Goal: Transaction & Acquisition: Purchase product/service

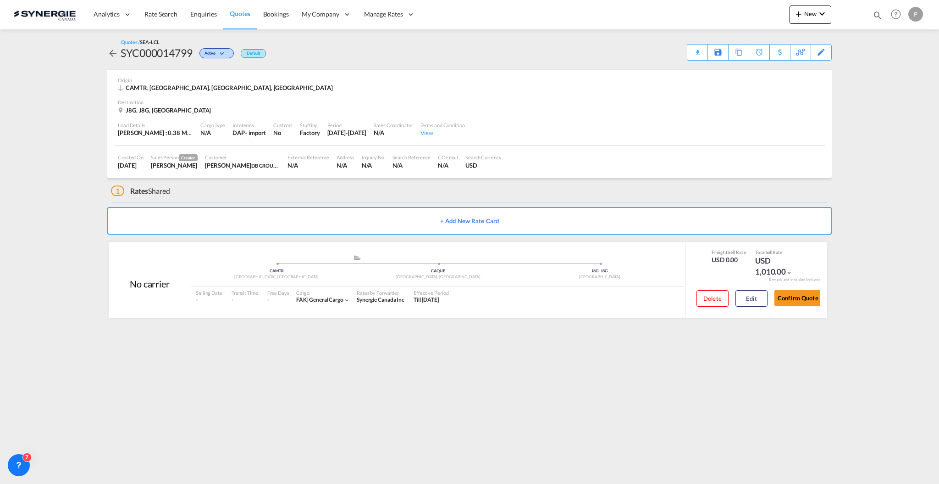
click at [874, 16] on md-icon "icon-magnify" at bounding box center [878, 15] width 10 height 10
drag, startPoint x: 734, startPoint y: 17, endPoint x: 736, endPoint y: 22, distance: 4.8
click at [734, 17] on select "Bookings Quotes Enquiries" at bounding box center [732, 15] width 44 height 17
select select "Quotes"
click at [710, 7] on select "Bookings Quotes Enquiries" at bounding box center [732, 15] width 44 height 17
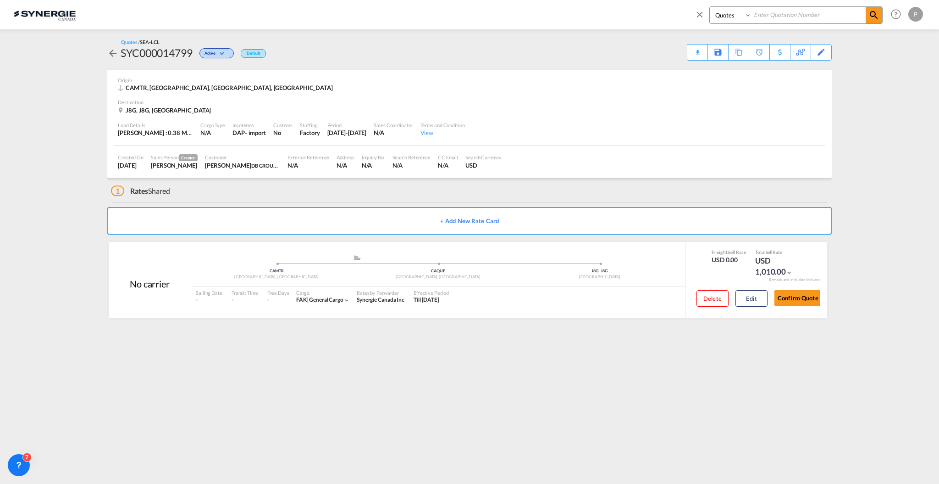
click at [787, 13] on input at bounding box center [809, 15] width 114 height 16
paste input "SYC000014774"
type input "SYC000014774"
click at [870, 14] on md-icon "icon-magnify" at bounding box center [874, 15] width 11 height 11
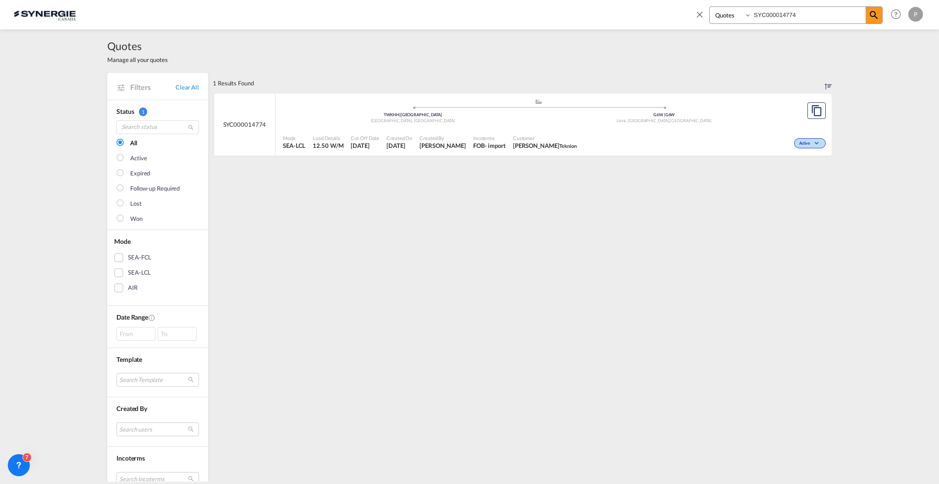
click at [567, 134] on span "Customer" at bounding box center [545, 137] width 64 height 7
drag, startPoint x: 706, startPoint y: 10, endPoint x: 710, endPoint y: 19, distance: 9.9
click at [706, 10] on span at bounding box center [702, 17] width 15 height 22
click at [821, 12] on md-icon "icon-chevron-down" at bounding box center [822, 13] width 11 height 11
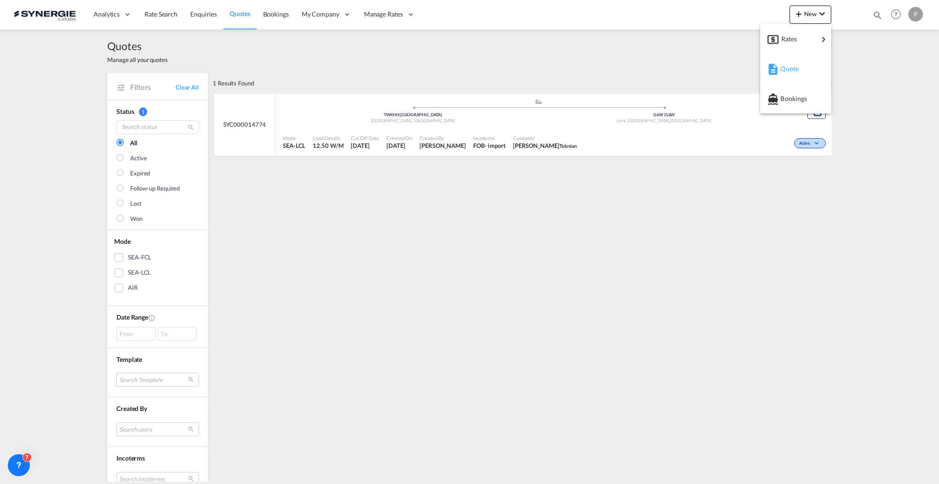
click at [793, 61] on div "Quote" at bounding box center [798, 68] width 34 height 23
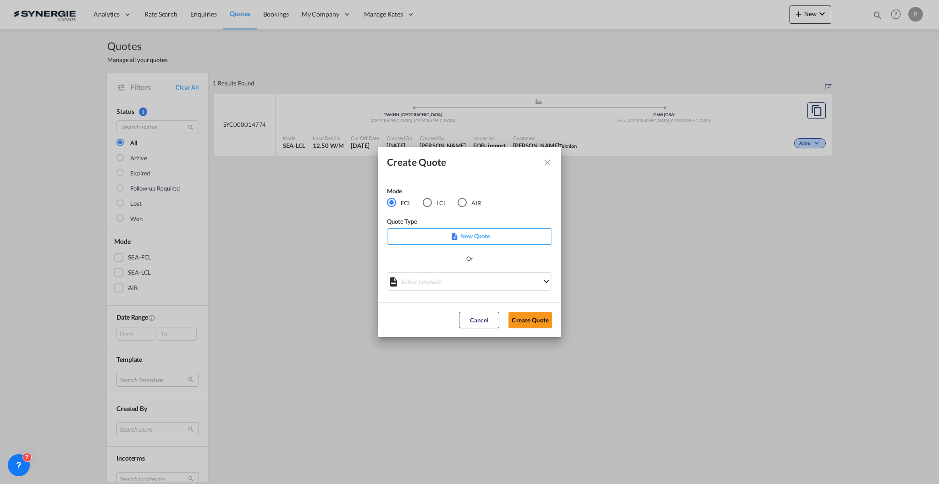
click at [430, 203] on div "LCL" at bounding box center [427, 202] width 9 height 9
click at [507, 283] on md-select "Select template New DAP Import LCL [PERSON_NAME] | [DATE] [GEOGRAPHIC_DATA] LCL…" at bounding box center [469, 281] width 165 height 18
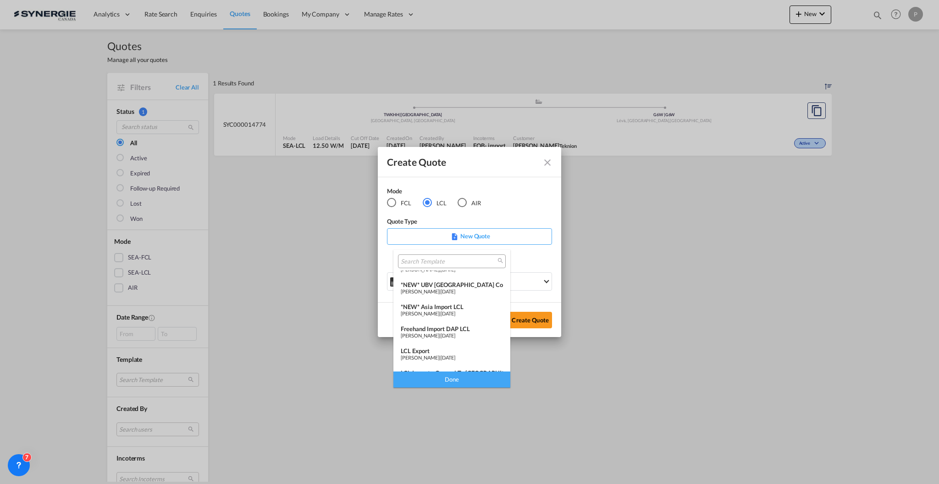
scroll to position [119, 0]
click at [439, 360] on span "[PERSON_NAME]" at bounding box center [420, 363] width 39 height 6
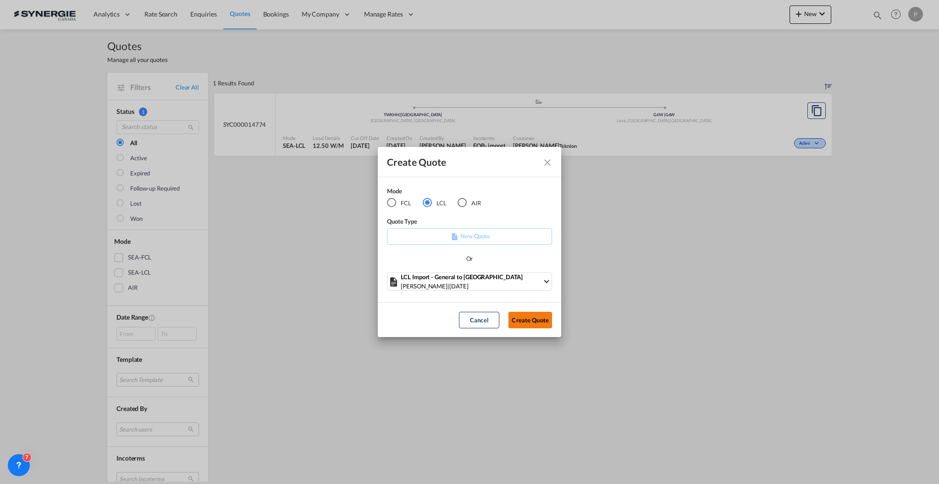
click at [512, 321] on button "Create Quote" at bounding box center [531, 319] width 44 height 17
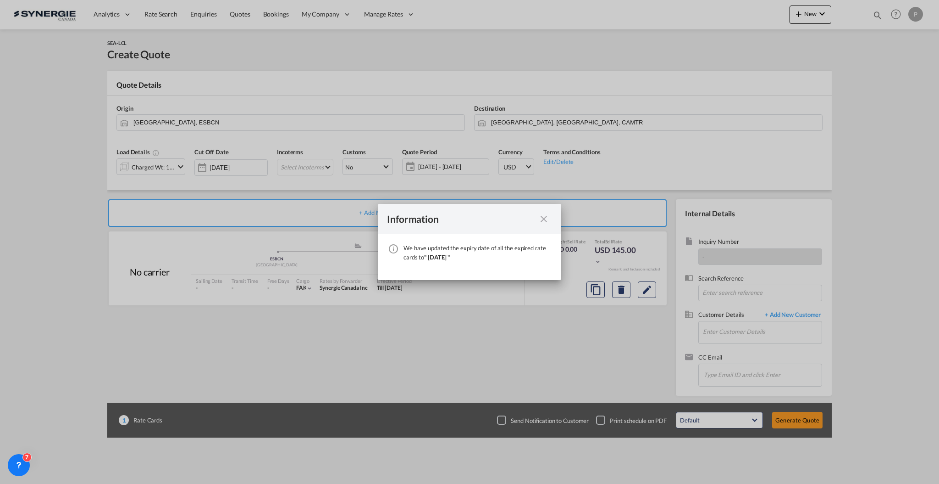
click at [548, 217] on md-icon "icon-close fg-AAA8AD cursor" at bounding box center [544, 218] width 11 height 11
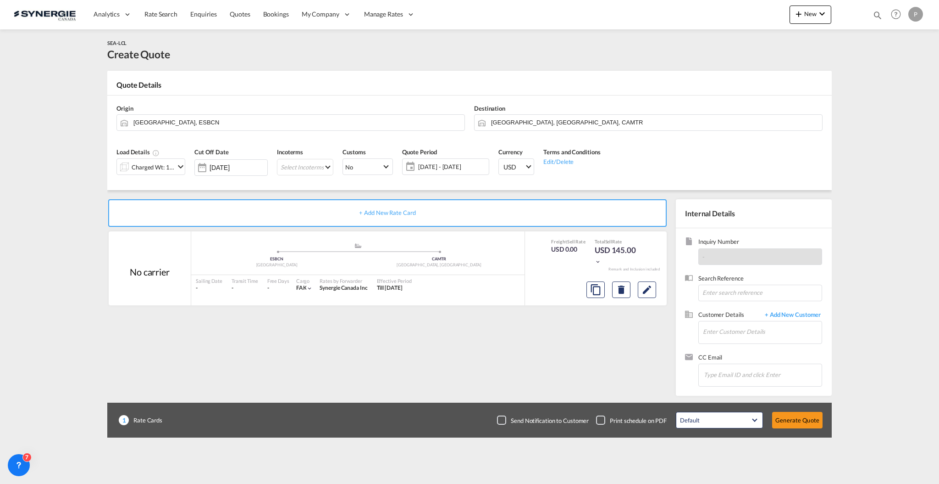
click at [295, 113] on div "Origin Barcelona, ESBCN" at bounding box center [291, 117] width 358 height 37
click at [291, 119] on input "Barcelona, ESBCN" at bounding box center [296, 122] width 327 height 16
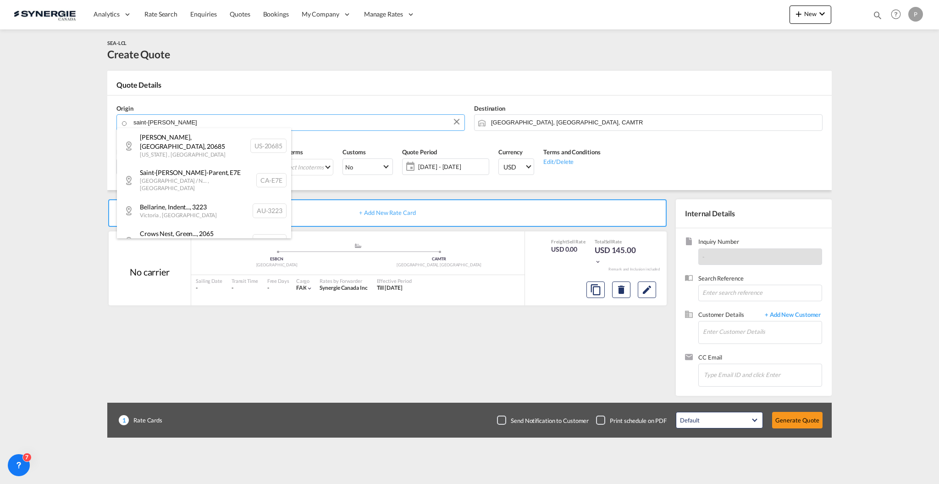
paste input "62360"
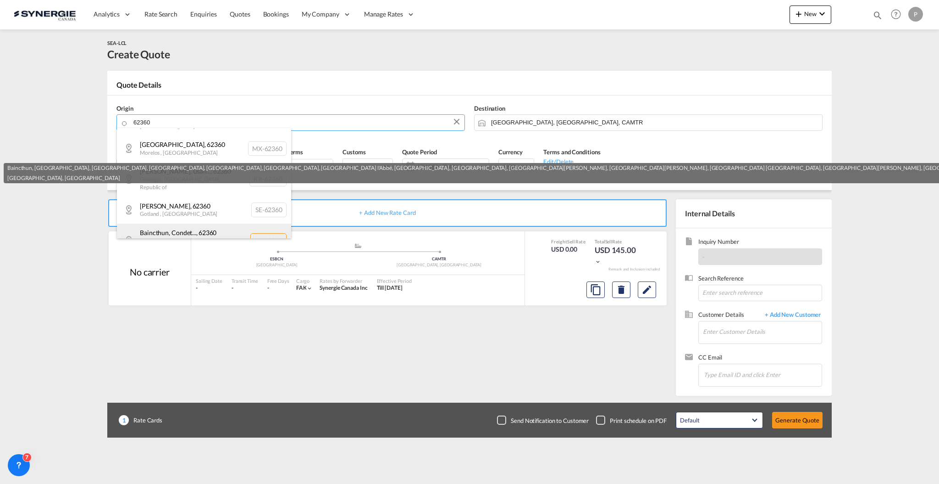
click at [222, 223] on div "Baincthun, Condet... , 62360 Hauts-de-France , France FR-62360" at bounding box center [204, 239] width 174 height 33
type input "FR-62360, Baincthun, Condette, Ecault, Echinghen, Hesdigneul lès Boulogne, Hesd…"
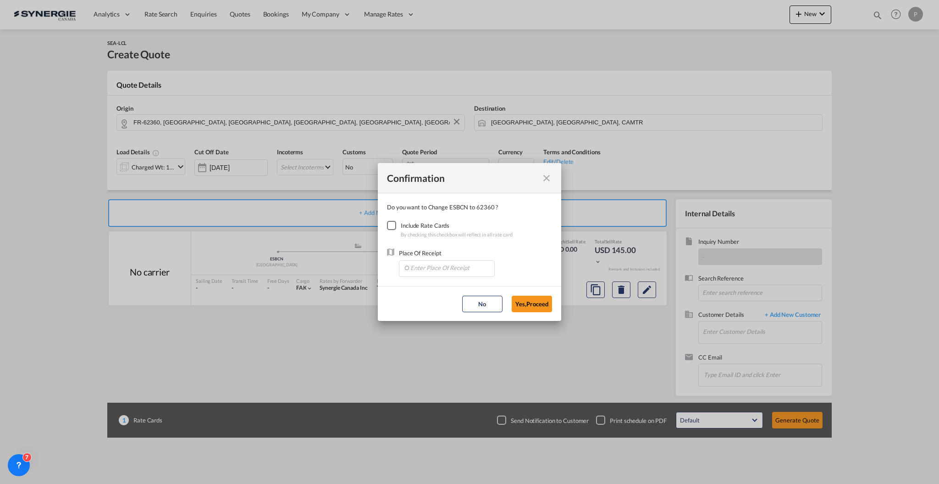
click at [396, 224] on div "Checkbox No Ink" at bounding box center [391, 225] width 9 height 9
click at [429, 267] on input "Enter Place Of Receipt" at bounding box center [449, 268] width 91 height 14
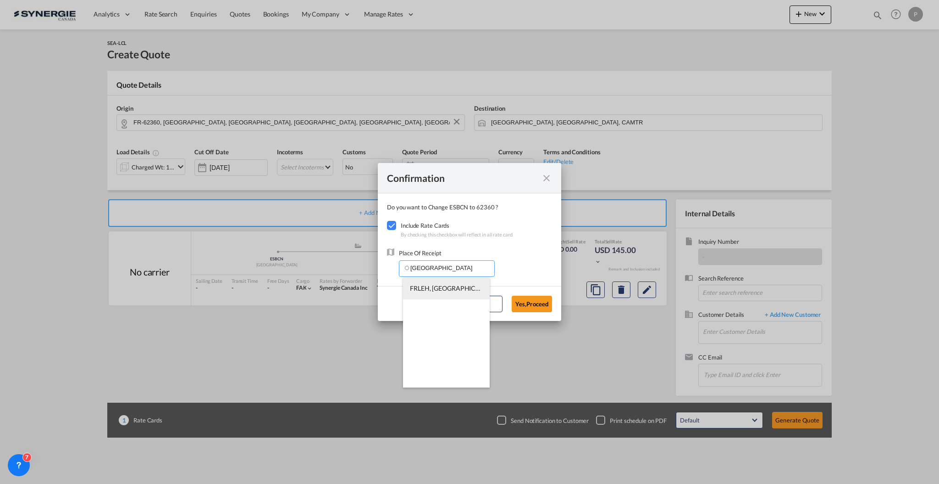
click at [429, 285] on span "FRLEH, Le Havre, France, Western Europe, Europe" at bounding box center [554, 288] width 289 height 8
type input "FRLEH, Le Havre, France, Western Europe, Europe"
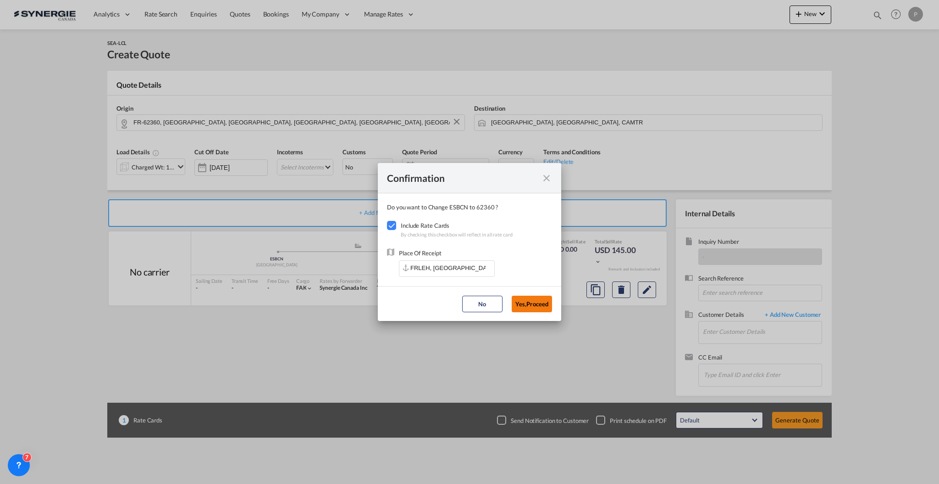
click at [527, 301] on button "Yes,Proceed" at bounding box center [532, 303] width 40 height 17
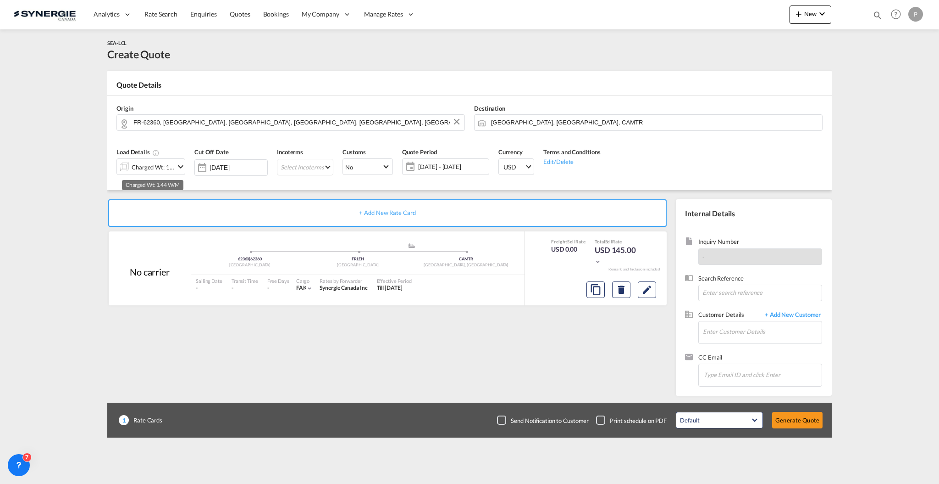
click at [161, 165] on div "Charged Wt: 1.44 W/M" at bounding box center [153, 167] width 43 height 13
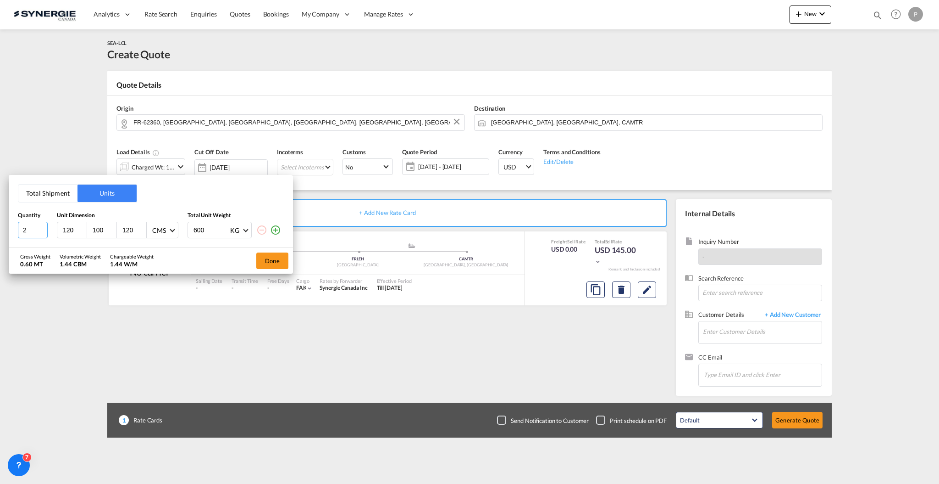
click at [43, 226] on input "2" at bounding box center [33, 230] width 30 height 17
click at [43, 226] on input "3" at bounding box center [33, 230] width 30 height 17
click at [43, 226] on input "4" at bounding box center [33, 230] width 30 height 17
click at [43, 226] on input "5" at bounding box center [33, 230] width 30 height 17
type input "6"
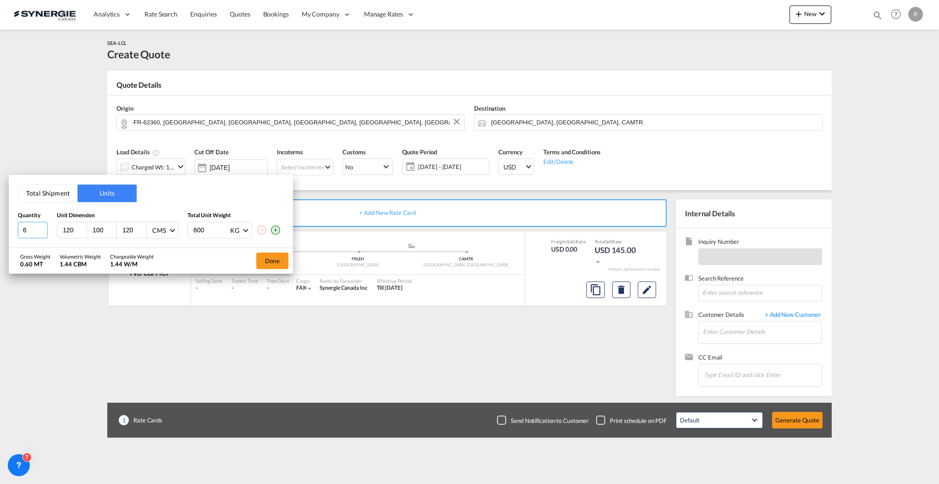
click at [43, 226] on input "6" at bounding box center [33, 230] width 30 height 17
click at [67, 228] on input "120" at bounding box center [74, 230] width 25 height 8
click at [109, 228] on input "101" at bounding box center [104, 230] width 25 height 8
click at [131, 227] on input "120" at bounding box center [134, 230] width 25 height 8
type input "100"
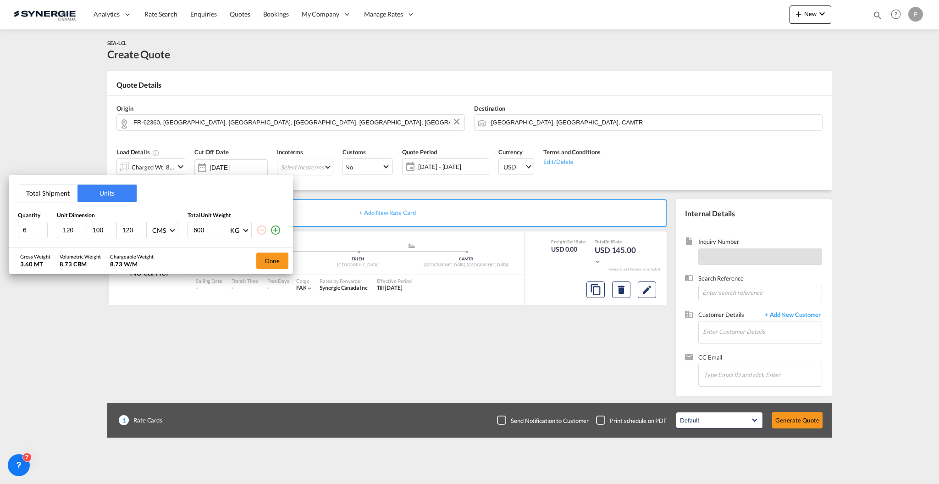
click at [115, 232] on input "100" at bounding box center [104, 230] width 25 height 8
click at [122, 226] on input "120" at bounding box center [134, 230] width 25 height 8
type input "116"
click at [204, 222] on input "600" at bounding box center [211, 230] width 37 height 16
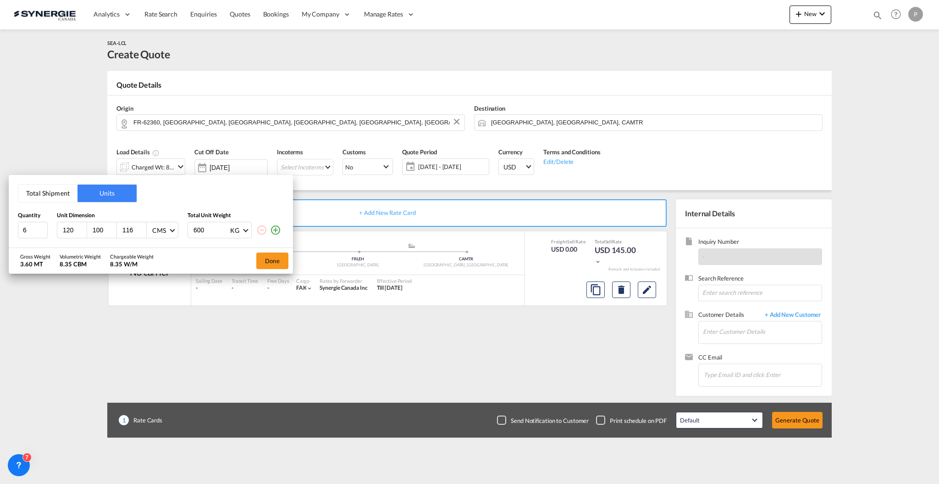
click at [204, 223] on input "600" at bounding box center [211, 230] width 37 height 16
click at [202, 225] on input "600" at bounding box center [211, 230] width 37 height 16
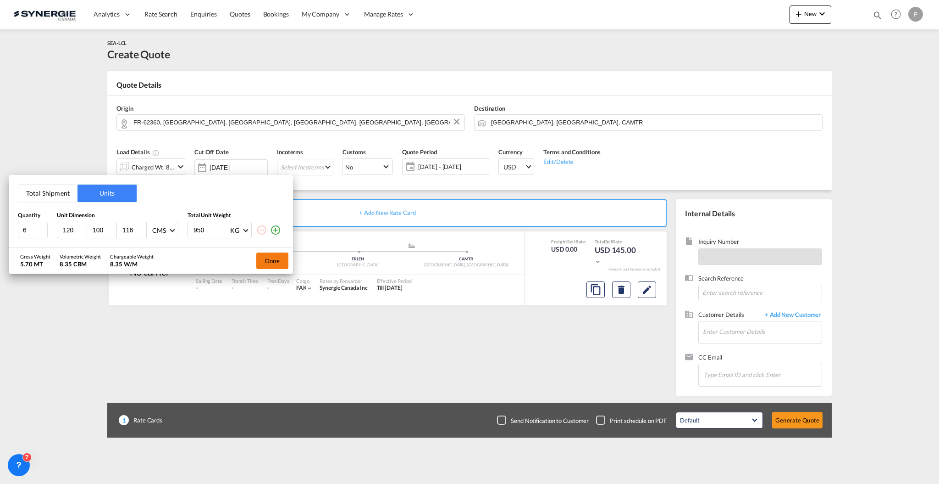
type input "950"
click at [274, 254] on button "Done" at bounding box center [272, 260] width 32 height 17
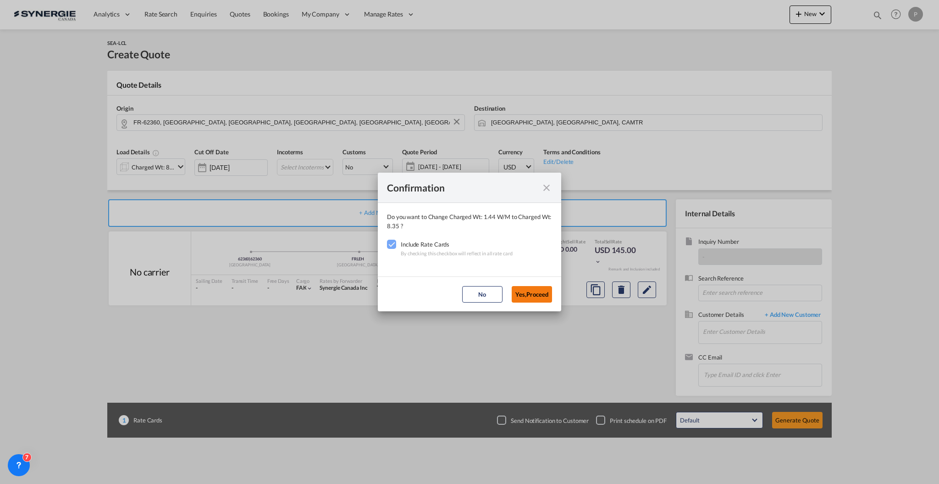
click at [538, 294] on button "Yes,Proceed" at bounding box center [532, 294] width 40 height 17
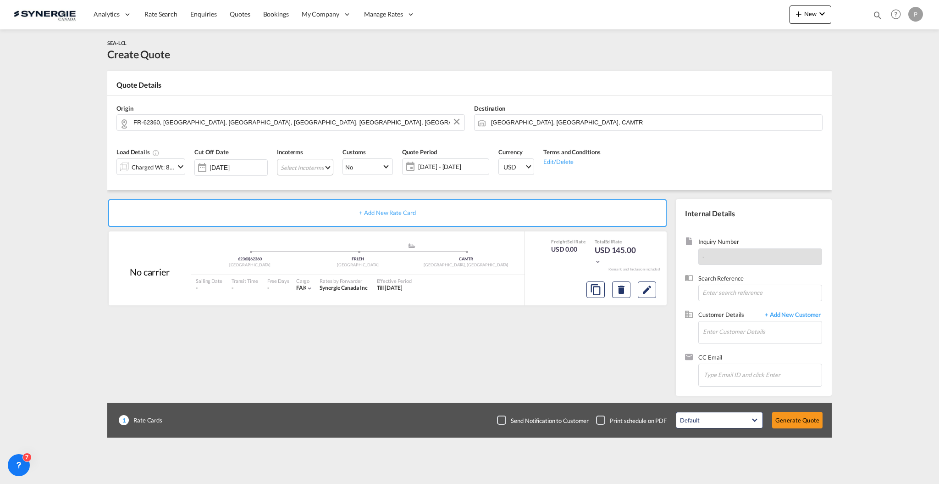
click at [304, 168] on md-select "Select Incoterms FCA - export Free Carrier FCA - import Free Carrier CPT - expo…" at bounding box center [305, 167] width 56 height 17
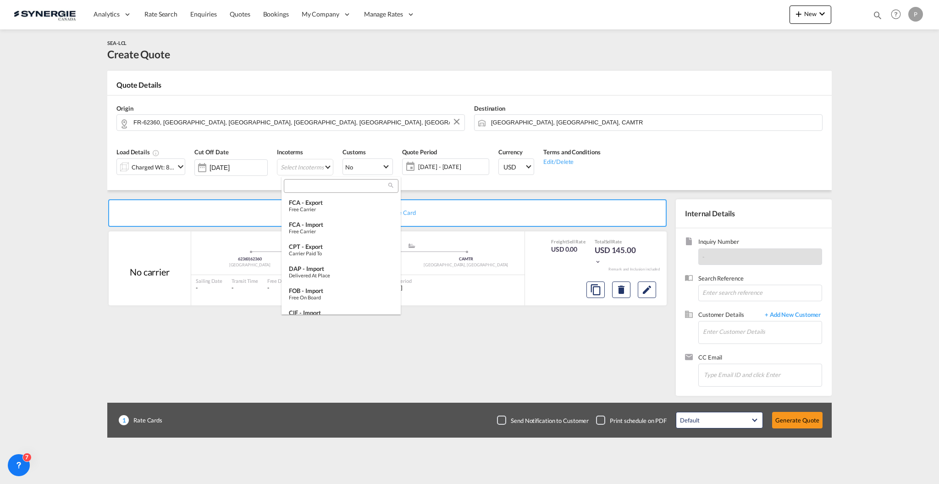
click at [334, 183] on input "search" at bounding box center [338, 186] width 102 height 8
click at [330, 222] on div "FCA - import" at bounding box center [341, 224] width 105 height 7
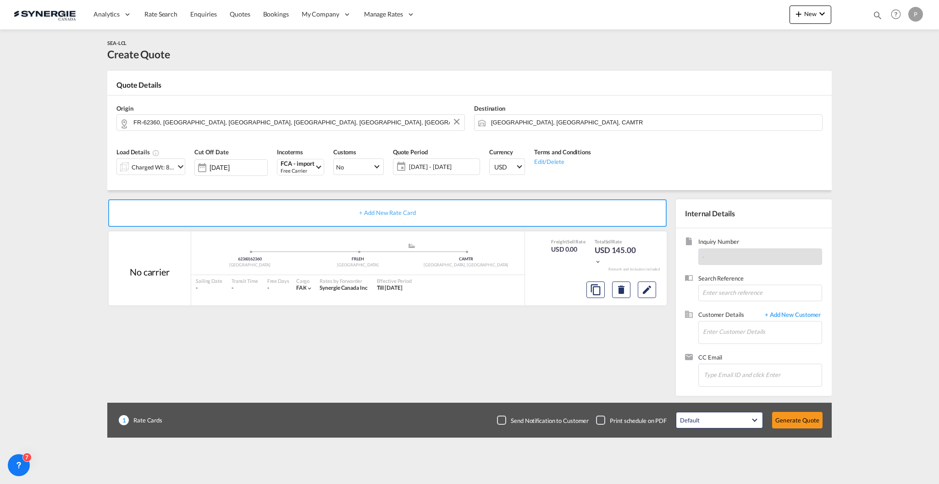
click at [440, 167] on span "[DATE] - [DATE]" at bounding box center [443, 166] width 68 height 8
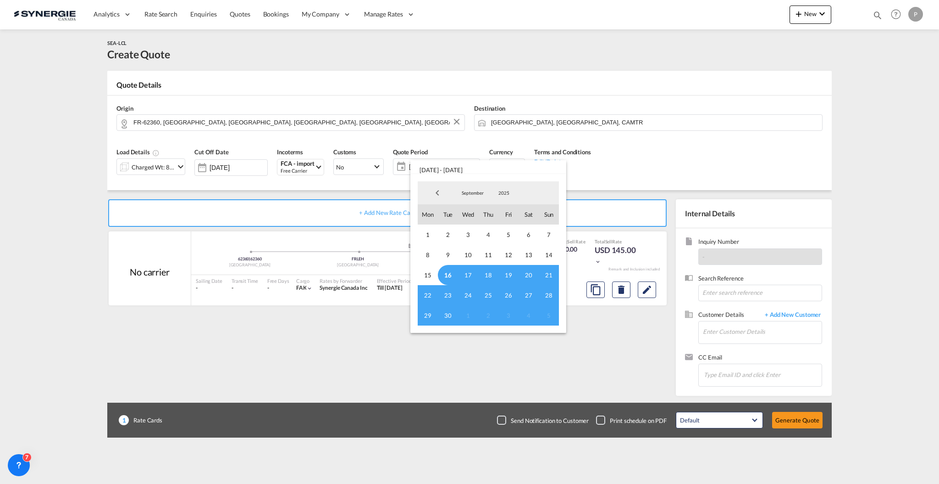
click at [448, 275] on span "16" at bounding box center [448, 275] width 20 height 20
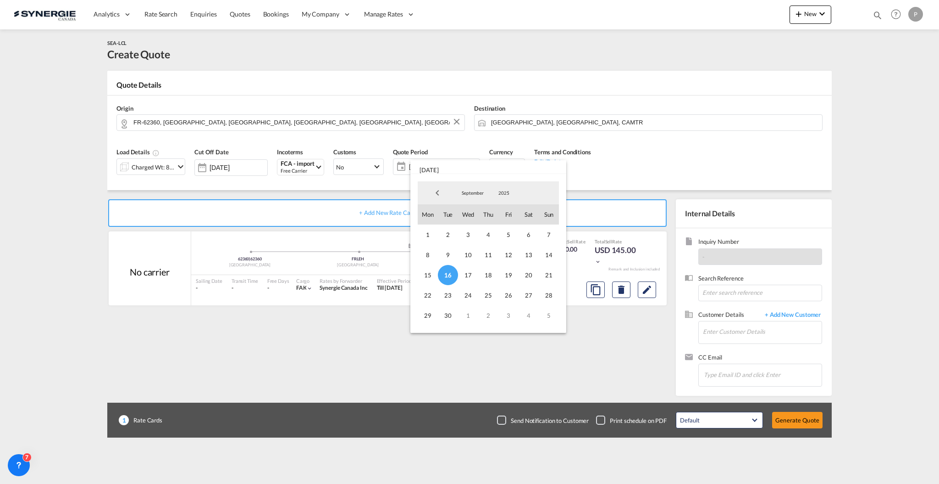
click at [450, 319] on span "30" at bounding box center [448, 315] width 20 height 20
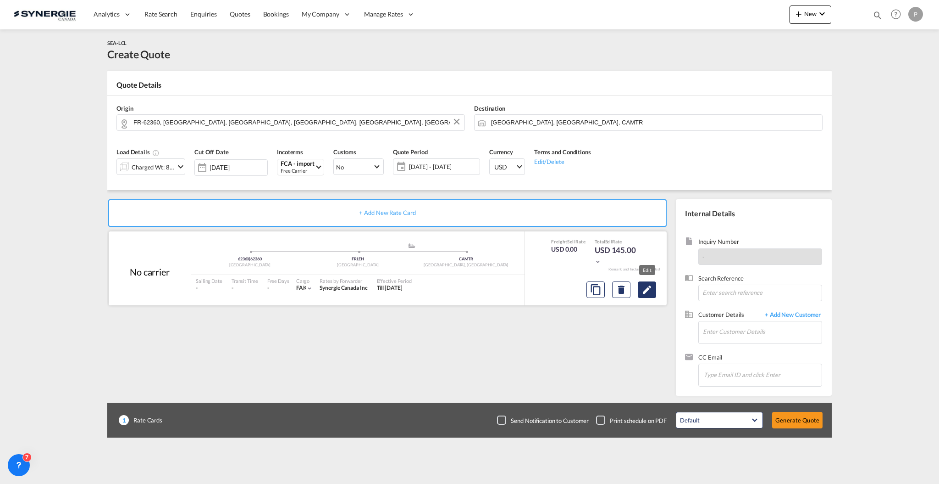
click at [653, 292] on button "Edit" at bounding box center [647, 289] width 18 height 17
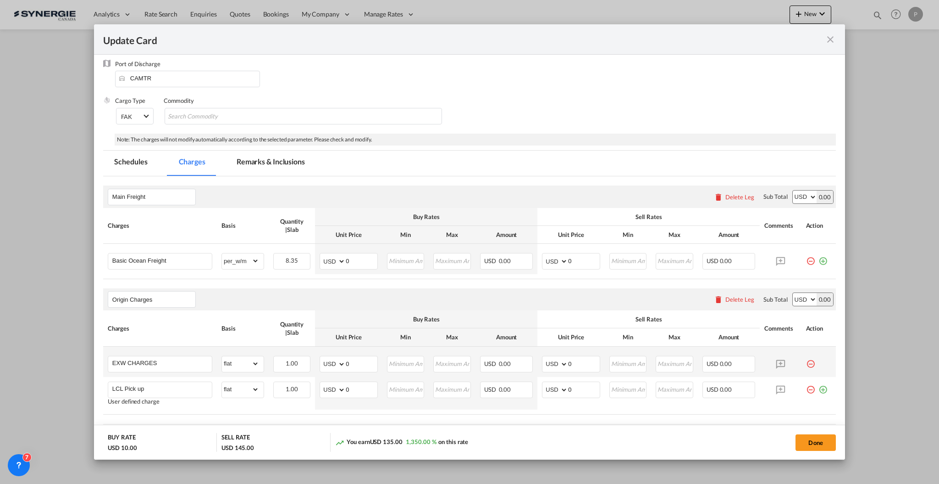
scroll to position [183, 0]
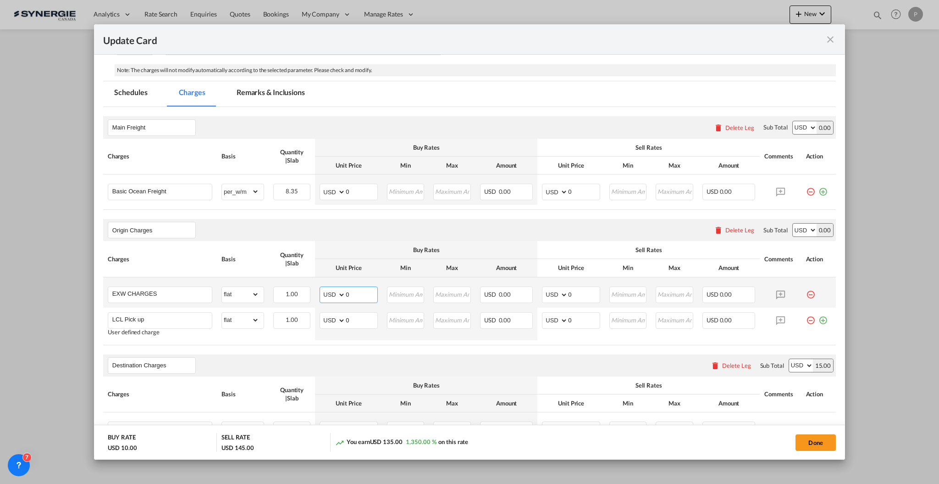
click at [371, 289] on input "0" at bounding box center [362, 294] width 32 height 14
type input "."
type input "310"
type input "350"
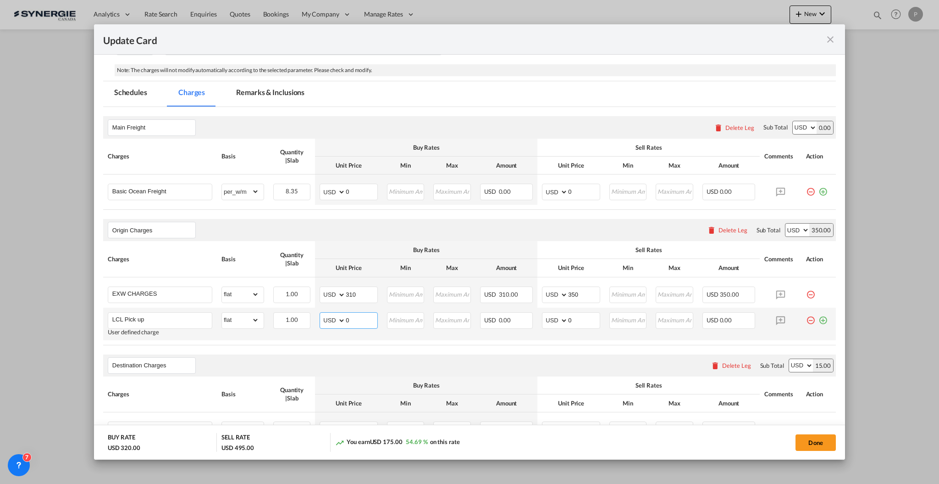
click at [365, 319] on input "0" at bounding box center [362, 319] width 32 height 14
type input "345"
click at [568, 320] on input "0" at bounding box center [584, 319] width 32 height 14
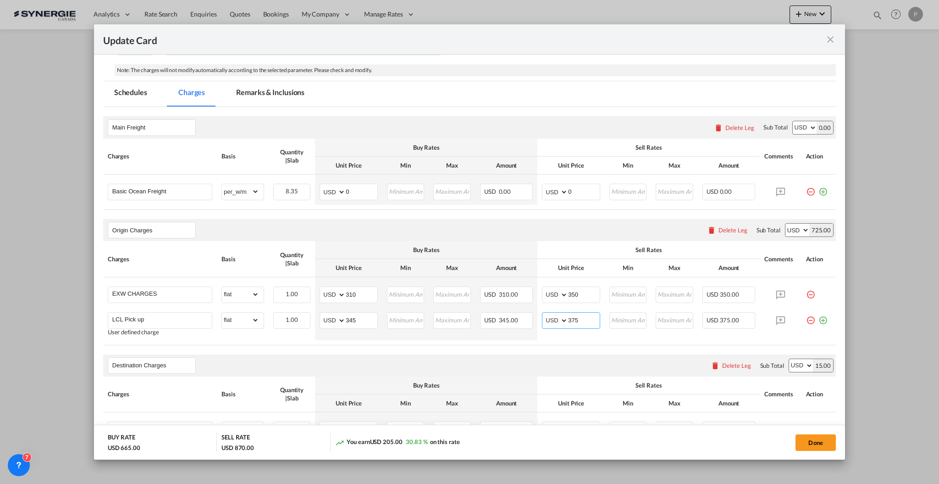
type input "375"
drag, startPoint x: 343, startPoint y: 189, endPoint x: 354, endPoint y: 190, distance: 11.6
click at [343, 189] on select "AED AFN ALL AMD ANG AOA ARS AUD AWG AZN BAM BBD BDT BGN BHD BIF BMD BND BOB BRL…" at bounding box center [334, 191] width 24 height 13
click at [357, 190] on input "0" at bounding box center [362, 191] width 32 height 14
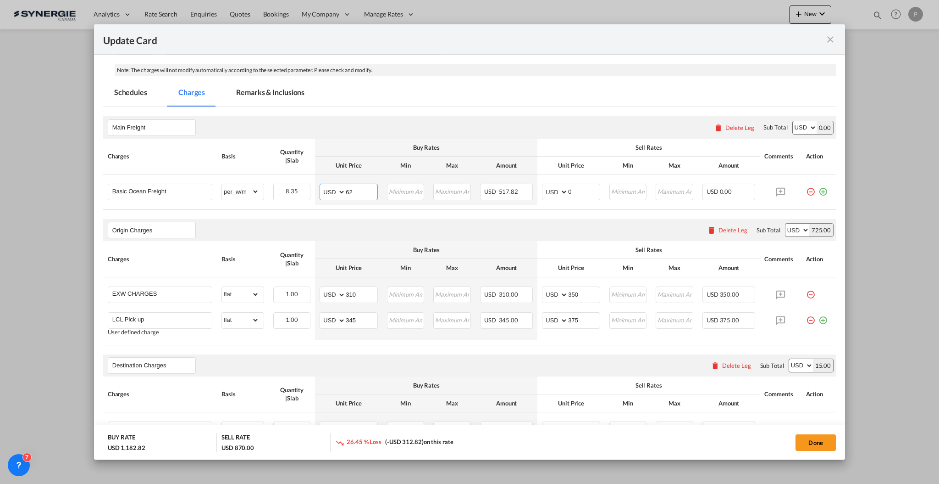
type input "62"
click at [577, 194] on input "0" at bounding box center [584, 191] width 32 height 14
click at [580, 187] on input "0" at bounding box center [584, 191] width 32 height 14
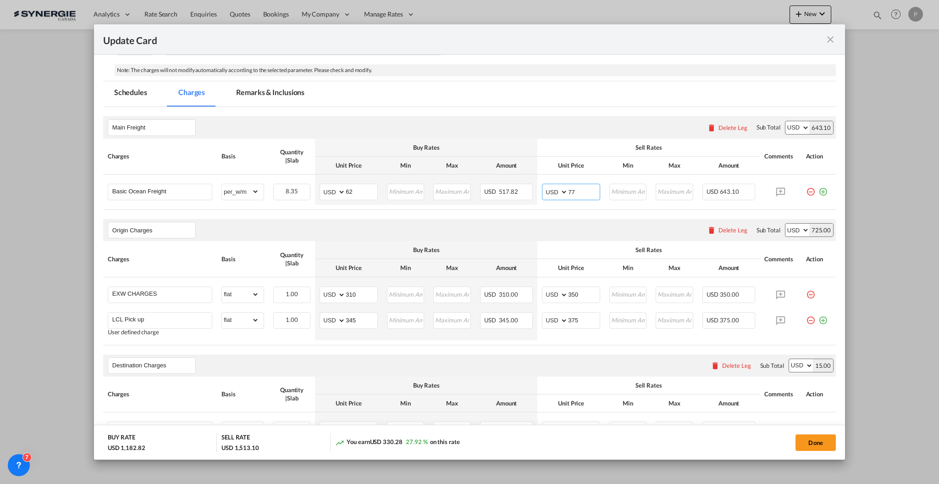
type input "77"
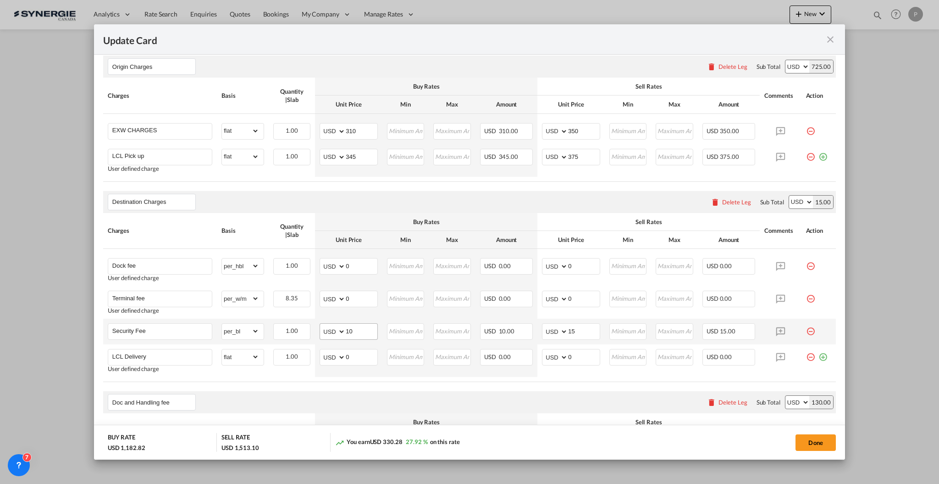
scroll to position [367, 0]
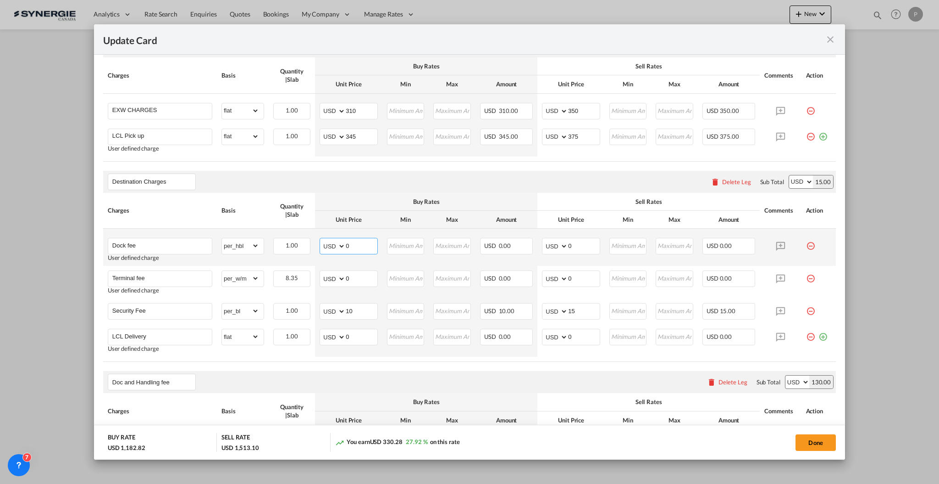
click at [348, 242] on input "0" at bounding box center [362, 245] width 32 height 14
click at [359, 276] on input "0" at bounding box center [362, 278] width 32 height 14
click at [350, 278] on input "0" at bounding box center [362, 278] width 32 height 14
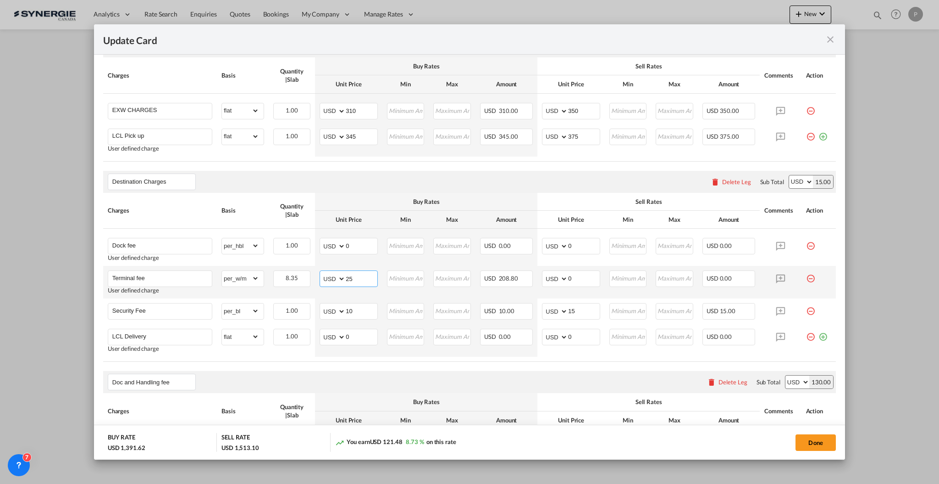
type input "25"
type input "28"
click at [168, 307] on input "Security Fee" at bounding box center [162, 310] width 100 height 14
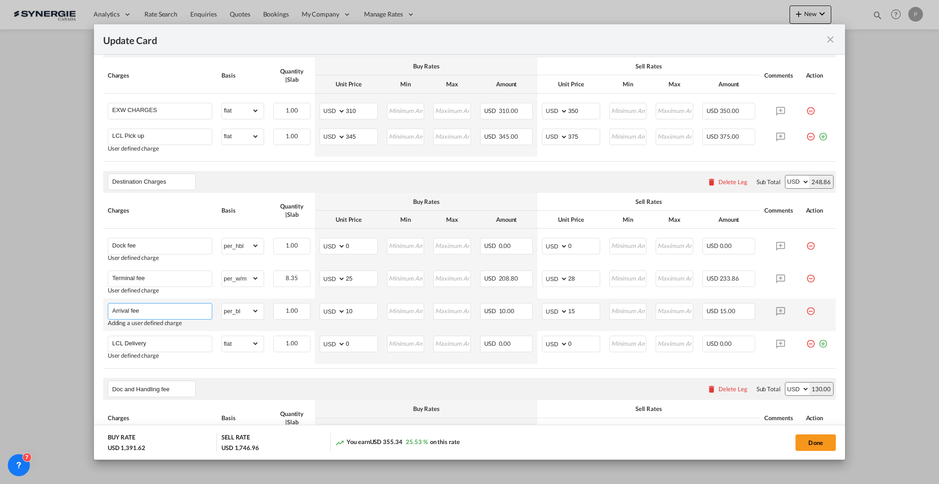
type input "Arrival fee"
click at [350, 309] on input "10" at bounding box center [362, 310] width 32 height 14
click at [350, 308] on input "10" at bounding box center [362, 310] width 32 height 14
type input "57"
type input "65"
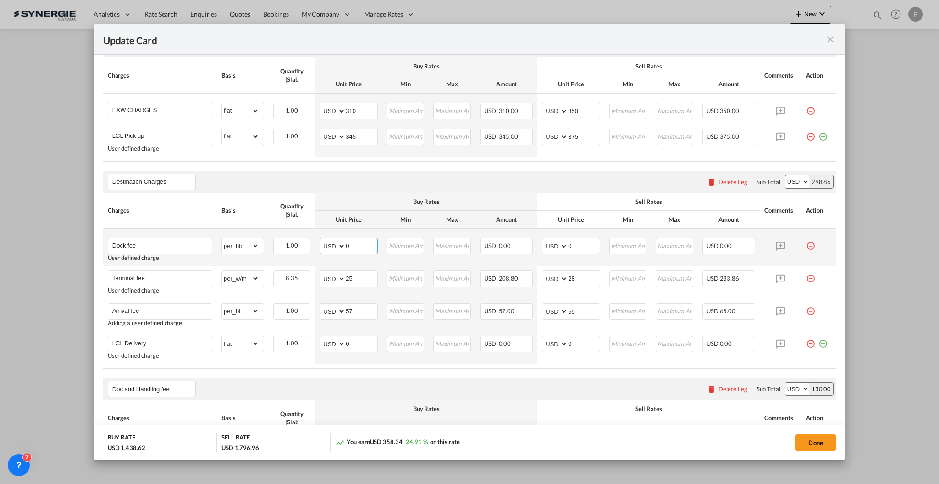
click at [360, 245] on input "0" at bounding box center [362, 245] width 32 height 14
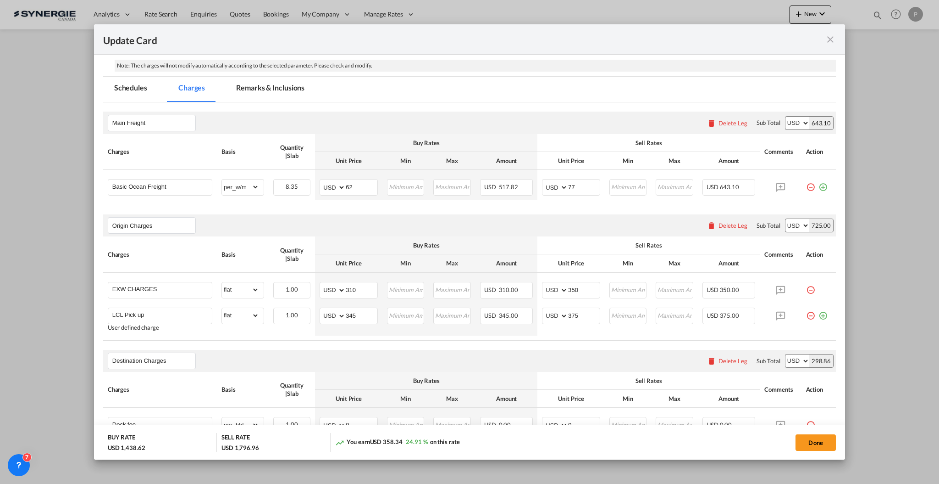
scroll to position [122, 0]
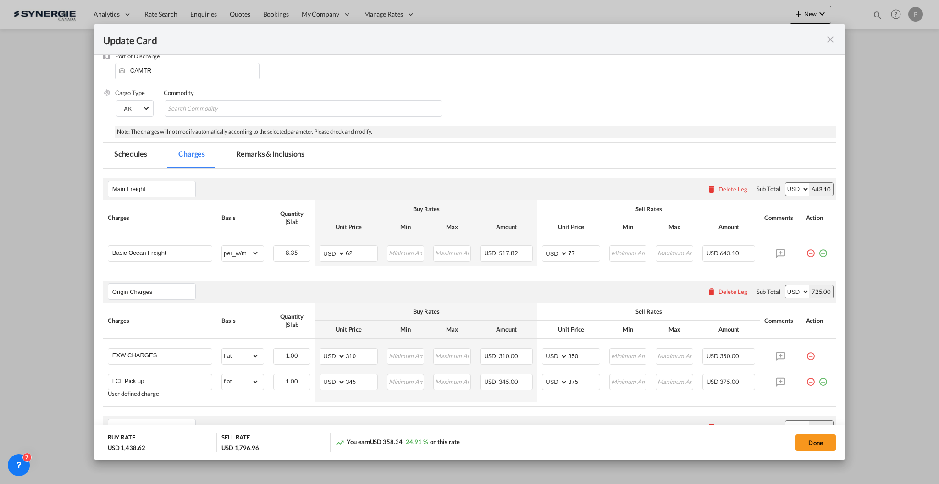
drag, startPoint x: 248, startPoint y: 156, endPoint x: 295, endPoint y: 293, distance: 144.6
click at [248, 155] on md-tab-item "Remarks & Inclusions" at bounding box center [270, 155] width 90 height 25
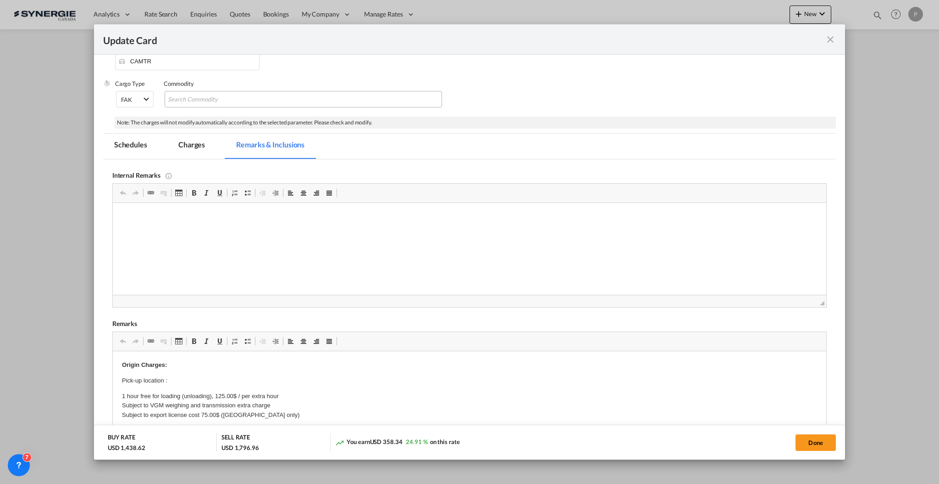
scroll to position [79, 0]
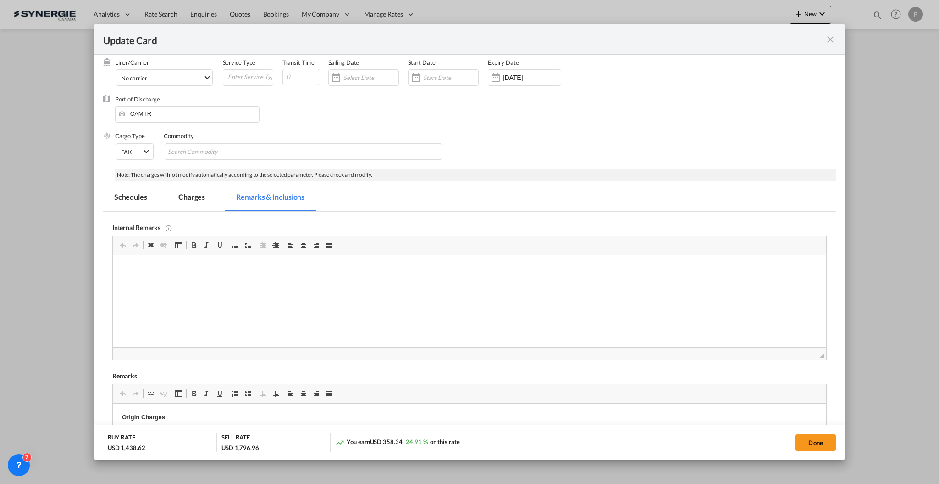
click at [189, 200] on md-tab-item "Charges" at bounding box center [191, 198] width 49 height 25
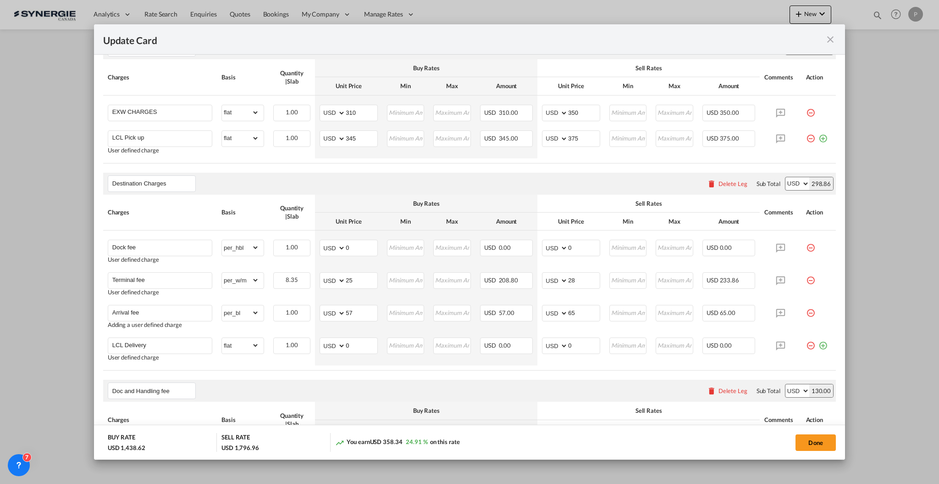
scroll to position [385, 0]
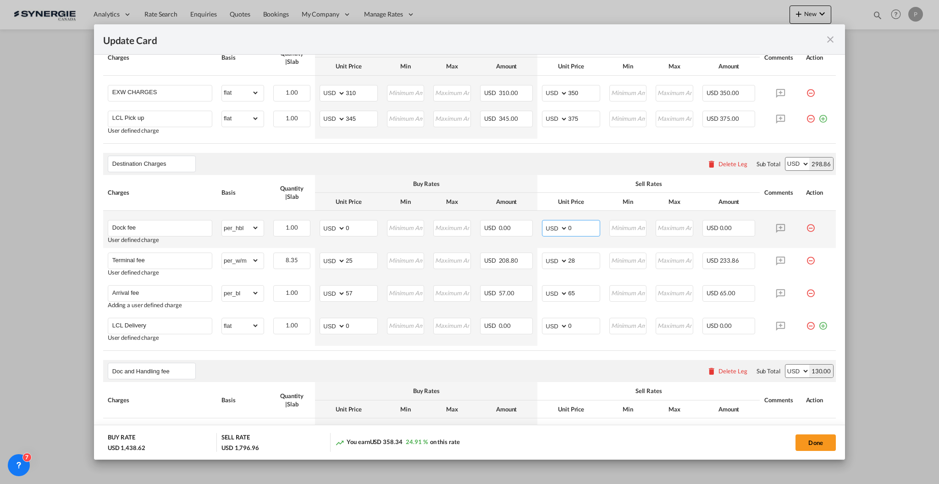
click at [568, 223] on input "0" at bounding box center [584, 227] width 32 height 14
type input "108.3"
click at [346, 224] on input "90" at bounding box center [362, 227] width 32 height 14
click at [350, 227] on input "90" at bounding box center [362, 227] width 32 height 14
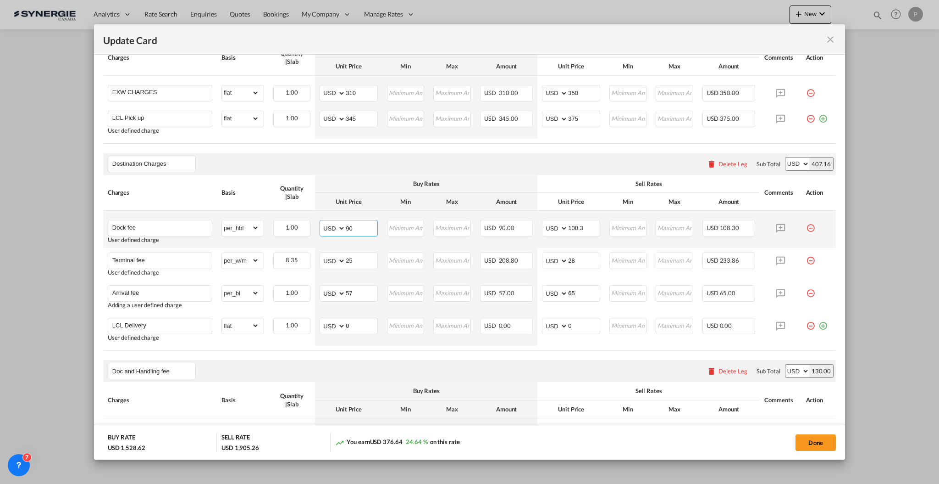
click at [350, 226] on input "90" at bounding box center [362, 227] width 32 height 14
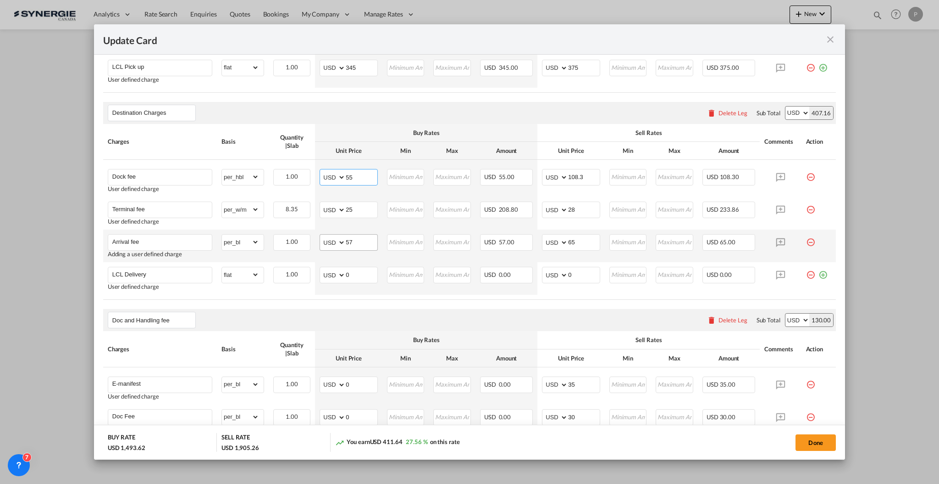
scroll to position [446, 0]
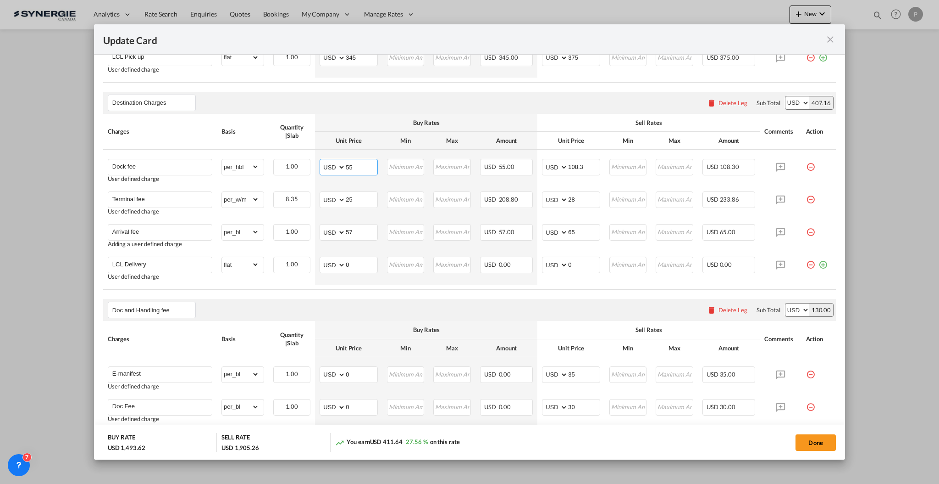
type input "55"
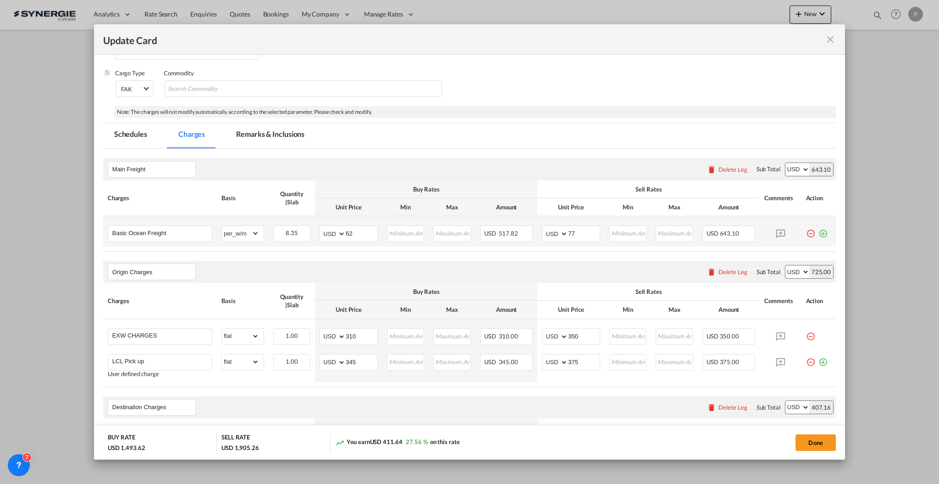
scroll to position [140, 0]
click at [573, 238] on input "77" at bounding box center [584, 234] width 32 height 14
click at [573, 237] on input "77" at bounding box center [584, 234] width 32 height 14
type input "72"
click at [573, 333] on input "350" at bounding box center [584, 337] width 32 height 14
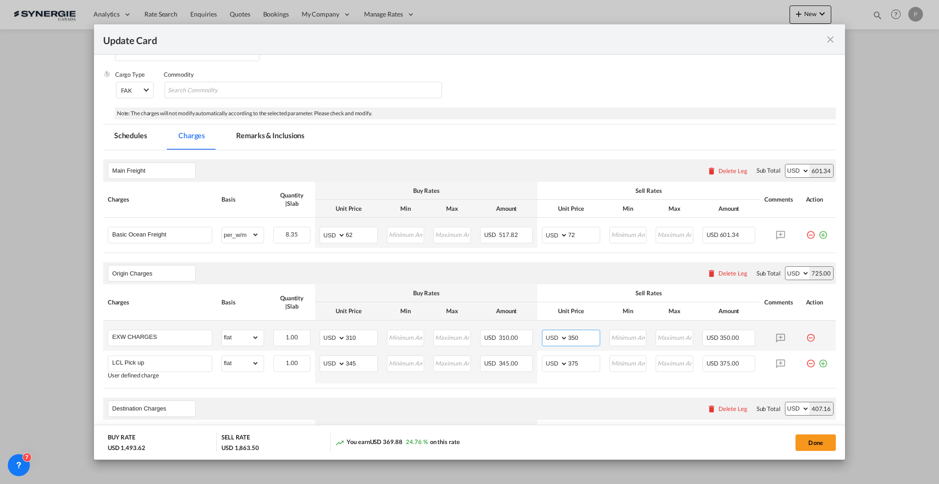
click at [573, 333] on input "350" at bounding box center [584, 337] width 32 height 14
type input "335"
click at [571, 365] on input "375" at bounding box center [584, 363] width 32 height 14
click at [572, 292] on div "Sell Rates" at bounding box center [648, 293] width 213 height 8
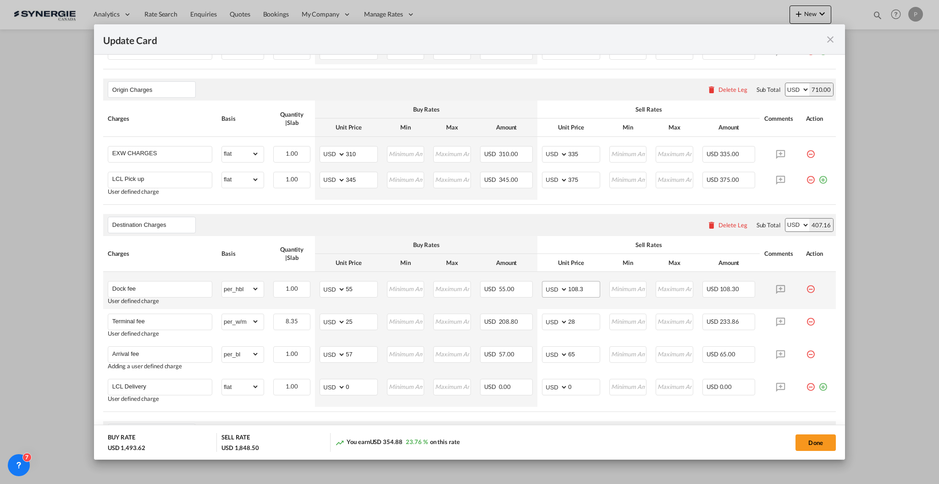
scroll to position [385, 0]
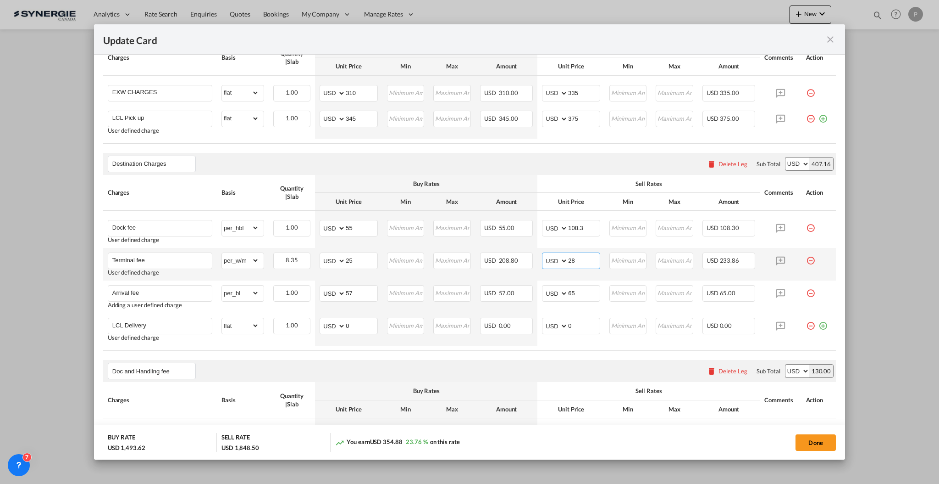
click at [575, 260] on input "28" at bounding box center [584, 260] width 32 height 14
click at [571, 289] on input "65" at bounding box center [584, 292] width 32 height 14
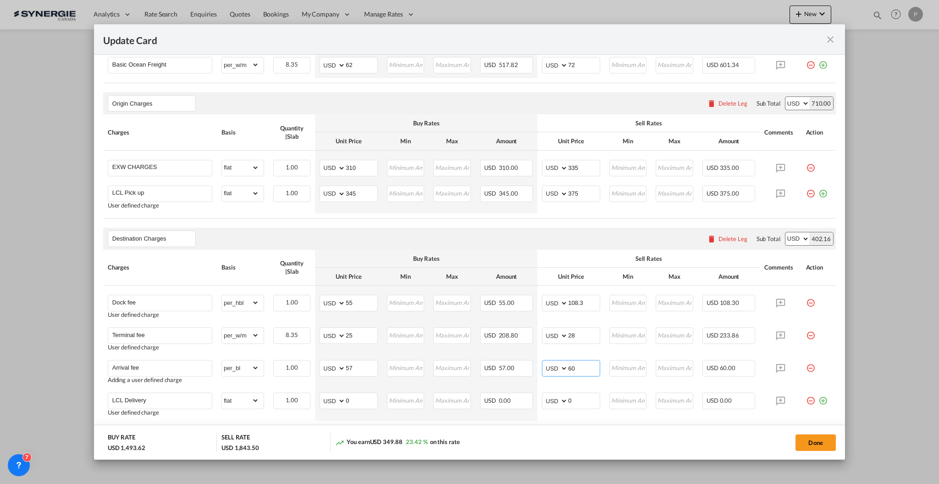
scroll to position [245, 0]
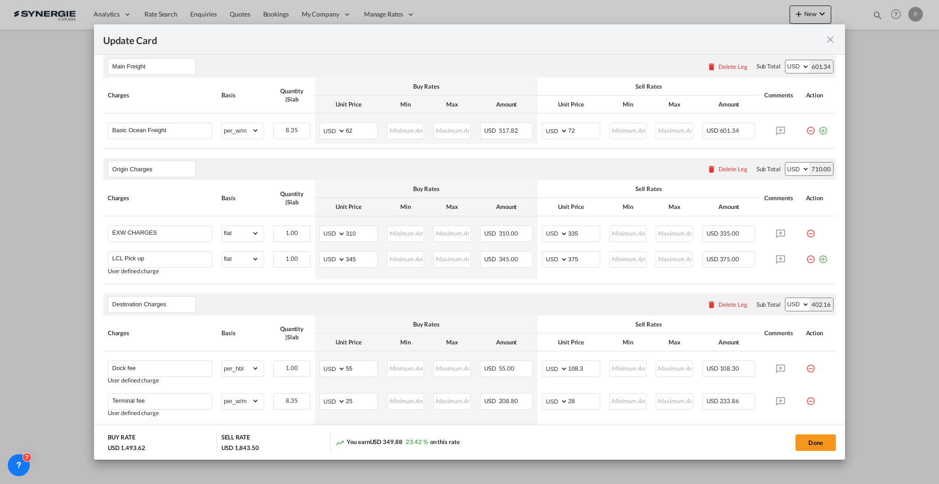
type input "60"
click at [560, 127] on select "AED AFN ALL AMD ANG AOA ARS AUD AWG AZN BAM BBD BDT BGN BHD BIF BMD BND BOB BRL…" at bounding box center [556, 130] width 24 height 13
click at [569, 127] on input "72" at bounding box center [584, 130] width 32 height 14
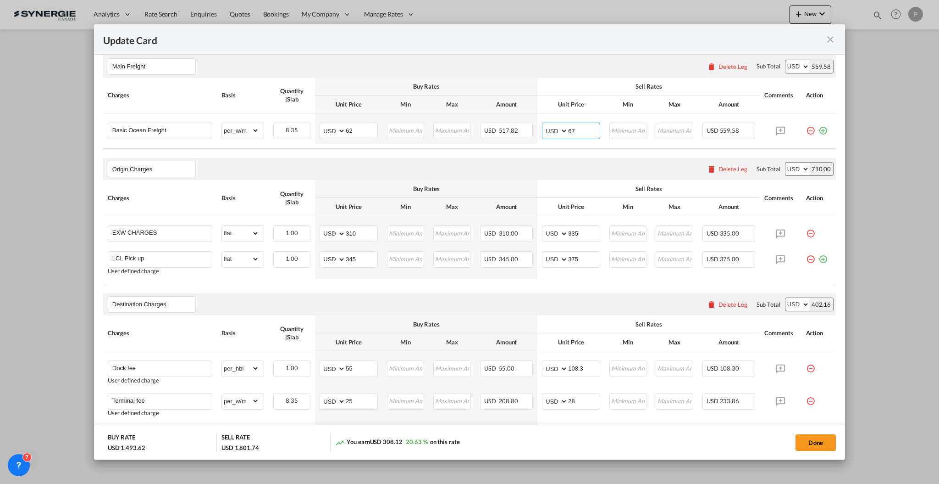
type input "67"
click at [574, 204] on th "Unit Price" at bounding box center [571, 207] width 67 height 18
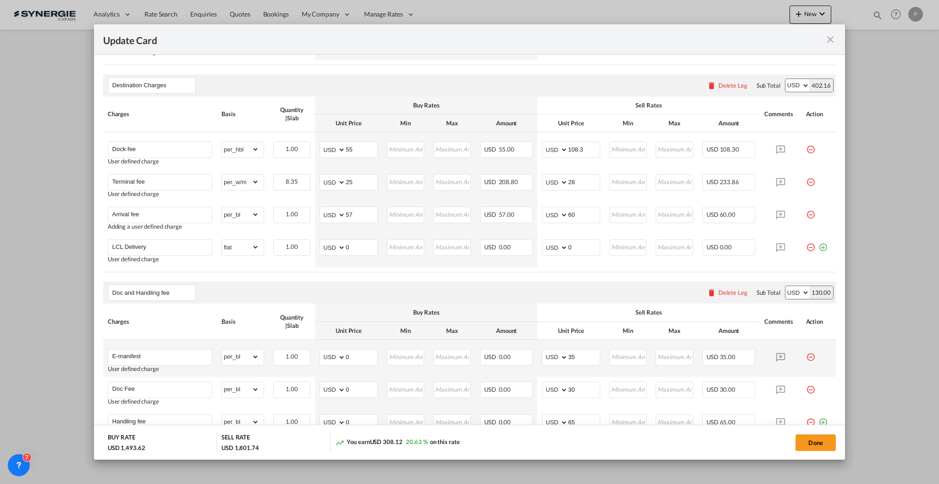
scroll to position [550, 0]
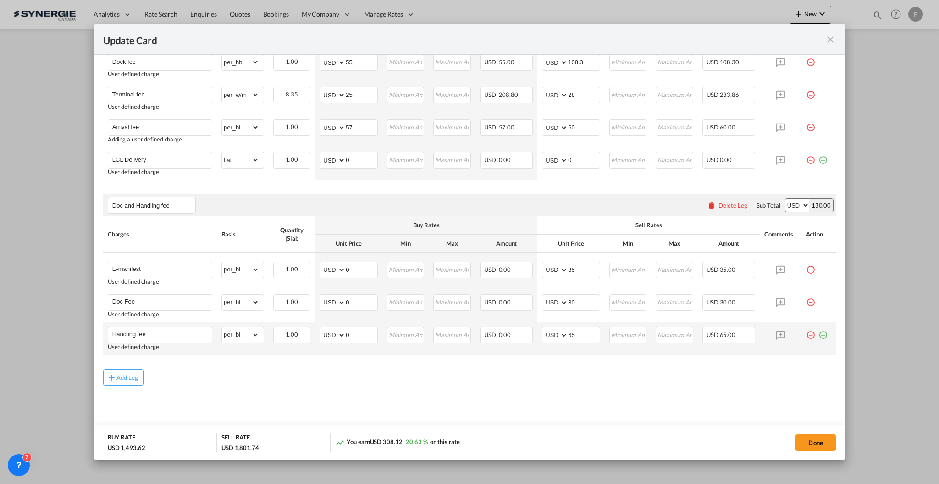
click at [806, 334] on md-icon "icon-minus-circle-outline red-400-fg pt-7" at bounding box center [810, 331] width 9 height 9
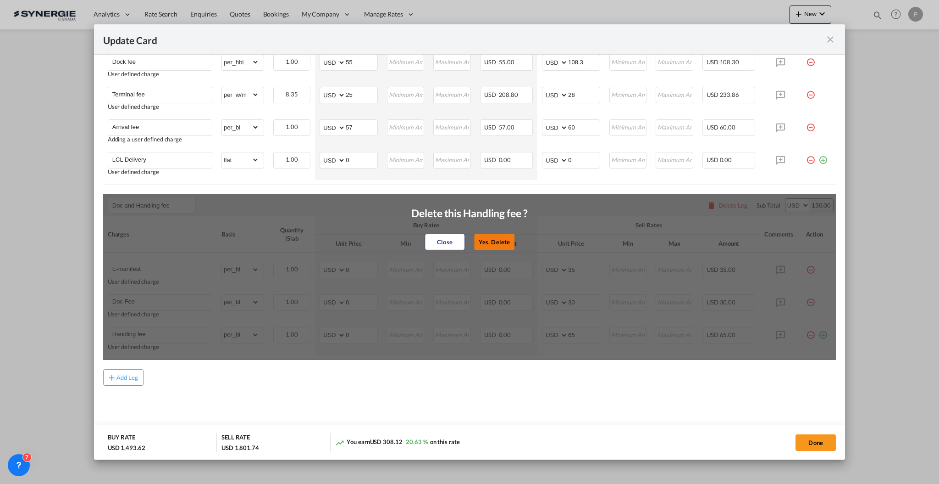
click at [507, 239] on button "Yes, Delete" at bounding box center [494, 241] width 40 height 17
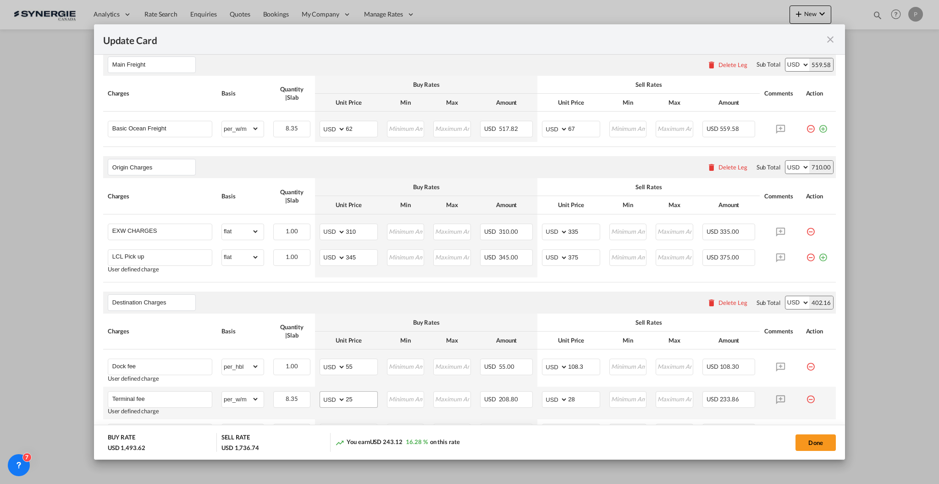
scroll to position [395, 0]
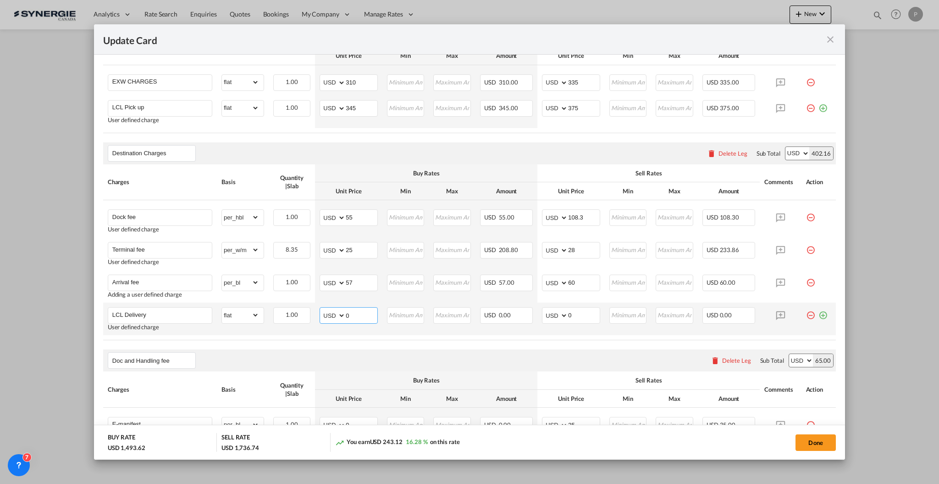
click at [365, 315] on input "0" at bounding box center [362, 314] width 32 height 14
click at [359, 310] on input "0" at bounding box center [362, 314] width 32 height 14
type input "285"
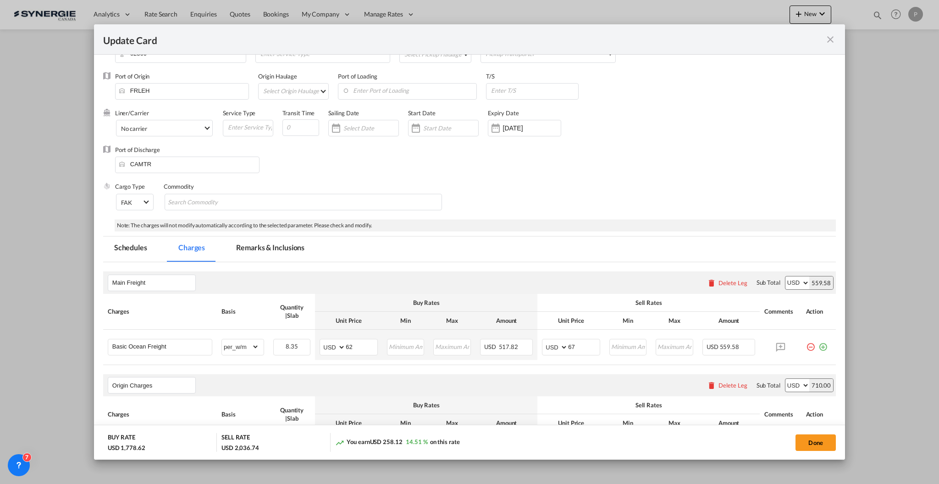
scroll to position [0, 0]
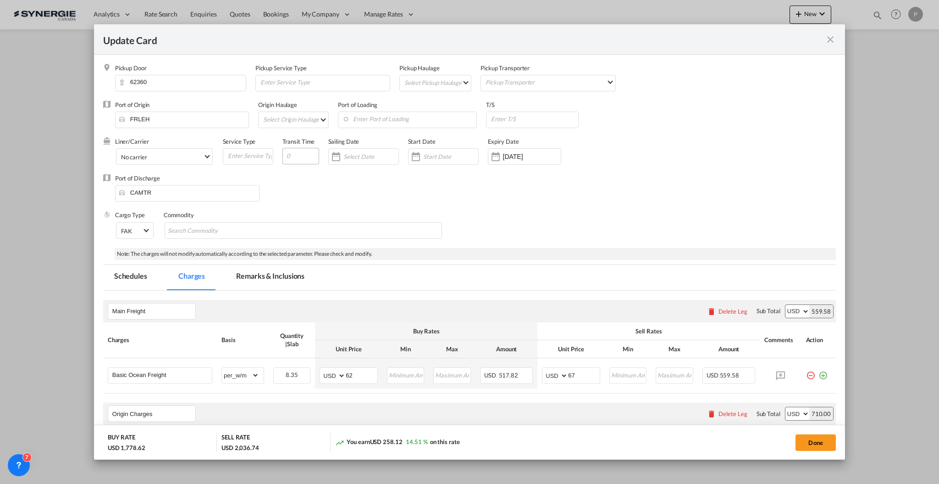
type input "300"
click at [302, 156] on input "Update Card Pickup ..." at bounding box center [301, 156] width 37 height 17
type input "18"
click at [278, 267] on md-tab-item "Remarks & Inclusions" at bounding box center [270, 277] width 90 height 25
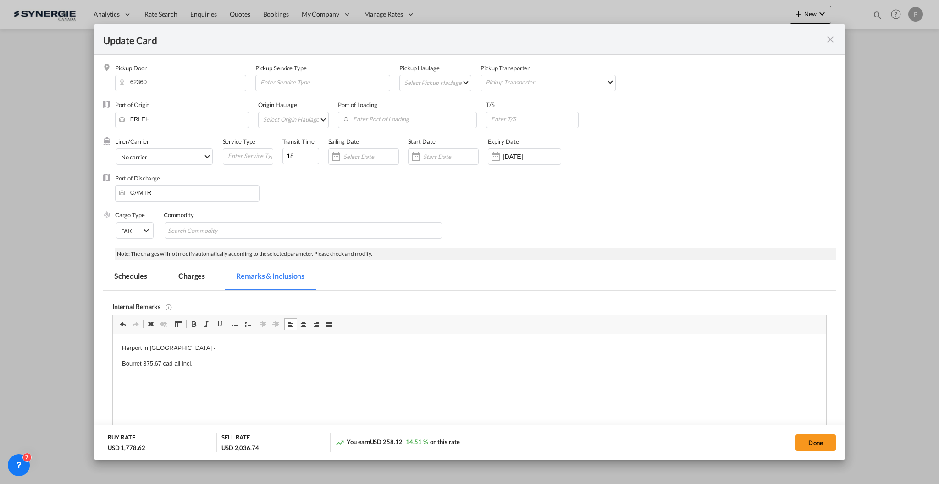
drag, startPoint x: 281, startPoint y: 361, endPoint x: 143, endPoint y: 361, distance: 138.5
click at [143, 361] on html "Herport in France - Bourret 375.67 cad all incl." at bounding box center [469, 356] width 714 height 44
click at [209, 350] on p "Herport in France -" at bounding box center [469, 348] width 695 height 10
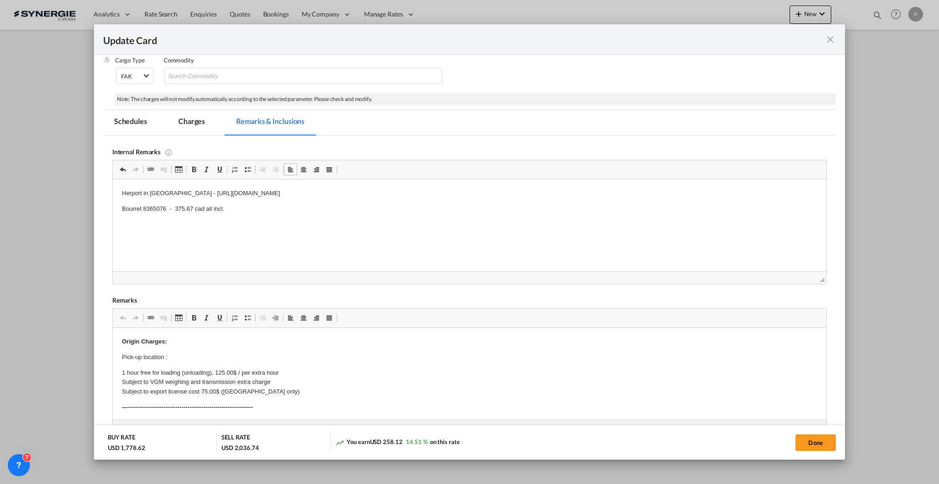
scroll to position [183, 0]
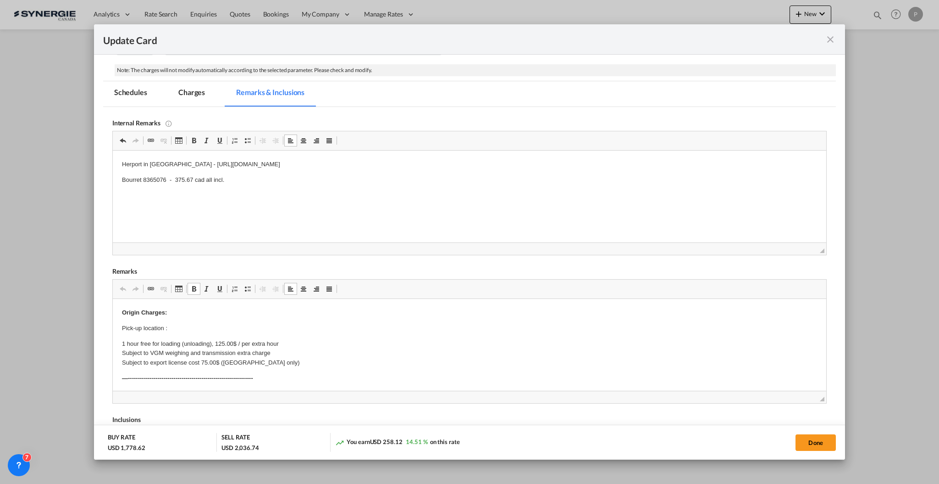
click at [222, 325] on p "Pick-up location :" at bounding box center [469, 328] width 695 height 10
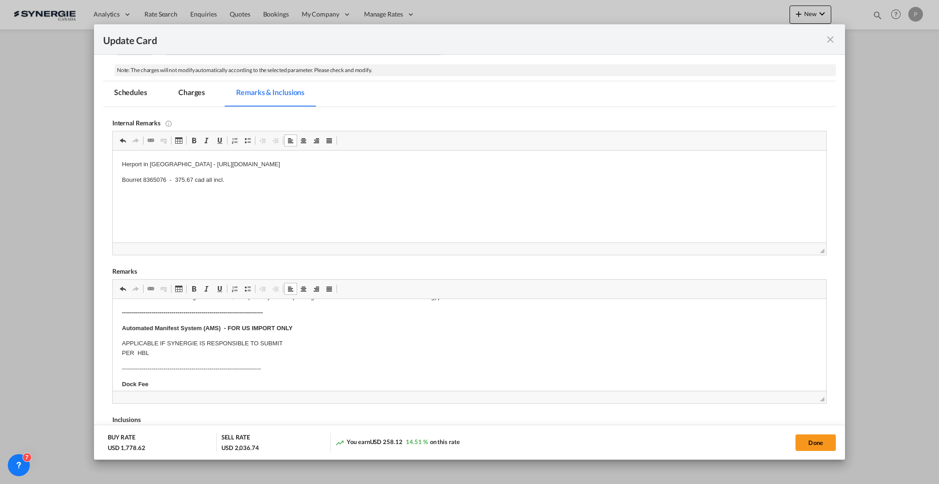
scroll to position [122, 0]
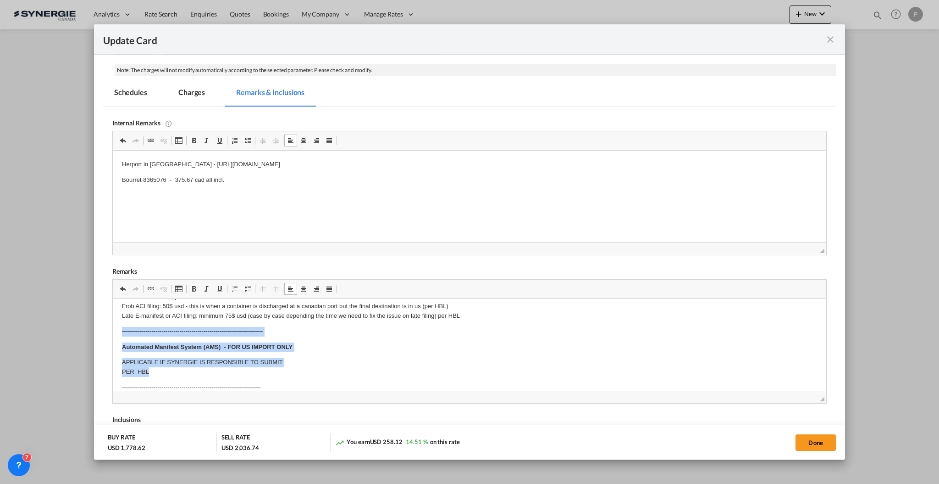
drag, startPoint x: 151, startPoint y: 369, endPoint x: 115, endPoint y: 331, distance: 52.2
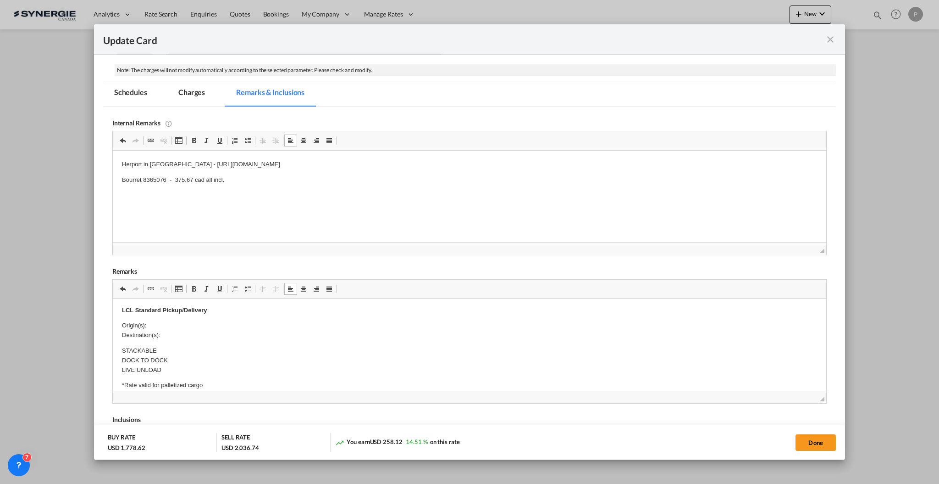
scroll to position [245, 0]
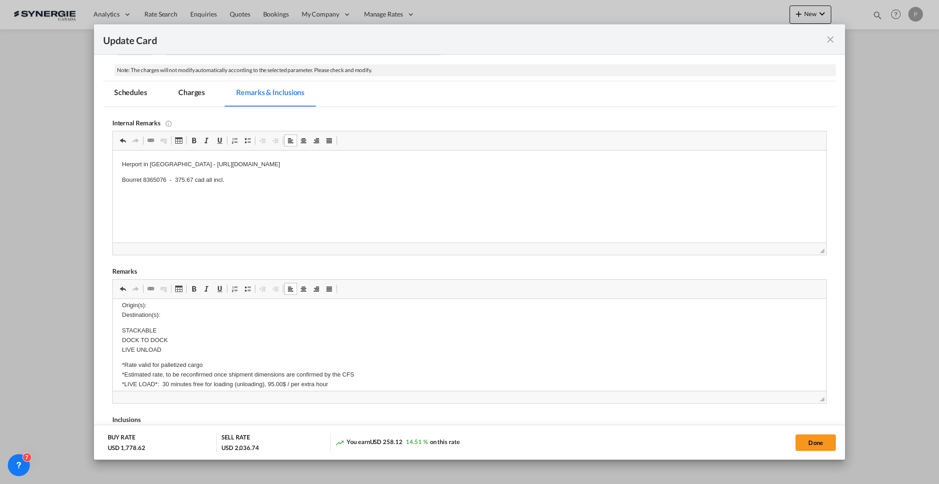
click at [166, 300] on p "Origin(s): Destination(s):" at bounding box center [469, 309] width 695 height 19
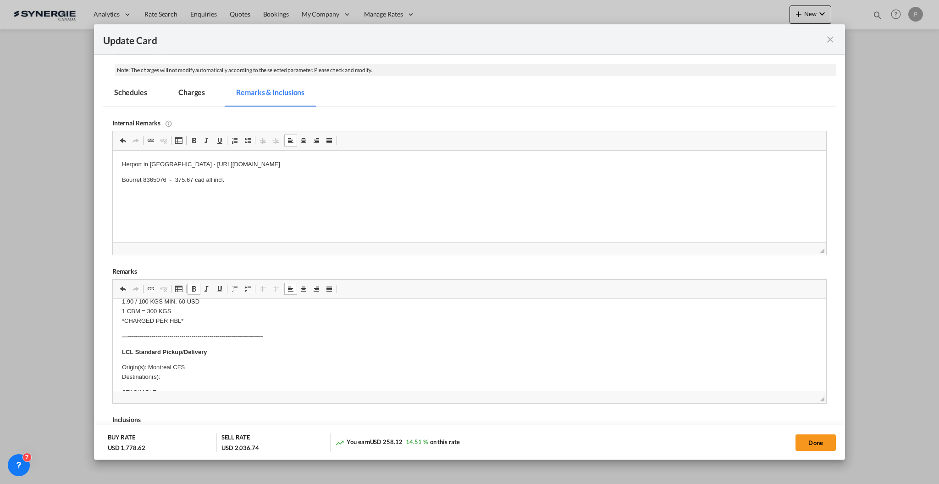
scroll to position [183, 0]
click at [187, 371] on p "Origin(s): Montreal CFS Destination(s):" at bounding box center [469, 370] width 695 height 19
click at [190, 377] on p "Origin(s): Montreal CFS Destination(s):" at bounding box center [469, 370] width 695 height 19
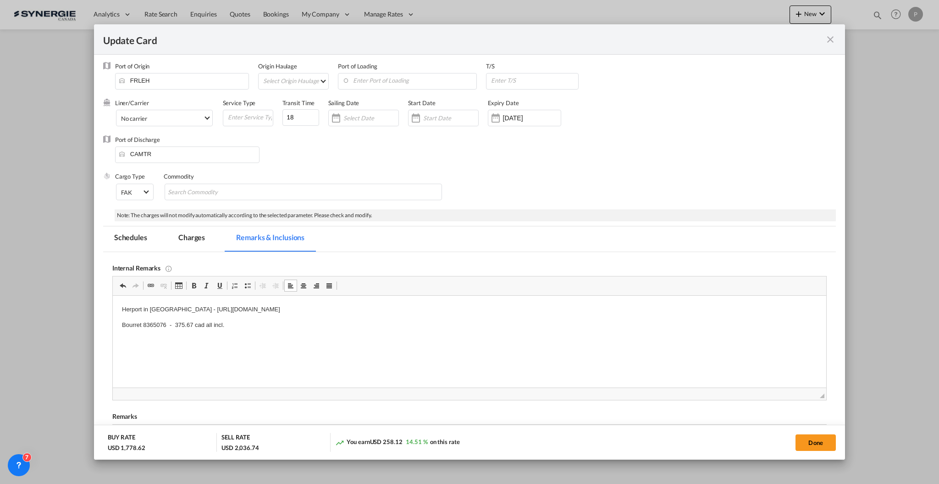
scroll to position [0, 0]
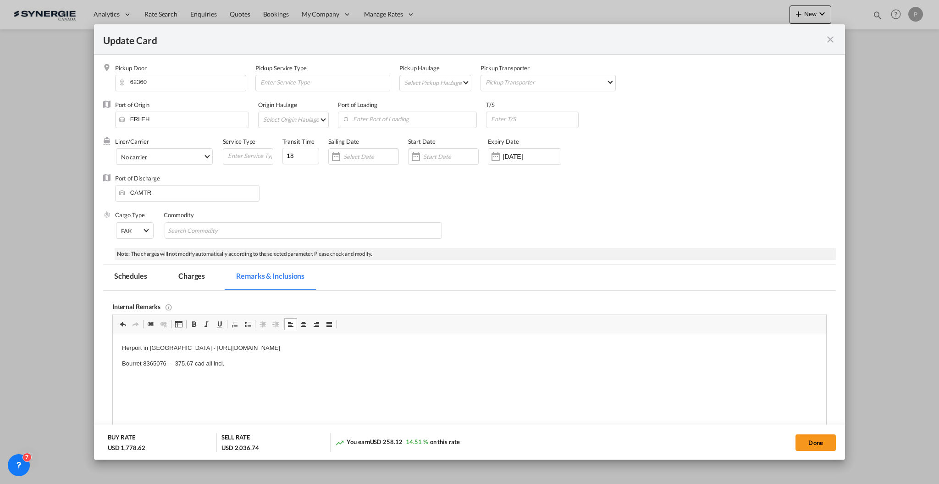
click at [187, 277] on md-tab-item "Charges" at bounding box center [191, 277] width 49 height 25
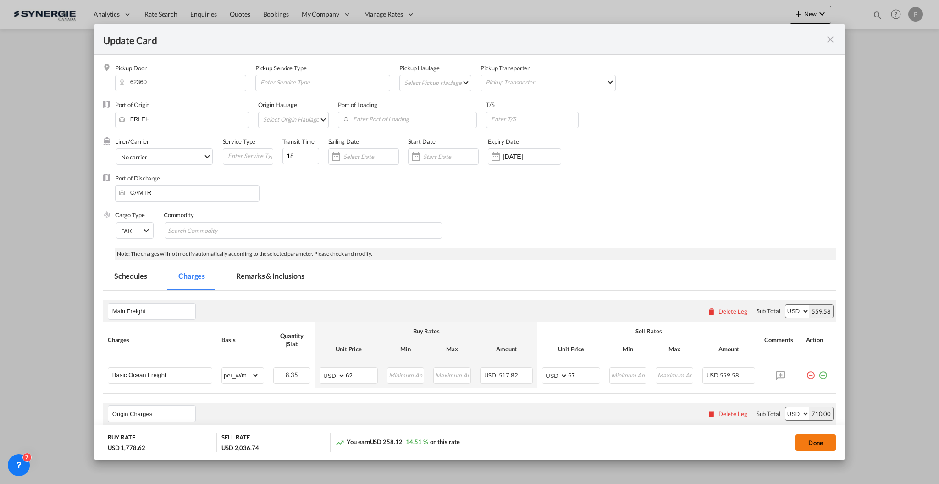
click at [816, 440] on button "Done" at bounding box center [816, 442] width 40 height 17
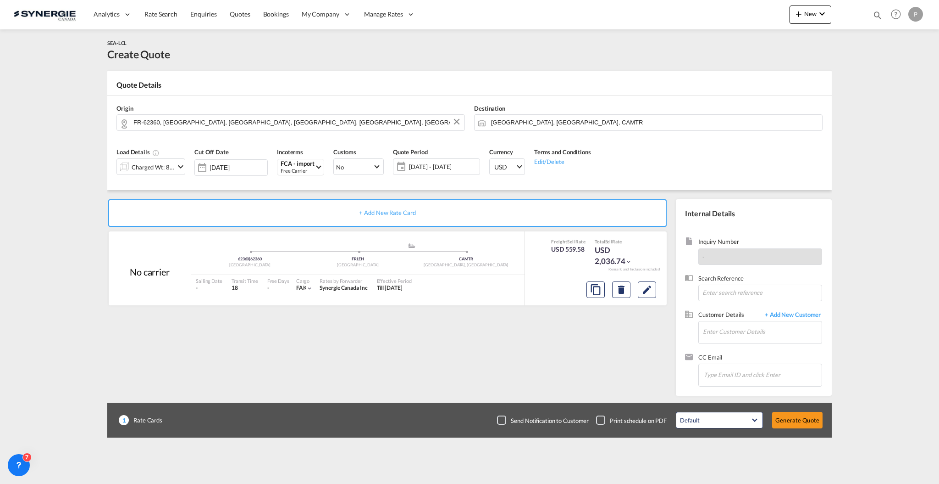
type input "15 Oct 2025"
click at [754, 331] on input "Enter Customer Details" at bounding box center [762, 331] width 119 height 21
click at [746, 335] on input "Enter Customer Details" at bounding box center [762, 331] width 119 height 21
paste input "valeria.gonzalez@maisonorphee.com"
click at [745, 347] on div "Valeria Gonzalez valeria.gonzalez@maisonorphee.com | Maison Orphee" at bounding box center [790, 347] width 174 height 25
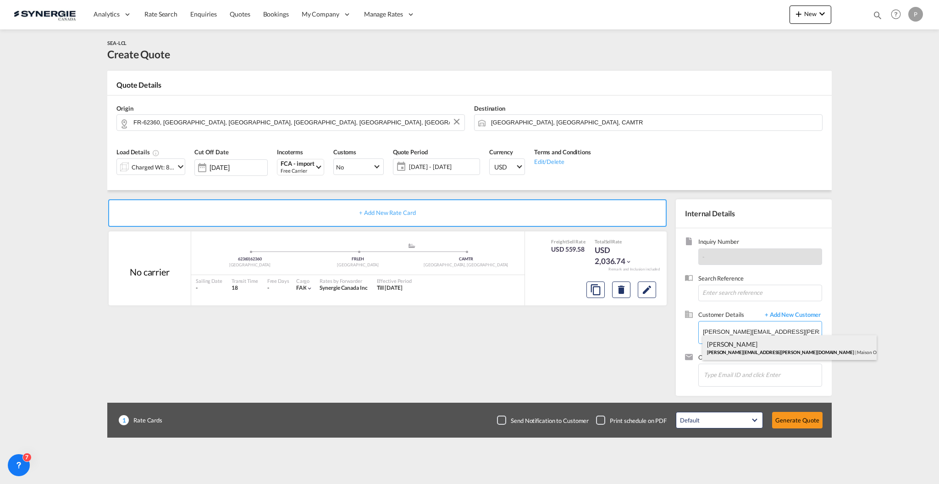
type input "Maison Orphee, Valeria Gonzalez, valeria.gonzalez@maisonorphee.com"
click at [786, 417] on button "Generate Quote" at bounding box center [798, 419] width 50 height 17
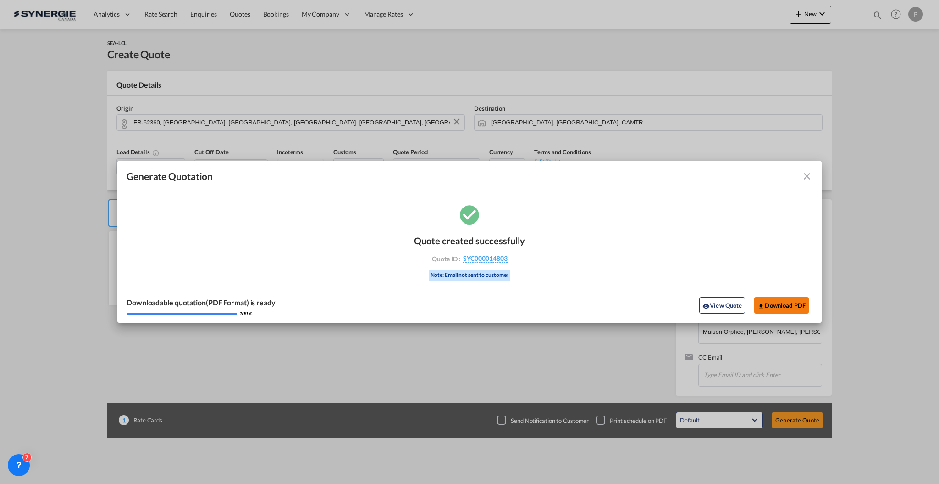
click at [785, 303] on button "Download PDF" at bounding box center [782, 305] width 55 height 17
drag, startPoint x: 807, startPoint y: 176, endPoint x: 815, endPoint y: 57, distance: 119.0
click at [808, 175] on md-icon "icon-close fg-AAA8AD cursor m-0" at bounding box center [807, 176] width 11 height 11
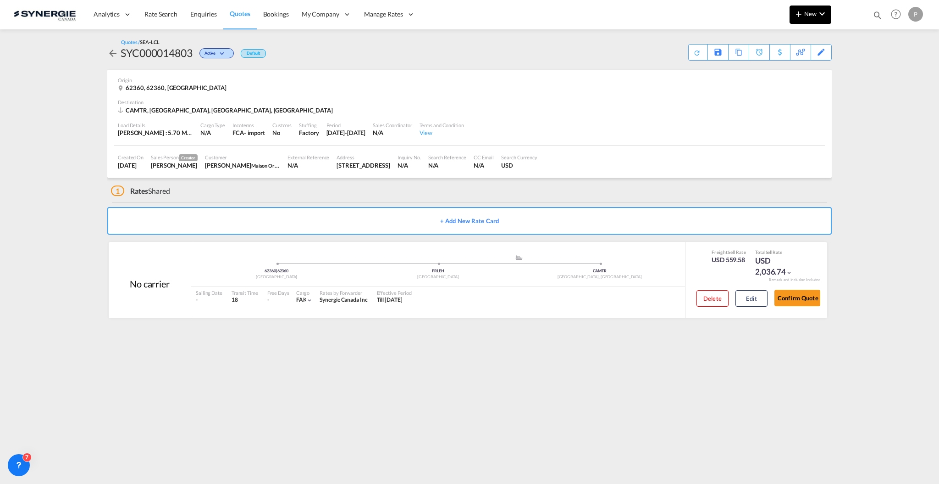
click at [819, 11] on md-icon "icon-chevron-down" at bounding box center [822, 13] width 11 height 11
click at [781, 60] on span "Quote" at bounding box center [786, 69] width 10 height 18
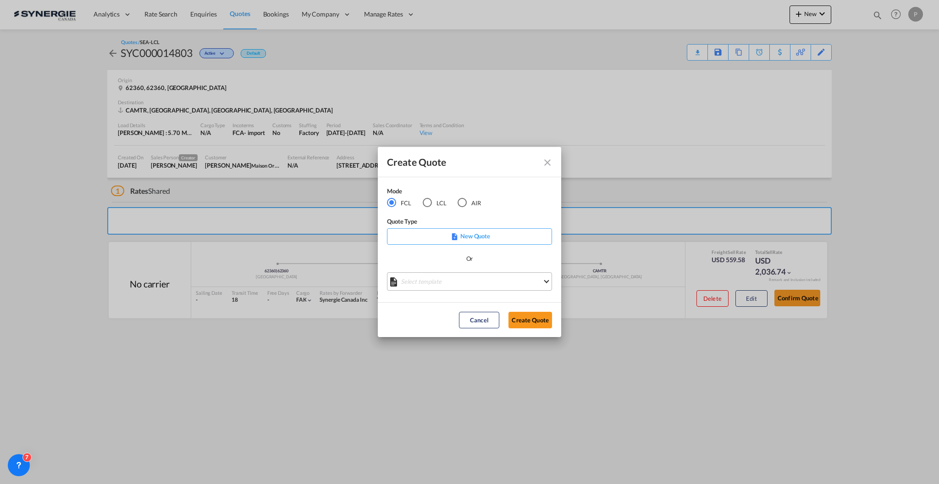
click at [422, 280] on md-select "Select template *NEW* FCL FREEHAND / DAP Pablo Gomez Saldarriaga | 10 Jul 2025 …" at bounding box center [469, 281] width 165 height 18
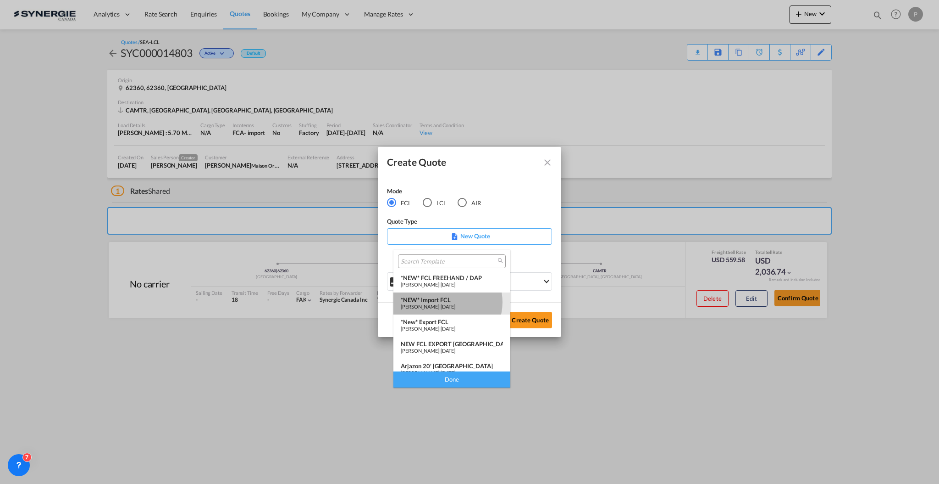
click at [447, 301] on div "*NEW* Import FCL" at bounding box center [452, 299] width 102 height 7
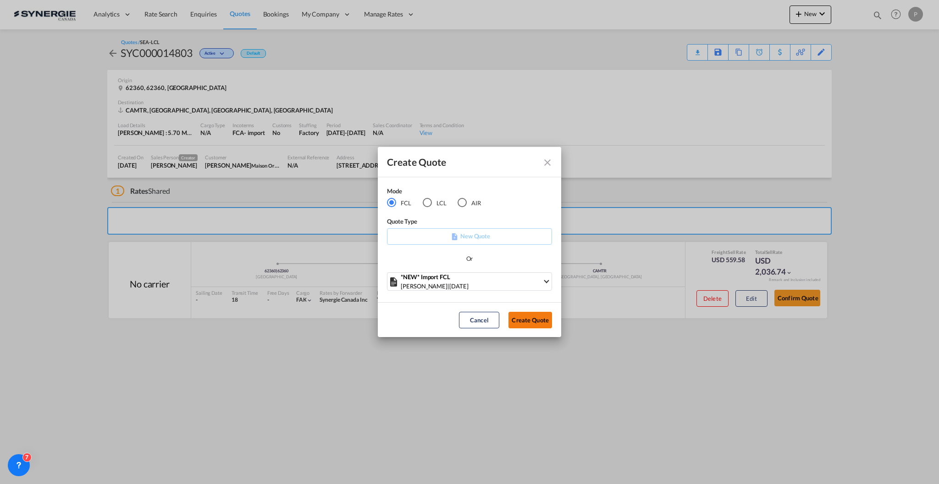
click at [525, 319] on button "Create Quote" at bounding box center [531, 319] width 44 height 17
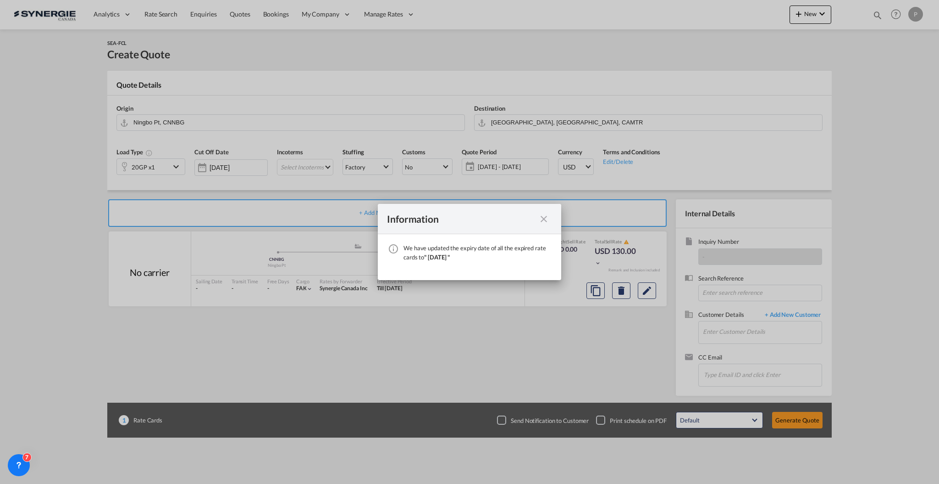
click at [544, 219] on md-icon "icon-close fg-AAA8AD cursor" at bounding box center [544, 218] width 11 height 11
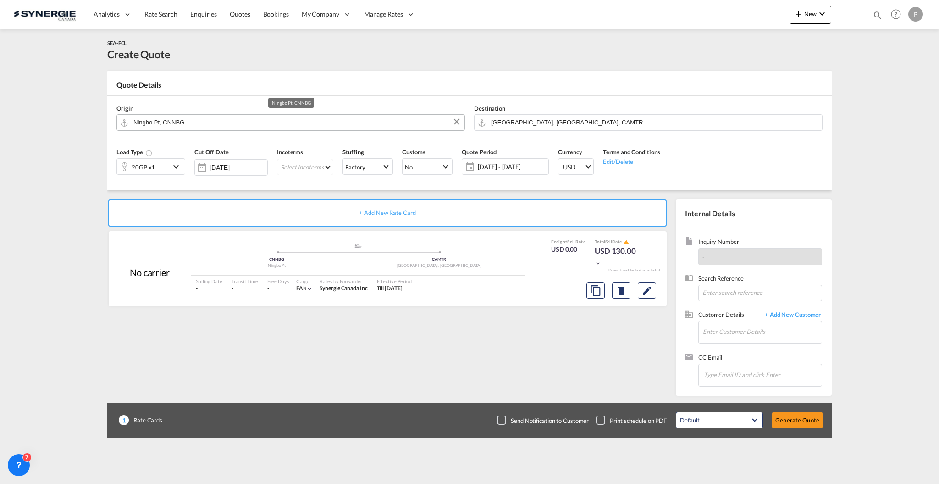
click at [188, 119] on input "Ningbo Pt, CNNBG" at bounding box center [296, 122] width 327 height 16
click at [222, 116] on input "le havre" at bounding box center [296, 122] width 327 height 16
click at [222, 116] on body "Analytics Reports Dashboard Rate Search Enquiries Quotes Bookings" at bounding box center [469, 242] width 939 height 484
click at [201, 115] on body "Analytics Reports Dashboard Rate Search Enquiries Quotes Bookings" at bounding box center [469, 242] width 939 height 484
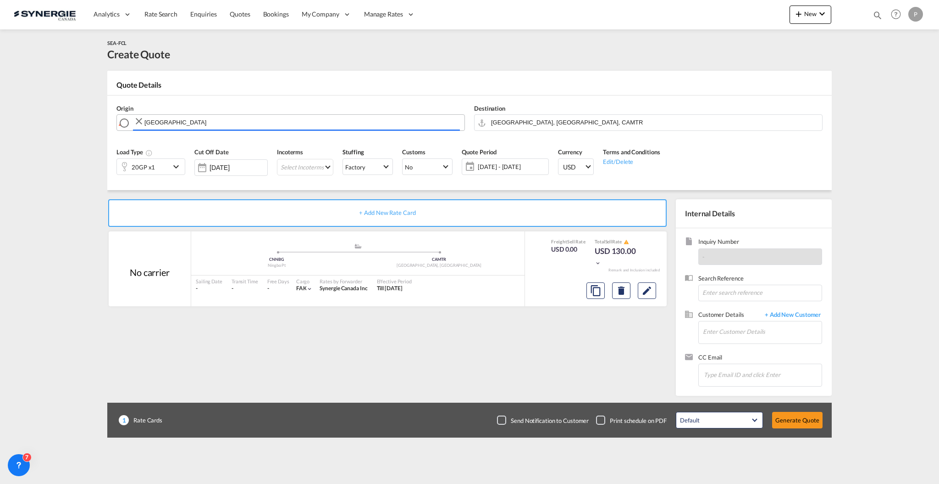
click at [201, 115] on input "le havre" at bounding box center [303, 122] width 316 height 16
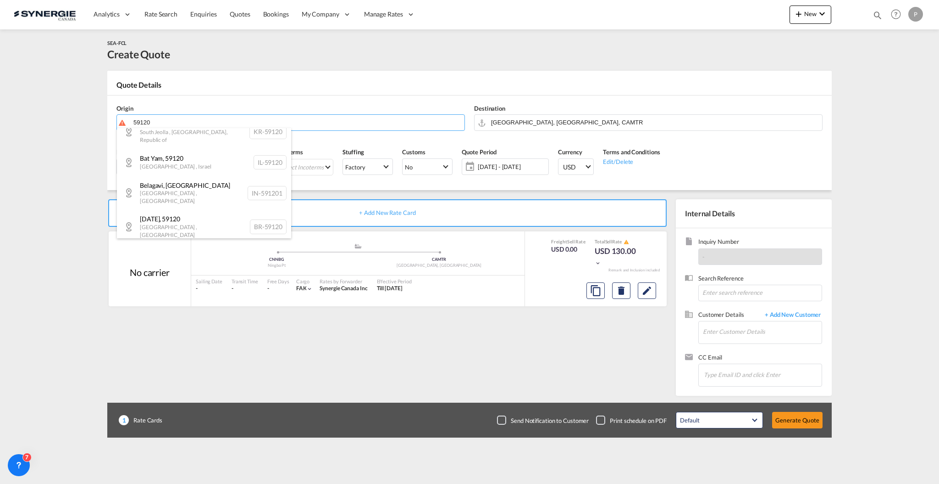
scroll to position [83, 0]
click at [232, 241] on div "Loos , 59120 Hauts-de-France , France FR-59120" at bounding box center [204, 257] width 174 height 33
type input "FR-59120, Loos, Hauts-de-France"
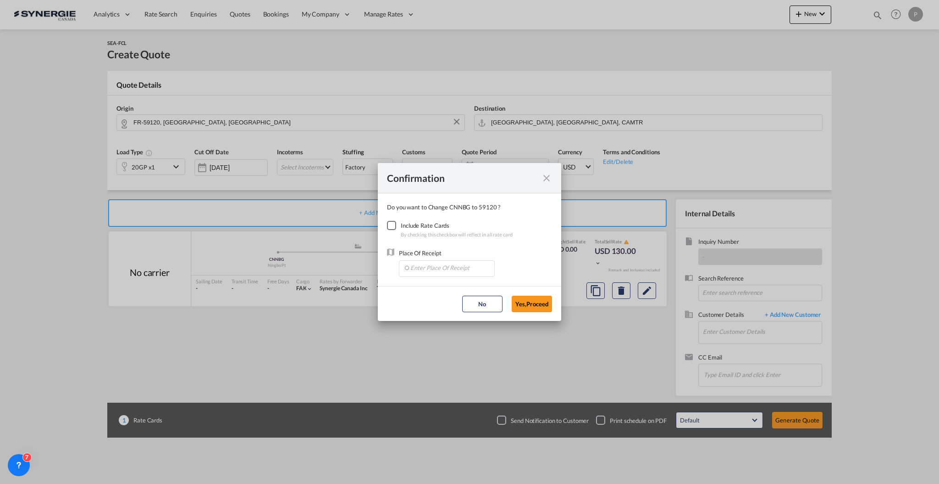
click at [395, 222] on div "Checkbox No Ink" at bounding box center [391, 225] width 9 height 9
click at [425, 264] on input "Enter Place Of Receipt" at bounding box center [449, 268] width 91 height 14
click at [430, 282] on li "FRLEH, Le Havre, France, Western Europe, Europe" at bounding box center [446, 288] width 87 height 22
type input "FRLEH, Le Havre, France, Western Europe, Europe"
click at [538, 300] on button "Yes,Proceed" at bounding box center [532, 303] width 40 height 17
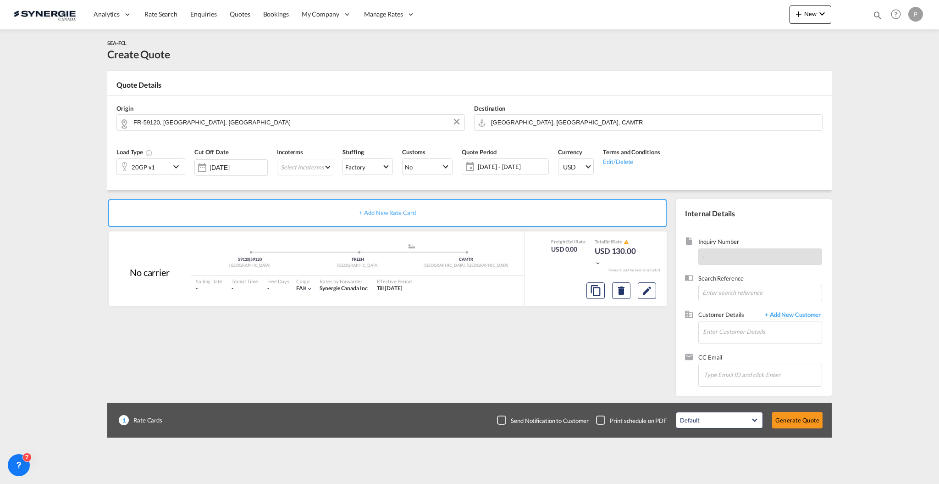
click at [164, 164] on div "20GP x1" at bounding box center [143, 167] width 53 height 16
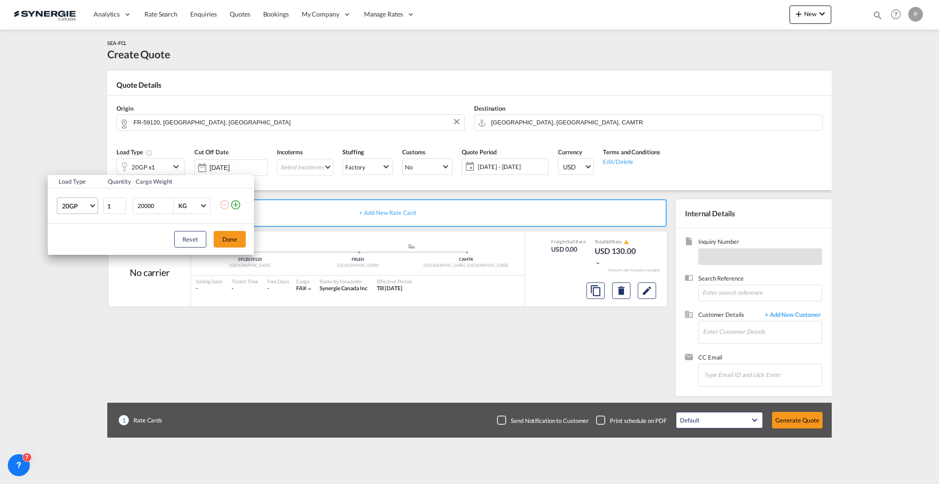
click at [82, 206] on span "20GP" at bounding box center [75, 205] width 27 height 9
click at [87, 249] on md-option "40HC" at bounding box center [86, 250] width 62 height 22
click at [240, 241] on button "Done" at bounding box center [230, 239] width 32 height 17
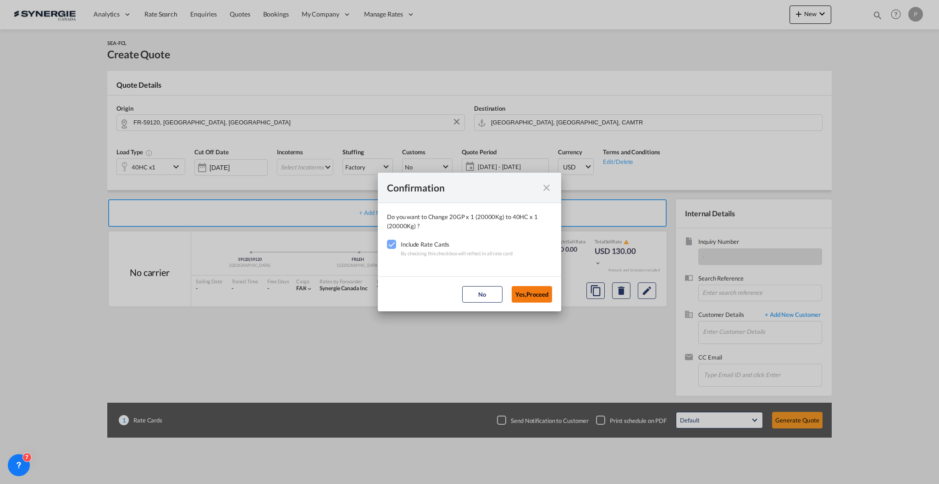
click at [540, 294] on button "Yes,Proceed" at bounding box center [532, 294] width 40 height 17
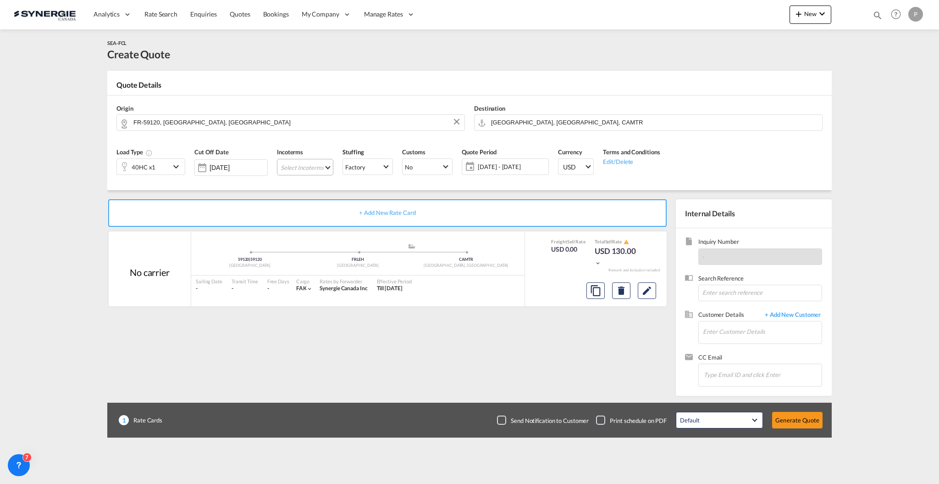
drag, startPoint x: 317, startPoint y: 172, endPoint x: 320, endPoint y: 184, distance: 12.4
click at [317, 172] on md-select "Select Incoterms FCA - export Free Carrier FCA - import Free Carrier CPT - expo…" at bounding box center [305, 167] width 56 height 17
click at [323, 172] on body "Analytics Reports Dashboard Rate Search Enquiries Quotes Bookings" at bounding box center [469, 242] width 939 height 484
type input "exw"
click at [331, 228] on div "Ex Works" at bounding box center [341, 231] width 105 height 6
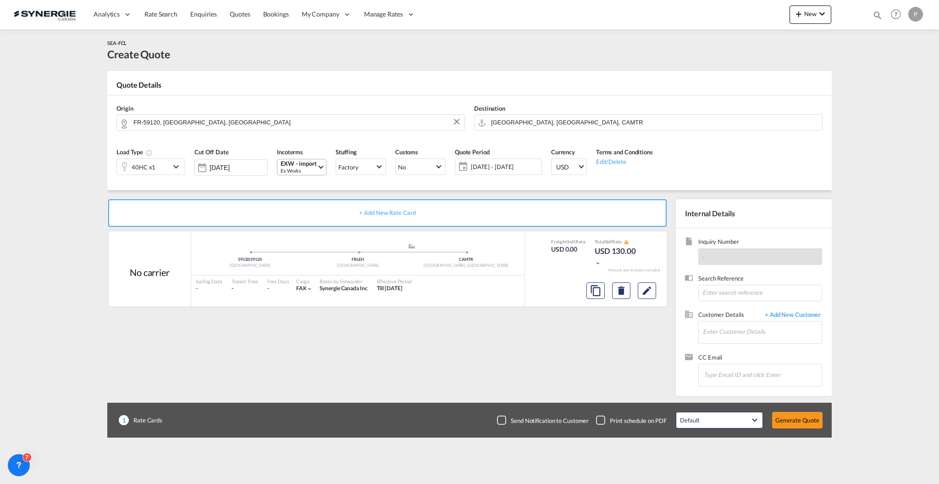
click at [504, 162] on span "16 Sep - 16 Oct 2025" at bounding box center [505, 166] width 68 height 8
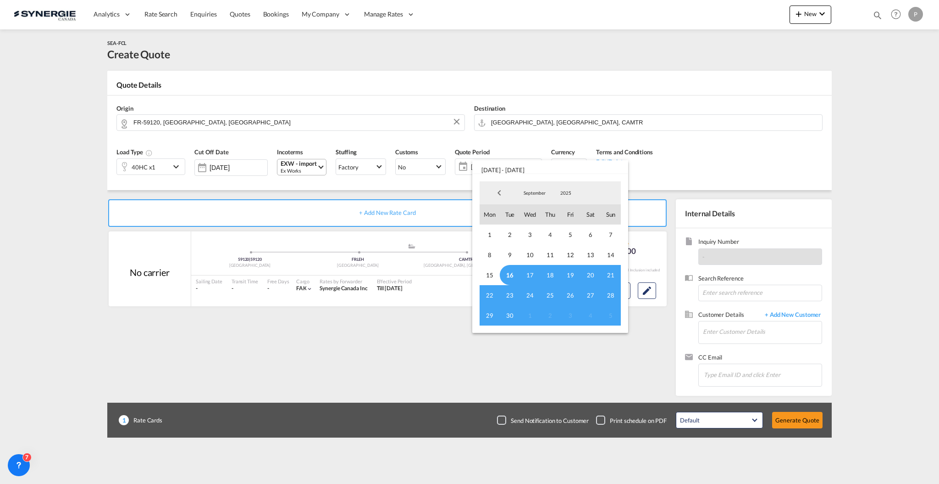
click at [509, 273] on span "16" at bounding box center [510, 275] width 20 height 20
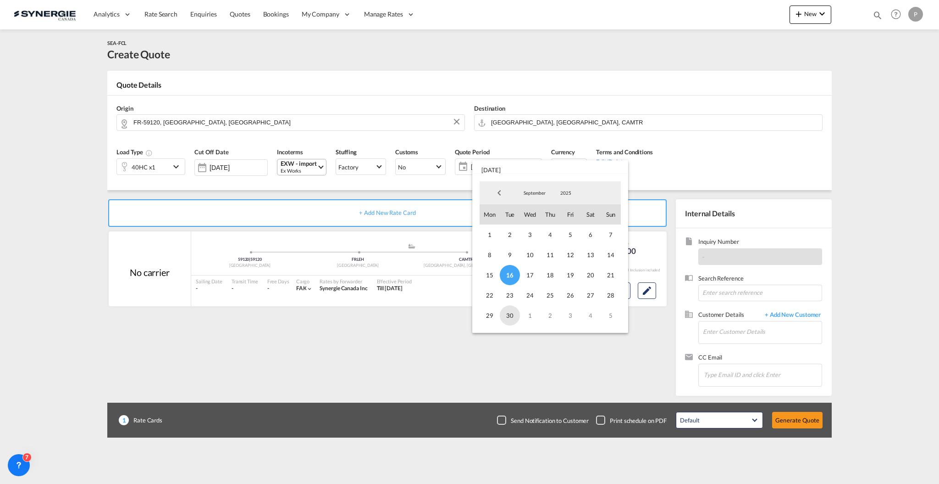
click at [508, 317] on span "30" at bounding box center [510, 315] width 20 height 20
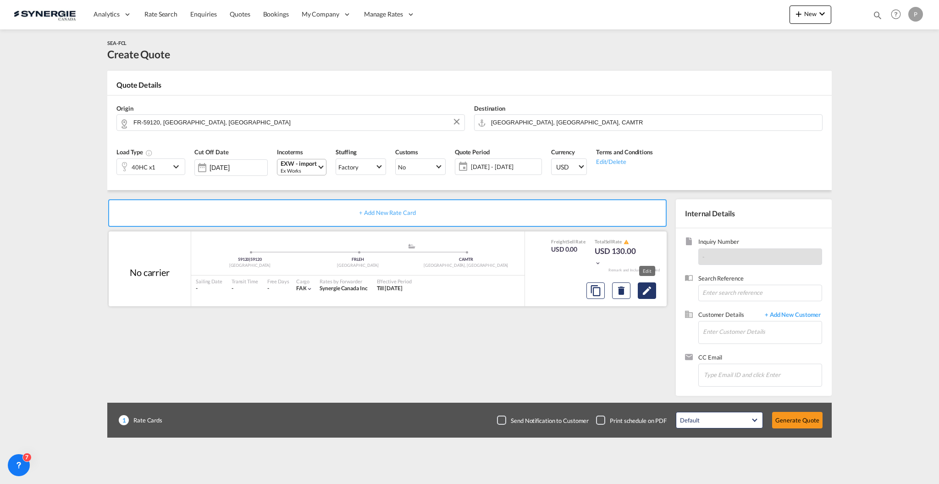
click at [652, 290] on md-icon "Edit" at bounding box center [647, 290] width 11 height 11
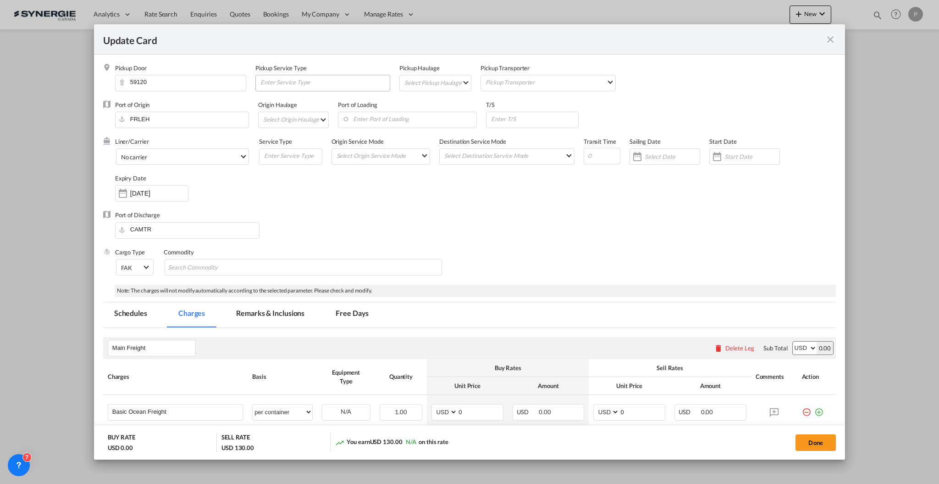
select select "per container"
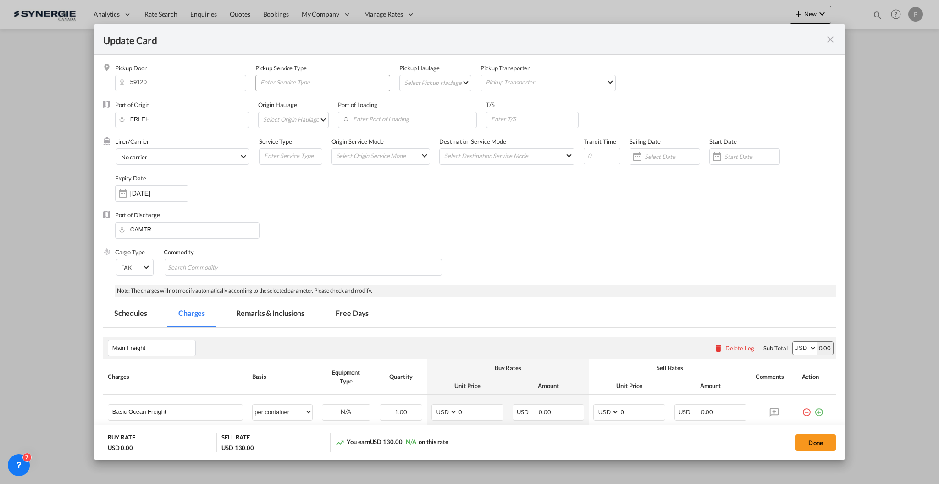
select select "per container"
select select "per B/L"
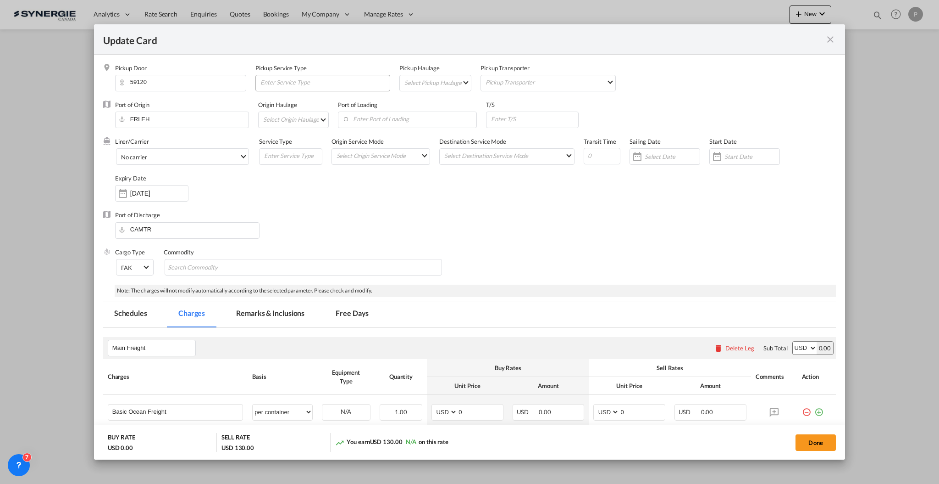
select select "per shipment"
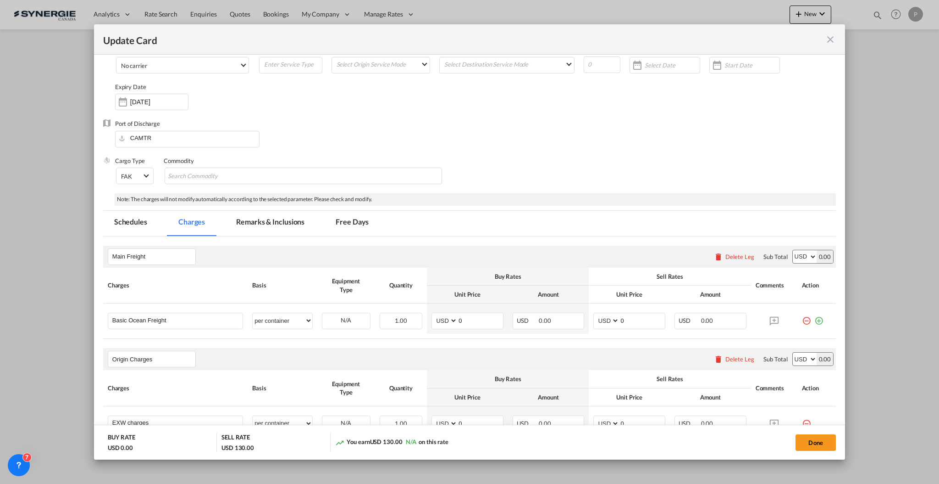
scroll to position [122, 0]
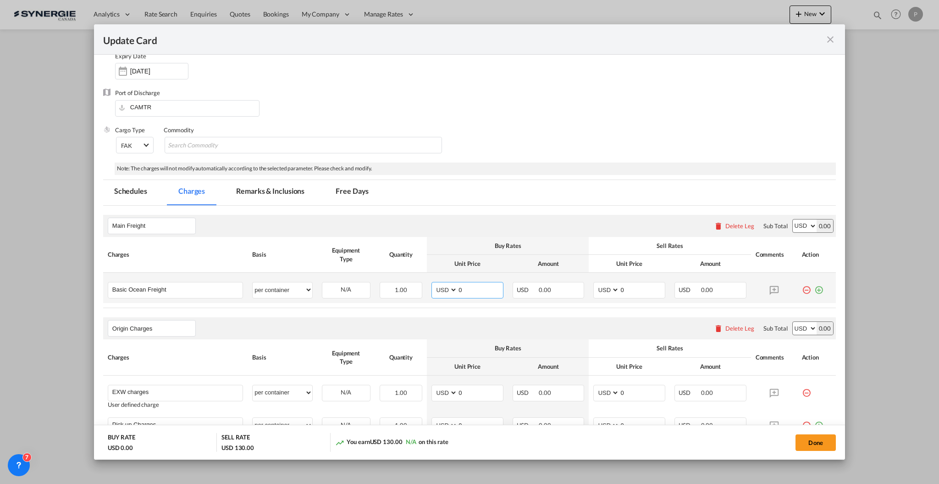
click at [475, 287] on input "0" at bounding box center [480, 289] width 45 height 14
click at [478, 292] on input "0" at bounding box center [480, 289] width 45 height 14
type input "1968"
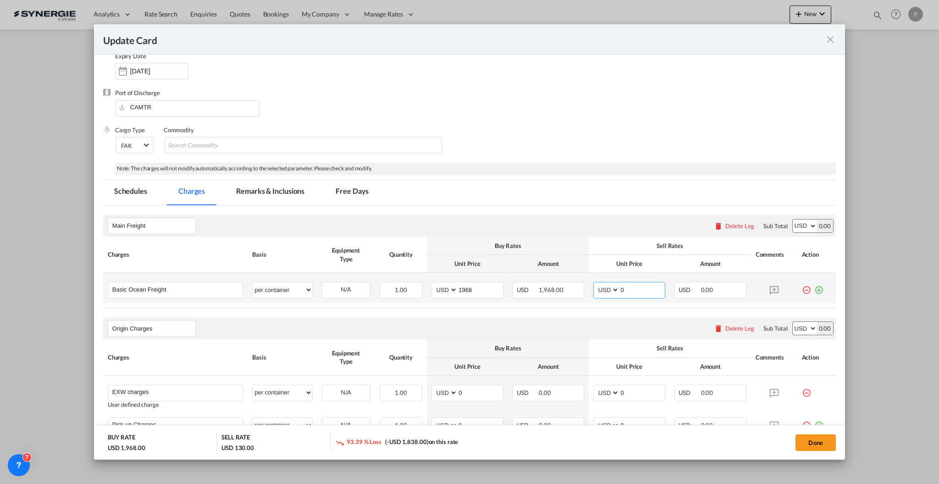
click at [626, 296] on input "0" at bounding box center [642, 289] width 45 height 14
click at [627, 294] on input "0" at bounding box center [642, 289] width 45 height 14
click at [628, 294] on input "0" at bounding box center [642, 289] width 45 height 14
type input "0"
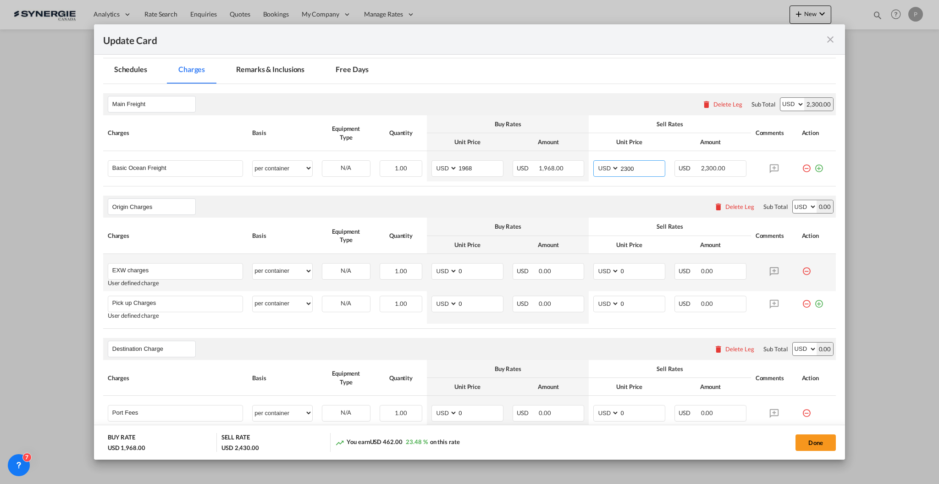
scroll to position [245, 0]
type input "2300"
click at [482, 277] on md-input-container "0" at bounding box center [480, 270] width 46 height 16
click at [485, 268] on input "0" at bounding box center [480, 269] width 45 height 14
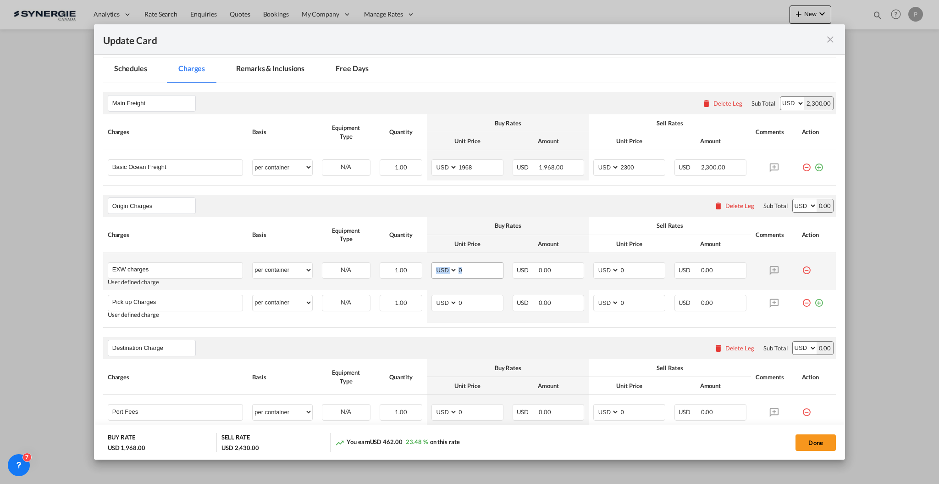
click at [485, 268] on input "0" at bounding box center [480, 269] width 45 height 14
type input "280"
type input "330"
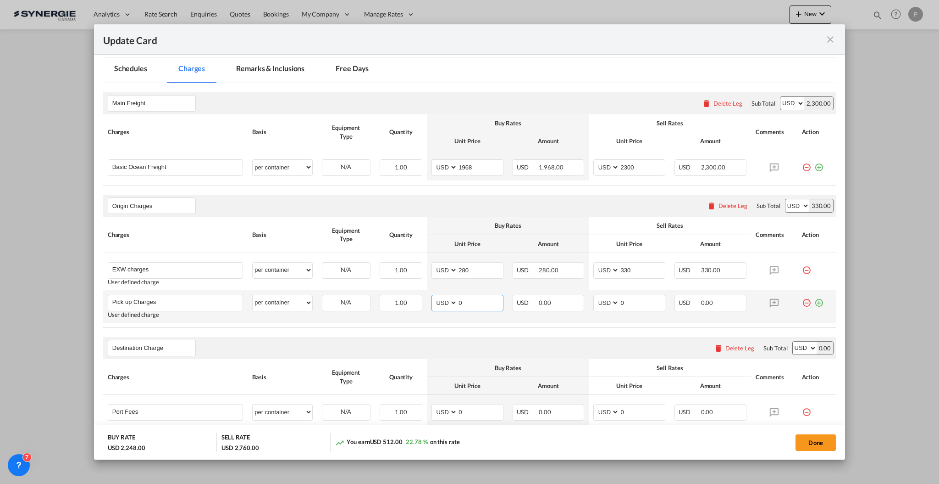
click at [468, 306] on input "0" at bounding box center [480, 302] width 45 height 14
click at [468, 305] on input "0" at bounding box center [480, 302] width 45 height 14
type input "785"
type input "825"
click at [639, 305] on input "825" at bounding box center [642, 302] width 45 height 14
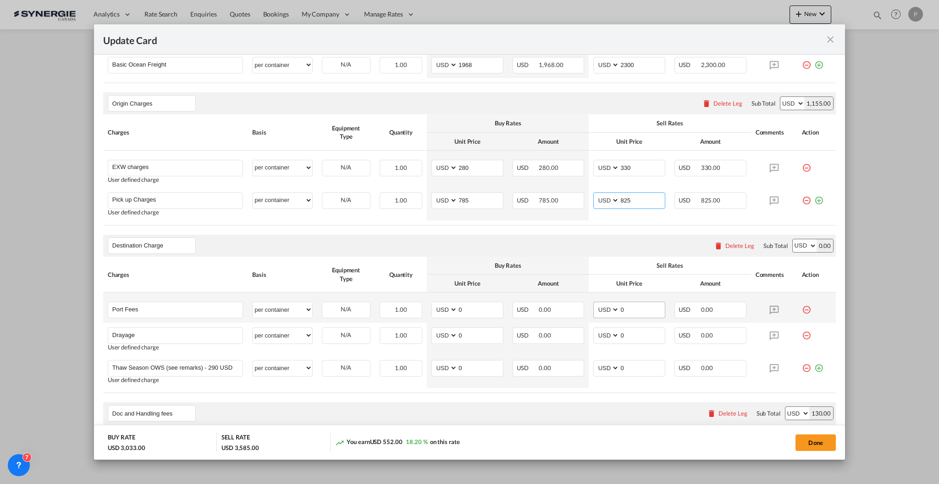
scroll to position [367, 0]
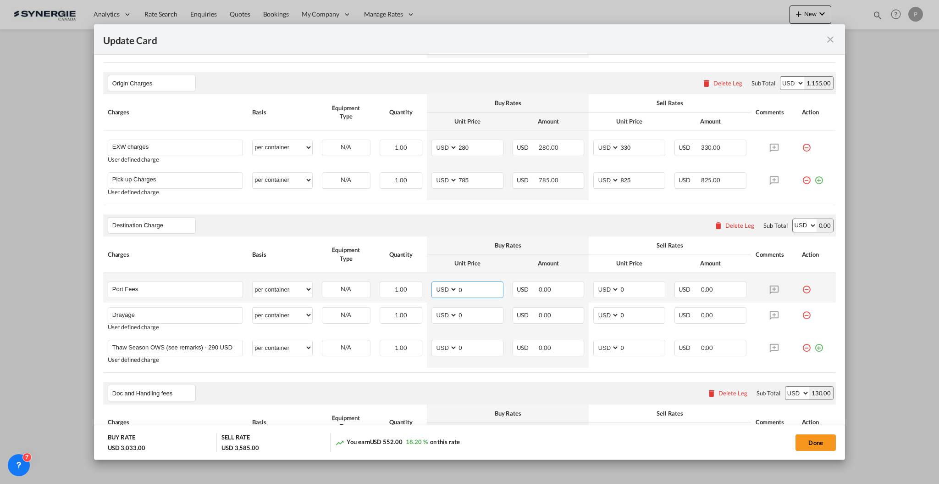
click at [458, 291] on input "0" at bounding box center [480, 289] width 45 height 14
click at [458, 290] on input "0" at bounding box center [480, 289] width 45 height 14
type input "50"
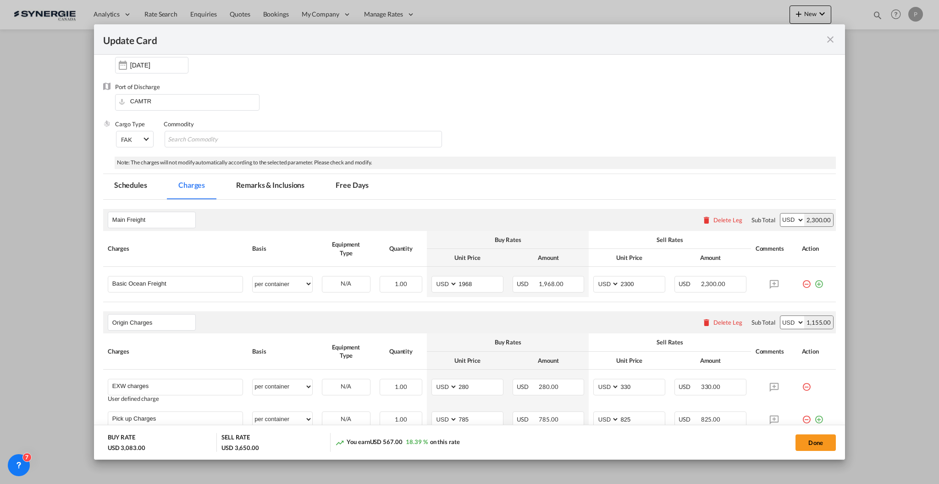
scroll to position [61, 0]
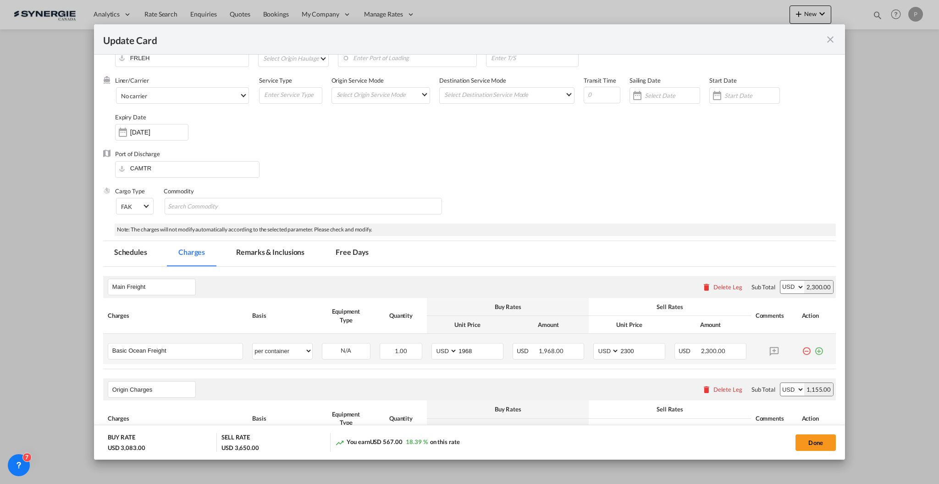
type input "65"
click at [273, 256] on md-tab-item "Remarks & Inclusions" at bounding box center [270, 253] width 90 height 25
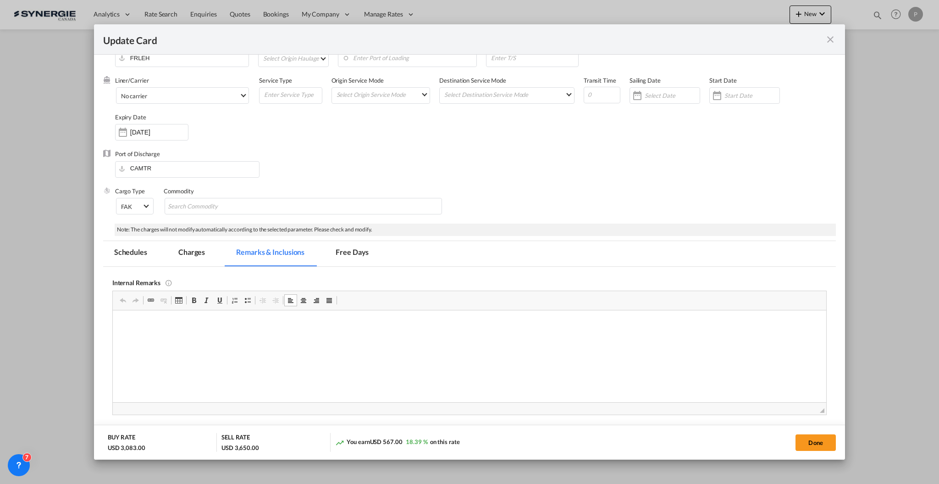
scroll to position [0, 0]
click at [247, 325] on p "EXW charges from Herport -" at bounding box center [469, 324] width 695 height 10
click at [253, 332] on body "EXW charges from Herport -" at bounding box center [469, 331] width 695 height 25
click at [257, 321] on p "EXW charges from Herport -" at bounding box center [469, 324] width 695 height 10
click at [214, 346] on html "EXW charges from Herport - https://app.frontapp.com/inboxes/teammates/6847055/i…" at bounding box center [469, 332] width 714 height 44
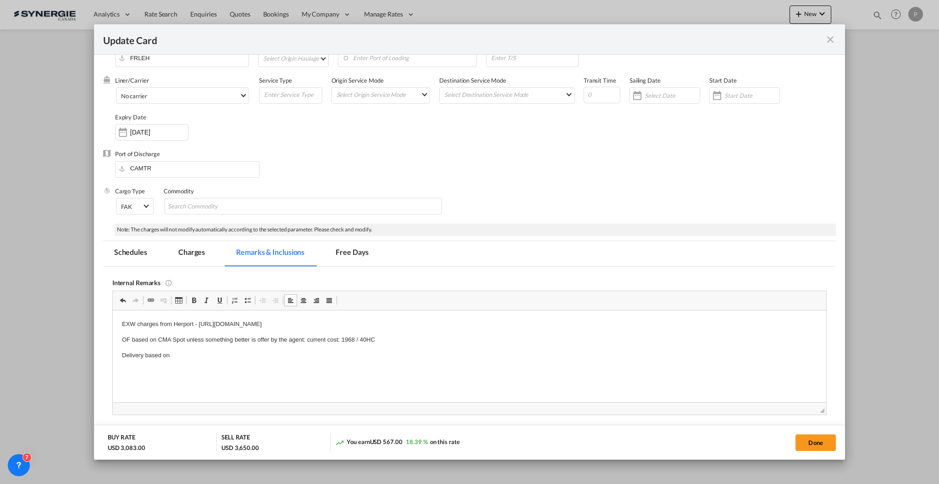
click at [216, 354] on p "Delivery based on" at bounding box center [469, 355] width 695 height 10
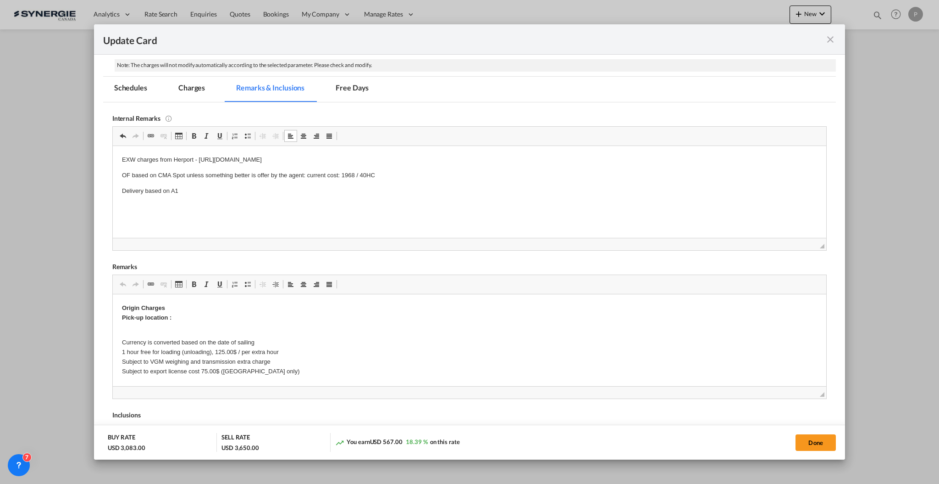
scroll to position [245, 0]
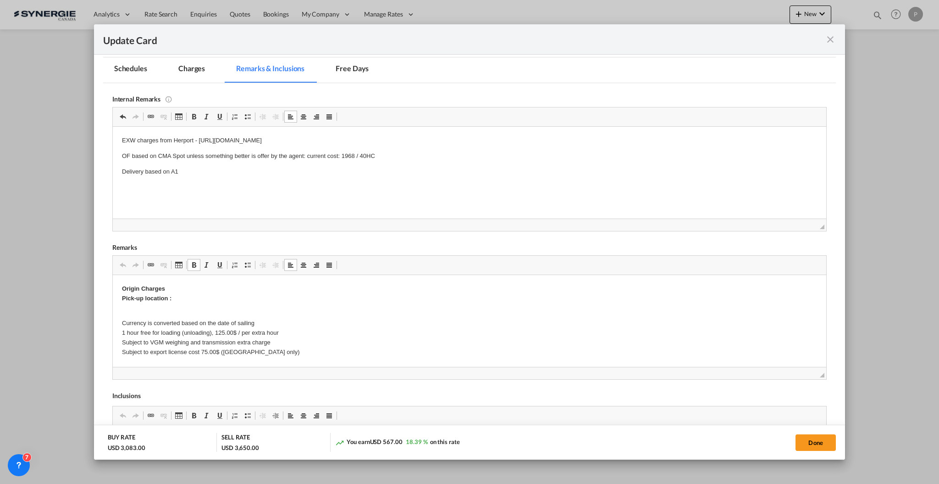
click at [208, 296] on p "Origin Charges Pick-up location :" at bounding box center [469, 293] width 695 height 19
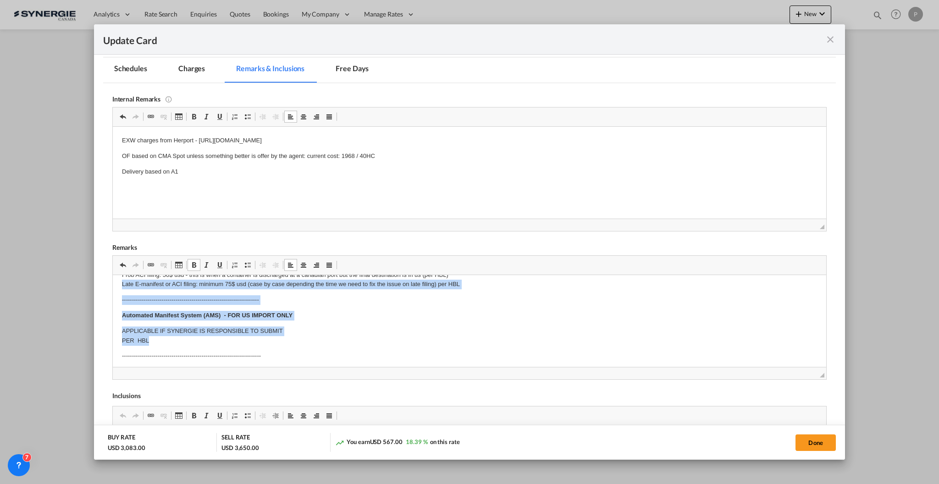
scroll to position [150, 0]
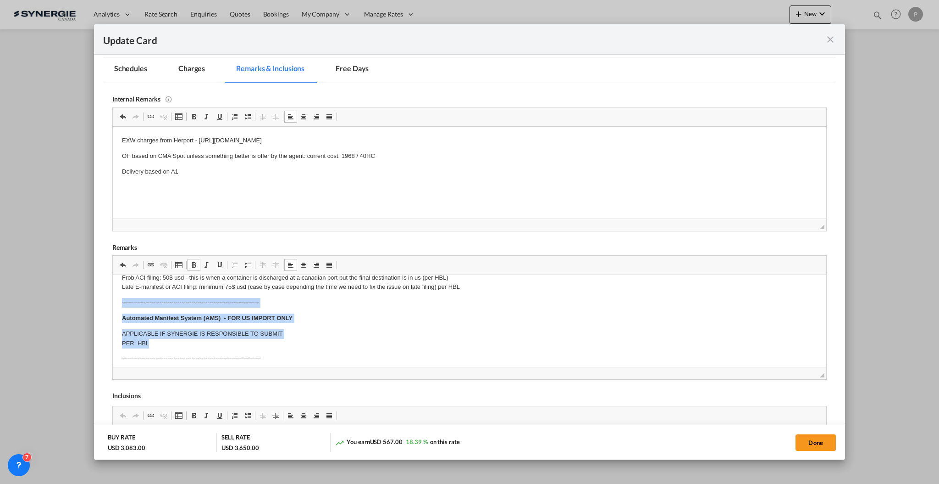
drag, startPoint x: 192, startPoint y: 311, endPoint x: 117, endPoint y: 299, distance: 76.3
click at [117, 299] on html "Origin Charges Pick-up location : PARC EURASANTÉ - EPI DE SOIL 243 RUE SALVADOR…" at bounding box center [469, 464] width 714 height 679
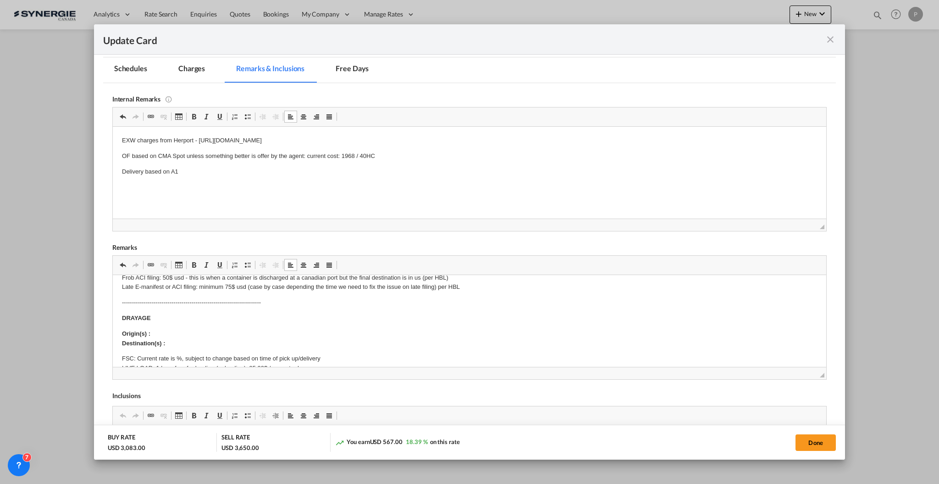
click at [267, 340] on p "Origin(s) : Destination(s) :" at bounding box center [469, 337] width 695 height 19
click at [261, 333] on p "Origin(s) : Destination(s) :" at bounding box center [469, 337] width 695 height 19
click at [335, 339] on p "Origin(s) : Montreal CY Destination(s) : 10370 LOUIS-H. LAFONTAINE MONTRÉAL QC …" at bounding box center [469, 342] width 695 height 28
click at [177, 354] on p "FSC: Current rate is %, subject to change based on time of pick up/delivery LIV…" at bounding box center [469, 381] width 695 height 57
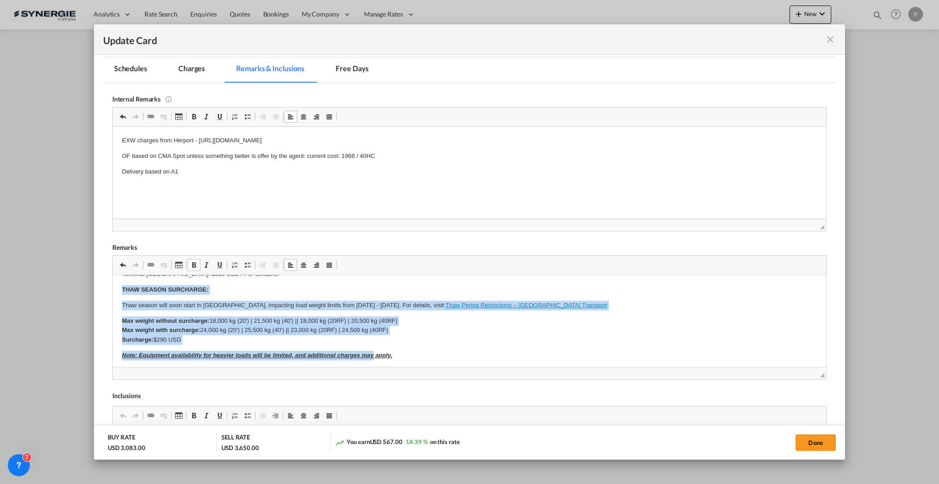
scroll to position [360, 0]
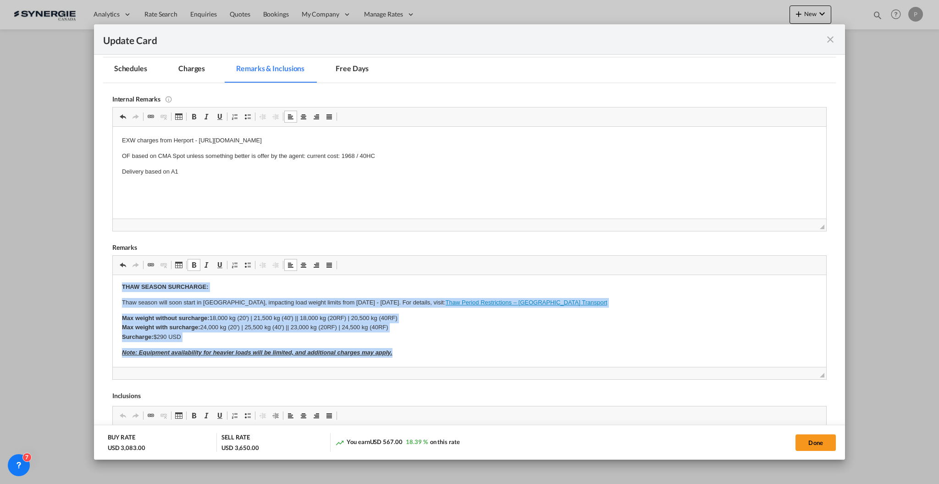
drag, startPoint x: 117, startPoint y: 313, endPoint x: 429, endPoint y: 352, distance: 315.2
click at [429, 352] on html "Origin Charges Pick-up location : PARC EURASANTÉ - EPI DE SOIL 243 RUE SALVADOR…" at bounding box center [469, 226] width 714 height 623
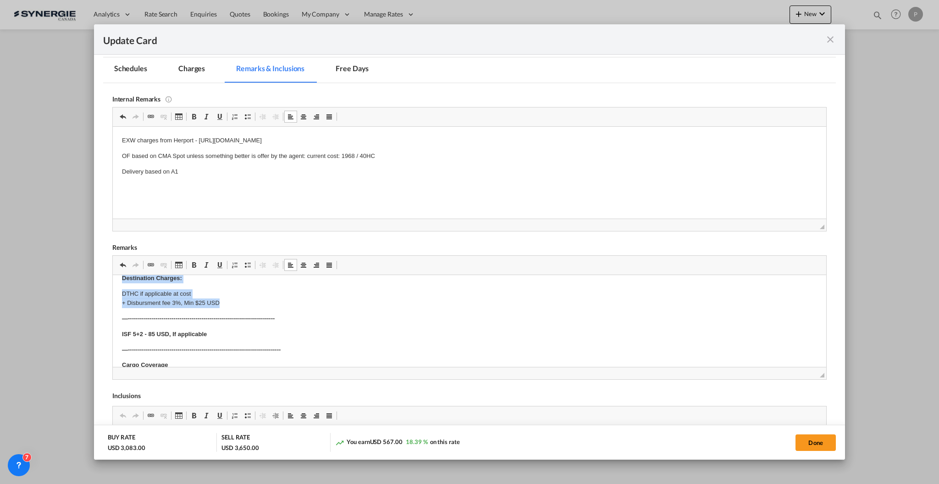
scroll to position [309, 0]
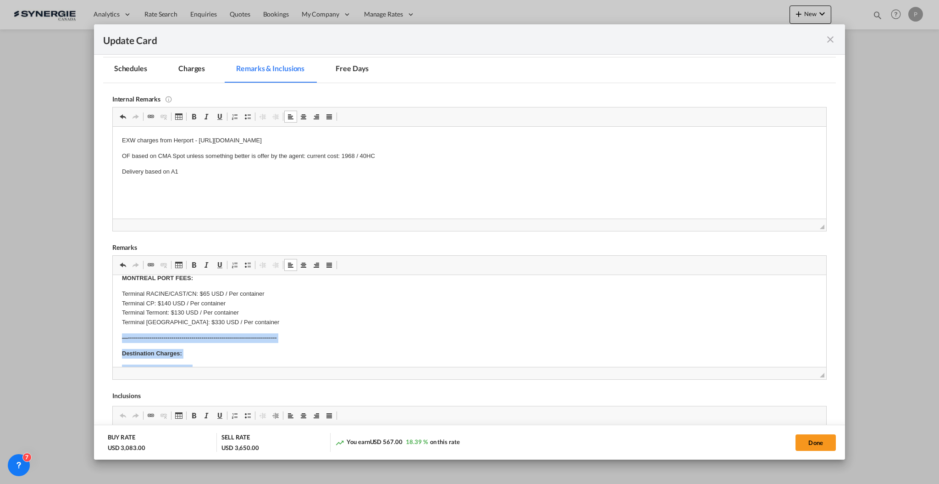
drag, startPoint x: 233, startPoint y: 326, endPoint x: 112, endPoint y: 336, distance: 122.0
click at [112, 336] on html "Origin Charges Pick-up location : PARC EURASANTÉ - EPI DE SOIL 243 RUE SALVADOR…" at bounding box center [469, 237] width 714 height 542
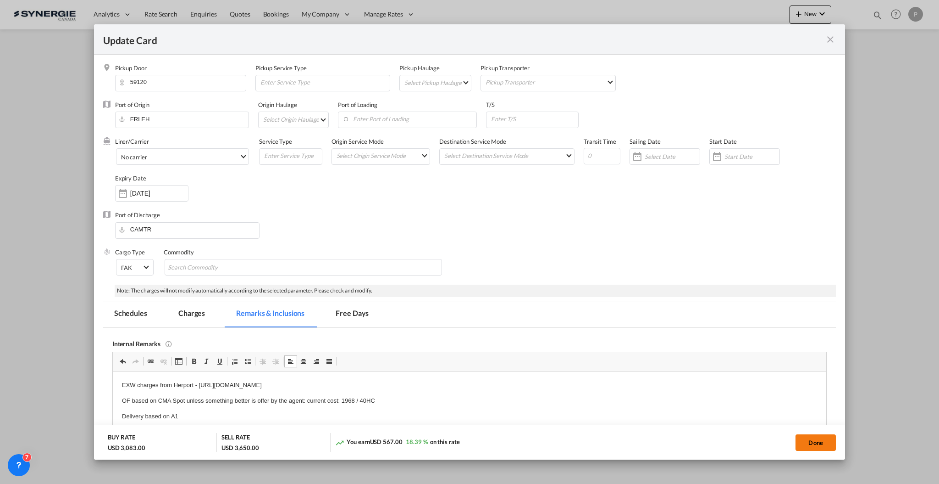
scroll to position [276, 0]
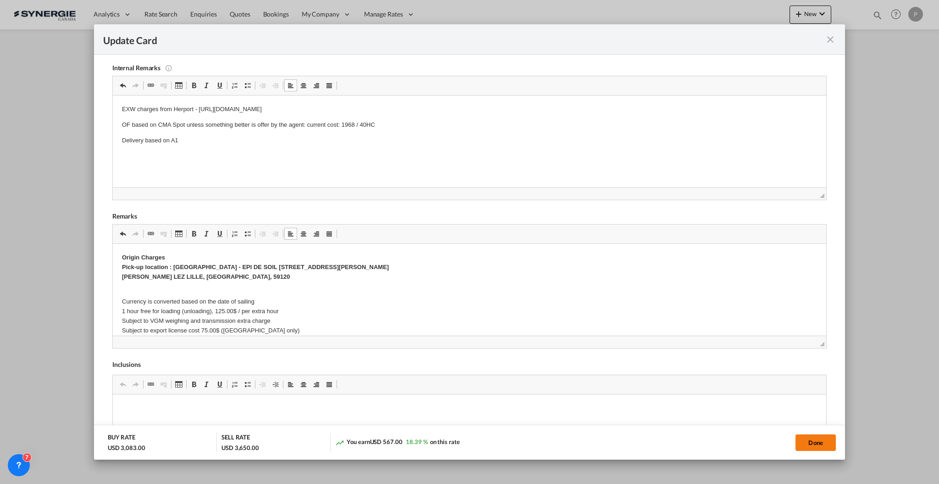
click at [815, 441] on button "Done" at bounding box center [816, 442] width 40 height 17
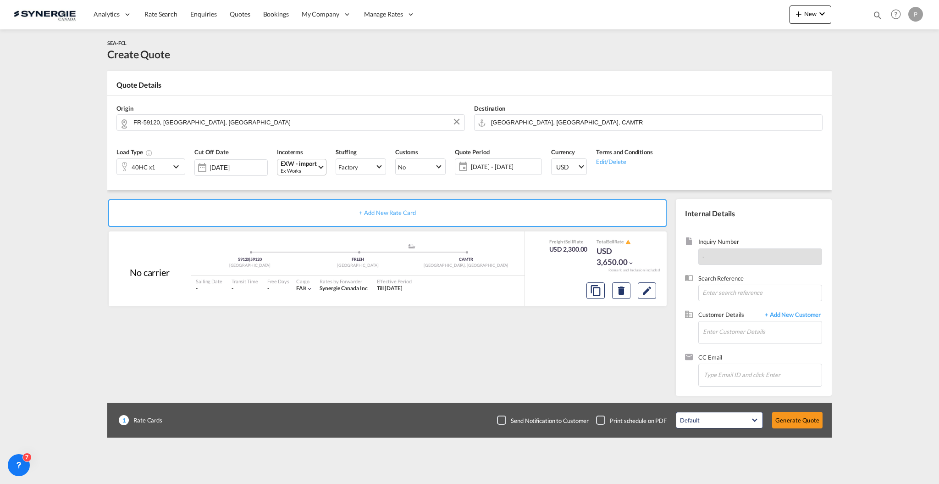
type input "15 Oct 2025"
click at [724, 328] on input "Enter Customer Details" at bounding box center [762, 331] width 119 height 21
paste input "maurice.lecuyer@orthofab.com"
click at [770, 348] on div "Maurice Lecuyer maurice.lecuyer@orthofab.com | Orthofab" at bounding box center [790, 347] width 174 height 25
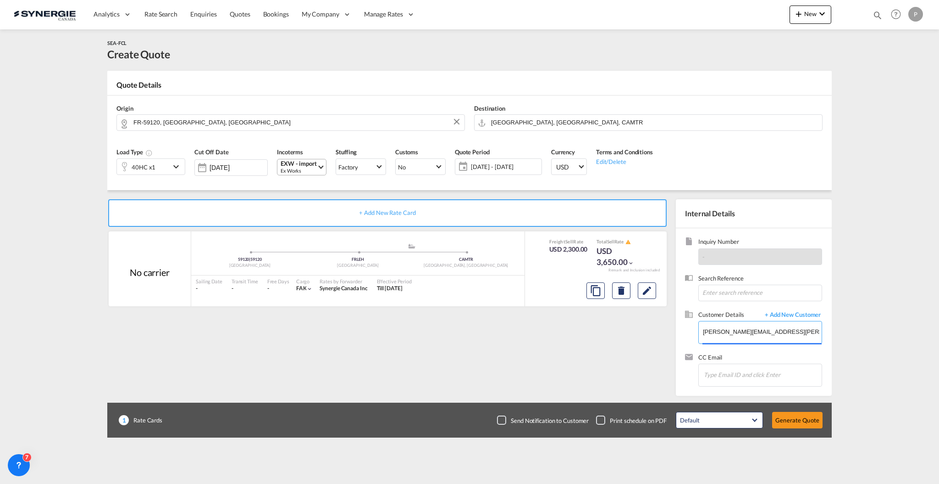
type input "Orthofab, Maurice Lecuyer, maurice.lecuyer@orthofab.com"
click at [790, 415] on button "Generate Quote" at bounding box center [798, 419] width 50 height 17
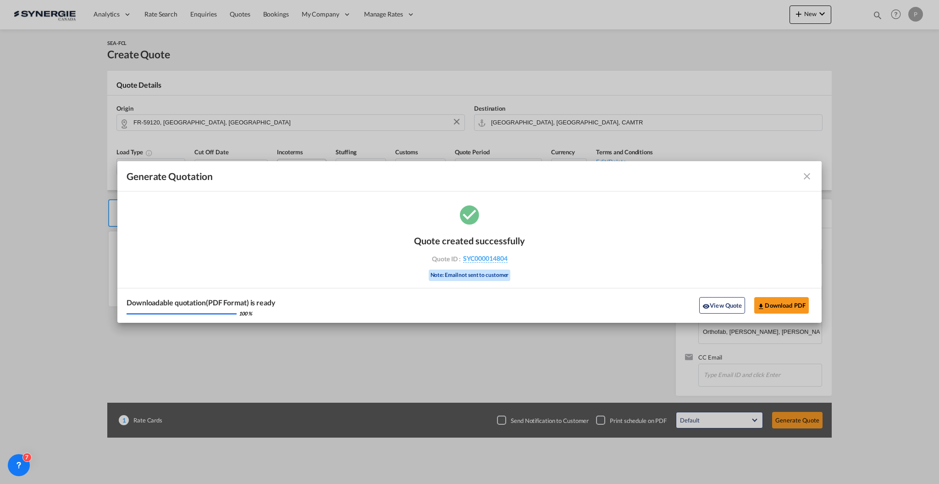
drag, startPoint x: 536, startPoint y: 258, endPoint x: 508, endPoint y: 264, distance: 28.6
click at [508, 264] on div "Quote created successfully Quote ID : SYC000014804 Note: Email not sent to cust…" at bounding box center [469, 263] width 705 height 120
copy div "SYC000014804"
click at [804, 176] on md-icon "icon-close fg-AAA8AD cursor m-0" at bounding box center [807, 176] width 11 height 11
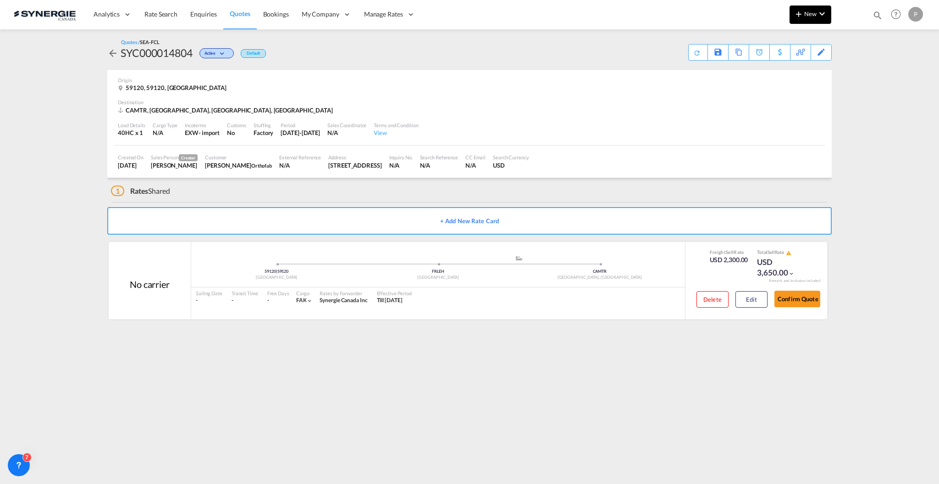
click at [812, 19] on button "New" at bounding box center [811, 15] width 42 height 18
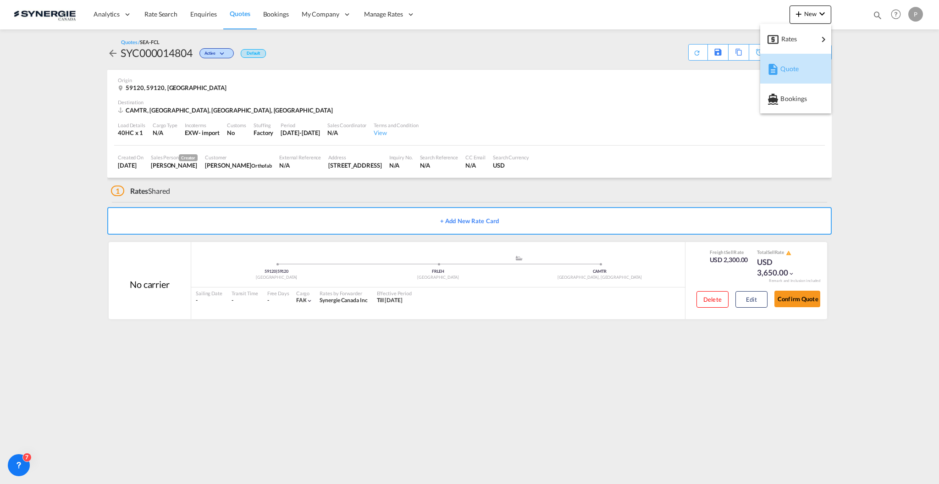
click at [791, 71] on span "Quote" at bounding box center [786, 69] width 10 height 18
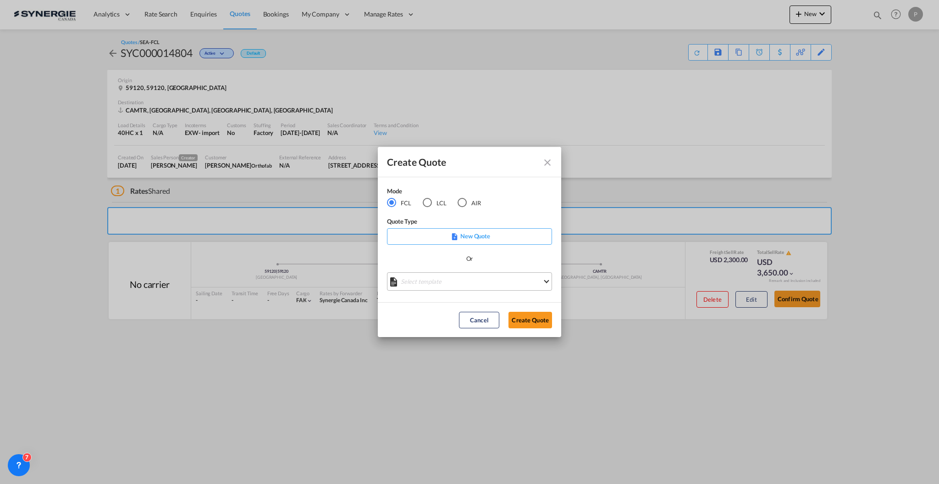
click at [448, 272] on md-select "Select template *NEW* FCL FREEHAND / DAP Pablo Gomez Saldarriaga | 10 Jul 2025 …" at bounding box center [469, 281] width 165 height 18
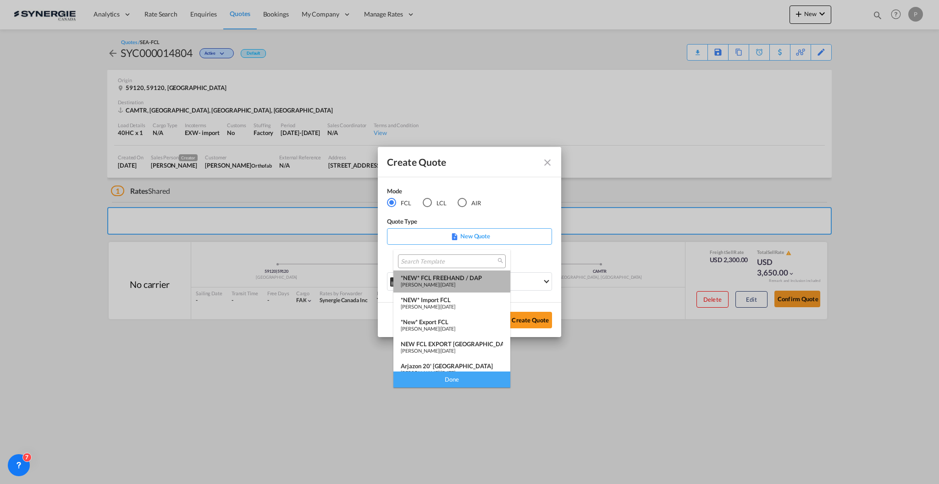
click at [439, 282] on span "[PERSON_NAME]" at bounding box center [420, 284] width 39 height 6
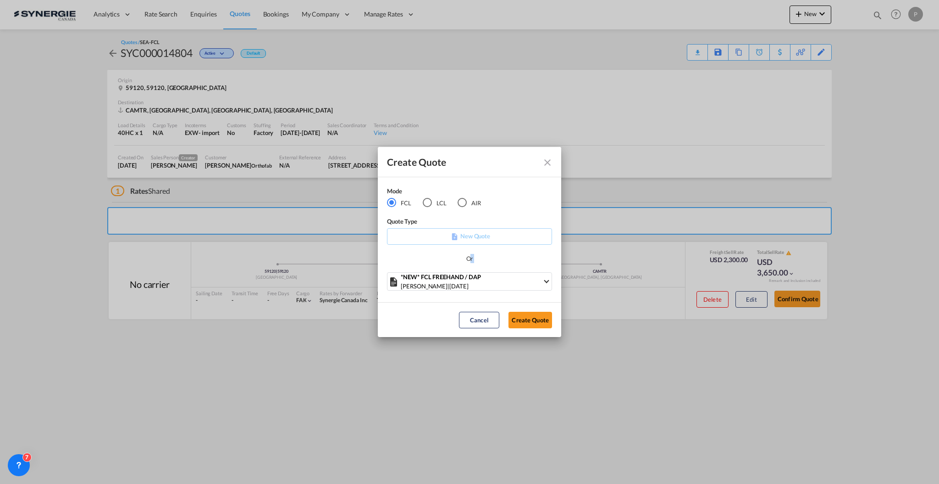
click at [471, 271] on div "Mode FCL LCL AIR Quote Type New Quote Or *NEW* FCL FREEHAND / DAP Pablo Gomez S…" at bounding box center [469, 239] width 183 height 125
click at [467, 285] on div "Pablo Gomez Saldarriaga | 10 Jul 2025" at bounding box center [472, 285] width 142 height 9
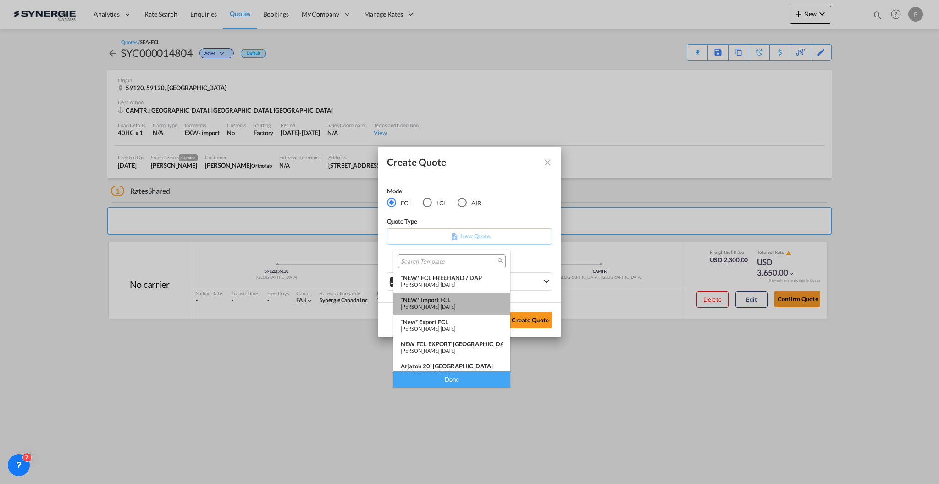
click at [456, 305] on span "24 Mar 2025" at bounding box center [448, 306] width 15 height 6
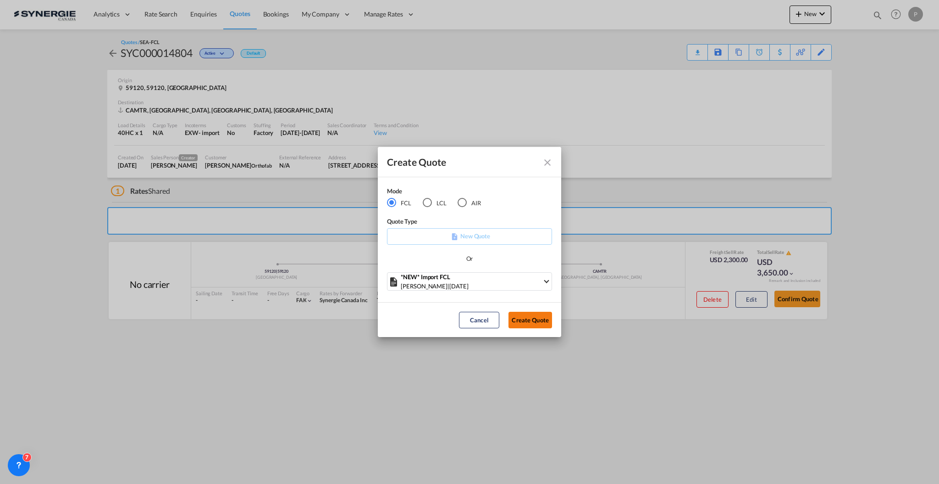
click at [532, 324] on button "Create Quote" at bounding box center [531, 319] width 44 height 17
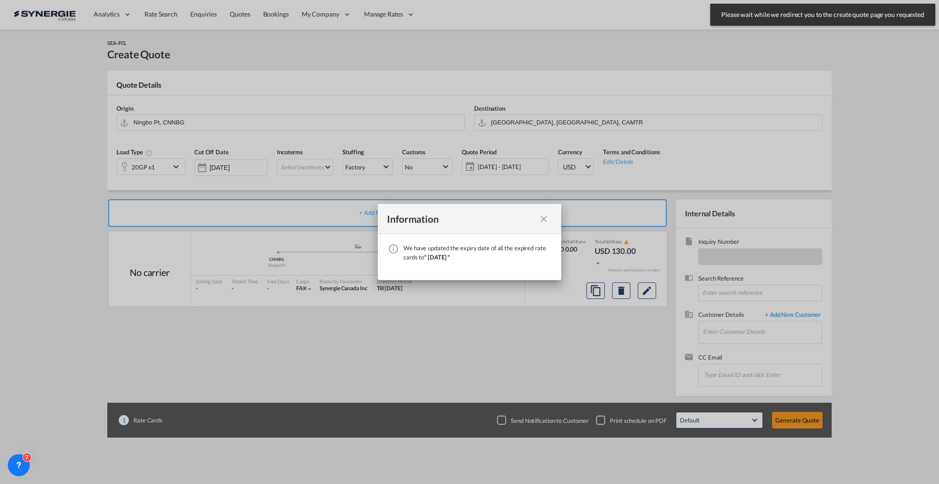
click at [223, 112] on div "Information We have updated the expiry date of all the expired rate cards to " …" at bounding box center [469, 242] width 939 height 484
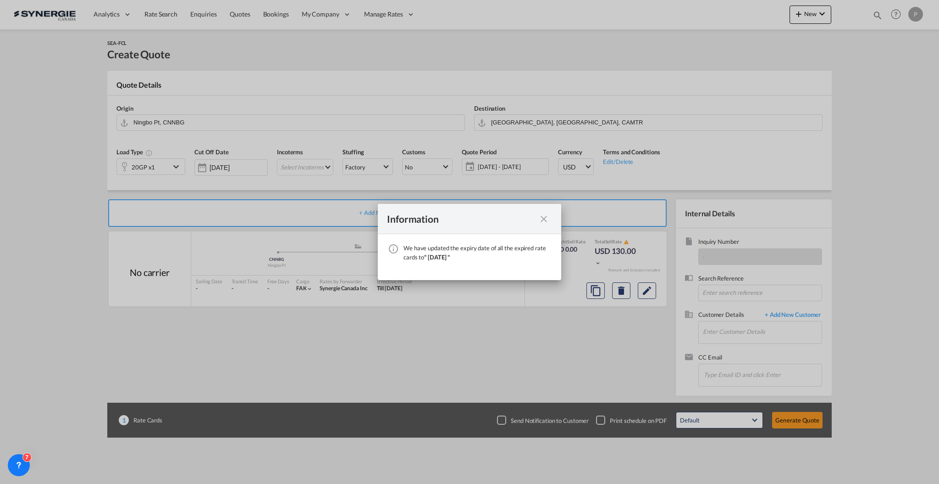
click at [548, 221] on md-icon "icon-close fg-AAA8AD cursor" at bounding box center [544, 218] width 11 height 11
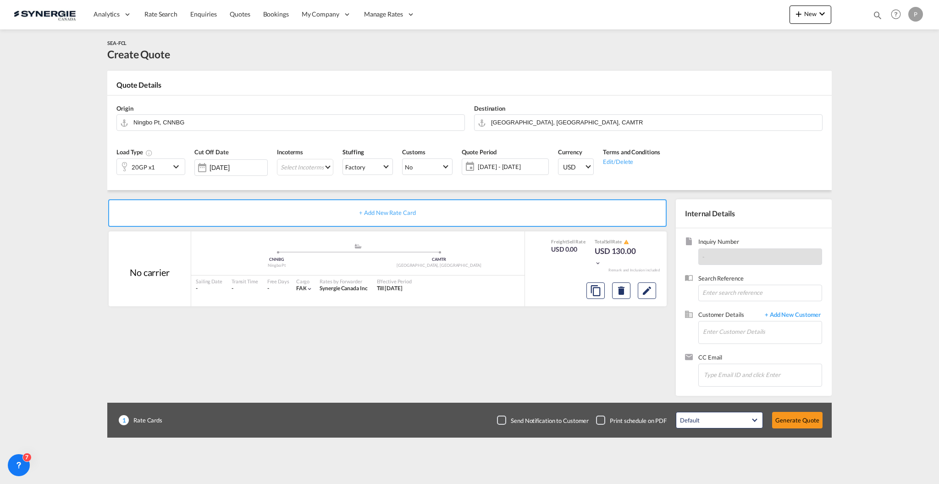
click at [250, 132] on div "Origin Ningbo Pt, CNNBG" at bounding box center [291, 117] width 358 height 37
click at [250, 130] on md-autocomplete "Ningbo Pt, CNNBG" at bounding box center [296, 122] width 327 height 17
click at [250, 121] on input "Ningbo Pt, CNNBG" at bounding box center [296, 122] width 327 height 16
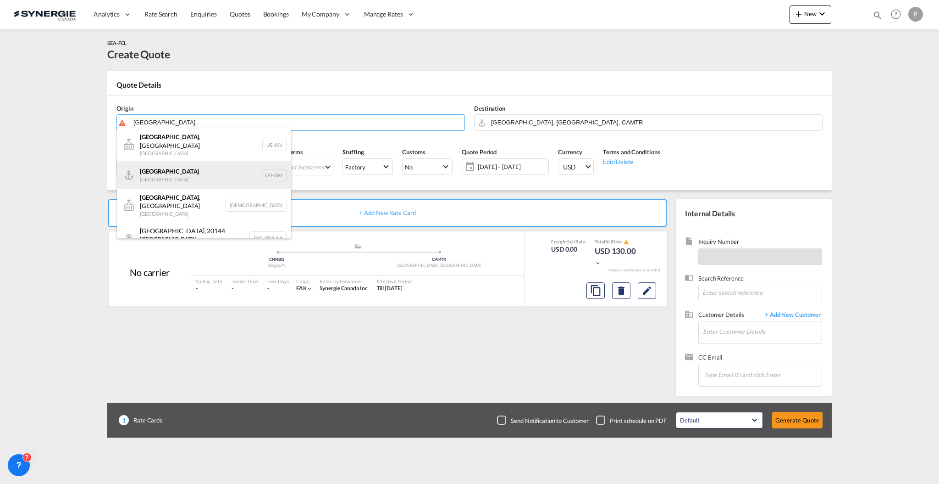
click at [213, 173] on div "Hamburg Germany DEHAM" at bounding box center [204, 175] width 174 height 28
type input "Hamburg, DEHAM"
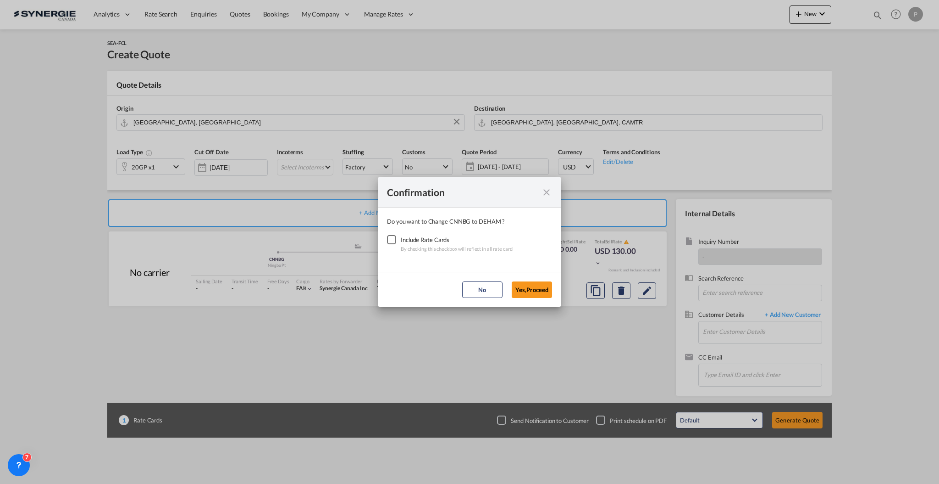
click at [387, 240] on div "Checkbox No Ink" at bounding box center [391, 239] width 9 height 9
click at [523, 293] on button "Yes,Proceed" at bounding box center [532, 289] width 40 height 17
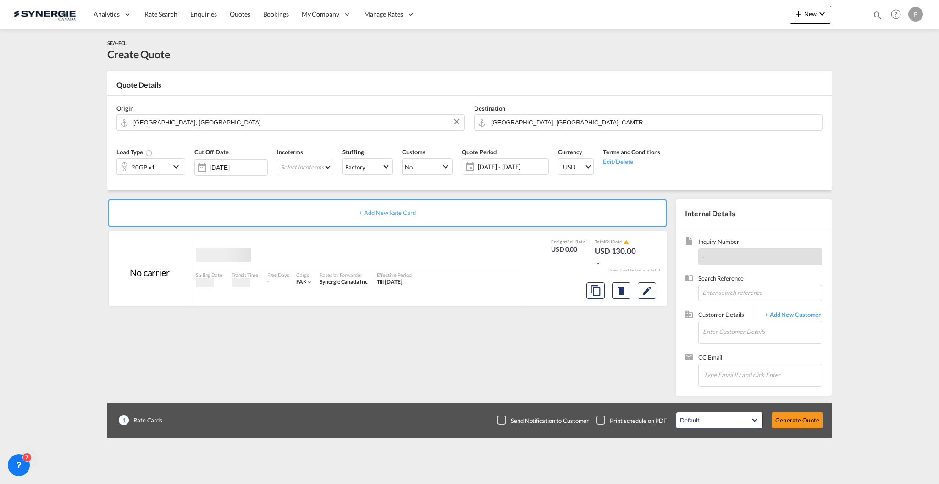
click at [562, 117] on input "Montreal, QC, CAMTR" at bounding box center [654, 122] width 327 height 16
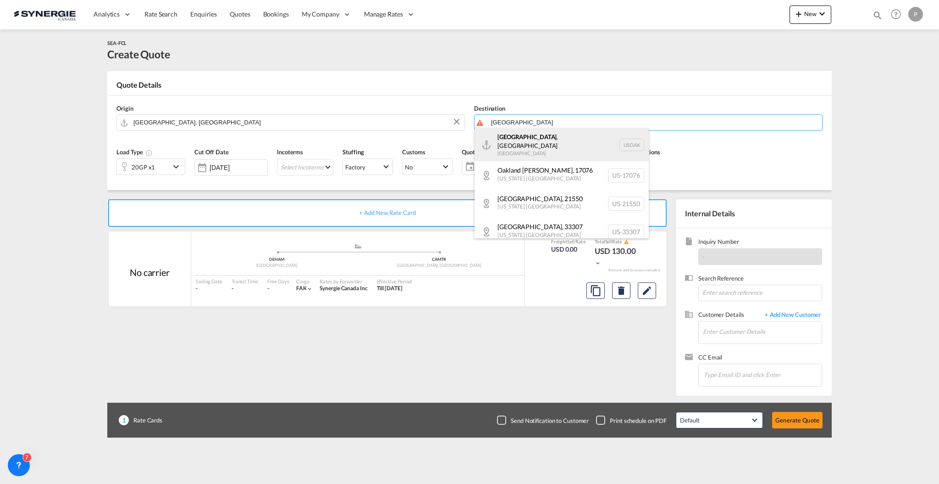
click at [550, 139] on div "Oakland , CA United States USOAK" at bounding box center [562, 144] width 174 height 33
type input "Oakland, CA, USOAK"
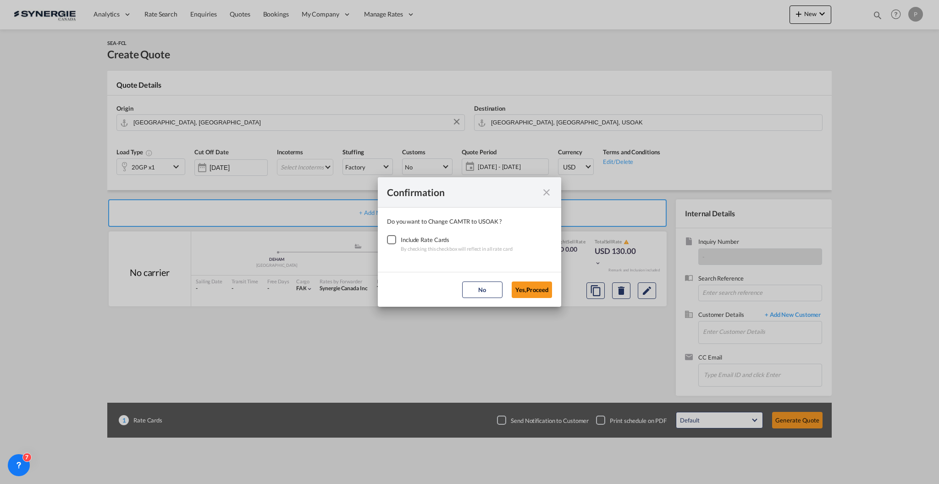
click at [382, 253] on md-dialog-content "Do you want to Change CAMTR to USOAK ? Include Rate Cards By checking this chec…" at bounding box center [469, 239] width 183 height 64
click at [392, 235] on div "Checkbox No Ink" at bounding box center [391, 239] width 9 height 9
click at [518, 286] on button "Yes,Proceed" at bounding box center [532, 289] width 40 height 17
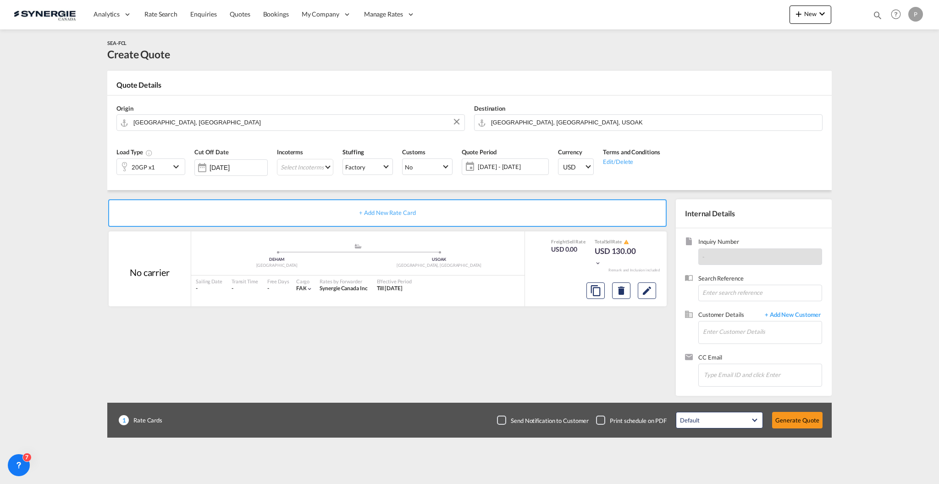
click at [156, 172] on div "20GP x1" at bounding box center [143, 167] width 53 height 16
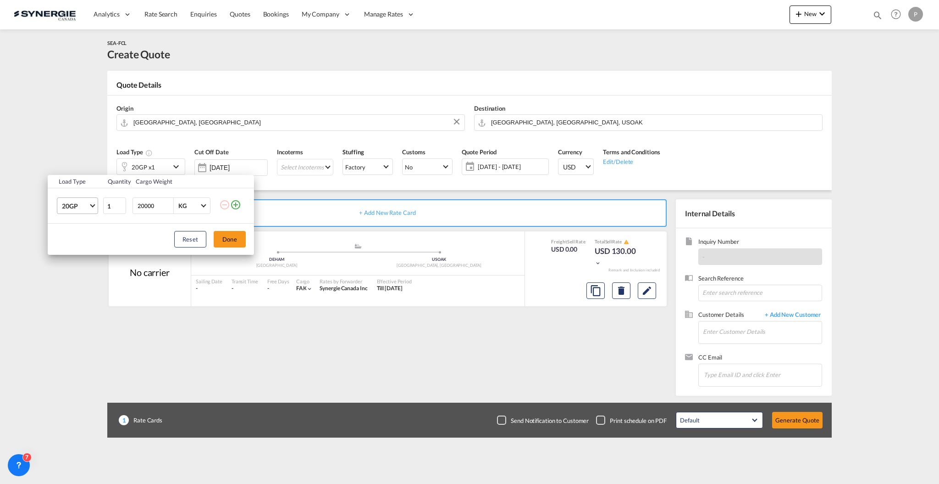
drag, startPoint x: 56, startPoint y: 202, endPoint x: 61, endPoint y: 207, distance: 7.8
click at [57, 202] on md-select "20GP 20GP 40GP 40HC 45HC 20RE 40RE 40HR 20OT 40OT 20FR 40FR 40NR 20NR 45S 20TK …" at bounding box center [77, 205] width 41 height 17
click at [89, 253] on md-option "40HC" at bounding box center [86, 250] width 62 height 22
click at [228, 237] on button "Done" at bounding box center [230, 239] width 32 height 17
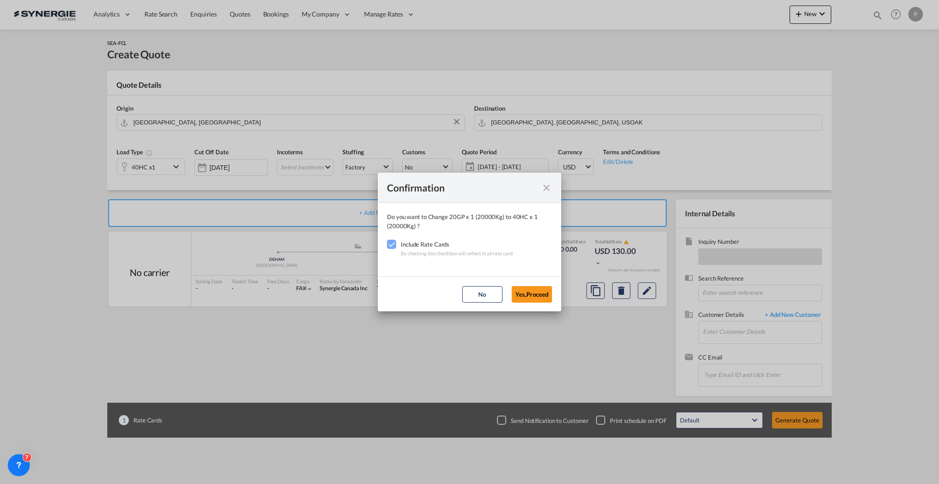
click at [526, 283] on md-dialog-actions "No Yes,Proceed" at bounding box center [469, 293] width 183 height 35
click at [527, 286] on button "Yes,Proceed" at bounding box center [532, 294] width 40 height 17
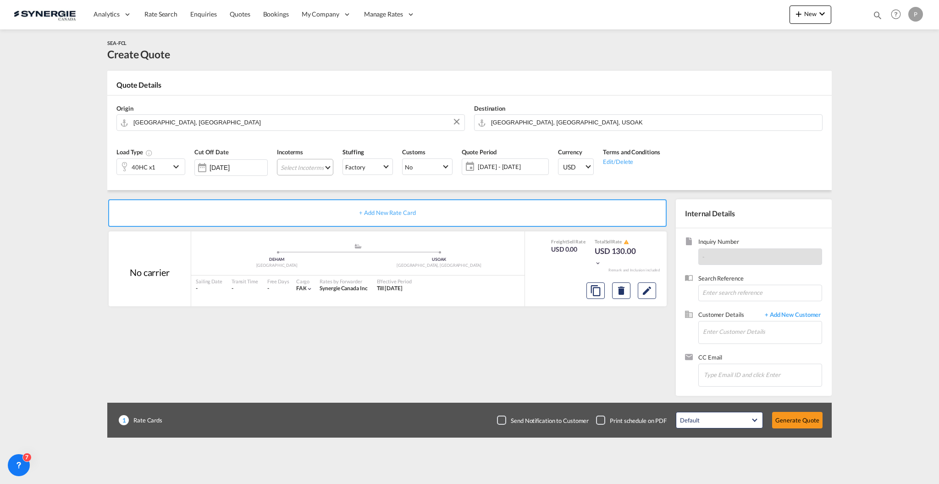
click at [298, 167] on md-select "Select Incoterms FCA - export Free Carrier FCA - import Free Carrier CPT - expo…" at bounding box center [305, 167] width 56 height 17
click at [318, 175] on input "search" at bounding box center [322, 175] width 73 height 8
type input "fob"
click at [320, 203] on div "FOB - import" at bounding box center [341, 202] width 105 height 7
click at [518, 167] on span "16 Sep - 16 Oct 2025" at bounding box center [503, 166] width 68 height 8
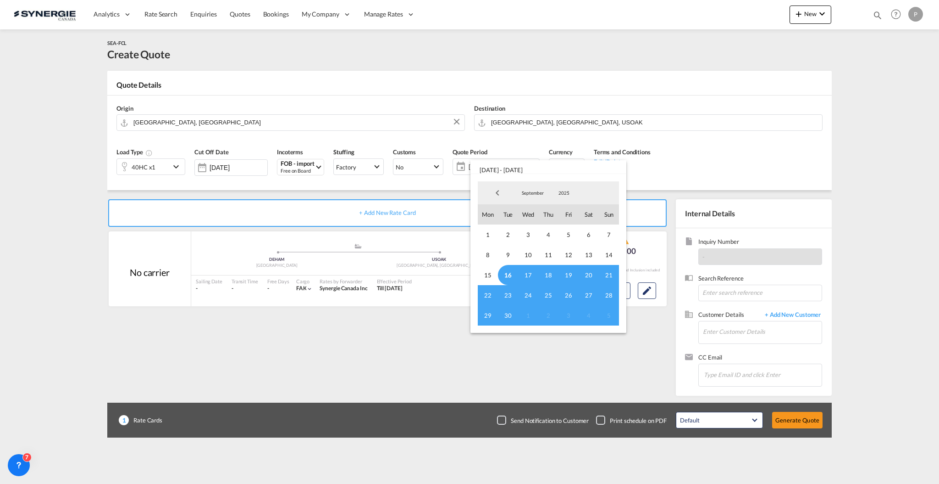
drag, startPoint x: 507, startPoint y: 270, endPoint x: 509, endPoint y: 293, distance: 22.6
click at [507, 270] on span "16" at bounding box center [508, 275] width 20 height 20
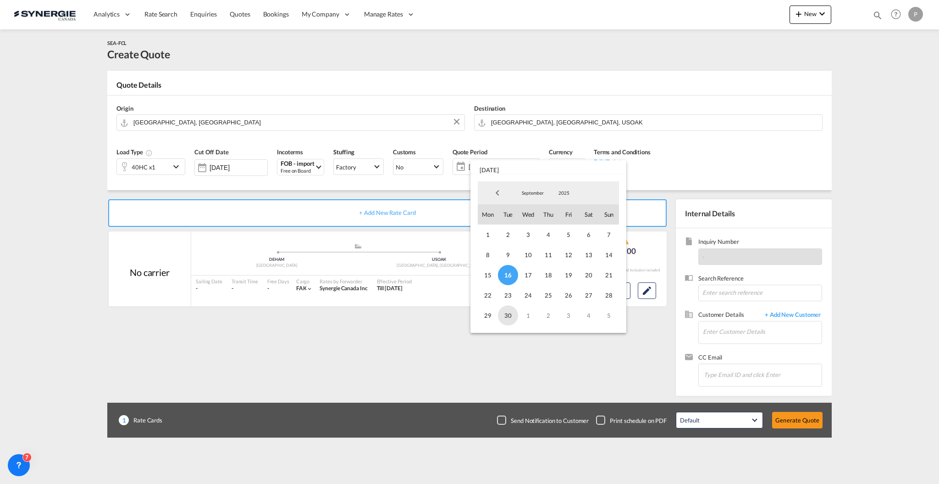
click at [508, 311] on span "30" at bounding box center [508, 315] width 20 height 20
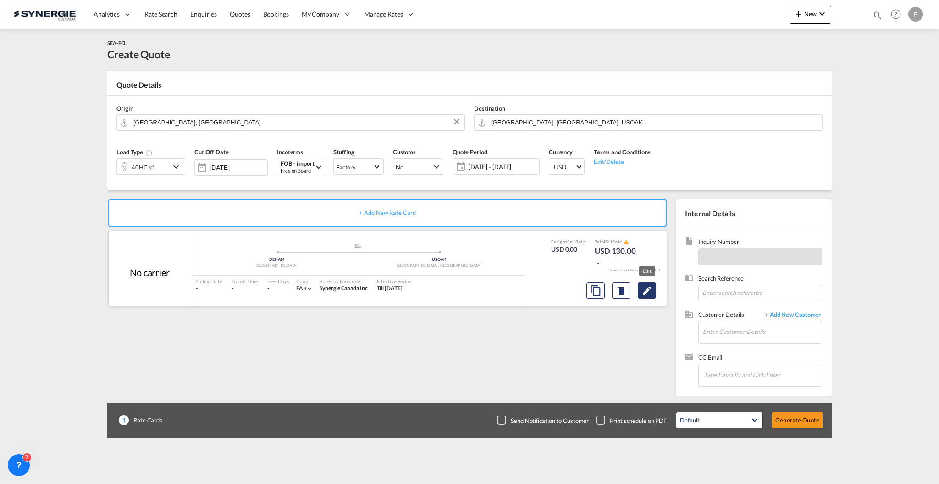
click at [644, 294] on md-icon "Edit" at bounding box center [647, 290] width 11 height 11
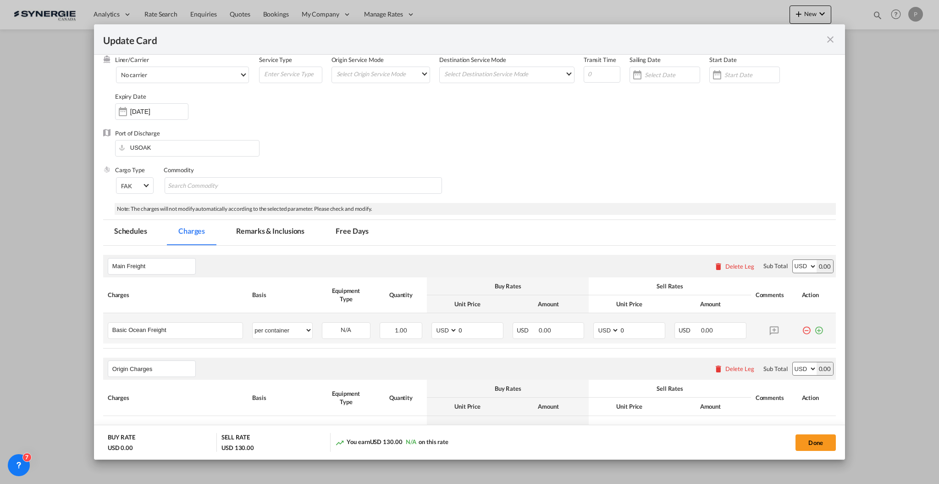
scroll to position [61, 0]
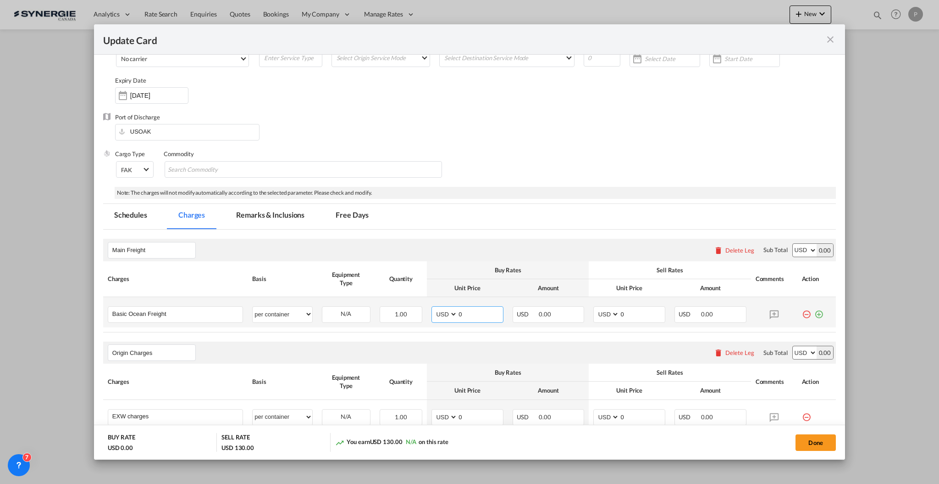
click at [464, 311] on input "0" at bounding box center [480, 313] width 45 height 14
type input "2915"
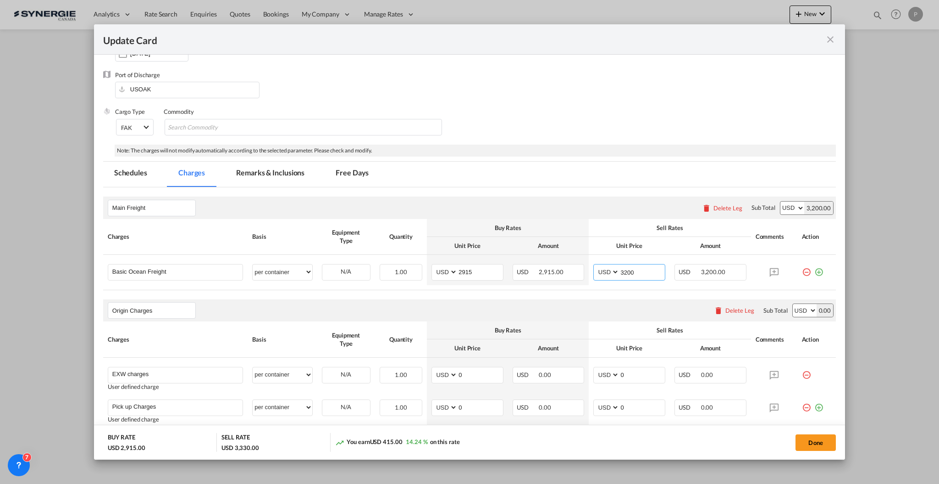
scroll to position [122, 0]
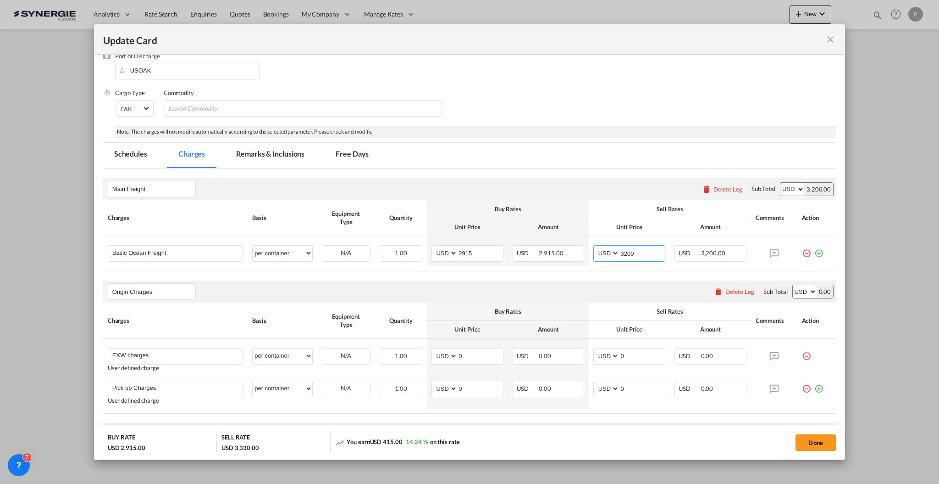
type input "3200"
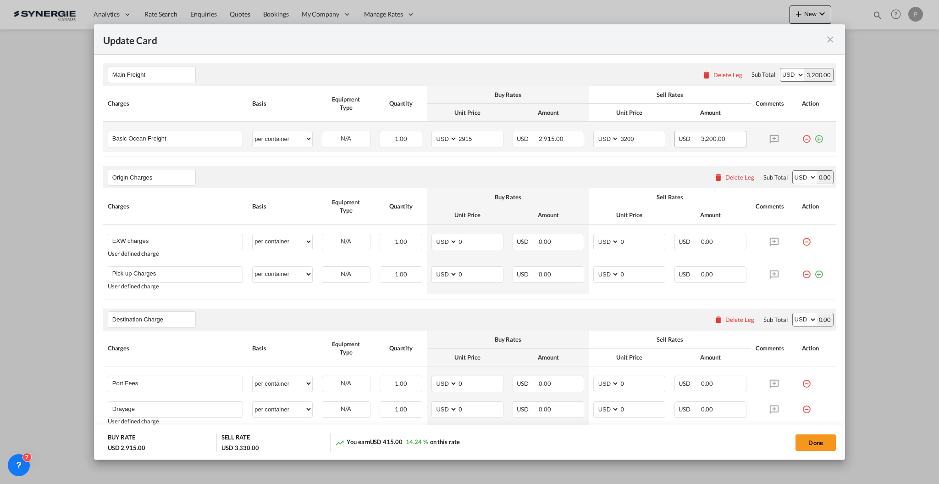
scroll to position [245, 0]
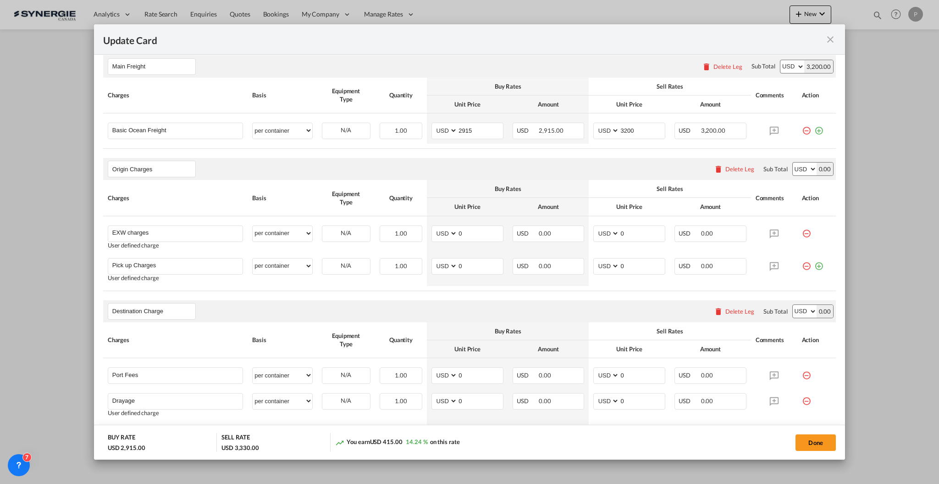
drag, startPoint x: 731, startPoint y: 165, endPoint x: 699, endPoint y: 175, distance: 33.1
click at [731, 165] on div "Delete Leg" at bounding box center [740, 168] width 29 height 7
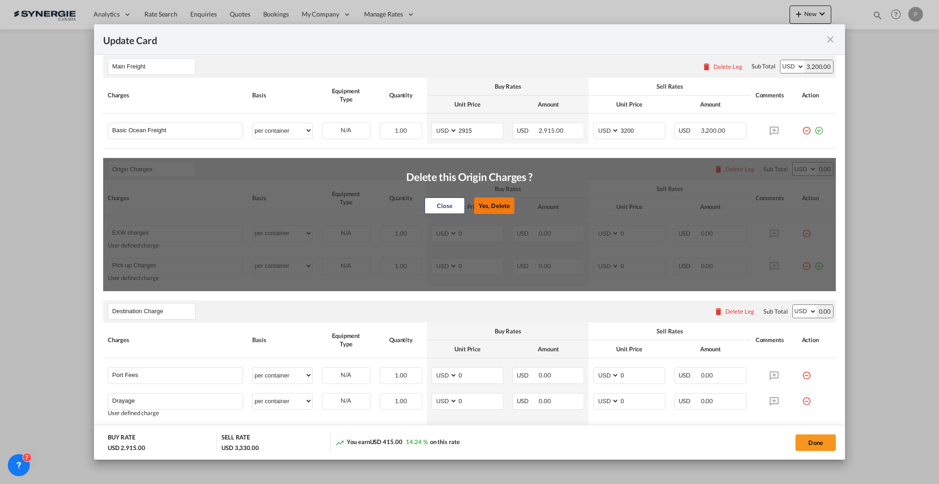
click at [487, 204] on button "Yes, Delete" at bounding box center [494, 205] width 40 height 17
type input "Destination Charge"
type input "Port Fees"
type input "Drayage"
type input "Doc and Handling fees"
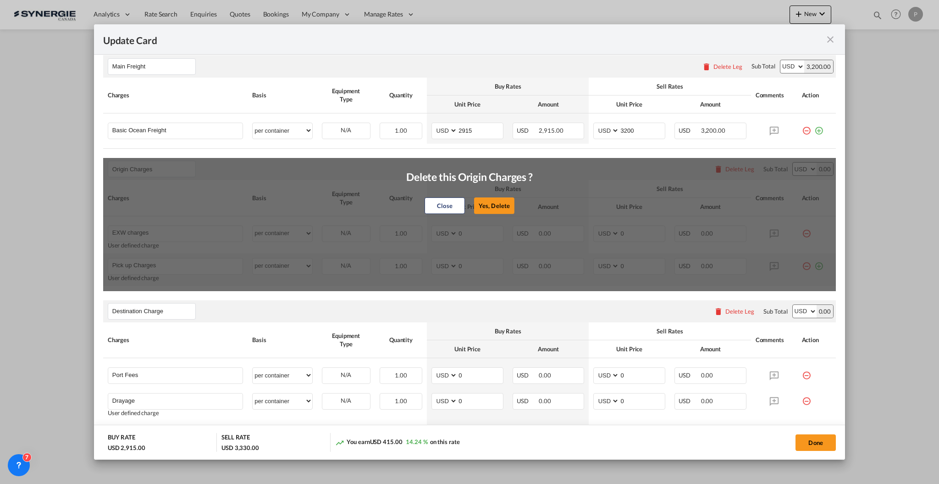
type input "E-manifest"
select select "per B/L"
type input "35"
type input "Doc fee"
select select "per B/L"
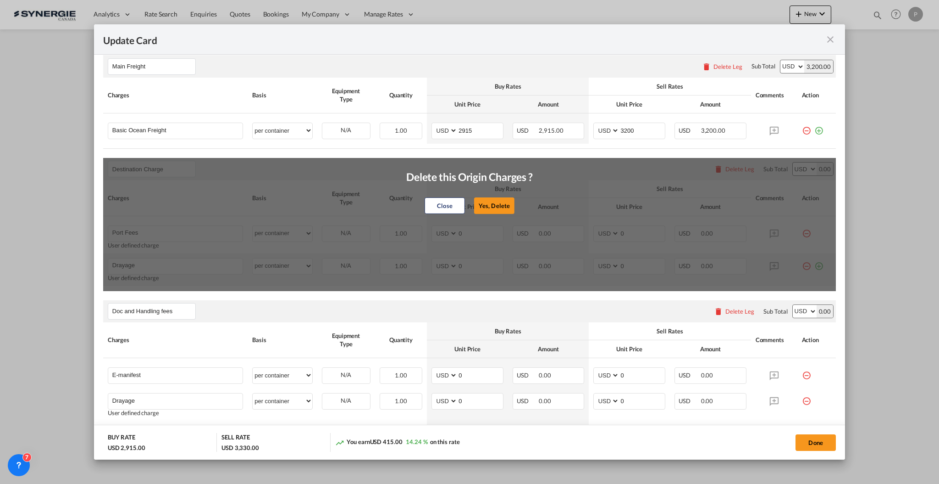
type input "30"
type input "Handling fee"
select select "per B/L"
type input "65"
type input "Cargo Coverage"
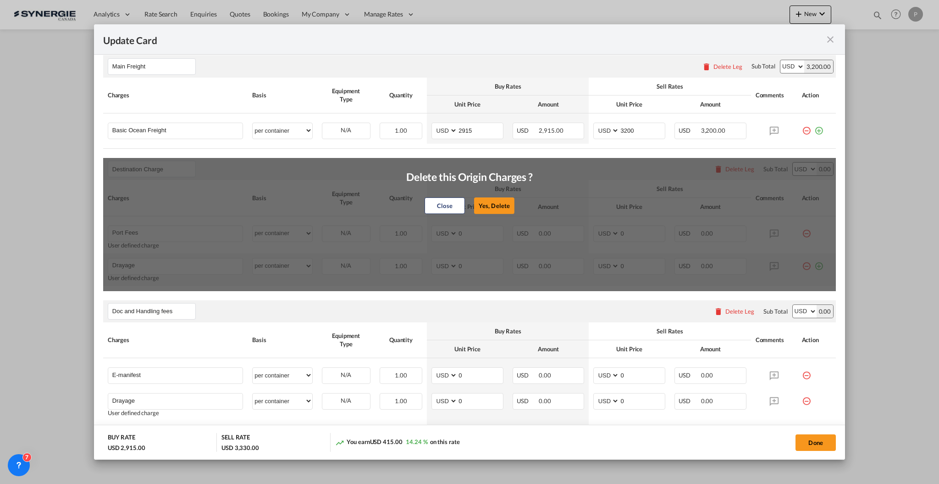
type input "Cargo Coverage - Rate to be confirmed depending on commodity and value Min 50 U…"
select select "per shipment"
type input "0"
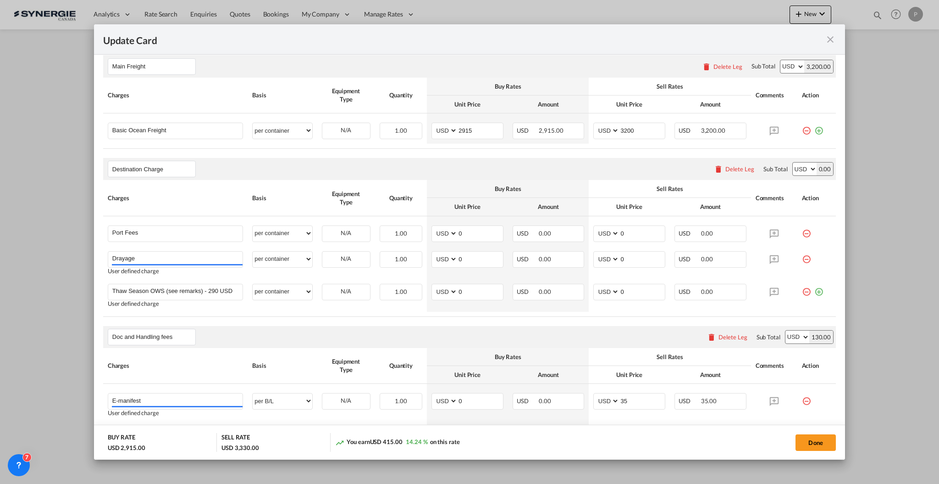
click at [728, 172] on div "Delete Leg" at bounding box center [740, 168] width 29 height 7
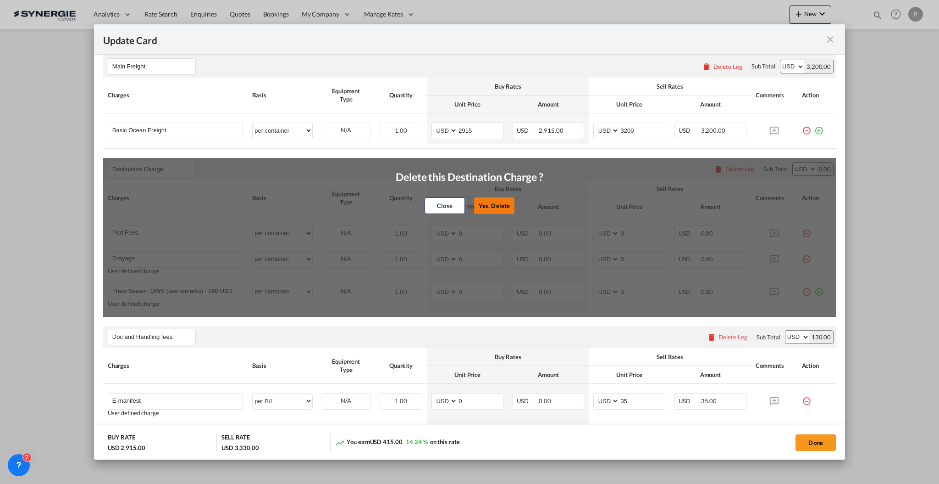
click at [504, 204] on button "Yes, Delete" at bounding box center [494, 205] width 40 height 17
type input "Doc and Handling fees"
type input "E-manifest"
select select "per B/L"
type input "35"
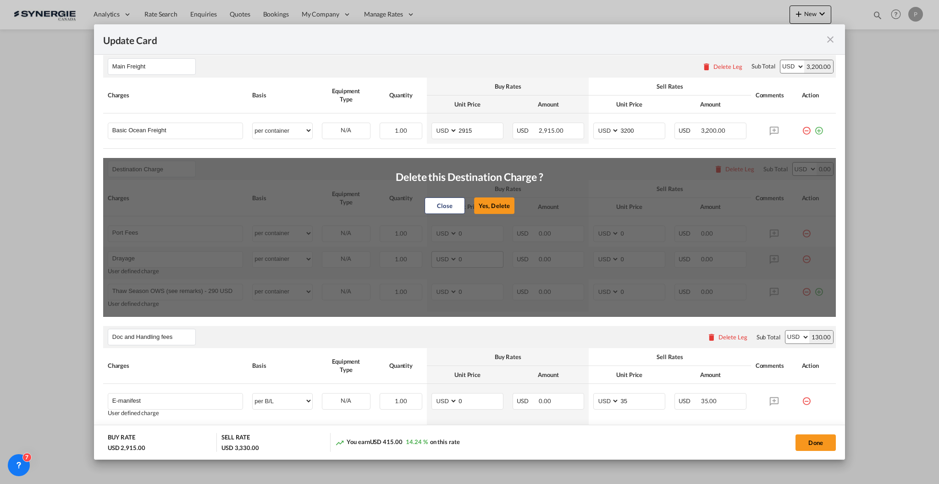
type input "Doc fee"
select select "per B/L"
type input "30"
type input "Cargo Coverage"
type input "Cargo Coverage - Rate to be confirmed depending on commodity and value Min 50 U…"
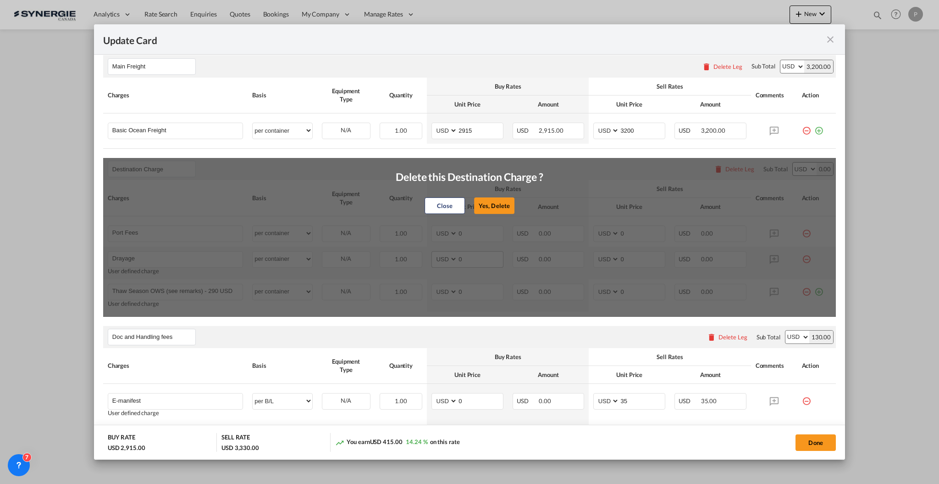
select select "per shipment"
type input "0"
type input "Handling fee"
select select "per B/L"
type input "65"
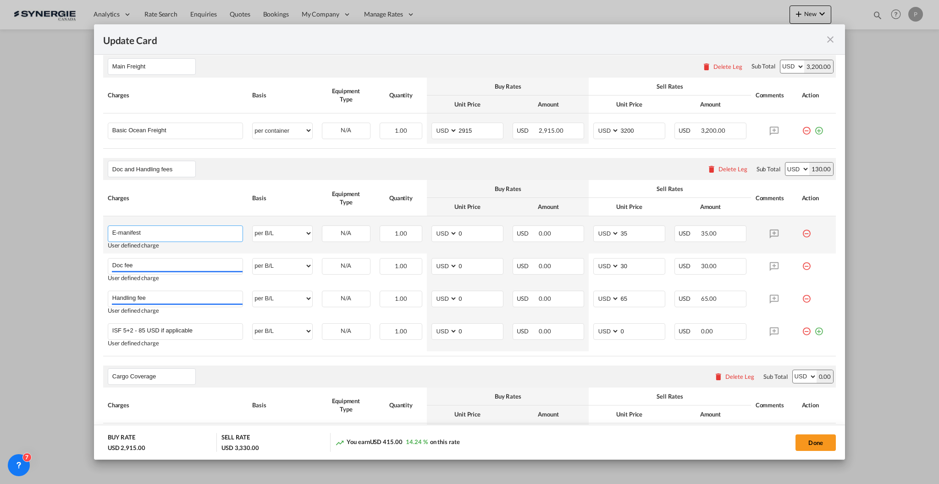
click at [172, 229] on input "E-manifest" at bounding box center [177, 233] width 130 height 14
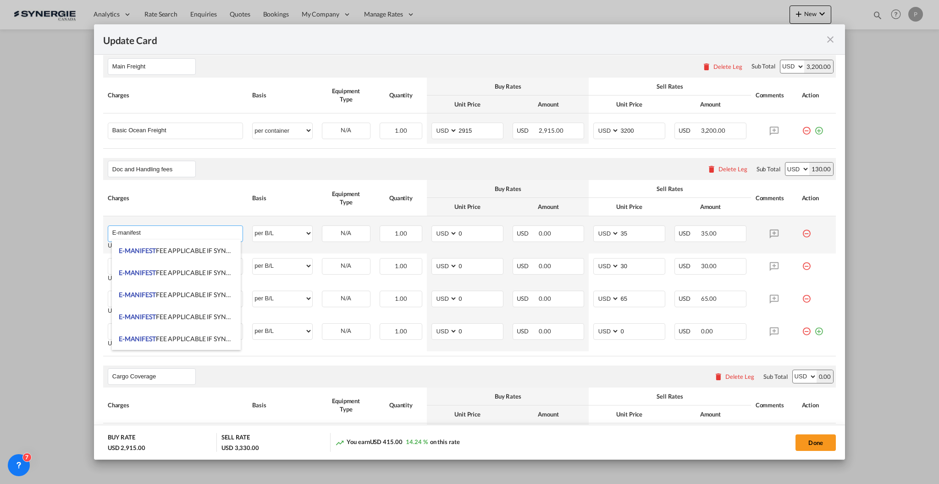
click input "E-manifest"
type input "AMS"
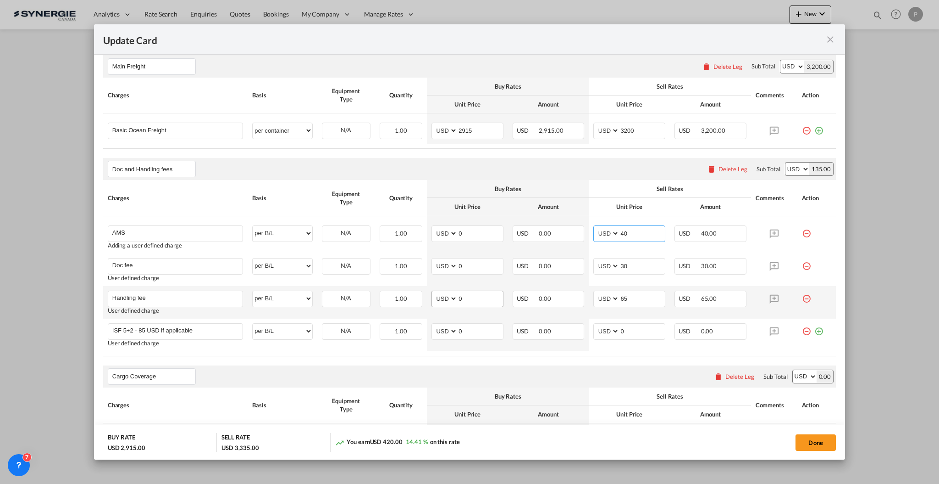
type input "40"
click input "0"
type input "50"
click div "Cargo Coverage Please enter leg name Leg Name Already Exists Delete Leg Sub Tot…"
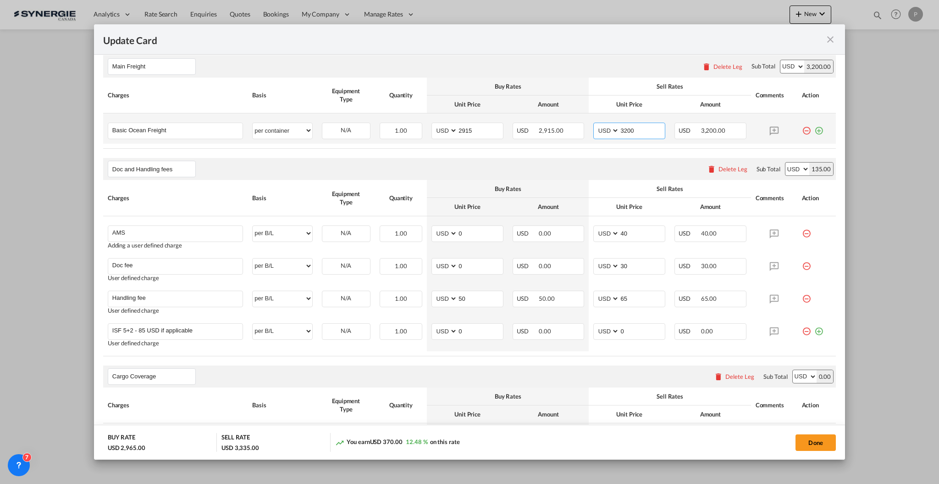
click input "3200"
type input "3100"
click rate-modification "Main Freight Please enter leg name Leg Name Already Exists Delete Leg Sub Total…"
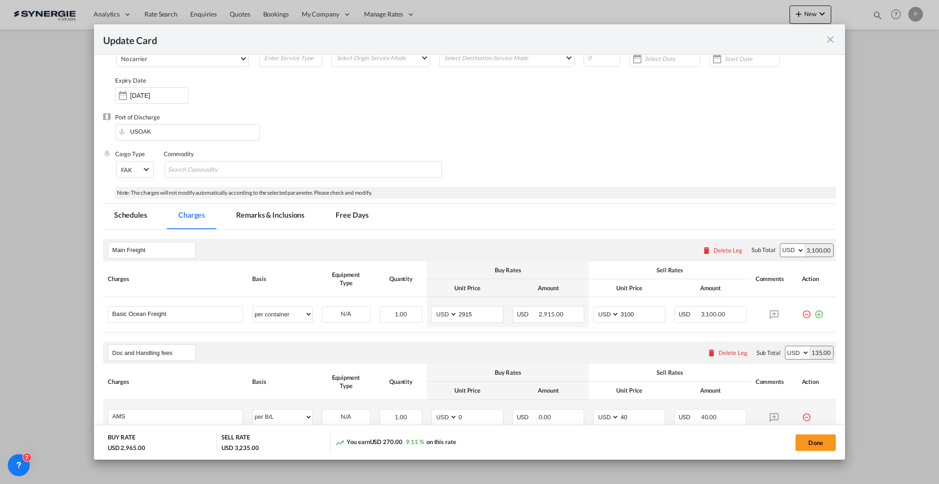
scroll to position [0, 0]
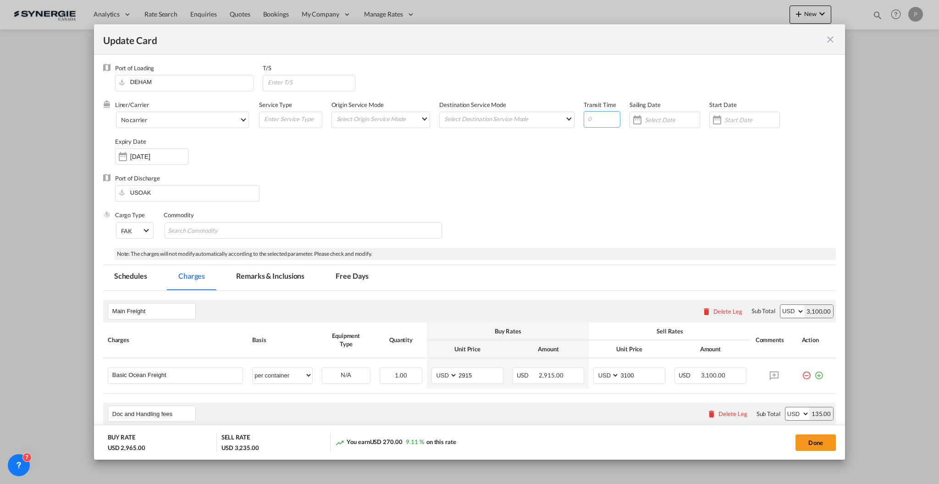
click input "Update Card Port ..."
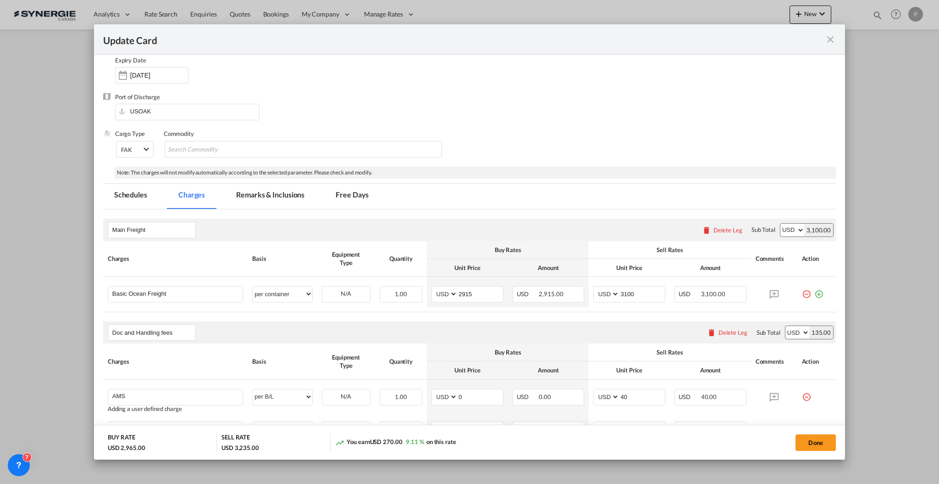
scroll to position [61, 0]
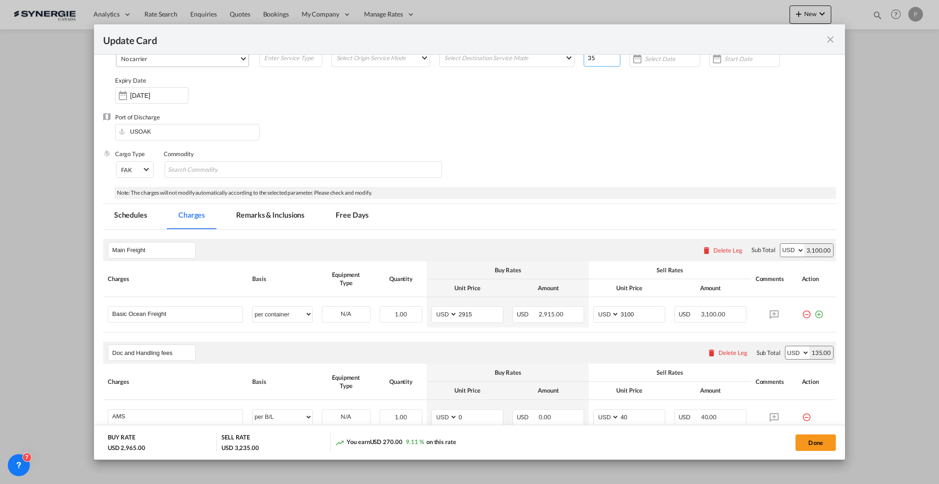
type input "35"
click md-select-value "No carrier"
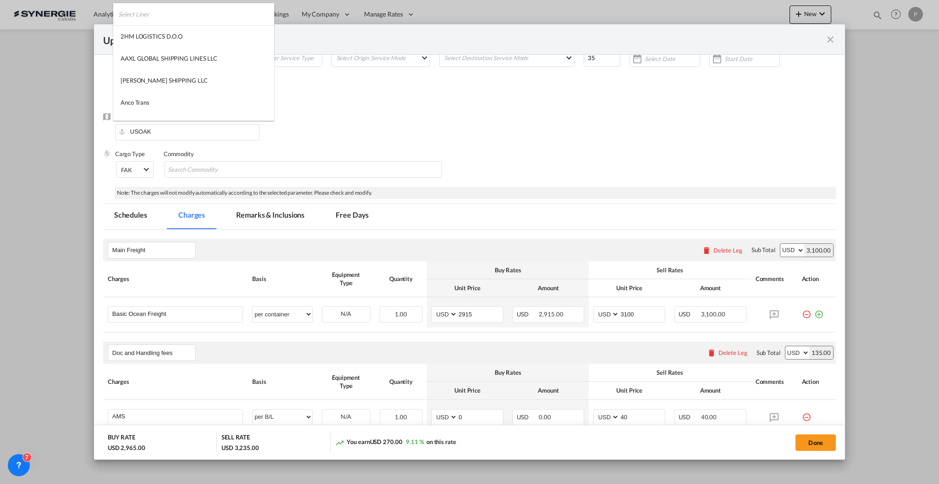
scroll to position [1248, 0]
type md-option "1218"
click input "search"
type input "oocl"
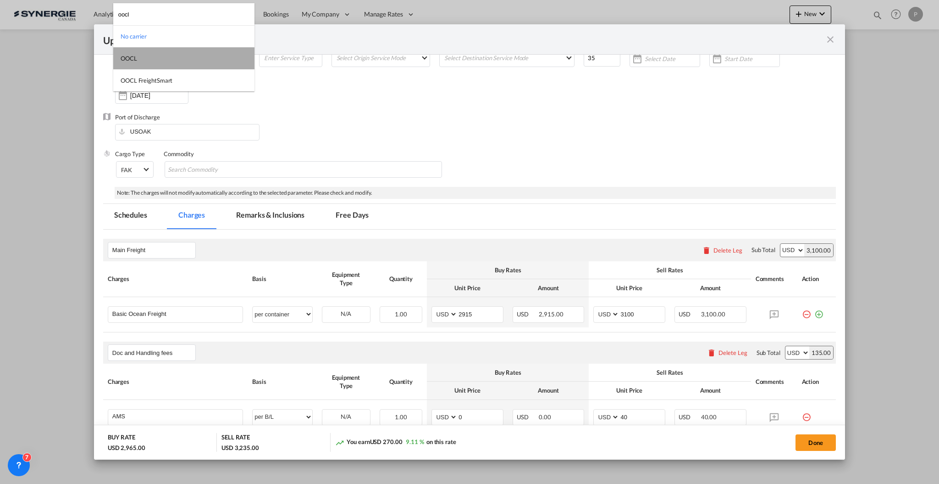
click md-option "OOCL"
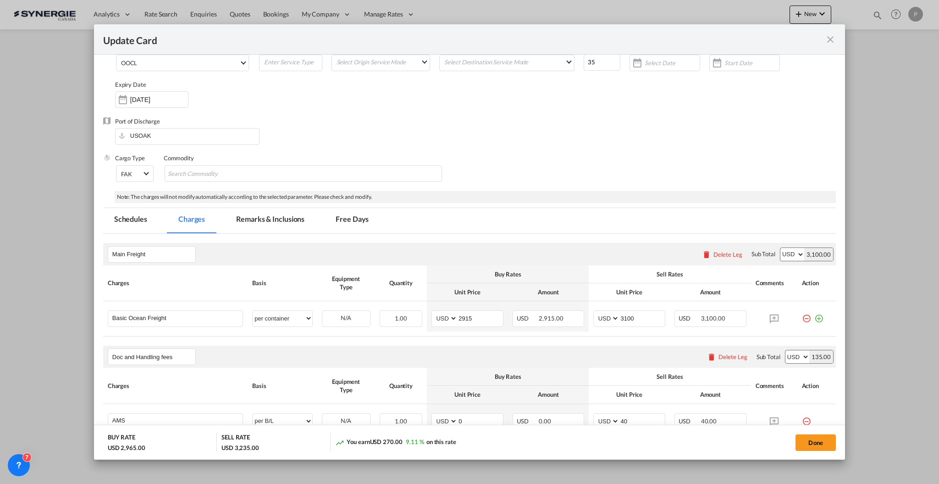
click div "Port of Discharge USOAK"
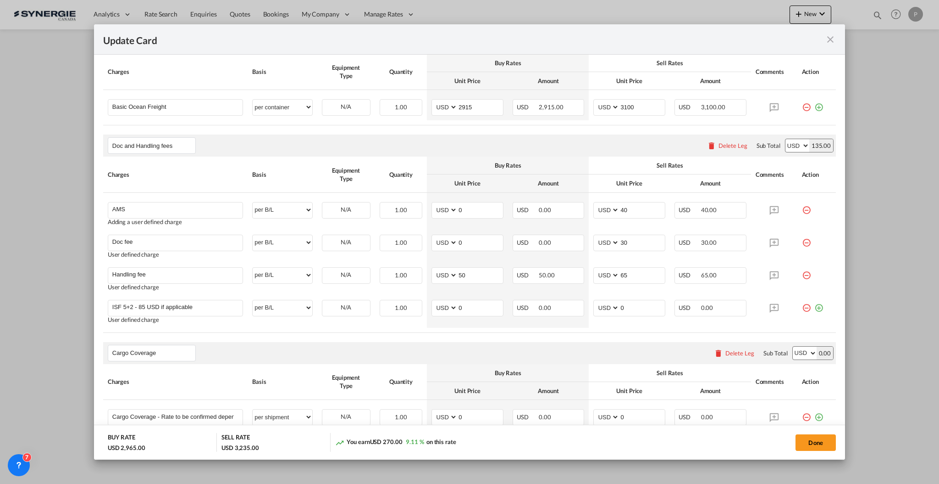
scroll to position [350, 0]
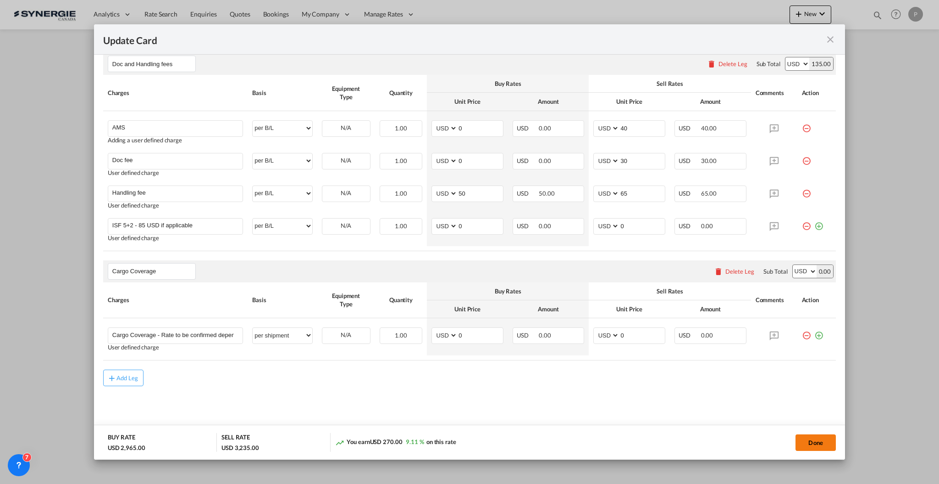
click button "Done"
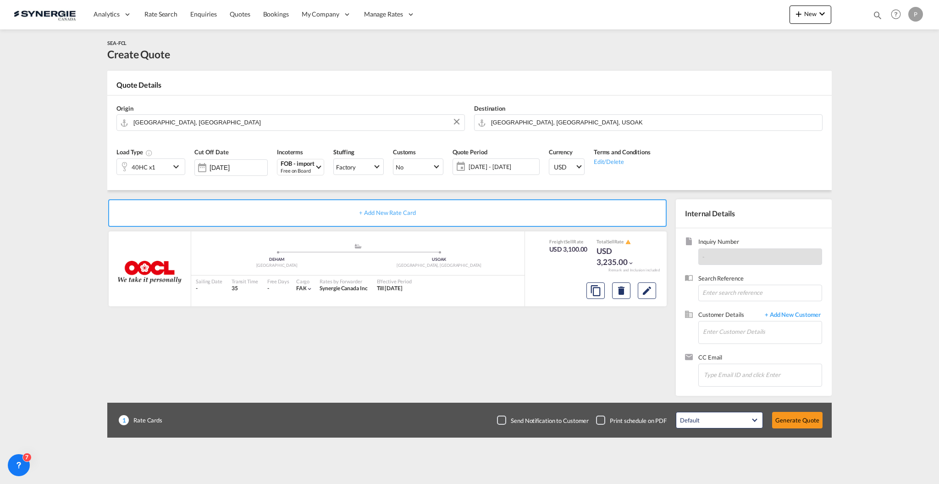
type input "15 Oct 2025"
click md-icon "Edit"
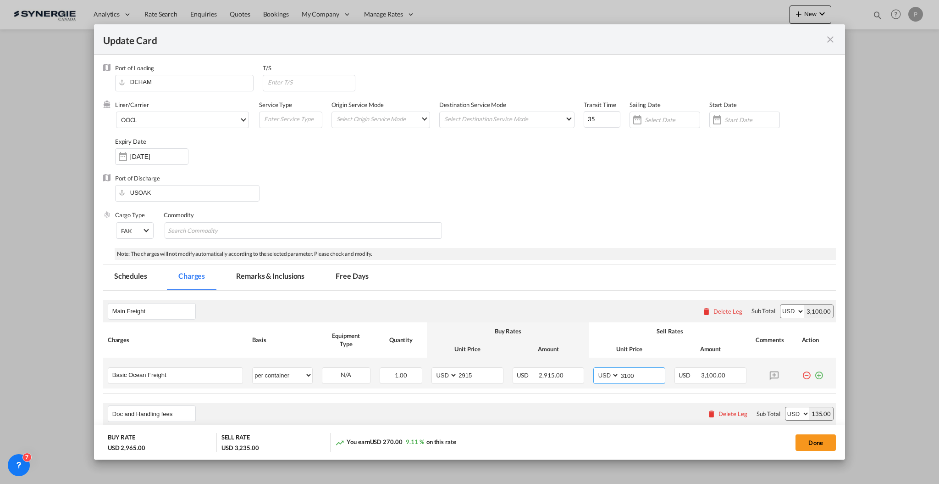
click input "3100"
type input "3115"
click button "Done"
type input "15 Oct 2025"
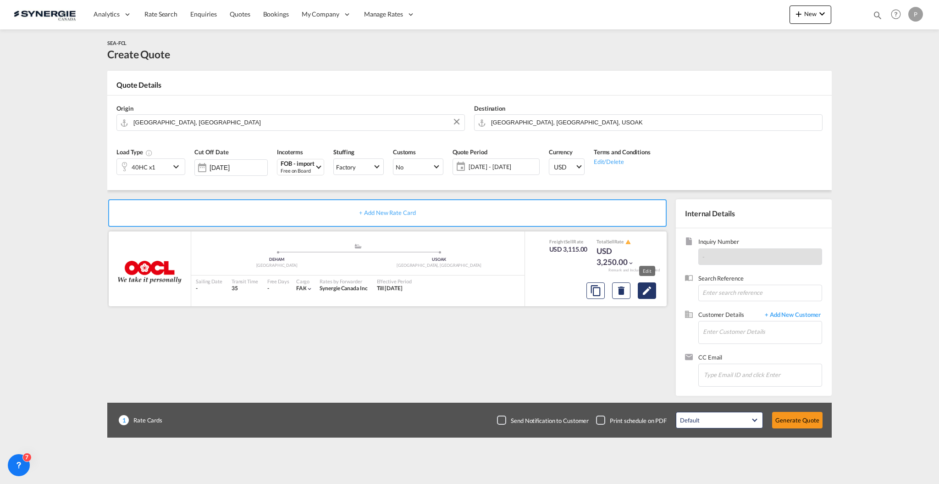
click md-icon "Edit"
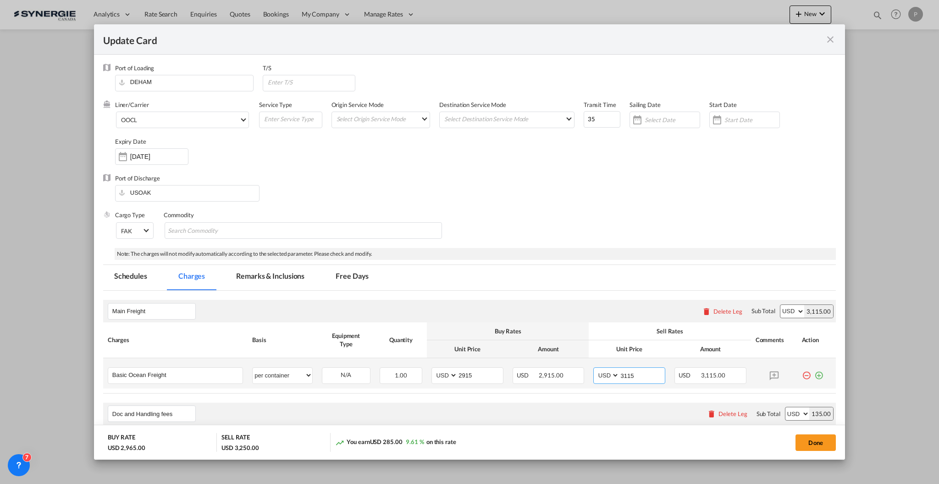
drag, startPoint x: 631, startPoint y: 378, endPoint x: 622, endPoint y: 374, distance: 9.9
click input "3115"
type input "3150"
click button "Done"
type input "15 Oct 2025"
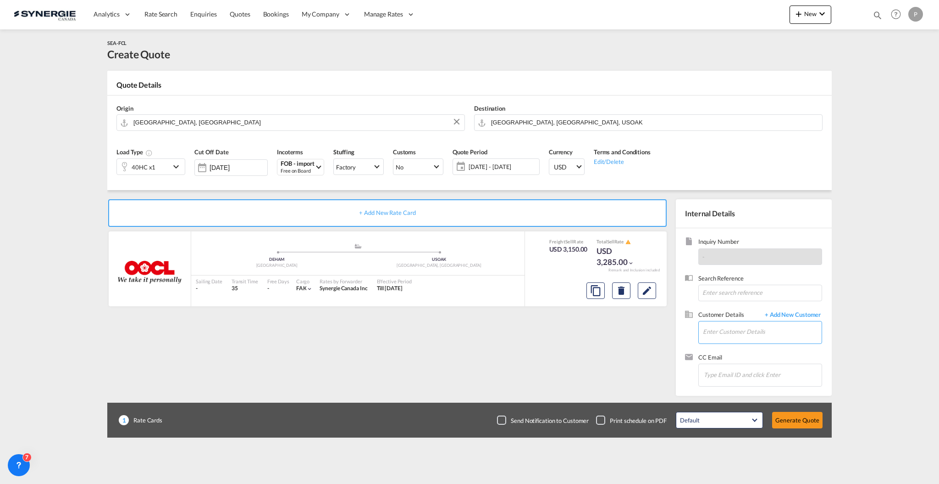
click input "Enter Customer Details"
type input "t"
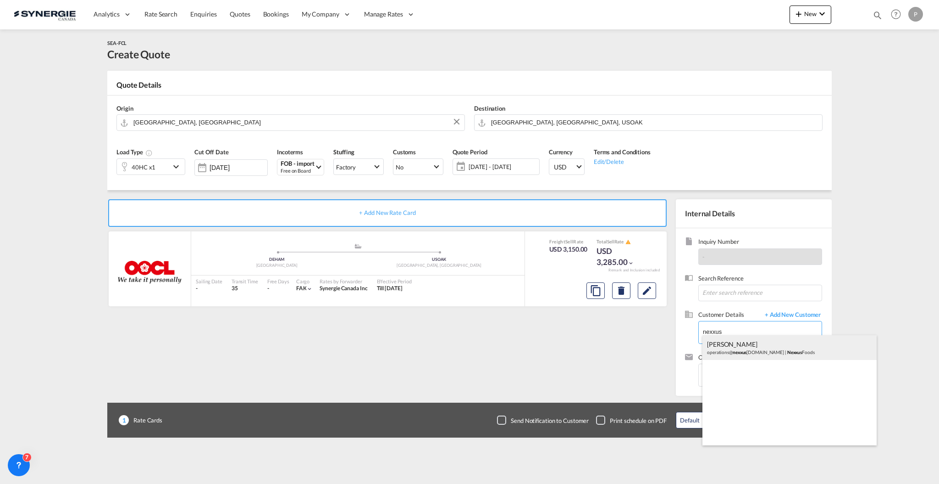
click div "Richard Brazeau operations@ nexxus foods.com | Nexxus Foods"
type input "Nexxus Foods, Richard Brazeau, operations@nexxusfoods.com"
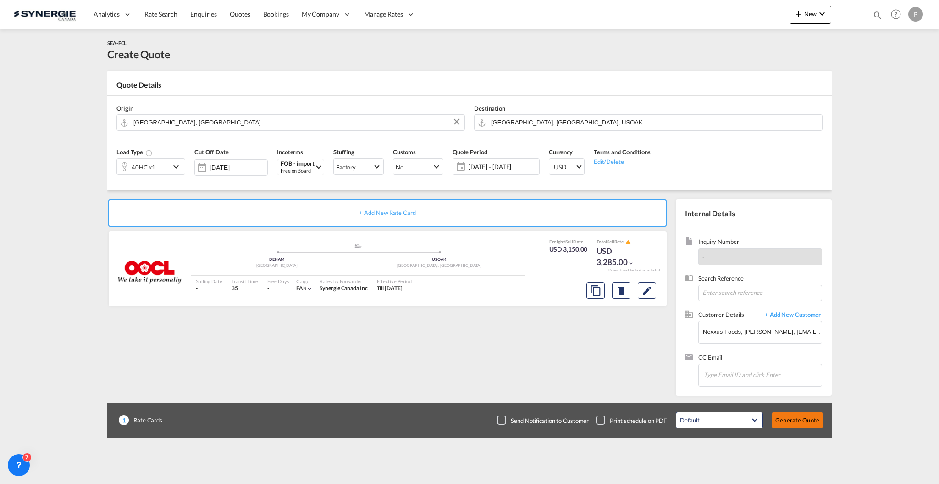
click button "Generate Quote"
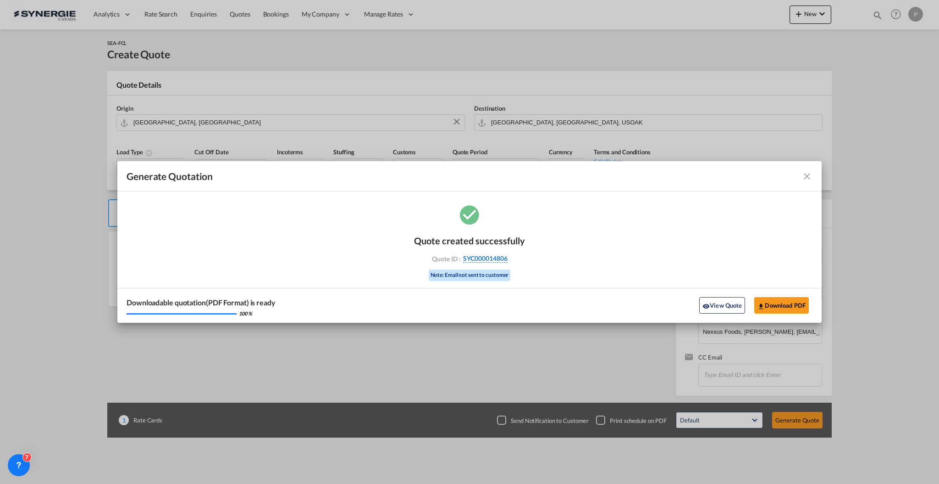
drag, startPoint x: 531, startPoint y: 261, endPoint x: 507, endPoint y: 259, distance: 24.4
click div "Quote created successfully Quote ID : SYC000014806 Note: Email not sent to cust…"
copy div "SYC000014806"
click button "Download PDF"
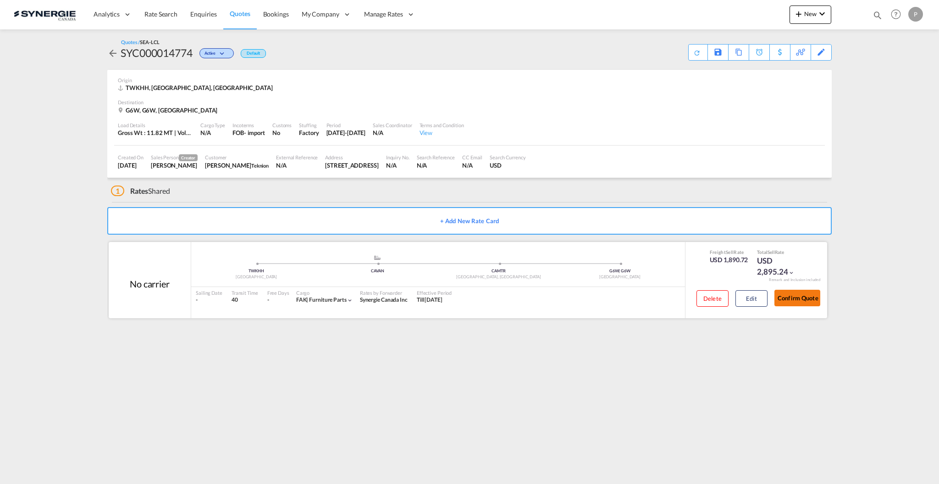
click at [801, 299] on button "Confirm Quote" at bounding box center [798, 297] width 46 height 17
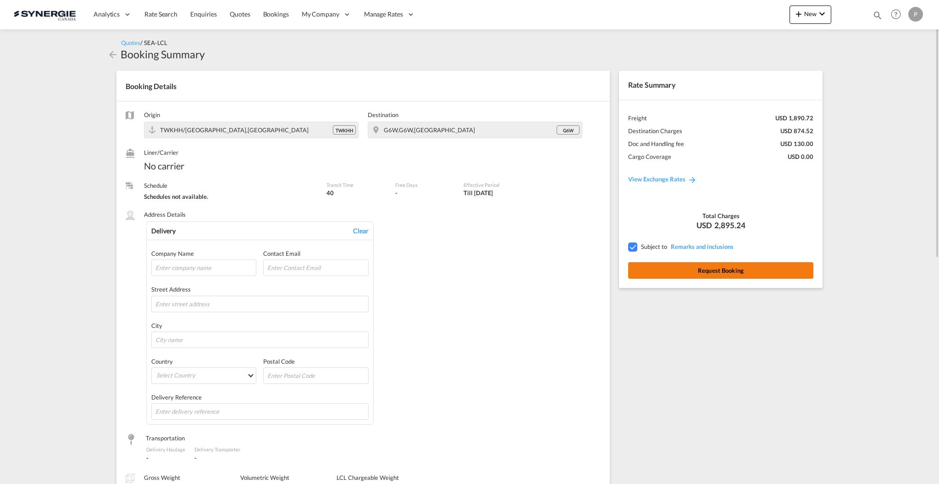
click at [773, 274] on button "Request Booking" at bounding box center [720, 270] width 185 height 17
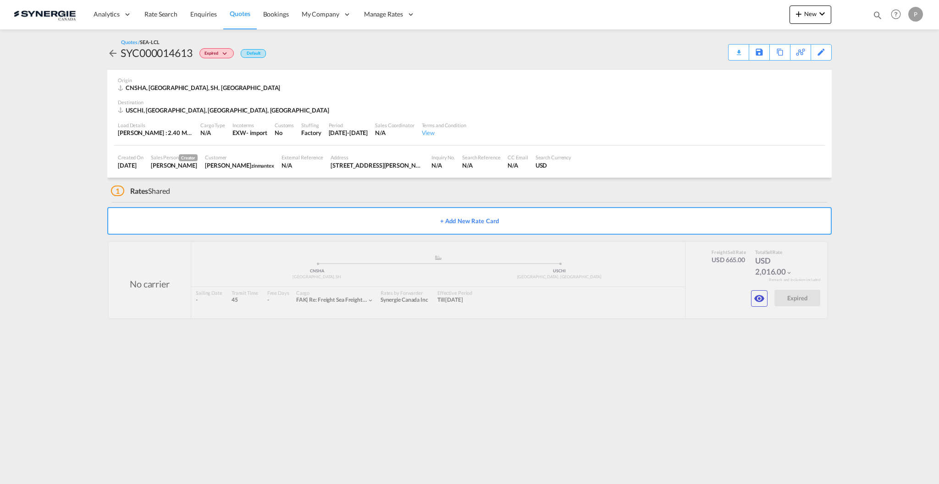
click at [245, 13] on span "Quotes" at bounding box center [240, 14] width 20 height 8
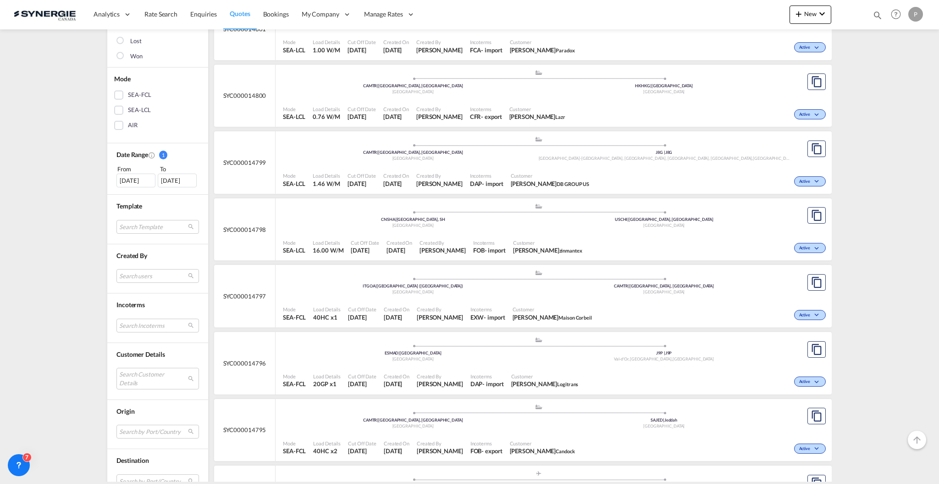
scroll to position [183, 0]
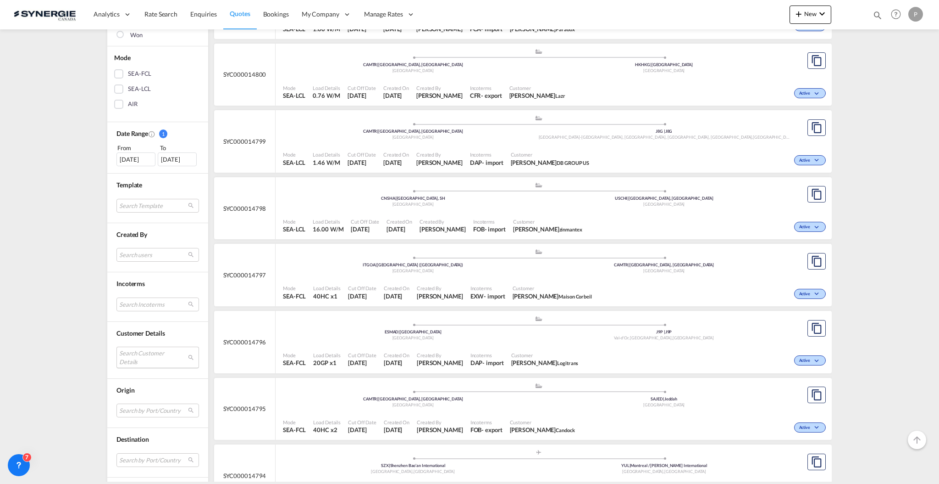
click at [157, 357] on md-select "Search Customer Details user name user [PERSON_NAME] [PERSON_NAME][EMAIL_ADDRES…" at bounding box center [158, 356] width 83 height 21
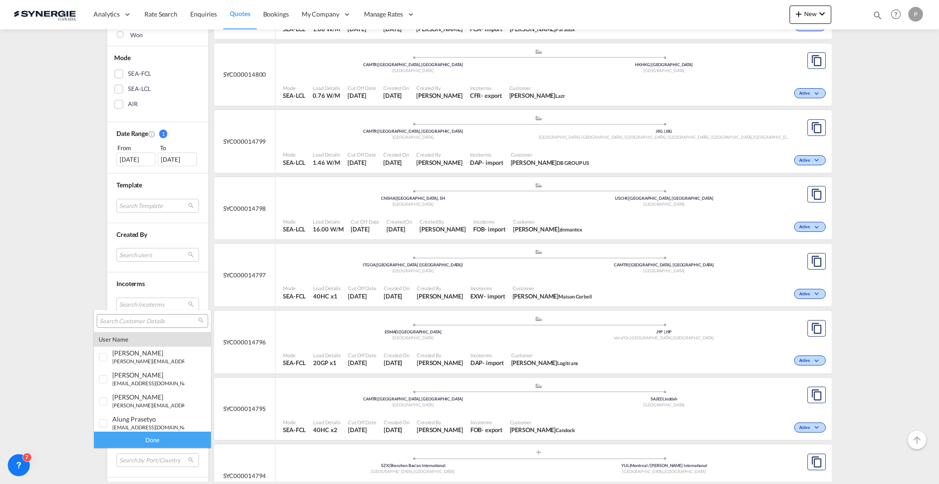
click at [160, 325] on div at bounding box center [152, 321] width 111 height 14
click at [160, 323] on input "search" at bounding box center [149, 321] width 99 height 8
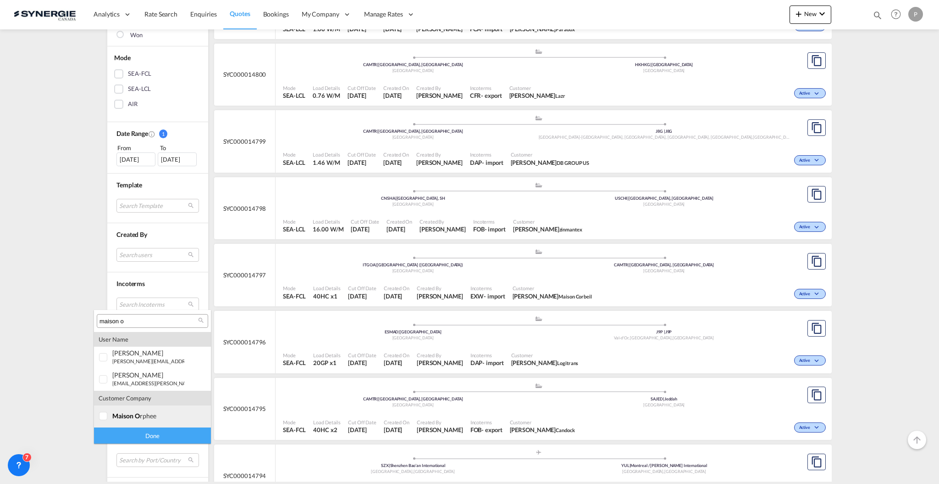
type input "maison o"
click at [154, 410] on md-option "company maison o rphee" at bounding box center [152, 416] width 117 height 22
click at [166, 439] on div "Done" at bounding box center [152, 435] width 117 height 16
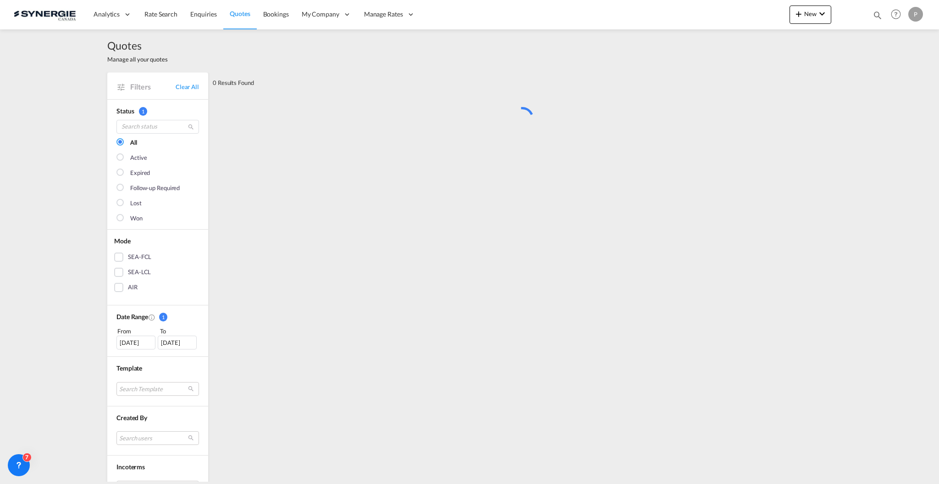
scroll to position [0, 0]
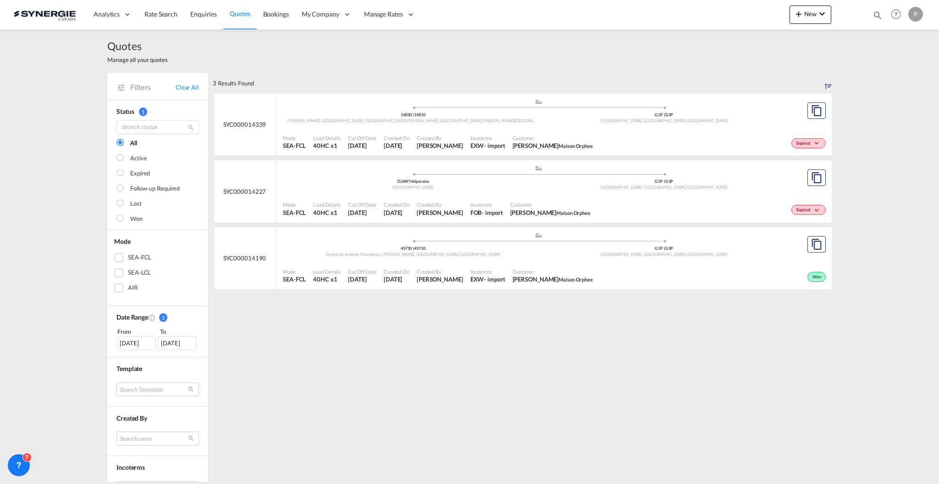
click at [136, 337] on div "[DATE]" at bounding box center [136, 343] width 39 height 14
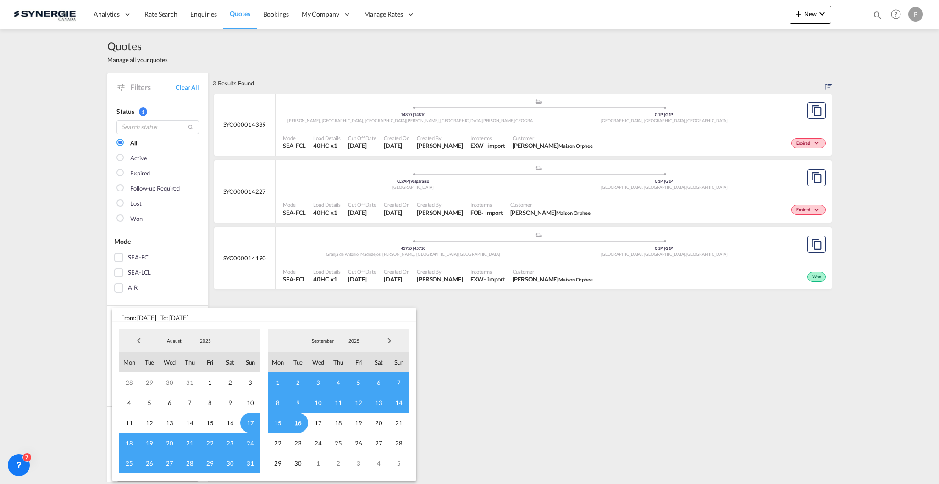
click at [142, 336] on span "Previous Month" at bounding box center [139, 340] width 18 height 18
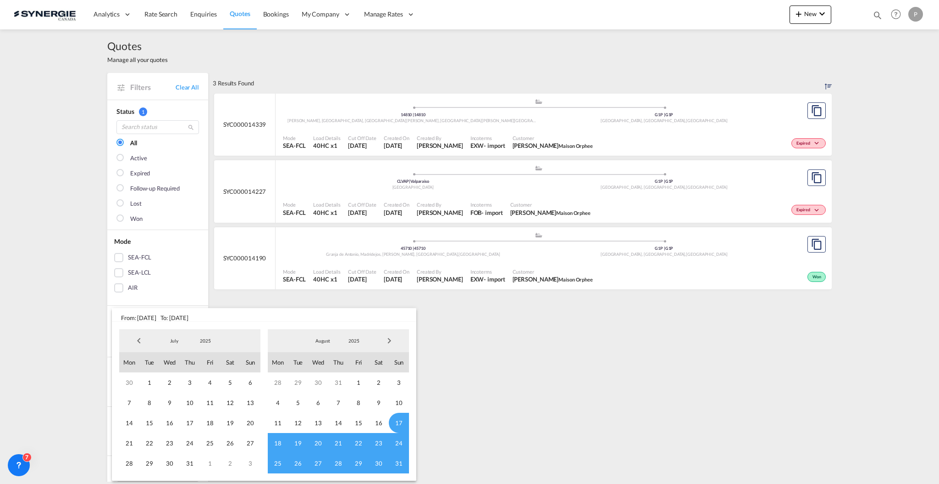
click at [140, 336] on span "Previous Month" at bounding box center [139, 340] width 18 height 18
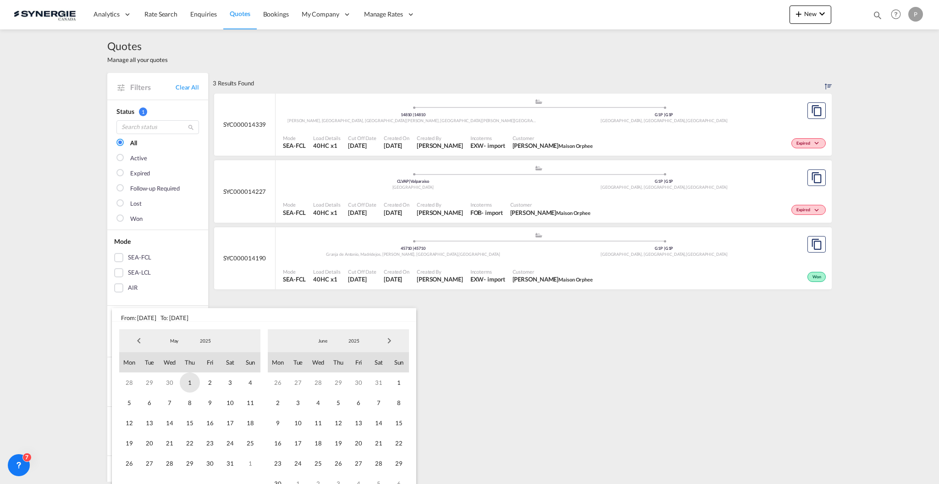
click at [183, 384] on span "1" at bounding box center [190, 382] width 20 height 20
click at [391, 341] on span "Next Month" at bounding box center [389, 340] width 18 height 18
click at [391, 340] on span "Next Month" at bounding box center [389, 340] width 18 height 18
click at [345, 439] on span "21" at bounding box center [338, 443] width 20 height 20
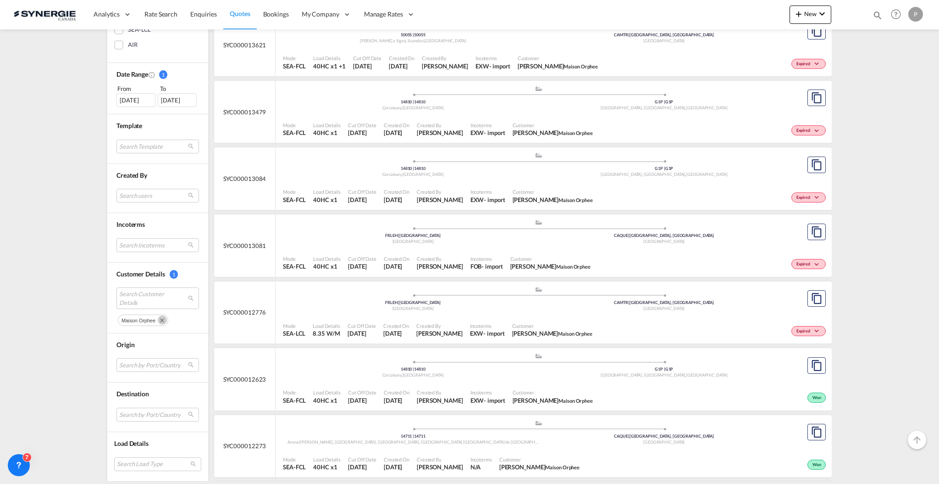
scroll to position [306, 0]
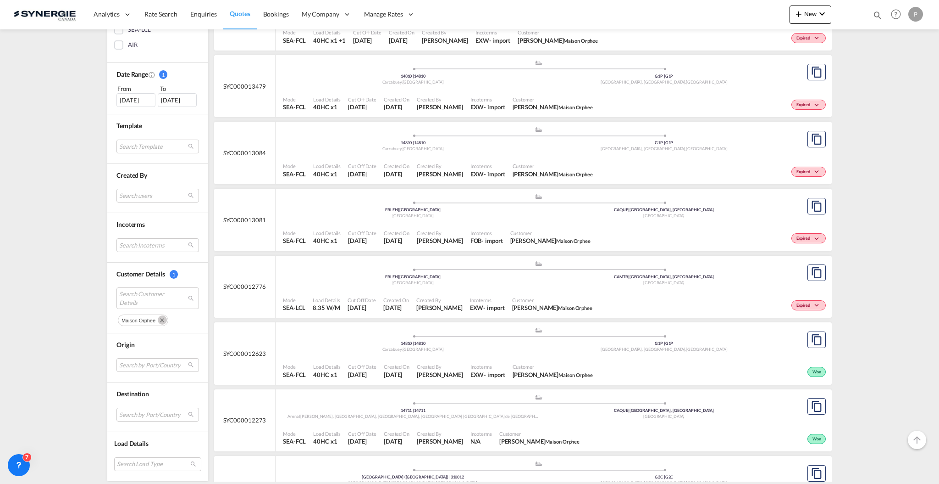
click at [500, 290] on div "Mode SEA-LCL Load Details 8.35 W/M Cut Off Date 26 Jun 2025 Created On 26 Jun 2…" at bounding box center [554, 304] width 556 height 28
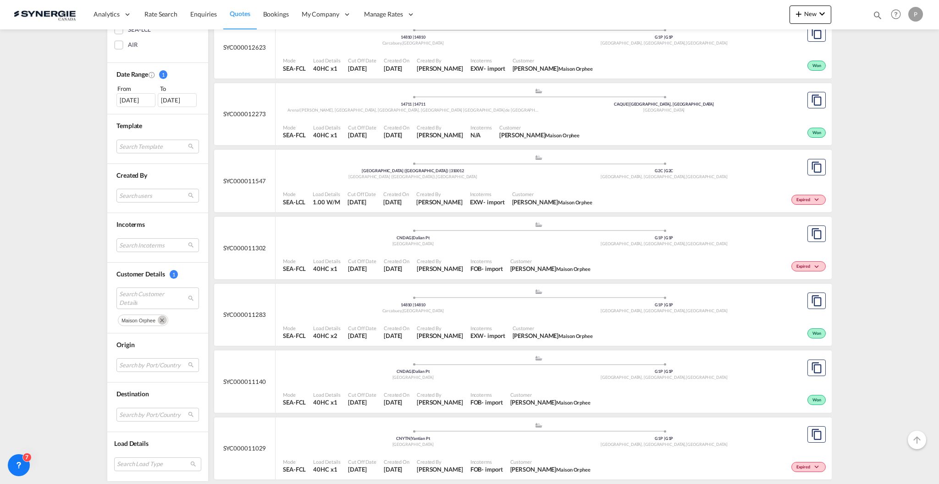
scroll to position [617, 0]
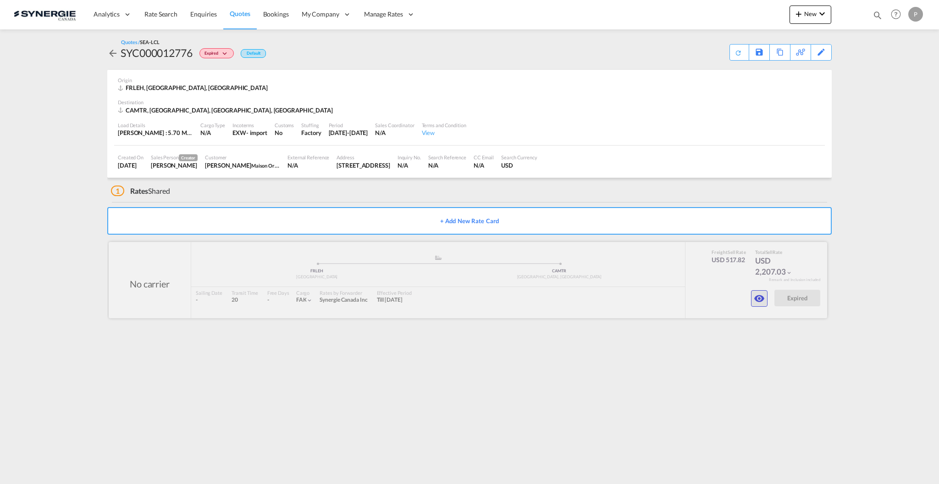
click at [762, 300] on md-icon "icon-eye" at bounding box center [759, 298] width 11 height 11
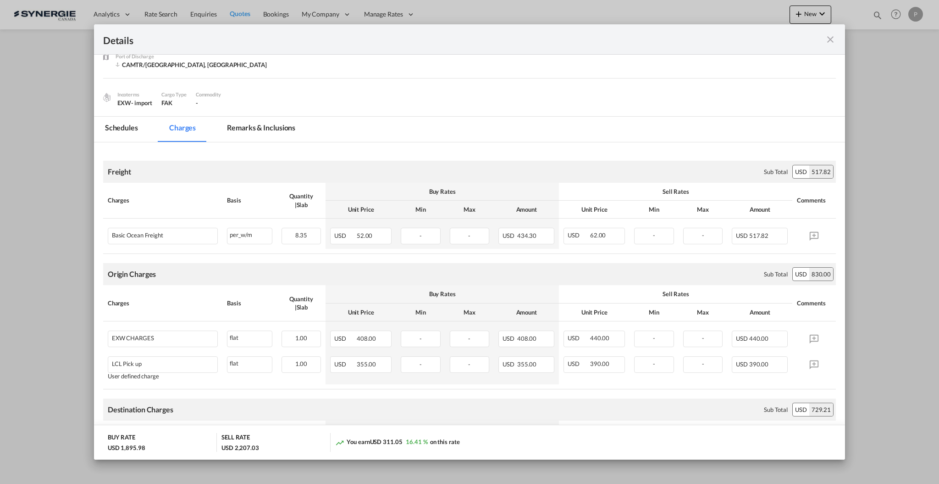
scroll to position [61, 0]
click at [282, 128] on md-tab-item "Remarks & Inclusions" at bounding box center [261, 130] width 90 height 25
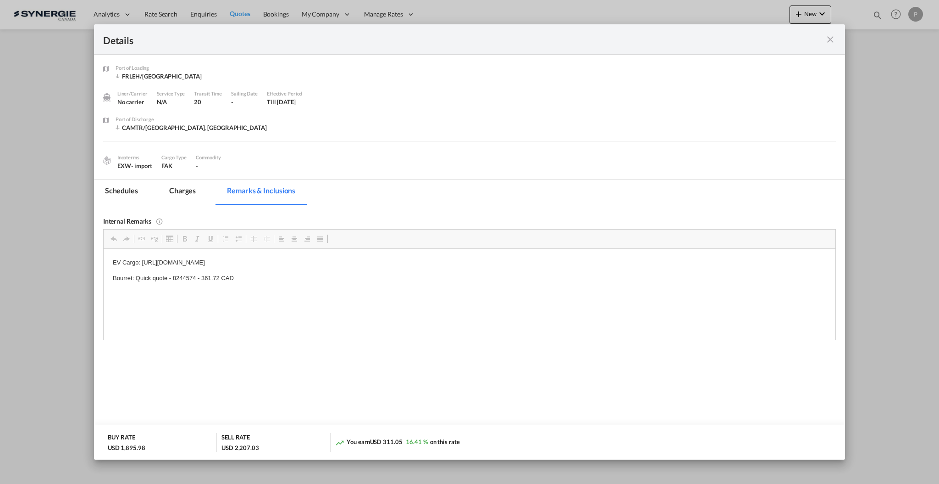
scroll to position [0, 0]
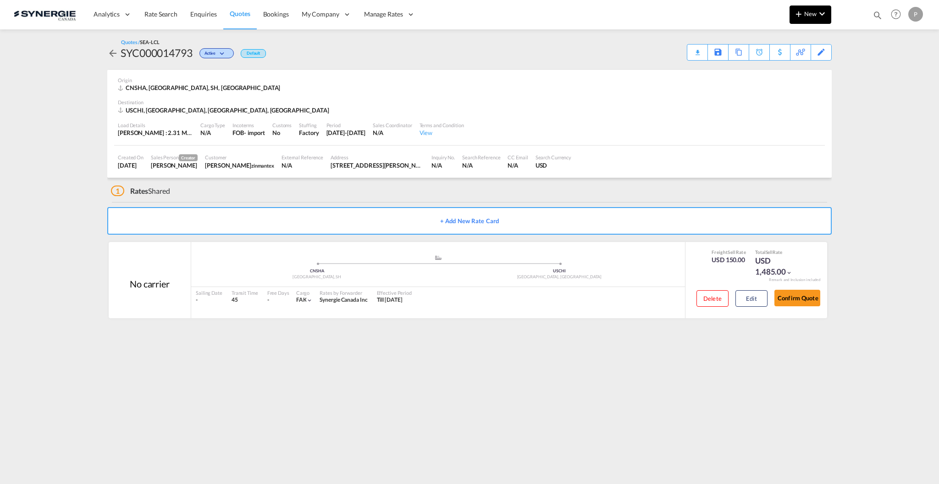
click at [803, 11] on md-icon "icon-plus 400-fg" at bounding box center [799, 13] width 11 height 11
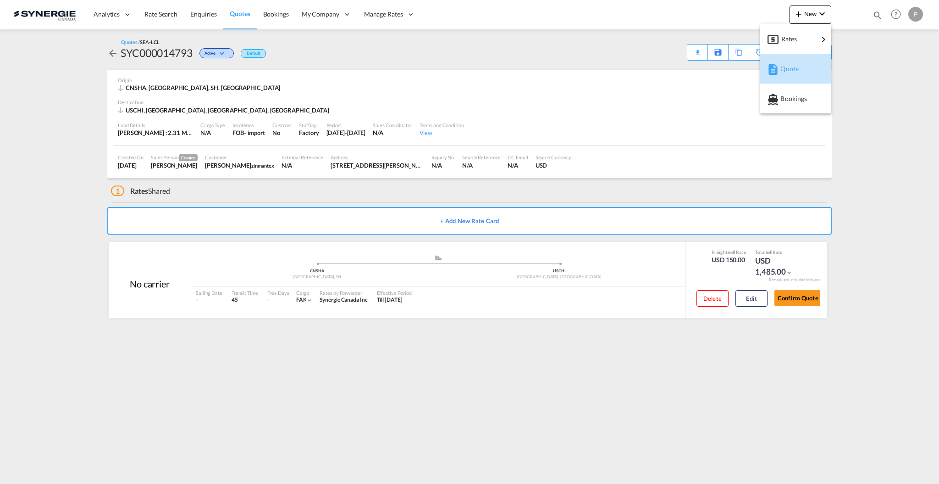
click at [767, 67] on button "Quote" at bounding box center [796, 69] width 71 height 30
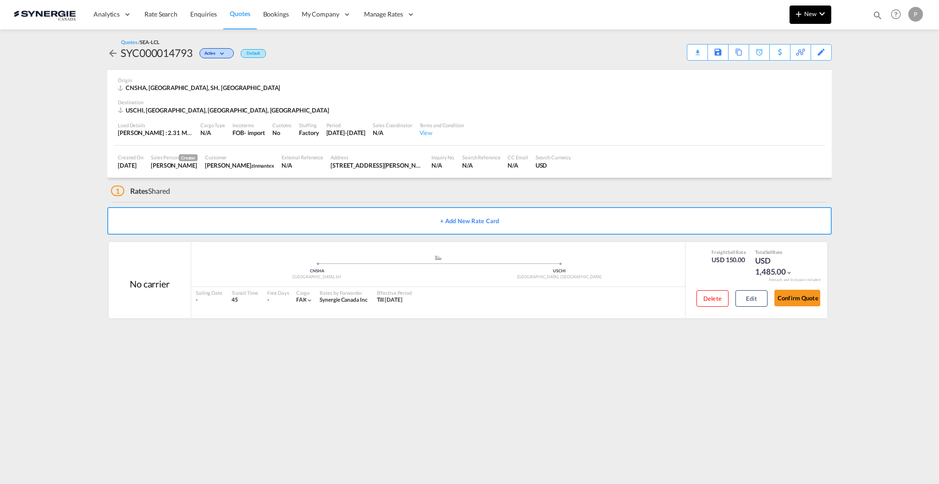
click at [800, 20] on button "New" at bounding box center [811, 15] width 42 height 18
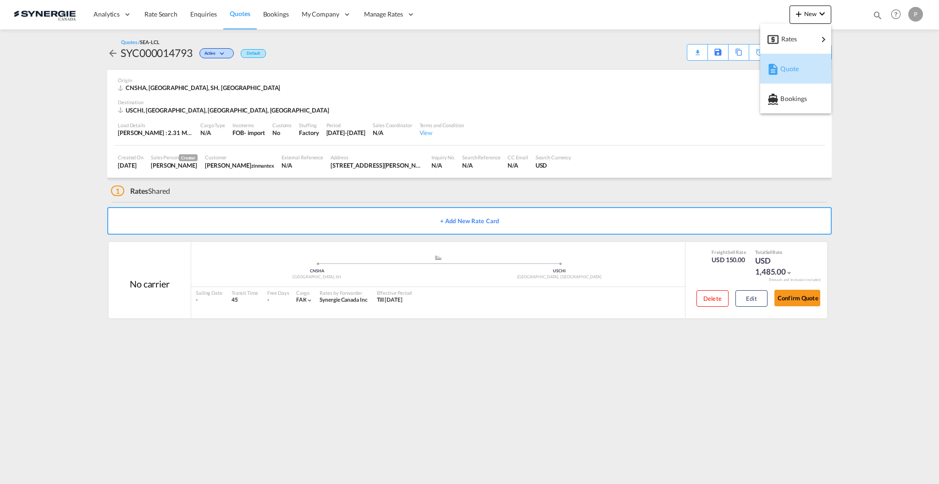
click at [783, 78] on div "Quote" at bounding box center [798, 68] width 34 height 23
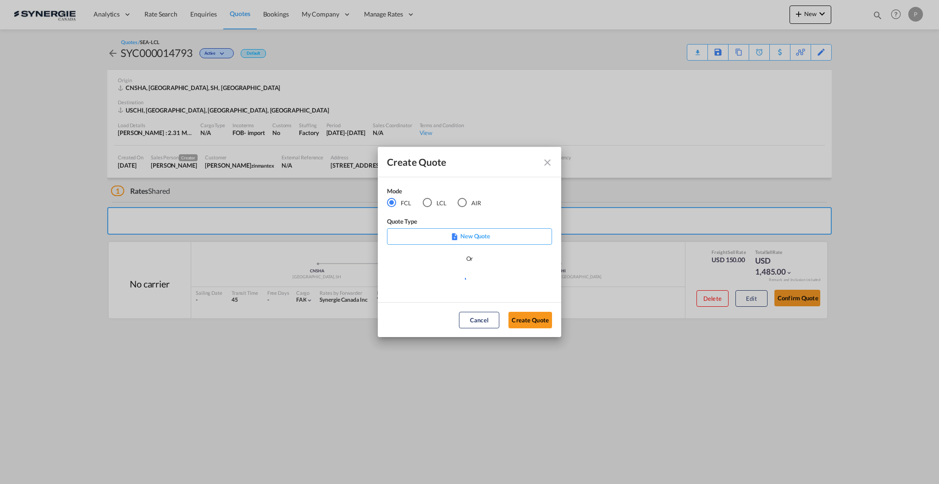
click at [431, 205] on md-radio-button "LCL" at bounding box center [435, 203] width 24 height 10
click at [482, 284] on md-select "Select template *NEW* FCL FREEHAND / DAP [PERSON_NAME] | [DATE] *NEW* Import FC…" at bounding box center [469, 281] width 165 height 18
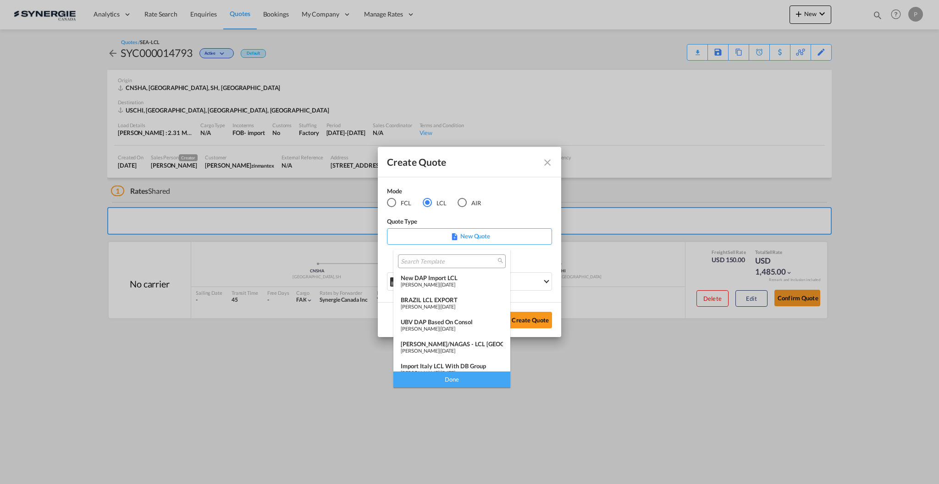
scroll to position [61, 0]
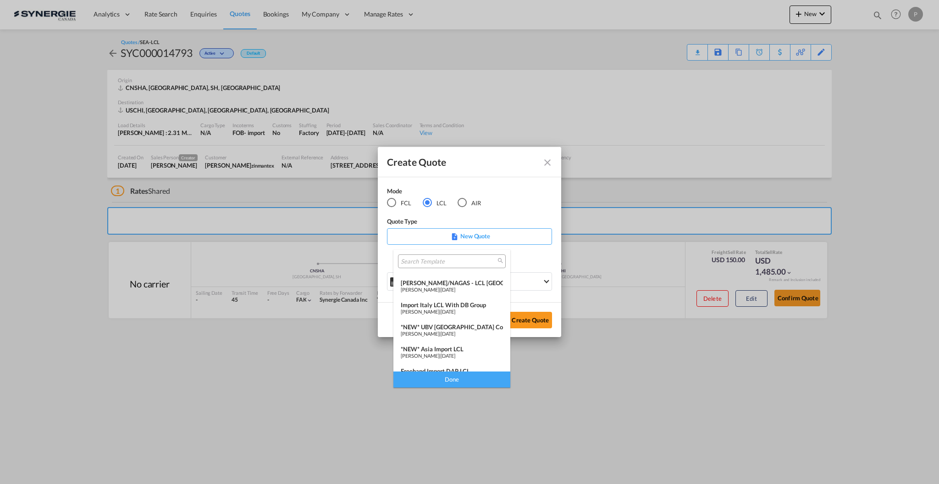
click at [459, 345] on div "*NEW* Asia Import LCL" at bounding box center [452, 348] width 102 height 7
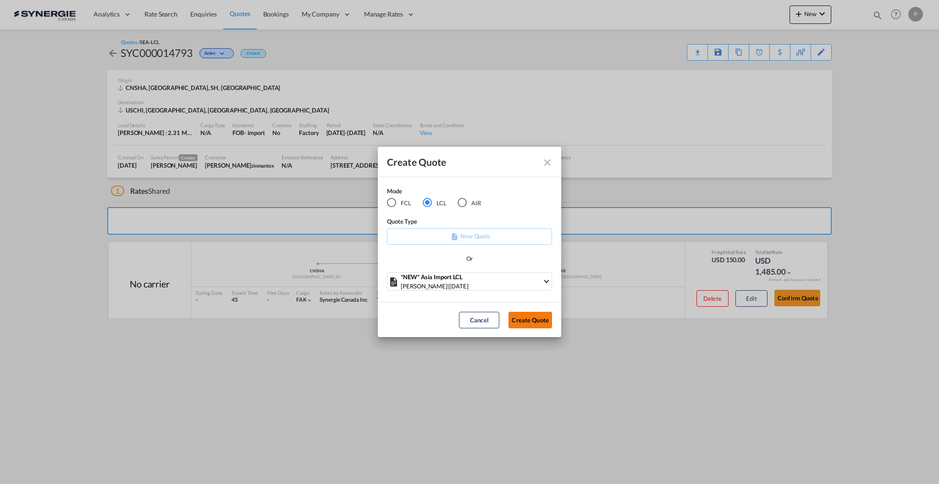
click at [539, 319] on button "Create Quote" at bounding box center [531, 319] width 44 height 17
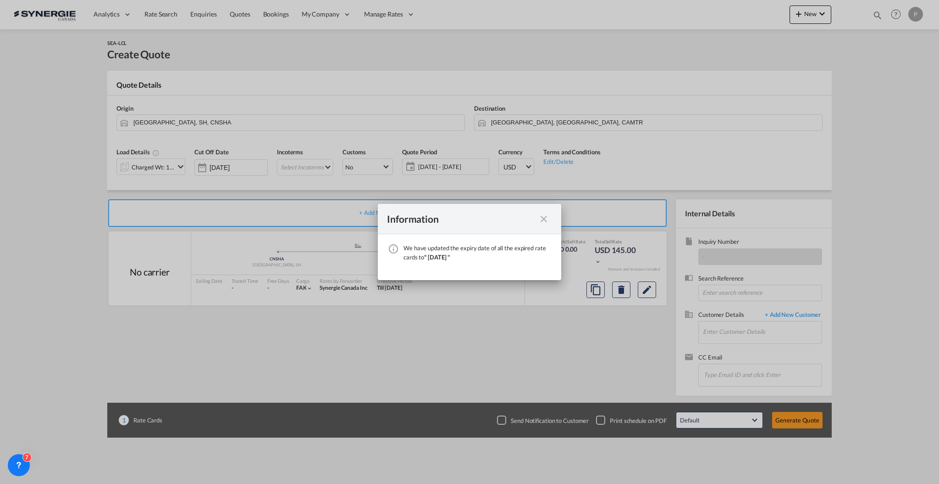
click at [539, 217] on md-icon "icon-close fg-AAA8AD cursor" at bounding box center [544, 218] width 11 height 11
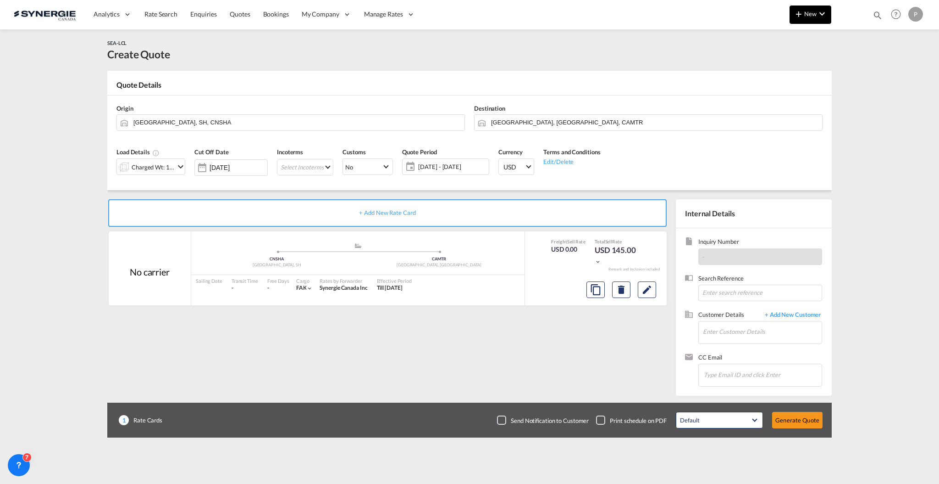
click at [811, 16] on span "New" at bounding box center [811, 13] width 34 height 7
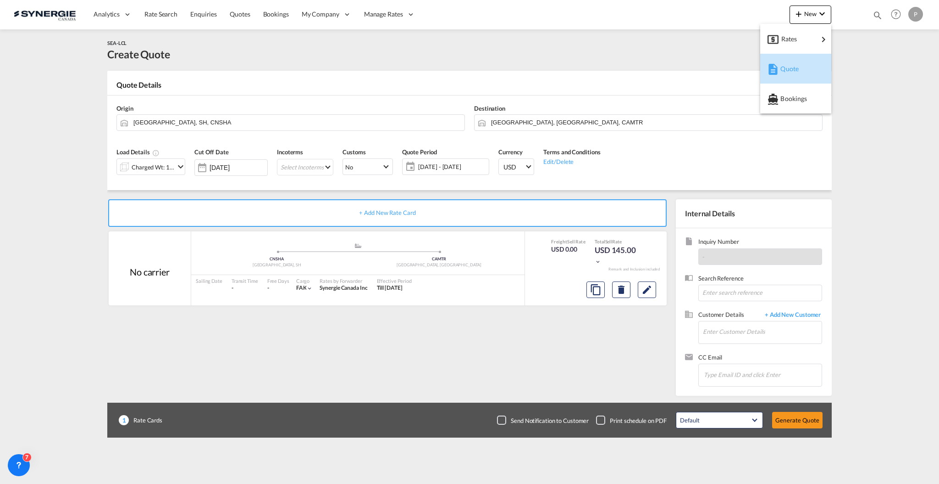
click at [782, 75] on span "Quote" at bounding box center [786, 69] width 10 height 18
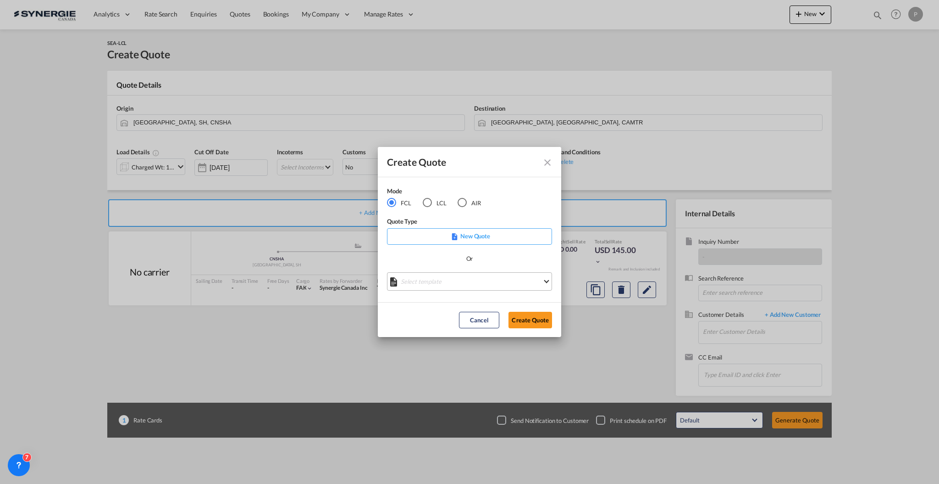
click at [439, 282] on md-select "Select template *NEW* FCL FREEHAND / DAP Pablo Gomez Saldarriaga | 10 Jul 2025 …" at bounding box center [469, 281] width 165 height 18
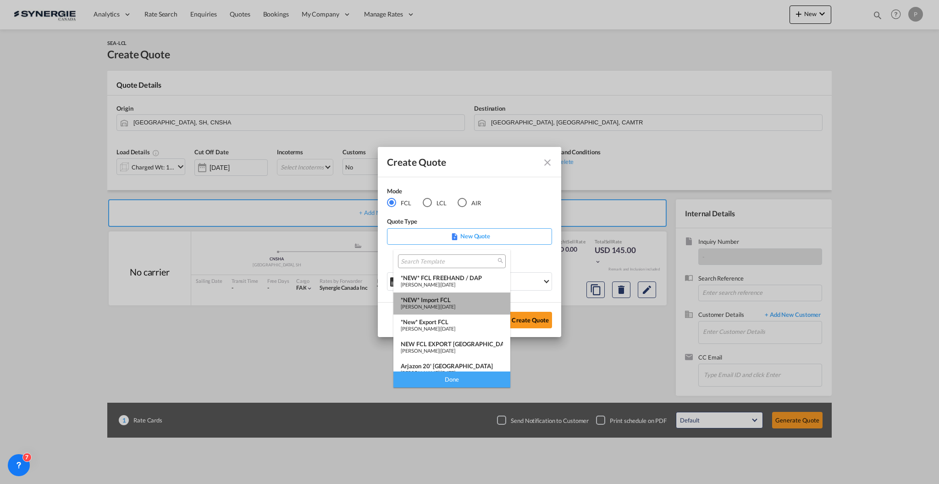
click at [456, 299] on div "*NEW* Import FCL" at bounding box center [452, 299] width 102 height 7
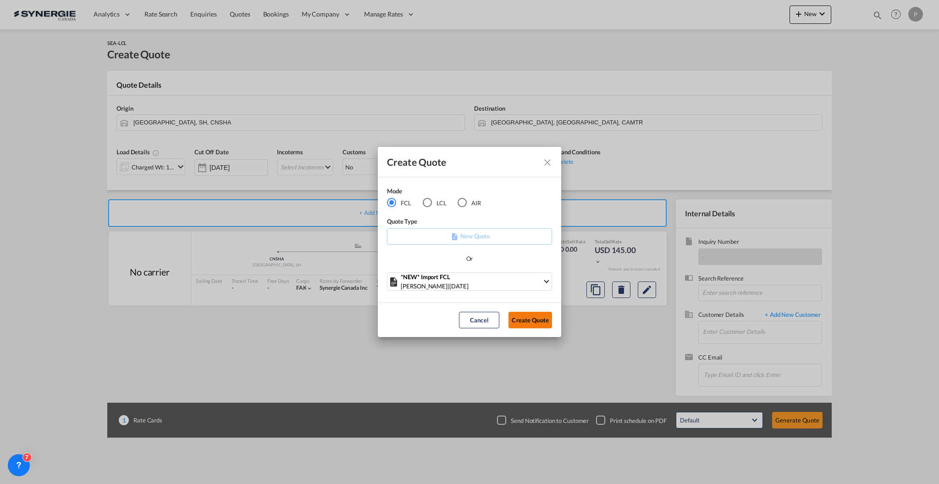
click at [524, 321] on button "Create Quote" at bounding box center [531, 319] width 44 height 17
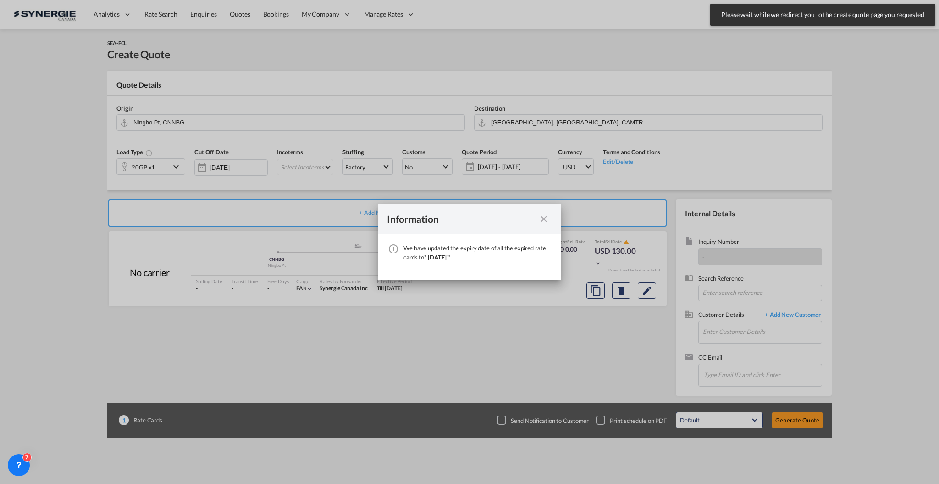
click at [170, 122] on div "Information We have updated the expiry date of all the expired rate cards to " …" at bounding box center [469, 242] width 939 height 484
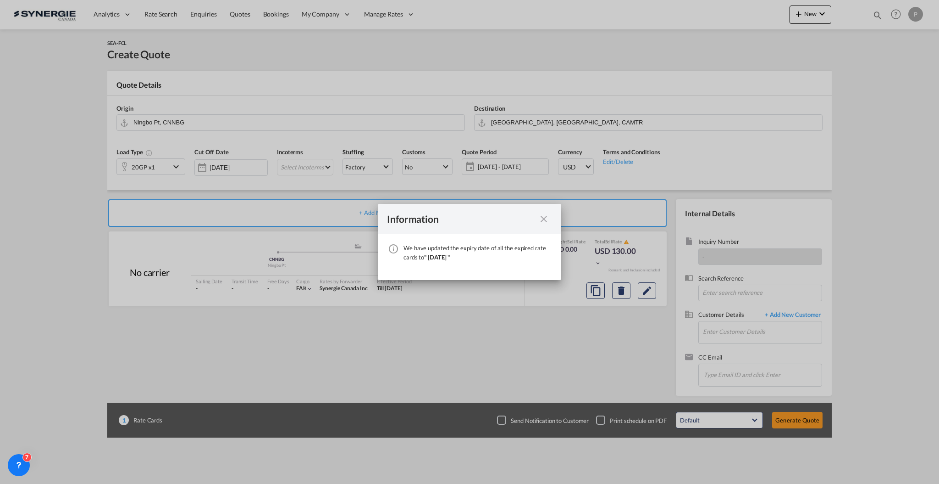
drag, startPoint x: 550, startPoint y: 220, endPoint x: 542, endPoint y: 219, distance: 8.4
click at [550, 221] on div "We have ..." at bounding box center [544, 218] width 17 height 11
click at [531, 217] on div "Information" at bounding box center [461, 218] width 149 height 11
click at [541, 216] on md-icon "icon-close fg-AAA8AD cursor" at bounding box center [544, 218] width 11 height 11
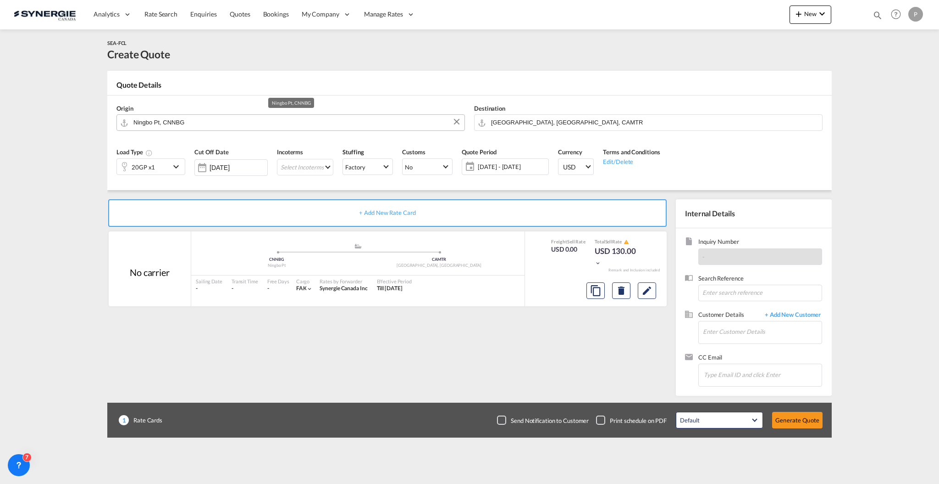
click at [243, 121] on input "Ningbo Pt, CNNBG" at bounding box center [296, 122] width 327 height 16
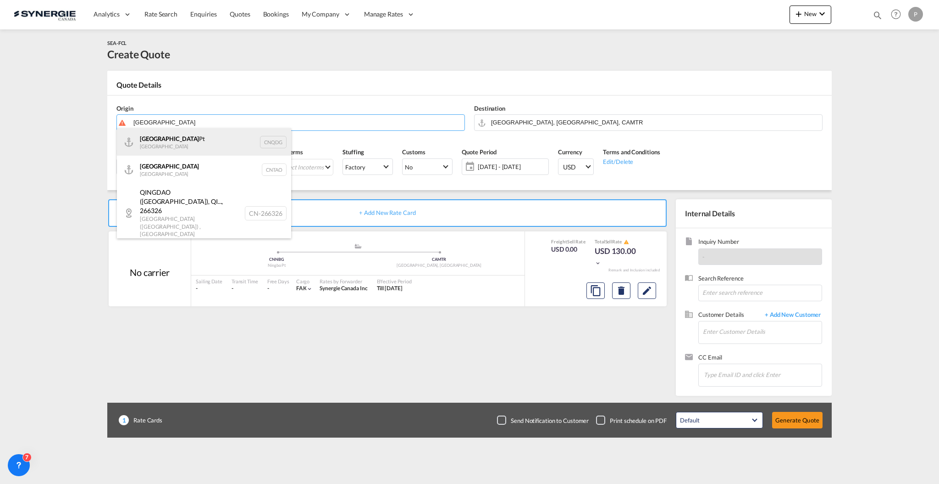
click at [236, 140] on div "Qingdao Pt China CNQDG" at bounding box center [204, 142] width 174 height 28
type input "Qingdao Pt, CNQDG"
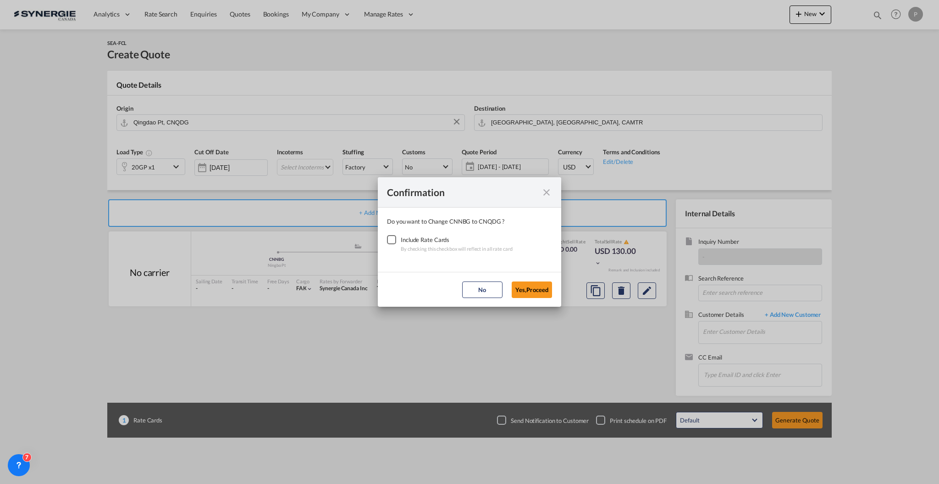
click at [396, 239] on div "Checkbox No Ink" at bounding box center [391, 239] width 9 height 9
click at [530, 289] on button "Yes,Proceed" at bounding box center [532, 289] width 40 height 17
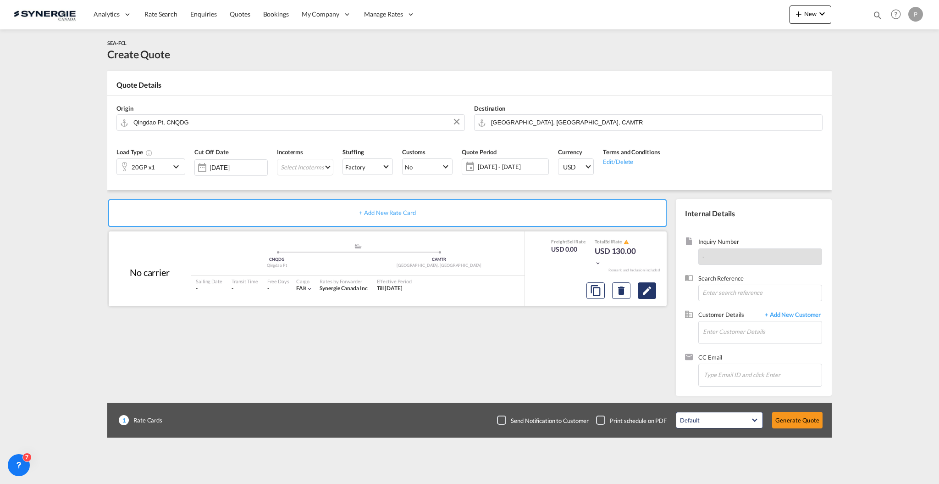
click at [654, 289] on button "Edit" at bounding box center [647, 290] width 18 height 17
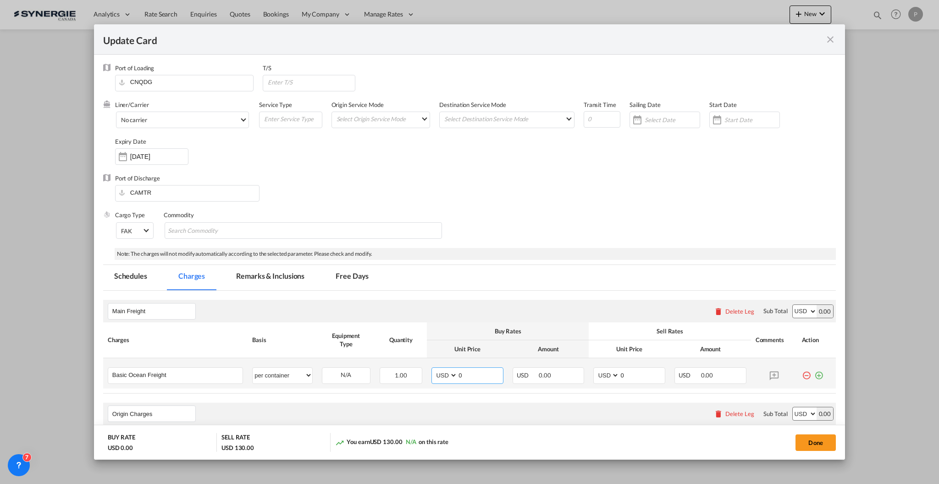
click at [491, 378] on input "0" at bounding box center [480, 374] width 45 height 14
type input "3636"
type input "4000"
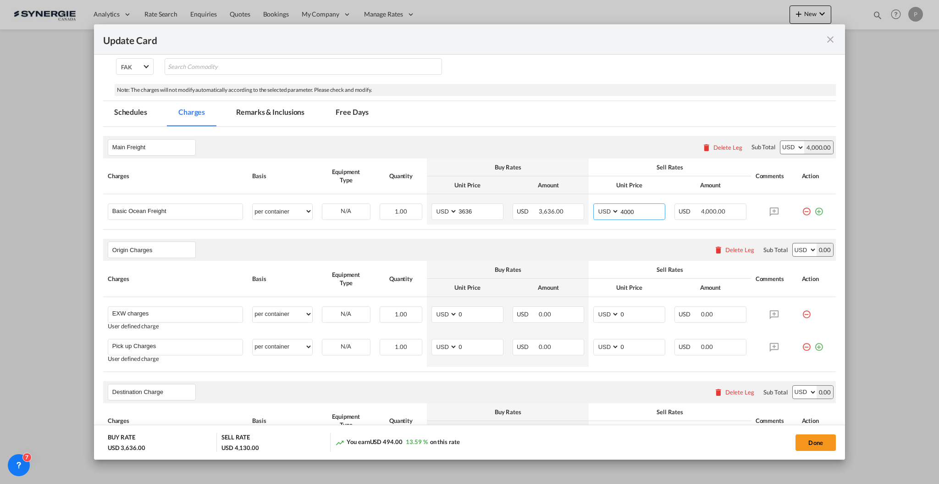
scroll to position [183, 0]
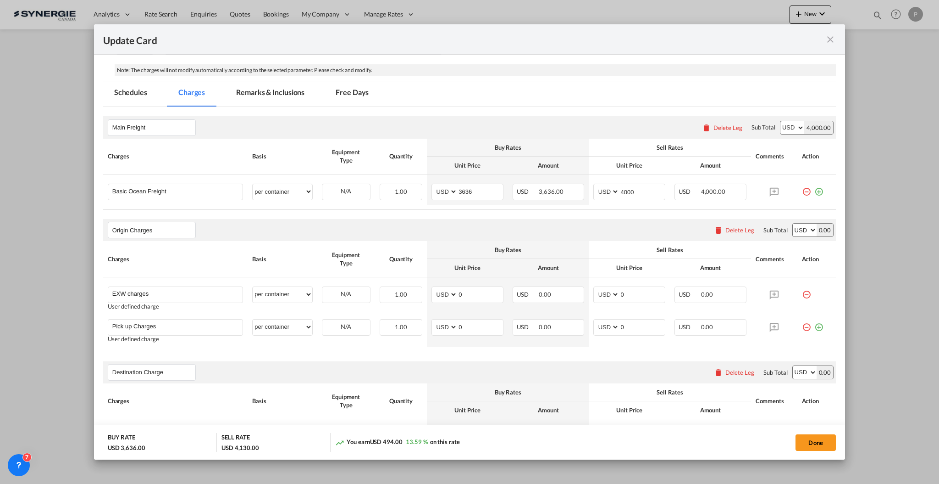
click at [726, 230] on div "Delete Leg" at bounding box center [740, 229] width 29 height 7
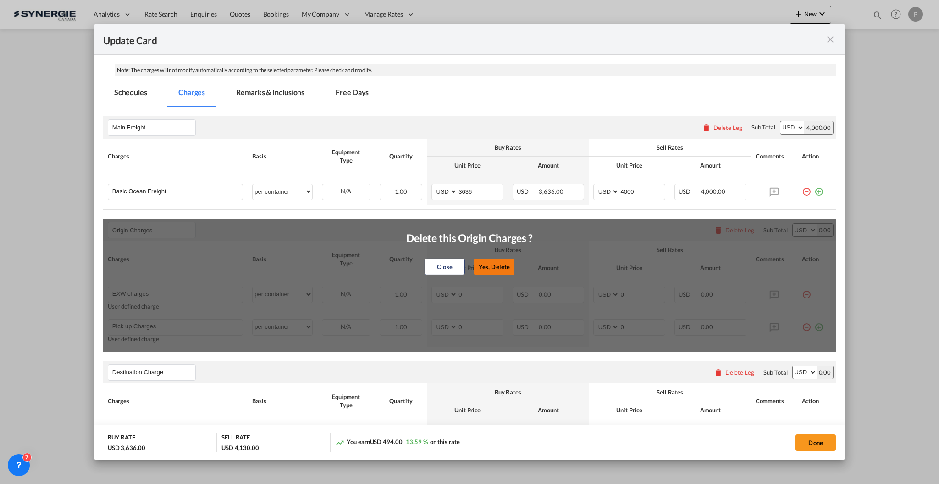
click at [476, 266] on button "Yes, Delete" at bounding box center [494, 266] width 40 height 17
type input "Destination Charge"
type input "Port Fees"
type input "Drayage"
type input "Doc and Handling fees"
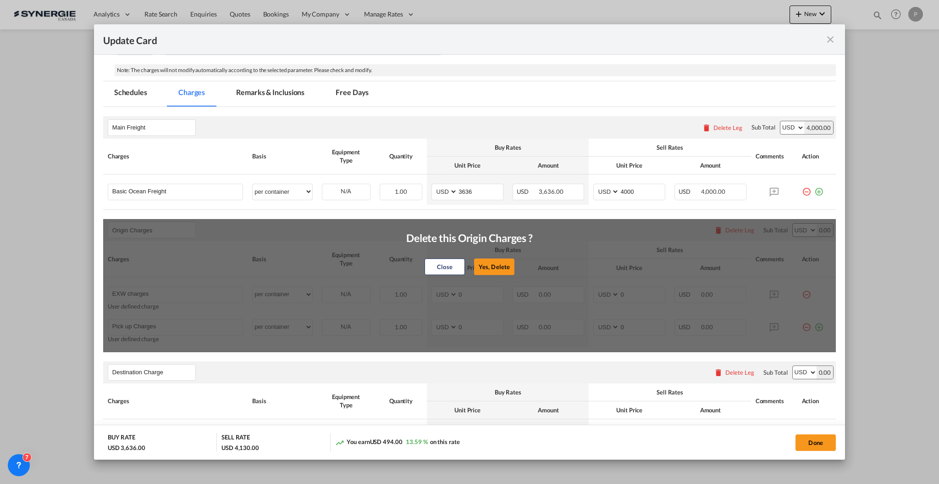
type input "E-manifest"
select select "per B/L"
type input "35"
type input "Doc fee"
select select "per B/L"
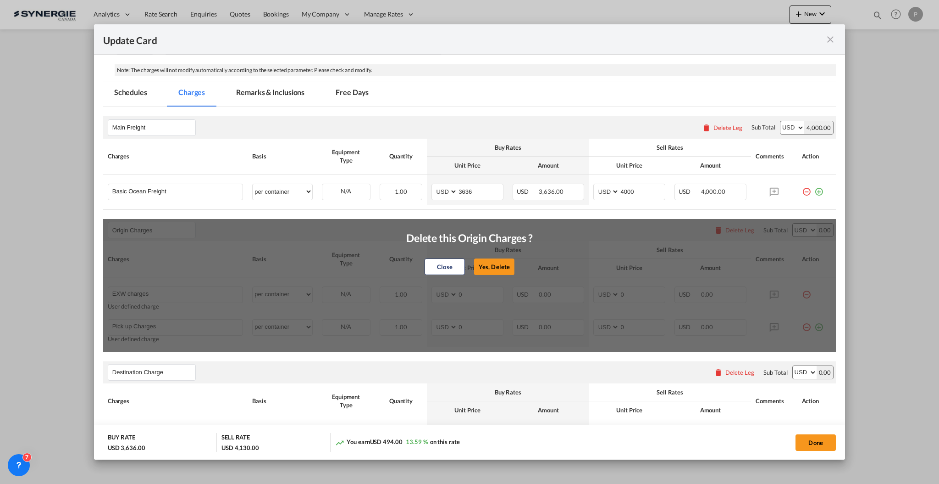
type input "30"
type input "Handling fee"
select select "per B/L"
type input "65"
type input "Cargo Coverage"
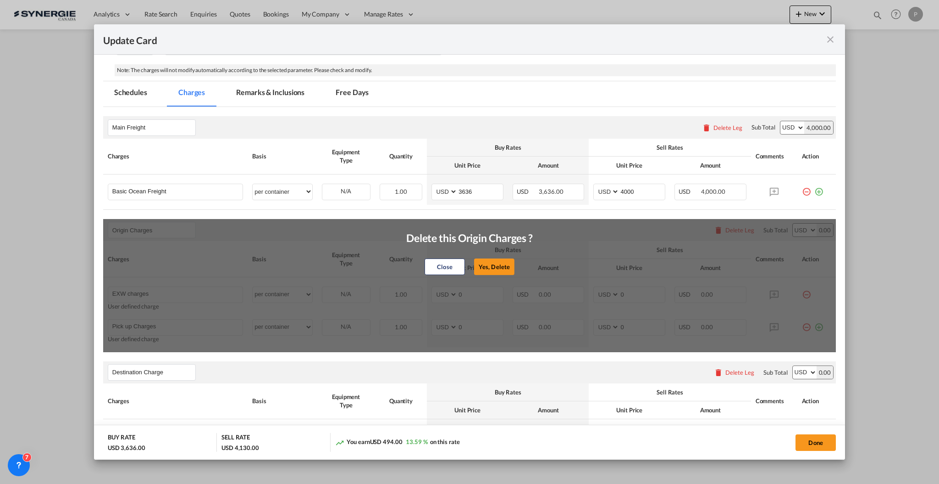
type input "Cargo Coverage - Rate to be confirmed depending on commodity and value Min 50 U…"
select select "per shipment"
type input "0"
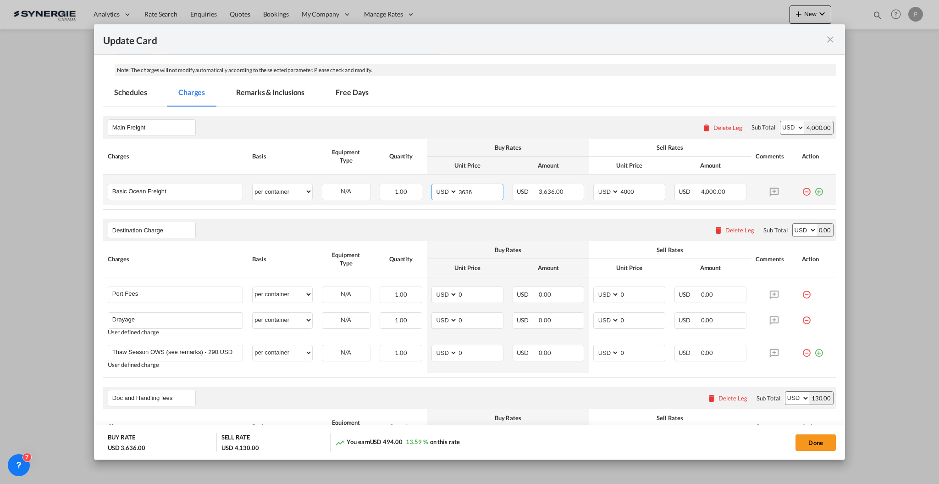
click at [467, 193] on input "3636" at bounding box center [480, 191] width 45 height 14
type input "2911"
click at [630, 187] on input "4000" at bounding box center [642, 191] width 45 height 14
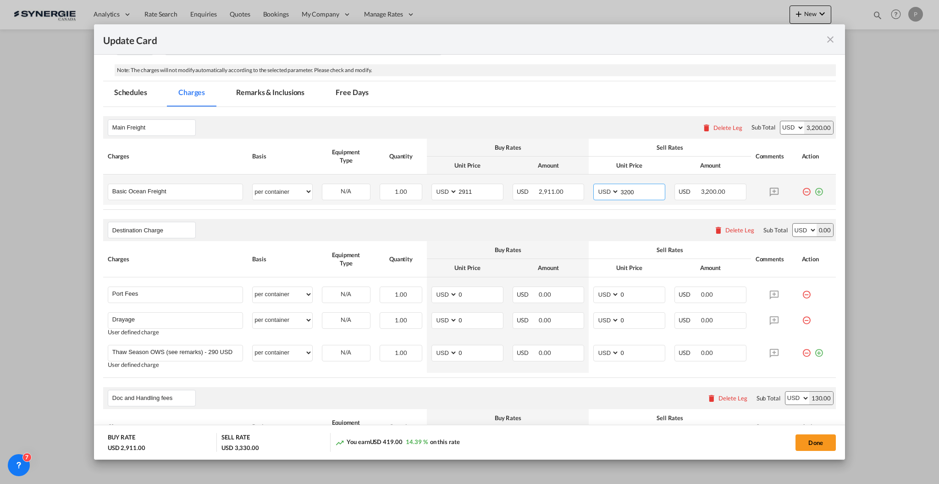
drag, startPoint x: 624, startPoint y: 189, endPoint x: 620, endPoint y: 188, distance: 4.8
click at [620, 188] on input "3200" at bounding box center [642, 191] width 45 height 14
type input "3200"
click at [483, 296] on input "0" at bounding box center [480, 294] width 45 height 14
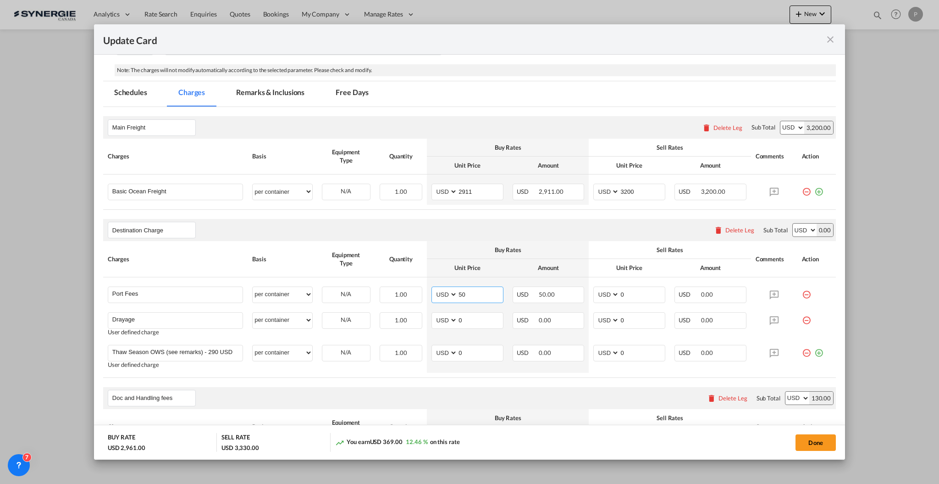
type input "50"
click at [802, 350] on md-icon "icon-minus-circle-outline red-400-fg" at bounding box center [806, 349] width 9 height 9
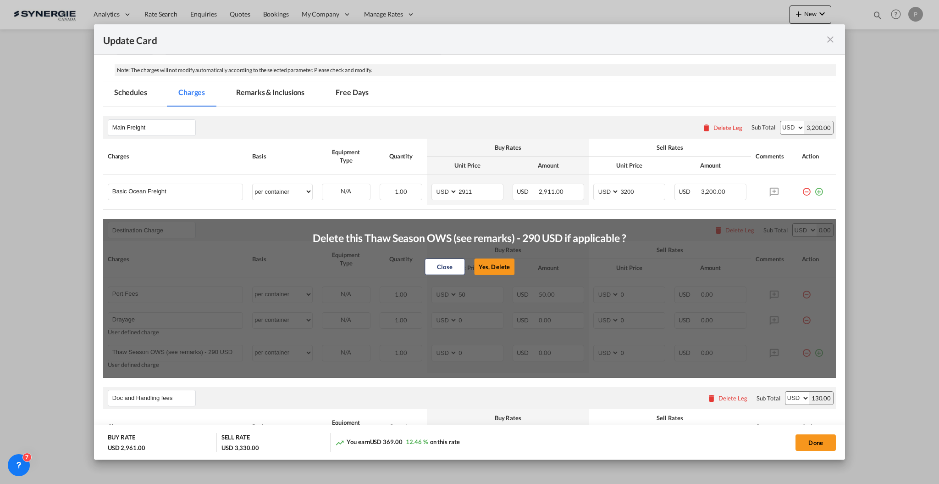
click at [493, 262] on button "Yes, Delete" at bounding box center [494, 266] width 40 height 17
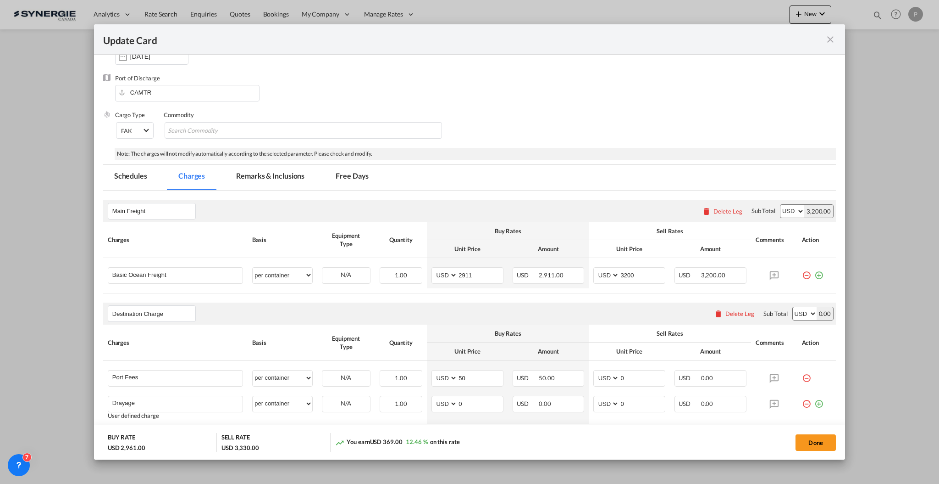
scroll to position [0, 0]
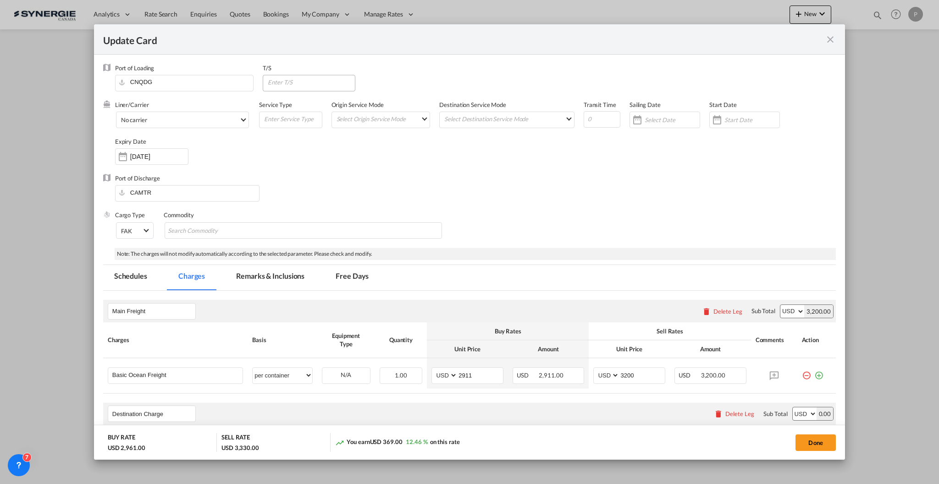
click at [307, 90] on md-input-container "Update Card Port ..." at bounding box center [309, 83] width 93 height 17
click at [310, 81] on input "Update Card Port ..." at bounding box center [311, 82] width 88 height 14
type input "CAVAN"
type input "35"
click at [284, 279] on md-tab-item "Remarks & Inclusions" at bounding box center [270, 277] width 90 height 25
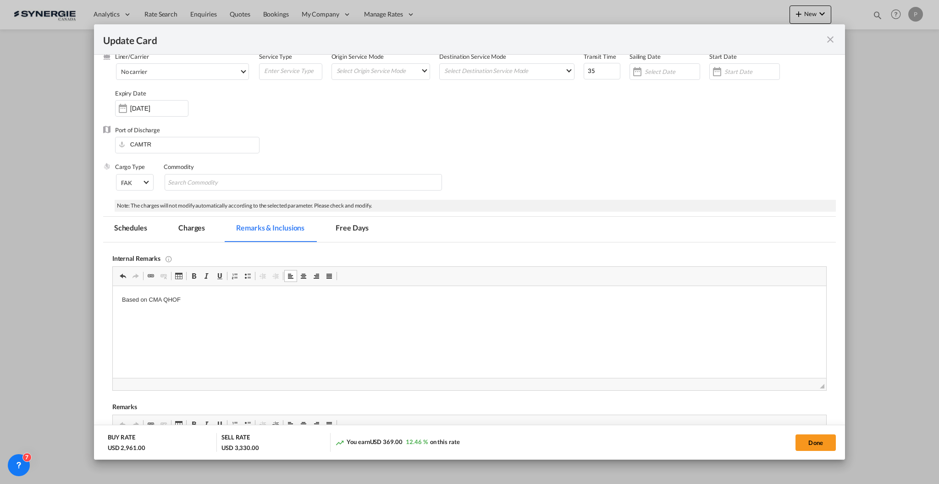
scroll to position [61, 0]
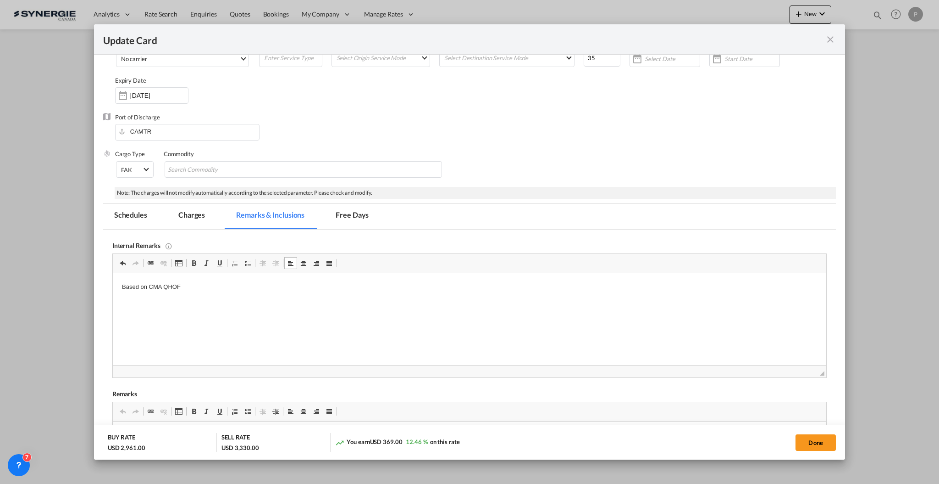
click at [217, 218] on md-pagination-wrapper "Schedules Charges Remarks & Inclusions Free Days" at bounding box center [246, 216] width 286 height 25
click at [184, 216] on md-tab-item "Charges" at bounding box center [191, 216] width 49 height 25
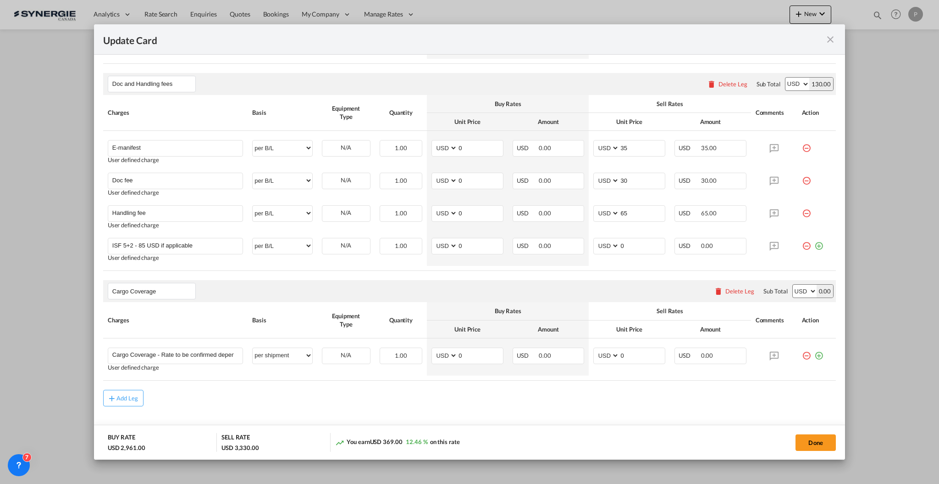
scroll to position [485, 0]
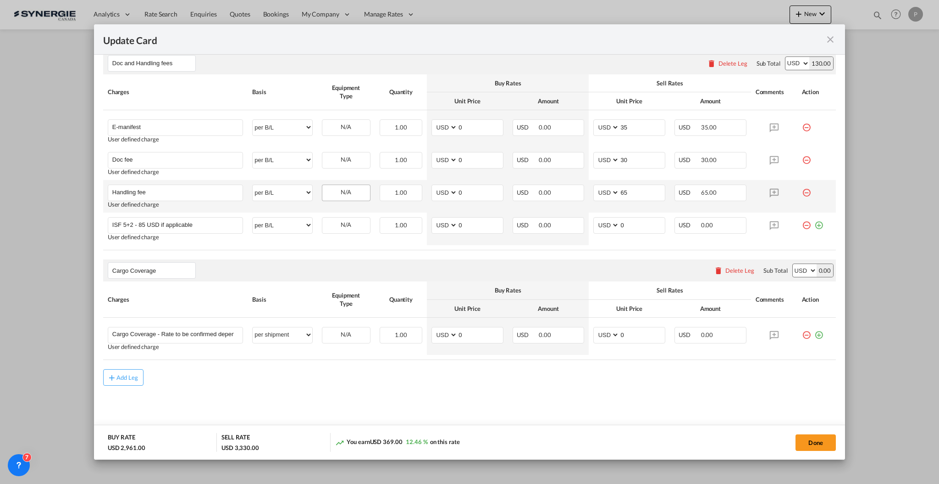
click at [350, 190] on div "N/A" at bounding box center [346, 192] width 48 height 14
click at [470, 189] on input "0" at bounding box center [480, 192] width 45 height 14
type input "50"
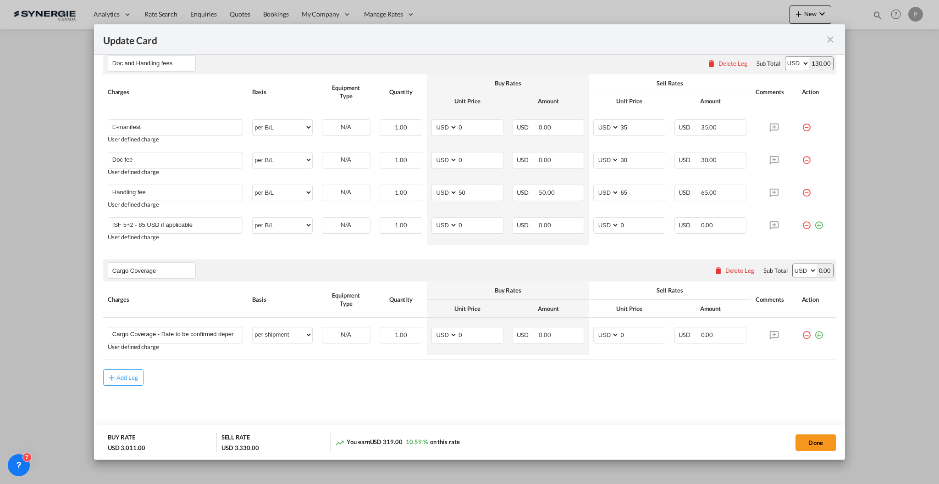
click at [466, 373] on div "Add Leg" at bounding box center [469, 377] width 733 height 17
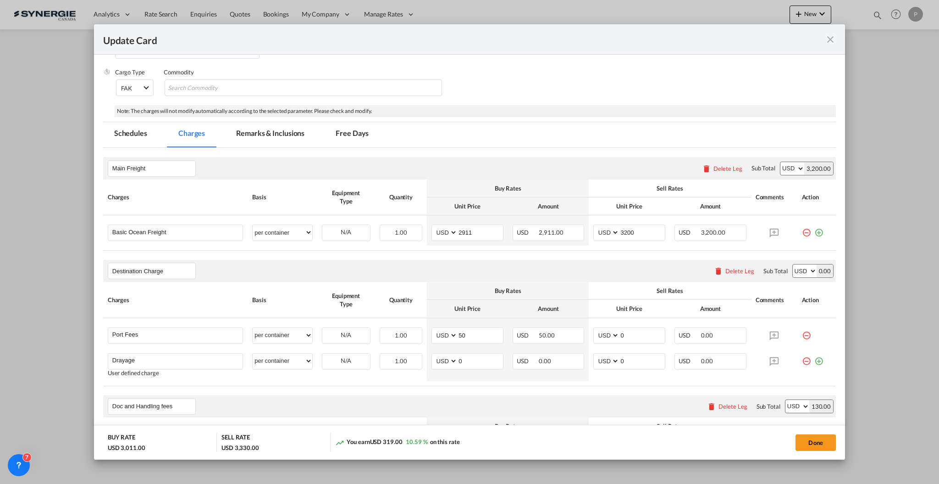
scroll to position [57, 0]
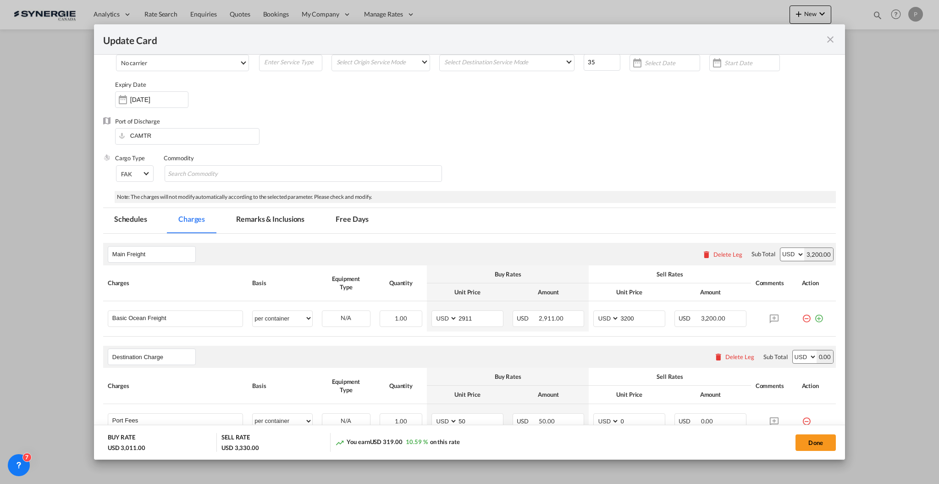
click at [262, 222] on md-tab-item "Remarks & Inclusions" at bounding box center [270, 220] width 90 height 25
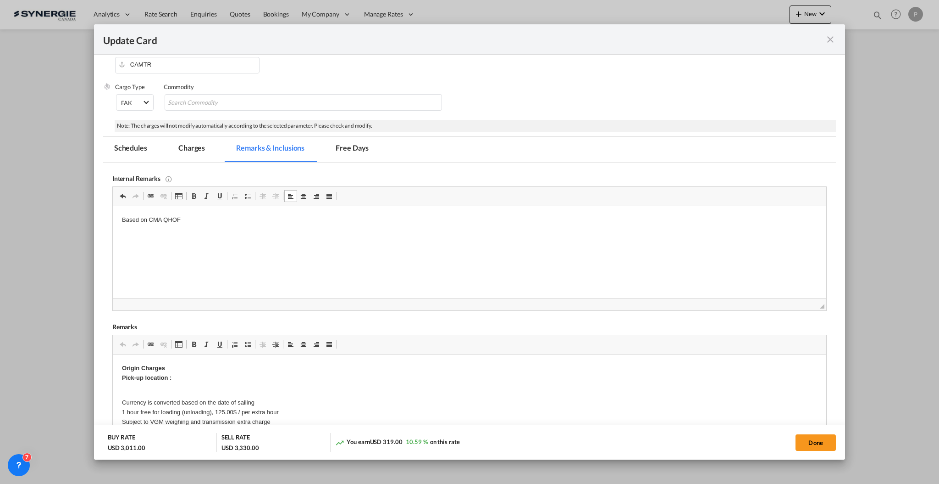
scroll to position [179, 0]
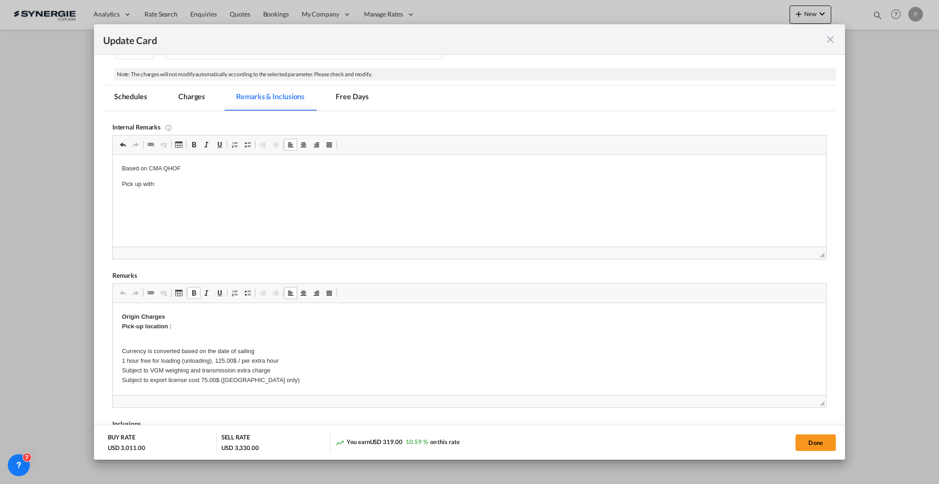
drag, startPoint x: 302, startPoint y: 382, endPoint x: 135, endPoint y: 324, distance: 177.0
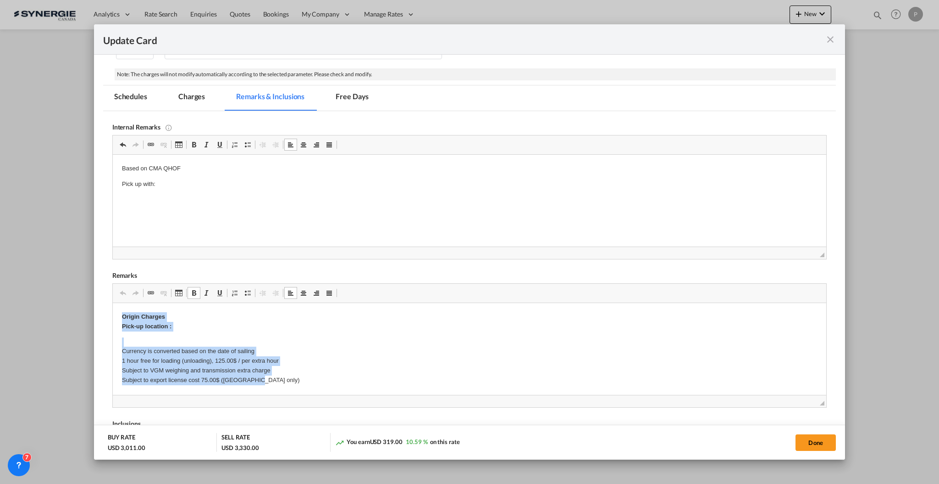
drag, startPoint x: 122, startPoint y: 318, endPoint x: 371, endPoint y: 381, distance: 256.3
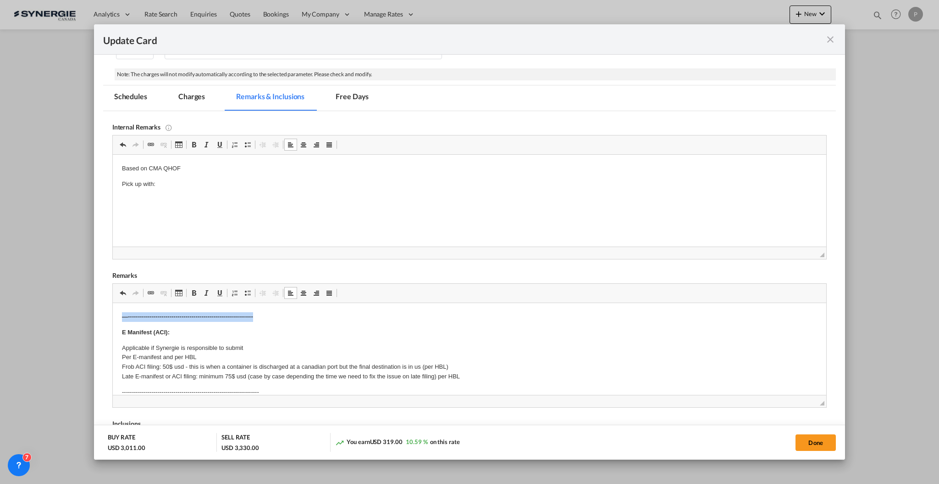
drag, startPoint x: 272, startPoint y: 316, endPoint x: 217, endPoint y: 607, distance: 296.5
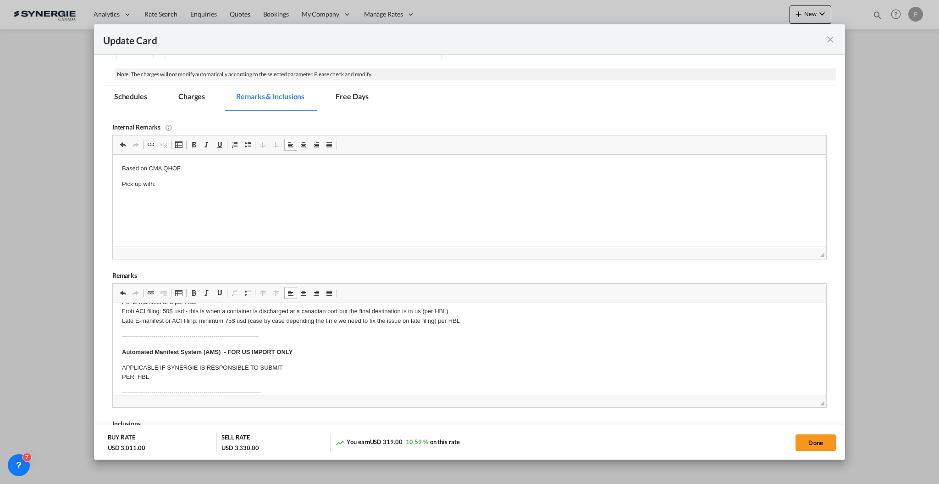
scroll to position [61, 0]
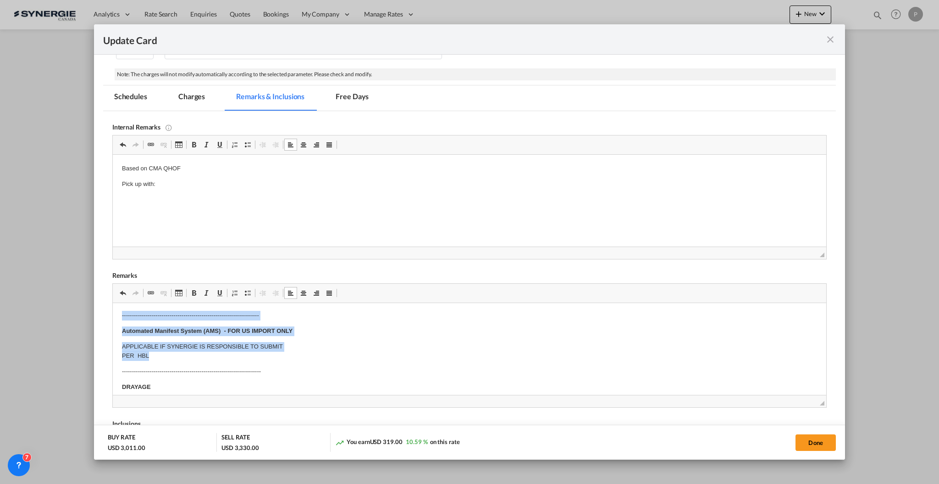
drag, startPoint x: 120, startPoint y: 320, endPoint x: 243, endPoint y: 361, distance: 130.0
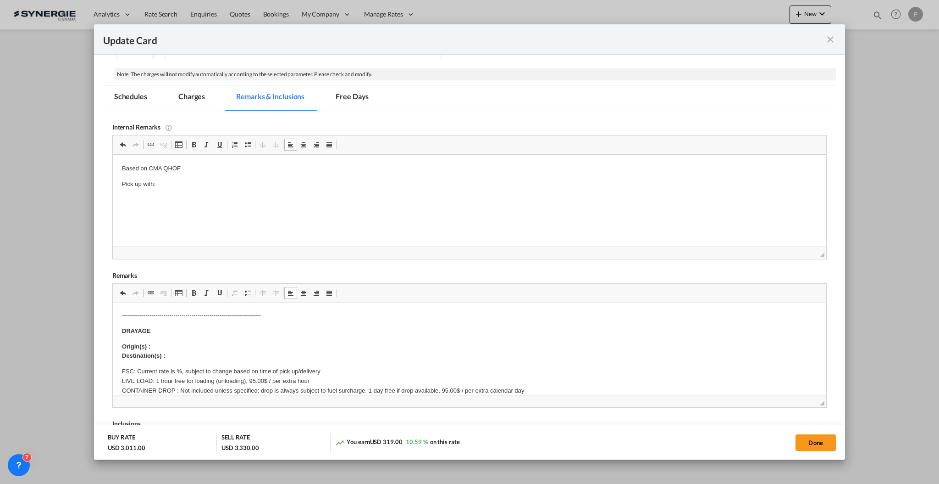
click at [205, 346] on p "Origin(s) : Destination(s) :" at bounding box center [469, 351] width 695 height 19
click at [261, 356] on p "Origin(s) : Montreal CY Destination(s) : 143 Léon Vachon St-Lambert de Lauzon, …" at bounding box center [469, 356] width 695 height 28
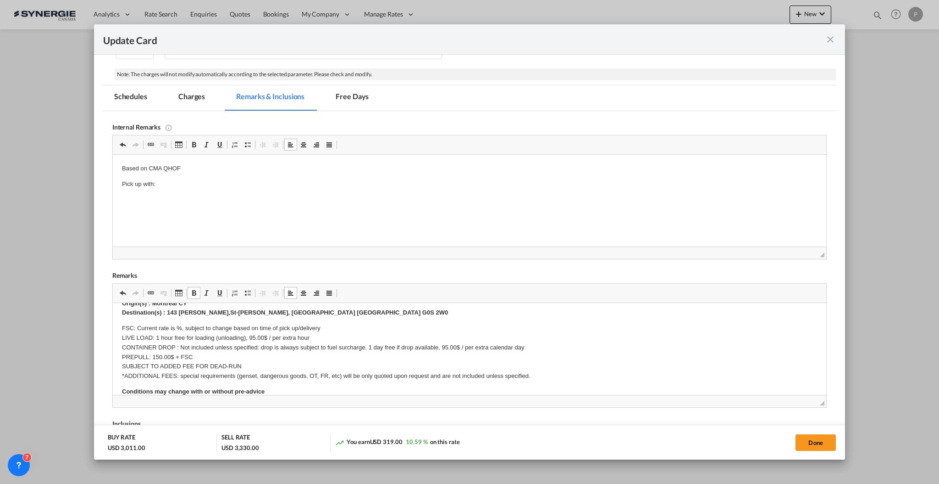
scroll to position [122, 0]
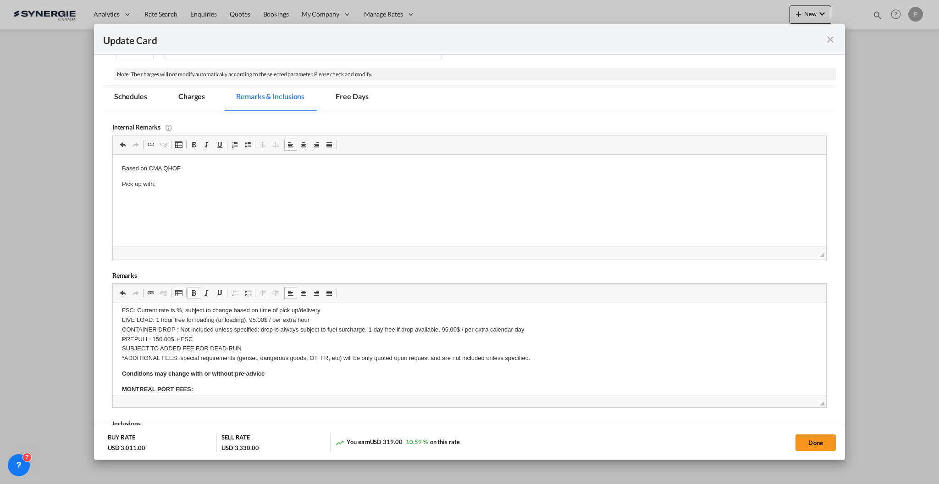
click at [217, 326] on p "FSC: Current rate is %, subject to change based on time of pick up/delivery LIV…" at bounding box center [469, 334] width 695 height 57
click at [217, 325] on p "FSC: Current rate is %, subject to change based on time of pick up/delivery LIV…" at bounding box center [469, 334] width 695 height 57
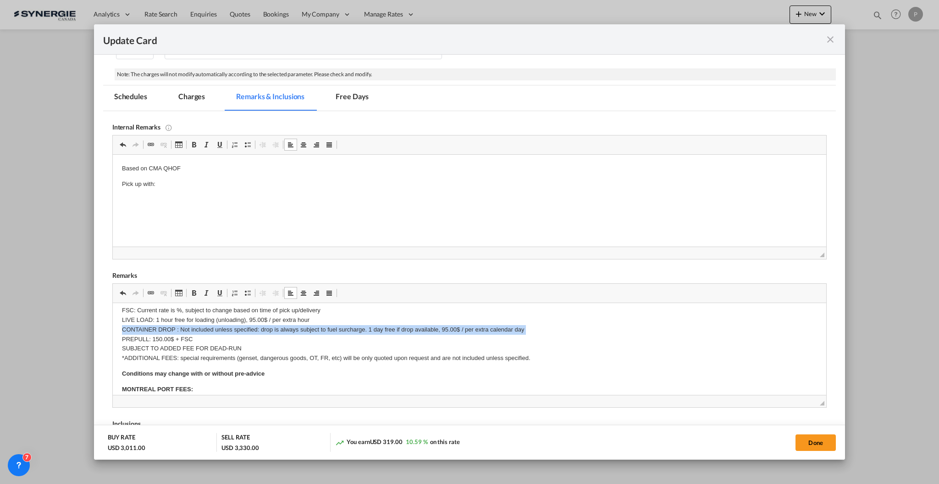
click at [218, 325] on p "FSC: Current rate is %, subject to change based on time of pick up/delivery LIV…" at bounding box center [469, 334] width 695 height 57
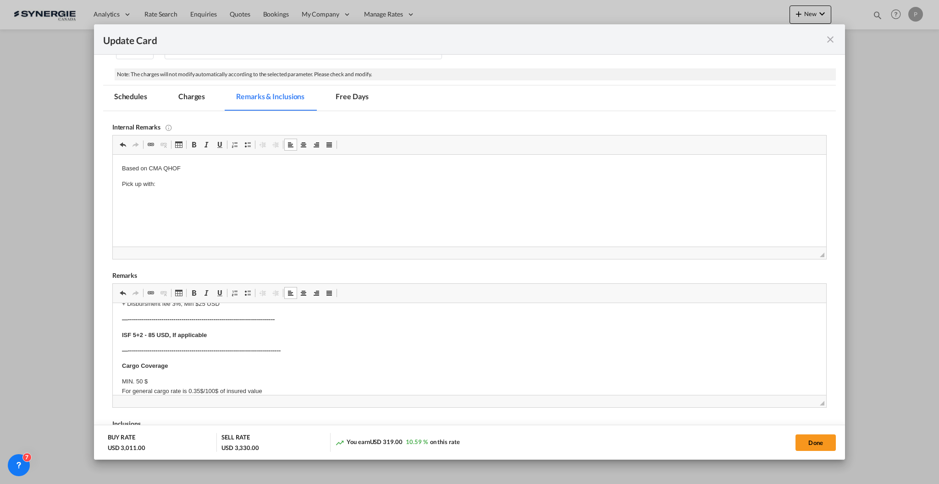
scroll to position [314, 0]
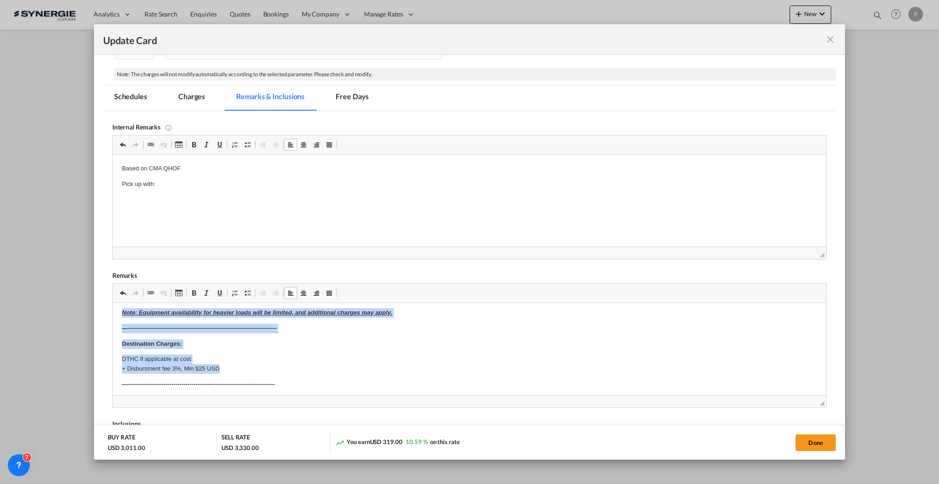
drag, startPoint x: 122, startPoint y: 314, endPoint x: 429, endPoint y: 366, distance: 311.7
click at [429, 366] on body "E Manifest (ACI): Applicable if Synergie is responsible to submit Per E-manifes…" at bounding box center [469, 243] width 695 height 491
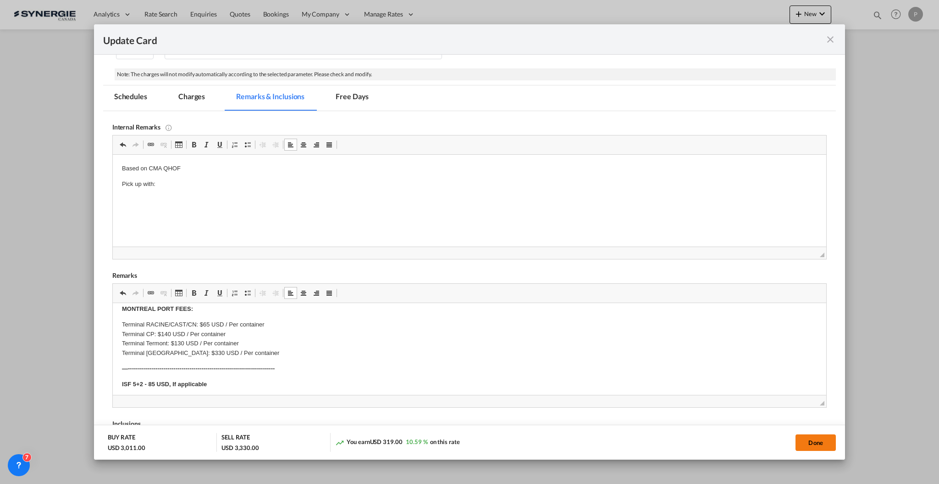
drag, startPoint x: 830, startPoint y: 440, endPoint x: 817, endPoint y: 445, distance: 14.0
click at [830, 440] on button "Done" at bounding box center [816, 442] width 40 height 17
type input "15 Oct 2025"
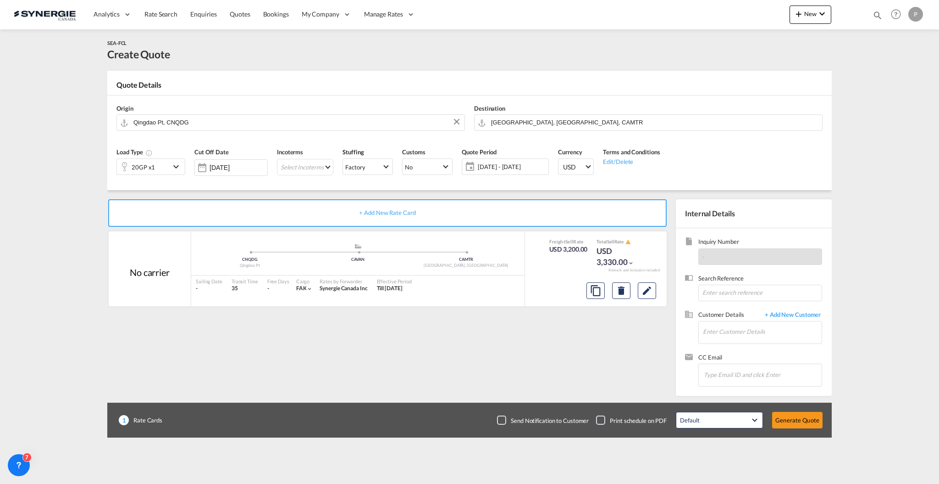
scroll to position [45, 0]
click at [721, 330] on input "Enter Customer Details" at bounding box center [762, 331] width 119 height 21
paste input "fp@soudogaz.com"
click at [721, 349] on div "Francois-Pierre Boutet fp@soudogaz.com | Machinerie Soudogaz" at bounding box center [790, 347] width 174 height 25
type input "Machinerie Soudogaz, Francois-Pierre Boutet, fp@soudogaz.com"
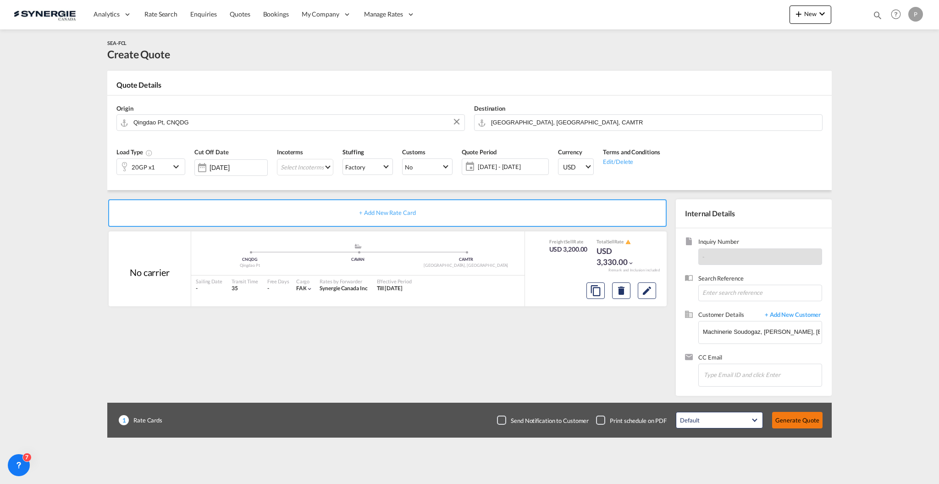
click at [801, 422] on button "Generate Quote" at bounding box center [798, 419] width 50 height 17
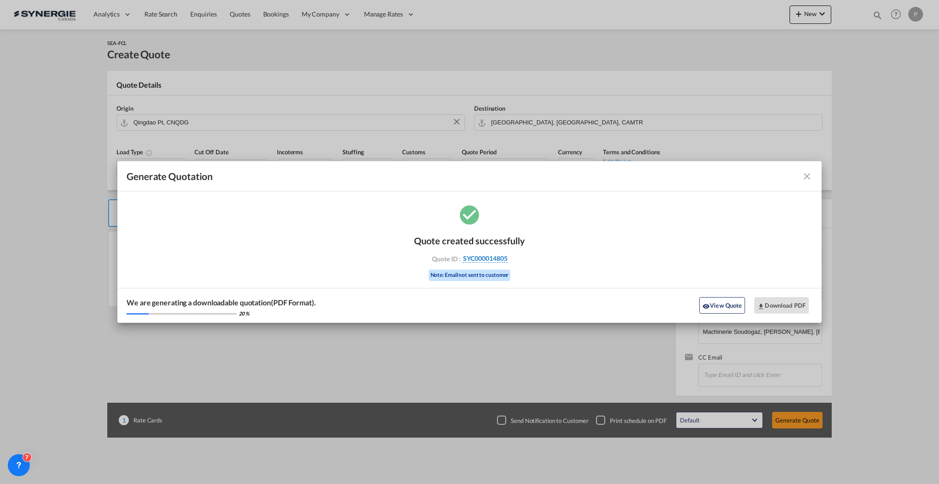
drag, startPoint x: 516, startPoint y: 258, endPoint x: 507, endPoint y: 260, distance: 9.0
click at [507, 260] on div "Quote ID : SYC000014805" at bounding box center [470, 258] width 106 height 8
copy div "SYC000014805"
click at [810, 176] on md-icon "icon-close fg-AAA8AD cursor m-0" at bounding box center [807, 176] width 11 height 11
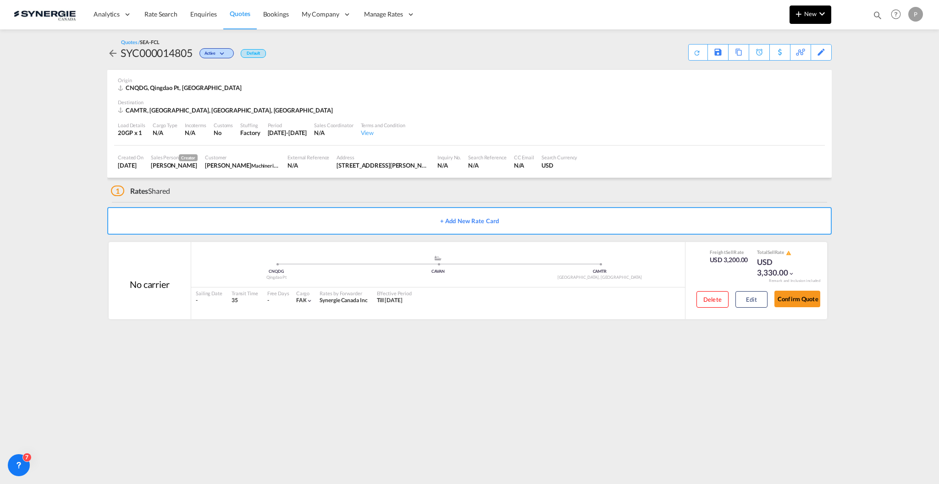
click at [799, 18] on md-icon "icon-plus 400-fg" at bounding box center [799, 13] width 11 height 11
click at [795, 77] on div "Quote" at bounding box center [798, 68] width 34 height 23
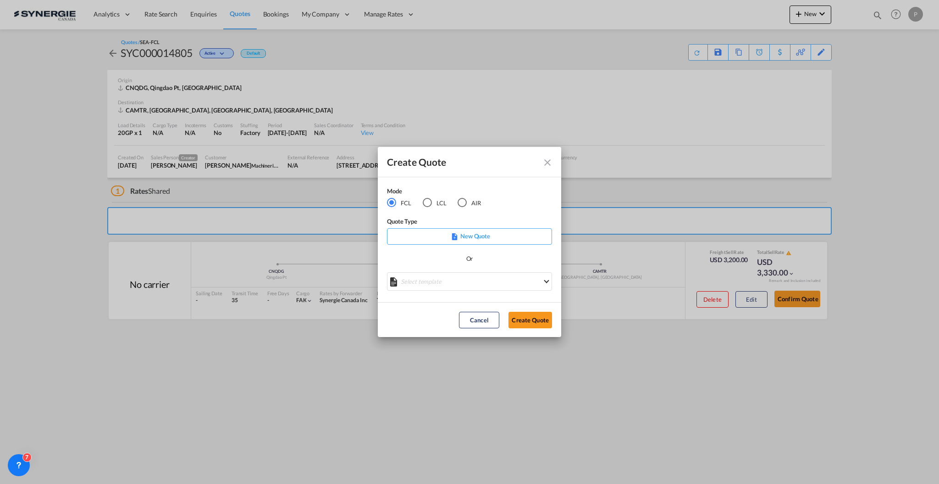
click at [434, 206] on md-radio-button "LCL" at bounding box center [435, 203] width 24 height 10
click at [454, 283] on div "Create QuoteModeFCL LCLAIR ..." at bounding box center [469, 277] width 165 height 11
click at [450, 281] on md-select "Select template New DAP Import LCL Karen Mercier | 09 Jul 2025 BRAZIL LCL EXPOR…" at bounding box center [469, 281] width 165 height 18
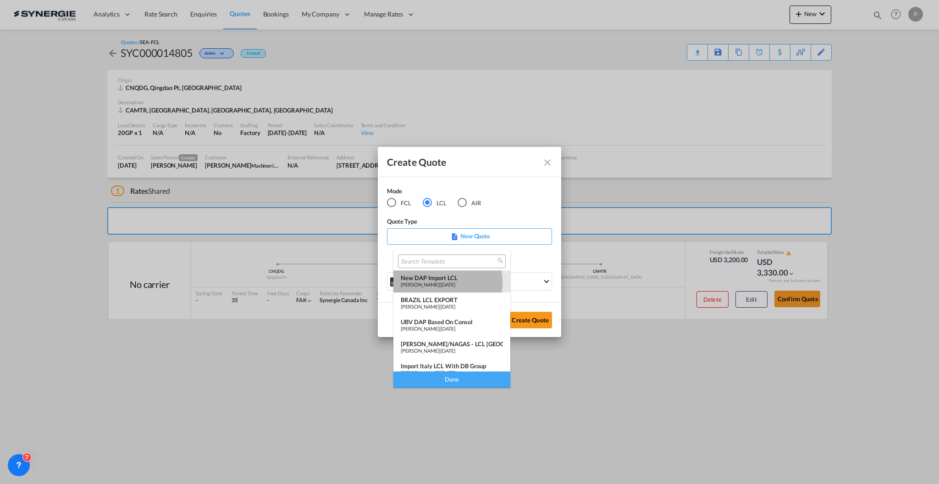
click at [446, 282] on span "09 Jul 2025" at bounding box center [448, 284] width 15 height 6
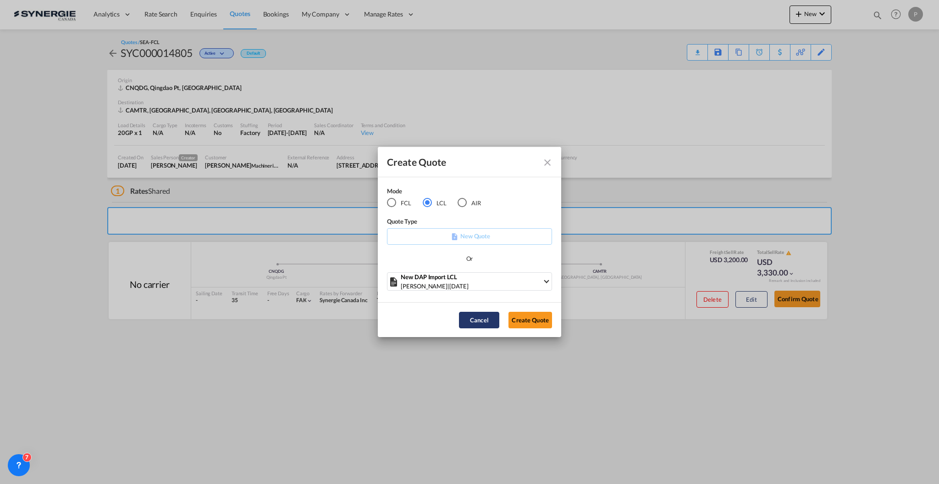
click at [478, 318] on button "Cancel" at bounding box center [479, 319] width 40 height 17
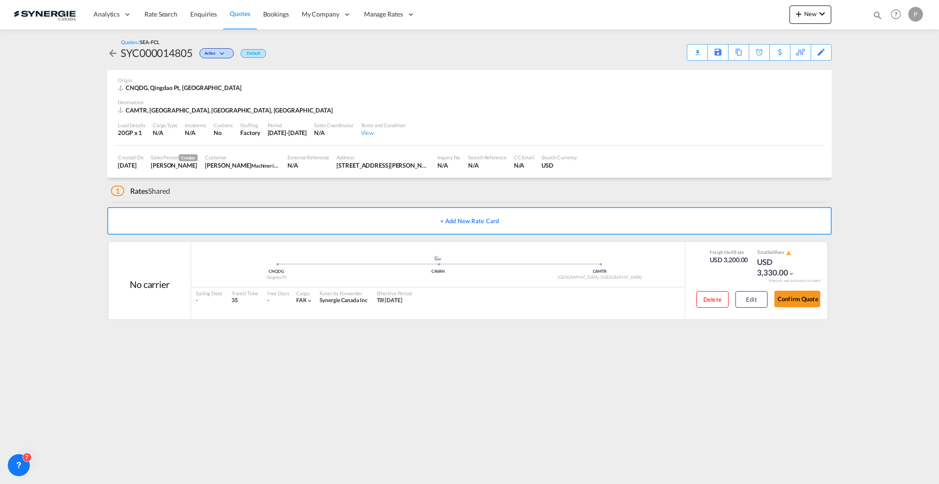
click at [240, 19] on link "Quotes" at bounding box center [239, 15] width 33 height 30
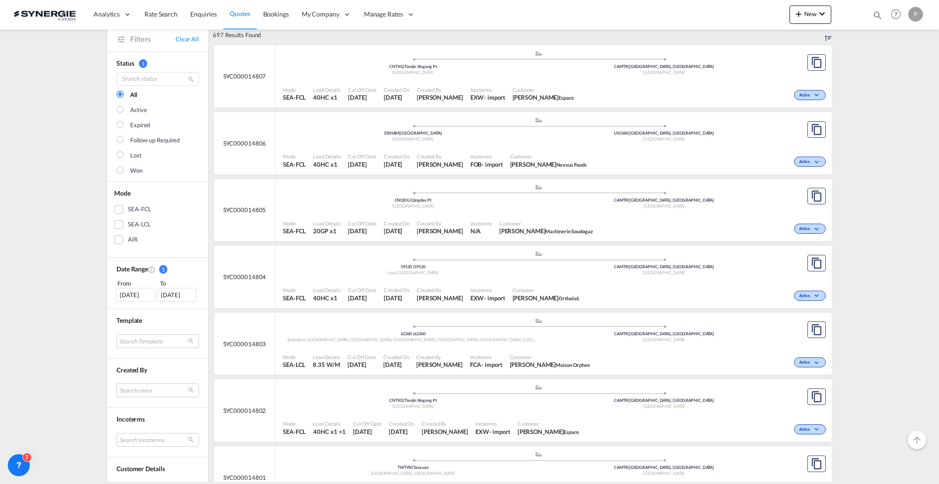
scroll to position [122, 0]
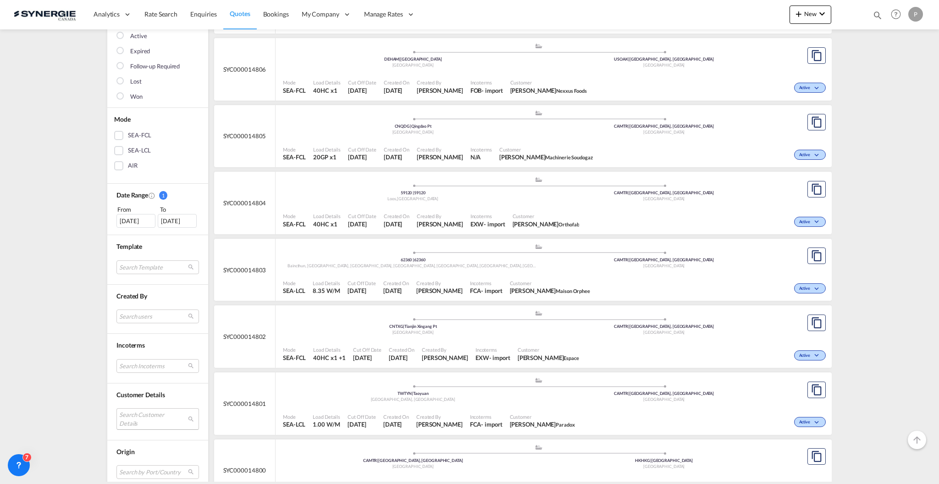
click at [141, 417] on md-select "Search Customer Details user name user alejandro Diez alejandro.diez@logitrans.…" at bounding box center [158, 418] width 83 height 21
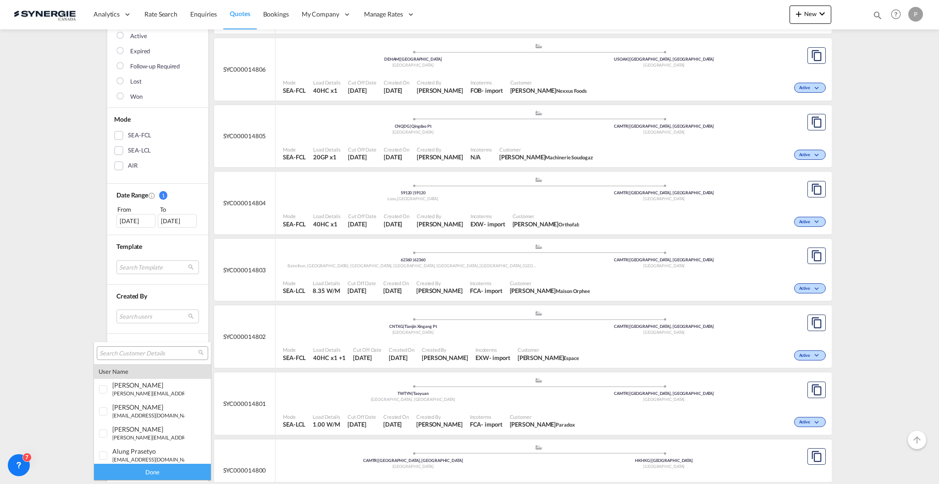
click at [137, 352] on input "search" at bounding box center [149, 353] width 99 height 8
type input "preserve"
click at [152, 432] on span "preserve" at bounding box center [151, 430] width 25 height 8
click at [159, 455] on div "preserve freight" at bounding box center [148, 452] width 72 height 8
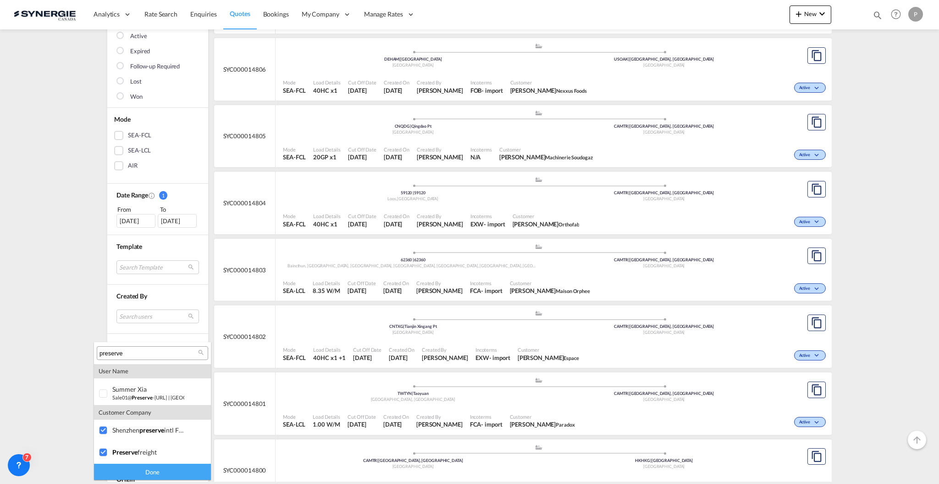
click at [159, 474] on div "Done" at bounding box center [152, 471] width 117 height 16
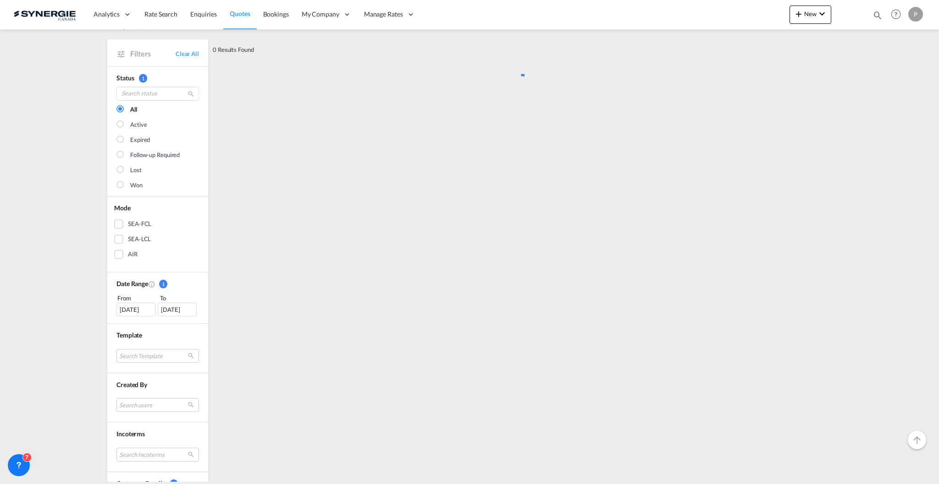
scroll to position [0, 0]
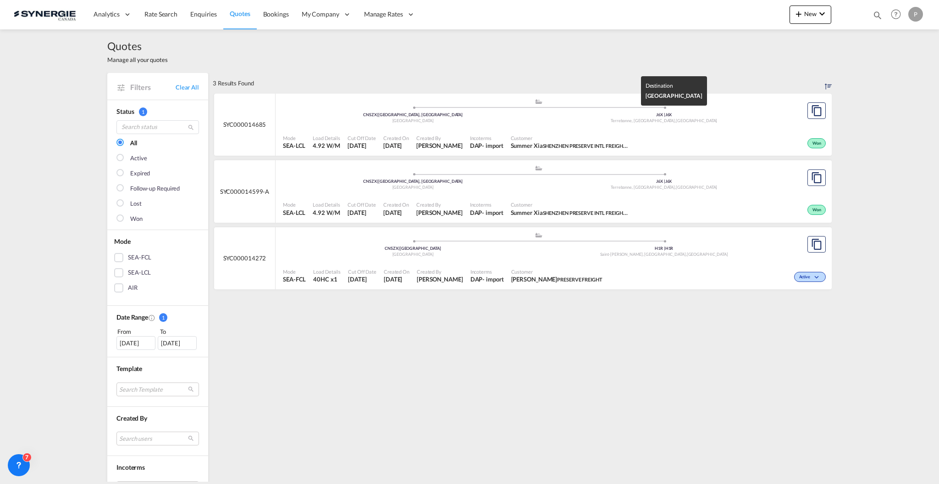
click at [579, 122] on div "Terrebonne, QC , Canada" at bounding box center [664, 121] width 251 height 6
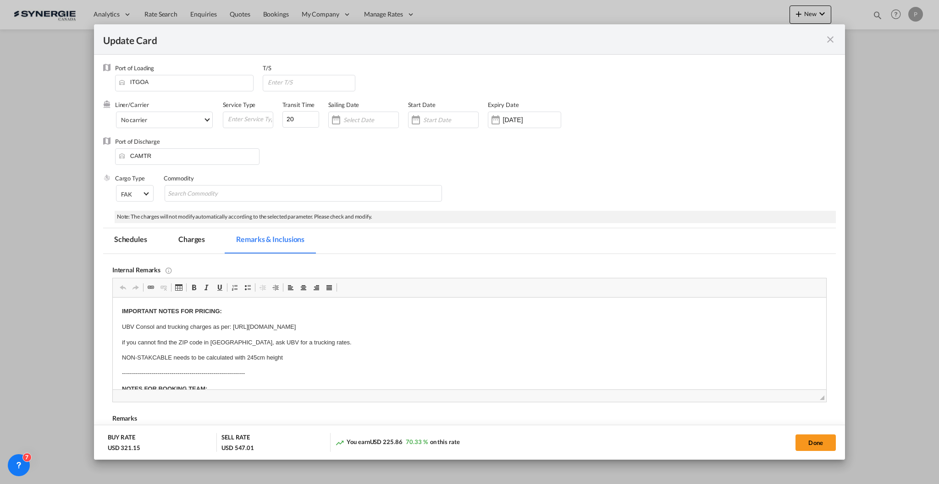
scroll to position [245, 0]
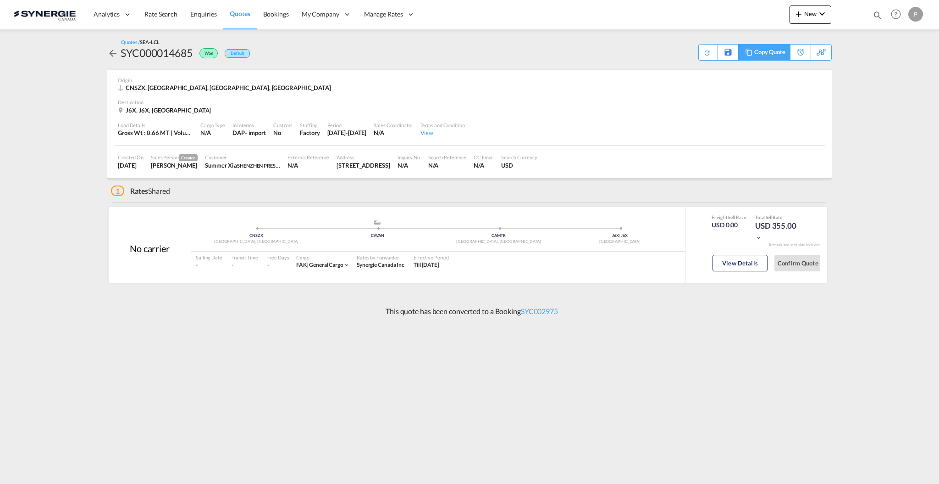
click at [782, 55] on div "Copy Quote" at bounding box center [770, 52] width 31 height 16
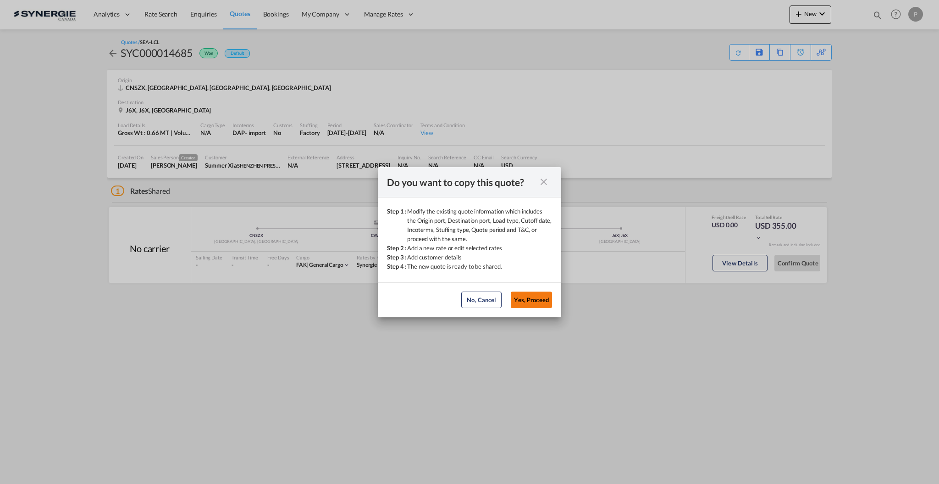
click at [522, 297] on button "Yes, Proceed" at bounding box center [531, 299] width 41 height 17
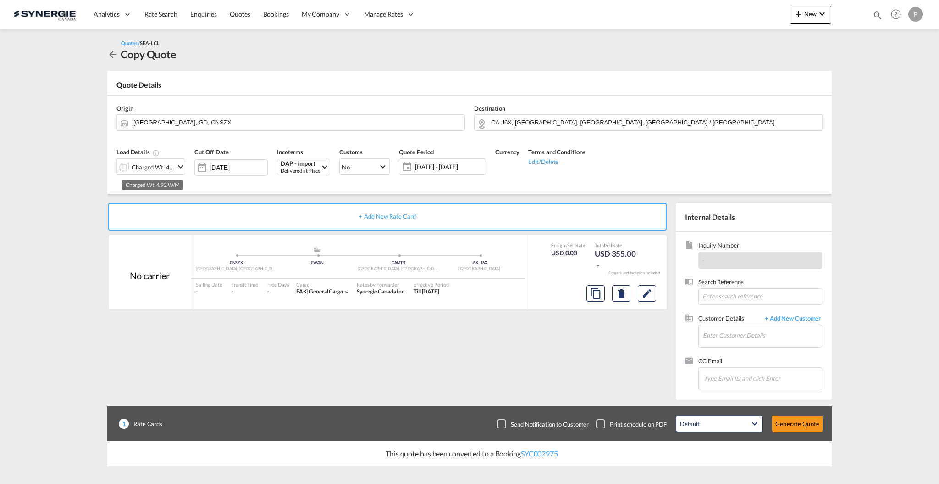
click at [162, 171] on div "Charged Wt: 4.92 W/M" at bounding box center [153, 167] width 43 height 13
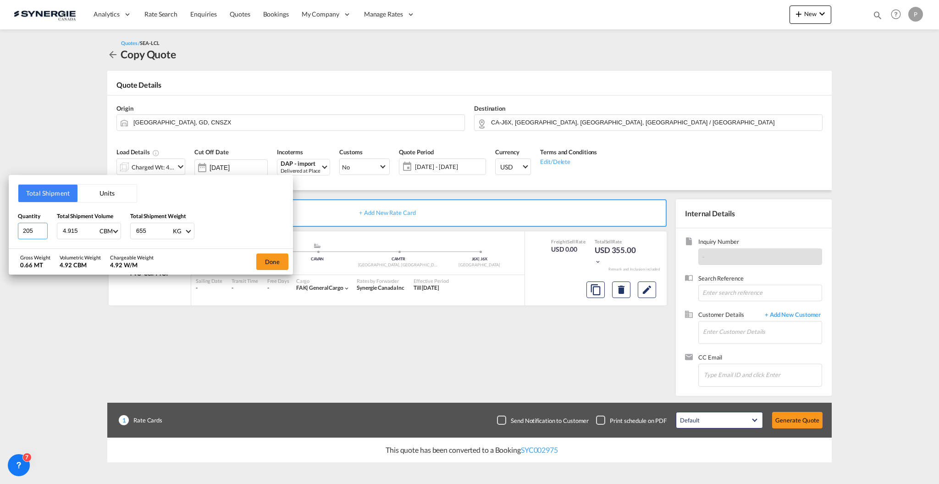
click at [22, 231] on input "205" at bounding box center [33, 230] width 30 height 17
type input "1"
type input "1.14"
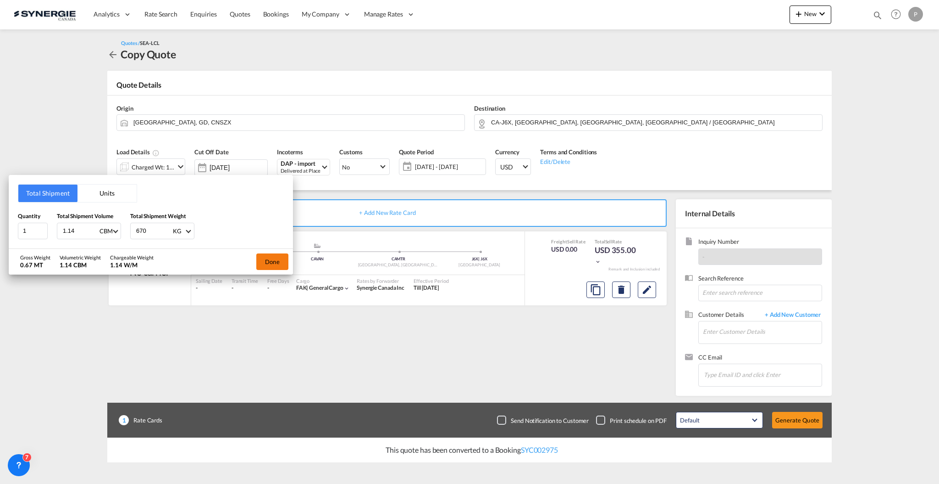
type input "670"
click at [277, 262] on button "Done" at bounding box center [272, 261] width 32 height 17
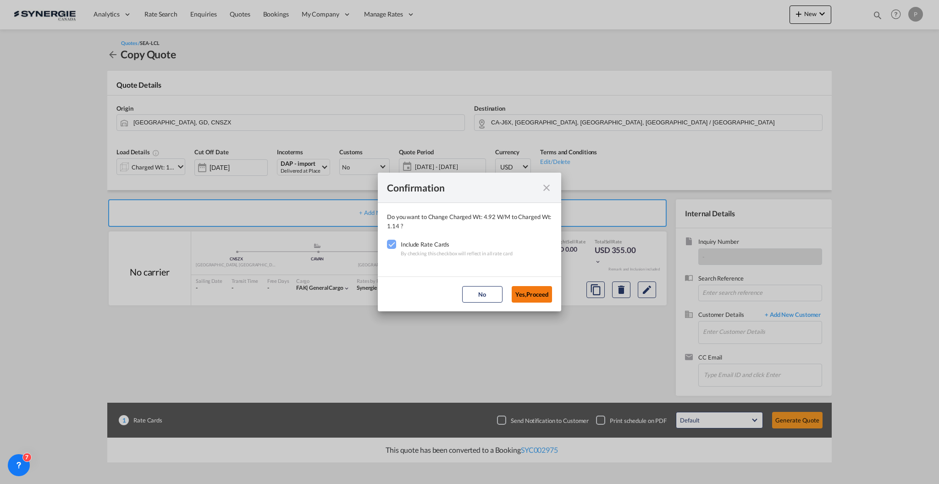
click at [520, 291] on button "Yes,Proceed" at bounding box center [532, 294] width 40 height 17
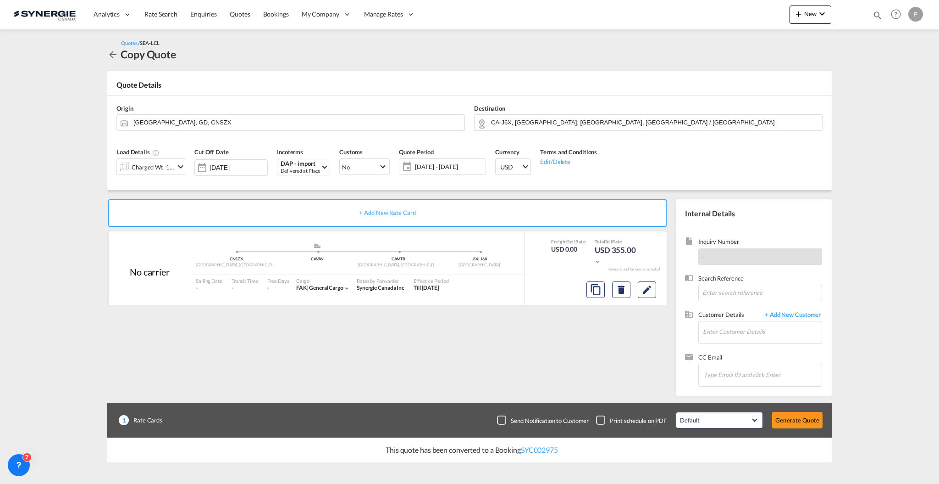
click at [428, 169] on span "05 Sep 2025 - 18 Aug 2026" at bounding box center [449, 166] width 68 height 8
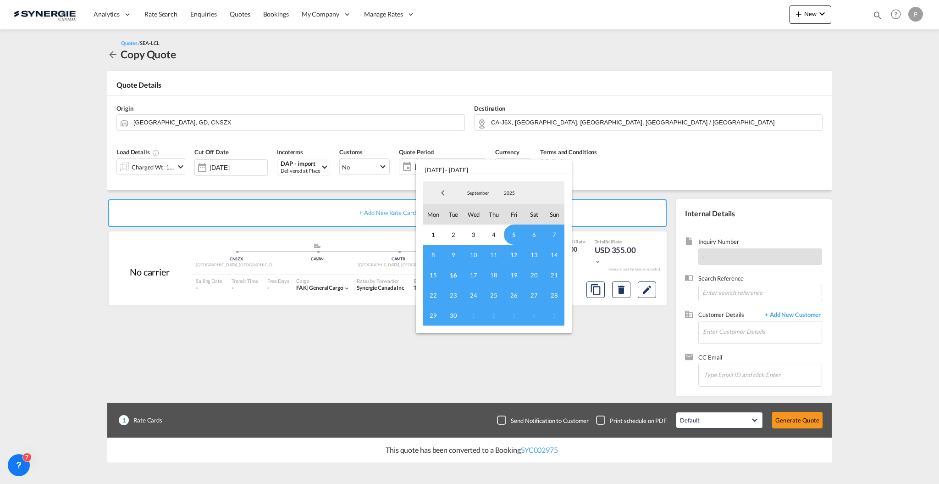
click at [488, 191] on span "September" at bounding box center [478, 192] width 29 height 6
click at [487, 224] on md-option "October" at bounding box center [487, 215] width 62 height 22
click at [501, 363] on md-backdrop at bounding box center [469, 242] width 939 height 484
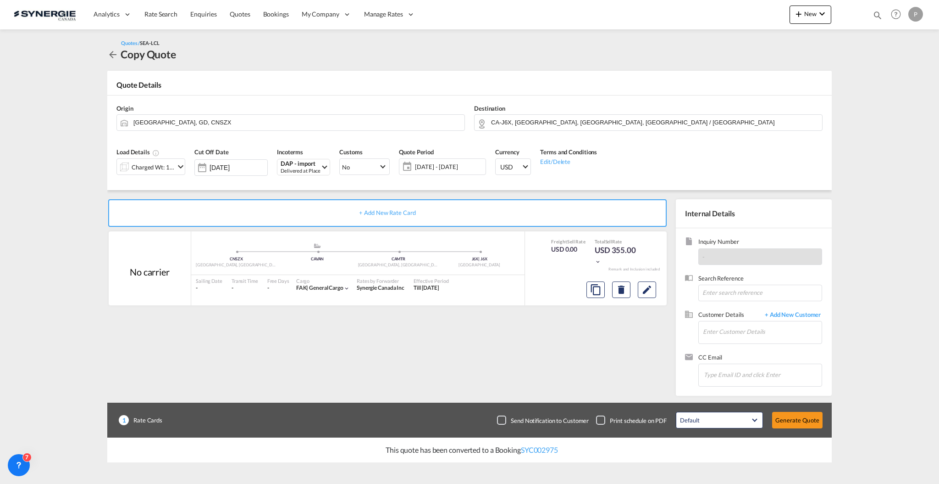
click at [461, 167] on span "05 Sep 2025 - 18 Aug 2026" at bounding box center [449, 166] width 68 height 8
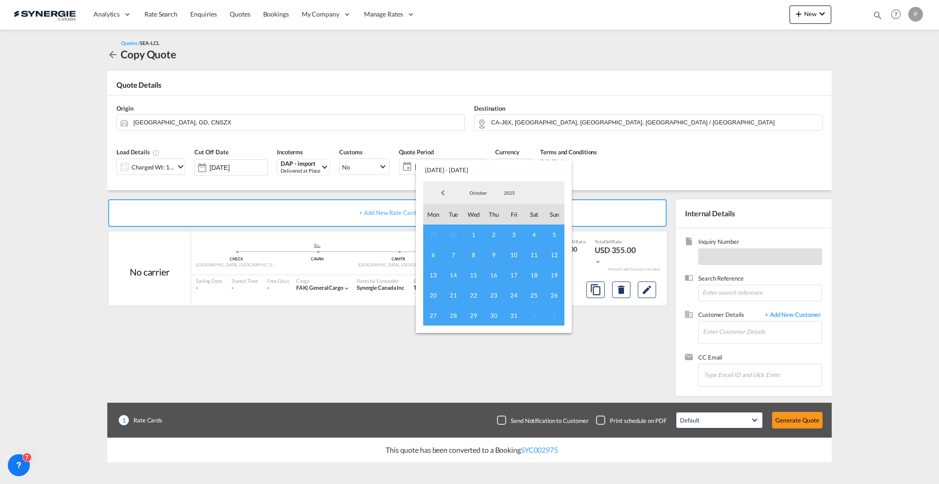
click at [516, 317] on span "31" at bounding box center [514, 315] width 20 height 20
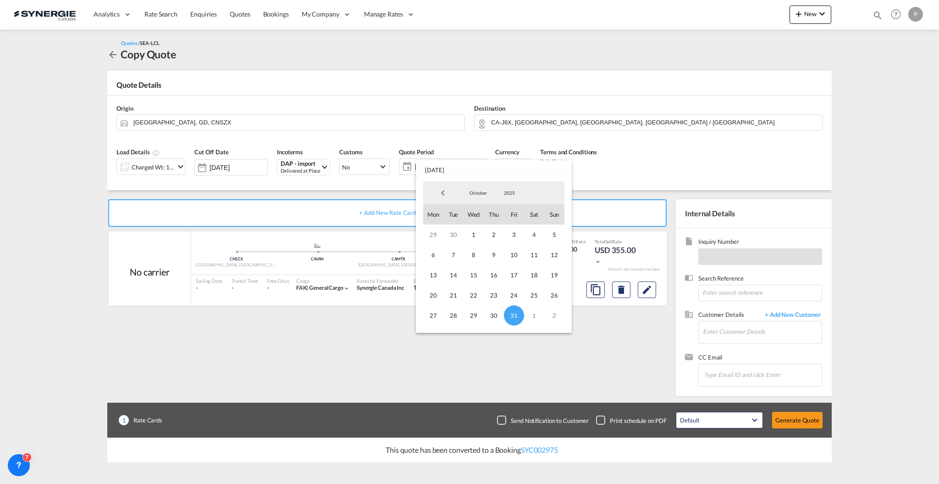
click at [478, 193] on span "October" at bounding box center [478, 192] width 29 height 6
click at [481, 171] on md-option "September" at bounding box center [487, 171] width 62 height 22
click at [456, 274] on span "16" at bounding box center [454, 275] width 20 height 20
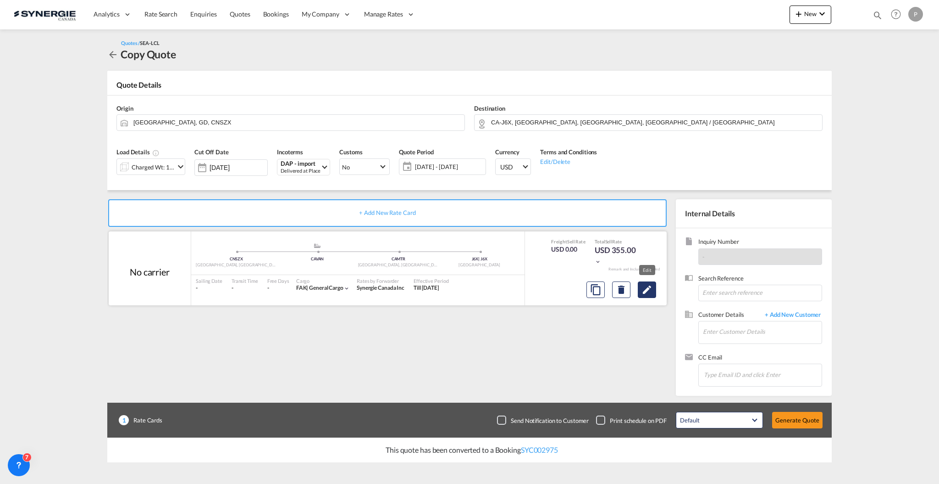
click at [648, 294] on md-icon "Edit" at bounding box center [647, 289] width 11 height 11
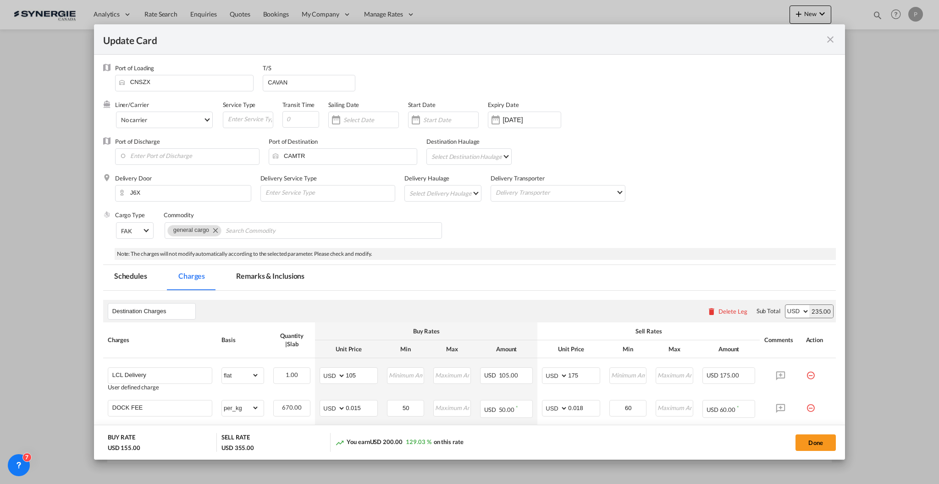
select select "flat"
select select "per_kg"
select select "per_shipment"
select select "per_pallet"
select select "per_bl"
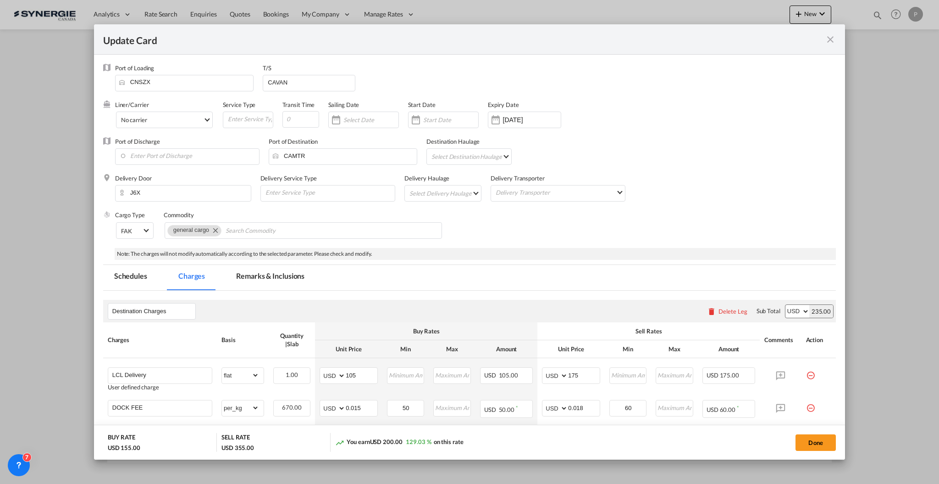
select select "per_bl"
click at [265, 274] on md-tab-item "Remarks & Inclusions" at bounding box center [270, 277] width 90 height 25
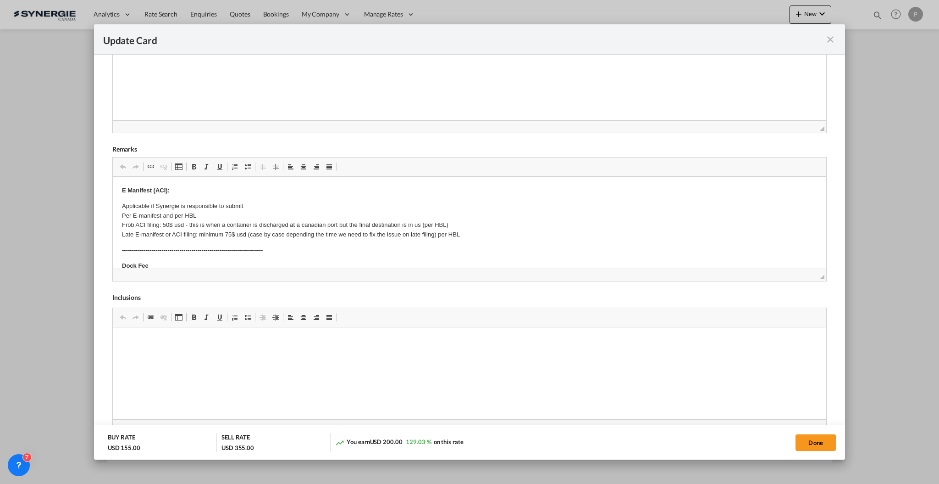
scroll to position [0, 0]
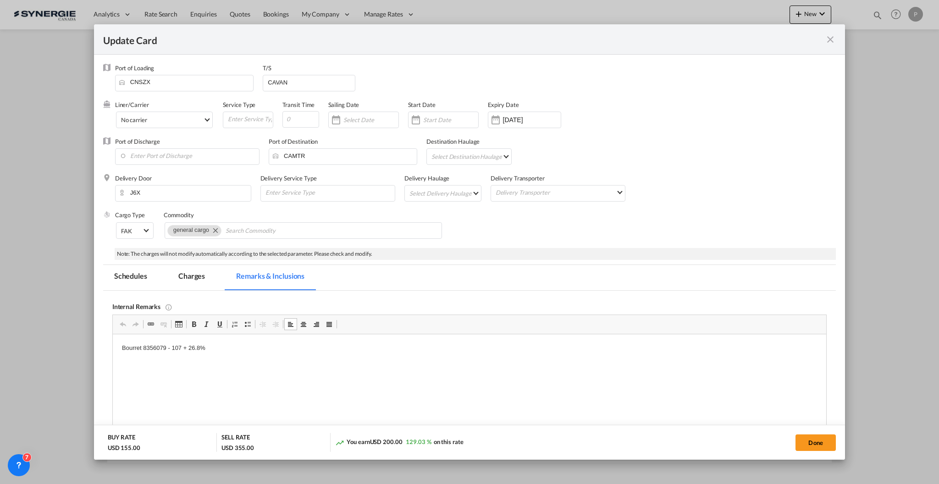
drag, startPoint x: 215, startPoint y: 345, endPoint x: 115, endPoint y: 347, distance: 99.6
click at [122, 348] on p "Bourret 8356079 - 107 + 26.8%" at bounding box center [469, 348] width 695 height 10
click at [300, 362] on html "Gestion 2000 -" at bounding box center [469, 348] width 714 height 28
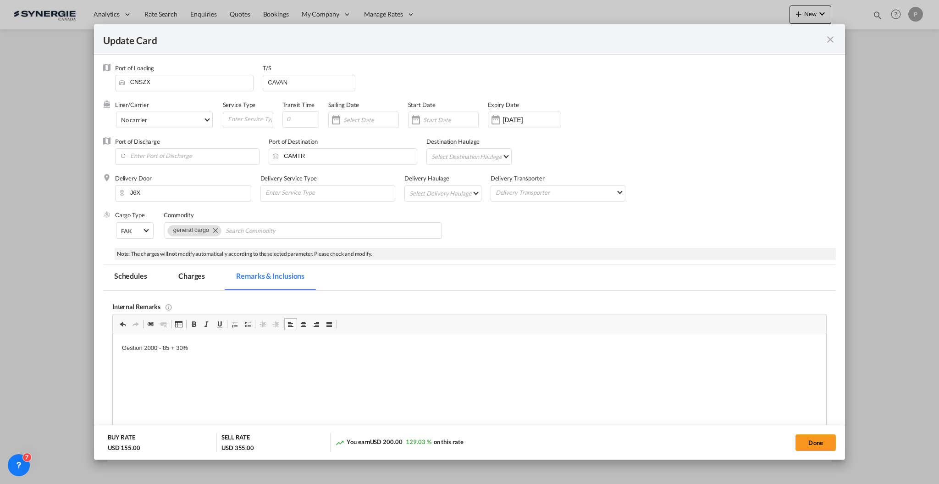
click at [200, 284] on md-tab-item "Charges" at bounding box center [191, 277] width 49 height 25
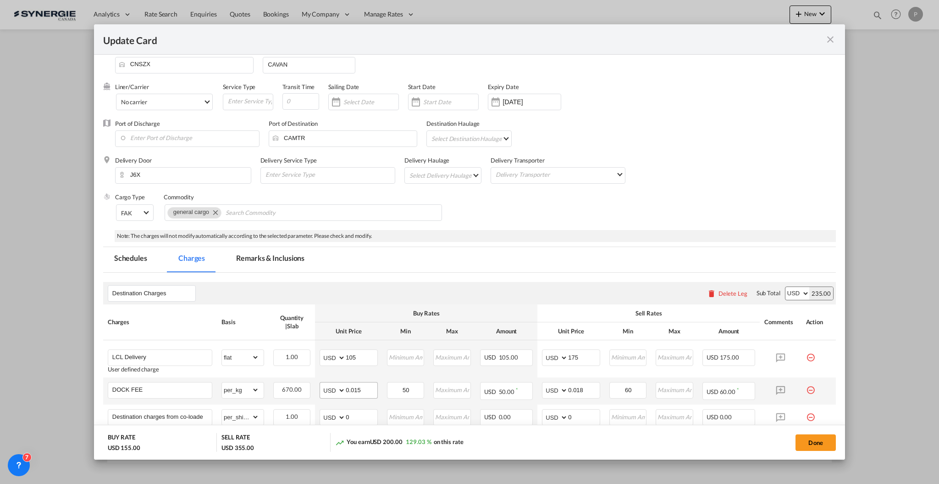
scroll to position [183, 0]
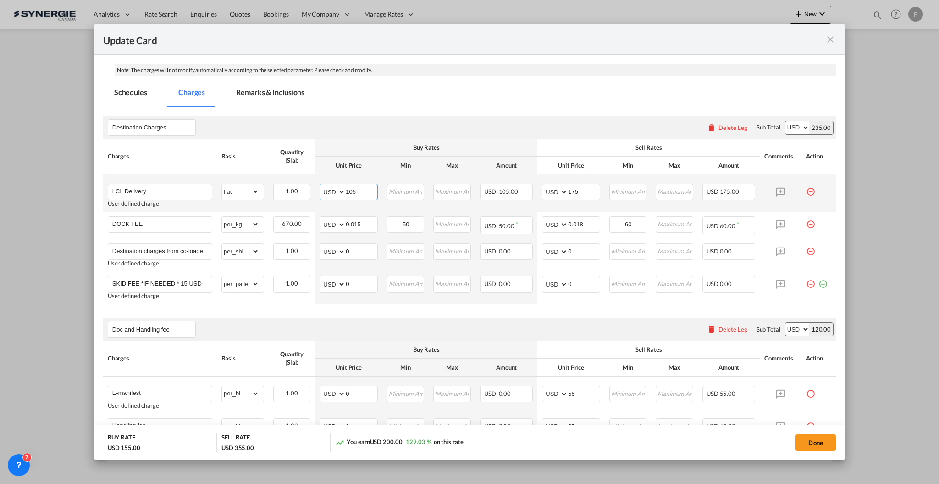
click at [362, 192] on input "105" at bounding box center [362, 191] width 32 height 14
click at [362, 191] on input "105" at bounding box center [362, 191] width 32 height 14
type input "85"
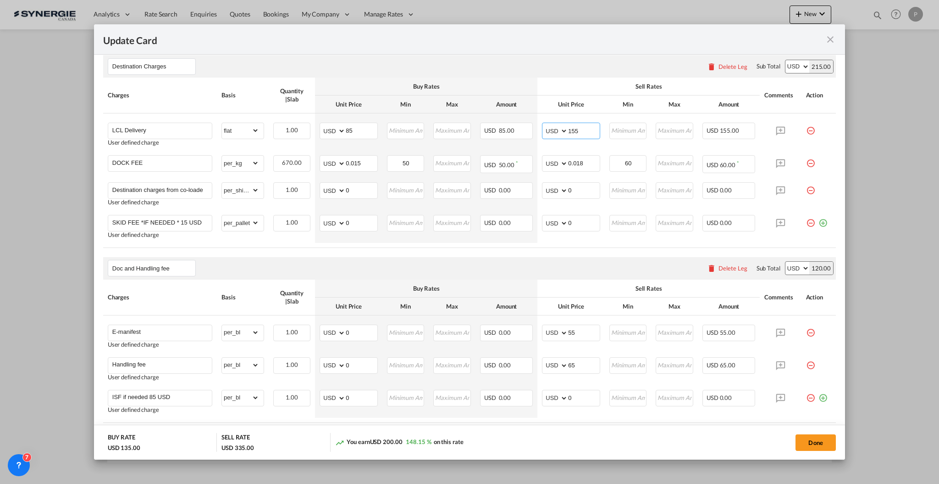
scroll to position [306, 0]
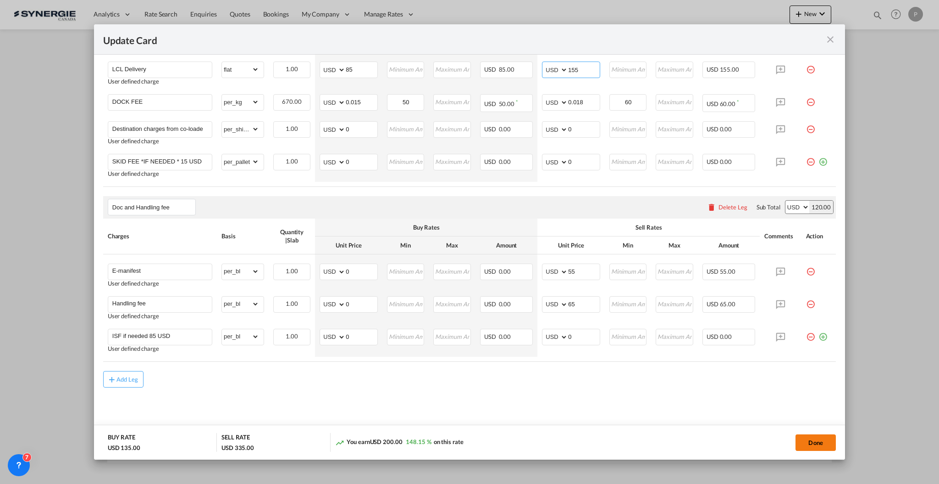
type input "155"
click at [802, 441] on button "Done" at bounding box center [816, 442] width 40 height 17
type input "17 Aug 2026"
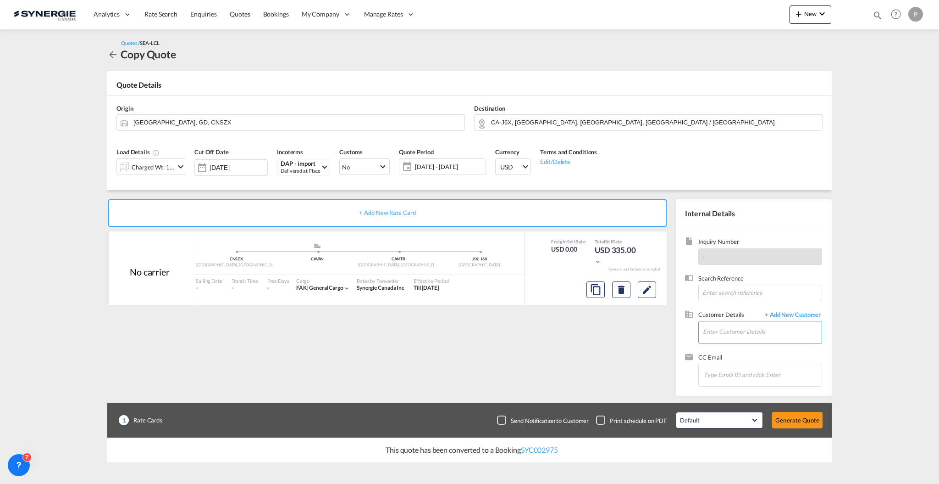
click at [742, 334] on input "Enter Customer Details" at bounding box center [762, 331] width 119 height 21
paste input "sale01@preserve-freight.com"
click at [764, 350] on div "Summer Xia sale01@preserve-freight.com | SHENZHEN PRESERVE INTL FREIGHT AGENCY …" at bounding box center [762, 347] width 119 height 25
type input "SHENZHEN PRESERVE INTL FREIGHT AGENCY LTD., Summer Xia, sale01@preserve-freight…"
click at [805, 421] on button "Generate Quote" at bounding box center [798, 419] width 50 height 17
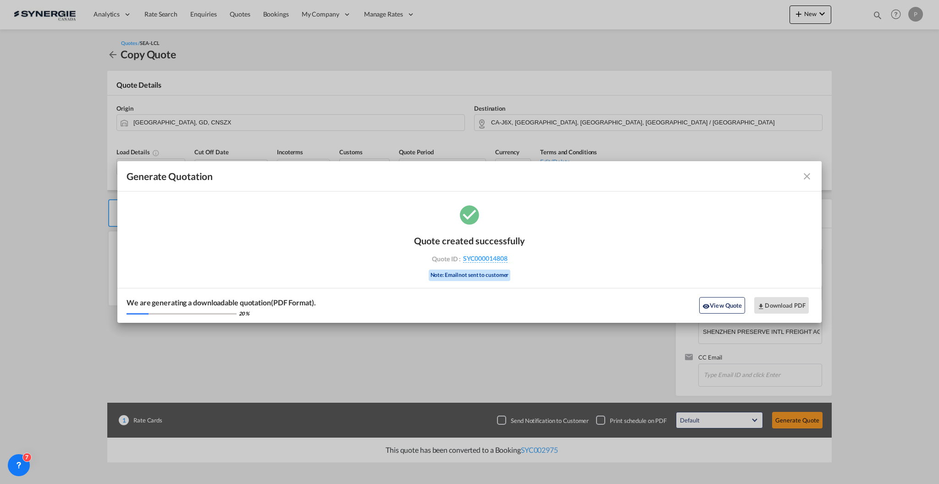
drag, startPoint x: 526, startPoint y: 269, endPoint x: 511, endPoint y: 261, distance: 17.2
click at [511, 261] on div "Quote created successfully Quote ID : SYC000014808 Note: Email not sent to cust…" at bounding box center [469, 263] width 705 height 120
copy div "SYC000014808"
click at [791, 306] on button "Download PDF" at bounding box center [782, 305] width 55 height 17
click at [806, 176] on md-icon "icon-close fg-AAA8AD cursor m-0" at bounding box center [807, 176] width 11 height 11
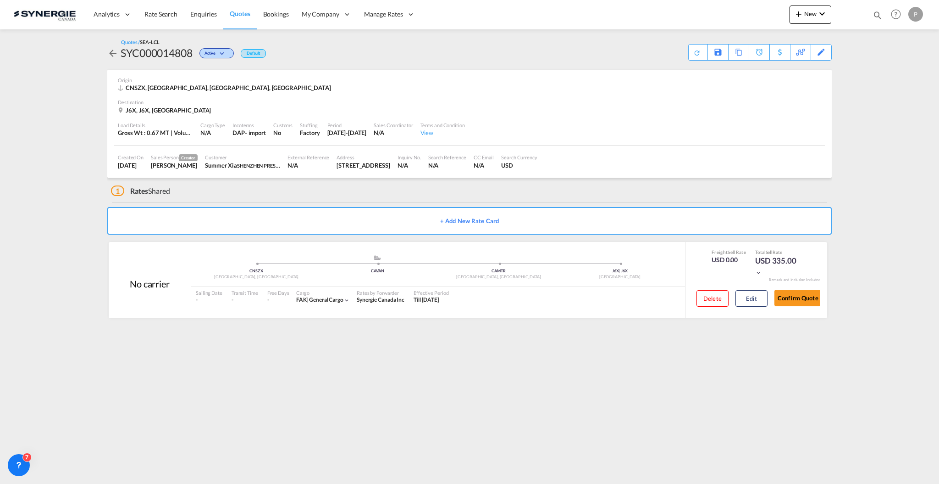
click at [874, 17] on md-icon "icon-magnify" at bounding box center [878, 15] width 10 height 10
click at [735, 14] on select "Bookings Quotes Enquiries" at bounding box center [732, 15] width 44 height 17
select select "Quotes"
click at [710, 7] on select "Bookings Quotes Enquiries" at bounding box center [732, 15] width 44 height 17
click at [784, 18] on input at bounding box center [809, 15] width 114 height 16
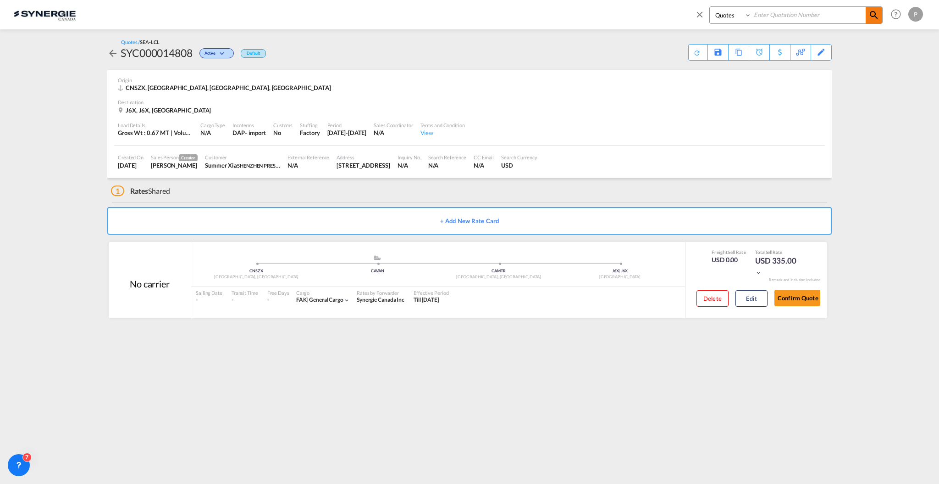
paste input "SYC000014805"
type input "SYC000014805"
click at [878, 16] on md-icon "icon-magnify" at bounding box center [874, 15] width 11 height 11
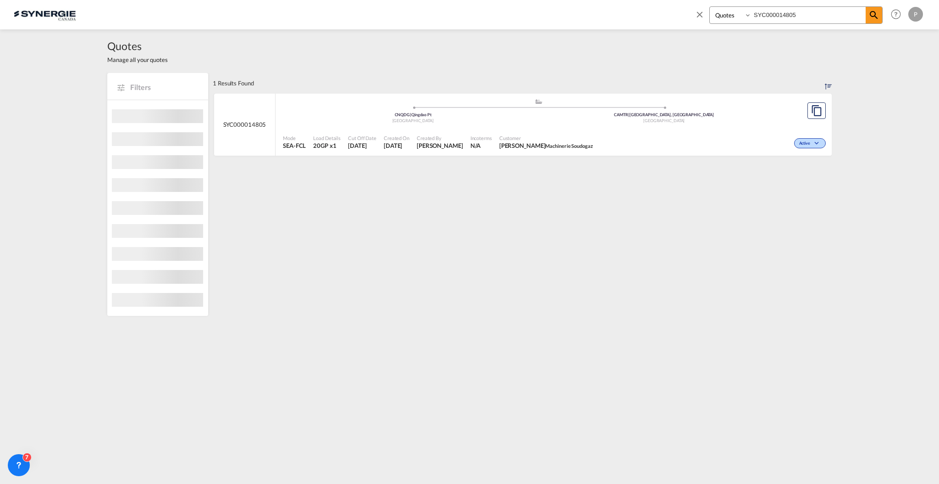
click at [733, 137] on div "Active" at bounding box center [713, 142] width 232 height 23
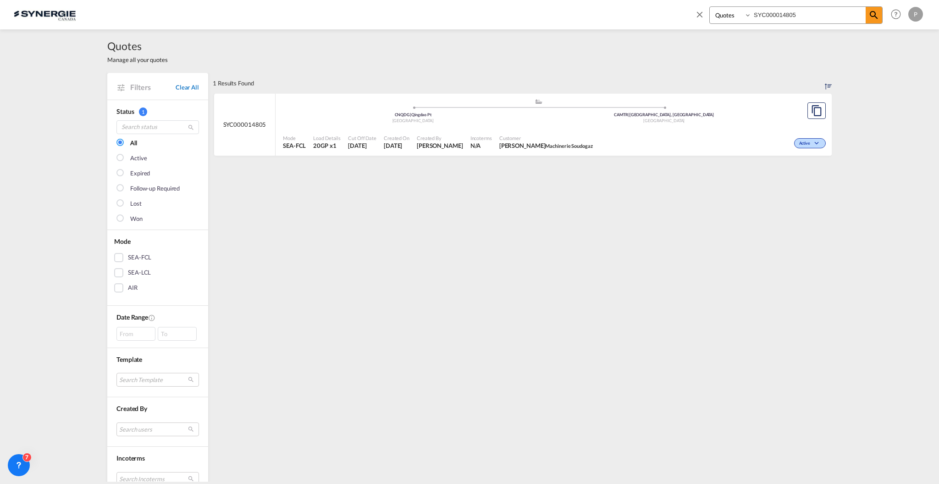
click at [189, 86] on link "Clear All" at bounding box center [187, 87] width 23 height 8
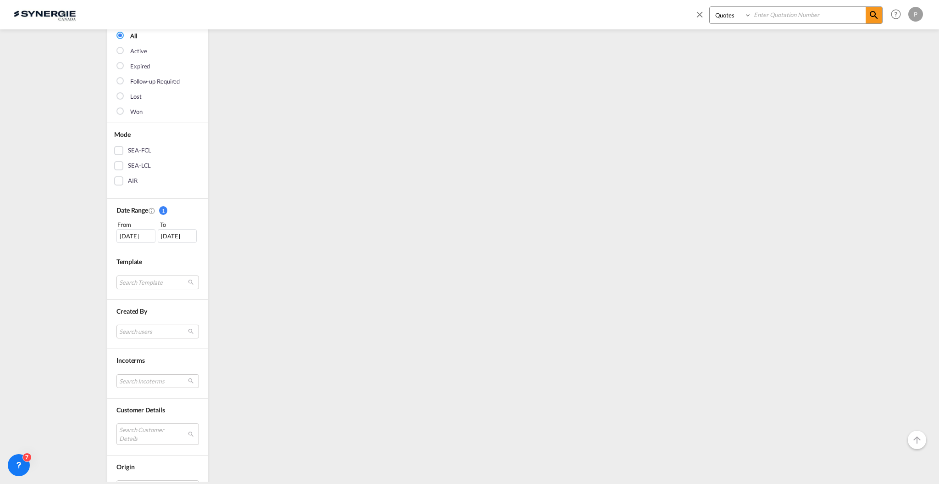
scroll to position [183, 0]
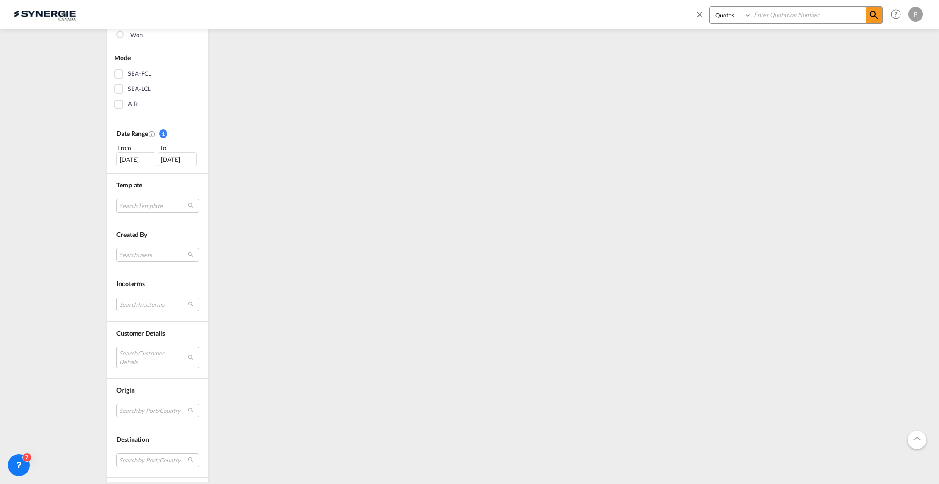
click at [137, 359] on md-select "Search Customer Details user name user alejandro Diez alejandro.diez@logitrans.…" at bounding box center [158, 356] width 83 height 21
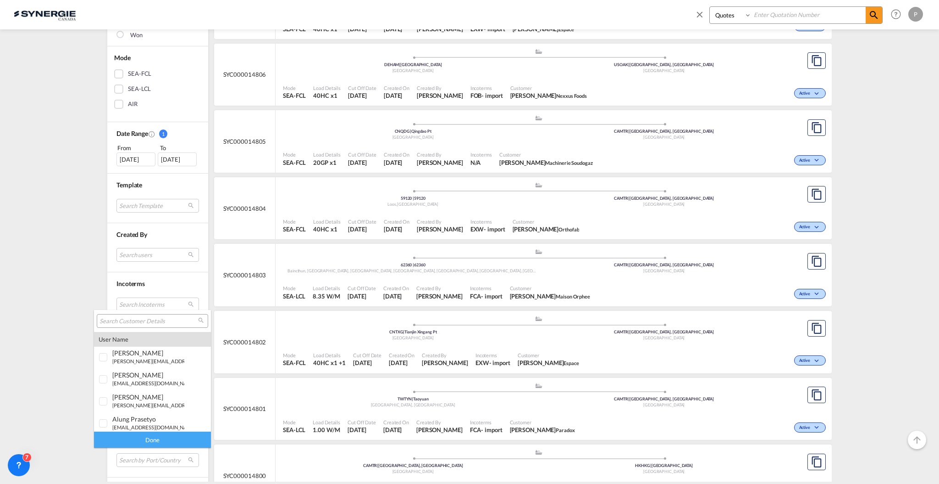
click at [134, 326] on div at bounding box center [152, 321] width 111 height 14
click at [136, 319] on input "search" at bounding box center [149, 321] width 99 height 8
type input "b"
type input "abi"
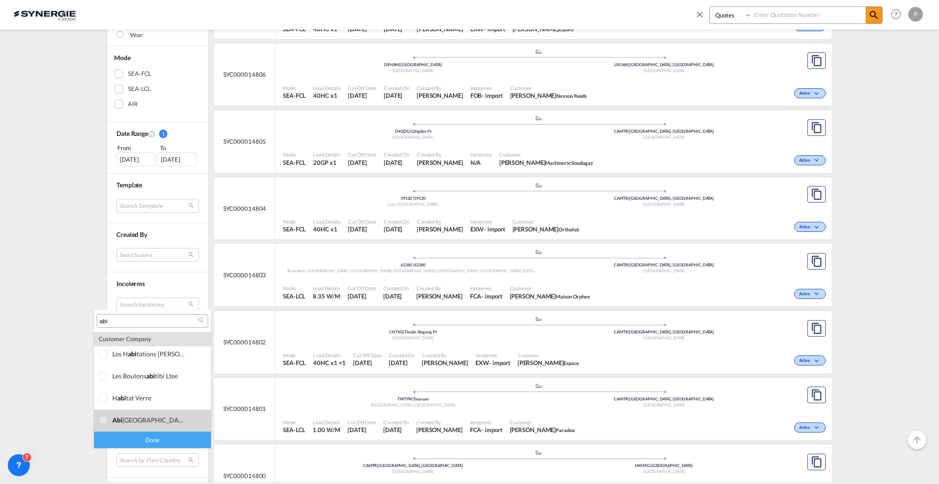
click at [162, 421] on div "abi montreal" at bounding box center [148, 420] width 72 height 8
click at [151, 436] on div "Done" at bounding box center [152, 439] width 117 height 16
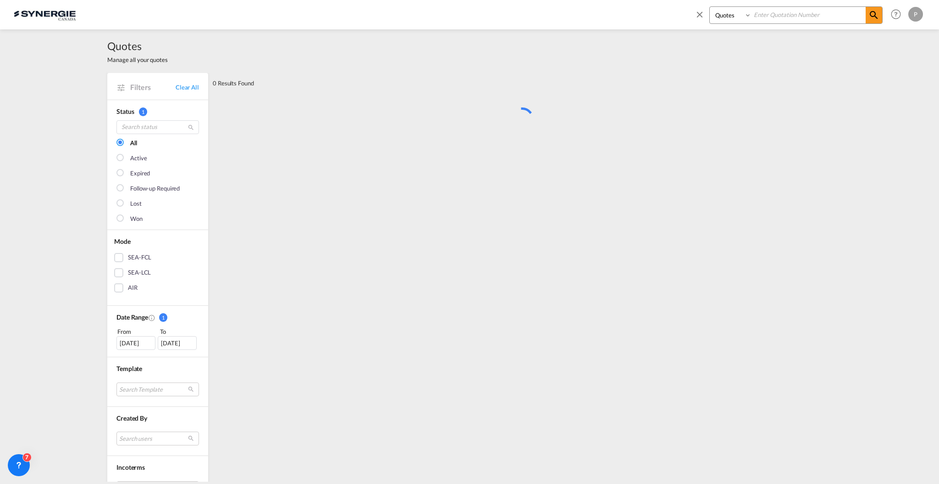
scroll to position [0, 0]
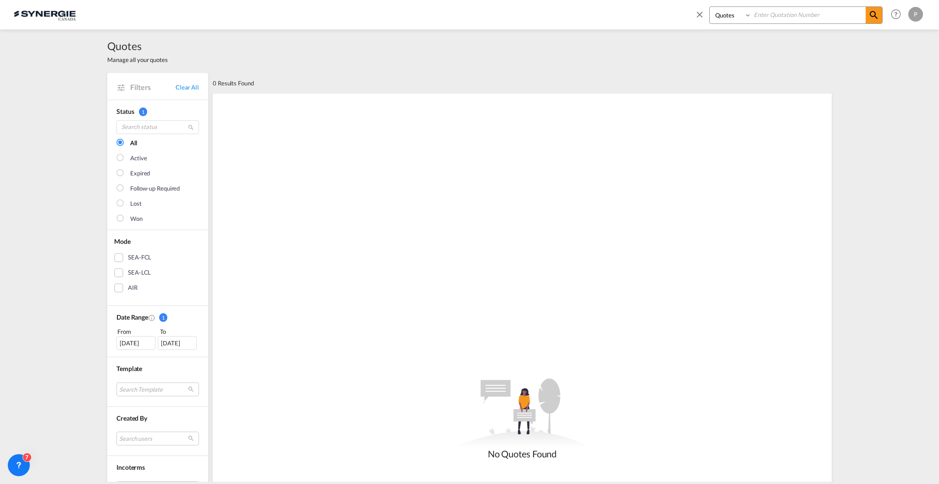
click at [136, 343] on div "17 Aug 2025" at bounding box center [136, 343] width 39 height 14
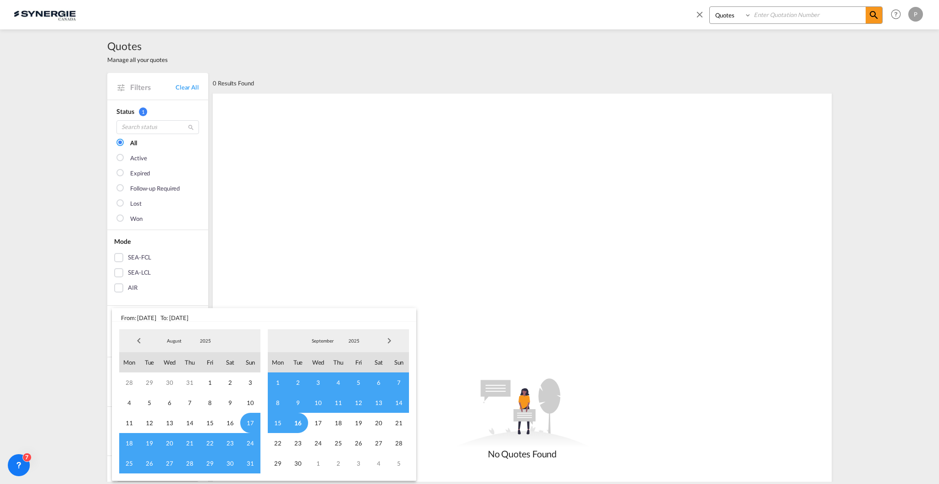
click at [64, 330] on md-backdrop at bounding box center [469, 242] width 939 height 484
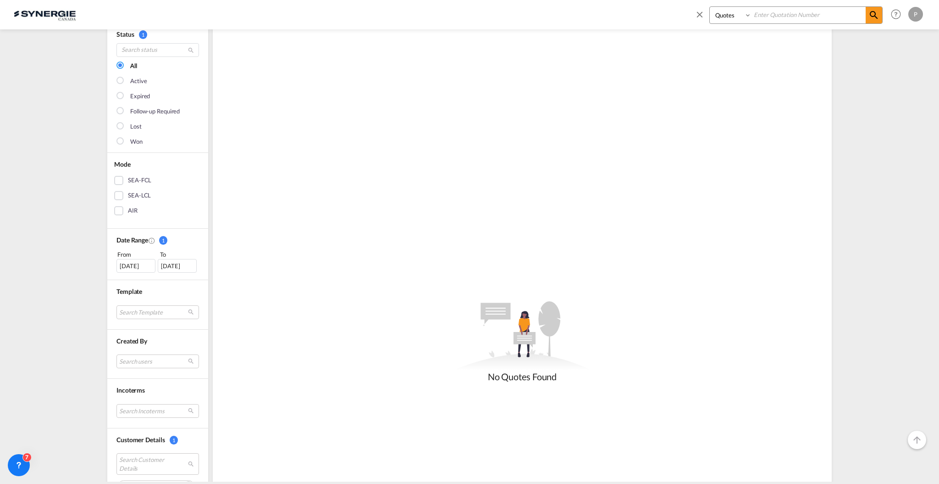
scroll to position [245, 0]
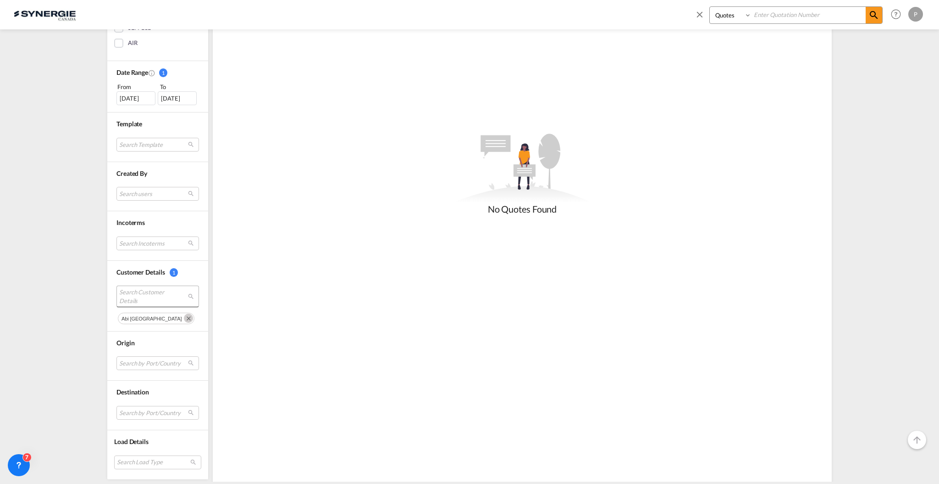
click at [144, 296] on span "Search Customer Details" at bounding box center [150, 296] width 63 height 17
type md-option "[object Object]"
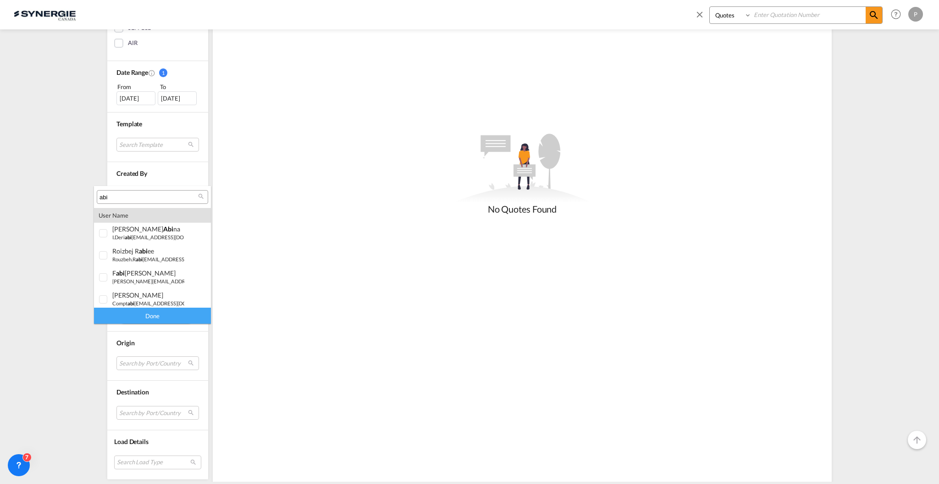
scroll to position [546, 0]
type md-option "[object Object]"
click at [149, 203] on div "abi" at bounding box center [152, 197] width 111 height 14
click at [149, 194] on input "abi" at bounding box center [149, 197] width 99 height 8
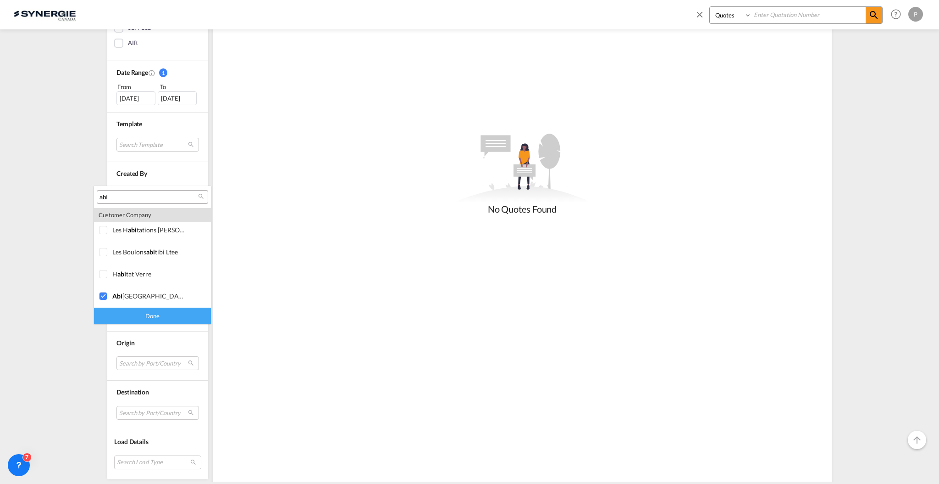
click at [149, 194] on input "abi" at bounding box center [149, 197] width 99 height 8
paste input "sbissonnette@abimontreal.com"
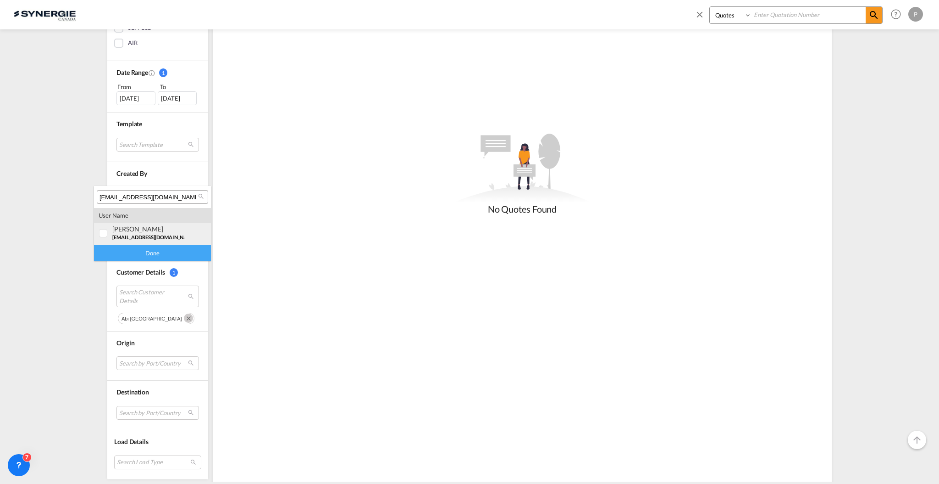
type input "sbissonnette@abimontreal.com"
click at [144, 239] on span "sbissonnette@abimontreal.com" at bounding box center [153, 237] width 83 height 6
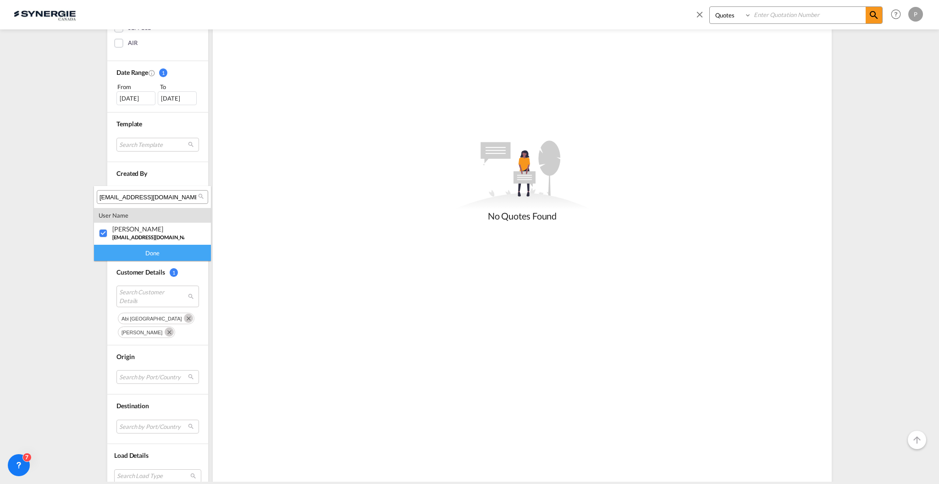
click at [143, 255] on div "Done" at bounding box center [152, 253] width 117 height 16
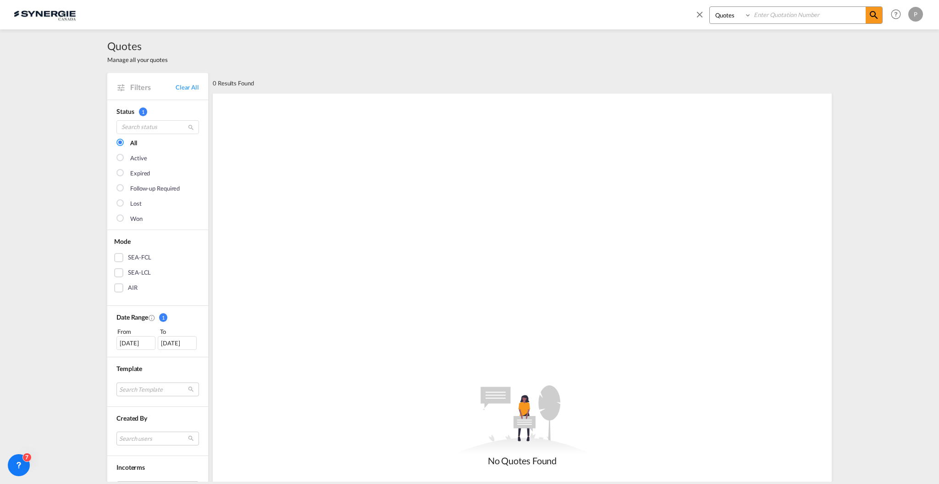
click at [183, 93] on div "Filters Clear All" at bounding box center [157, 86] width 101 height 26
click at [185, 87] on link "Clear All" at bounding box center [187, 87] width 23 height 8
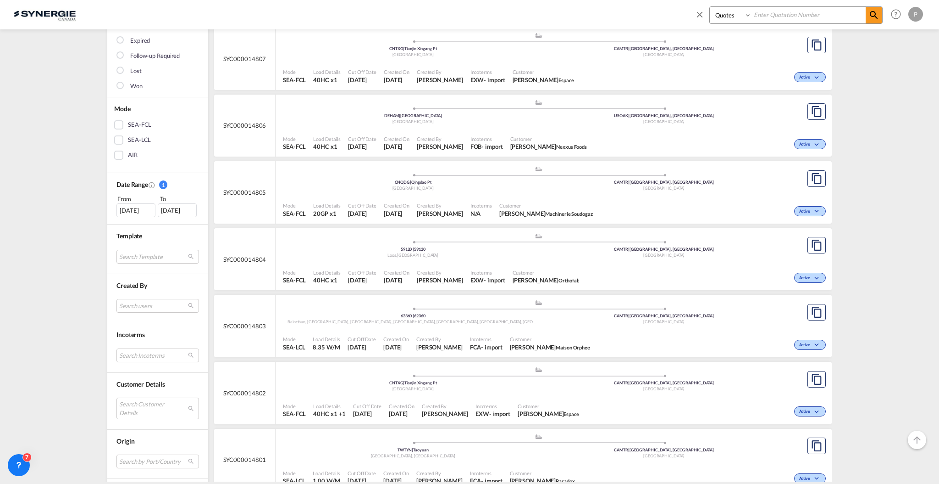
scroll to position [183, 0]
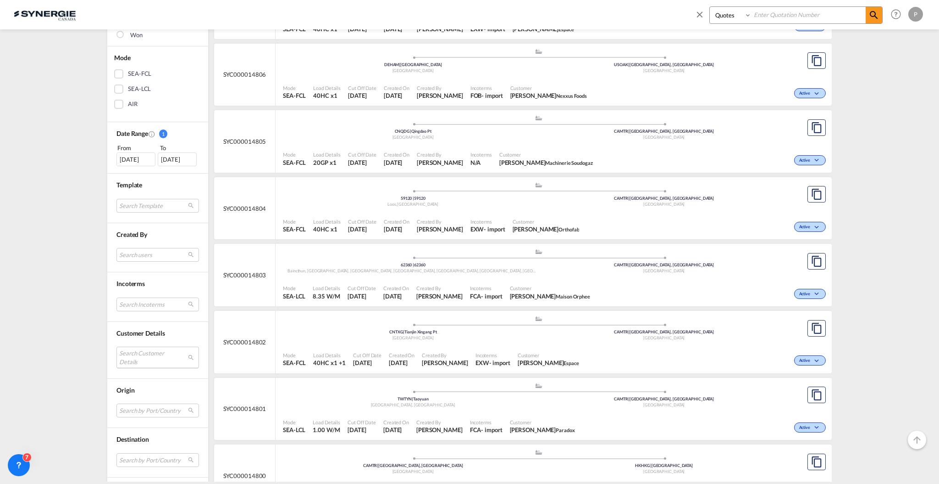
click at [138, 357] on md-select "Search Customer Details" at bounding box center [158, 356] width 83 height 21
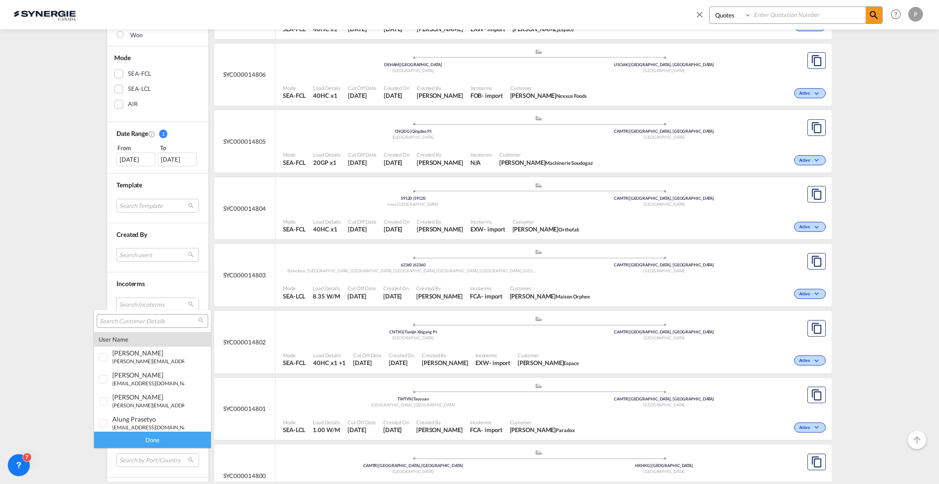
click at [137, 323] on input "search" at bounding box center [149, 321] width 99 height 8
paste input "sbissonnette@abimontreal.com"
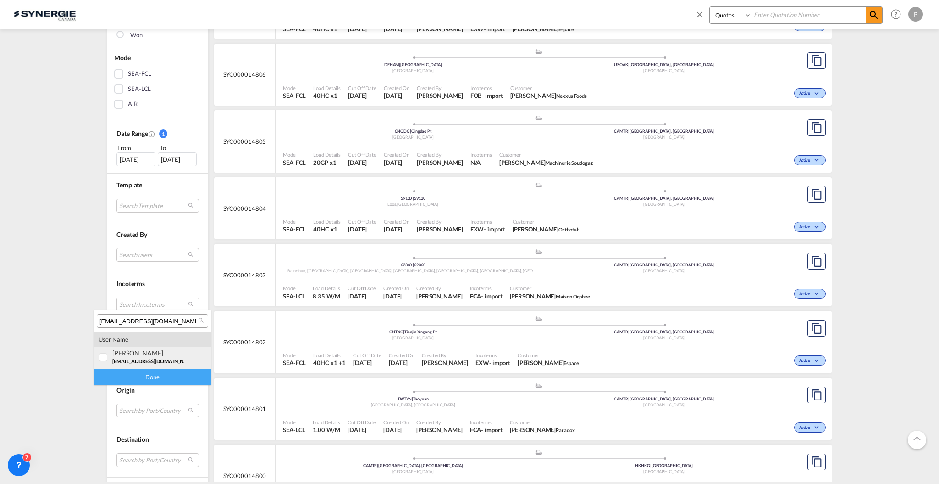
type input "sbissonnette@abimontreal.com"
click at [141, 355] on div "sonia Bissonnette" at bounding box center [148, 353] width 72 height 8
click at [142, 369] on div "Done" at bounding box center [152, 376] width 117 height 16
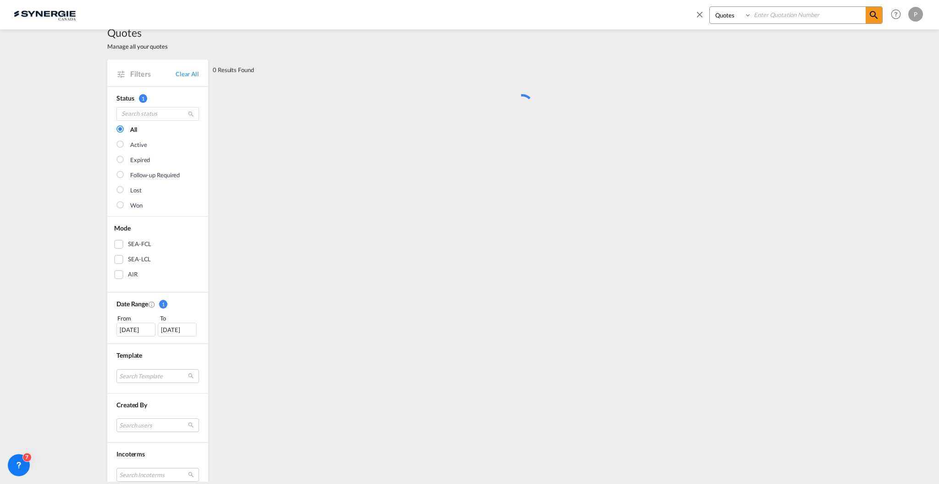
scroll to position [0, 0]
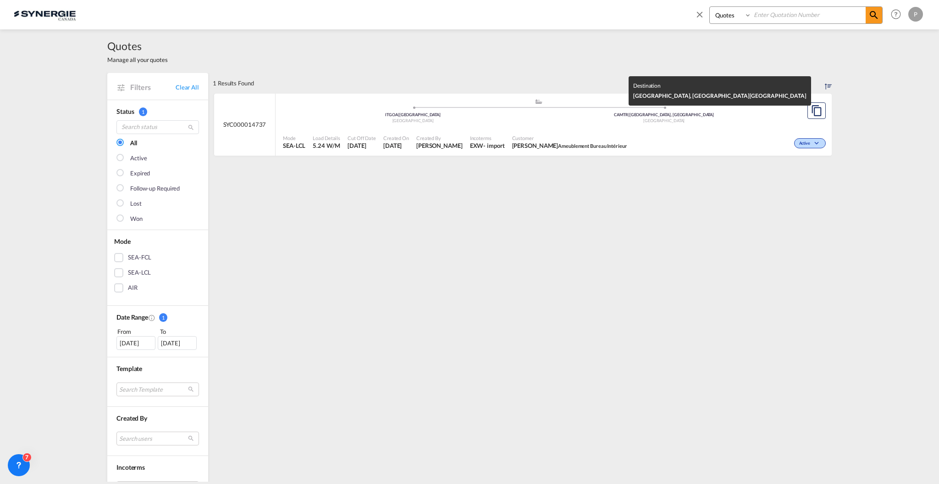
click at [631, 121] on div "Canada" at bounding box center [664, 121] width 251 height 6
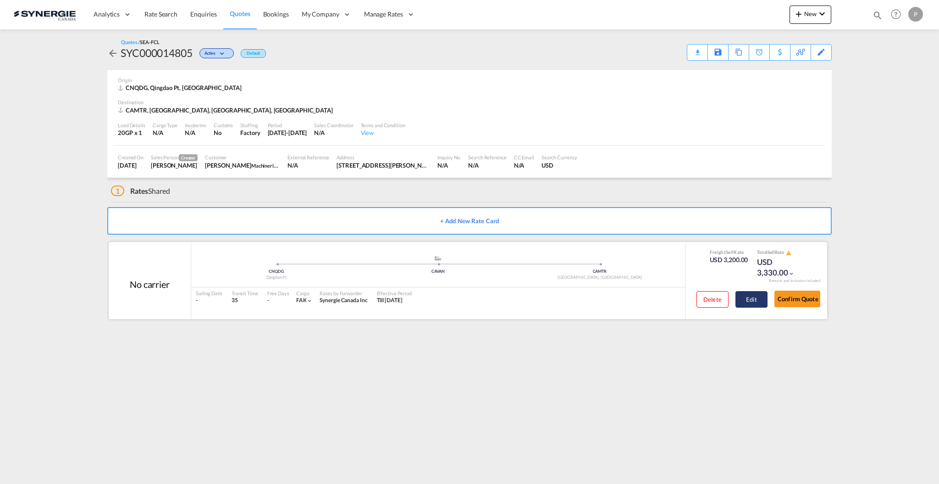
click at [744, 299] on button "Edit" at bounding box center [752, 299] width 32 height 17
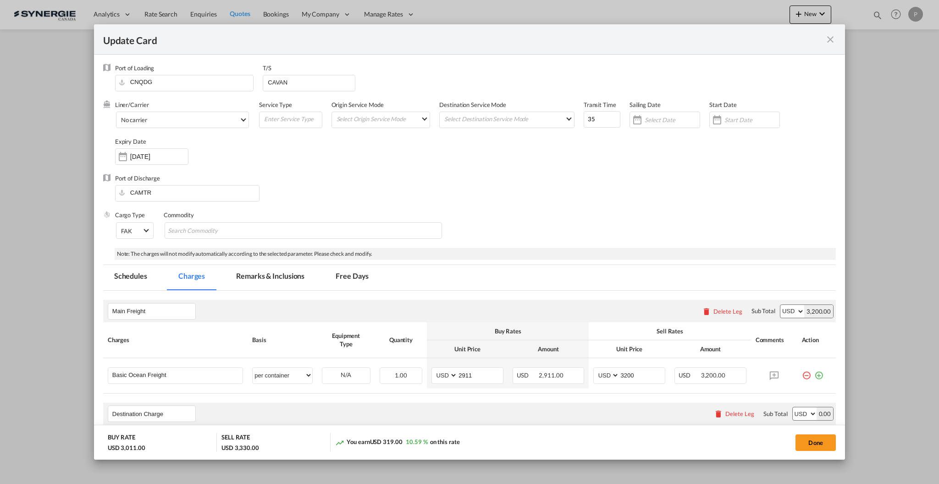
select select "per container"
select select "per B/L"
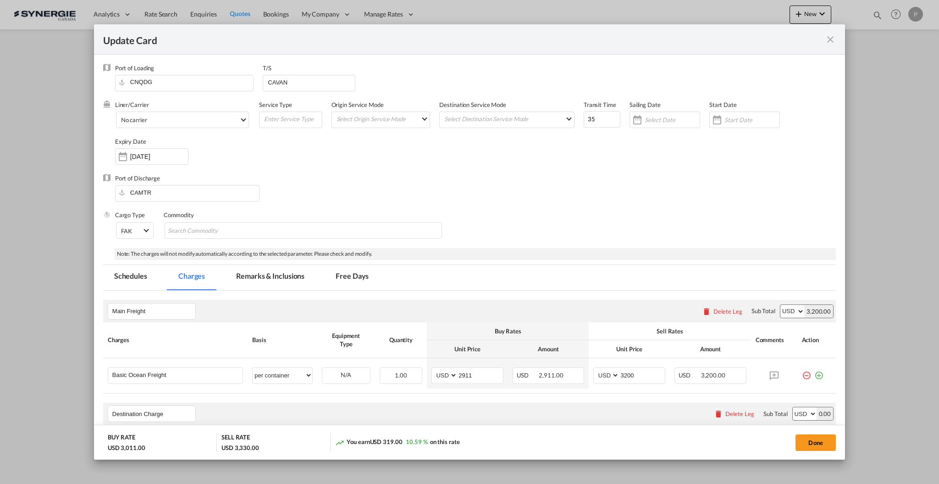
select select "per B/L"
select select "per shipment"
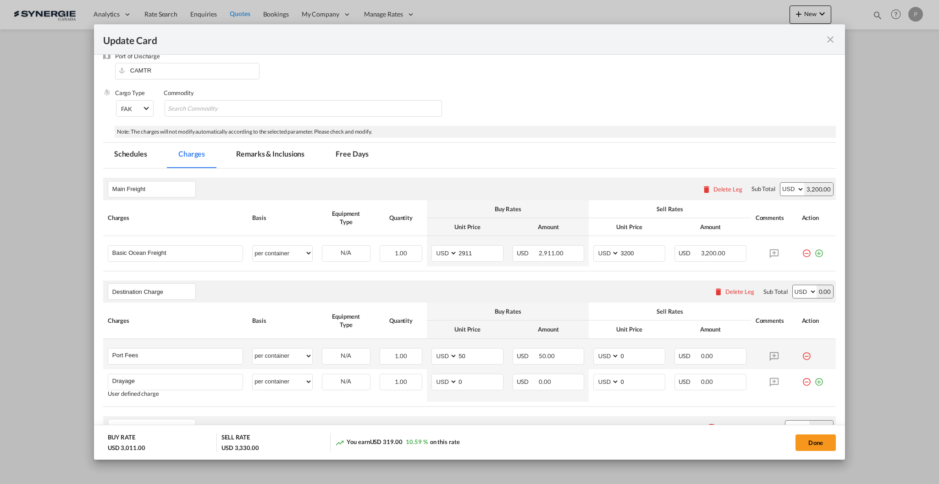
scroll to position [183, 0]
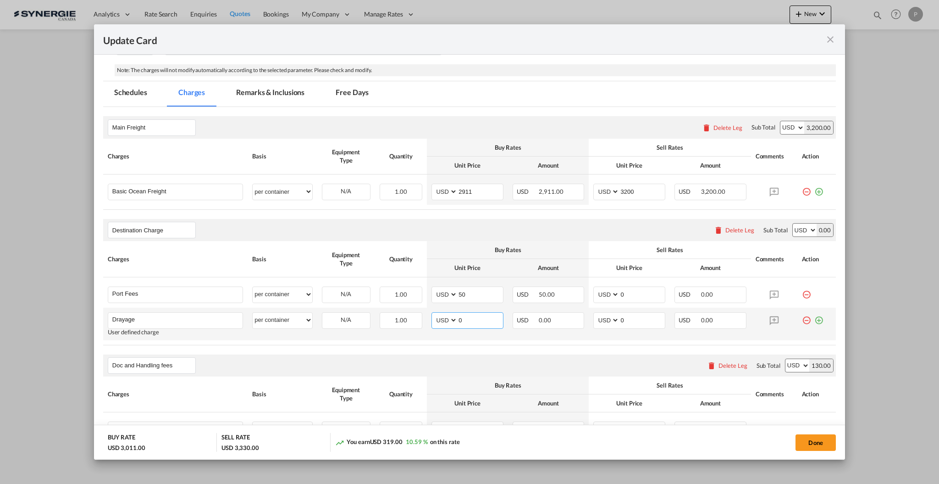
click at [483, 323] on input "0" at bounding box center [480, 319] width 45 height 14
type input "1020"
type input "1070"
click at [623, 296] on input "0" at bounding box center [642, 294] width 45 height 14
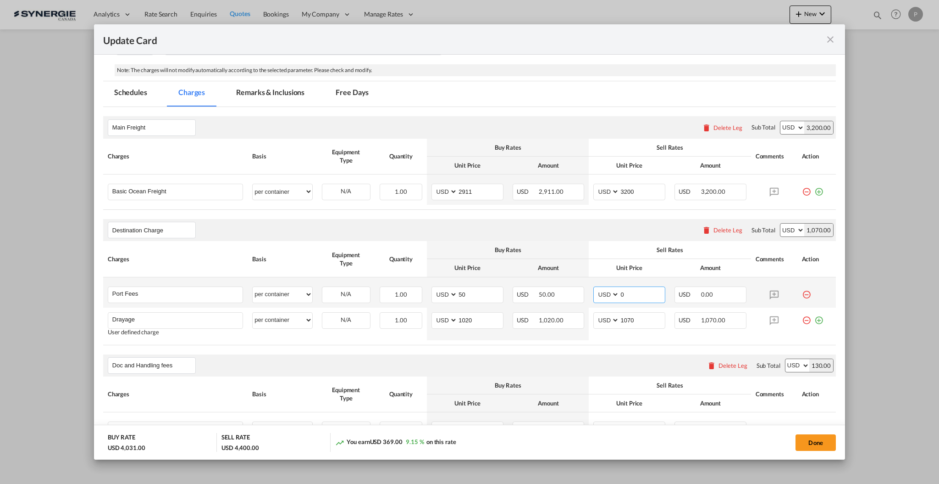
click at [623, 295] on input "0" at bounding box center [642, 294] width 45 height 14
type input "65"
click at [808, 440] on button "Done" at bounding box center [816, 442] width 40 height 17
type input "[DATE]"
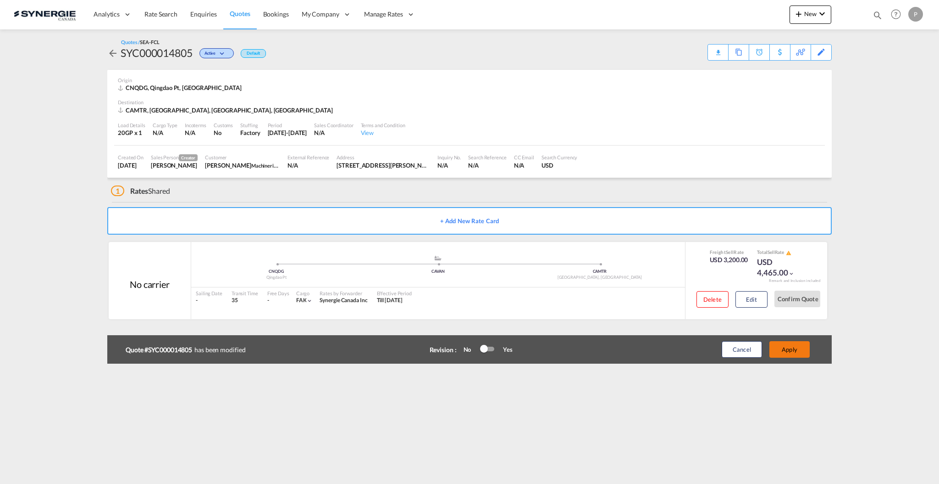
click at [797, 345] on button "Apply" at bounding box center [790, 349] width 40 height 17
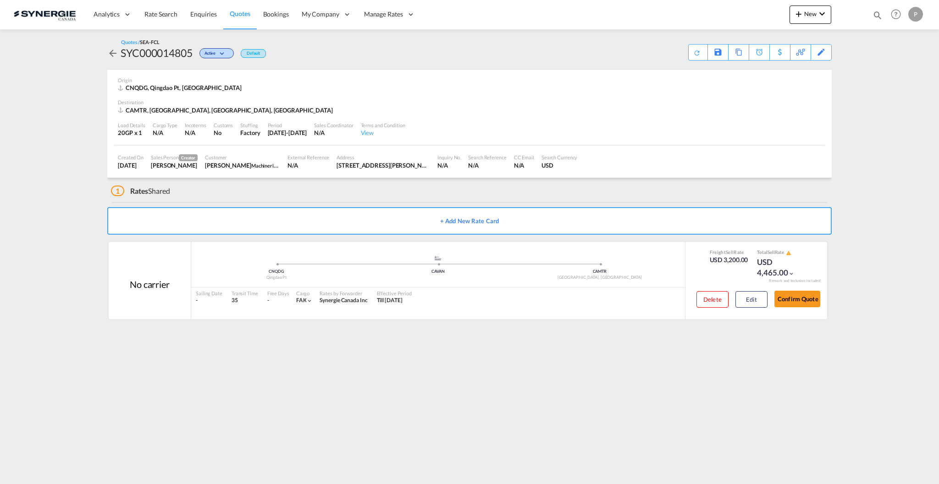
click at [180, 51] on div "SYC000014805" at bounding box center [157, 52] width 72 height 15
copy div "SYC000014805"
click at [695, 54] on div "Download Quote" at bounding box center [679, 51] width 47 height 15
click at [830, 54] on div "Edit" at bounding box center [817, 52] width 32 height 17
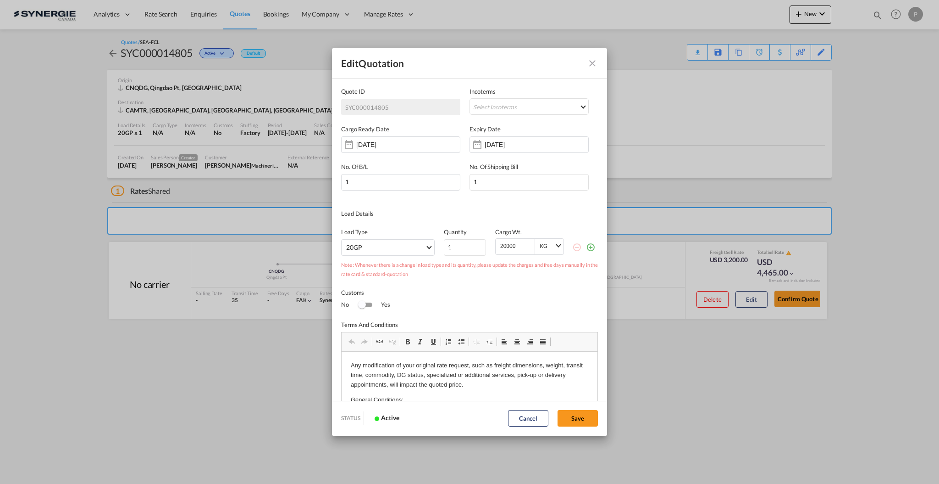
scroll to position [0, 0]
click at [535, 142] on input "[DATE]" at bounding box center [514, 144] width 58 height 7
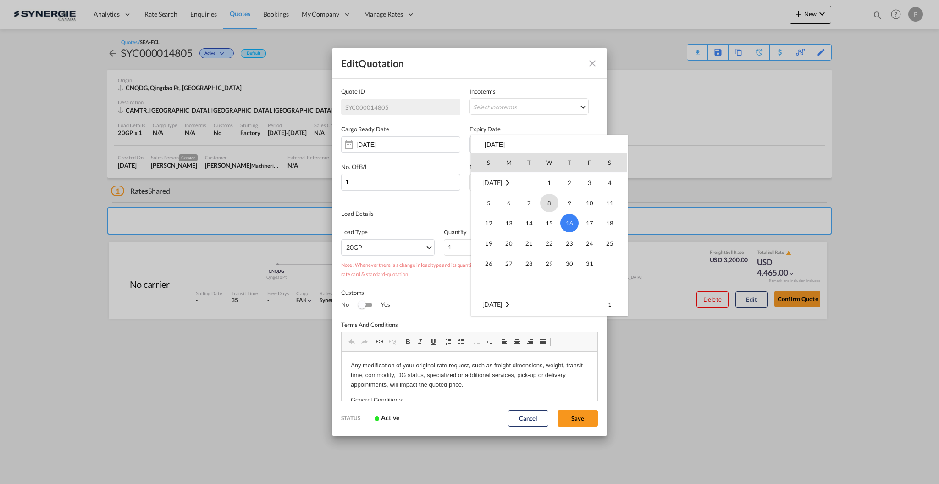
scroll to position [60, 0]
click at [525, 222] on span "30" at bounding box center [529, 223] width 18 height 18
type input "[DATE]"
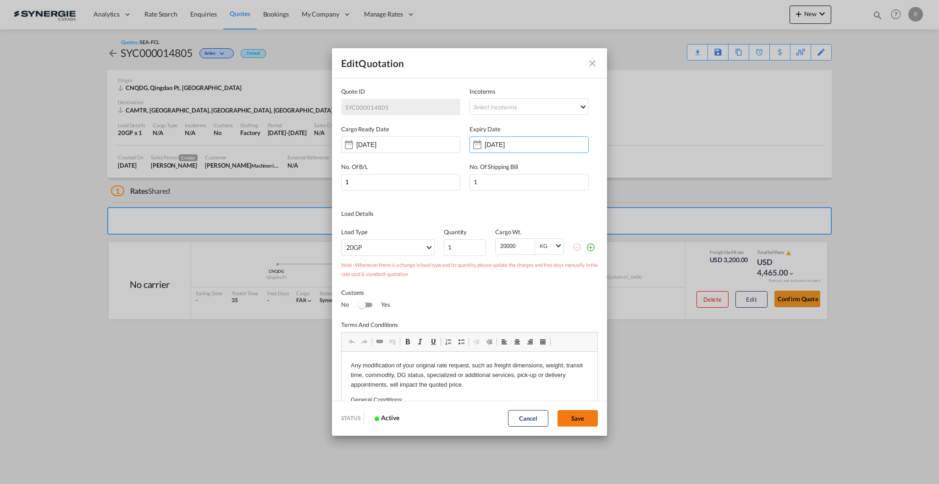
click at [586, 417] on button "Save" at bounding box center [578, 418] width 40 height 17
type input "[DATE]"
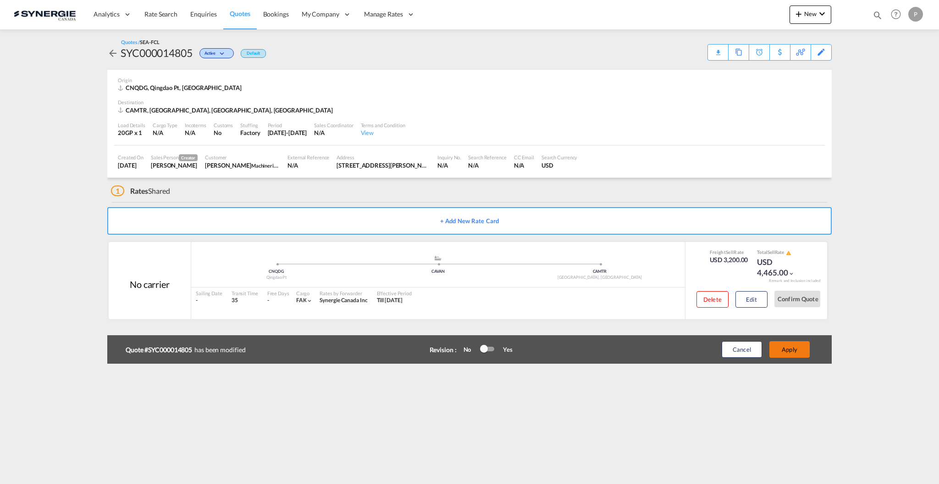
click at [788, 354] on button "Apply" at bounding box center [790, 349] width 40 height 17
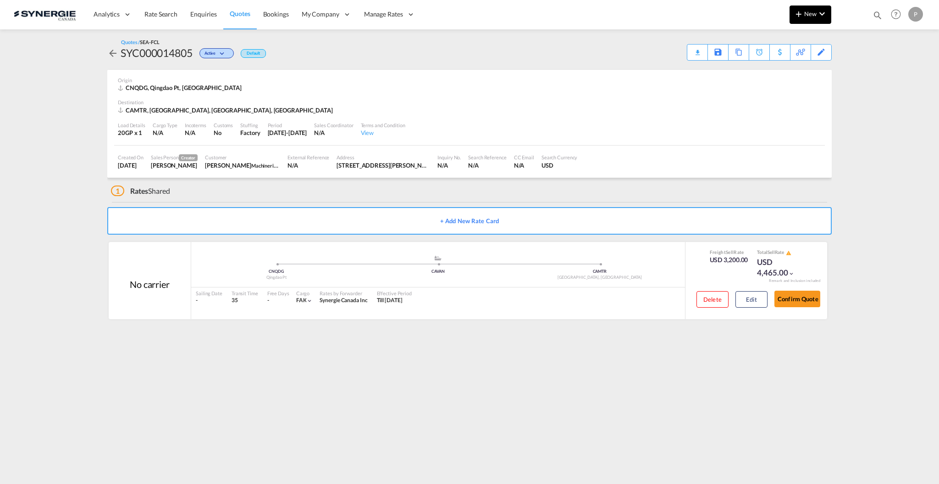
click at [805, 19] on button "New" at bounding box center [811, 15] width 42 height 18
click at [778, 77] on div "Quote" at bounding box center [796, 68] width 56 height 23
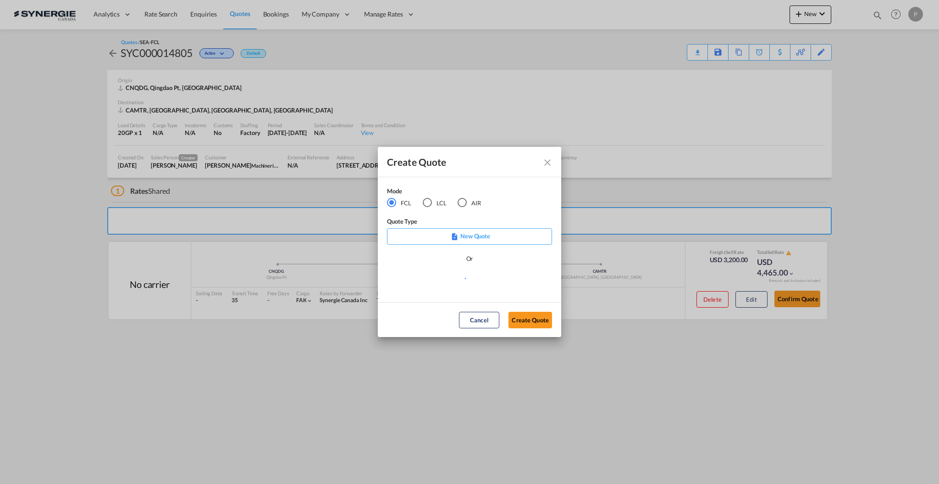
click at [430, 207] on div "Mode FCL LCL AIR" at bounding box center [440, 201] width 106 height 31
click at [431, 205] on div "LCL" at bounding box center [427, 202] width 9 height 9
click at [444, 287] on div "Create QuoteModeFCL LCLAIR ..." at bounding box center [469, 282] width 165 height 21
click at [444, 283] on md-select "Select template New DAP Import LCL [PERSON_NAME] | [DATE] [GEOGRAPHIC_DATA] LCL…" at bounding box center [469, 281] width 165 height 18
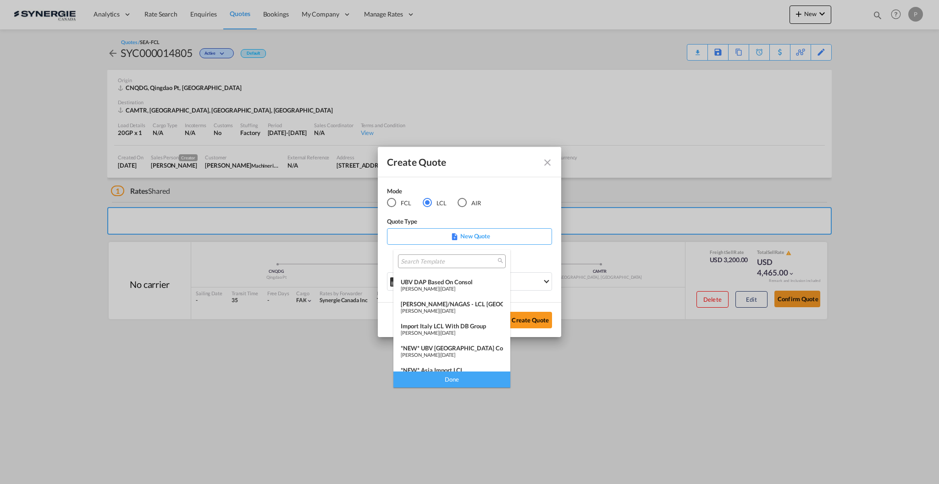
scroll to position [61, 0]
click at [456, 331] on span "[DATE]" at bounding box center [448, 333] width 15 height 6
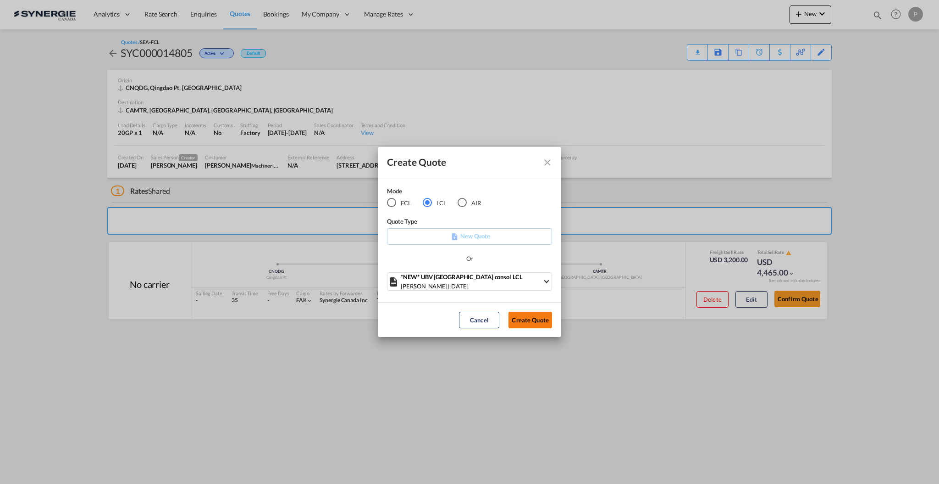
click at [530, 315] on button "Create Quote" at bounding box center [531, 319] width 44 height 17
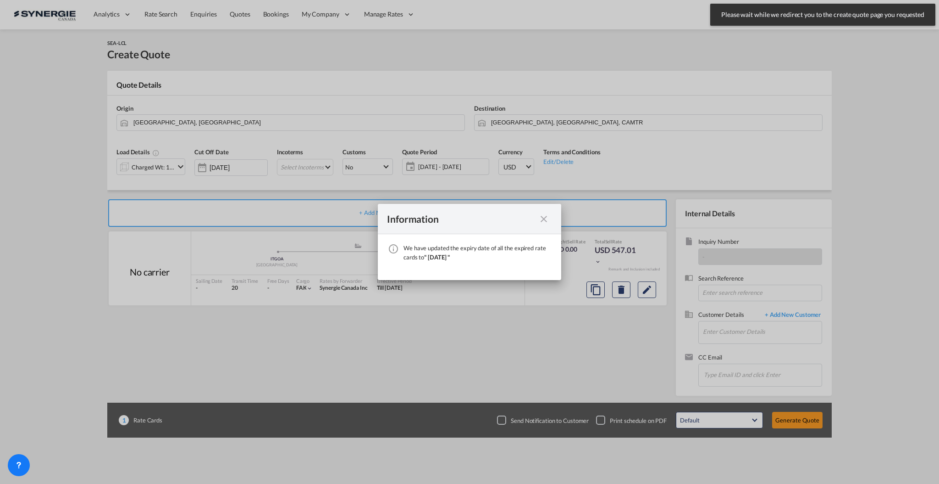
click at [546, 221] on md-icon "icon-close fg-AAA8AD cursor" at bounding box center [544, 218] width 11 height 11
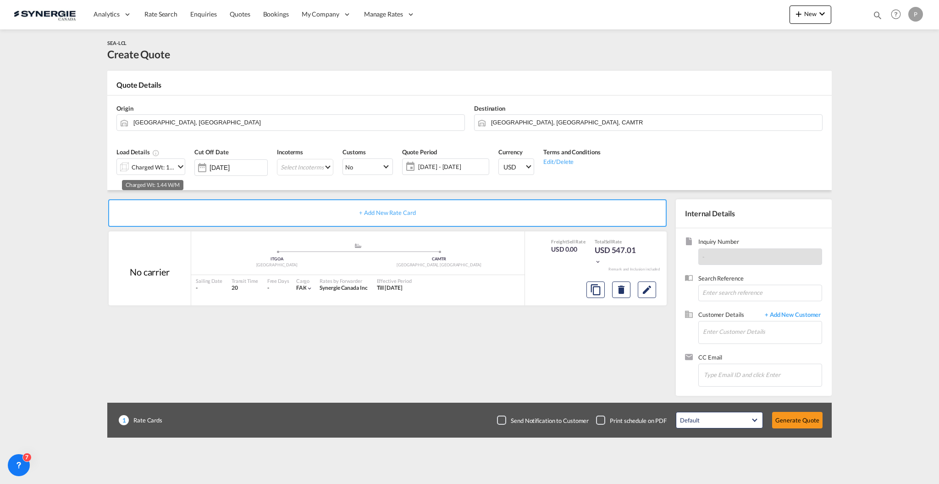
click at [163, 166] on div "Charged Wt: 1.44 W/M" at bounding box center [153, 167] width 43 height 13
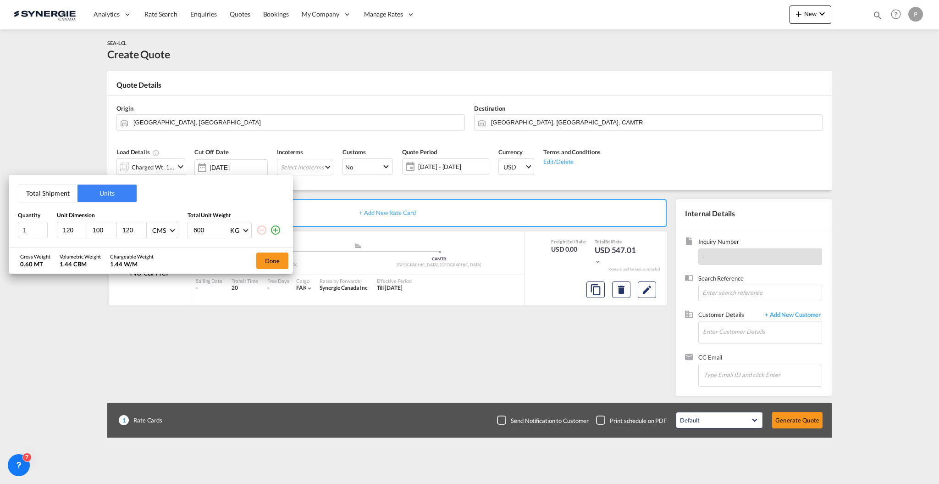
click at [69, 229] on input "120" at bounding box center [74, 230] width 25 height 8
click at [133, 228] on input "120" at bounding box center [134, 230] width 25 height 8
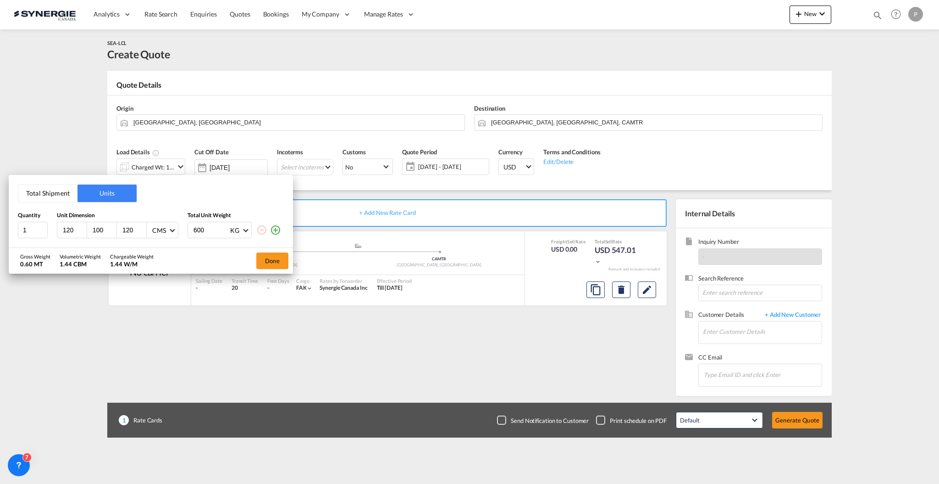
click at [133, 228] on input "120" at bounding box center [134, 230] width 25 height 8
type input "50"
type input "210"
click at [267, 265] on button "Done" at bounding box center [272, 260] width 32 height 17
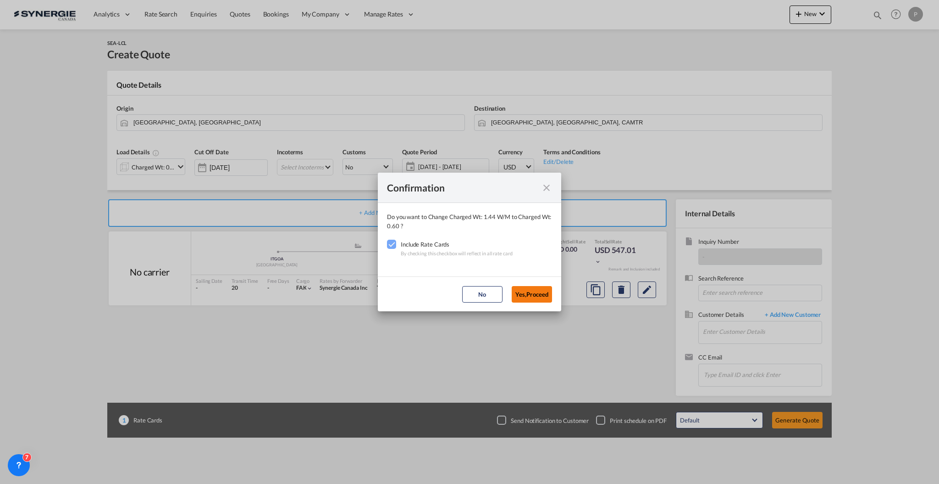
click at [521, 295] on button "Yes,Proceed" at bounding box center [532, 294] width 40 height 17
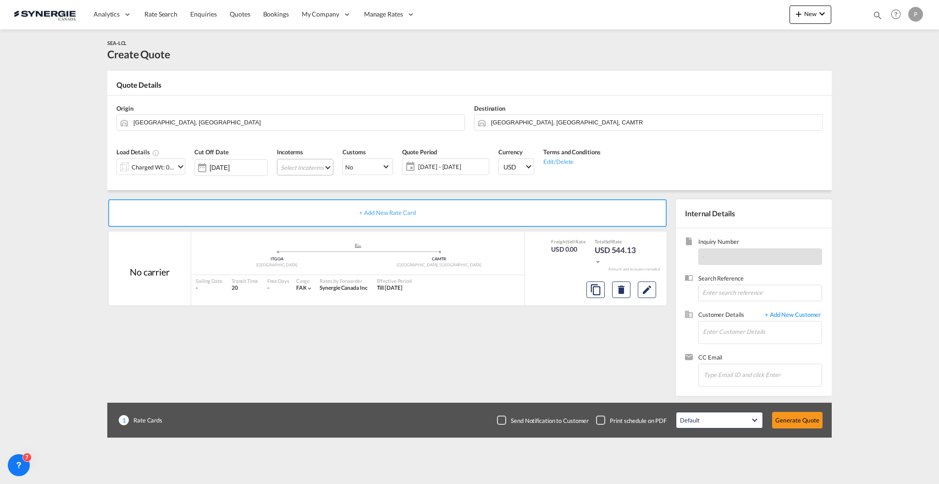
click at [312, 173] on md-select "Select Incoterms CIP - import Carriage and Insurance Paid to DPU - import Deliv…" at bounding box center [305, 167] width 56 height 17
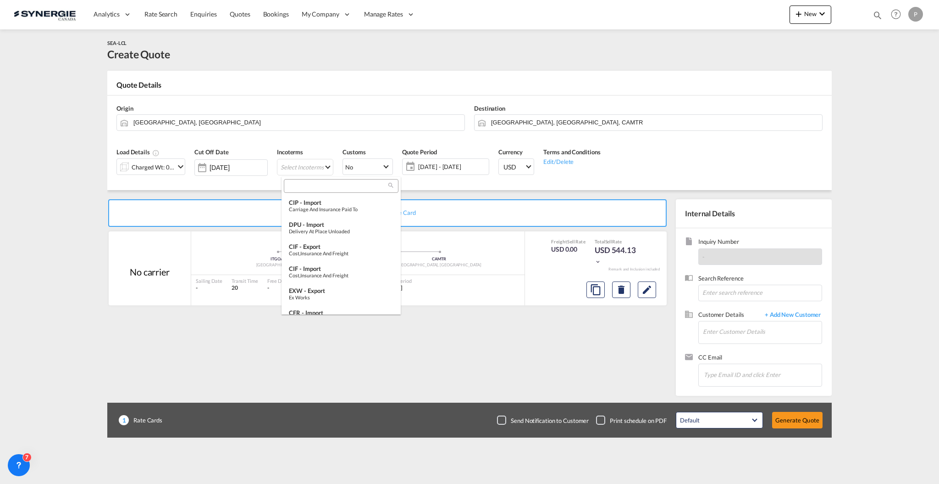
click at [304, 189] on input "search" at bounding box center [338, 186] width 102 height 8
type input "i"
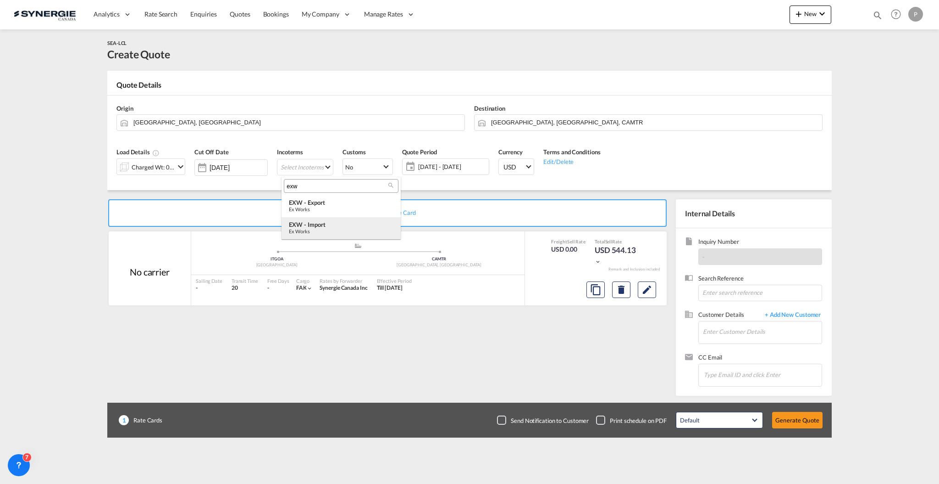
type input "exw"
click at [321, 232] on div "Ex Works" at bounding box center [341, 231] width 105 height 6
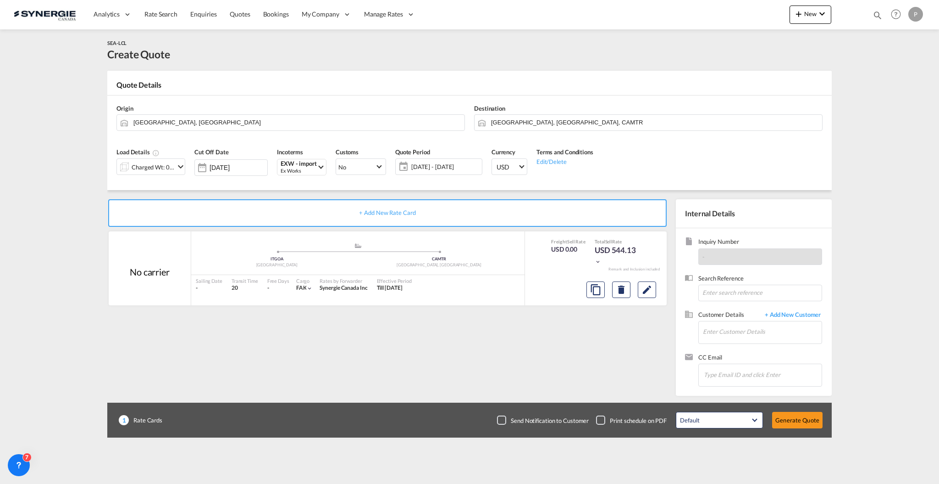
click at [429, 167] on span "[DATE] - [DATE]" at bounding box center [445, 166] width 68 height 8
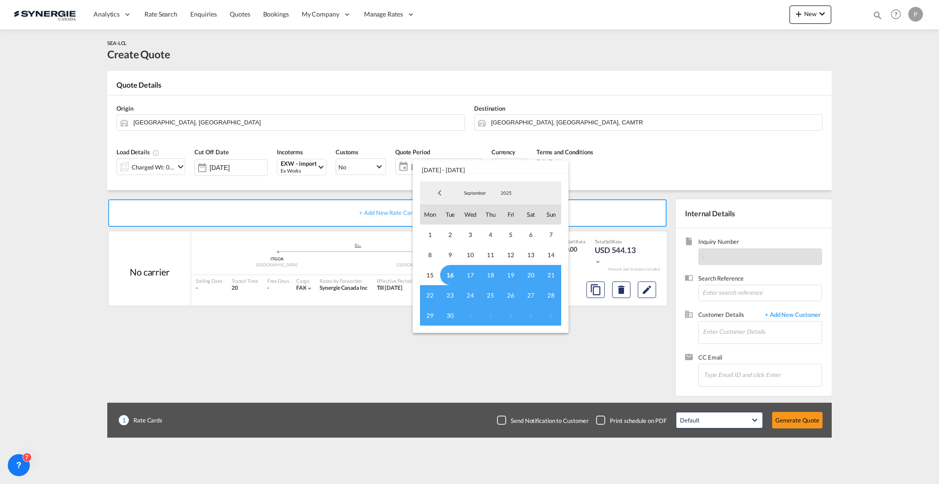
click at [454, 278] on span "16" at bounding box center [450, 275] width 20 height 20
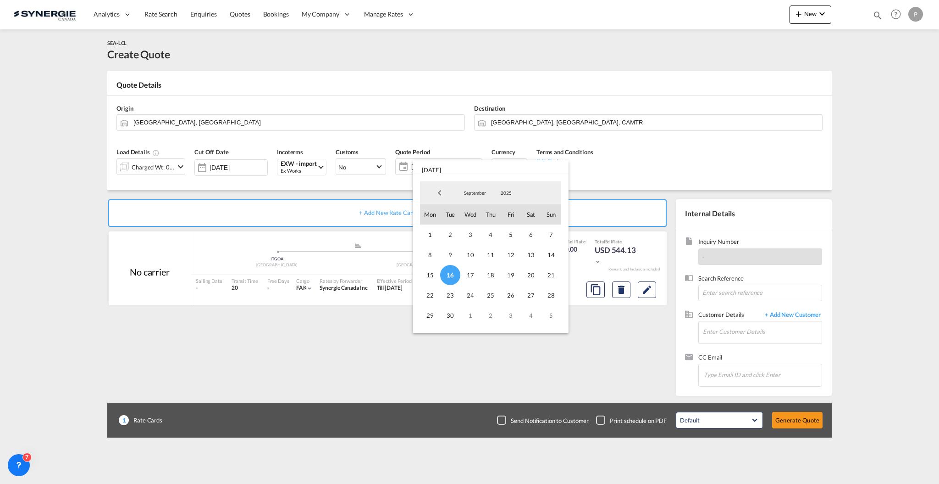
click at [445, 326] on div "September January February March April May June July August September October N…" at bounding box center [491, 253] width 149 height 151
click at [448, 319] on span "30" at bounding box center [450, 315] width 20 height 20
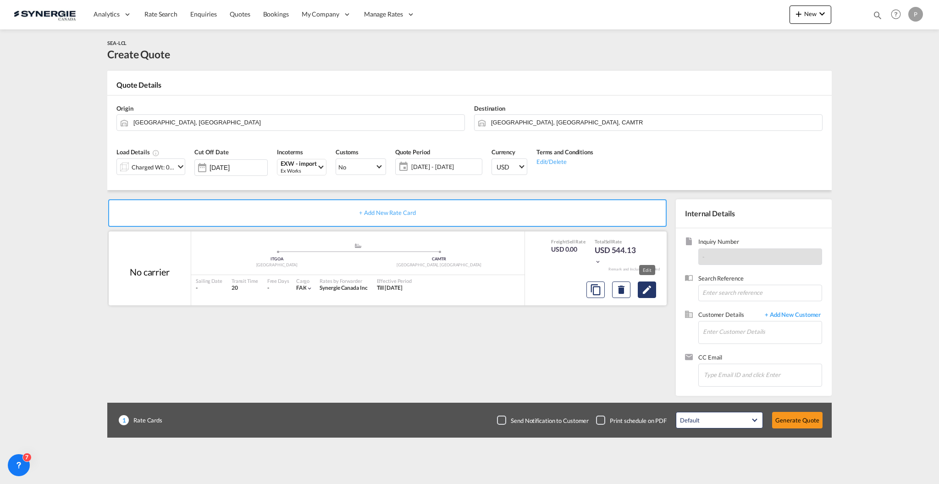
click at [652, 295] on button "Edit" at bounding box center [647, 289] width 18 height 17
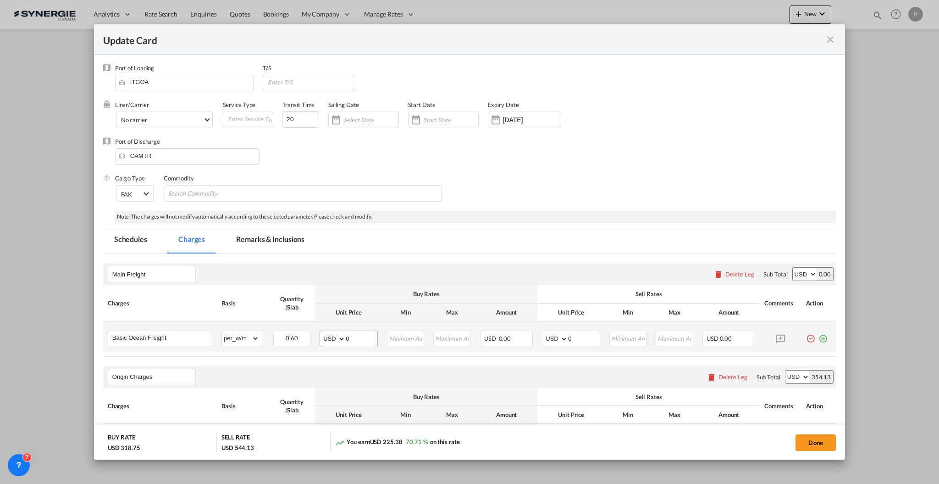
select select "per_w/m"
select select "per_bl"
select select "per_quintal"
select select "per_cbm"
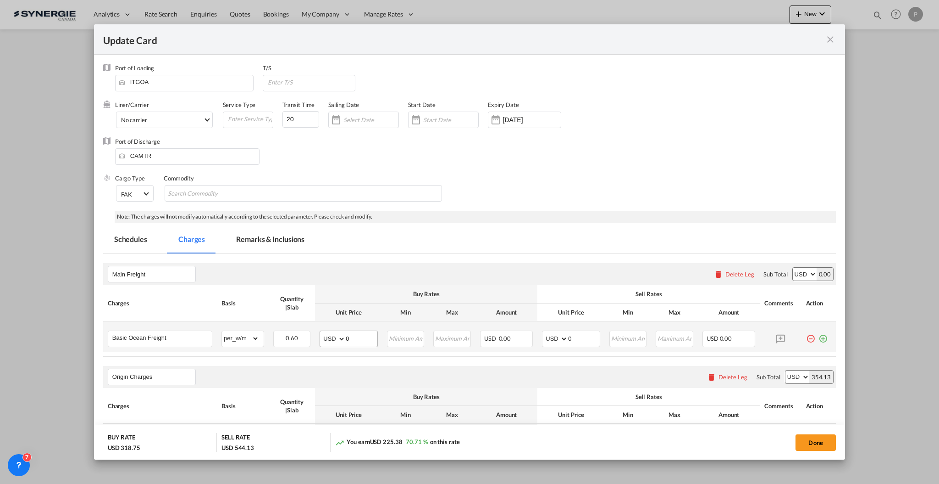
select select "flat"
select select "per_hbl"
select select "flat"
select select "per_bl"
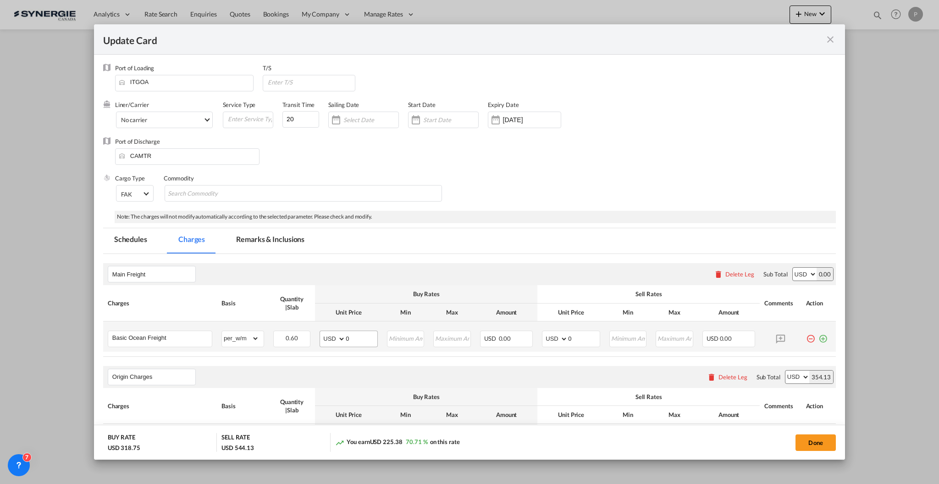
select select "per_bl"
select select "per_shipment"
click at [360, 336] on input "0" at bounding box center [362, 338] width 32 height 14
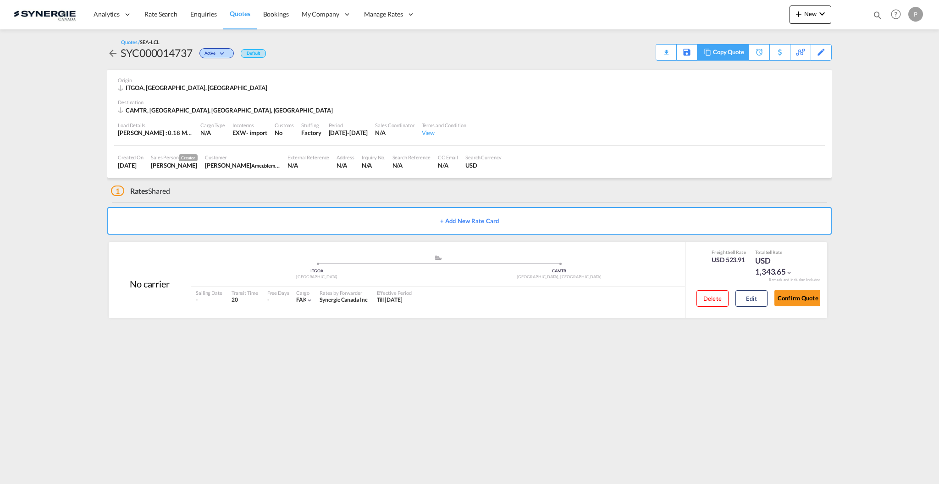
click at [745, 54] on div "Copy Quote" at bounding box center [723, 52] width 52 height 17
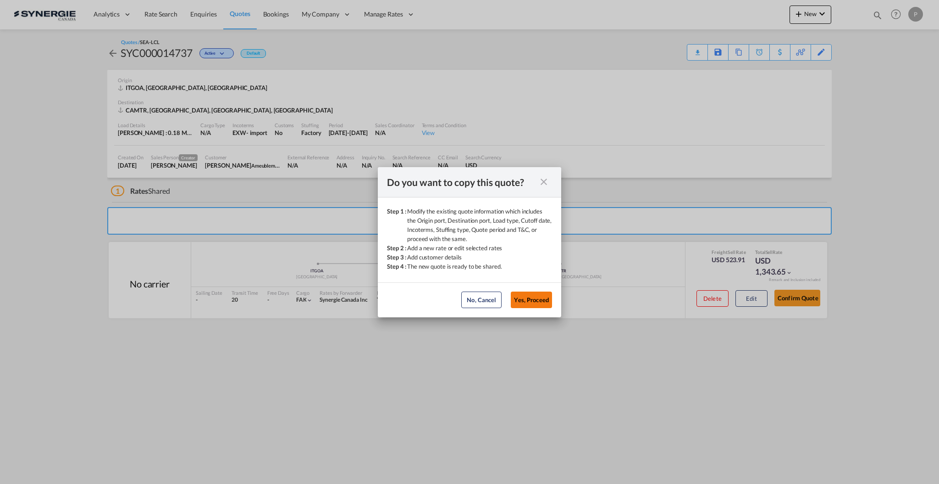
click at [536, 299] on button "Yes, Proceed" at bounding box center [531, 299] width 41 height 17
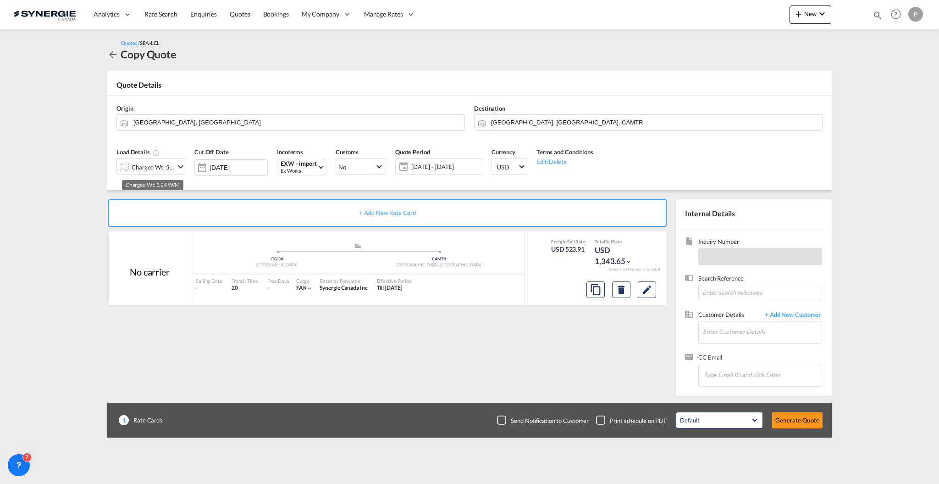
click at [140, 168] on div "Charged Wt: 5.24 W/M" at bounding box center [153, 167] width 43 height 13
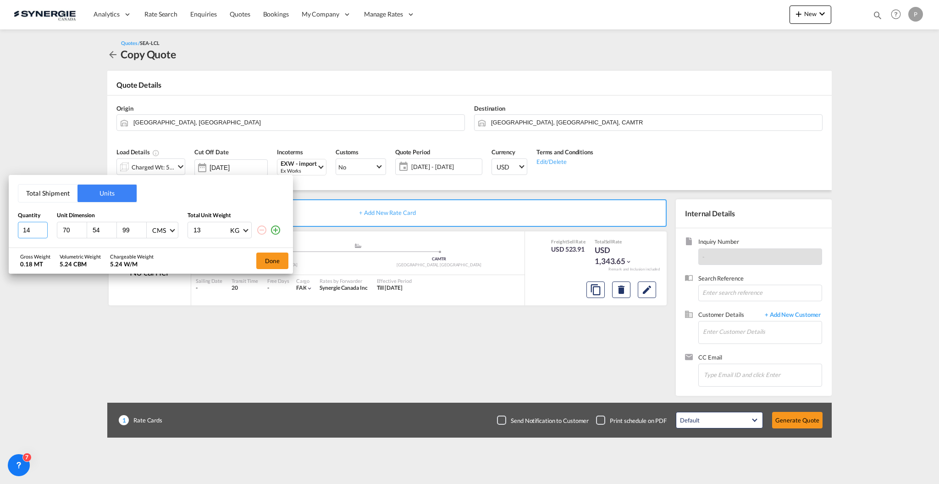
click at [32, 226] on input "14" at bounding box center [33, 230] width 30 height 17
type input "1"
type input "120"
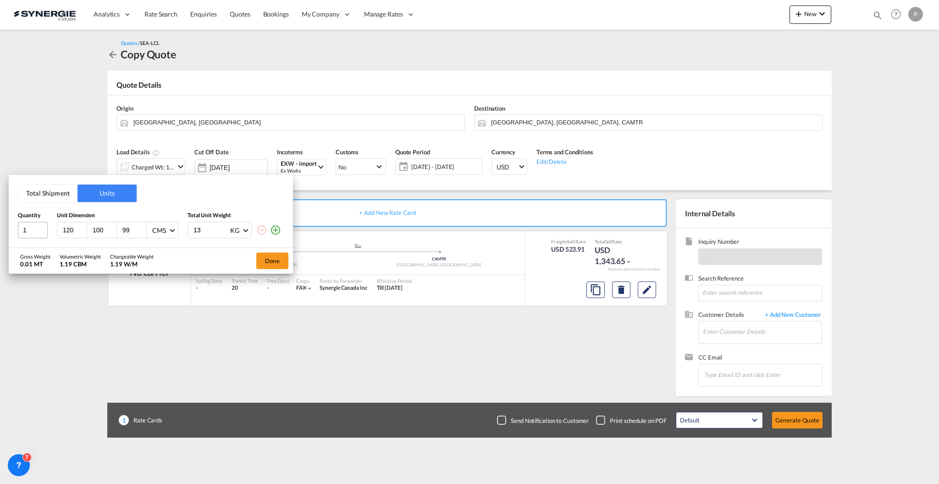
type input "100"
type input "50"
click at [203, 223] on input "13" at bounding box center [211, 230] width 37 height 16
click at [204, 224] on input "13" at bounding box center [211, 230] width 37 height 16
type input "210"
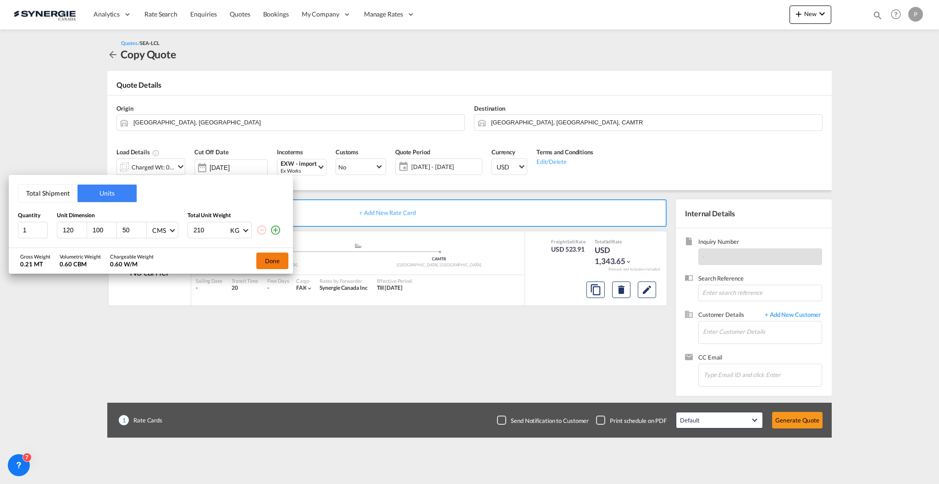
click at [279, 255] on button "Done" at bounding box center [272, 260] width 32 height 17
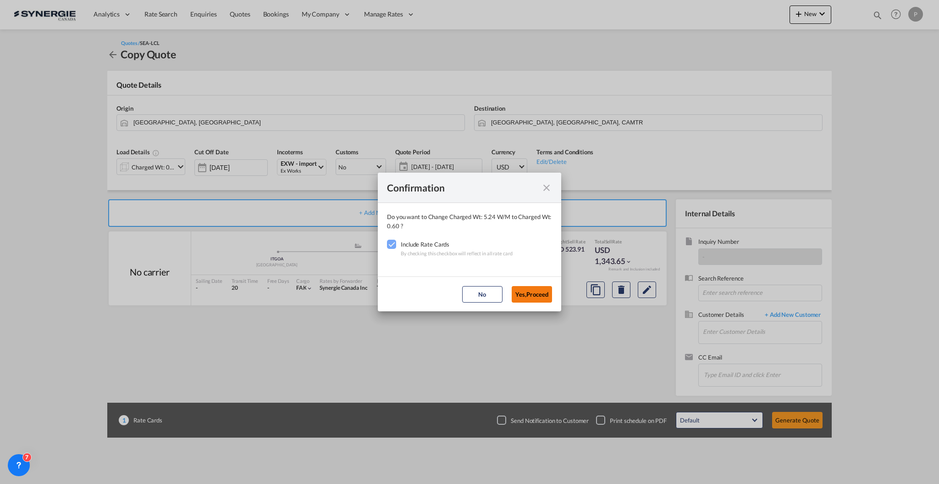
click at [524, 298] on button "Yes,Proceed" at bounding box center [532, 294] width 40 height 17
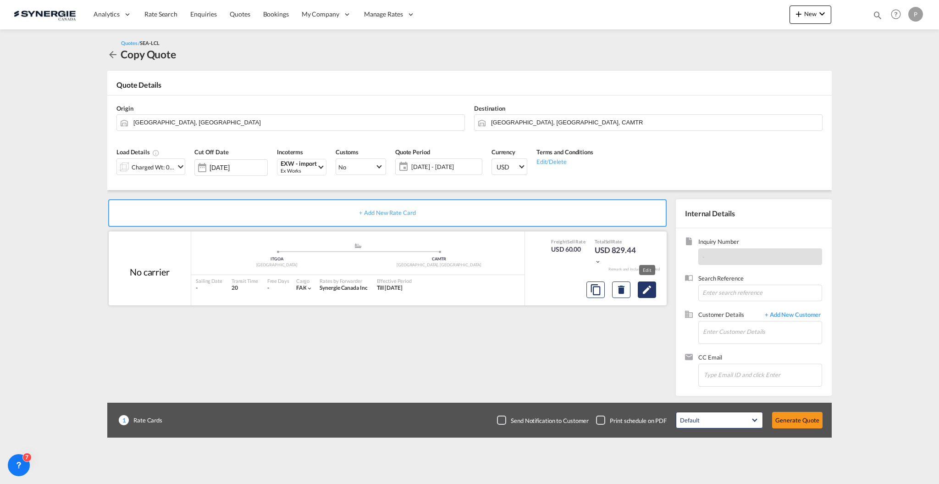
click at [647, 286] on md-icon "Edit" at bounding box center [647, 289] width 11 height 11
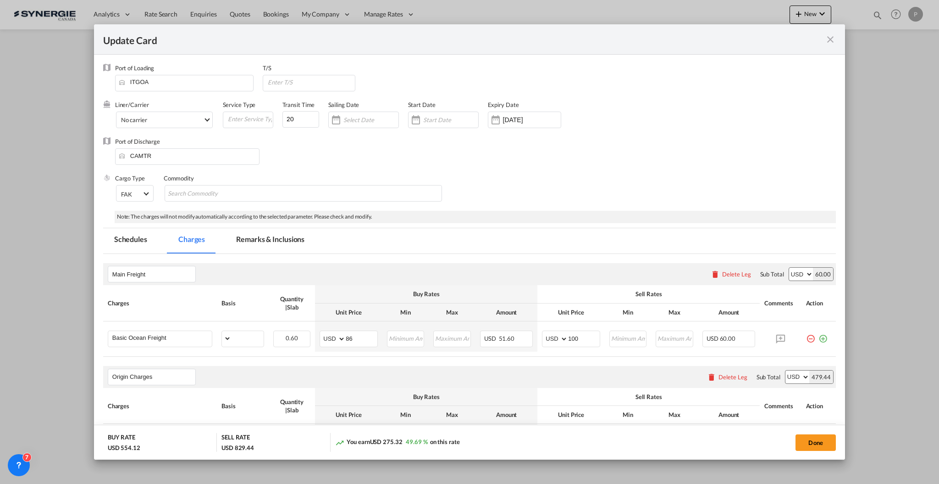
click at [268, 239] on md-tab-item "Remarks & Inclusions" at bounding box center [270, 240] width 90 height 25
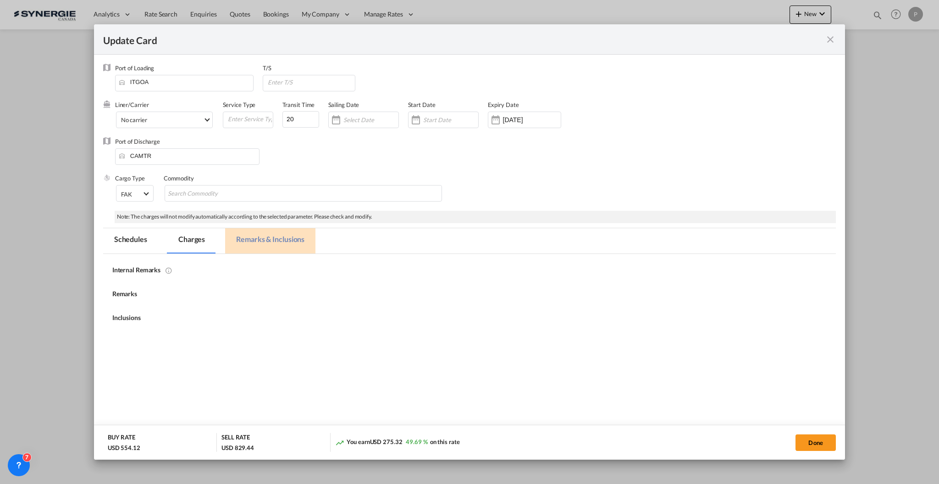
select select "per_w/m"
select select "per_bl"
select select "per_quintal"
select select "per_cbm"
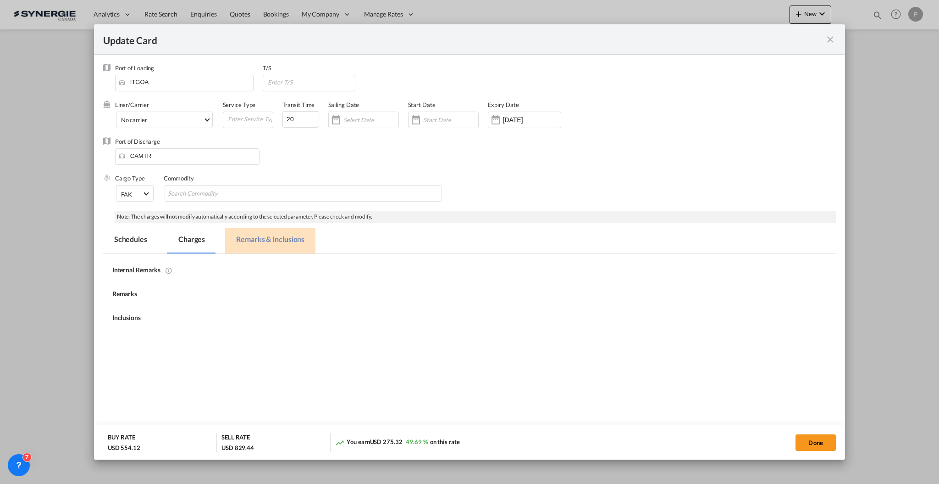
select select "flat"
select select "per_hbl"
select select "flat"
select select "per_bl"
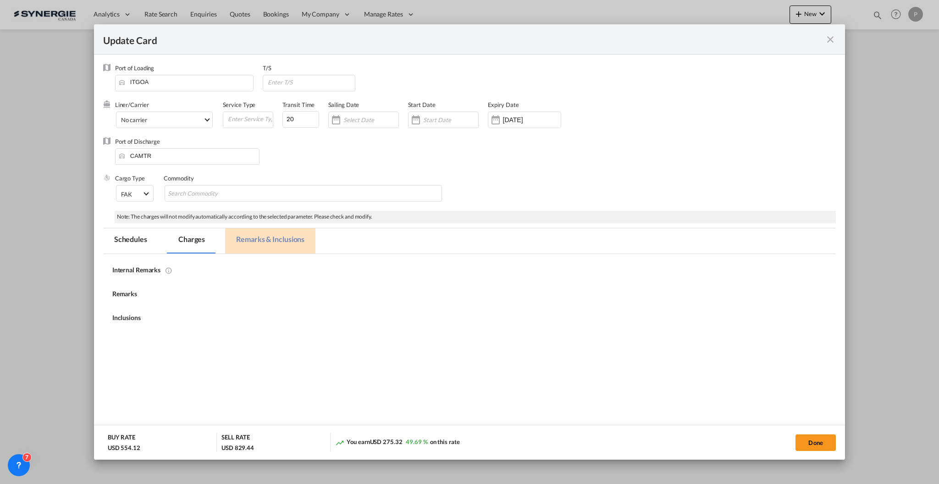
select select "per_bl"
select select "per_shipment"
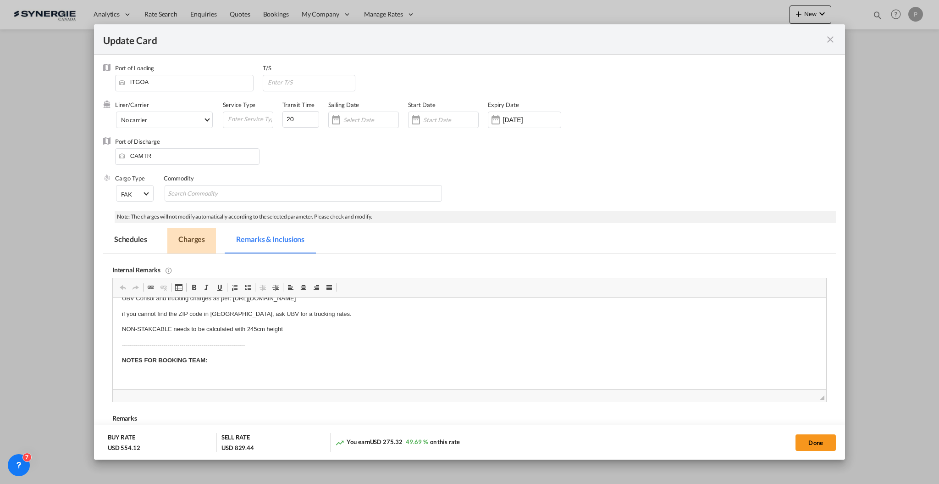
click at [206, 239] on md-tab-item "Charges" at bounding box center [191, 240] width 49 height 25
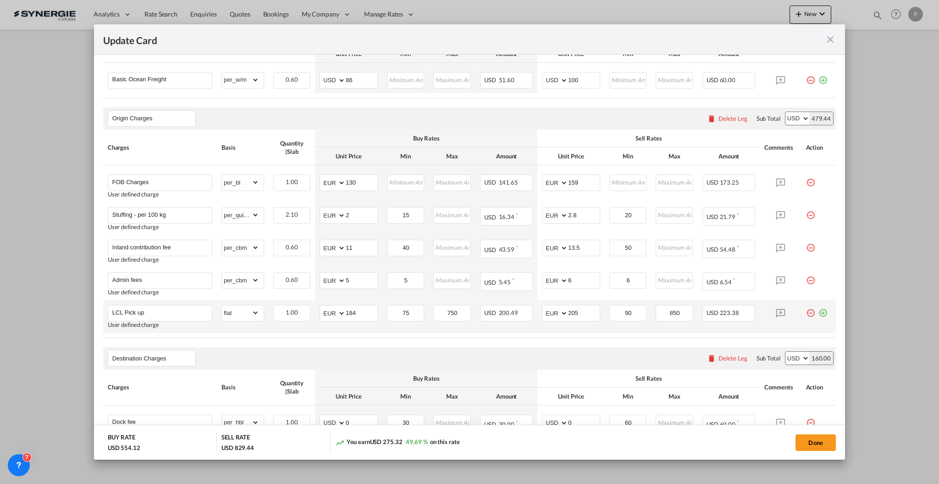
scroll to position [306, 0]
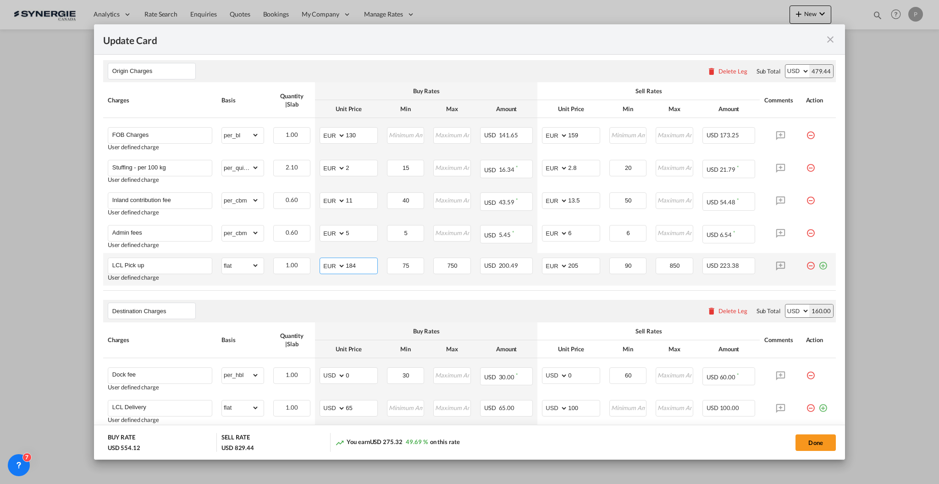
click at [357, 266] on input "184" at bounding box center [362, 265] width 32 height 14
type input "0"
click at [562, 265] on select "AED AFN ALL AMD ANG AOA ARS AUD AWG AZN BAM BBD BDT BGN BHD BIF BMD BND BOB BRL…" at bounding box center [556, 265] width 24 height 13
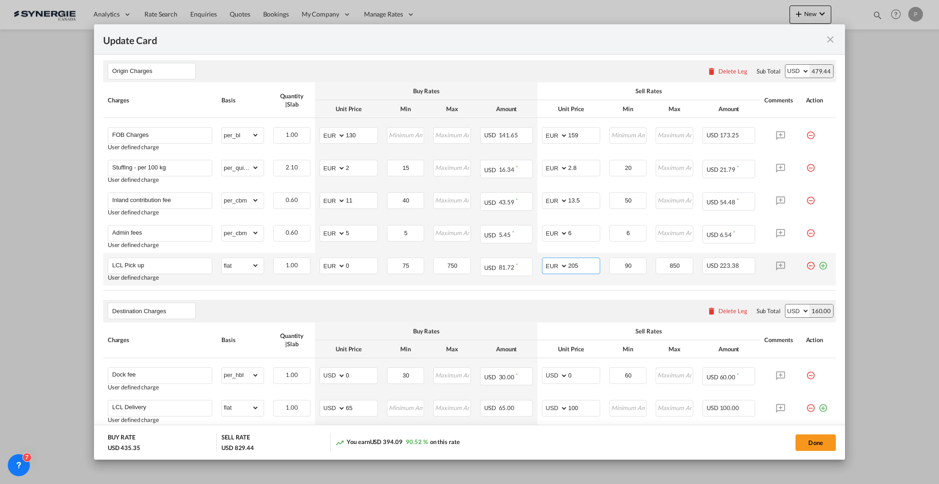
click at [568, 264] on input "205" at bounding box center [584, 265] width 32 height 14
type input "0"
click at [532, 79] on div "Origin Charges Please enter leg name Leg Name Already Exists Delete Leg Sub Tot…" at bounding box center [469, 71] width 733 height 22
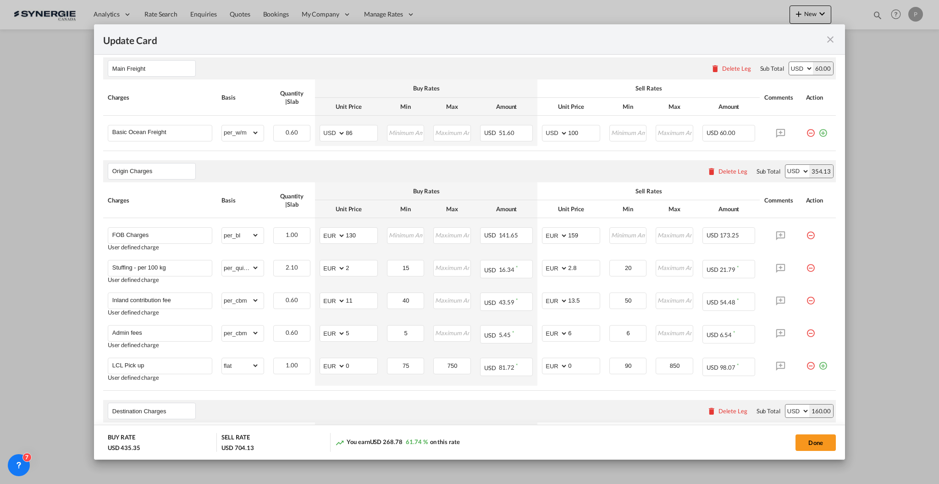
scroll to position [183, 0]
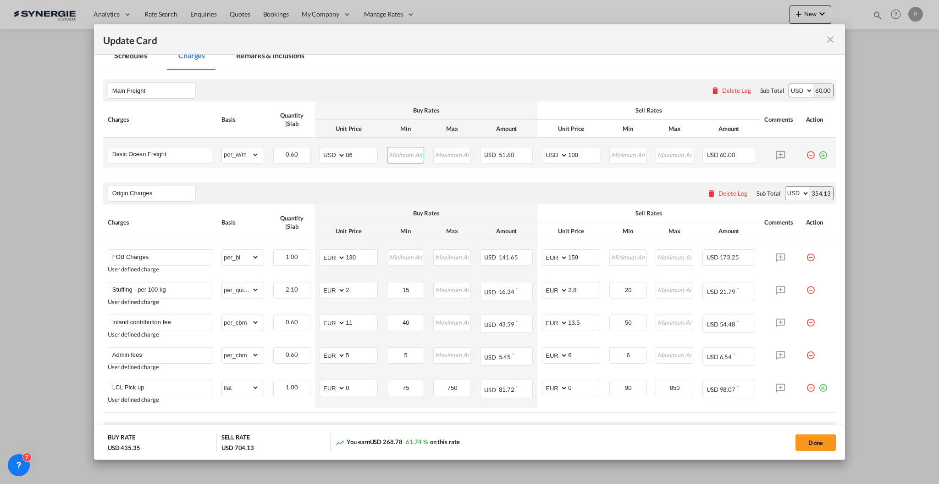
click at [402, 153] on input "Update CardPort of ..." at bounding box center [406, 154] width 36 height 14
type input "86"
type input "100"
click at [417, 189] on div "Origin Charges Please enter leg name Leg Name Already Exists Delete Leg Sub Tot…" at bounding box center [469, 194] width 733 height 22
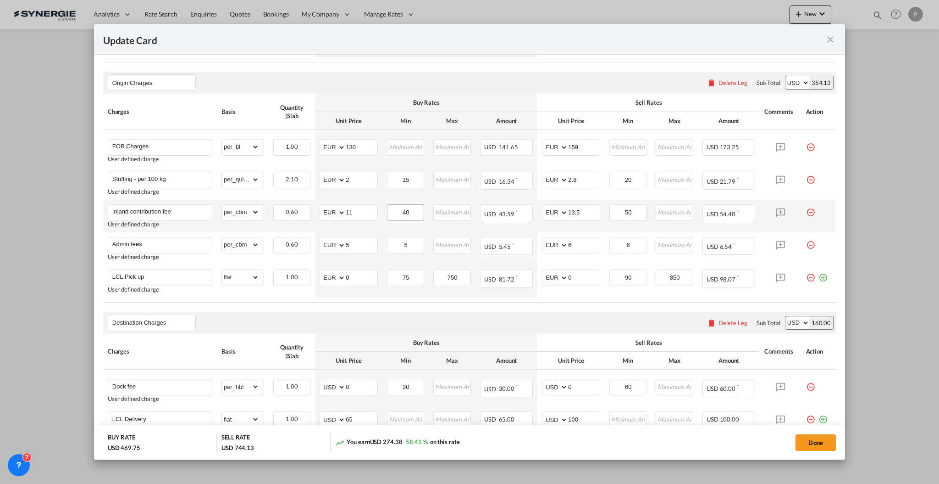
scroll to position [367, 0]
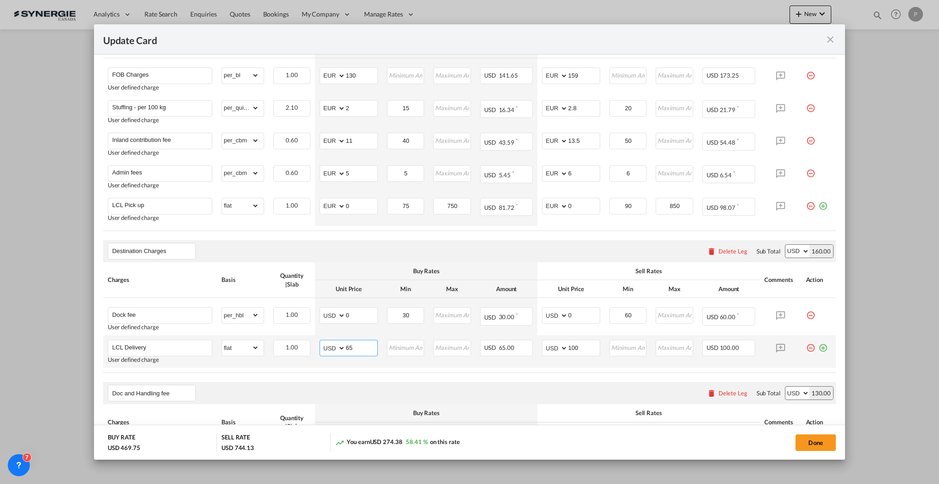
click at [365, 345] on input "65" at bounding box center [362, 347] width 32 height 14
type input "55"
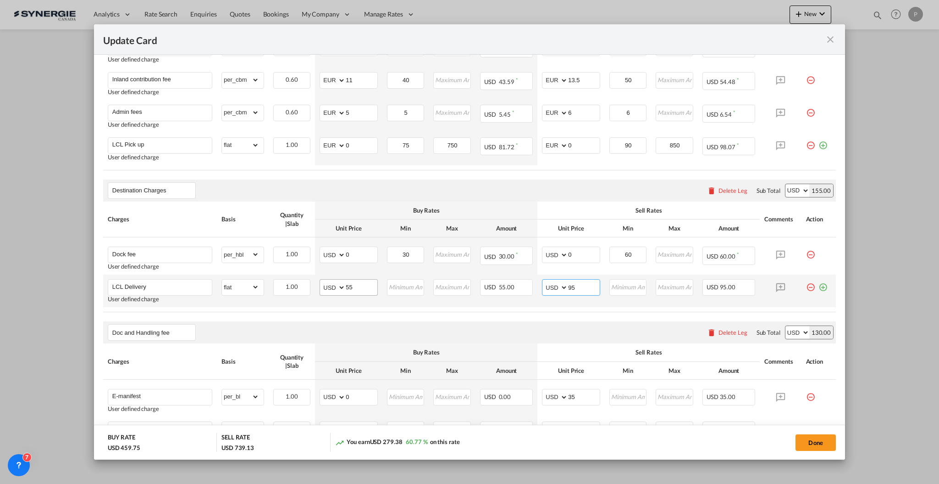
scroll to position [489, 0]
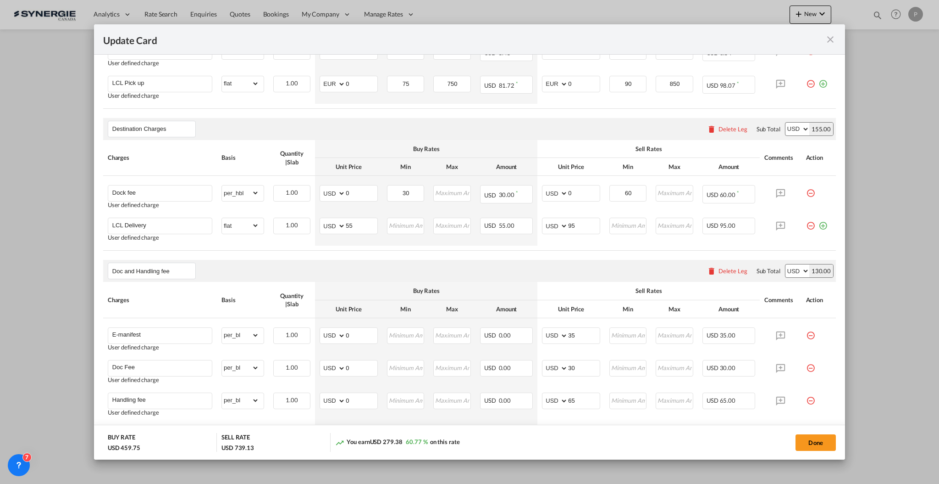
click at [425, 279] on div "Doc and Handling fee Please enter leg name Leg Name Already Exists Delete Leg S…" at bounding box center [469, 271] width 733 height 22
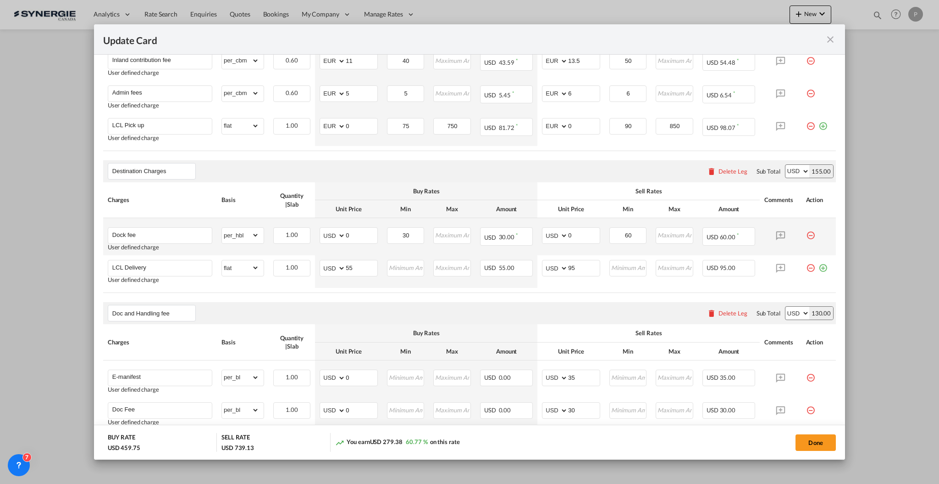
scroll to position [428, 0]
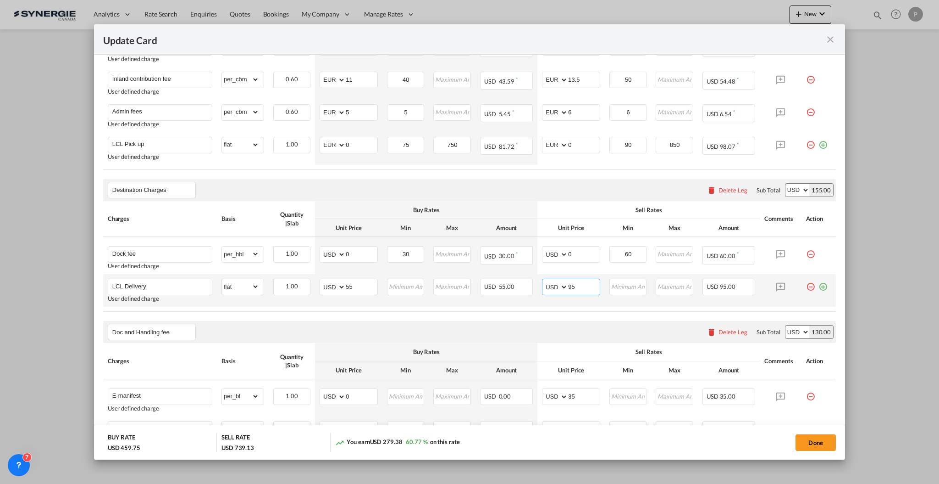
click at [577, 287] on input "95" at bounding box center [584, 286] width 32 height 14
type input "85"
click at [558, 315] on air-lcl-rate-modification "Main Freight Please enter leg name Leg Name Already Exists Delete Leg Sub Total…" at bounding box center [469, 240] width 733 height 828
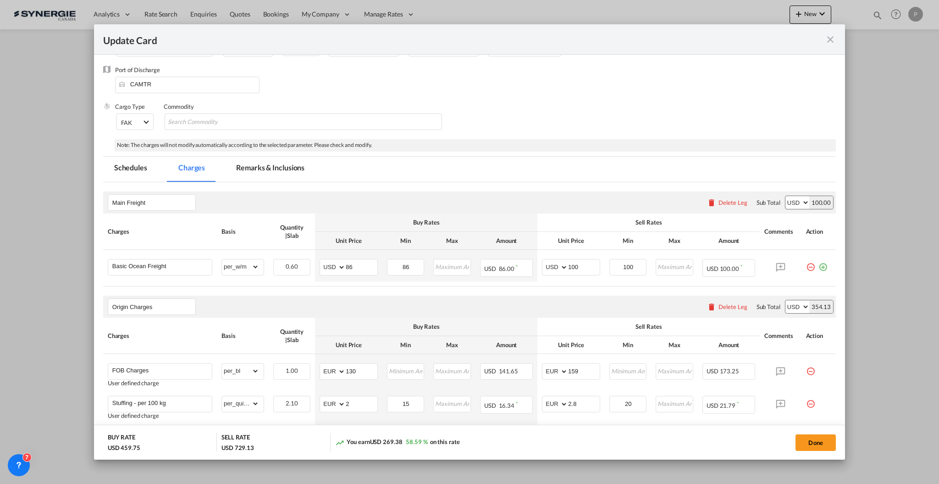
scroll to position [0, 0]
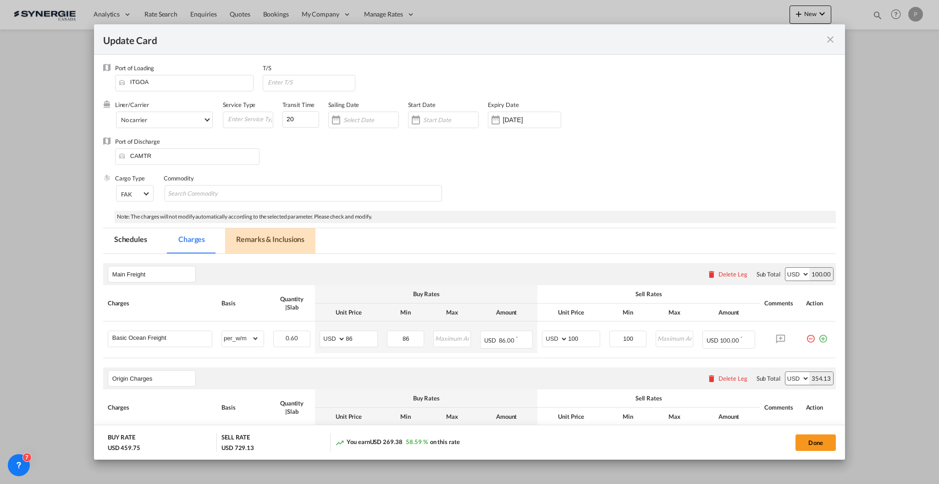
click at [276, 239] on md-tab-item "Remarks & Inclusions" at bounding box center [270, 240] width 90 height 25
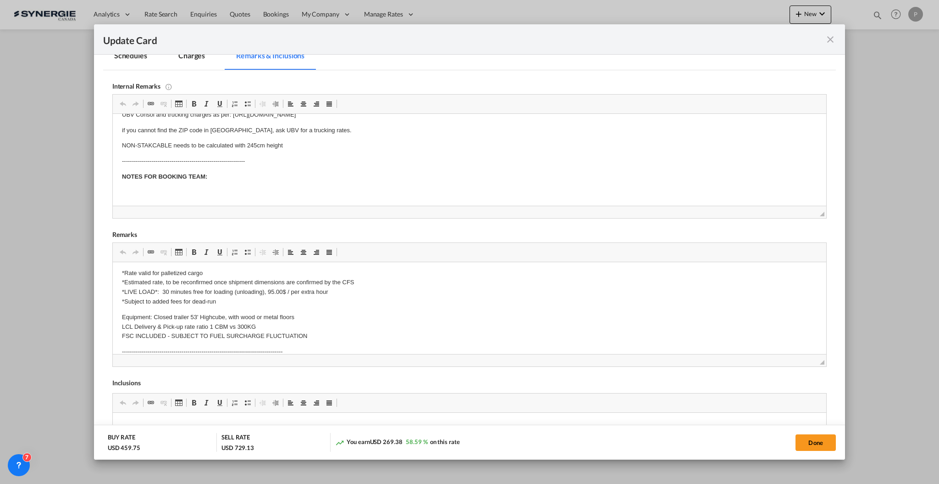
scroll to position [367, 0]
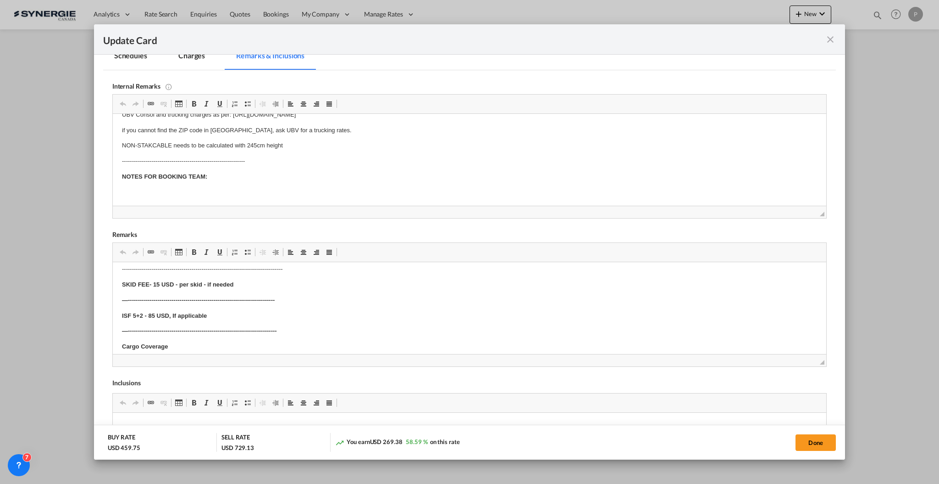
click at [830, 444] on button "Done" at bounding box center [816, 442] width 40 height 17
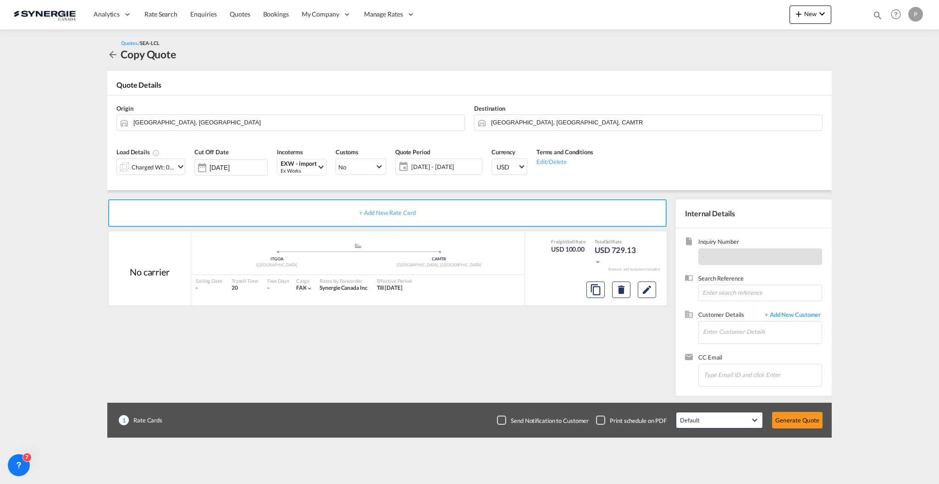
type input "11 Oct 2025"
click at [716, 327] on input "Enter Customer Details" at bounding box center [762, 331] width 119 height 21
paste input "sbissonnette@abimontreal.com"
click at [748, 350] on div "Sonia Bissonnette sbissonnette@abimontreal.com | Ameublement Bureau Intérieur" at bounding box center [762, 347] width 119 height 25
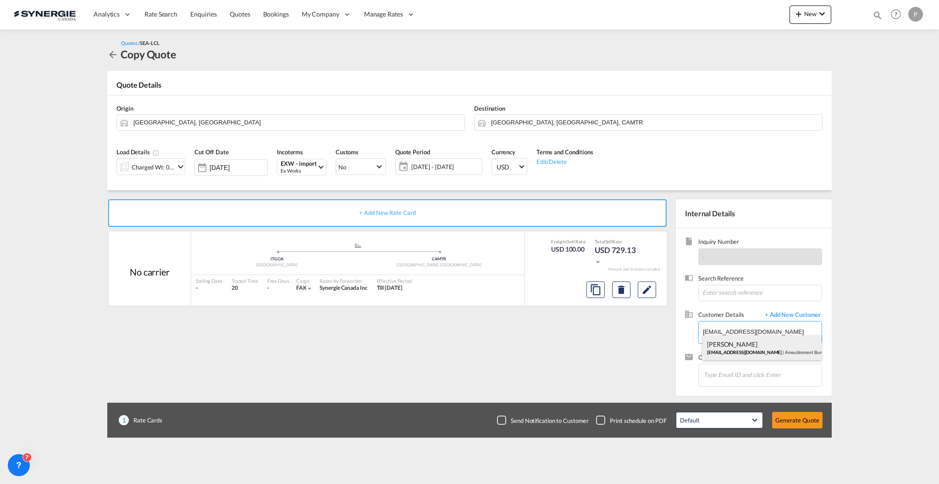
type input "Ameublement Bureau Intérieur, Sonia Bissonnette, sbissonnette@abimontreal.com"
click at [794, 422] on button "Generate Quote" at bounding box center [798, 419] width 50 height 17
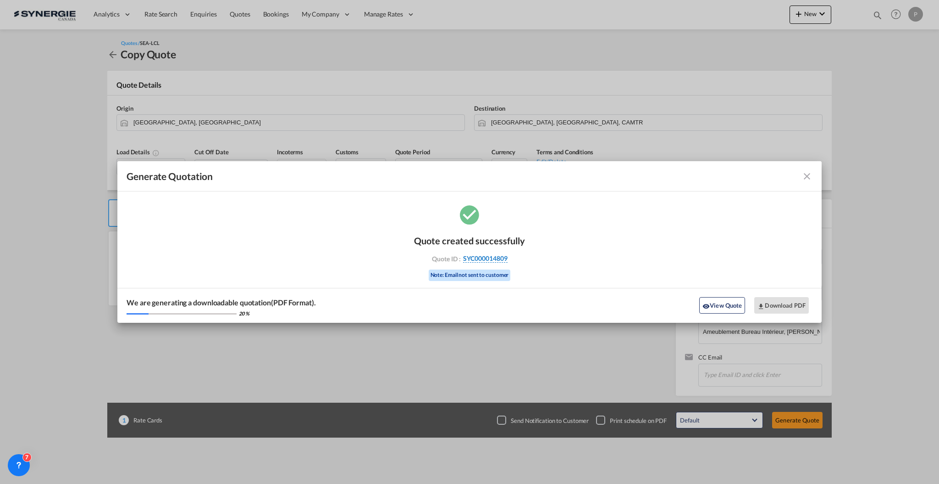
drag, startPoint x: 522, startPoint y: 261, endPoint x: 507, endPoint y: 256, distance: 15.2
click at [507, 256] on div "Quote ID : SYC000014809" at bounding box center [470, 258] width 106 height 8
copy div "SYC000014809"
click at [783, 306] on button "Download PDF" at bounding box center [782, 305] width 55 height 17
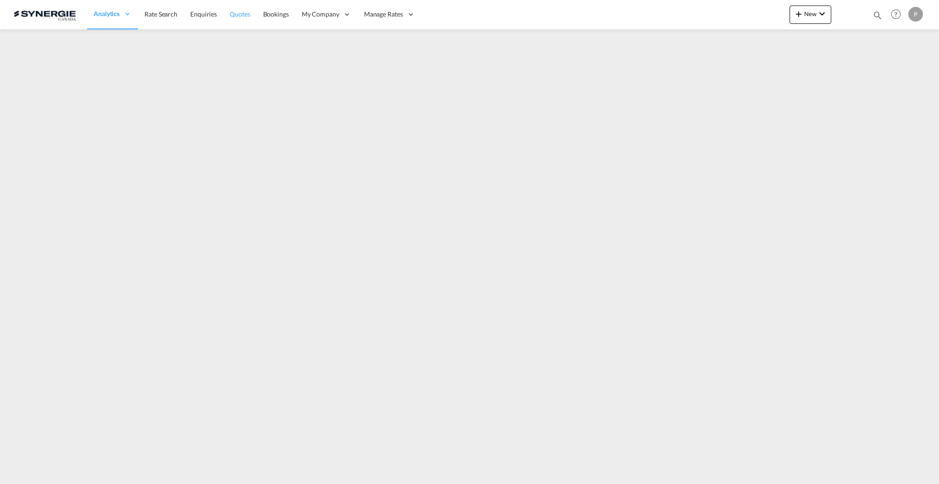
click at [237, 18] on span "Quotes" at bounding box center [240, 14] width 20 height 9
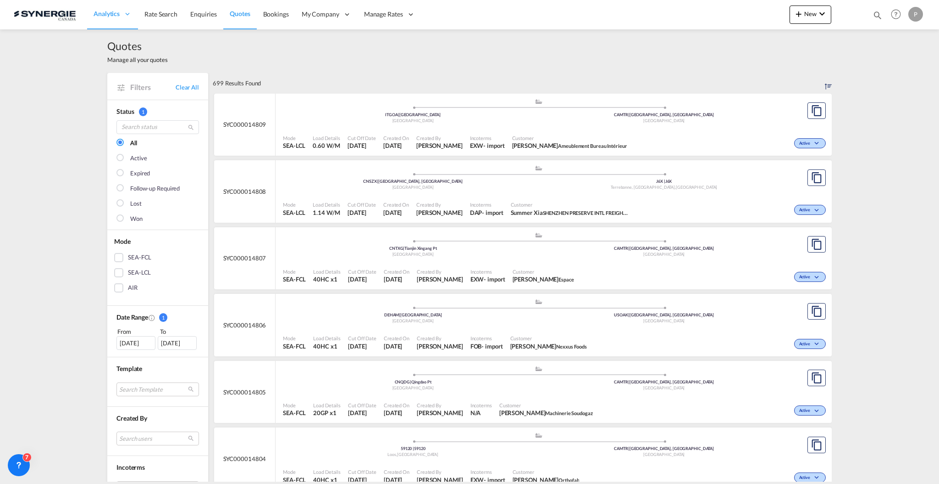
click at [496, 134] on span "Incoterms" at bounding box center [487, 137] width 35 height 7
click at [237, 11] on span "Quotes" at bounding box center [240, 14] width 20 height 8
click at [182, 88] on link "Clear All" at bounding box center [187, 87] width 23 height 8
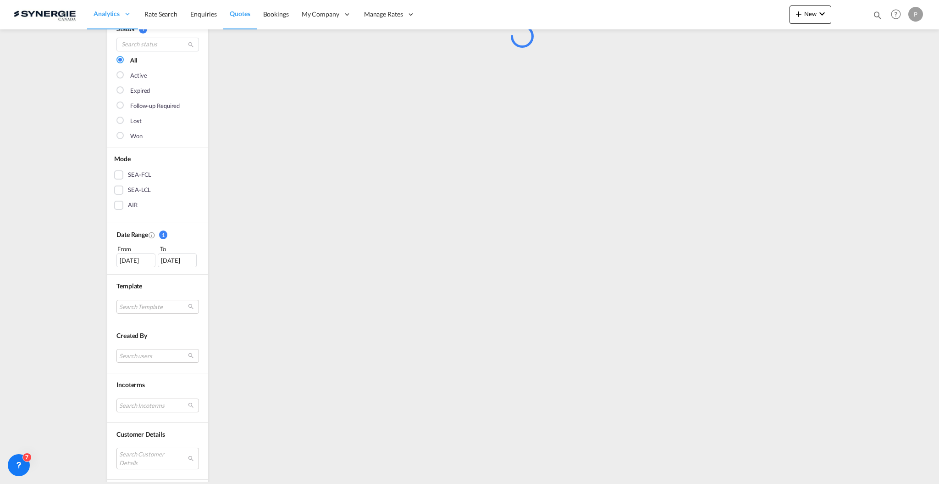
scroll to position [229, 0]
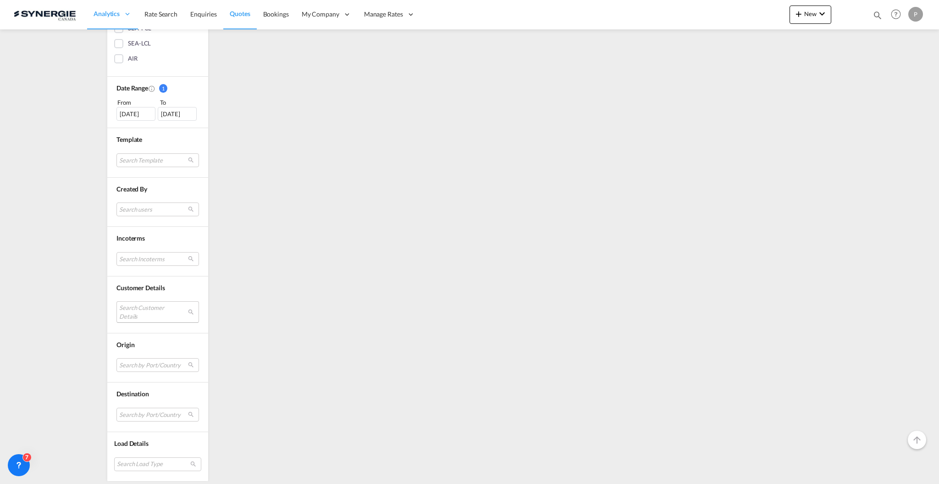
click at [148, 319] on md-select "Search Customer Details user name user [PERSON_NAME] [PERSON_NAME][EMAIL_ADDRES…" at bounding box center [158, 311] width 83 height 21
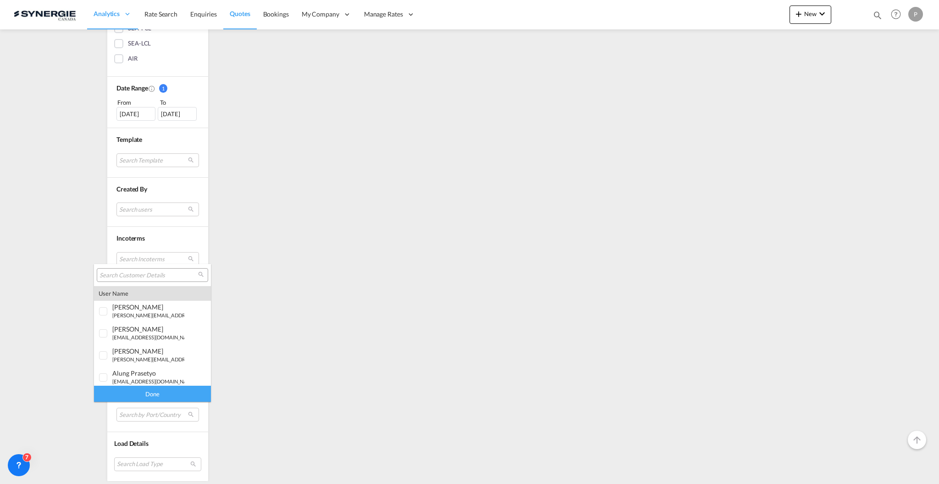
click at [151, 272] on input "search" at bounding box center [149, 275] width 99 height 8
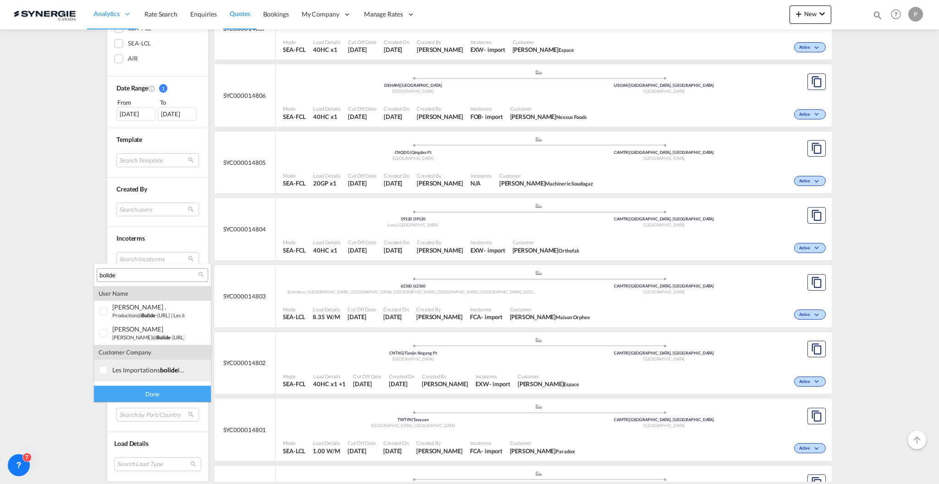
type input "bolide"
click at [151, 370] on div "les importations bolide ltee" at bounding box center [148, 370] width 72 height 8
click at [150, 391] on div "Done" at bounding box center [152, 393] width 117 height 16
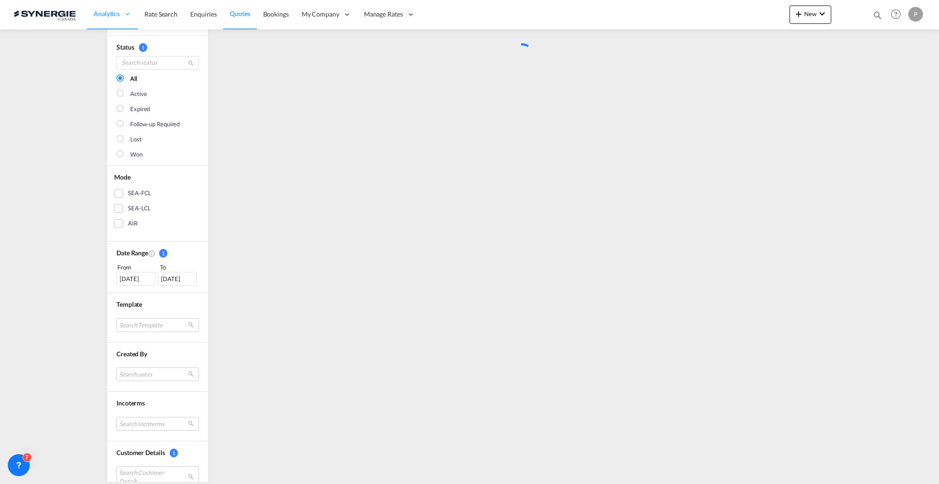
scroll to position [0, 0]
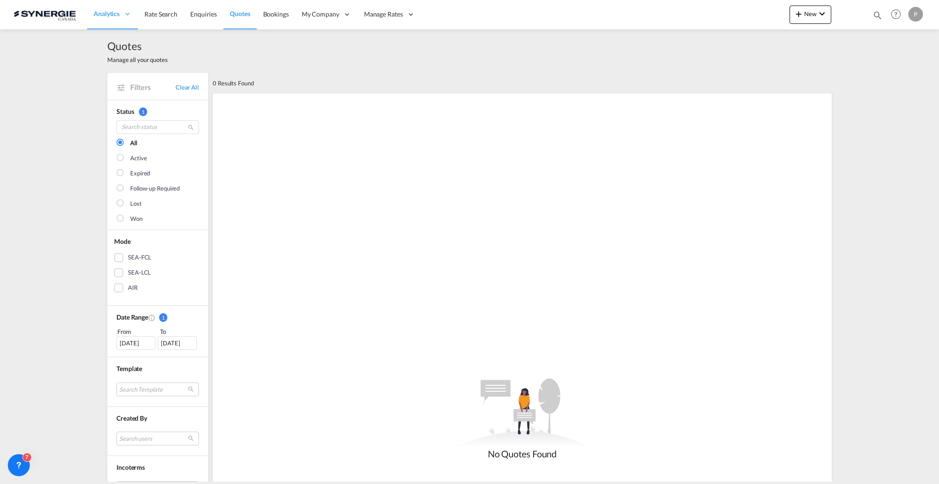
click at [125, 342] on div "[DATE]" at bounding box center [136, 343] width 39 height 14
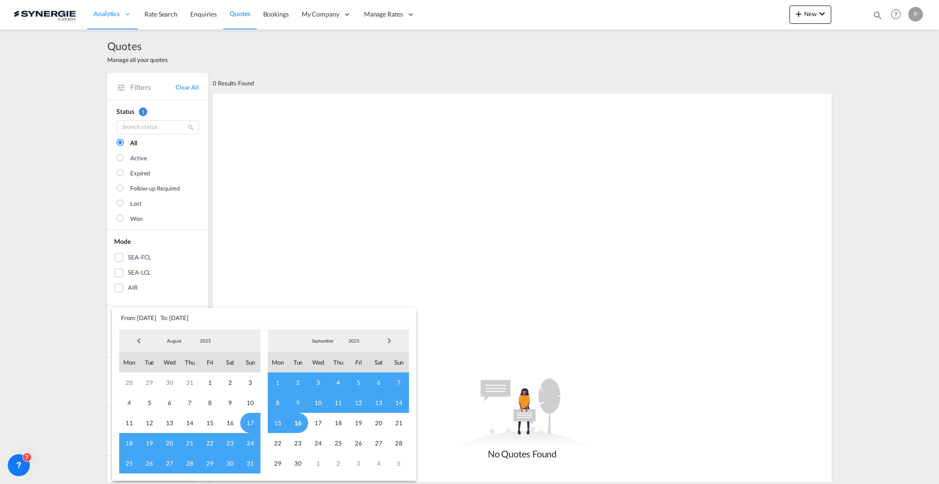
click at [142, 341] on span "Previous Month" at bounding box center [139, 340] width 18 height 18
click at [142, 340] on span "Previous Month" at bounding box center [139, 340] width 18 height 18
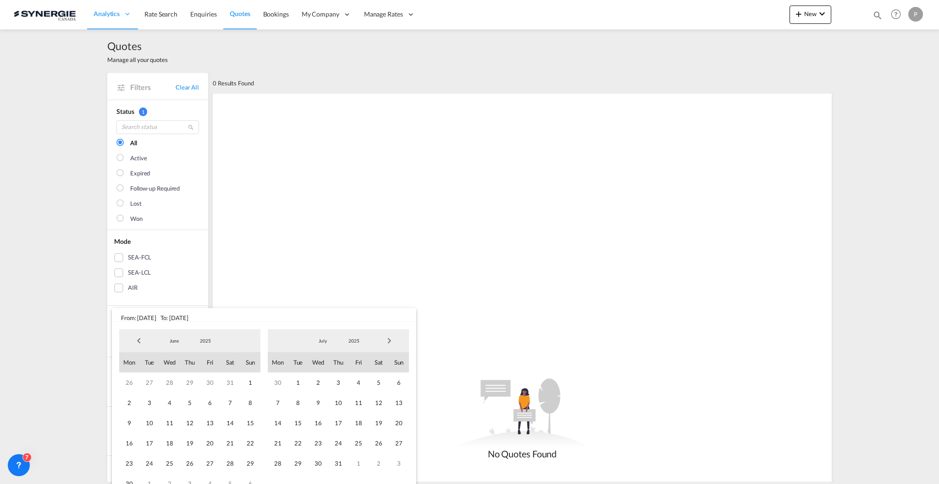
click at [142, 340] on span "Previous Month" at bounding box center [139, 340] width 18 height 18
click at [189, 384] on span "1" at bounding box center [190, 382] width 20 height 20
click at [396, 343] on span "Next Month" at bounding box center [389, 340] width 18 height 18
click at [395, 343] on span "Next Month" at bounding box center [389, 340] width 18 height 18
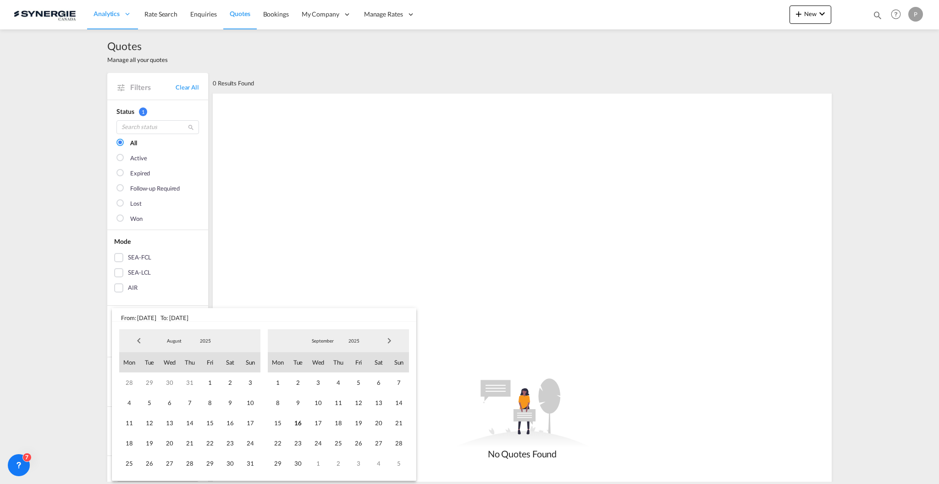
click at [394, 343] on span "Next Month" at bounding box center [389, 340] width 18 height 18
click at [359, 417] on span "17" at bounding box center [359, 422] width 20 height 20
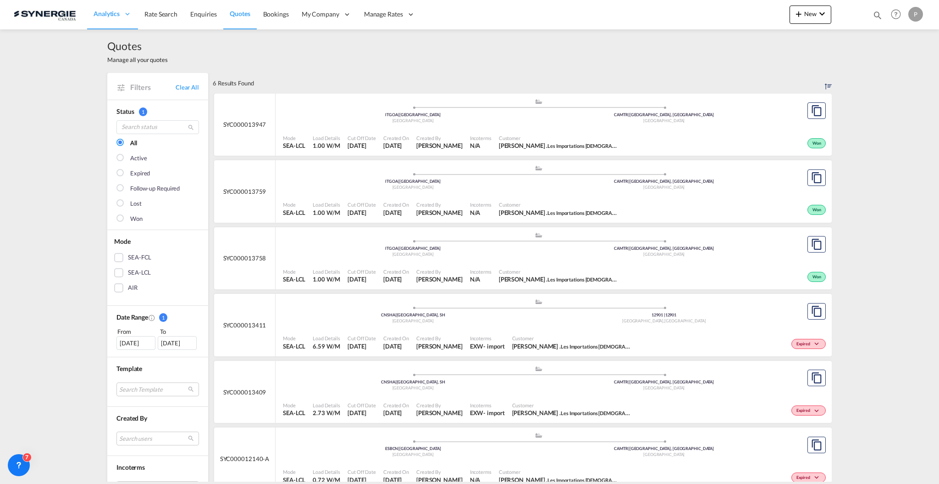
click at [492, 140] on span "Incoterms" at bounding box center [481, 137] width 22 height 7
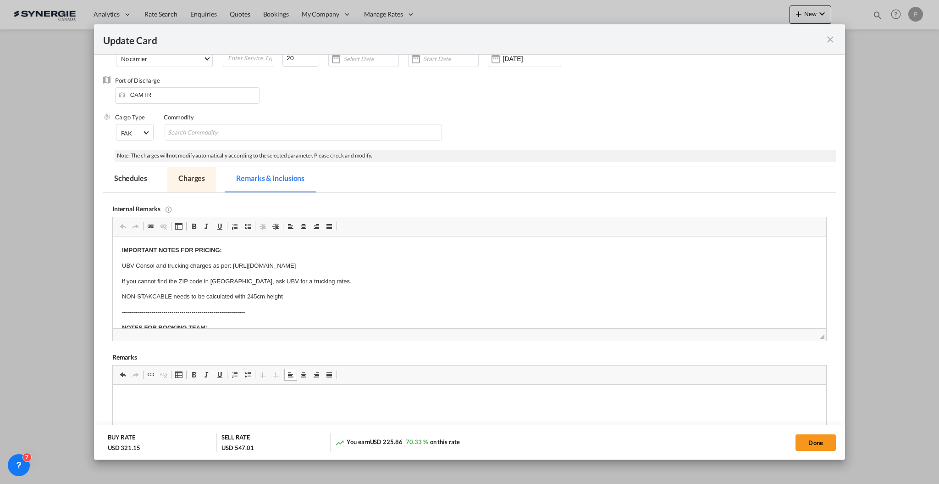
click at [192, 178] on md-tab-item "Charges" at bounding box center [191, 179] width 49 height 25
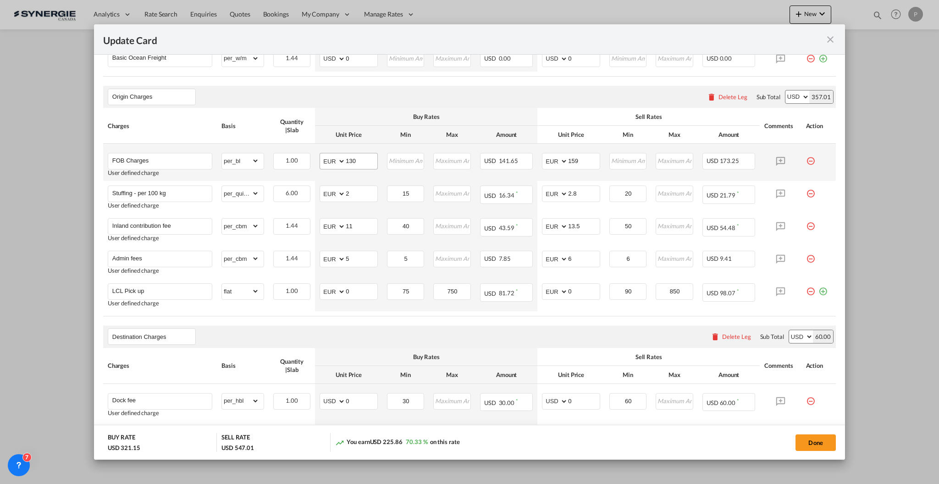
scroll to position [367, 0]
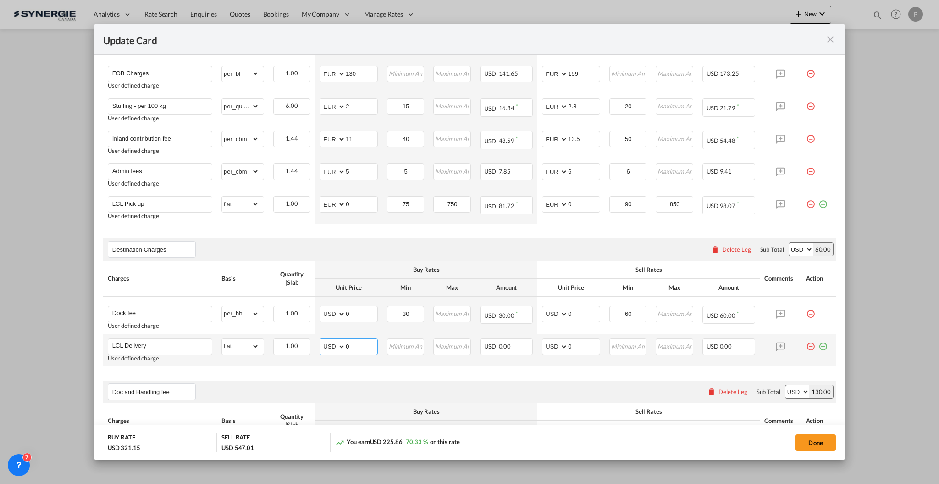
click at [353, 349] on input "0" at bounding box center [362, 346] width 32 height 14
type input "110"
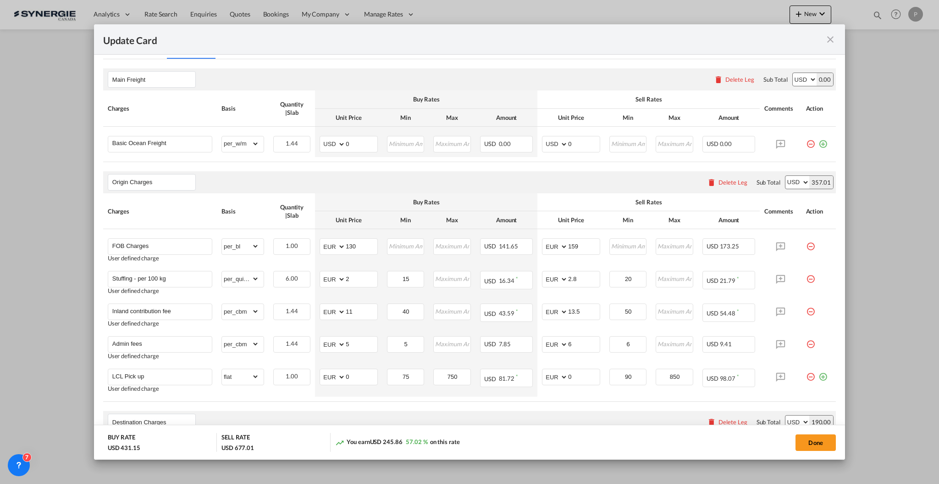
scroll to position [183, 0]
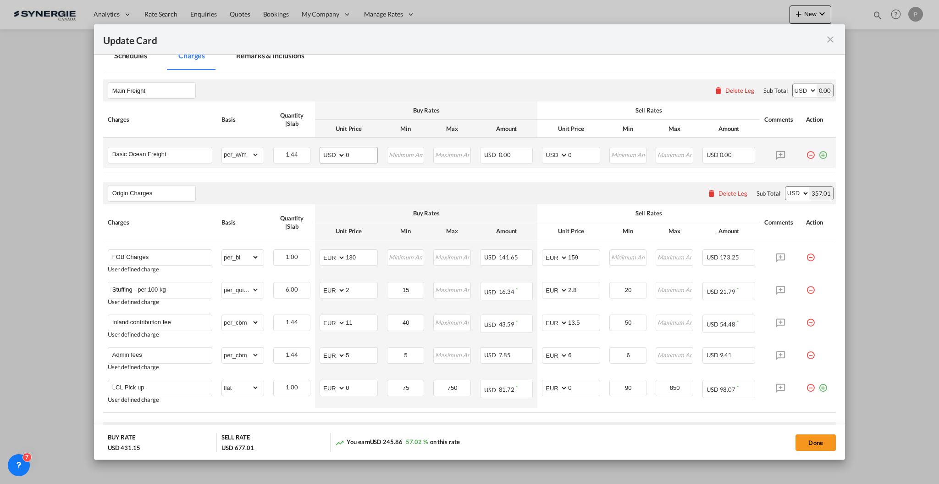
type input "130"
click at [346, 154] on input "0" at bounding box center [362, 154] width 32 height 14
click at [346, 153] on input "0" at bounding box center [362, 154] width 32 height 14
click at [346, 154] on input "0" at bounding box center [362, 154] width 32 height 14
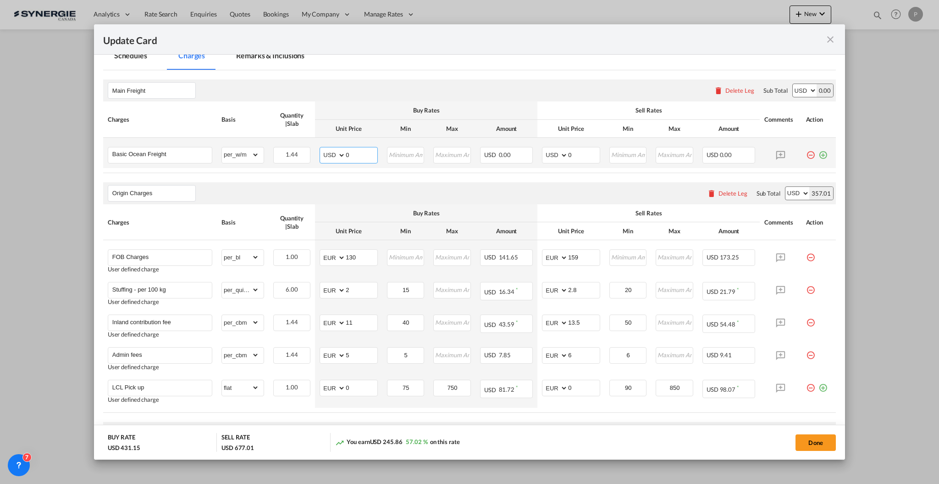
click at [358, 153] on input "0" at bounding box center [362, 154] width 32 height 14
type input "96"
click at [583, 151] on input "0" at bounding box center [584, 154] width 32 height 14
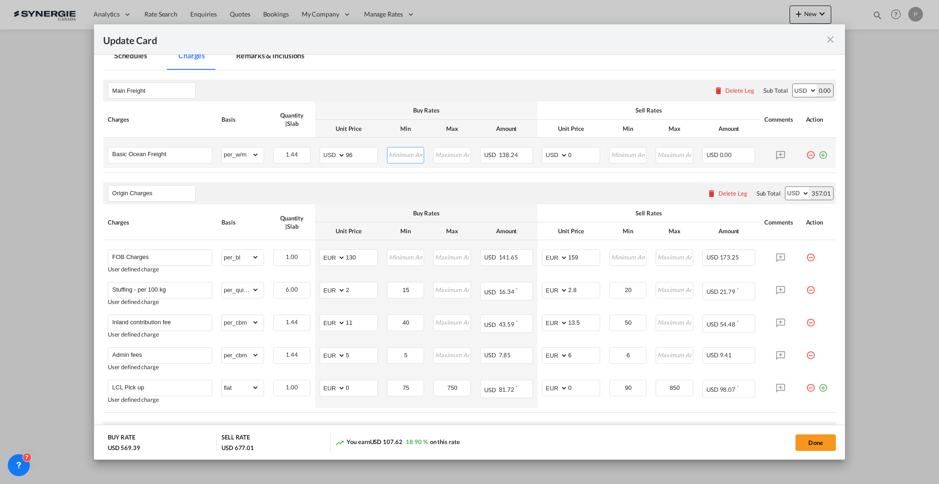
click at [403, 151] on input "Update Card Port ..." at bounding box center [406, 154] width 36 height 14
type input "96"
type input "106"
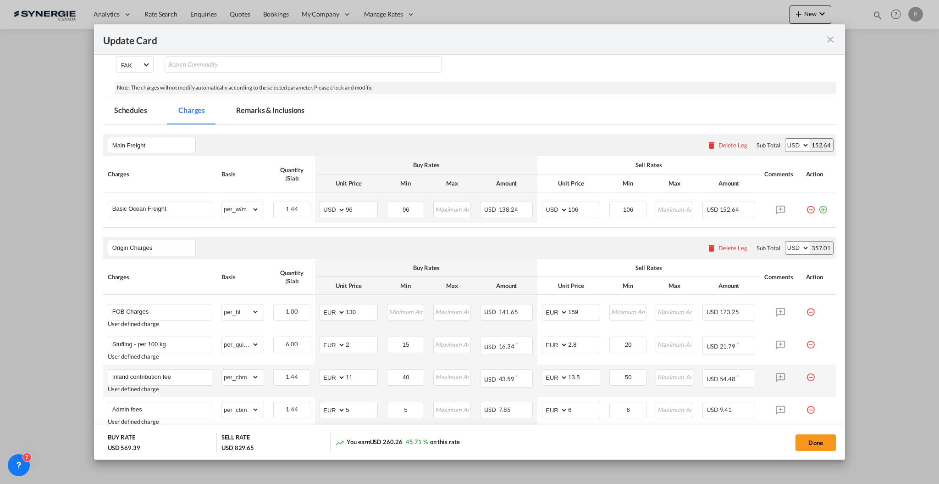
scroll to position [0, 0]
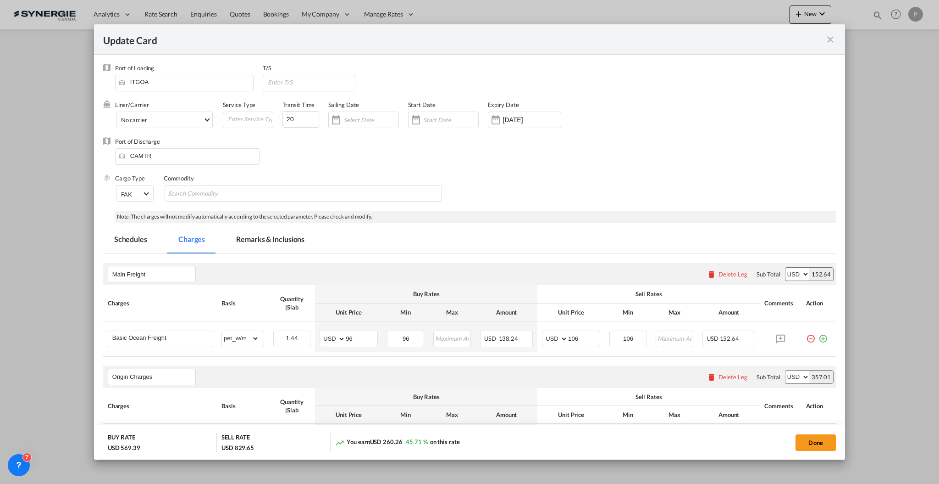
drag, startPoint x: 280, startPoint y: 240, endPoint x: 411, endPoint y: 209, distance: 134.9
click at [280, 239] on md-tab-item "Remarks & Inclusions" at bounding box center [270, 240] width 90 height 25
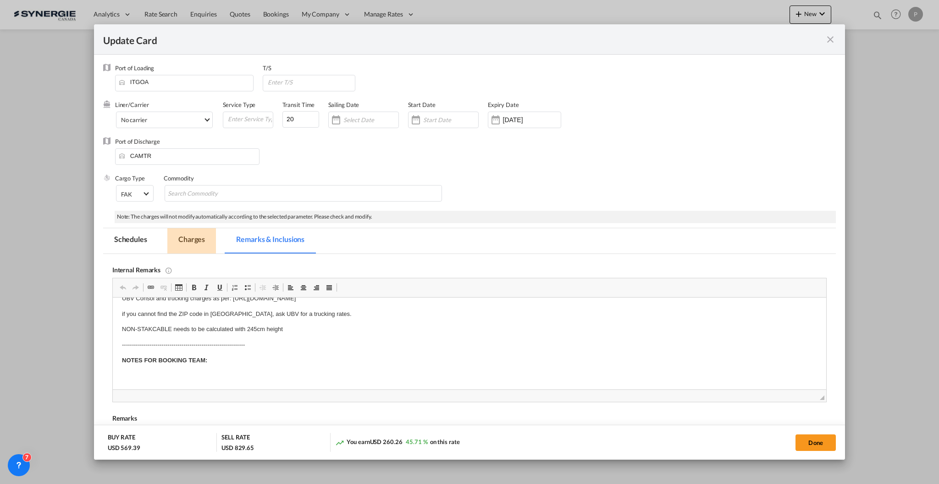
click at [182, 237] on md-tab-item "Charges" at bounding box center [191, 240] width 49 height 25
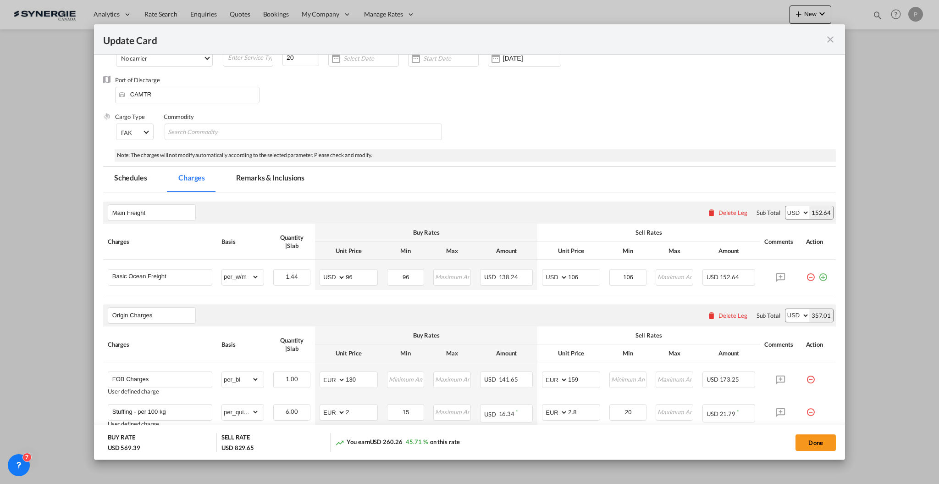
scroll to position [61, 0]
drag, startPoint x: 295, startPoint y: 189, endPoint x: 296, endPoint y: 181, distance: 7.9
click at [295, 188] on md-tab-item "Remarks & Inclusions" at bounding box center [270, 179] width 90 height 25
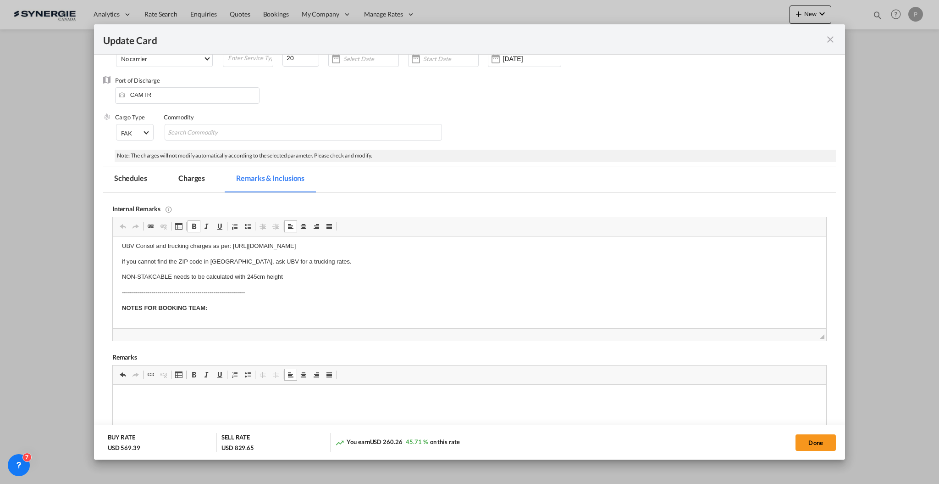
scroll to position [28, 0]
click at [200, 317] on p "Editor, editor4" at bounding box center [469, 315] width 695 height 10
click at [266, 320] on body "IMPORTANT NOTES FOR PRICING: UBV Consol and trucking charges as per: https://do…" at bounding box center [469, 268] width 695 height 103
click at [284, 314] on p "Bonded delivery from Argus:" at bounding box center [469, 315] width 695 height 10
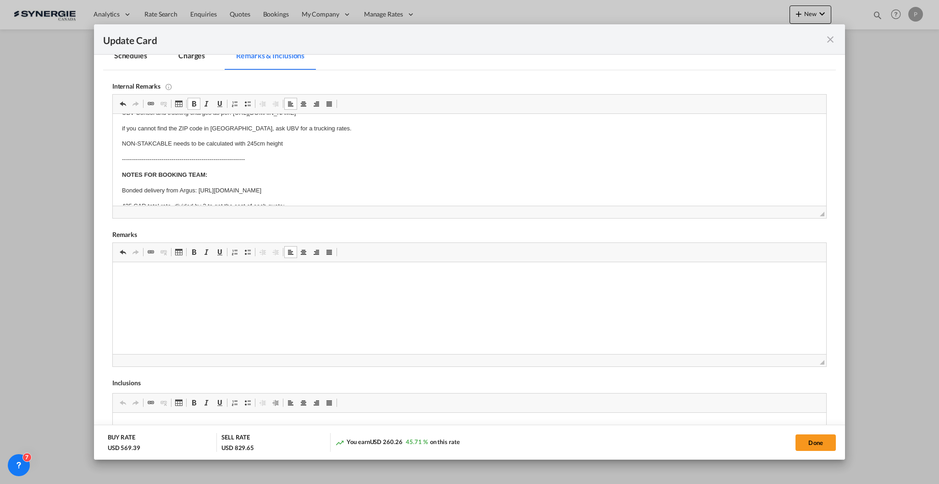
scroll to position [44, 0]
click at [818, 437] on button "Done" at bounding box center [816, 442] width 40 height 17
type input "15 Oct 2025"
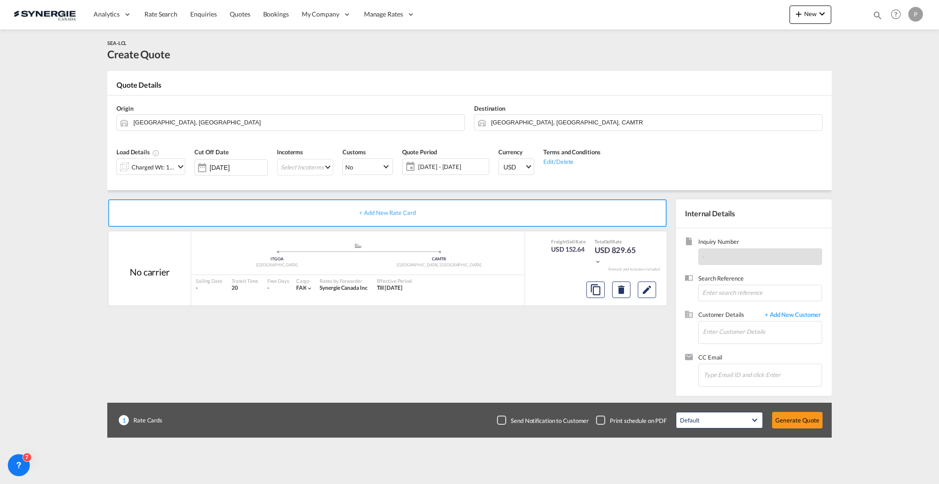
scroll to position [8, 0]
click at [433, 167] on span "16 Sep - 16 Oct 2025" at bounding box center [452, 166] width 68 height 8
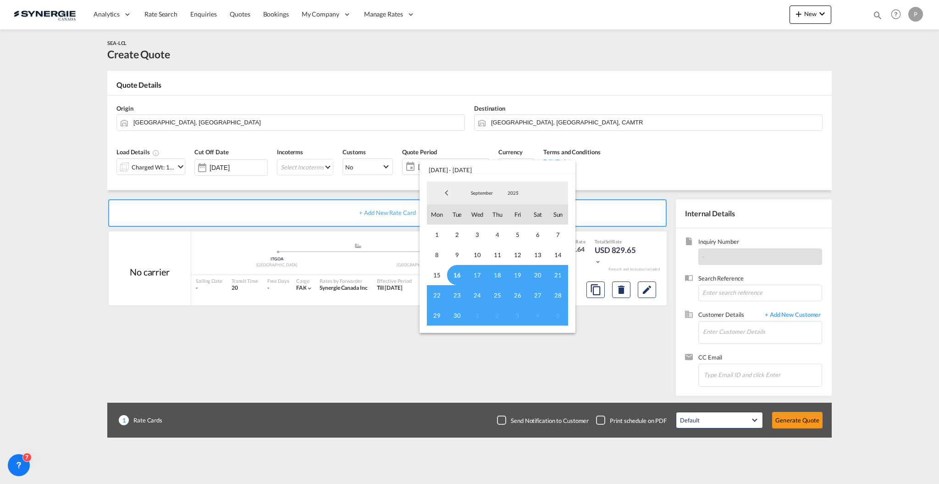
click at [456, 270] on span "16" at bounding box center [457, 275] width 20 height 20
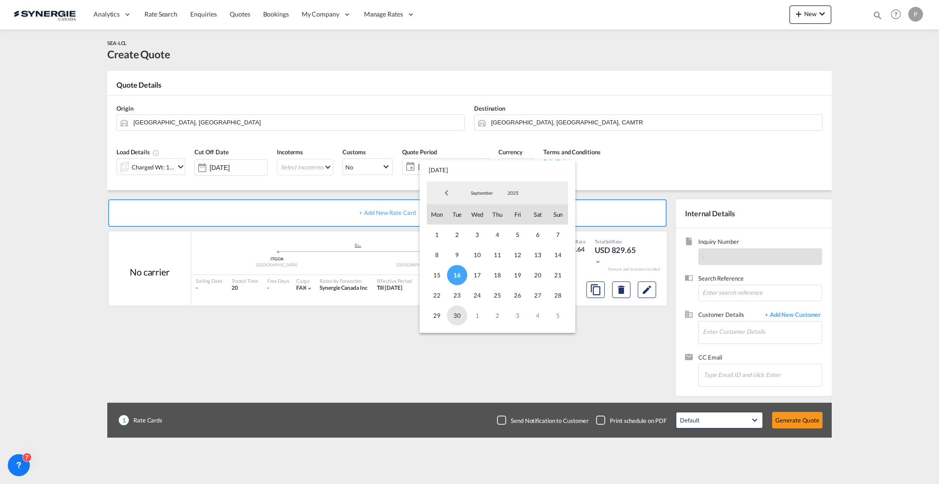
click at [462, 312] on span "30" at bounding box center [457, 315] width 20 height 20
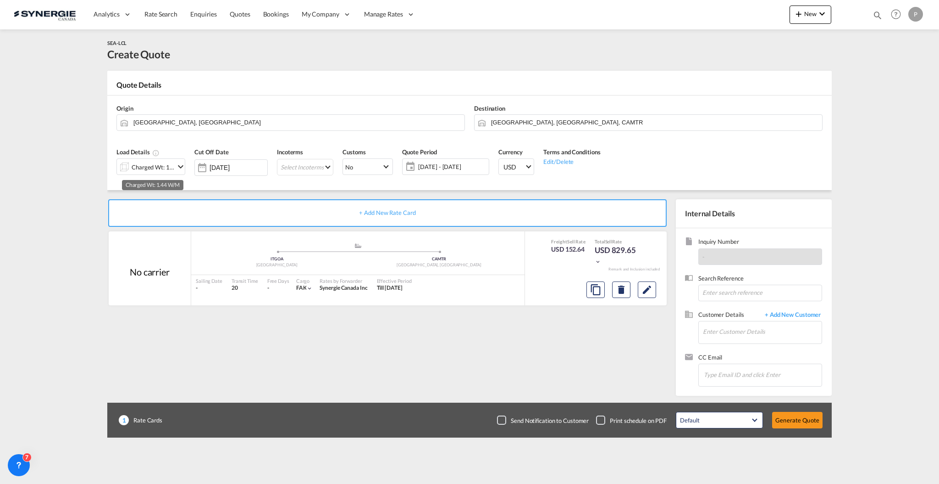
click at [147, 167] on div "Charged Wt: 1.44 W/M" at bounding box center [153, 167] width 43 height 13
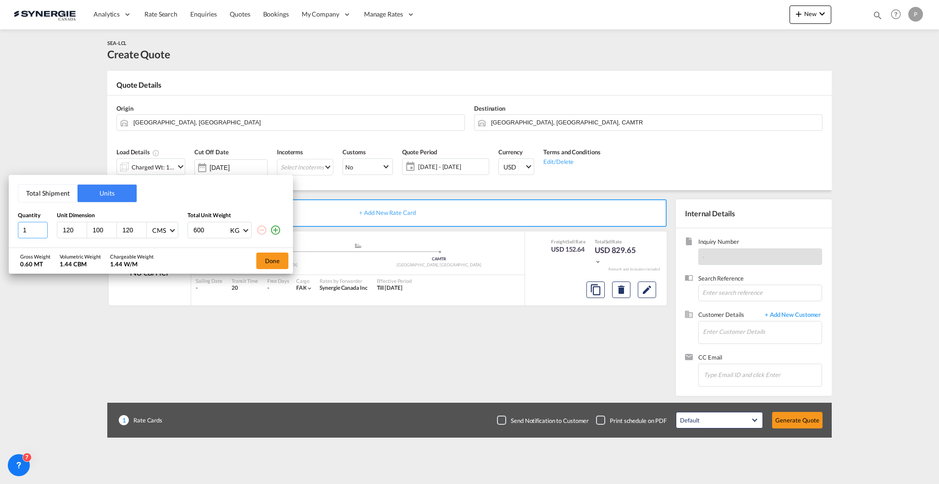
click at [27, 231] on input "1" at bounding box center [33, 230] width 30 height 17
type input "120"
type input "60"
type input "40"
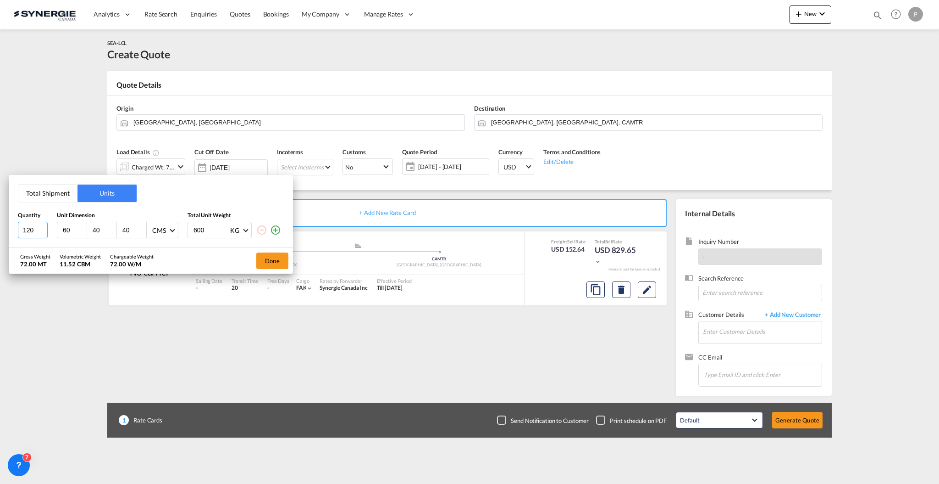
click at [35, 228] on input "120" at bounding box center [33, 230] width 30 height 17
click at [36, 228] on input "120" at bounding box center [33, 230] width 30 height 17
type input "12"
click at [215, 231] on input "600" at bounding box center [211, 230] width 37 height 16
click at [205, 228] on input "600" at bounding box center [211, 230] width 37 height 16
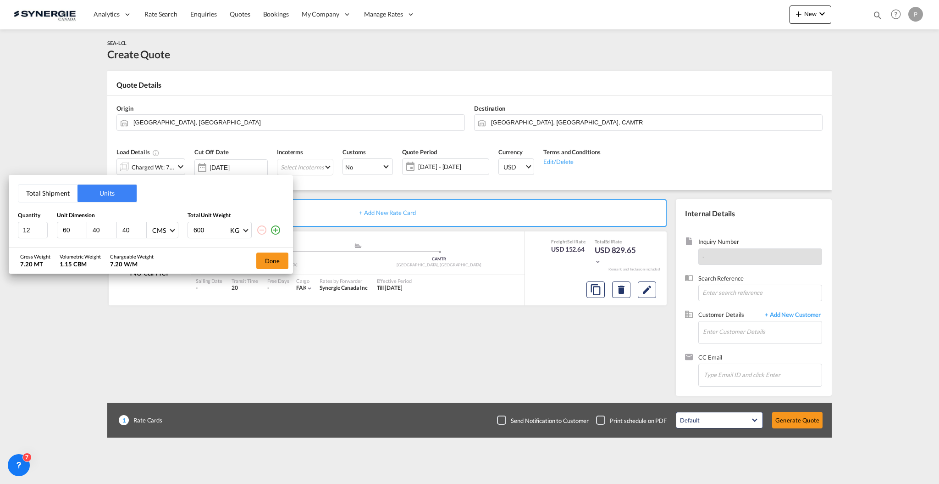
click at [205, 228] on input "600" at bounding box center [211, 230] width 37 height 16
click at [206, 227] on input "600" at bounding box center [211, 230] width 37 height 16
type input "253"
click at [273, 263] on button "Done" at bounding box center [272, 260] width 32 height 17
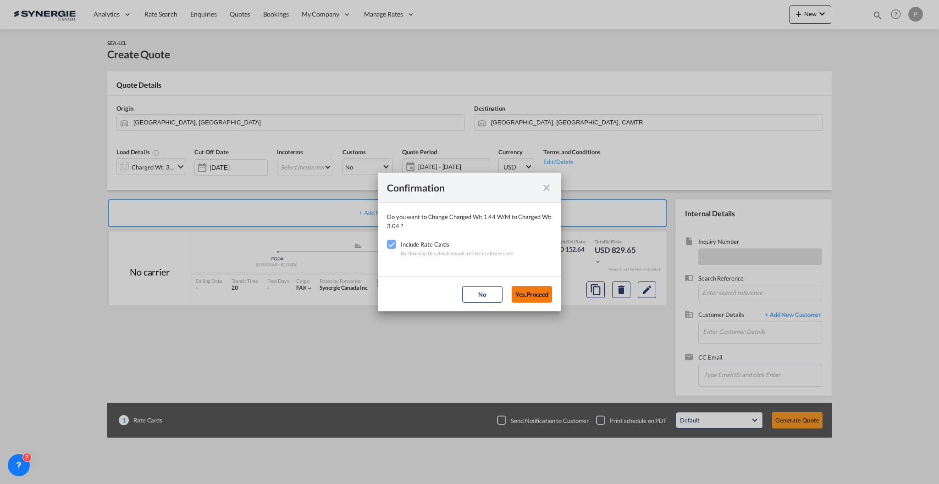
click at [534, 289] on button "Yes,Proceed" at bounding box center [532, 294] width 40 height 17
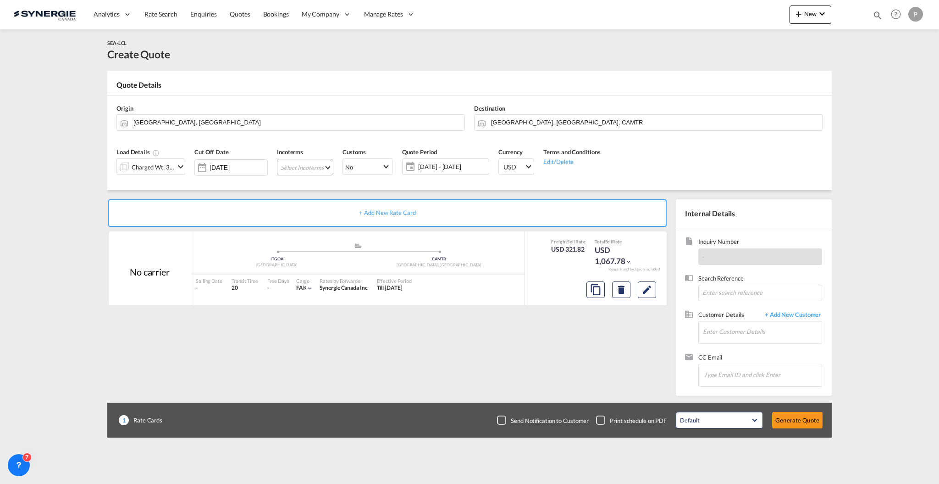
drag, startPoint x: 321, startPoint y: 164, endPoint x: 317, endPoint y: 171, distance: 8.0
click at [319, 163] on md-select "Select Incoterms DDP - export Delivery Duty Paid DAP - export Delivered at Plac…" at bounding box center [305, 167] width 56 height 17
click at [316, 172] on input "search" at bounding box center [322, 175] width 73 height 8
type input "exw"
click at [324, 201] on div "EXW - import" at bounding box center [341, 202] width 105 height 7
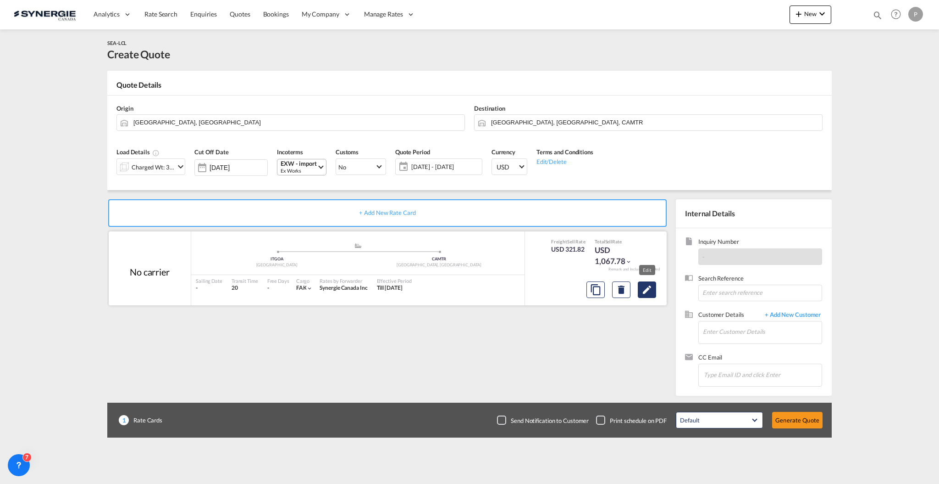
click at [644, 291] on md-icon "Edit" at bounding box center [647, 289] width 11 height 11
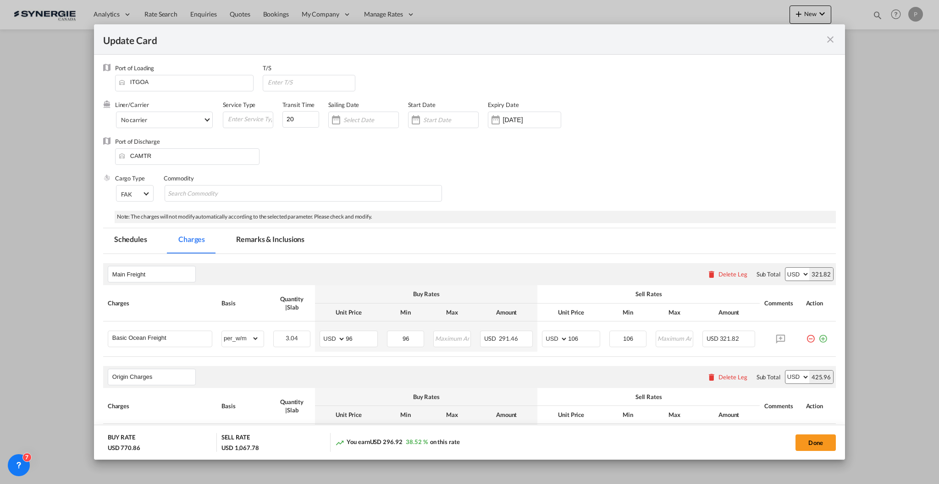
drag, startPoint x: 260, startPoint y: 241, endPoint x: 272, endPoint y: 238, distance: 12.7
click at [260, 240] on md-tab-item "Remarks & Inclusions" at bounding box center [270, 240] width 90 height 25
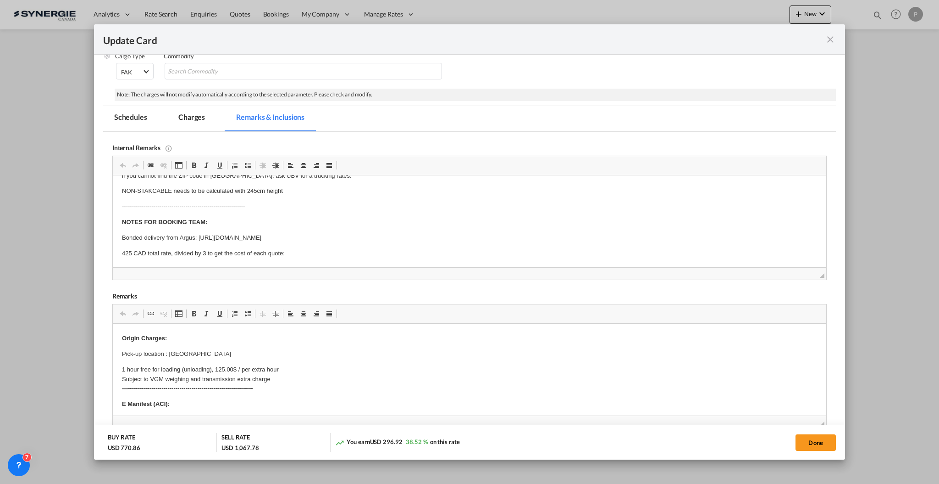
scroll to position [0, 0]
drag, startPoint x: 371, startPoint y: 352, endPoint x: 322, endPoint y: 349, distance: 48.7
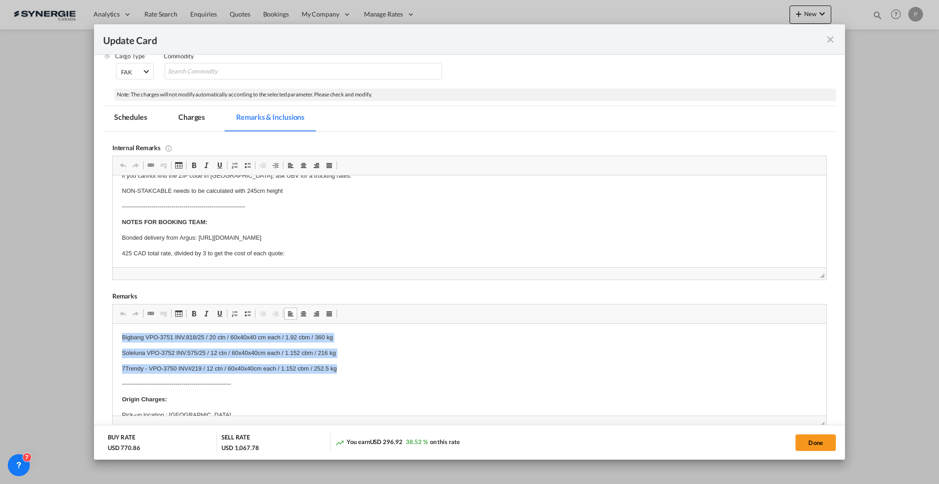
drag, startPoint x: 343, startPoint y: 365, endPoint x: 224, endPoint y: 637, distance: 297.1
copy body "Bigbang VPO-3751 INV.818/25 / 20 ctn / 60x40x40 cm each / 1.92 cbm / 360 kg Sol…"
drag, startPoint x: 343, startPoint y: 352, endPoint x: 115, endPoint y: 333, distance: 228.8
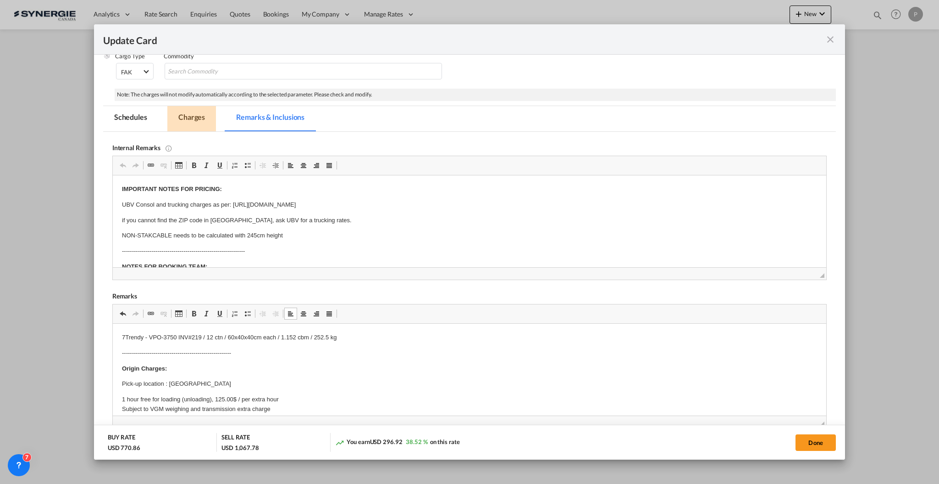
click at [191, 113] on md-tab-item "Charges" at bounding box center [191, 118] width 49 height 25
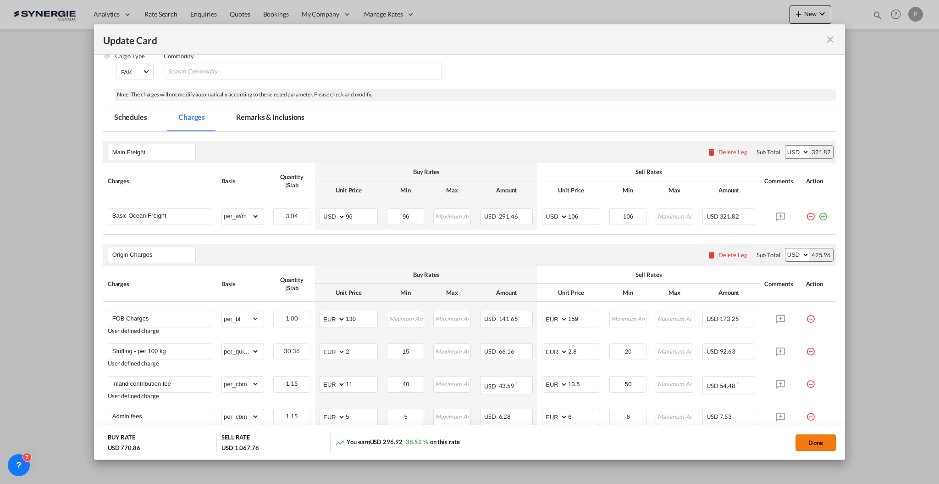
click at [820, 444] on button "Done" at bounding box center [816, 442] width 40 height 17
type input "15 Oct 2025"
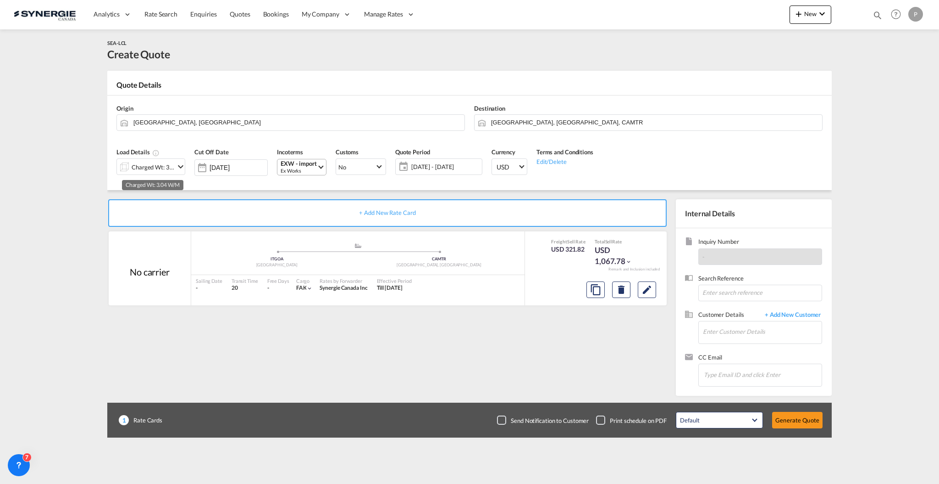
click at [152, 161] on div "Charged Wt: 3.04 W/M" at bounding box center [153, 167] width 43 height 13
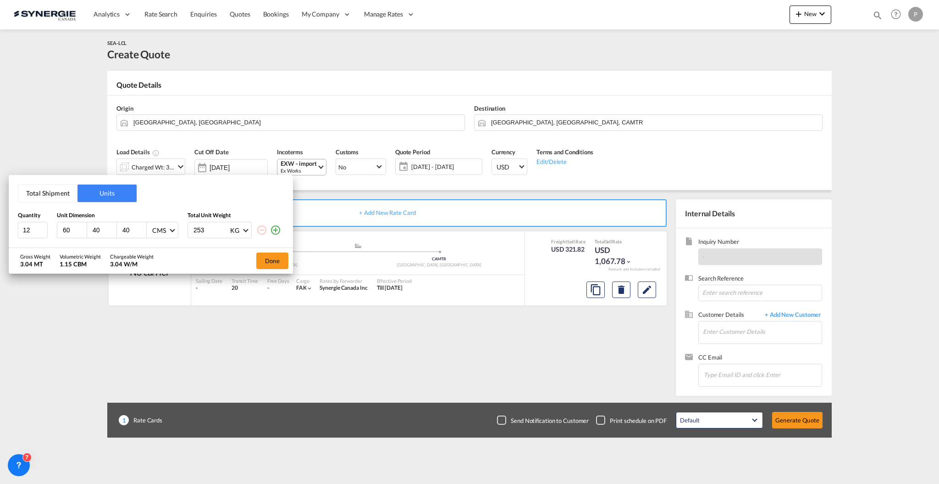
click at [60, 193] on button "Total Shipment" at bounding box center [47, 192] width 59 height 17
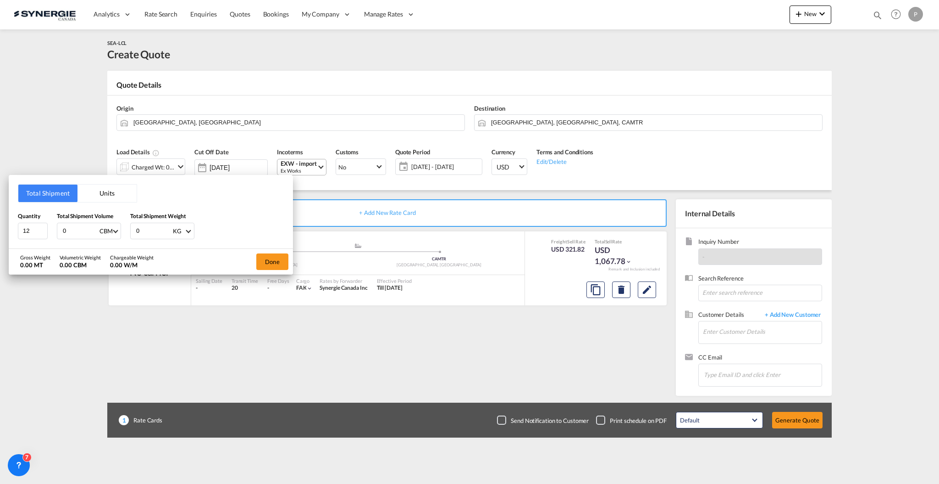
click at [74, 227] on input "0" at bounding box center [80, 231] width 37 height 16
click at [74, 226] on input "0" at bounding box center [80, 231] width 37 height 16
click at [97, 195] on button "Units" at bounding box center [107, 192] width 59 height 17
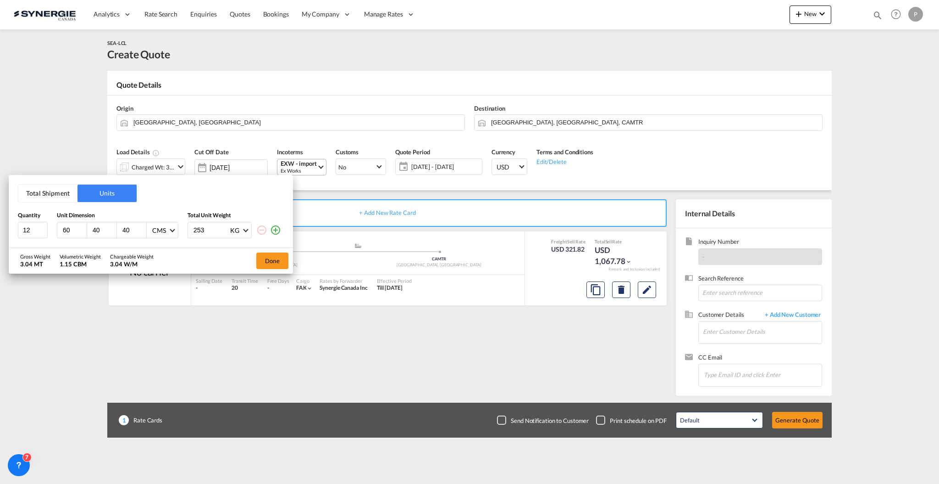
click at [34, 194] on button "Total Shipment" at bounding box center [47, 192] width 59 height 17
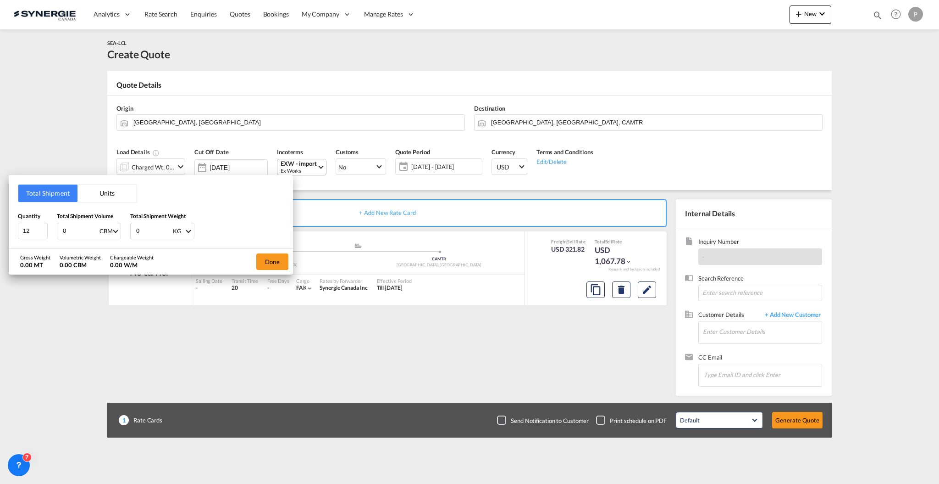
click at [74, 227] on input "0" at bounding box center [80, 231] width 37 height 16
type input "1"
type input "1.15"
type input "253"
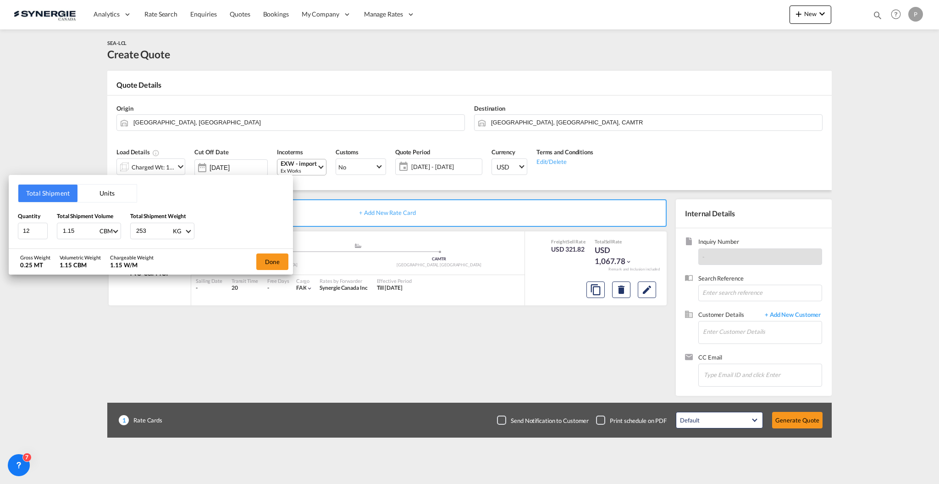
click at [78, 233] on input "1.15" at bounding box center [80, 231] width 37 height 16
type input "1.152"
click at [262, 264] on button "Done" at bounding box center [272, 261] width 32 height 17
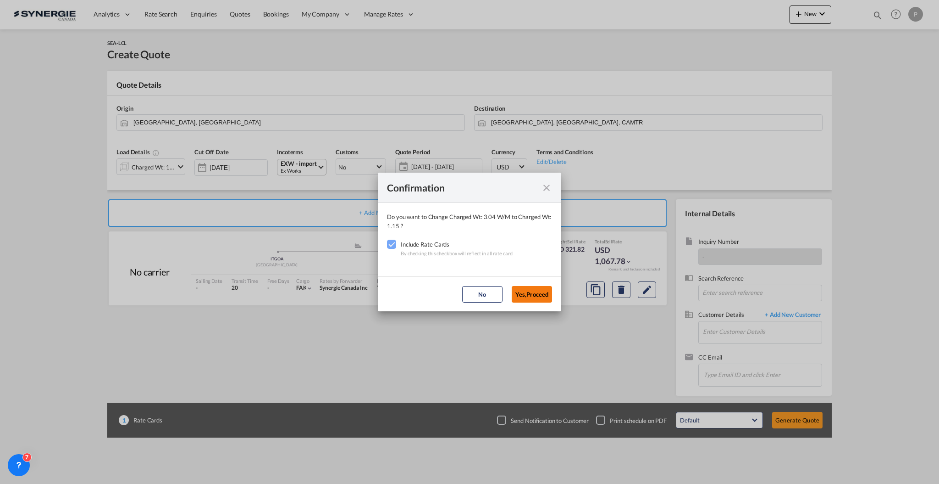
click at [530, 289] on button "Yes,Proceed" at bounding box center [532, 294] width 40 height 17
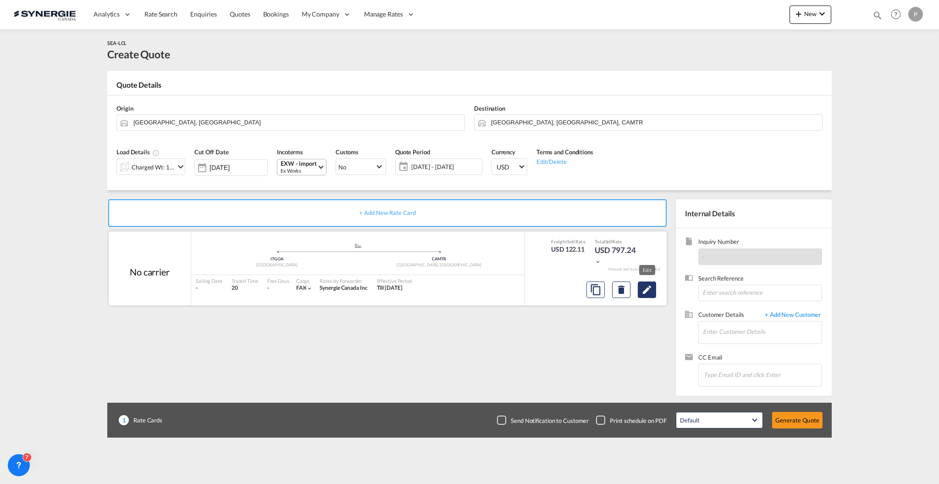
click at [650, 286] on md-icon "Edit" at bounding box center [647, 289] width 11 height 11
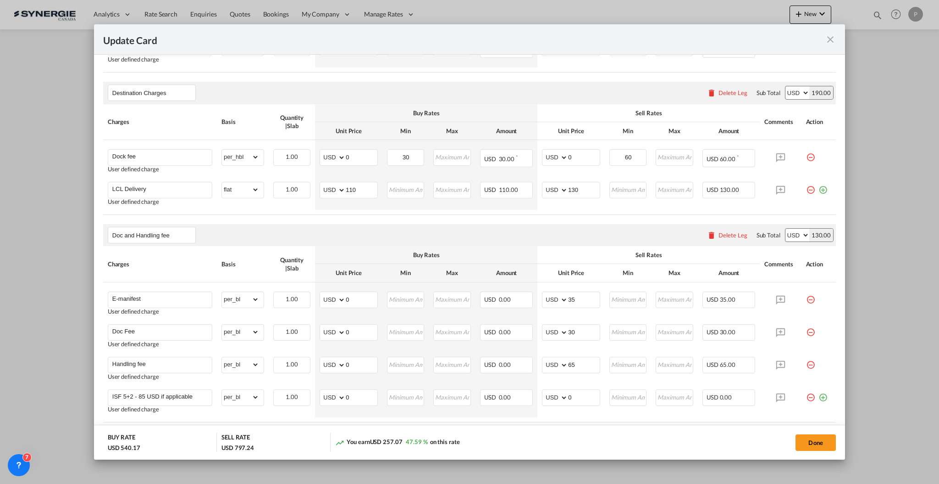
scroll to position [550, 0]
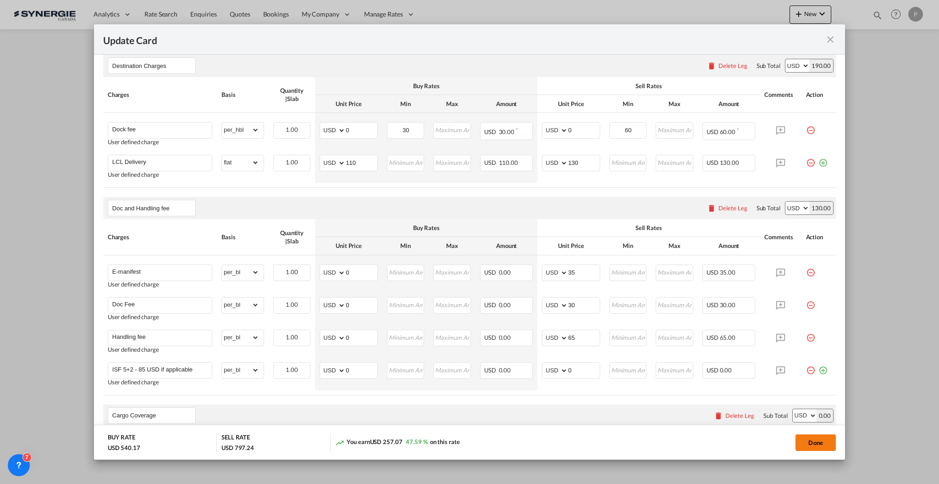
click at [805, 439] on button "Done" at bounding box center [816, 442] width 40 height 17
type input "15 Oct 2025"
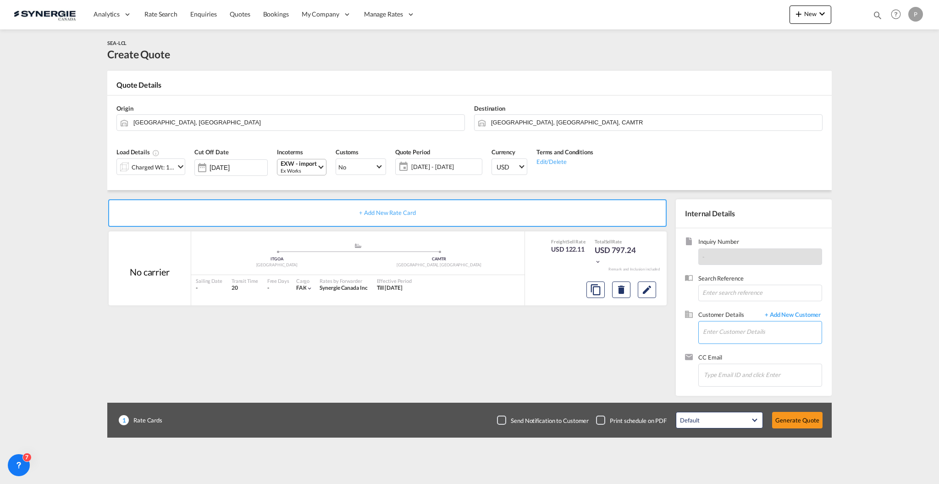
click at [713, 331] on input "Enter Customer Details" at bounding box center [762, 331] width 119 height 21
paste input "production@bolide-i.com"
drag, startPoint x: 747, startPoint y: 350, endPoint x: 717, endPoint y: 352, distance: 30.4
click at [747, 349] on div "Chloe . production@bolide-i.com | Les Importations Bolide Ltee" at bounding box center [762, 347] width 119 height 25
type input "Les Importations Bolide Ltee, Chloe ., production@bolide-i.com"
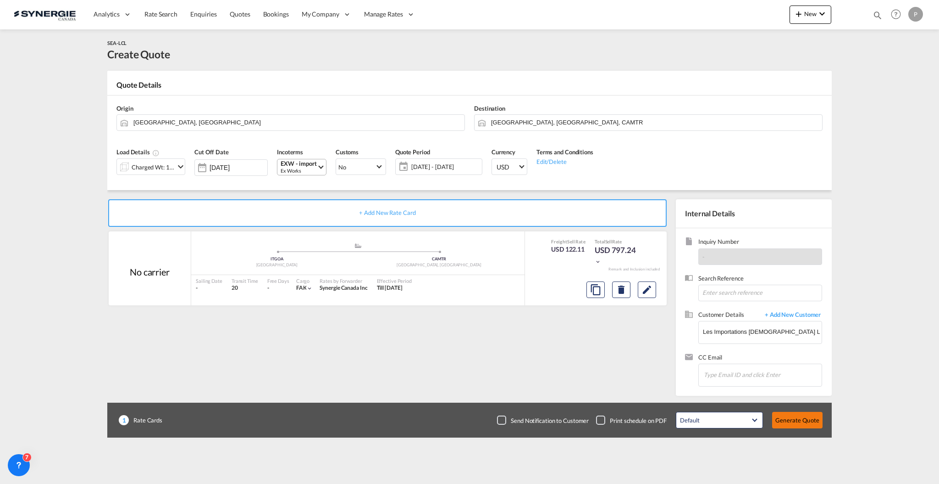
click at [786, 418] on button "Generate Quote" at bounding box center [798, 419] width 50 height 17
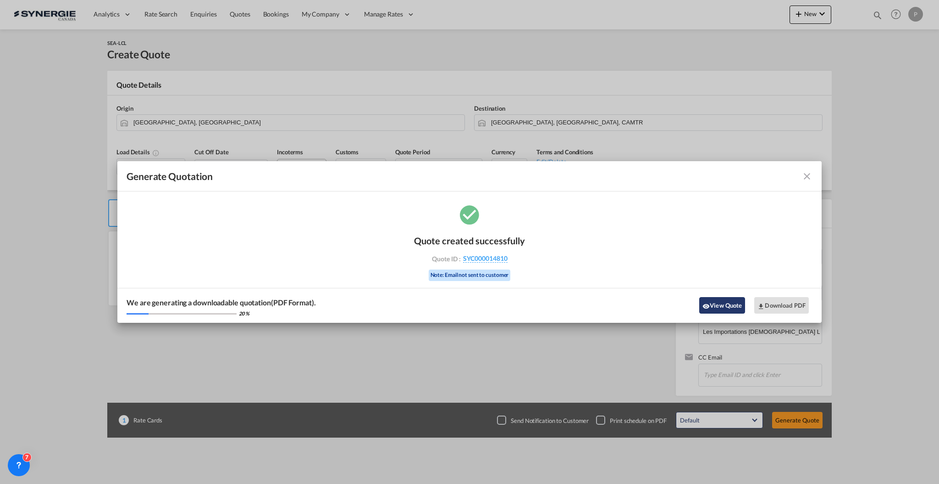
click at [727, 306] on button "View Quote" at bounding box center [723, 305] width 46 height 17
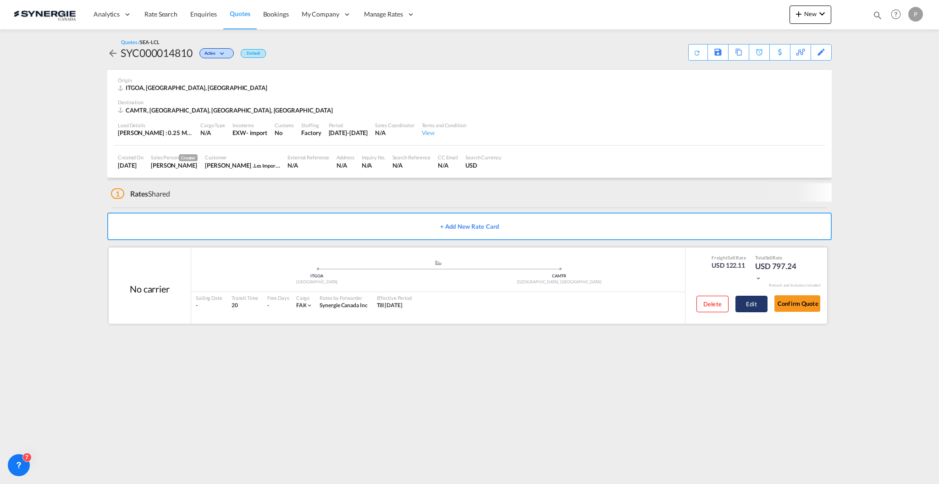
click at [752, 304] on button "Edit" at bounding box center [752, 303] width 32 height 17
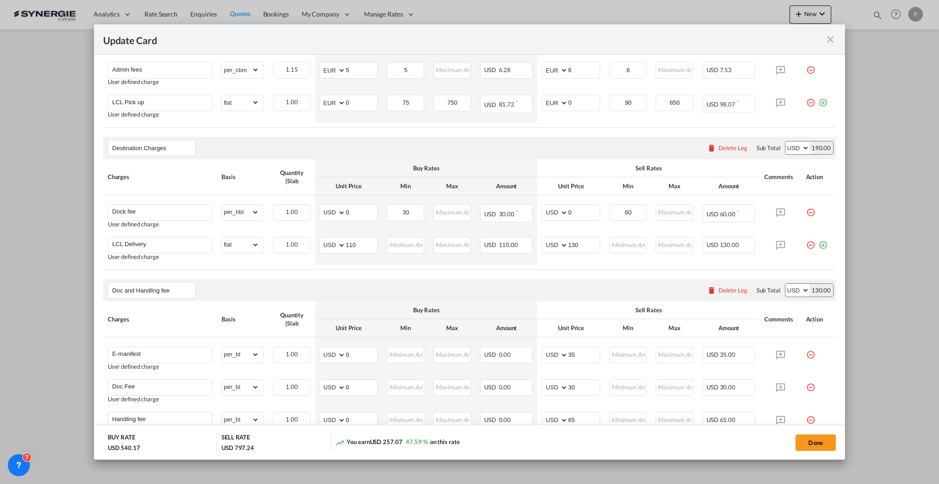
scroll to position [550, 0]
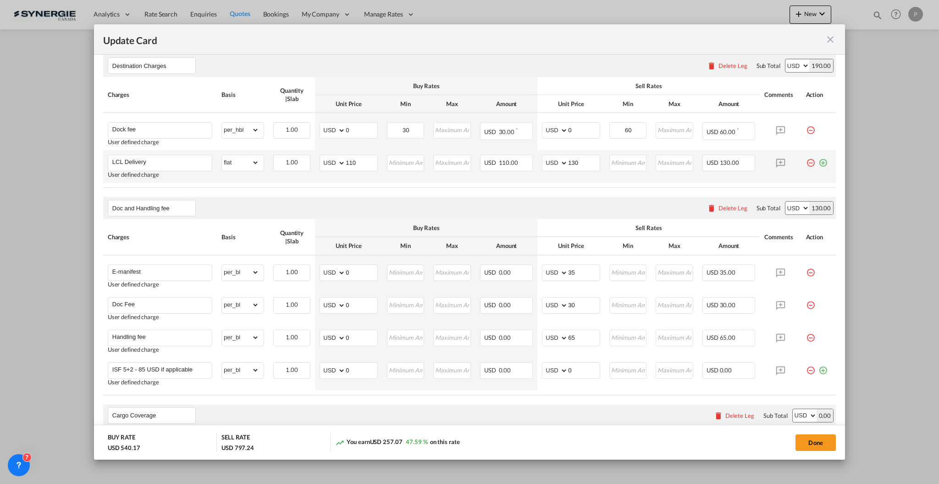
click at [819, 164] on md-icon "icon-plus-circle-outline green-400-fg" at bounding box center [823, 159] width 9 height 9
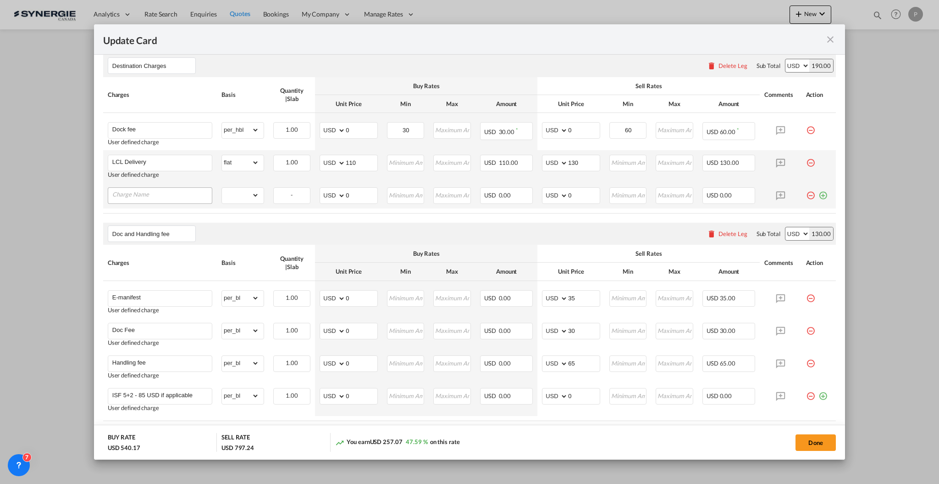
click at [135, 189] on input "Charge Name" at bounding box center [162, 195] width 100 height 14
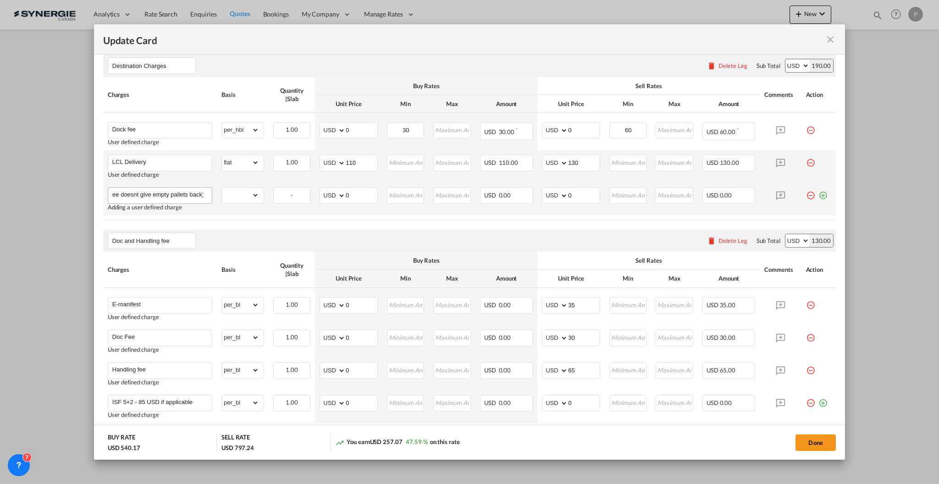
scroll to position [0, 59]
type input "Pallet exchange (if cnee doesnt give empty pallets back)"
select select "per_pallet"
drag, startPoint x: 130, startPoint y: 191, endPoint x: 81, endPoint y: 189, distance: 49.1
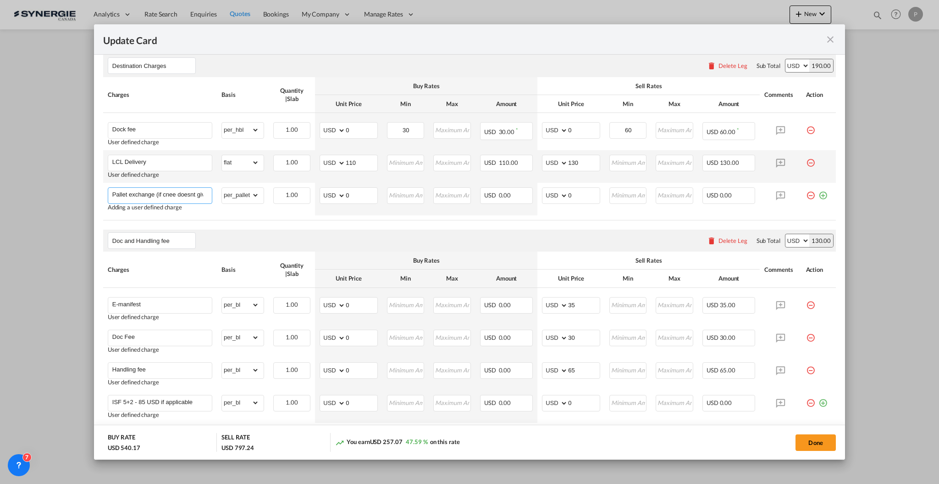
click at [81, 188] on div "Update Card Port of Loading ITGOA T/S Liner/Carrier No carrier 2HM LOGISTICS D.…" at bounding box center [469, 242] width 939 height 484
click at [129, 189] on input "Pallet exchange (if cnee doesnt give empty pallets back)" at bounding box center [162, 195] width 100 height 14
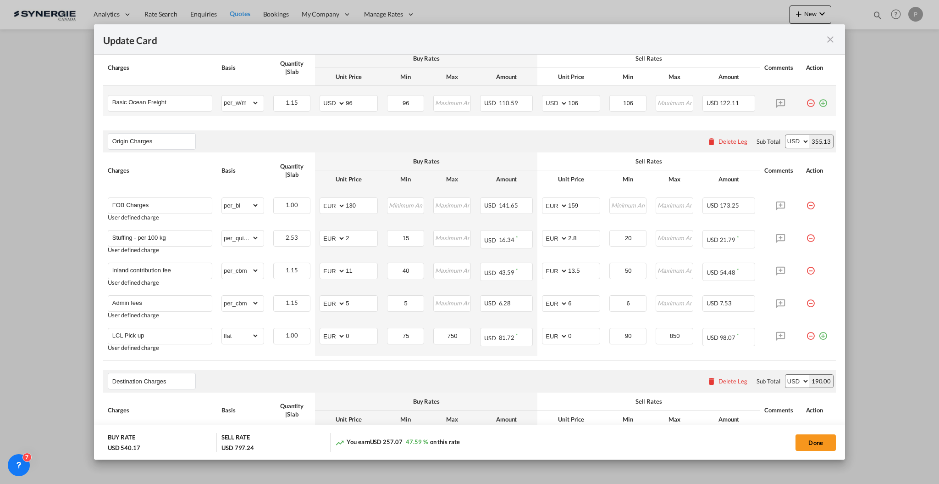
scroll to position [183, 0]
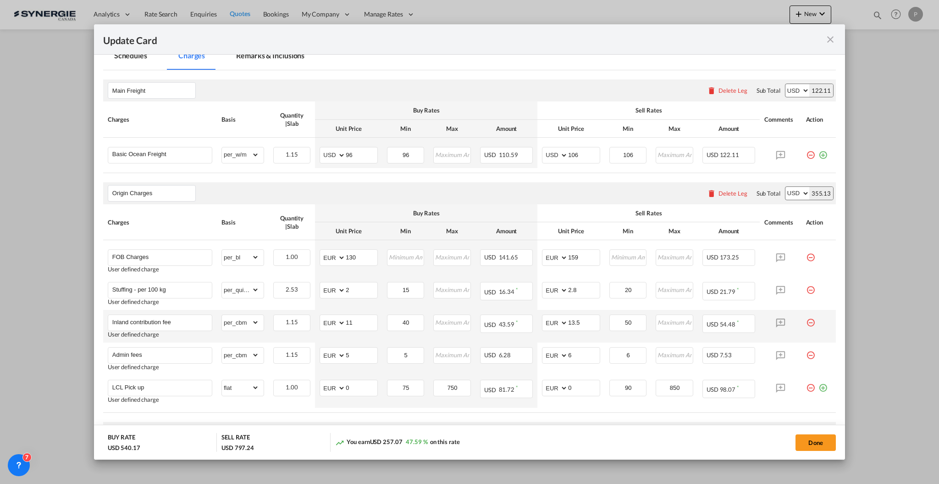
click at [257, 59] on md-tab-item "Remarks & Inclusions" at bounding box center [270, 56] width 90 height 25
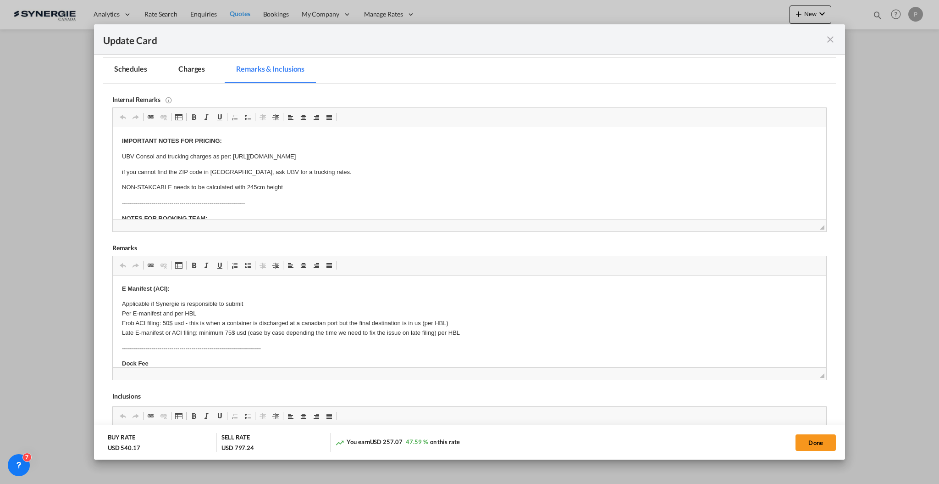
scroll to position [0, 0]
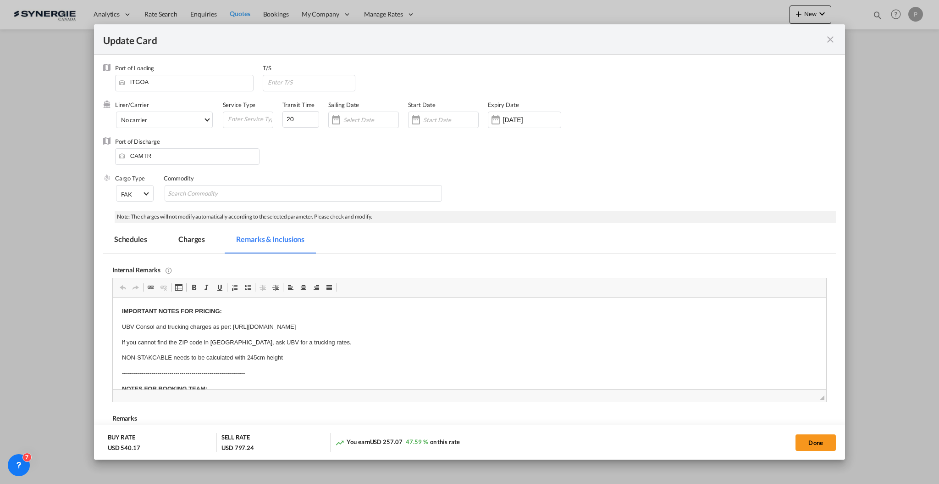
drag, startPoint x: 111, startPoint y: 18, endPoint x: 194, endPoint y: 240, distance: 237.0
click at [194, 240] on md-tab-item "Charges" at bounding box center [191, 240] width 49 height 25
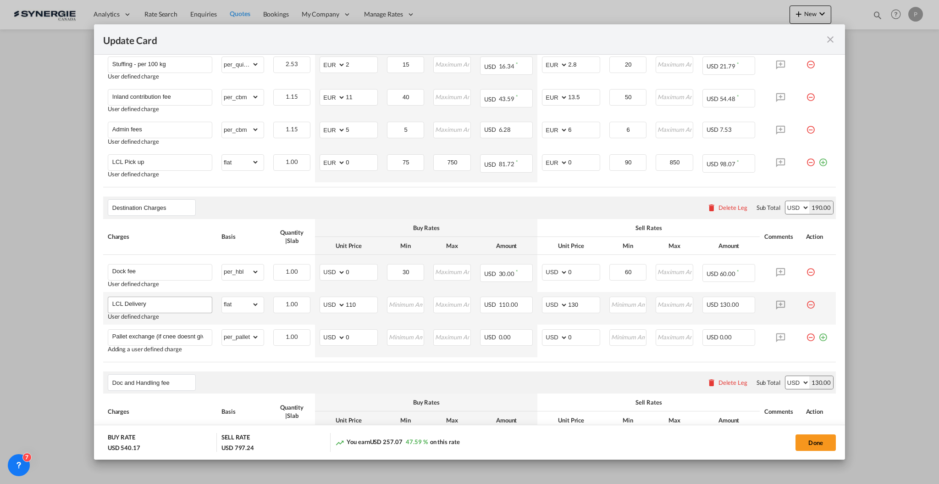
scroll to position [428, 0]
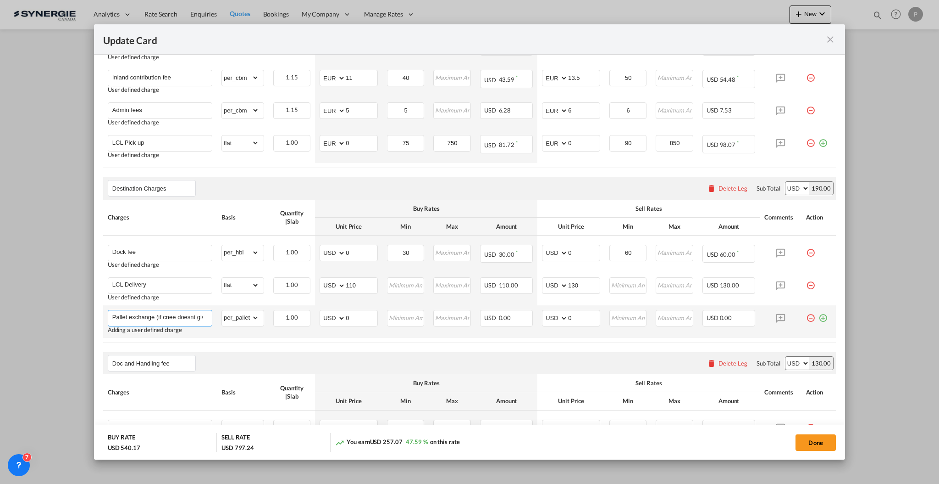
click at [156, 319] on input "Pallet exchange (if cnee doesnt give empty pallets back)" at bounding box center [162, 317] width 100 height 14
type input "Pallet exchange - 15 USD (if cnee doesnt give empty pallets back)"
click at [808, 445] on button "Done" at bounding box center [816, 442] width 40 height 17
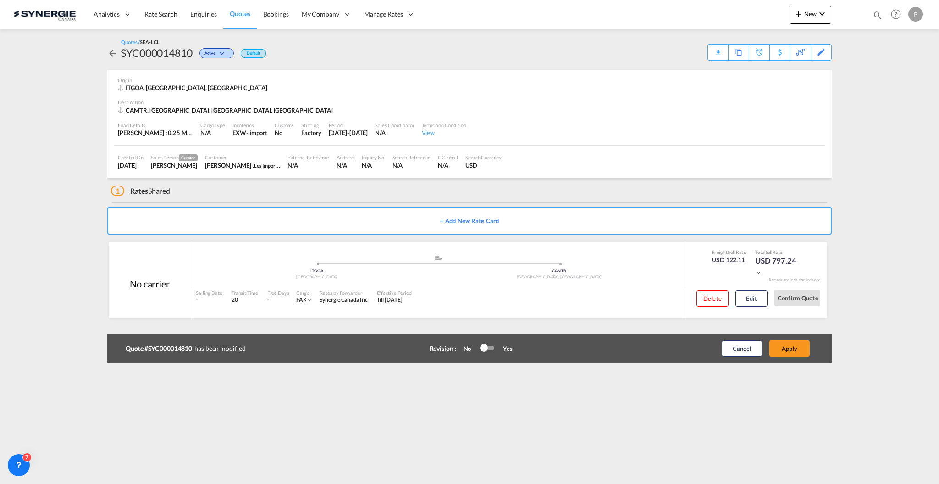
type input "15 Oct 2025"
click at [789, 352] on button "Apply" at bounding box center [790, 348] width 40 height 17
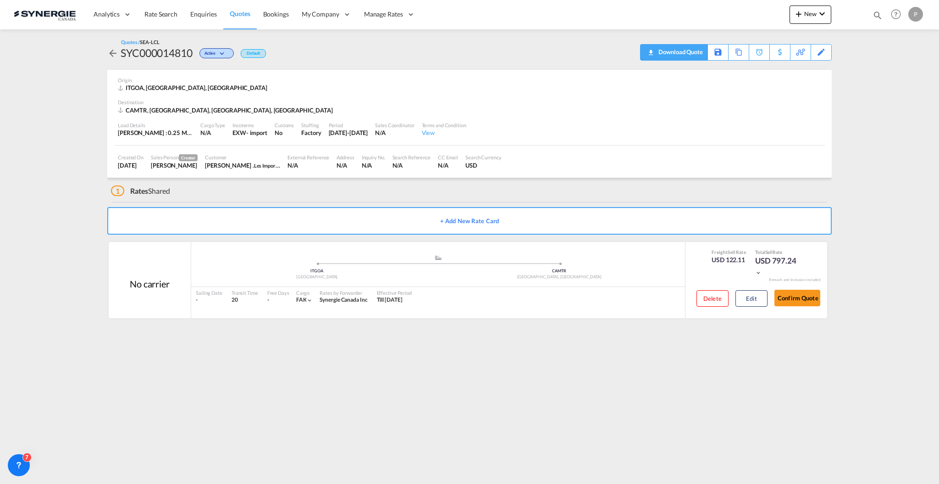
click at [695, 58] on div "Download Quote" at bounding box center [679, 51] width 47 height 15
click at [739, 55] on div "Copy Quote" at bounding box center [728, 52] width 31 height 16
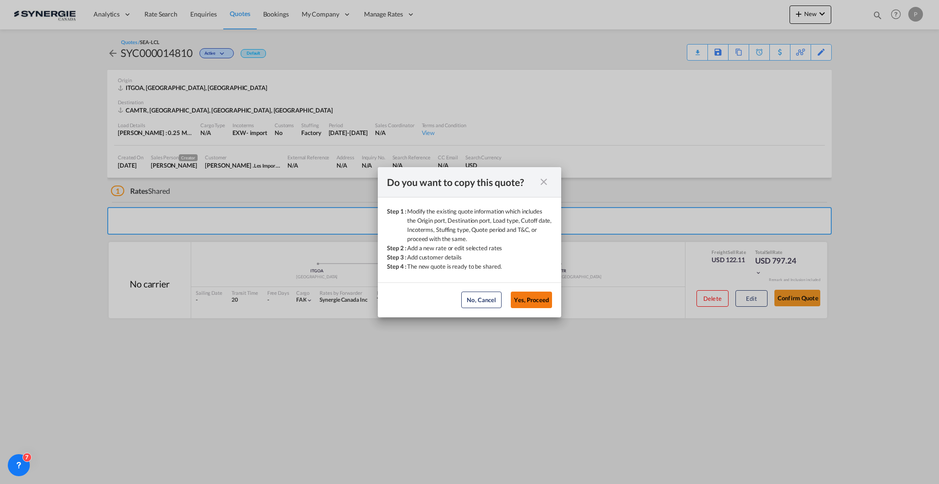
click at [539, 303] on button "Yes, Proceed" at bounding box center [531, 299] width 41 height 17
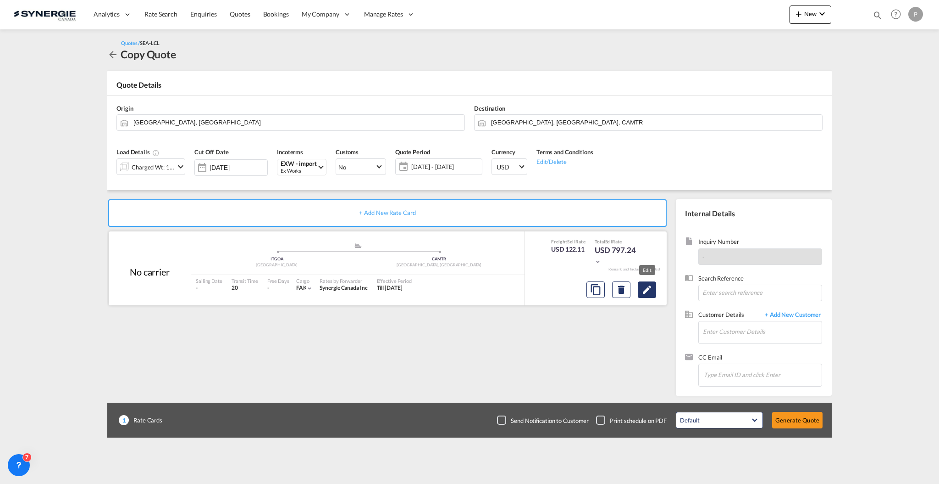
click at [640, 293] on button "Edit" at bounding box center [647, 289] width 18 height 17
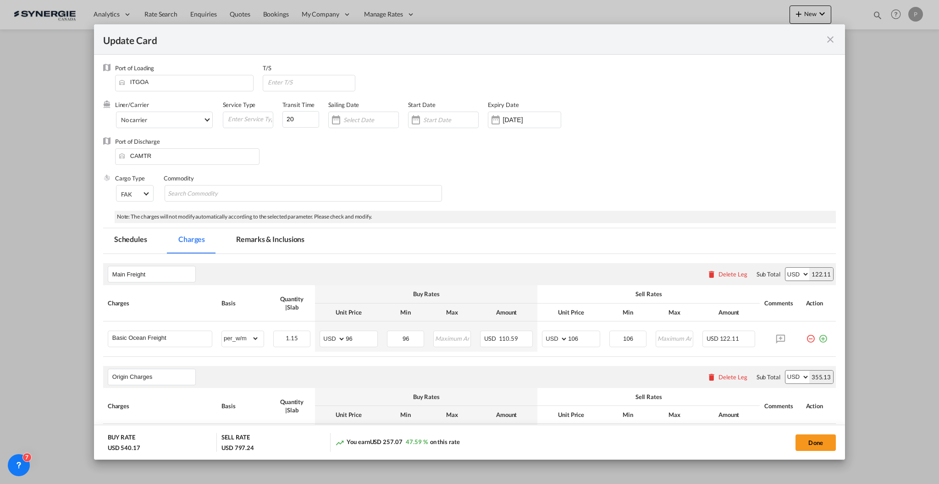
drag, startPoint x: 268, startPoint y: 244, endPoint x: 345, endPoint y: 183, distance: 98.0
click at [268, 243] on md-tab-item "Remarks & Inclusions" at bounding box center [270, 240] width 90 height 25
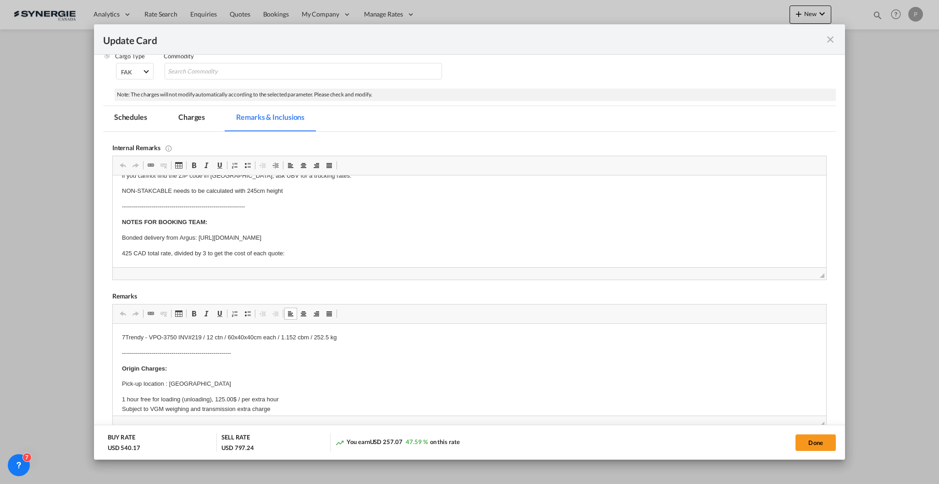
drag, startPoint x: 341, startPoint y: 337, endPoint x: 333, endPoint y: 337, distance: 8.7
drag, startPoint x: 341, startPoint y: 338, endPoint x: 126, endPoint y: 340, distance: 215.6
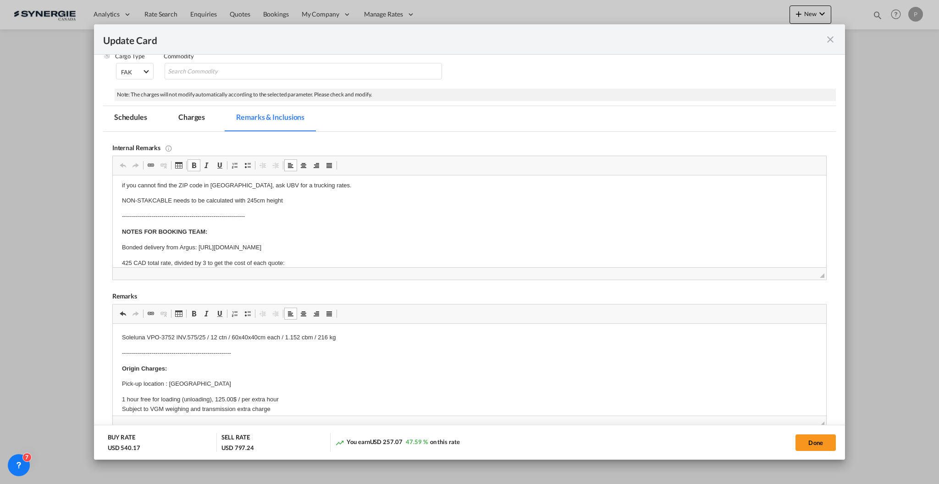
scroll to position [44, 0]
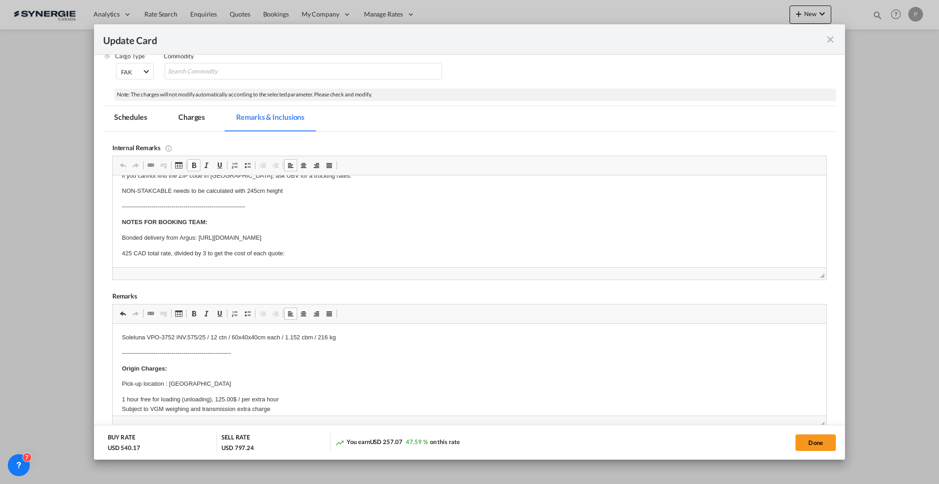
click at [317, 251] on p "425 CAD total rate, divided by 3 to get the cost of each quote:" at bounding box center [469, 254] width 695 height 10
click at [825, 442] on button "Done" at bounding box center [816, 442] width 40 height 17
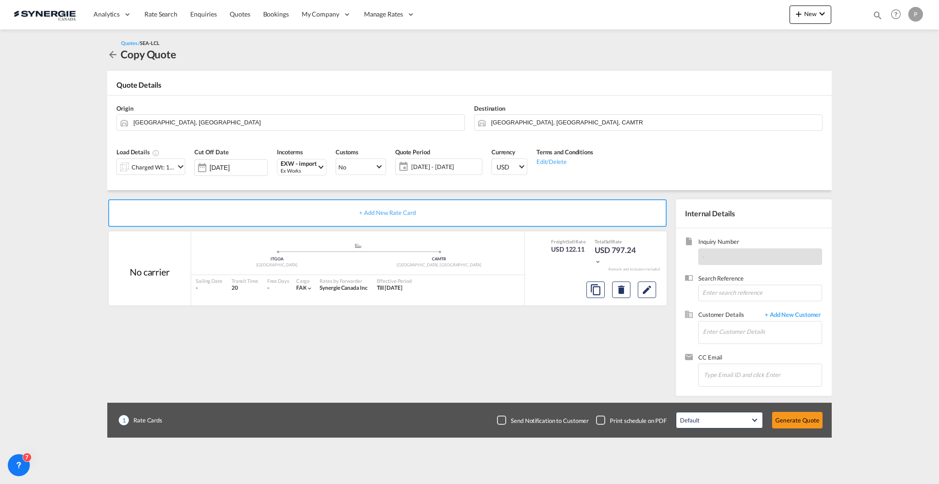
type input "15 Oct 2025"
click at [167, 165] on div "Charged Wt: 1.15 W/M" at bounding box center [153, 167] width 43 height 13
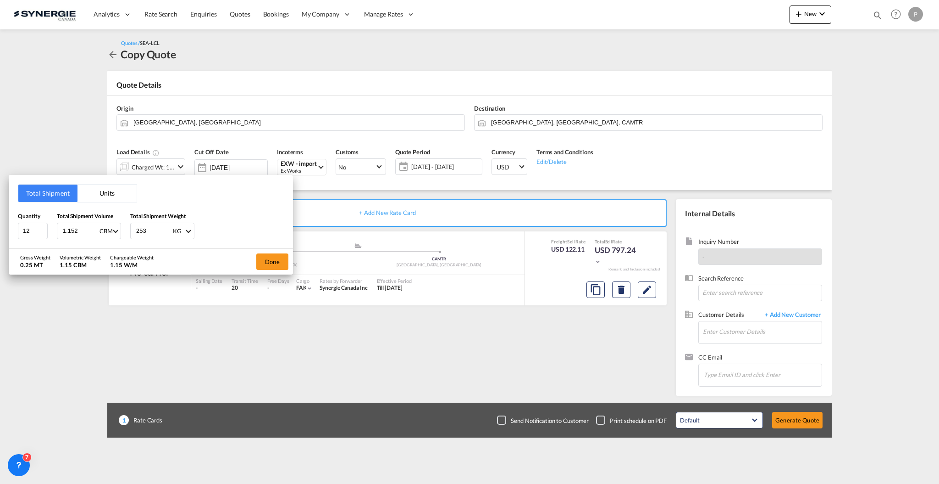
click at [157, 228] on input "253" at bounding box center [153, 231] width 37 height 16
click at [157, 227] on input "253" at bounding box center [153, 231] width 37 height 16
type input "216"
click at [278, 261] on button "Done" at bounding box center [272, 261] width 32 height 17
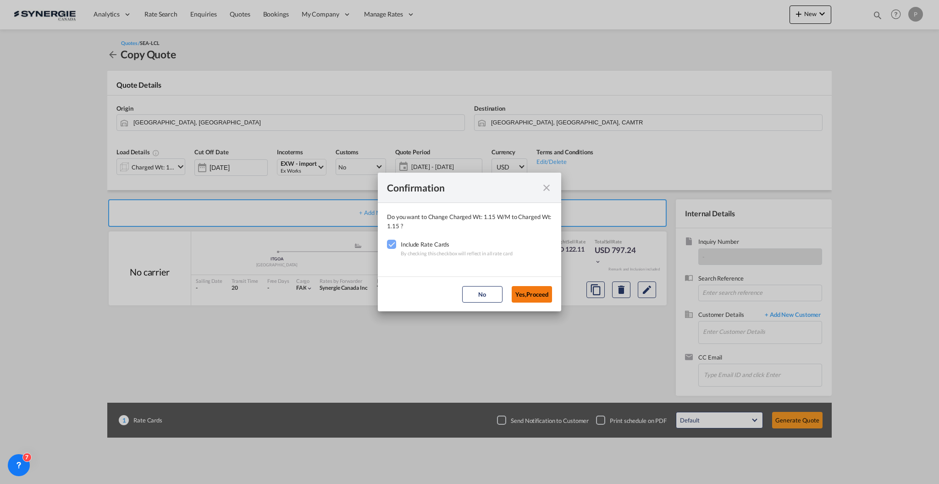
click at [544, 292] on button "Yes,Proceed" at bounding box center [532, 294] width 40 height 17
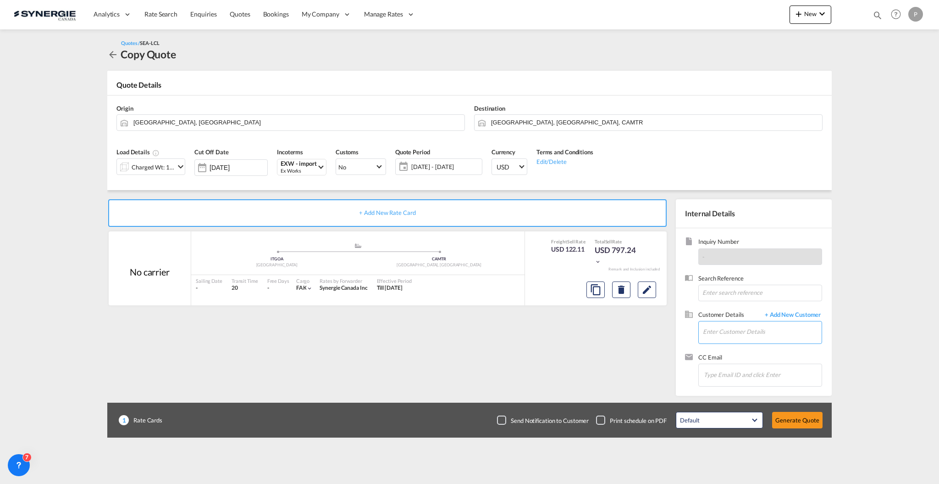
click at [746, 330] on input "Enter Customer Details" at bounding box center [762, 331] width 119 height 21
click at [755, 349] on div "Chloe . production@ bolide -i.com | Les Importations Bolide Ltee" at bounding box center [762, 347] width 119 height 25
type input "Les Importations Bolide Ltee, Chloe ., production@bolide-i.com"
click at [784, 418] on button "Generate Quote" at bounding box center [798, 419] width 50 height 17
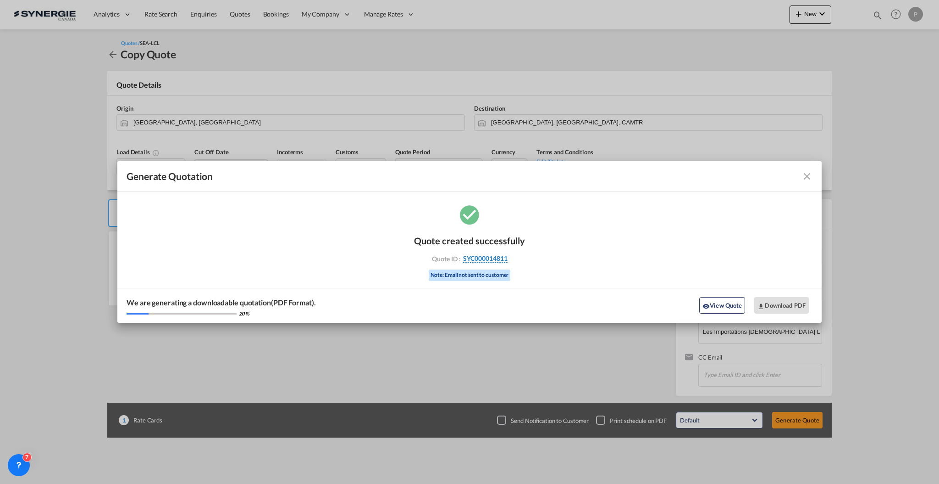
drag, startPoint x: 515, startPoint y: 259, endPoint x: 507, endPoint y: 260, distance: 7.4
click at [507, 260] on div "Quote ID : SYC000014811" at bounding box center [470, 258] width 106 height 8
copy div "SYC000014811"
click at [768, 307] on button "Download PDF" at bounding box center [782, 305] width 55 height 17
click at [729, 307] on button "View Quote" at bounding box center [723, 305] width 46 height 17
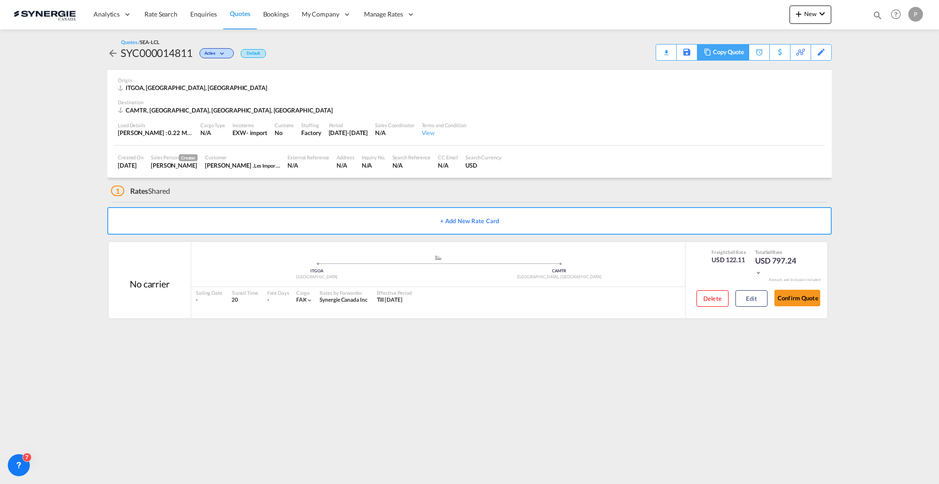
click at [740, 52] on div "Copy Quote" at bounding box center [728, 52] width 31 height 16
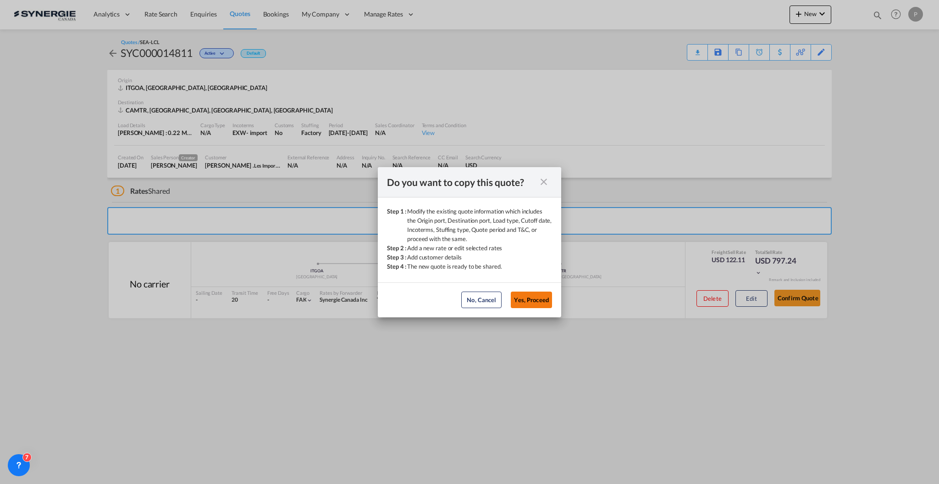
click at [528, 296] on button "Yes, Proceed" at bounding box center [531, 299] width 41 height 17
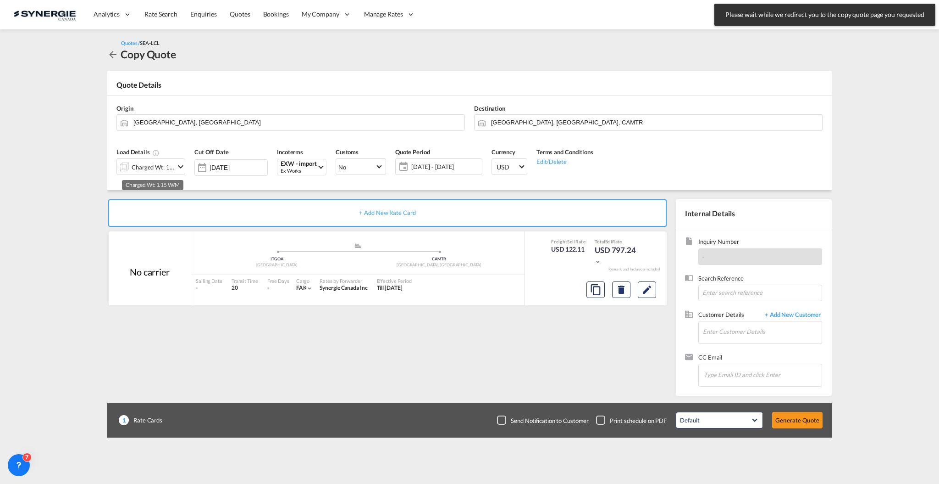
click at [136, 161] on div "Charged Wt: 1.15 W/M" at bounding box center [153, 167] width 43 height 13
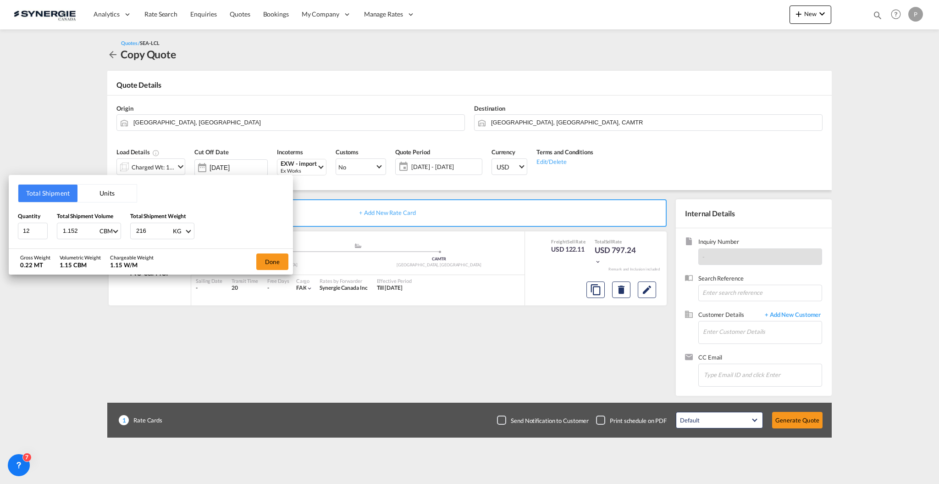
click at [16, 225] on div "Total Shipment Units Quantity 12 Total Shipment Volume 1.152 CBM CBM CFT Total …" at bounding box center [151, 211] width 284 height 73
click at [23, 230] on input "12" at bounding box center [33, 230] width 30 height 17
type input "20"
type input "1"
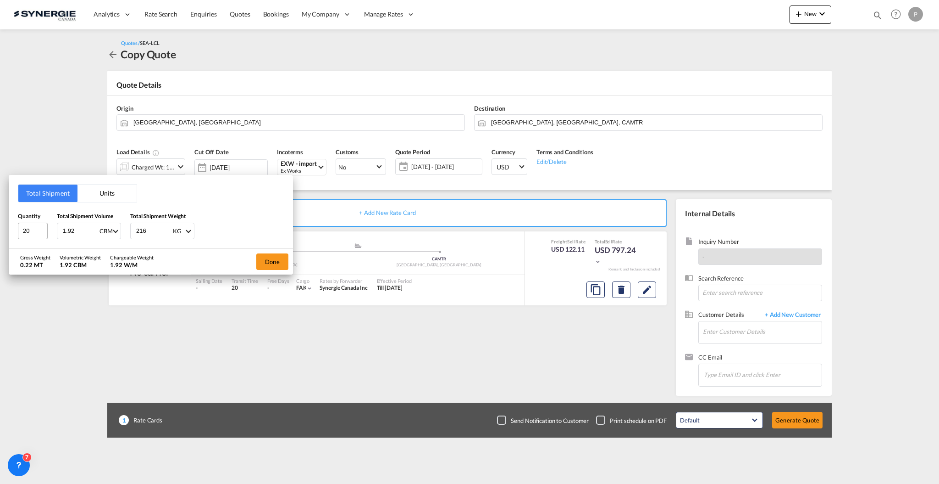
type input "1.92"
type input "360"
click at [273, 262] on button "Done" at bounding box center [272, 261] width 32 height 17
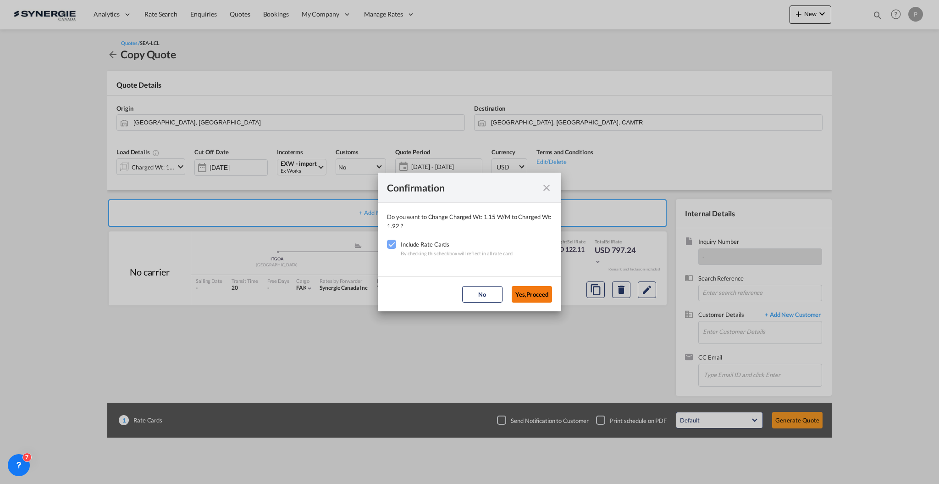
click at [523, 287] on button "Yes,Proceed" at bounding box center [532, 294] width 40 height 17
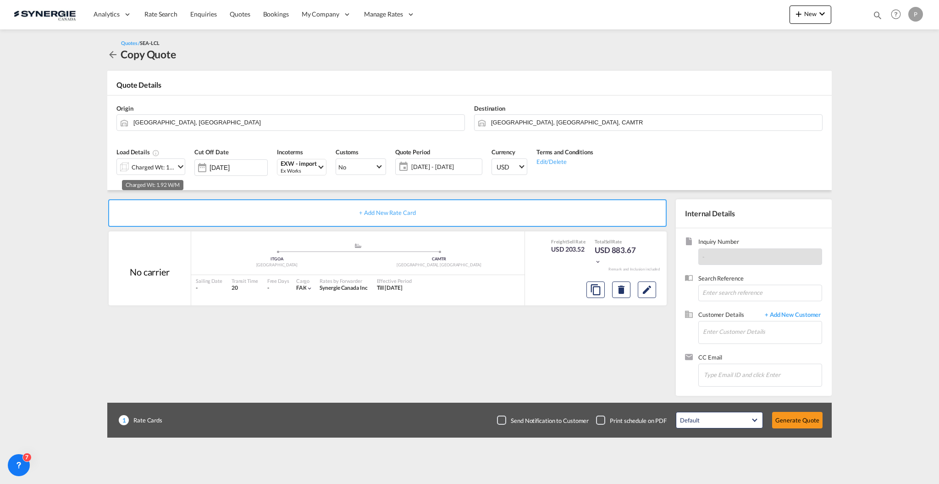
click at [167, 163] on div "Charged Wt: 1.92 W/M" at bounding box center [153, 167] width 43 height 13
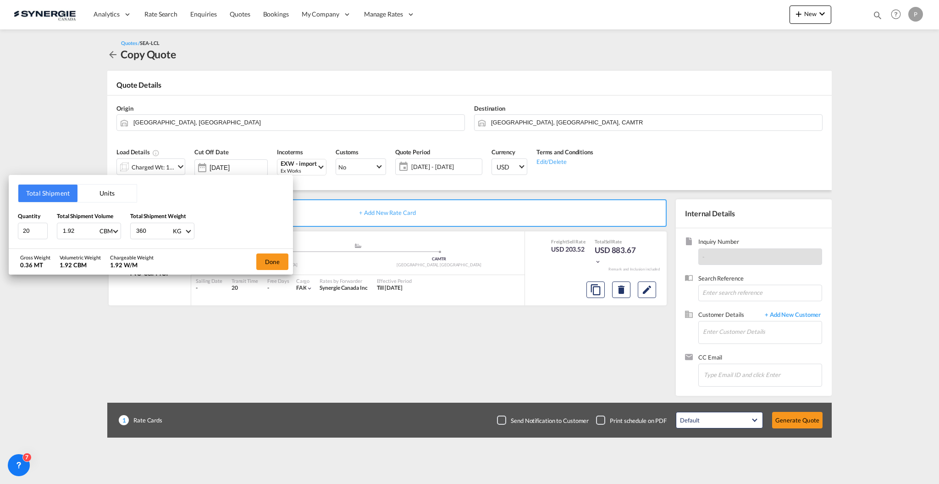
click at [167, 163] on div "Total Shipment Units Quantity 20 Total Shipment Volume 1.92 CBM CBM CFT Total S…" at bounding box center [469, 242] width 939 height 484
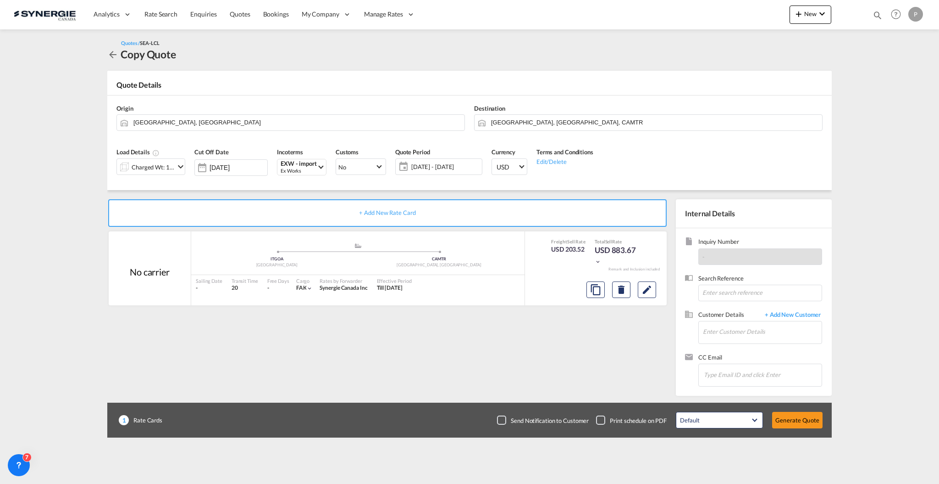
click at [460, 166] on span "16 Sep - 16 Oct 2025" at bounding box center [445, 166] width 68 height 8
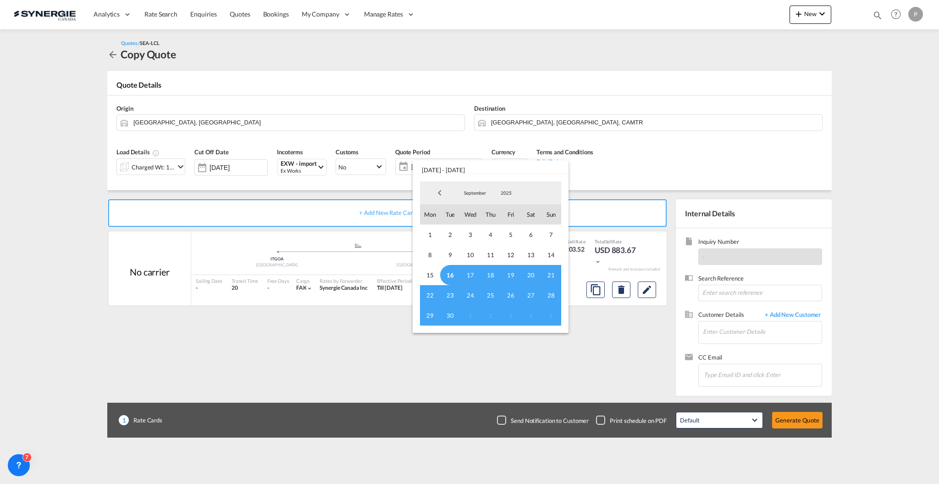
click at [451, 278] on span "16" at bounding box center [450, 275] width 20 height 20
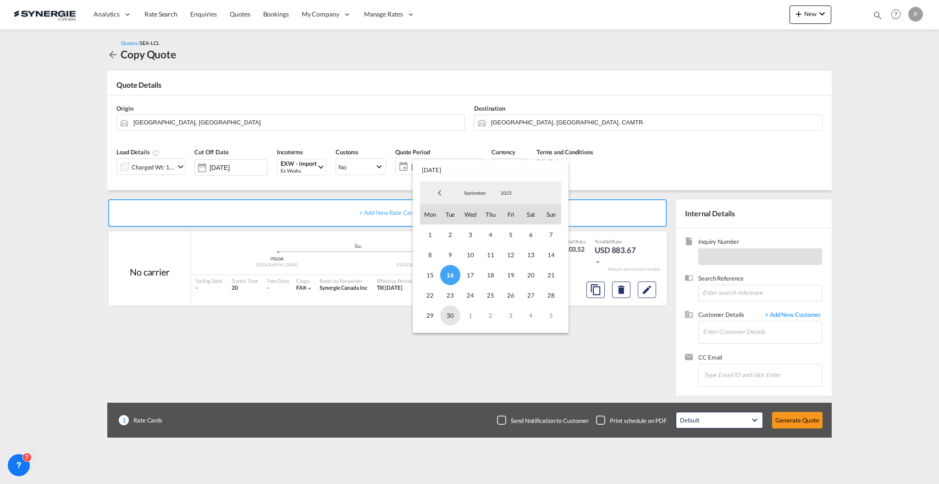
click at [448, 314] on span "30" at bounding box center [450, 315] width 20 height 20
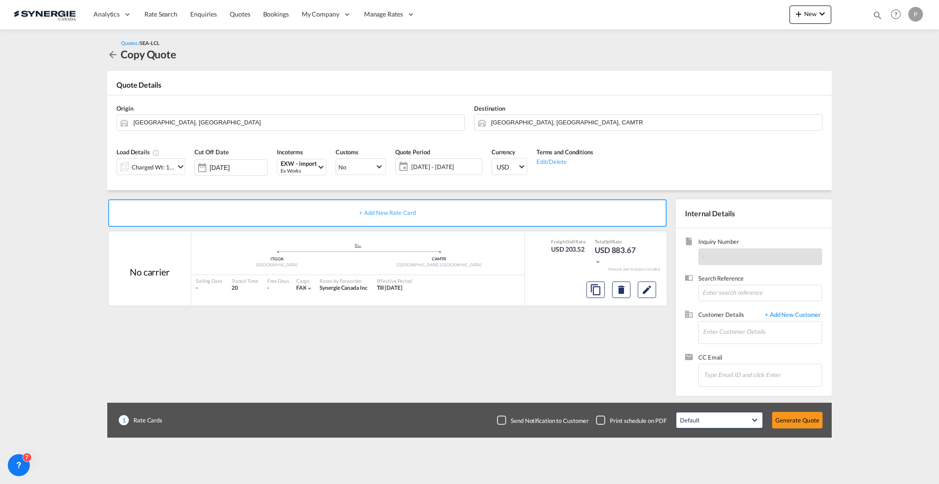
click at [428, 169] on span "16 - 30 Sep 2025" at bounding box center [445, 166] width 68 height 8
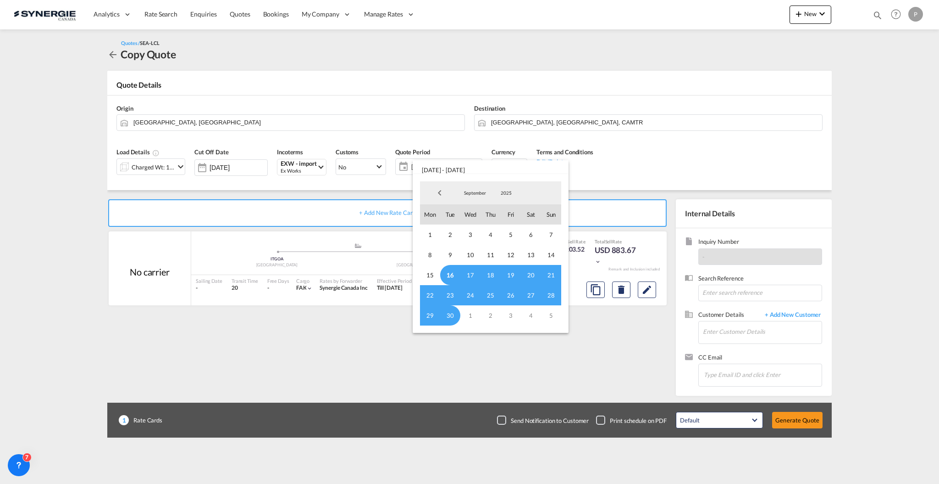
click at [456, 372] on md-backdrop at bounding box center [469, 242] width 939 height 484
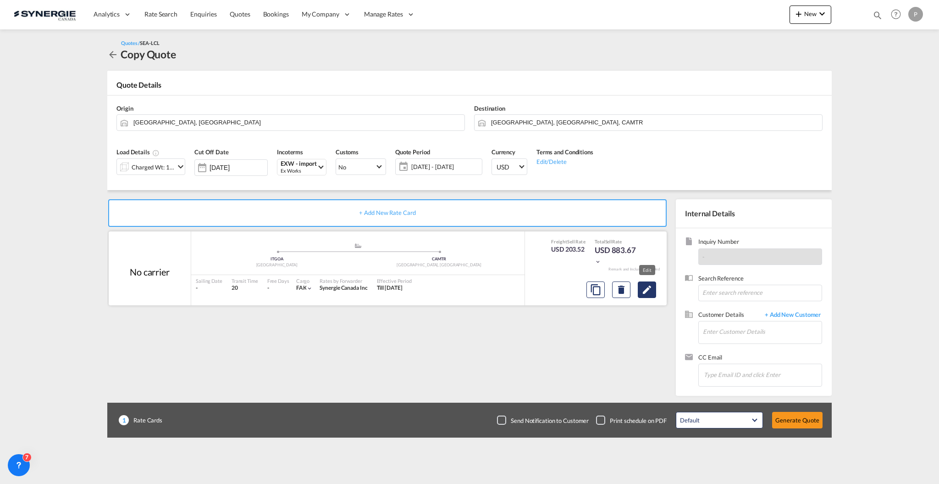
click at [650, 291] on md-icon "Edit" at bounding box center [647, 289] width 11 height 11
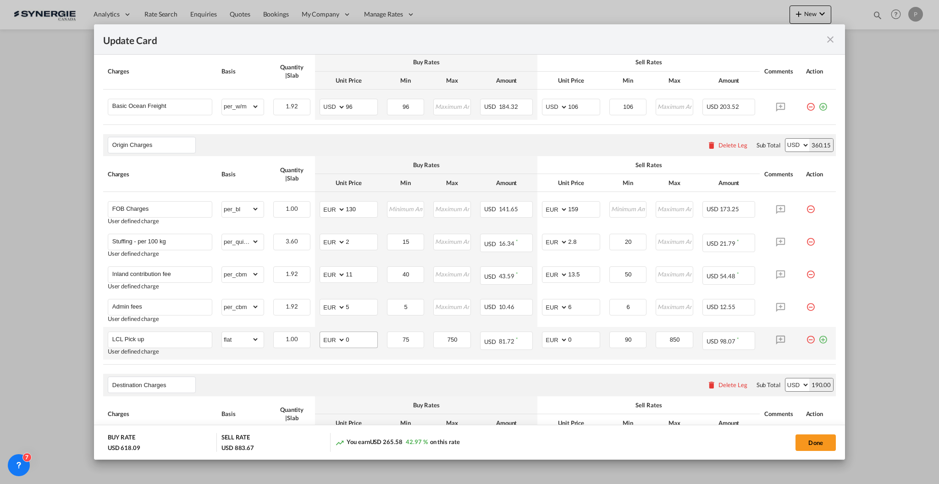
scroll to position [245, 0]
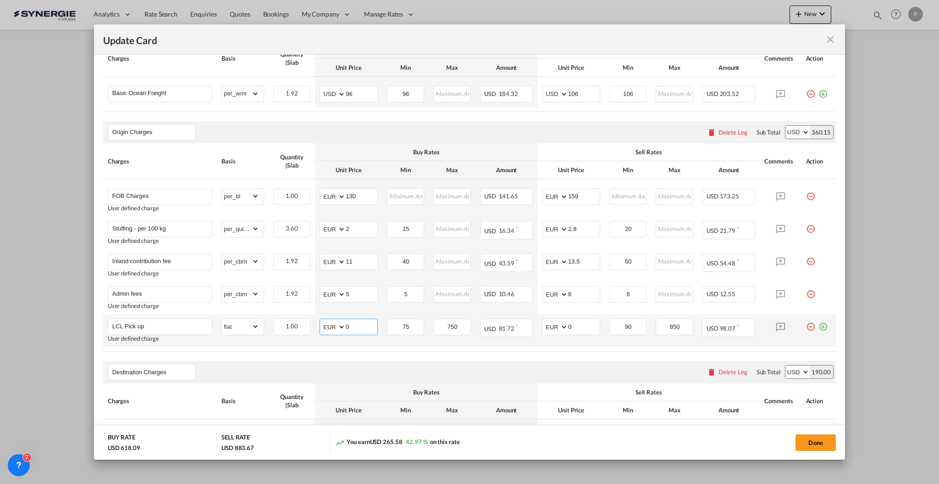
click at [359, 324] on input "0" at bounding box center [362, 326] width 32 height 14
click at [359, 323] on input "0" at bounding box center [362, 326] width 32 height 14
type input "87.5"
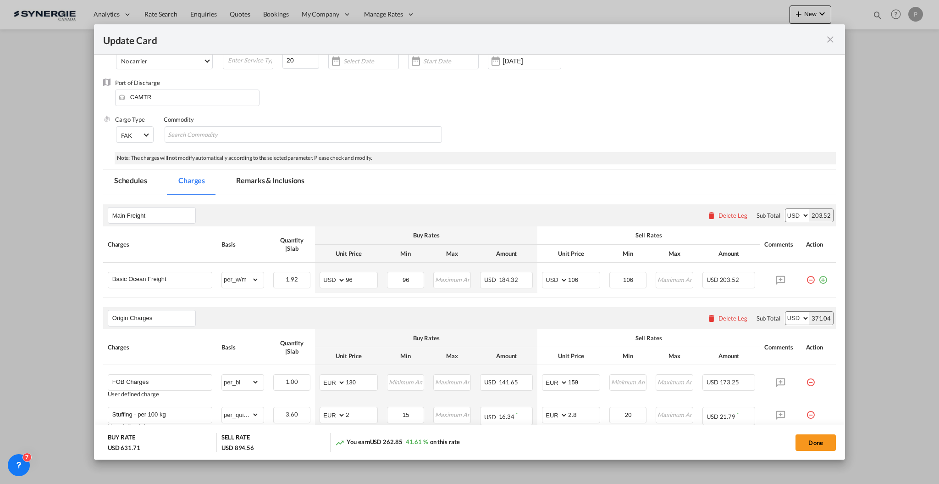
scroll to position [0, 0]
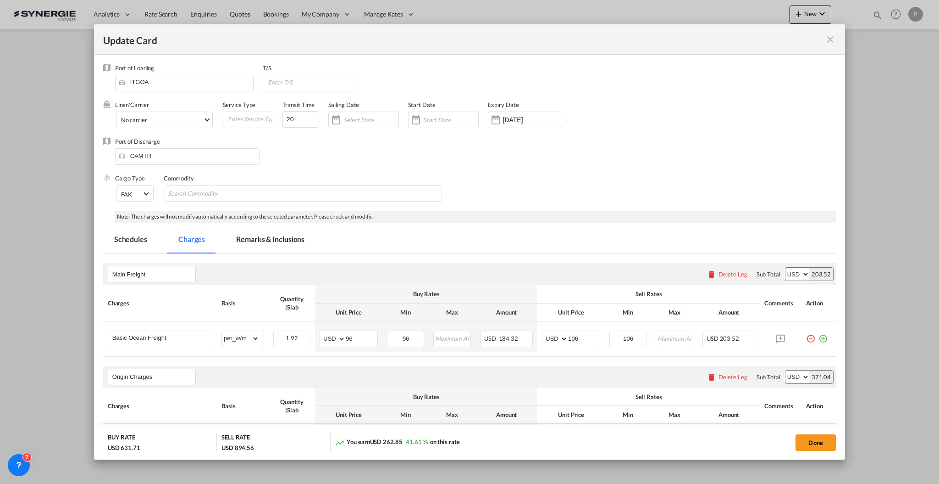
type input "100"
drag, startPoint x: 280, startPoint y: 240, endPoint x: 362, endPoint y: 6, distance: 247.9
click at [280, 239] on md-tab-item "Remarks & Inclusions" at bounding box center [270, 240] width 90 height 25
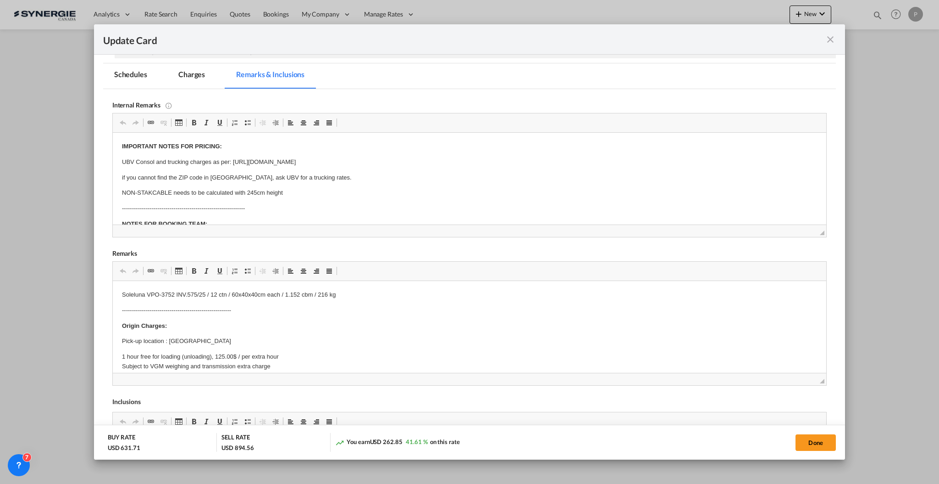
scroll to position [183, 0]
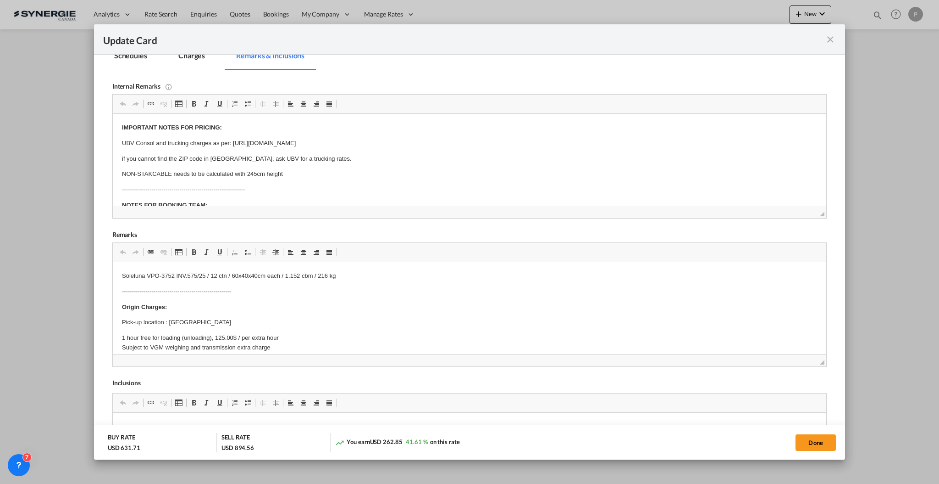
click at [235, 278] on md-tabs-content-wrapper "Main Freight Please enter leg name Leg Name Already Exists Delete Leg Sub Total…" at bounding box center [469, 312] width 733 height 484
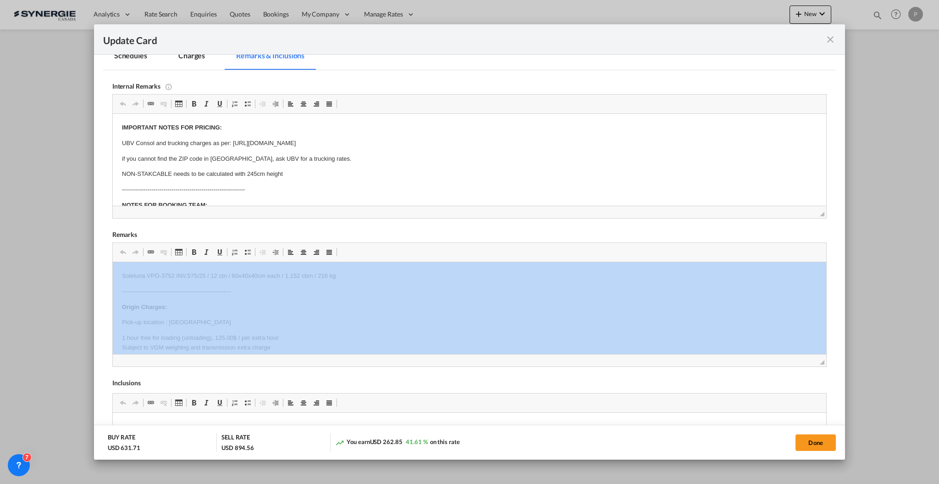
click at [235, 278] on md-tabs-content-wrapper "Main Freight Please enter leg name Leg Name Already Exists Delete Leg Sub Total…" at bounding box center [469, 312] width 733 height 484
click at [233, 275] on md-tabs-content-wrapper "Main Freight Please enter leg name Leg Name Already Exists Delete Leg Sub Total…" at bounding box center [469, 312] width 733 height 484
click at [233, 274] on md-tabs-content-wrapper "Main Freight Please enter leg name Leg Name Already Exists Delete Leg Sub Total…" at bounding box center [469, 312] width 733 height 484
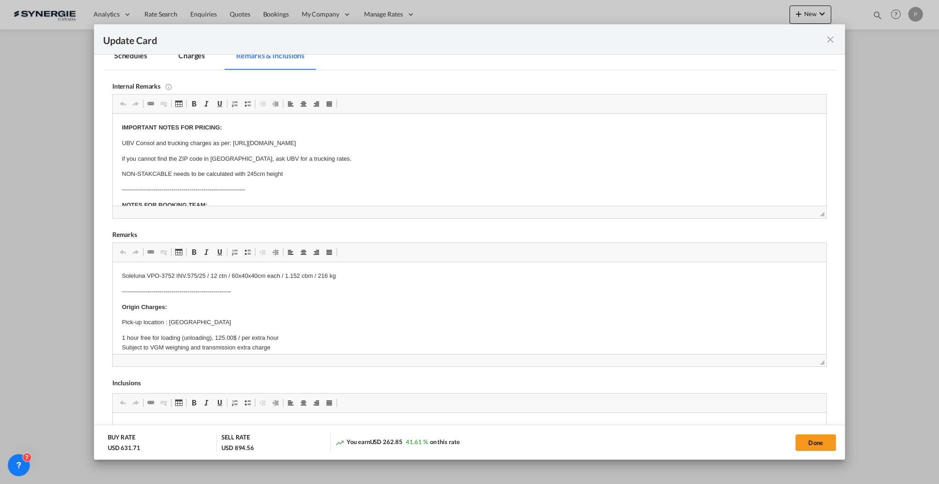
click at [387, 187] on md-tabs-content-wrapper "Main Freight Please enter leg name Leg Name Already Exists Delete Leg Sub Total…" at bounding box center [469, 312] width 733 height 484
click at [219, 170] on md-tabs-content-wrapper "Main Freight Please enter leg name Leg Name Already Exists Delete Leg Sub Total…" at bounding box center [469, 312] width 733 height 484
click at [806, 447] on button "Done" at bounding box center [816, 442] width 40 height 17
type input "15 Oct 2025"
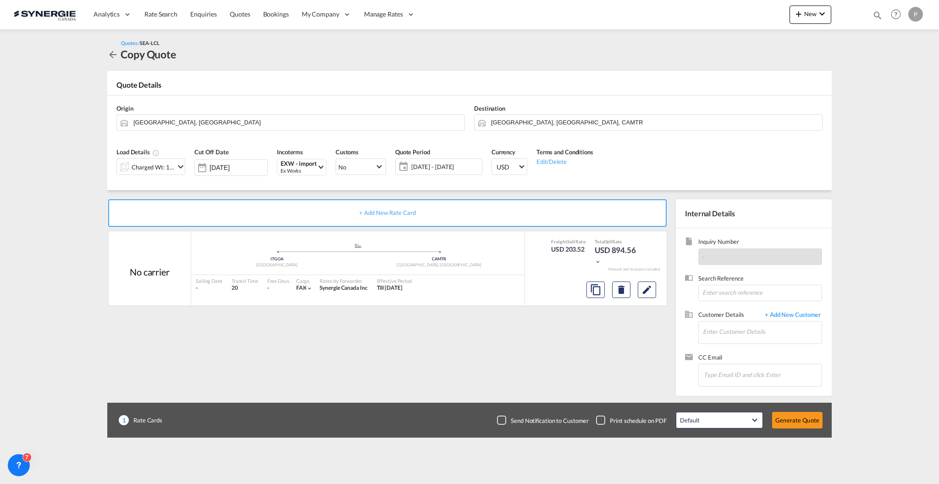
scroll to position [8, 0]
click at [806, 441] on div "Update Card Port of Loading ITGOA T/S Liner/Carrier No carrier 2HM LOGISTICS D.…" at bounding box center [469, 242] width 939 height 484
click at [643, 285] on md-icon "Edit" at bounding box center [647, 289] width 11 height 11
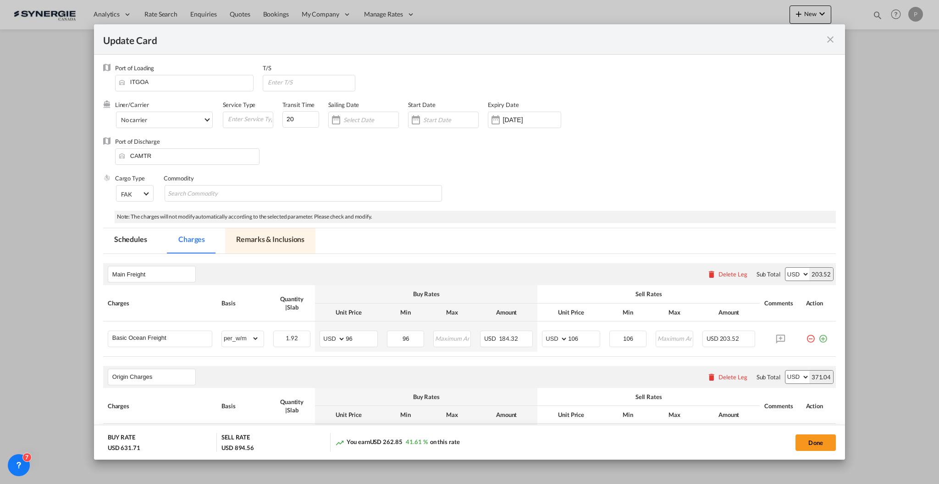
click at [274, 245] on md-tab-item "Remarks & Inclusions" at bounding box center [270, 240] width 90 height 25
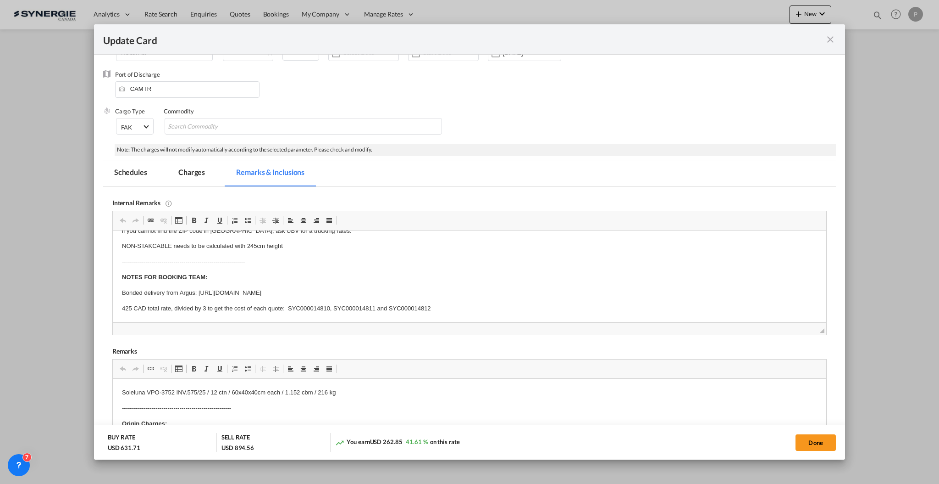
scroll to position [122, 0]
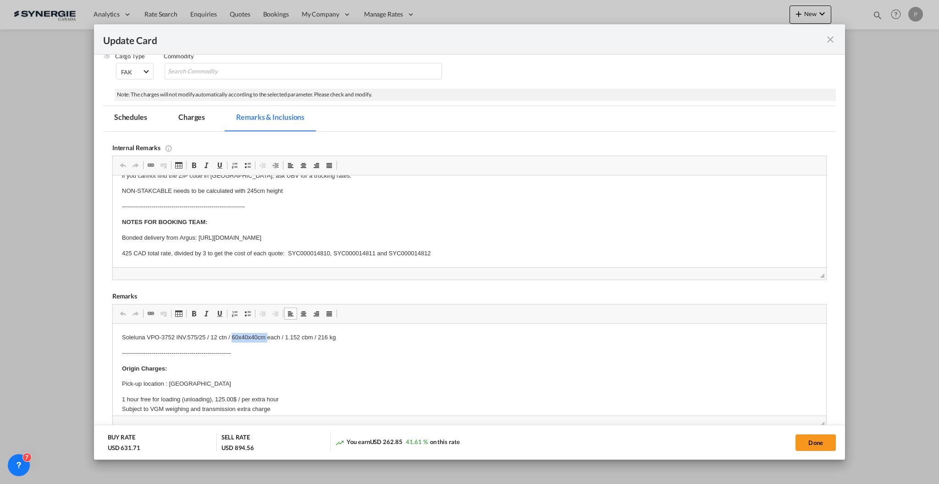
click at [231, 338] on p "Soleluna VPO-3752 INV.575/25 / 12 ctn / 60x40x40cm each / 1.152 cbm / 216 kg" at bounding box center [469, 338] width 695 height 10
click at [807, 438] on button "Done" at bounding box center [816, 442] width 40 height 17
type input "15 Oct 2025"
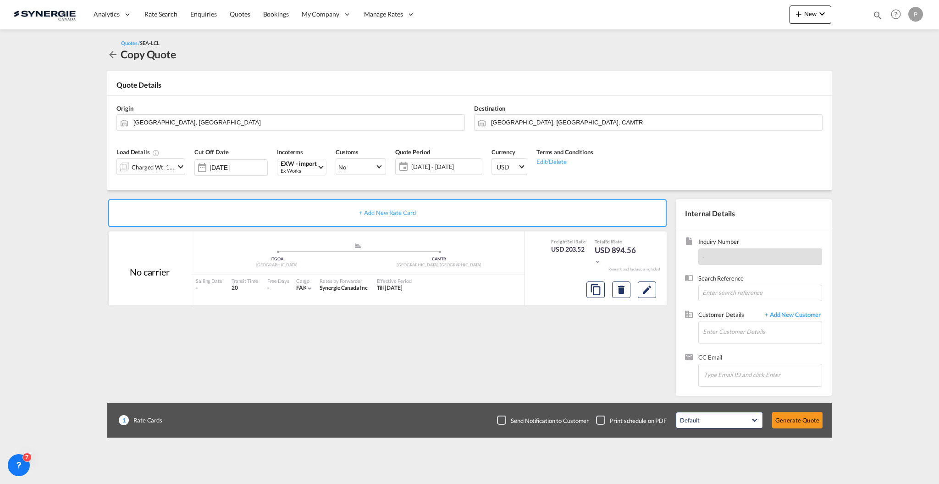
scroll to position [8, 0]
click at [778, 329] on input "Enter Customer Details" at bounding box center [762, 331] width 119 height 21
click at [767, 348] on div "Chloe . production@ bolide -i.com | Les Importations Bolide Ltee" at bounding box center [762, 347] width 119 height 25
type input "Les Importations Bolide Ltee, Chloe ., production@bolide-i.com"
click at [807, 415] on button "Generate Quote" at bounding box center [798, 419] width 50 height 17
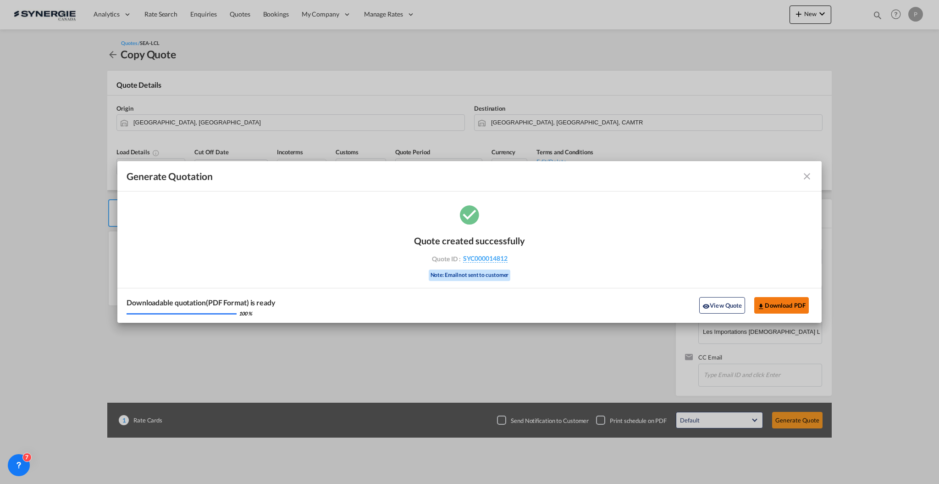
click at [790, 303] on button "Download PDF" at bounding box center [782, 305] width 55 height 17
click at [722, 305] on button "View Quote" at bounding box center [723, 305] width 46 height 17
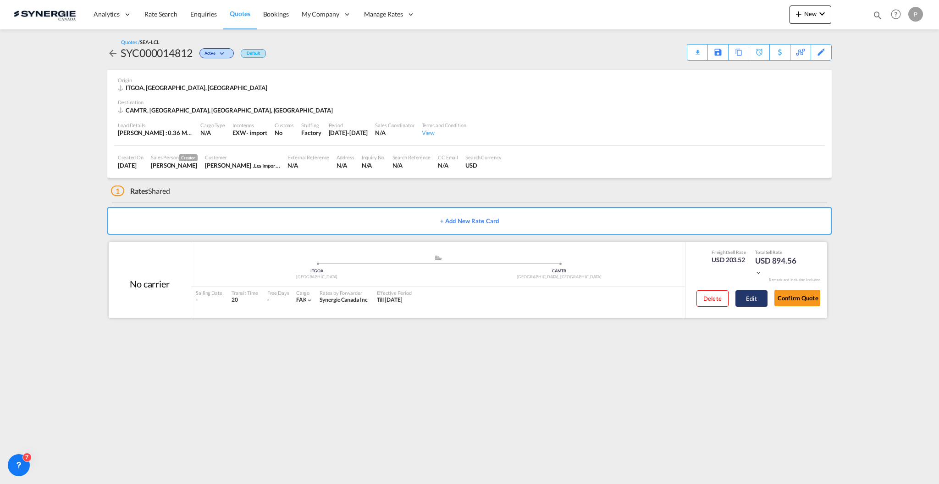
click at [755, 299] on button "Edit" at bounding box center [752, 298] width 32 height 17
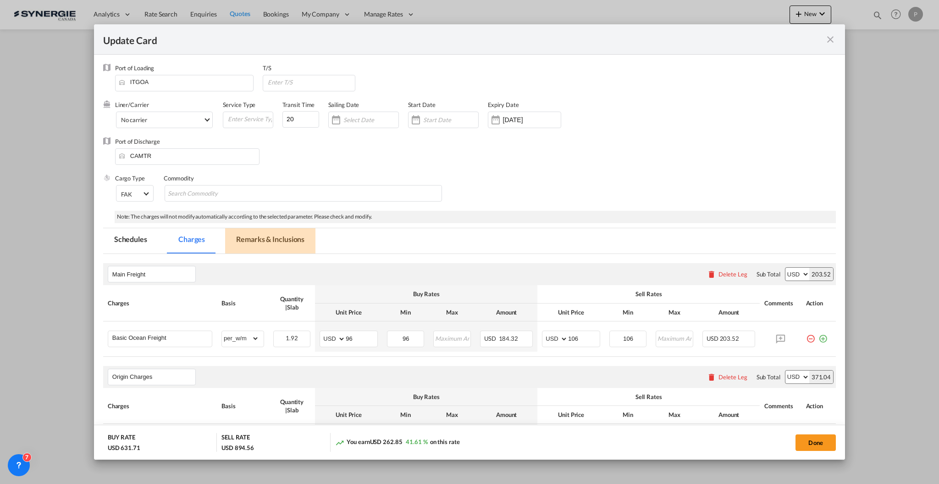
drag, startPoint x: 271, startPoint y: 240, endPoint x: 311, endPoint y: 313, distance: 83.6
click at [271, 240] on md-tab-item "Remarks & Inclusions" at bounding box center [270, 240] width 90 height 25
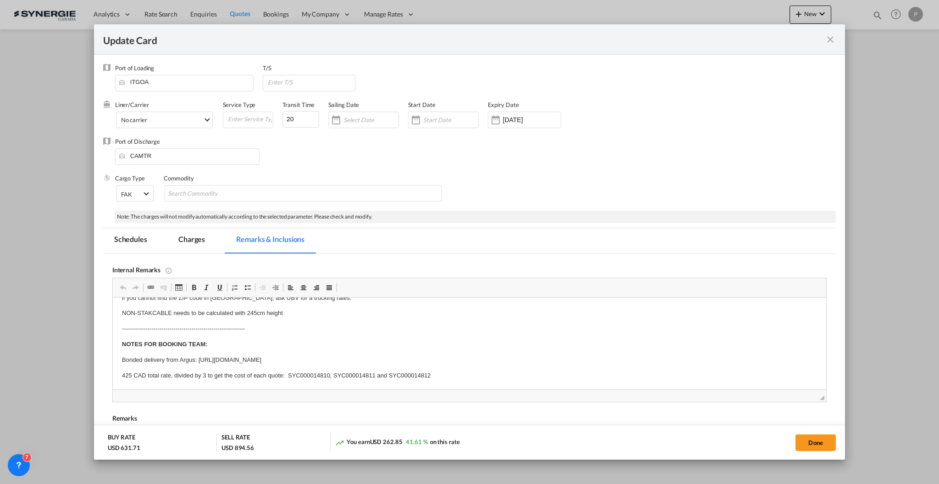
scroll to position [44, 0]
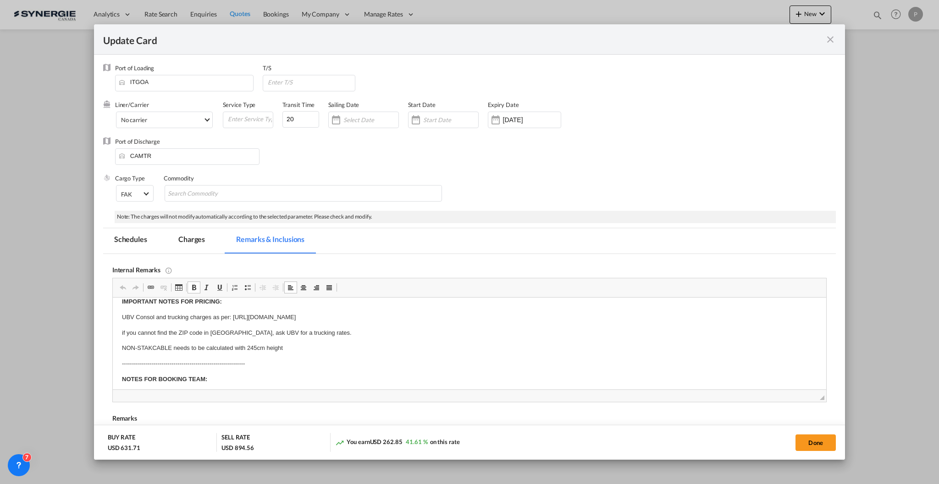
click at [207, 375] on p "NOTES FOR BOOKING TEAM:" at bounding box center [469, 379] width 695 height 10
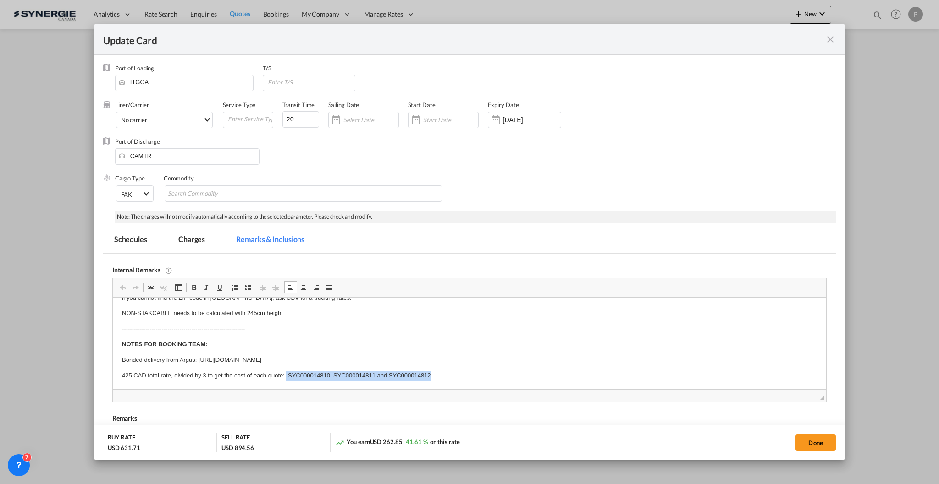
drag, startPoint x: 456, startPoint y: 376, endPoint x: 286, endPoint y: 373, distance: 169.8
click at [286, 373] on p "425 CAD total rate, divided by 3 to get the cost of each quote: SYC000014810, S…" at bounding box center [469, 376] width 695 height 10
copy p "SYC000014810, SYC000014811 and SYC000014812"
click at [808, 445] on button "Done" at bounding box center [816, 442] width 40 height 17
type input "15 Oct 2025"
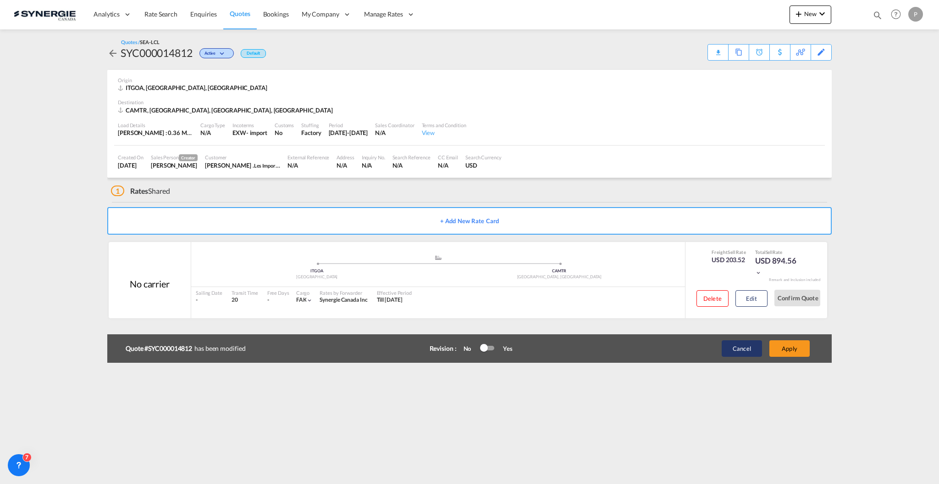
click at [746, 349] on button "Cancel" at bounding box center [742, 348] width 40 height 17
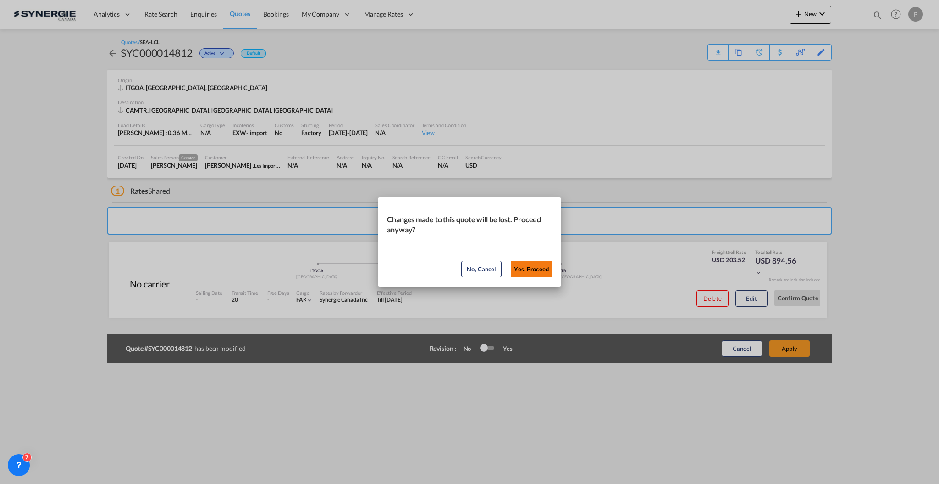
click at [539, 266] on button "Yes, Proceed" at bounding box center [531, 269] width 41 height 17
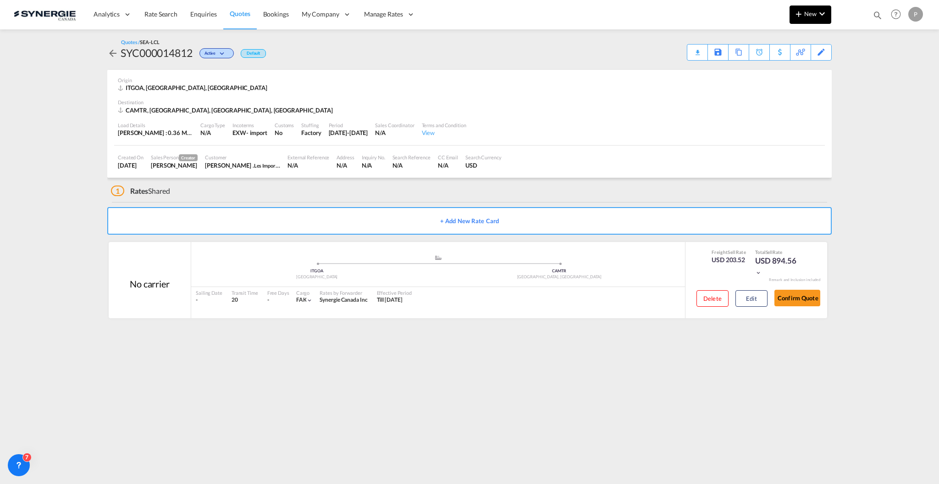
click at [816, 17] on span "New" at bounding box center [811, 13] width 34 height 7
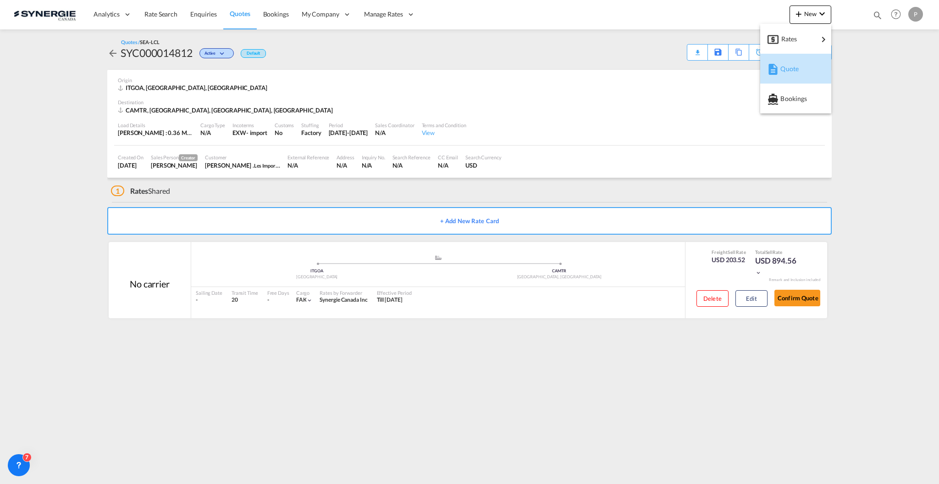
click at [789, 66] on span "Quote" at bounding box center [786, 69] width 10 height 18
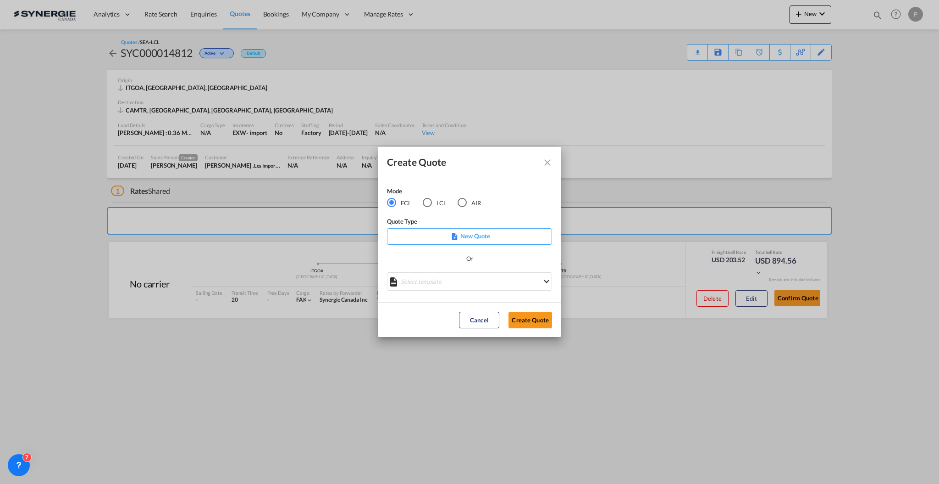
click at [427, 208] on div "Mode FCL LCL AIR" at bounding box center [440, 201] width 106 height 31
click at [427, 206] on div "LCL" at bounding box center [427, 202] width 9 height 9
click at [462, 281] on md-select "Select template New DAP Import LCL Karen Mercier | 09 Jul 2025 BRAZIL LCL EXPOR…" at bounding box center [469, 281] width 165 height 18
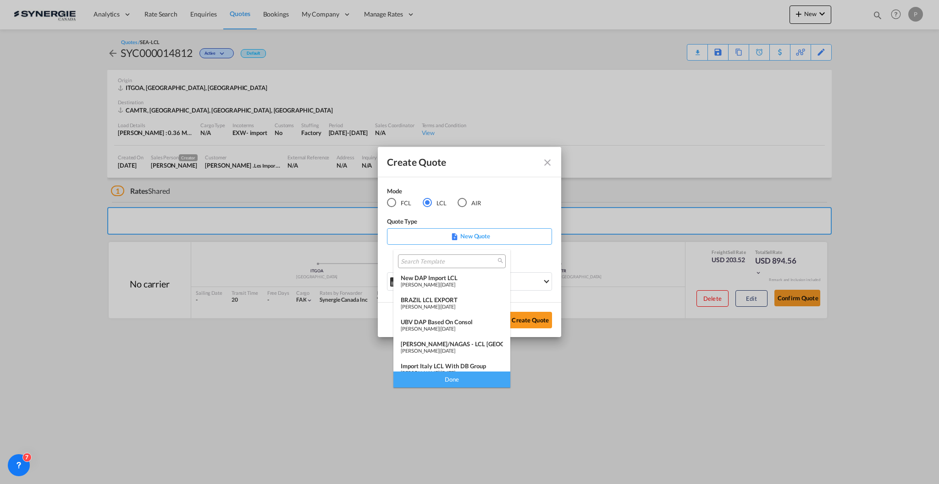
click at [456, 284] on span "09 Jul 2025" at bounding box center [448, 284] width 15 height 6
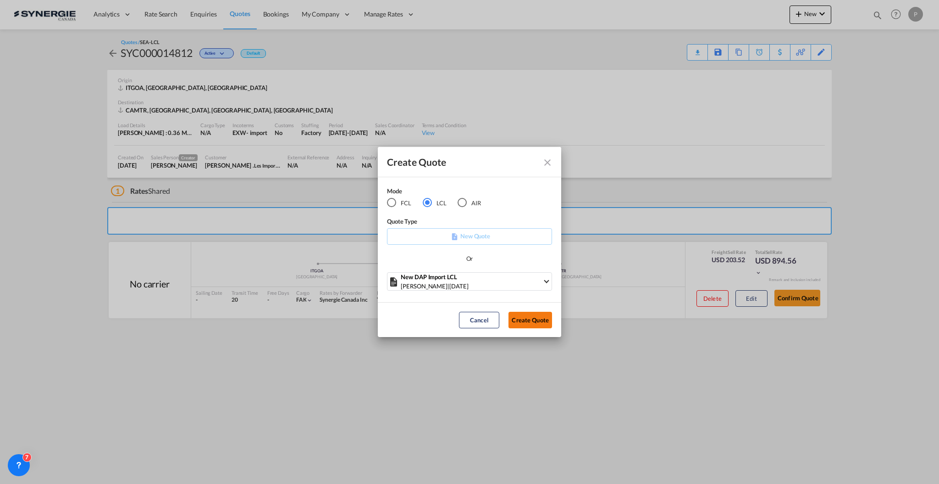
click at [541, 318] on button "Create Quote" at bounding box center [531, 319] width 44 height 17
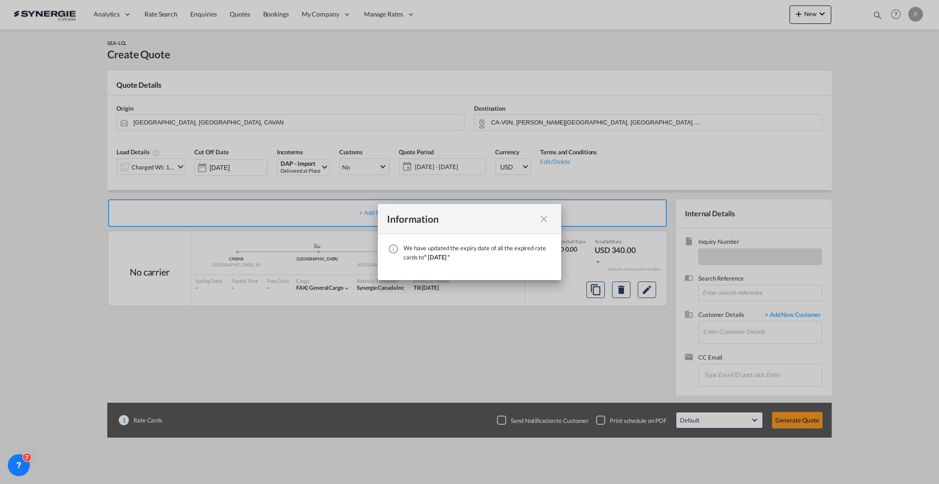
click at [536, 219] on div "We have ..." at bounding box center [544, 218] width 17 height 11
click at [544, 220] on md-icon "icon-close fg-AAA8AD cursor" at bounding box center [544, 218] width 11 height 11
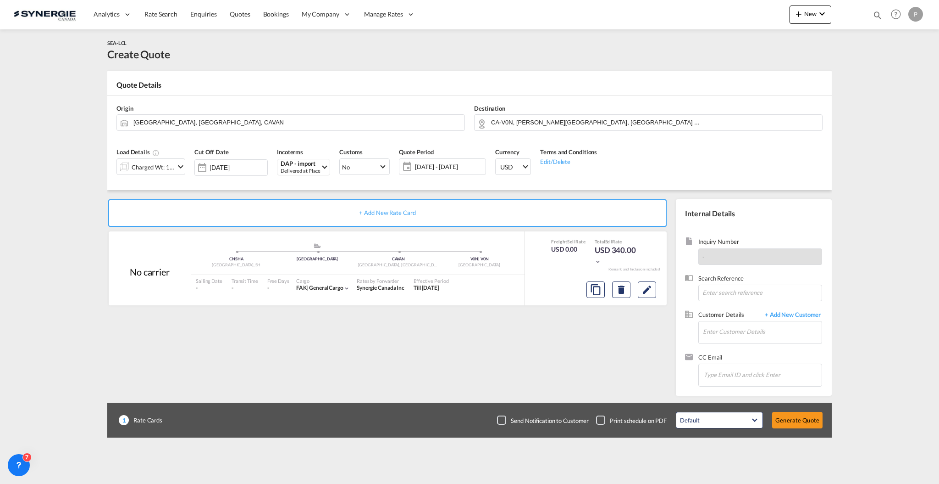
click at [305, 131] on div "Origin Vancouver, BC, CAVAN" at bounding box center [291, 117] width 358 height 37
drag, startPoint x: 304, startPoint y: 129, endPoint x: 299, endPoint y: 127, distance: 5.3
click at [303, 128] on md-autocomplete "Vancouver, BC, CAVAN" at bounding box center [296, 122] width 327 height 17
click at [298, 122] on input "Vancouver, BC, CAVAN" at bounding box center [296, 122] width 327 height 16
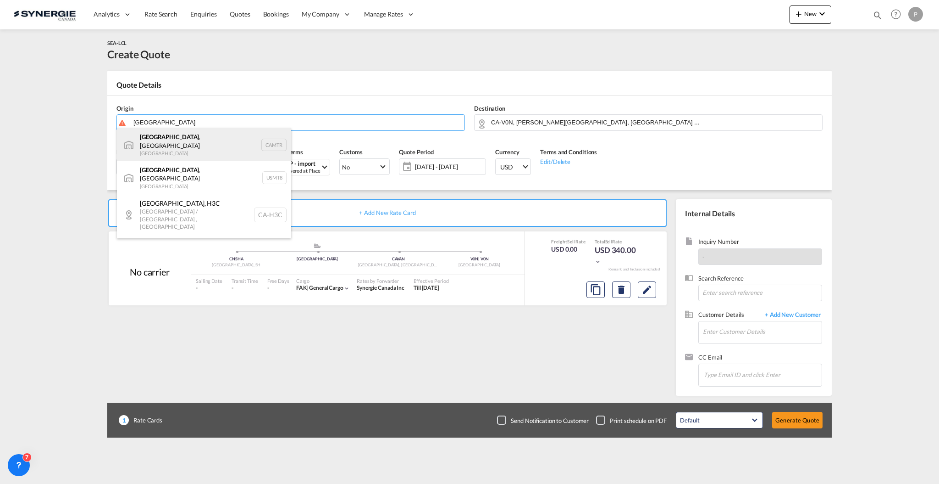
click at [239, 149] on div "Montreal , QC Canada CAMTR" at bounding box center [204, 144] width 174 height 33
type input "Montreal, QC, CAMTR"
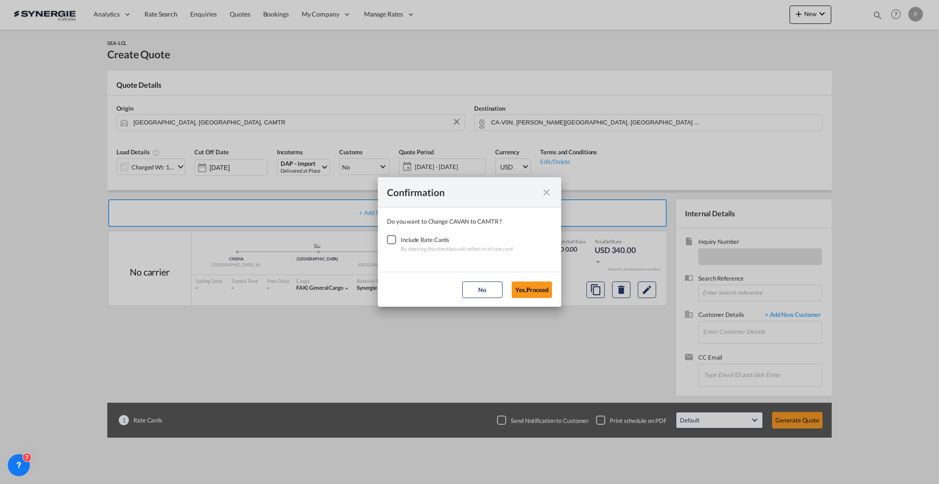
drag, startPoint x: 395, startPoint y: 239, endPoint x: 435, endPoint y: 258, distance: 44.5
click at [395, 239] on div "Checkbox No Ink" at bounding box center [391, 239] width 9 height 9
click at [537, 290] on button "Yes,Proceed" at bounding box center [532, 289] width 40 height 17
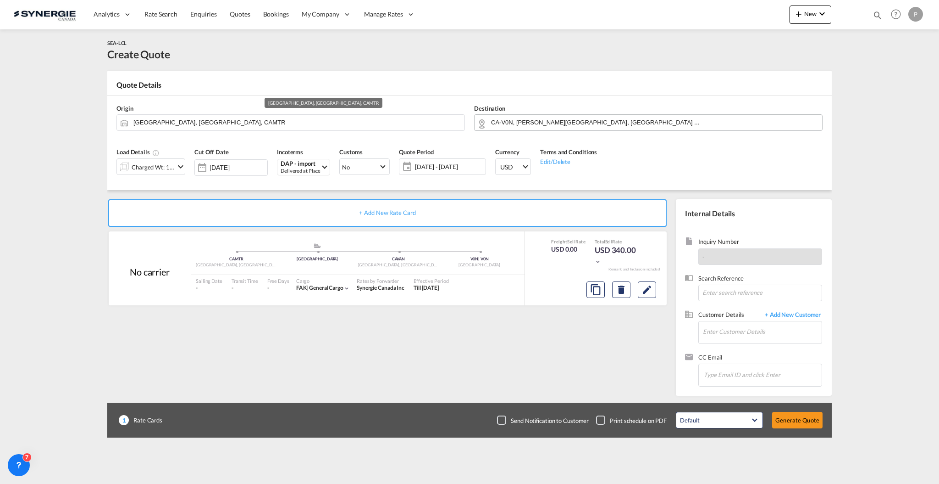
click at [556, 118] on input "CA-V0N, Bowen Island, British Columbia ..." at bounding box center [654, 122] width 327 height 16
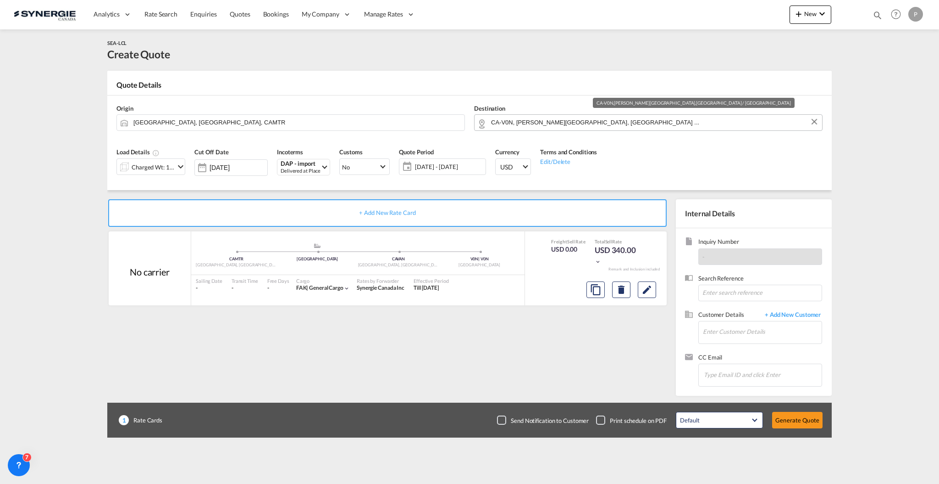
click at [556, 118] on input "CA-V0N, Bowen Island, British Columbia ..." at bounding box center [654, 122] width 327 height 16
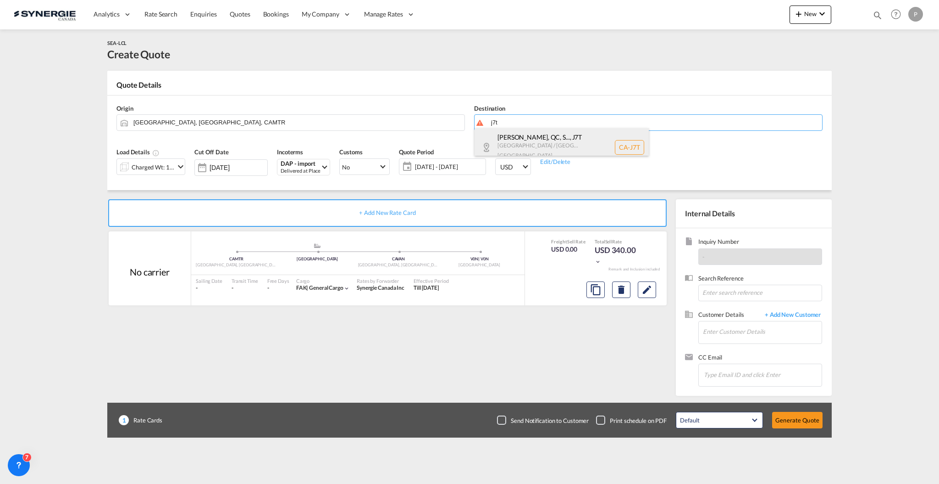
click at [547, 135] on div "Les Cèdres, QC, S... , J7T Quebec / Québec Canada CA-J7T" at bounding box center [562, 147] width 174 height 38
type input "CA-J7T, Les Cèdres, QC, Saint-Lazare, Vaudreuil-Dorion, QC, Quebec / Québec"
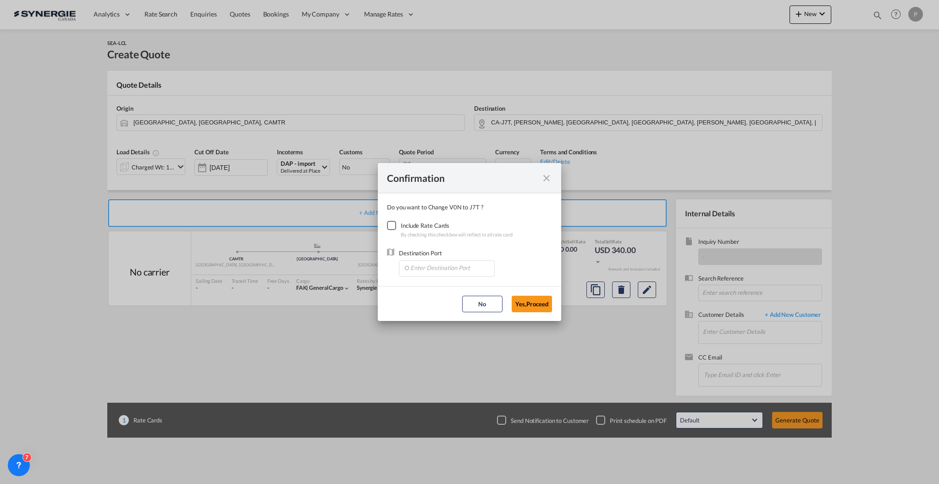
click at [392, 229] on div "Checkbox No Ink" at bounding box center [391, 225] width 9 height 9
click at [421, 270] on input "Enter Destination Port" at bounding box center [449, 268] width 91 height 14
click at [434, 288] on span "CAQUE, Quebec, QC, Canada, North America, Americas" at bounding box center [611, 288] width 402 height 8
type input "CAQUE, Quebec, QC, Canada, North America, Americas"
click at [533, 301] on button "Yes,Proceed" at bounding box center [532, 303] width 40 height 17
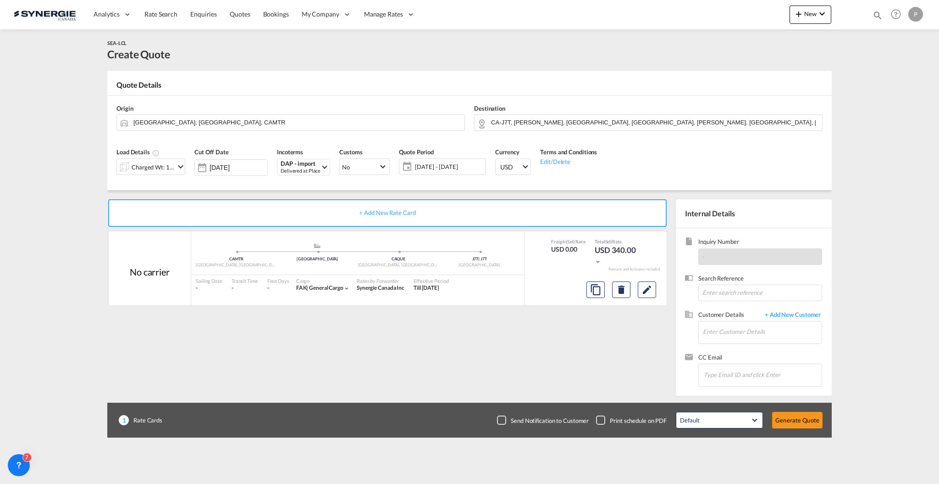
click at [445, 164] on span "16 Sep - 16 Oct 2025" at bounding box center [449, 166] width 68 height 8
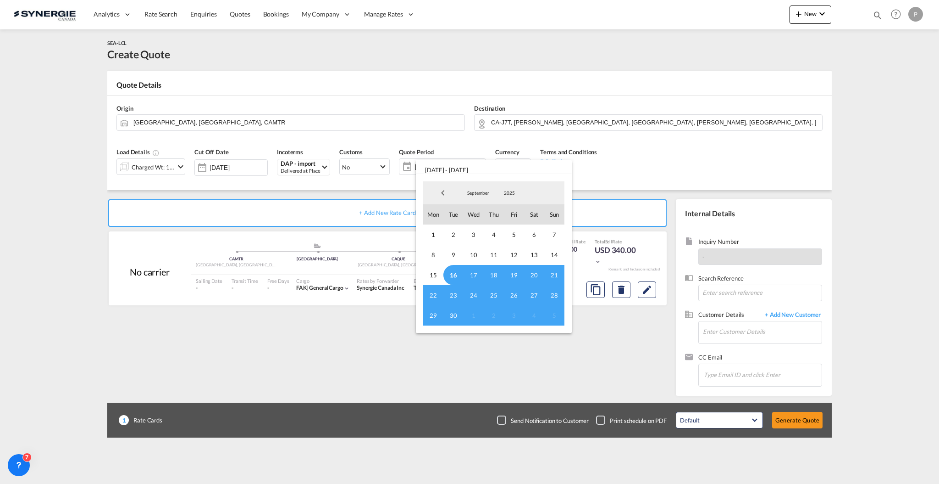
click at [142, 356] on md-backdrop at bounding box center [469, 242] width 939 height 484
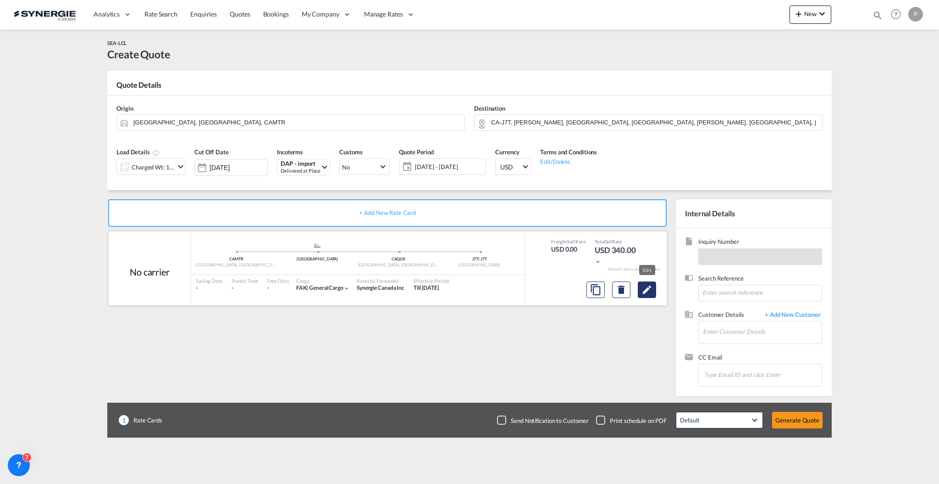
click at [647, 287] on md-icon "Edit" at bounding box center [647, 289] width 11 height 11
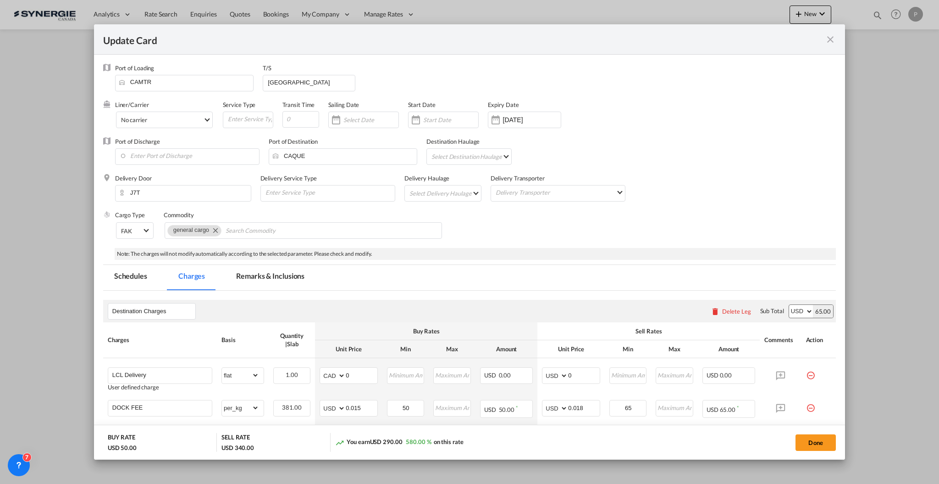
click at [276, 279] on md-tab-item "Remarks & Inclusions" at bounding box center [270, 277] width 90 height 25
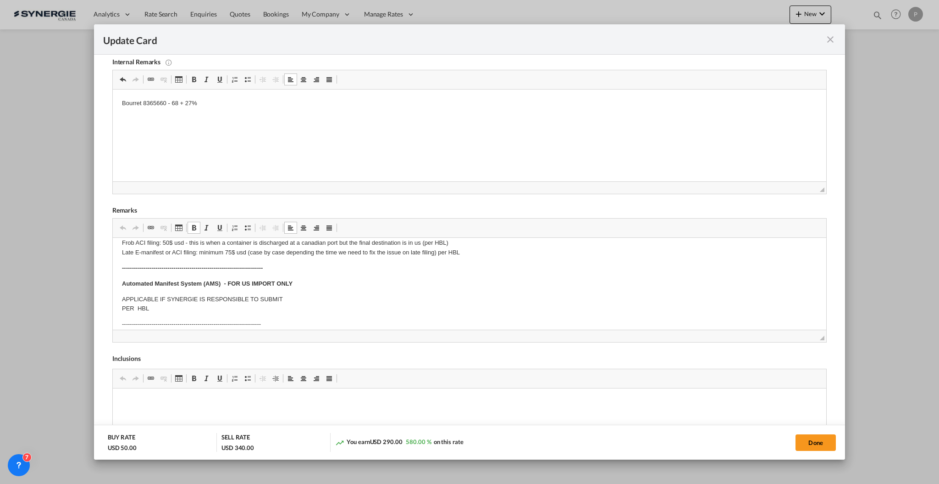
scroll to position [61, 0]
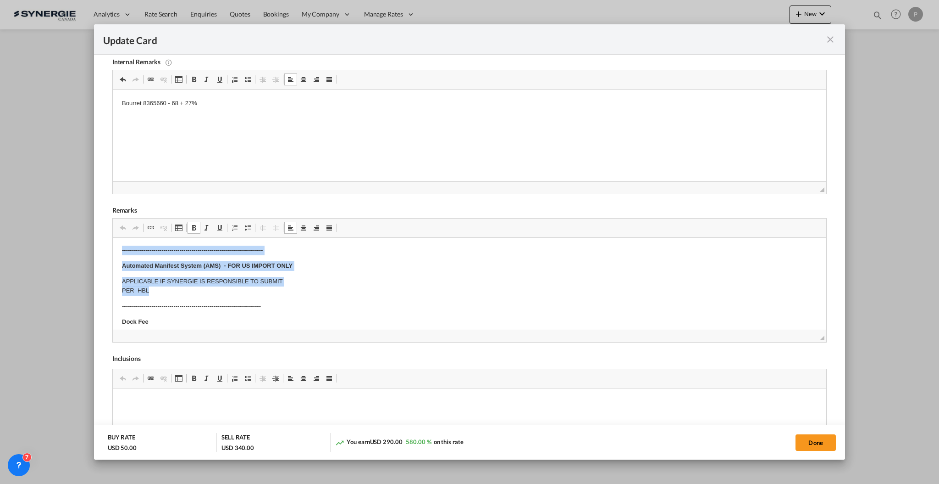
drag, startPoint x: 153, startPoint y: 290, endPoint x: 117, endPoint y: 253, distance: 51.6
click at [117, 253] on html "E Manifest (ACI): Applicable if Synergie is responsible to submit Per E-manifes…" at bounding box center [469, 472] width 714 height 591
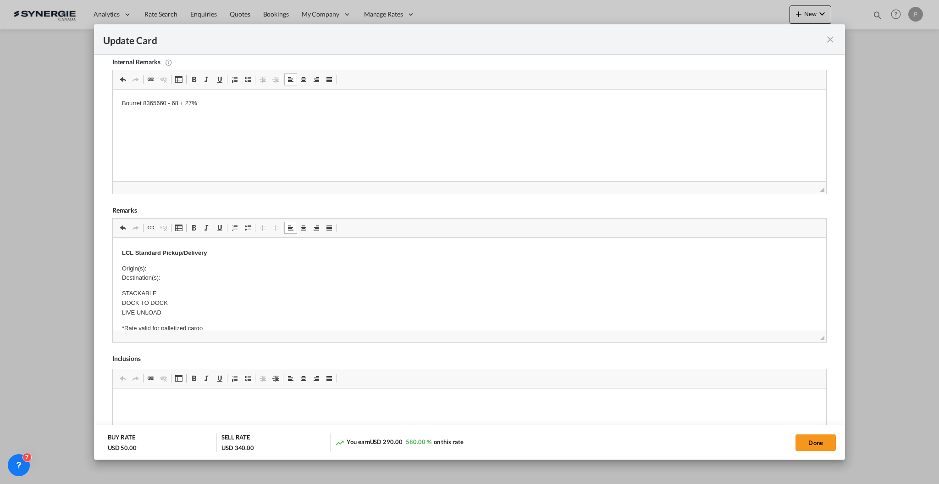
scroll to position [122, 0]
click at [181, 298] on p "Origin(s): Destination(s):" at bounding box center [469, 290] width 695 height 19
click at [184, 288] on p "Origin(s): Destination(s): Saint-Lazare Quebec J7T 2X8" at bounding box center [469, 295] width 695 height 28
click at [188, 280] on body "E Manifest (ACI): Applicable if Synergie is responsible to submit Per E-manifes…" at bounding box center [469, 388] width 695 height 526
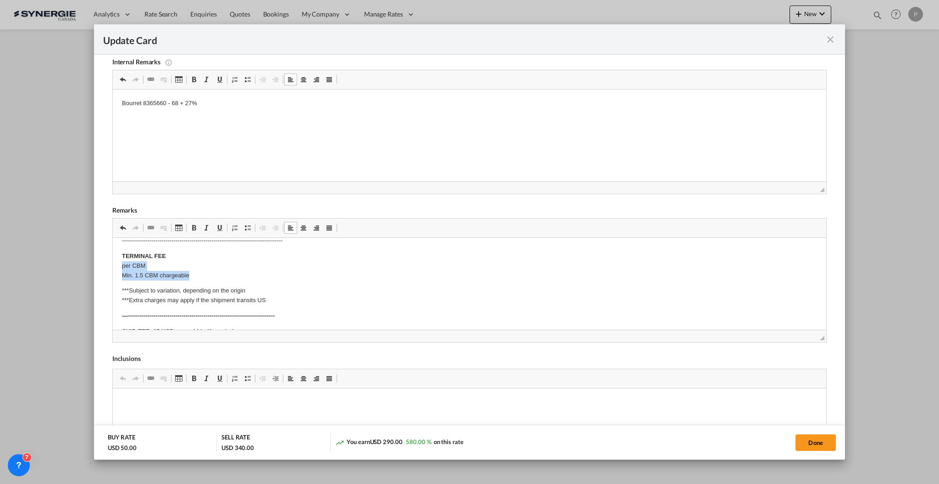
drag, startPoint x: 196, startPoint y: 272, endPoint x: 104, endPoint y: 268, distance: 91.8
click at [112, 268] on html "E Manifest (ACI): Applicable if Synergie is responsible to submit Per E-manifes…" at bounding box center [469, 199] width 714 height 535
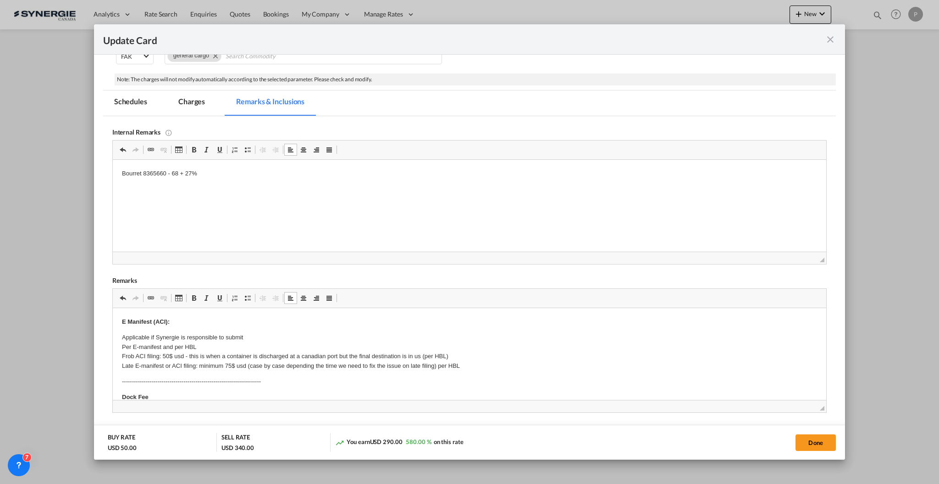
scroll to position [122, 0]
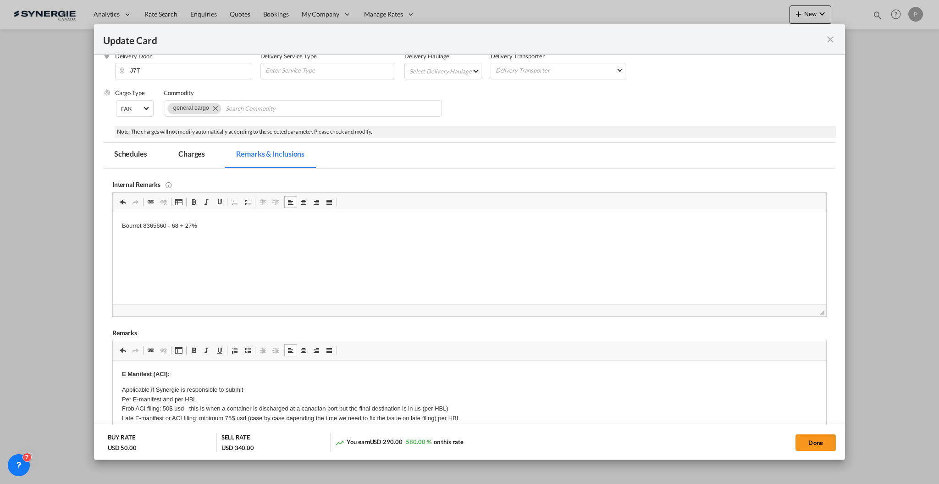
click at [189, 148] on md-tab-item "Charges" at bounding box center [191, 155] width 49 height 25
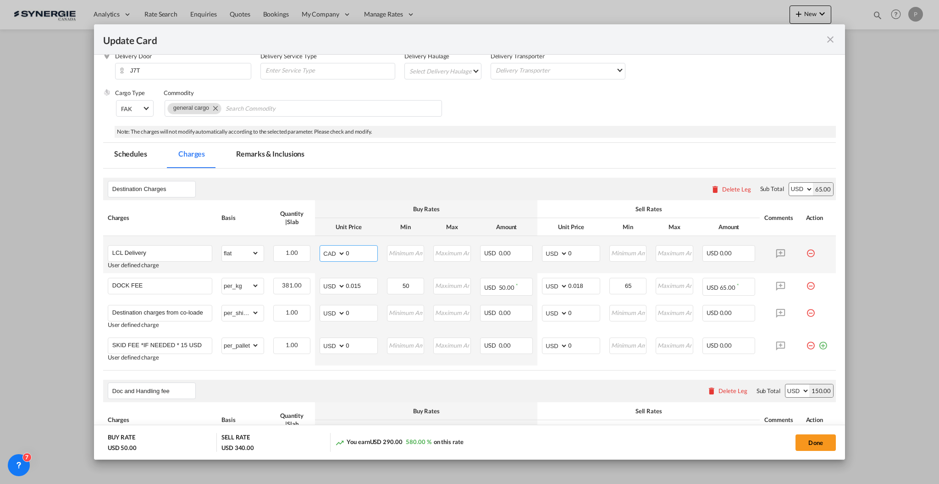
click at [332, 252] on select "AED AFN ALL AMD ANG AOA ARS AUD AWG AZN BAM BBD BDT BGN BHD BIF BMD BND BOB BRL…" at bounding box center [334, 253] width 24 height 13
select select "string:USD"
click at [352, 255] on input "0" at bounding box center [362, 252] width 32 height 14
type input "66"
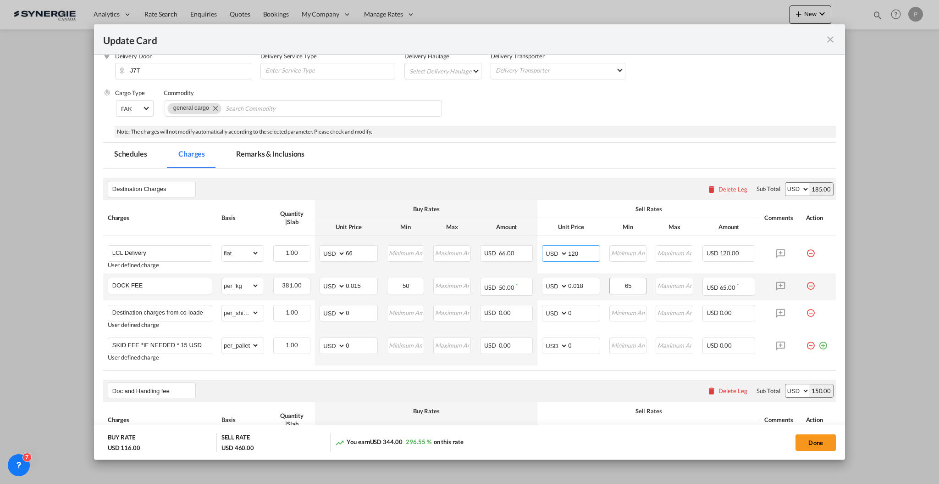
type input "120"
click at [630, 283] on input "65" at bounding box center [629, 285] width 36 height 14
click at [629, 283] on input "65" at bounding box center [629, 285] width 36 height 14
type input "60"
click at [628, 205] on div "Sell Rates" at bounding box center [648, 209] width 213 height 8
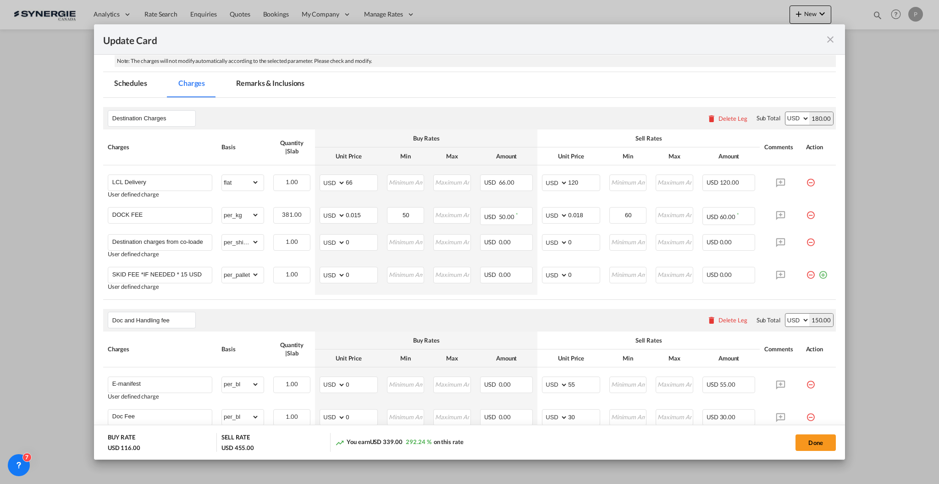
scroll to position [245, 0]
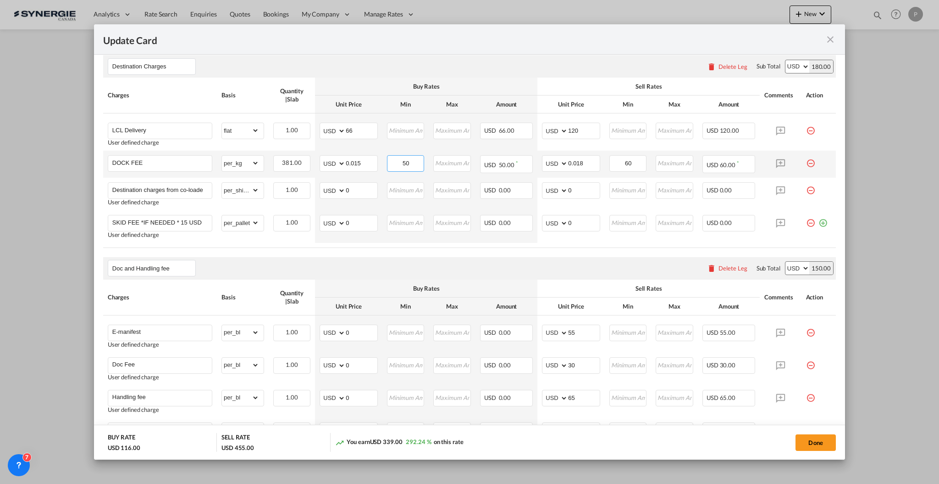
click at [404, 164] on input "50" at bounding box center [406, 163] width 36 height 14
type input "35"
click at [576, 159] on input "0.018" at bounding box center [584, 163] width 32 height 14
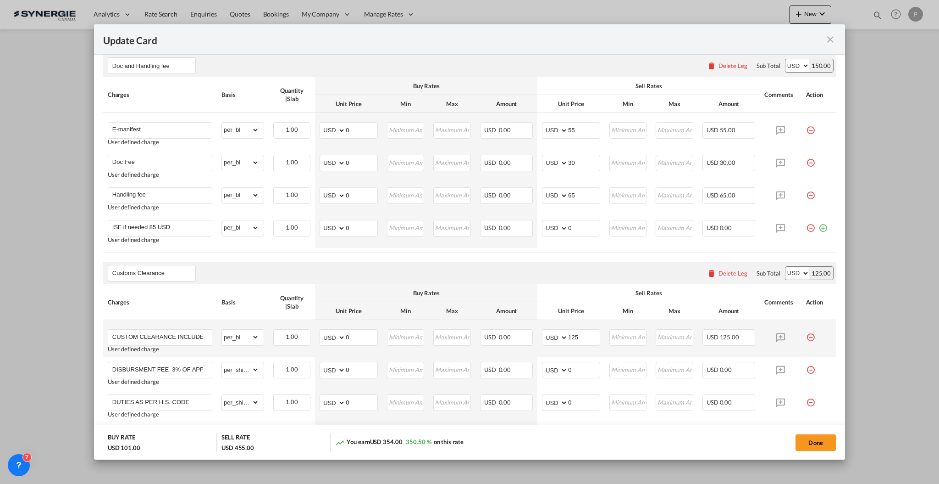
scroll to position [489, 0]
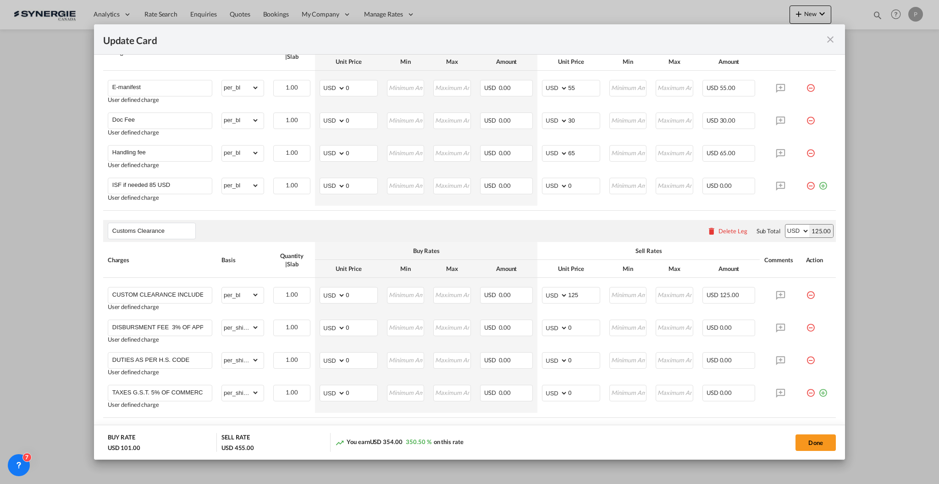
type input "0.019"
click at [721, 231] on div "Delete Leg" at bounding box center [733, 230] width 29 height 7
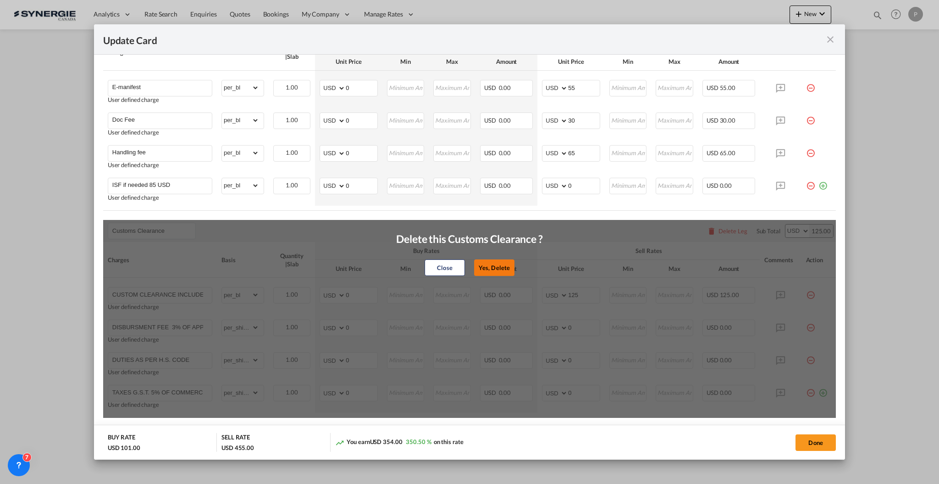
click at [493, 265] on button "Yes, Delete" at bounding box center [494, 267] width 40 height 17
type input "CONGESTION SURCHARGE"
type input "CONGESTION SURCHARGE Please note that due to global port congestion, many ocean…"
select select "per_shipment"
type input "0"
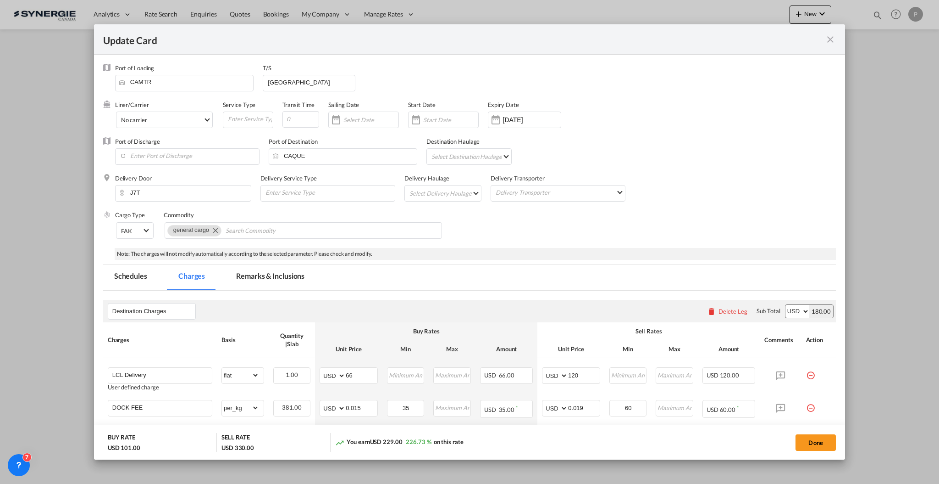
scroll to position [245, 0]
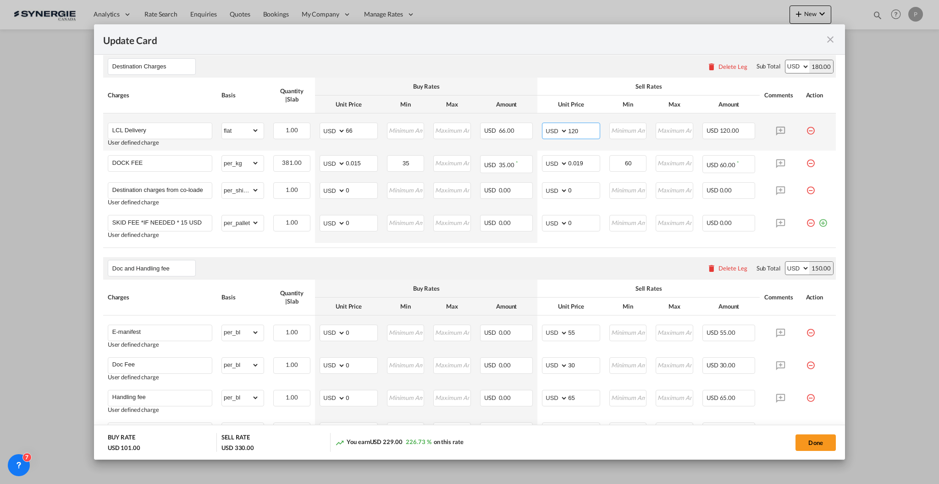
click at [571, 131] on input "120" at bounding box center [584, 130] width 32 height 14
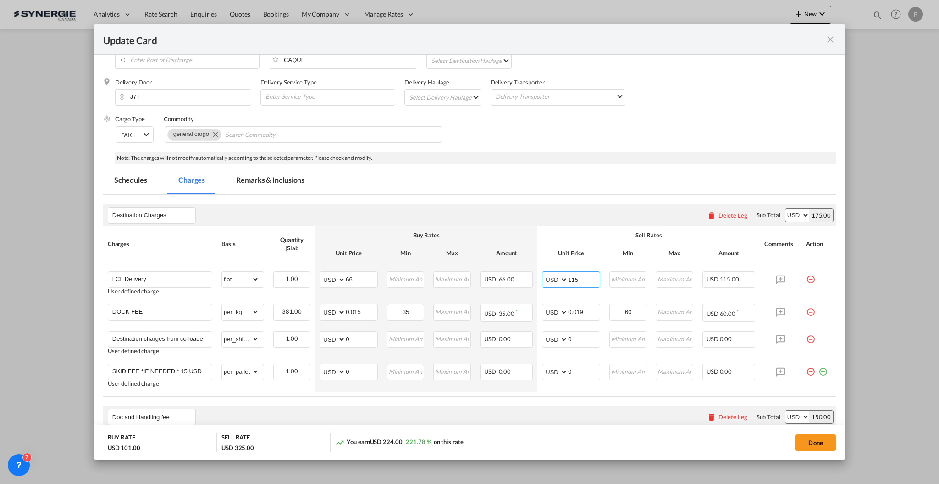
scroll to position [0, 0]
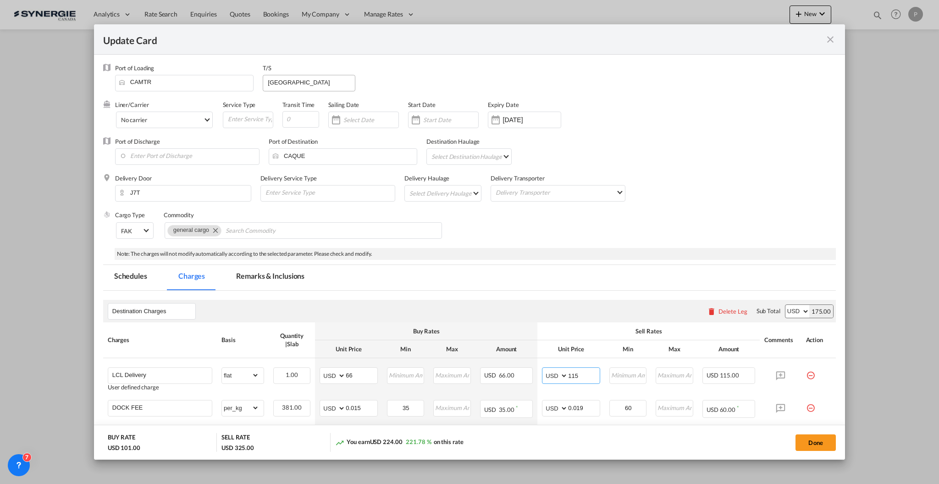
type input "115"
click at [311, 82] on input "Vancouver" at bounding box center [311, 82] width 88 height 14
click at [311, 81] on input "Vancouver" at bounding box center [311, 82] width 88 height 14
click at [282, 274] on md-tab-item "Remarks & Inclusions" at bounding box center [270, 277] width 90 height 25
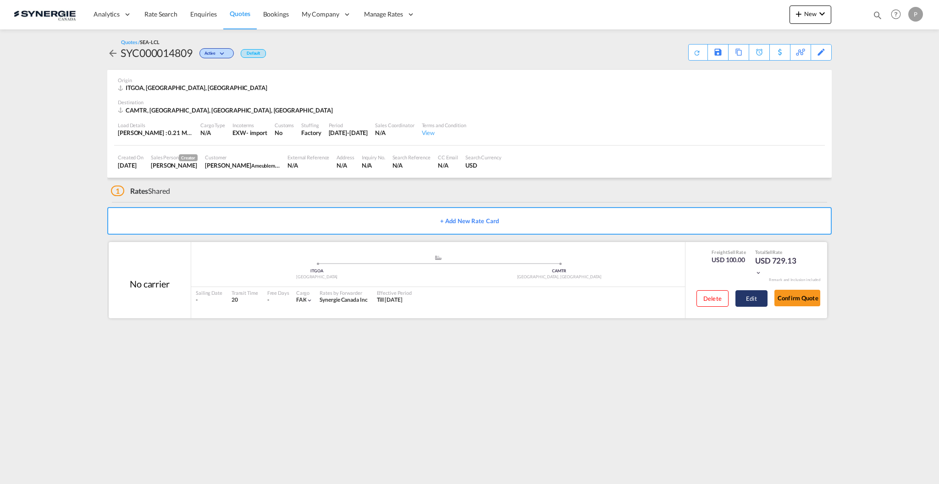
click at [746, 298] on button "Edit" at bounding box center [752, 298] width 32 height 17
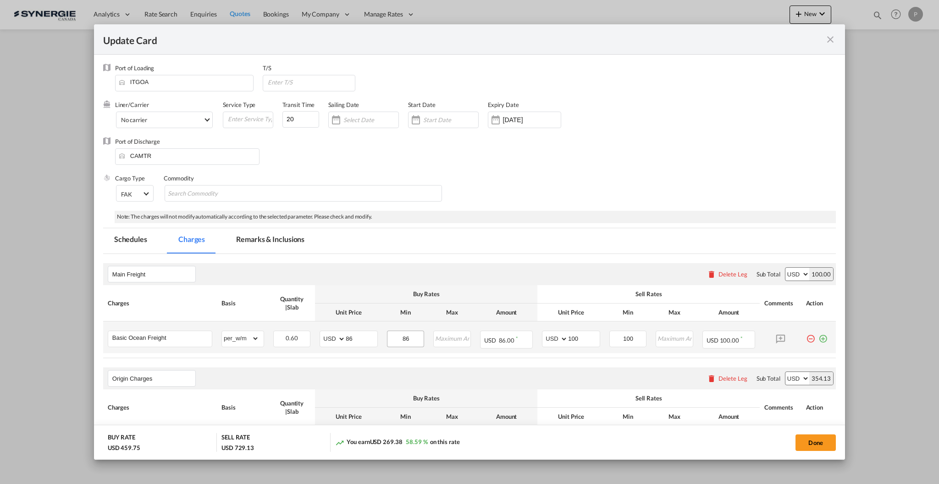
select select "per_w/m"
select select "per_bl"
select select "per_quintal"
select select "per_cbm"
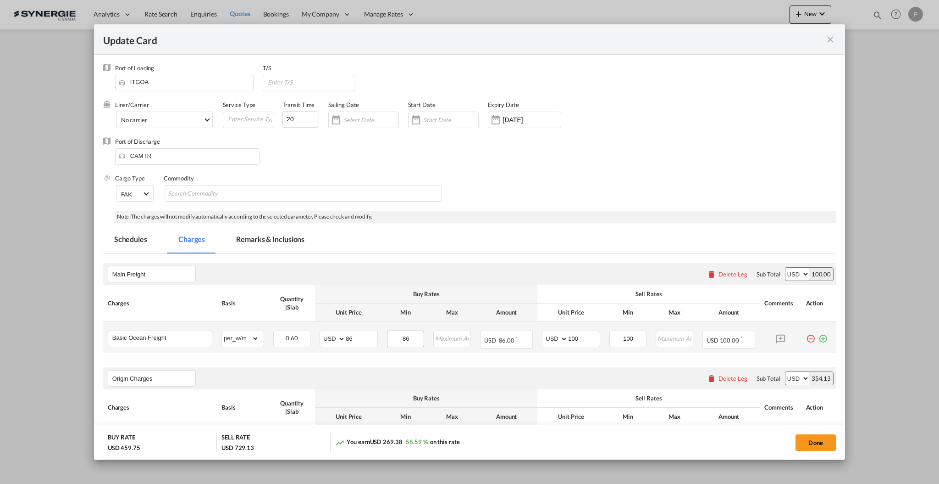
select select "flat"
select select "per_hbl"
select select "flat"
select select "per_bl"
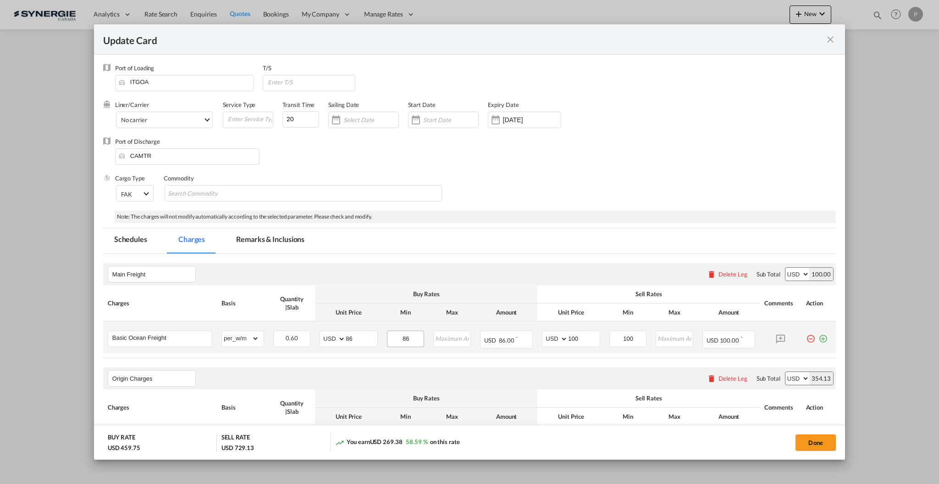
select select "per_bl"
select select "per_shipment"
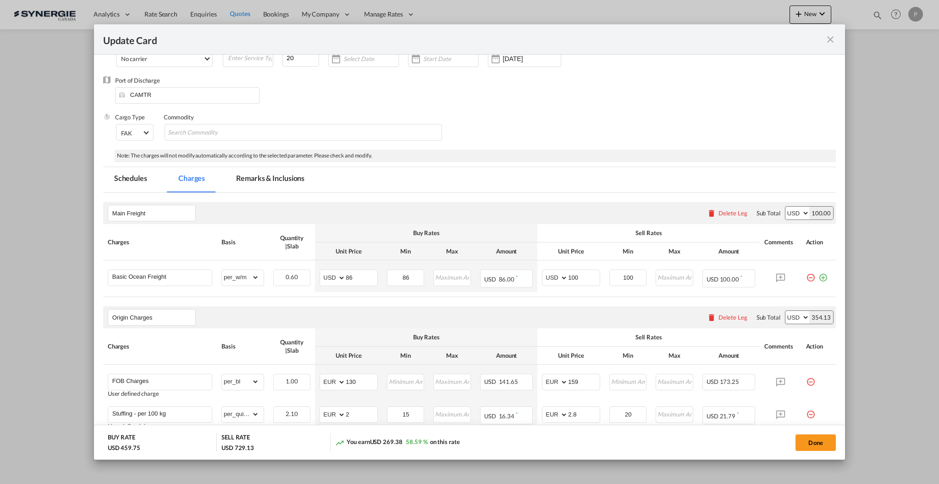
click at [828, 34] on md-icon "icon-close fg-AAA8AD m-0 pointer" at bounding box center [830, 39] width 11 height 11
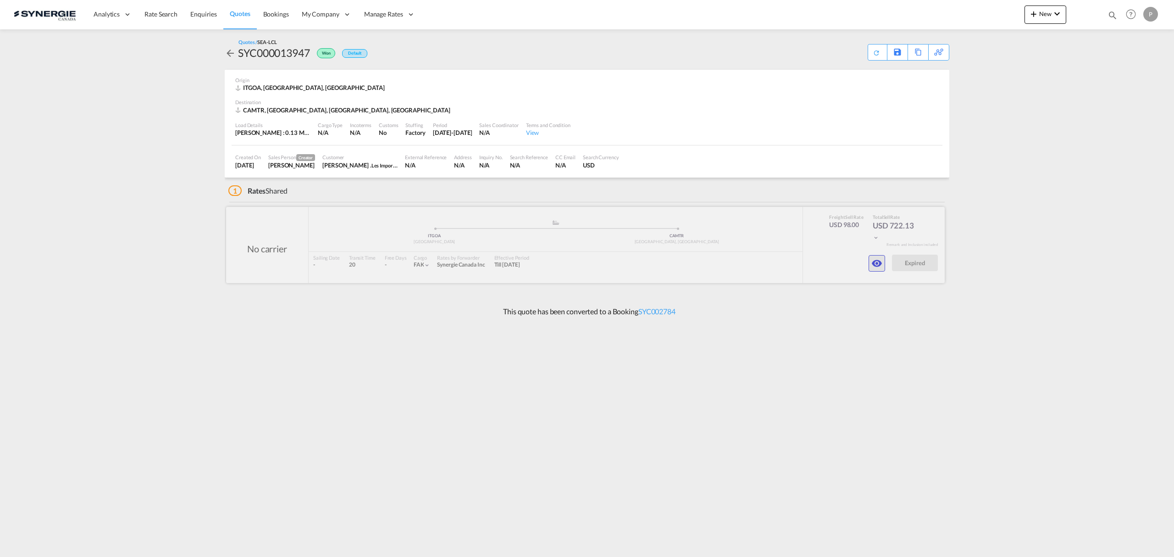
click at [884, 261] on button "button" at bounding box center [877, 263] width 17 height 17
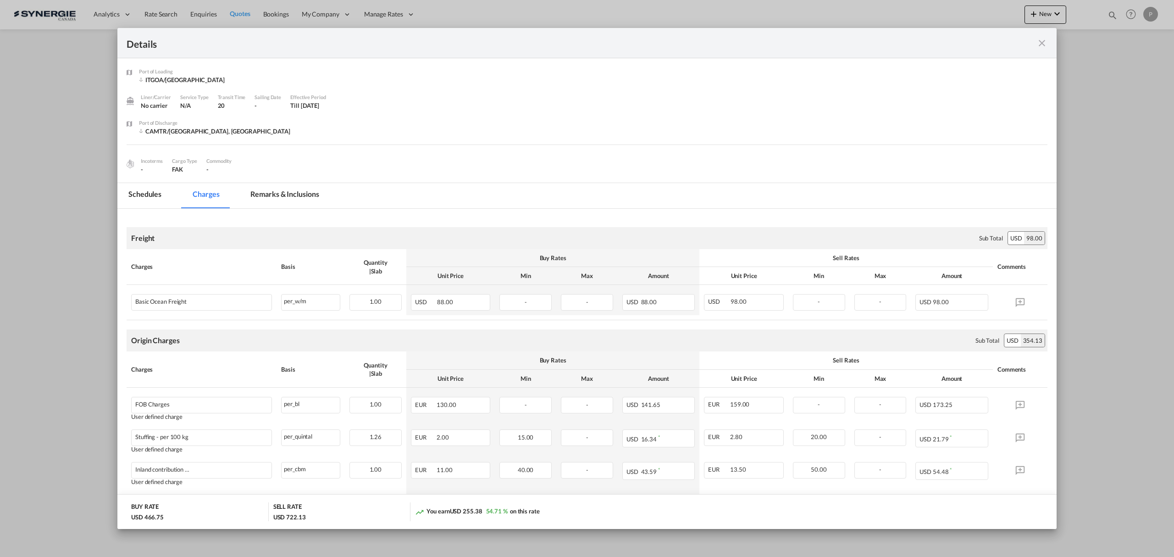
click at [268, 206] on md-tab-item "Remarks & Inclusions" at bounding box center [284, 195] width 90 height 25
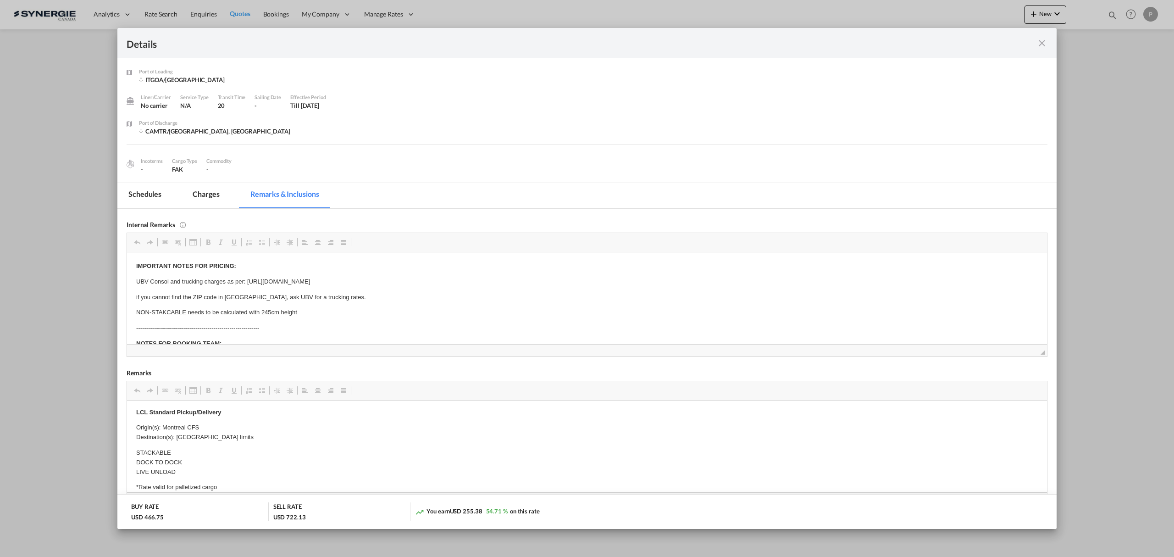
scroll to position [245, 0]
click at [939, 42] on md-icon "icon-close fg-AAA8AD m-0 cursor" at bounding box center [1042, 43] width 11 height 11
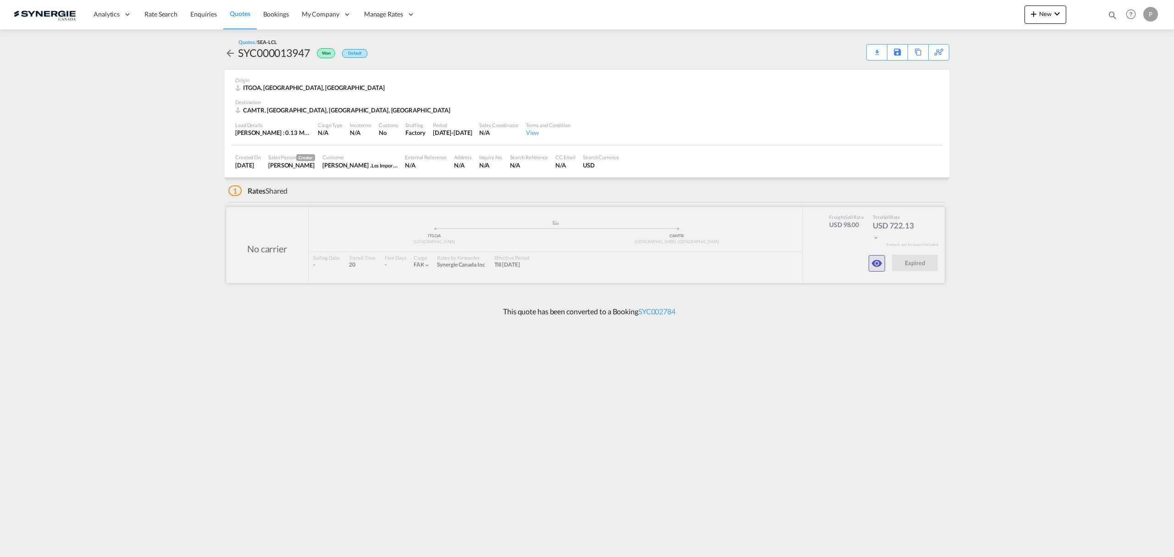
click at [880, 266] on md-icon "icon-eye" at bounding box center [877, 263] width 11 height 11
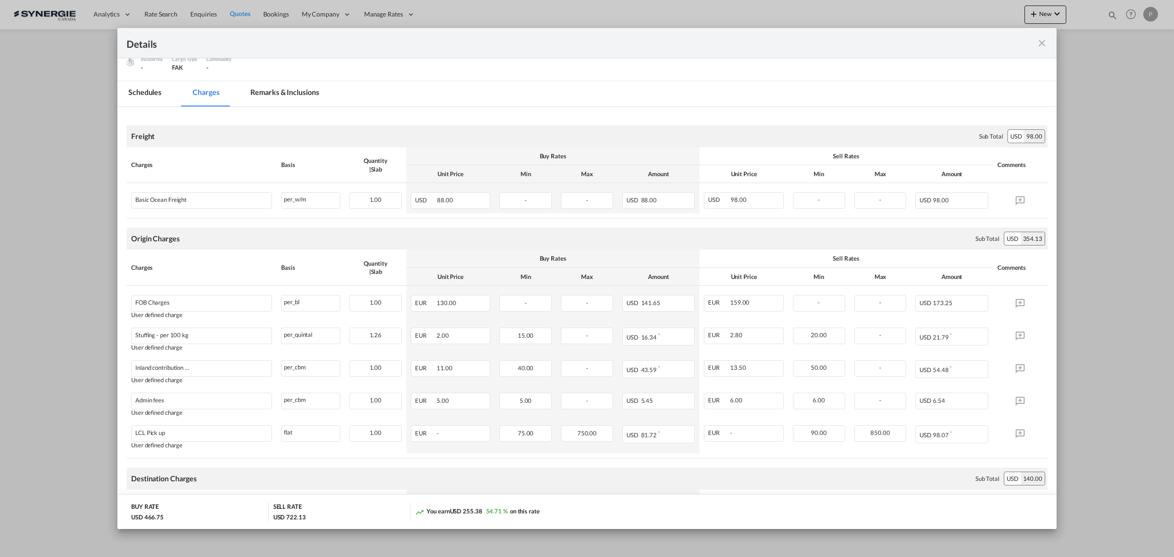
scroll to position [122, 0]
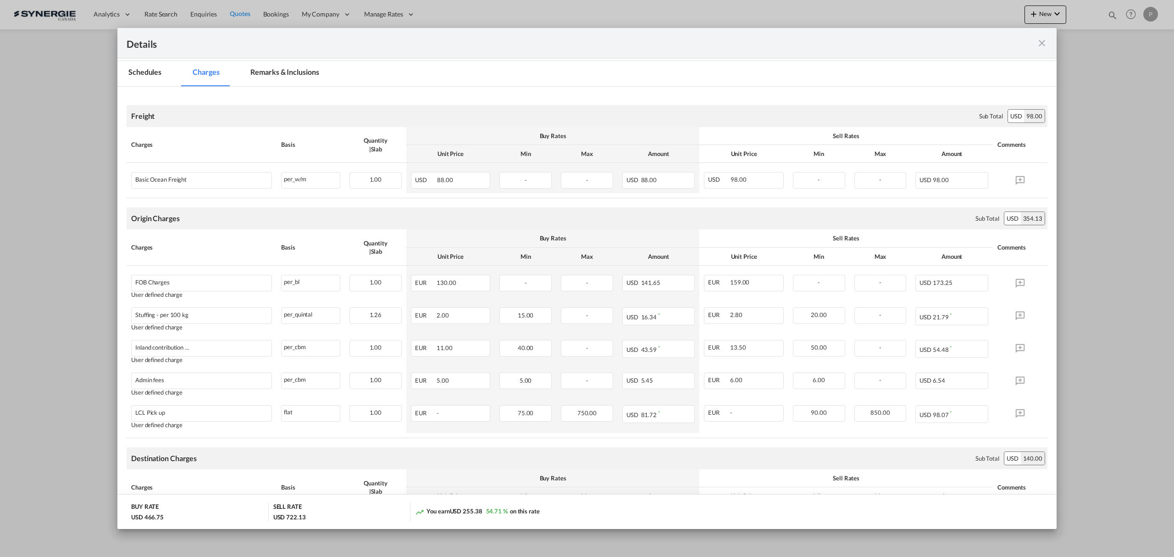
click at [939, 41] on md-icon "icon-close fg-AAA8AD m-0 cursor" at bounding box center [1042, 43] width 11 height 11
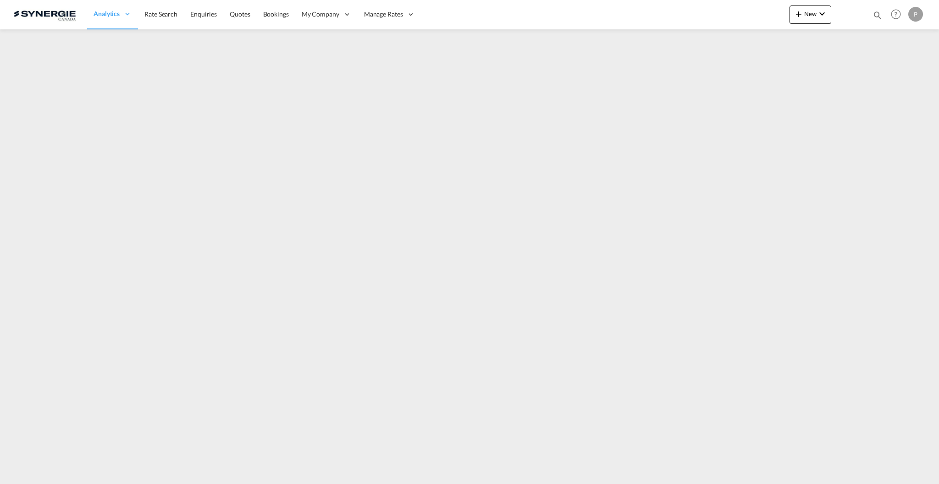
click at [704, 17] on md-icon "icon-magnify" at bounding box center [878, 15] width 10 height 10
click at [704, 13] on select "Bookings Quotes Enquiries" at bounding box center [732, 15] width 44 height 17
select select "Quotes"
click at [704, 7] on select "Bookings Quotes Enquiries" at bounding box center [732, 15] width 44 height 17
click at [704, 19] on input at bounding box center [809, 15] width 114 height 16
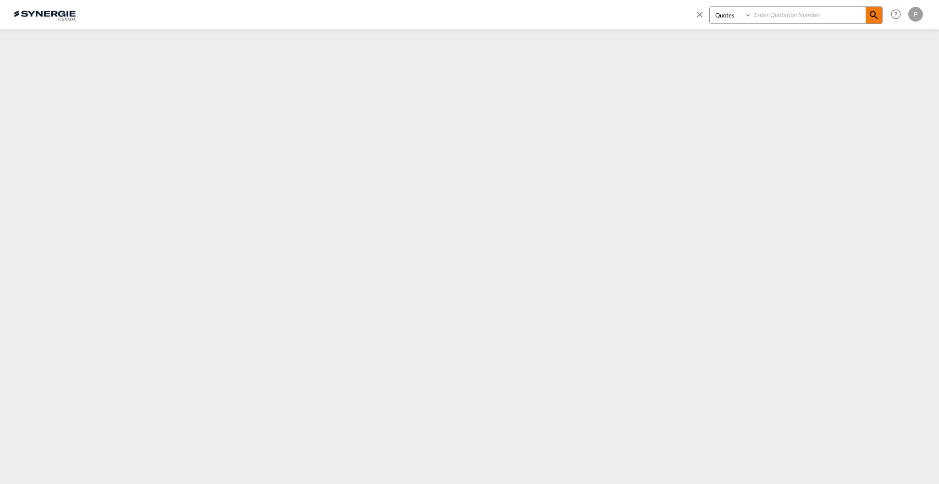
paste input "SYC000014810"
click at [704, 18] on md-icon "icon-magnify" at bounding box center [874, 15] width 11 height 11
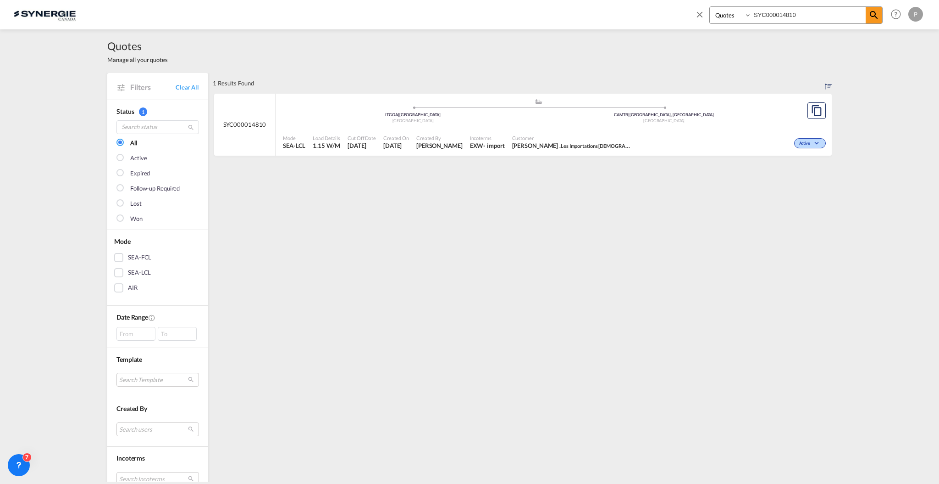
click at [704, 15] on input "SYC000014810" at bounding box center [809, 15] width 114 height 16
click at [704, 15] on input "SYC000014811" at bounding box center [809, 15] width 114 height 16
click at [354, 125] on div ".a{fill:#aaa8ad;} .a{fill:#aaa8ad;} [GEOGRAPHIC_DATA] | [GEOGRAPHIC_DATA] [GEOG…" at bounding box center [538, 113] width 511 height 30
click at [704, 14] on input "SYC000014810" at bounding box center [809, 15] width 114 height 16
type input "SYC000014811"
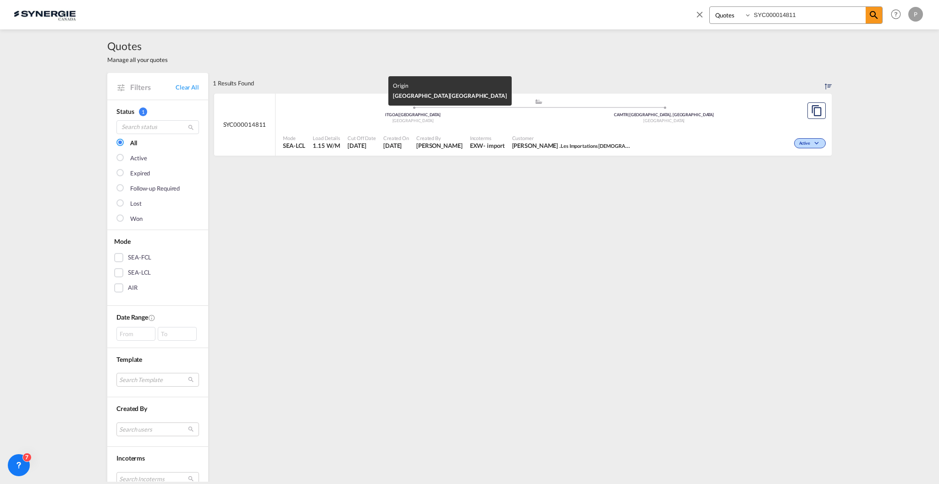
click at [397, 127] on div ".a{fill:#aaa8ad;} .a{fill:#aaa8ad;} [GEOGRAPHIC_DATA] | [GEOGRAPHIC_DATA] [GEOG…" at bounding box center [554, 125] width 556 height 62
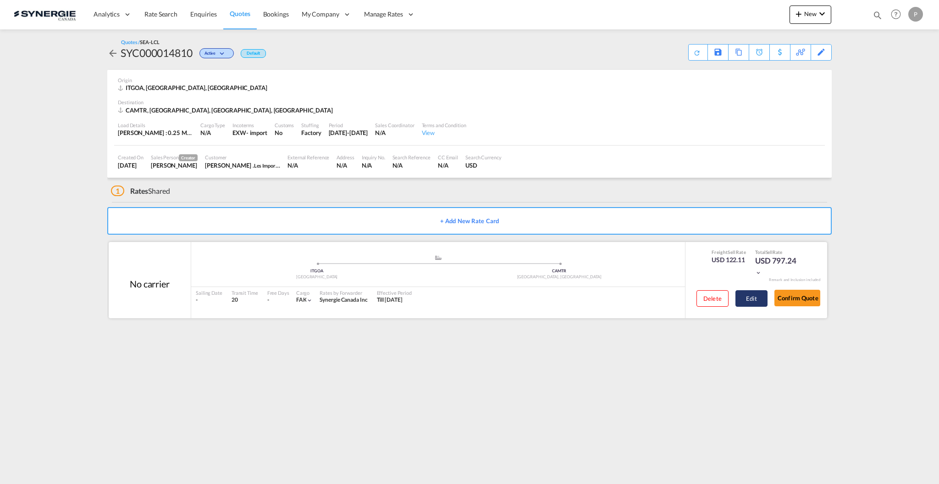
click at [764, 296] on button "Edit" at bounding box center [752, 298] width 32 height 17
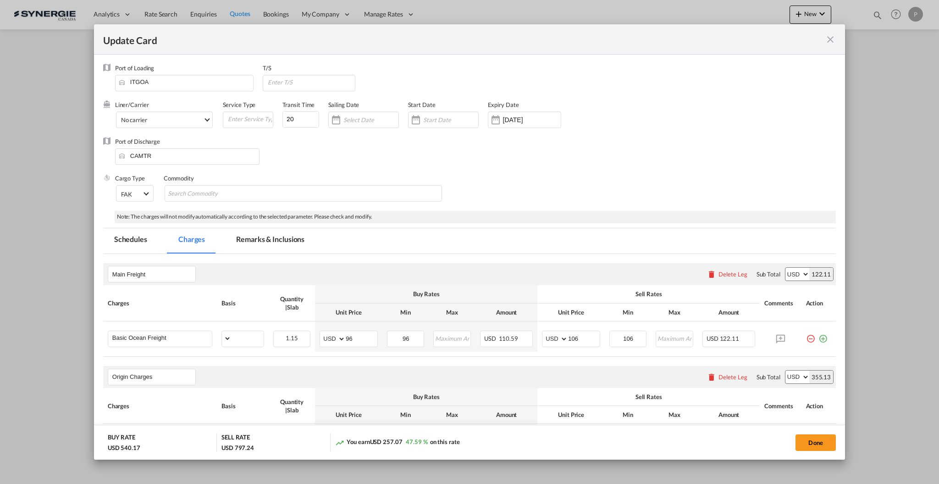
select select "per_w/m"
select select "per_bl"
select select "per_quintal"
select select "per_cbm"
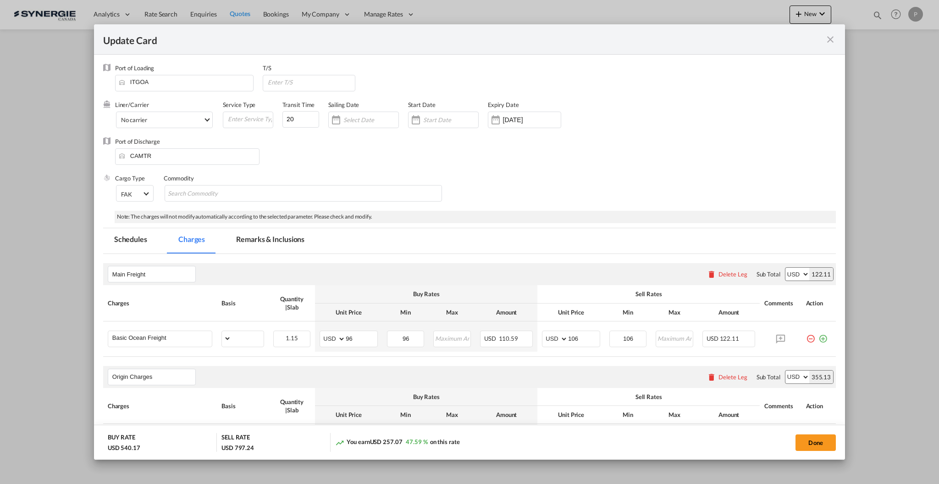
select select "flat"
select select "per_hbl"
select select "flat"
select select "per_pallet"
select select "per_bl"
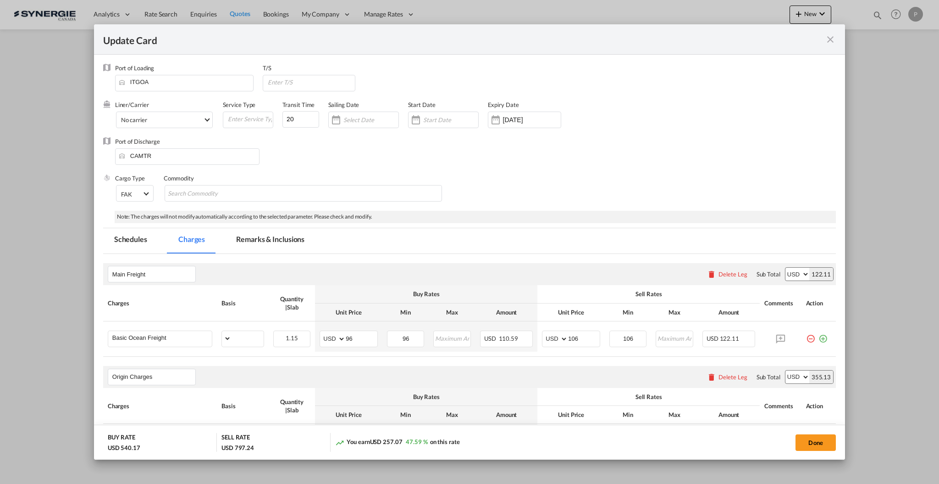
select select "per_bl"
select select "per_shipment"
click at [269, 238] on div "Update Card Port of [GEOGRAPHIC_DATA] ITGOA T/S Liner/Carrier No carrier 2HM LO…" at bounding box center [469, 242] width 939 height 484
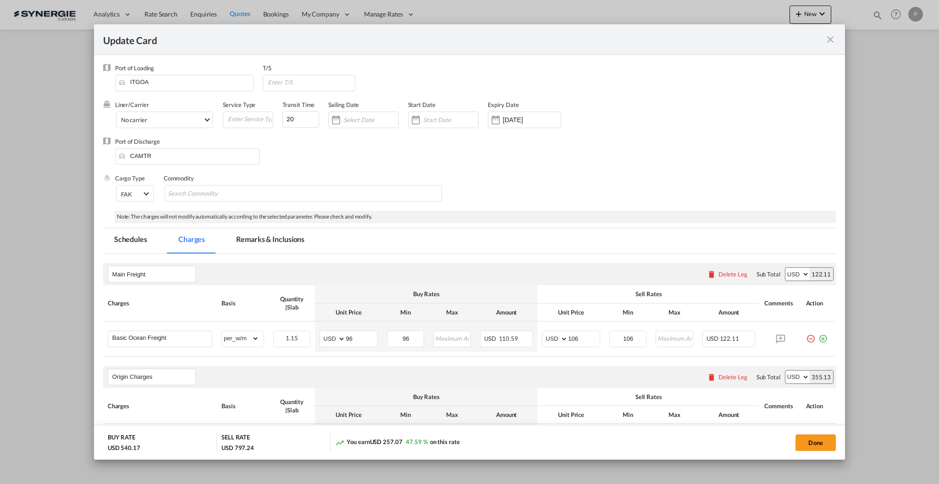
click at [303, 242] on div "Update Card Port of [GEOGRAPHIC_DATA] ITGOA T/S Liner/Carrier No carrier 2HM LO…" at bounding box center [469, 242] width 939 height 484
click at [276, 239] on div "Update Card Port of [GEOGRAPHIC_DATA] ITGOA T/S Liner/Carrier No carrier 2HM LO…" at bounding box center [469, 242] width 939 height 484
click at [257, 239] on div "Update Card Port of [GEOGRAPHIC_DATA] ITGOA T/S Liner/Carrier No carrier 2HM LO…" at bounding box center [469, 242] width 939 height 484
click at [414, 202] on div "Update Card Port of [GEOGRAPHIC_DATA] ITGOA T/S Liner/Carrier No carrier 2HM LO…" at bounding box center [469, 242] width 939 height 484
click at [837, 41] on div "Update Card Port of [GEOGRAPHIC_DATA] ITGOA T/S Liner/Carrier No carrier 2HM LO…" at bounding box center [469, 242] width 939 height 484
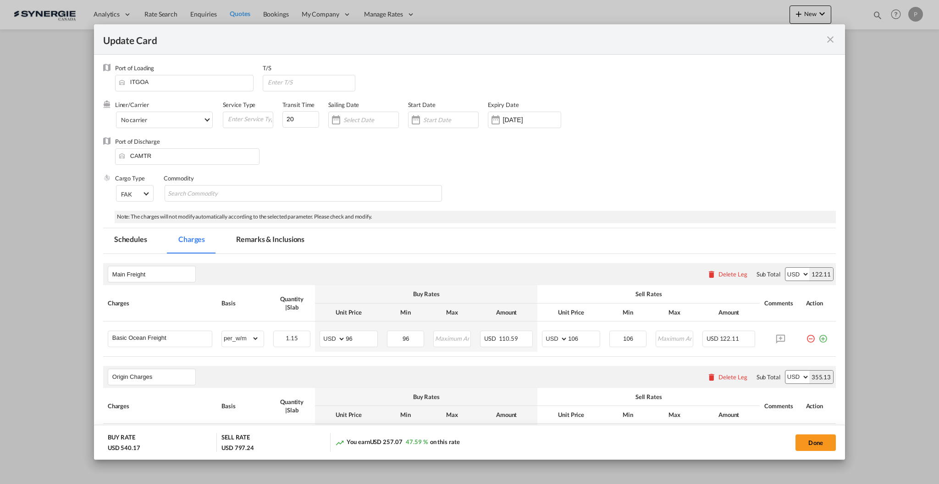
click at [830, 37] on div "Update Card Port of [GEOGRAPHIC_DATA] ITGOA T/S Liner/Carrier No carrier 2HM LO…" at bounding box center [469, 242] width 939 height 484
click at [816, 436] on div "Update Card Port of [GEOGRAPHIC_DATA] ITGOA T/S Liner/Carrier No carrier 2HM LO…" at bounding box center [469, 242] width 939 height 484
click at [816, 440] on div "Update Card Port of [GEOGRAPHIC_DATA] ITGOA T/S Liner/Carrier No carrier 2HM LO…" at bounding box center [469, 242] width 939 height 484
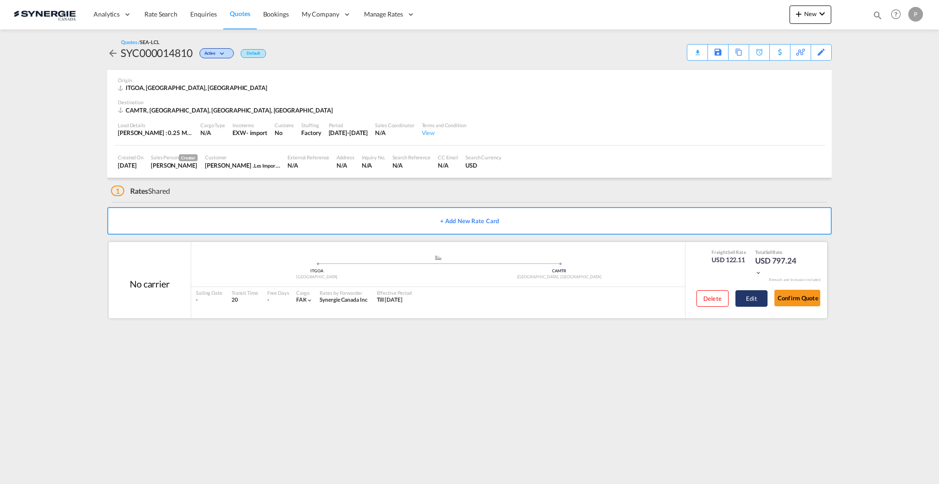
click at [757, 299] on button "Edit" at bounding box center [752, 298] width 32 height 17
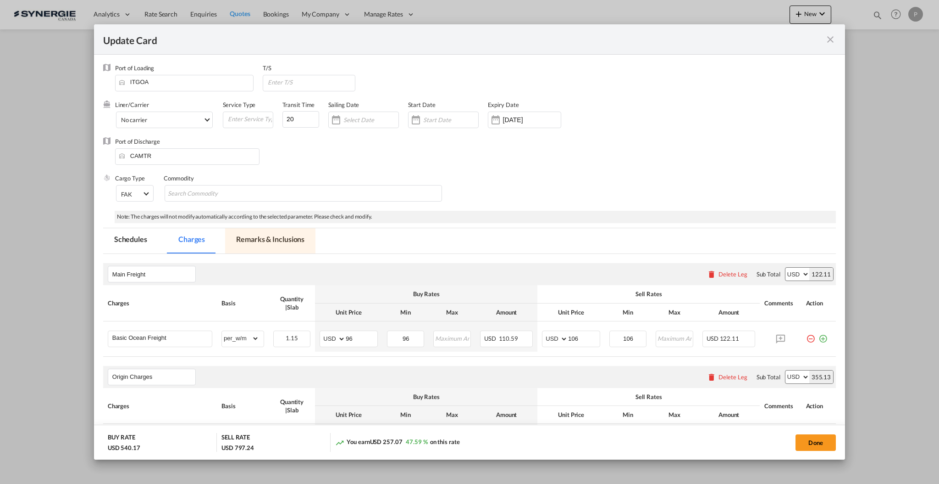
click at [269, 234] on md-tab-item "Remarks & Inclusions" at bounding box center [270, 240] width 90 height 25
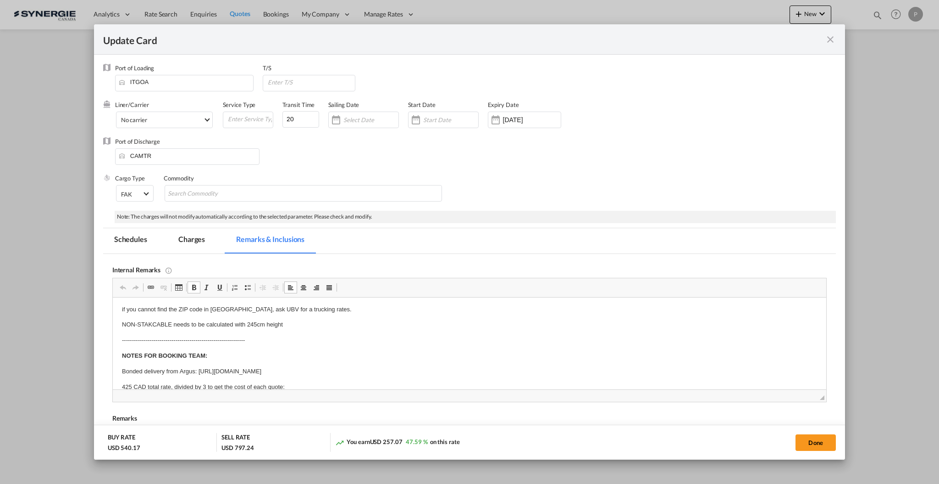
scroll to position [44, 0]
click at [312, 375] on p "425 CAD total rate, divided by 3 to get the cost of each quote:" at bounding box center [469, 376] width 695 height 10
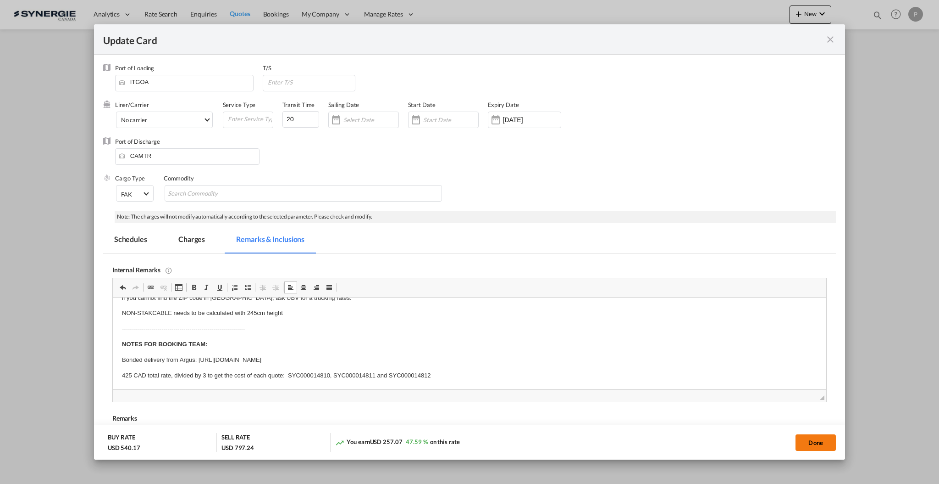
click at [802, 443] on button "Done" at bounding box center [816, 442] width 40 height 17
type input "[DATE]"
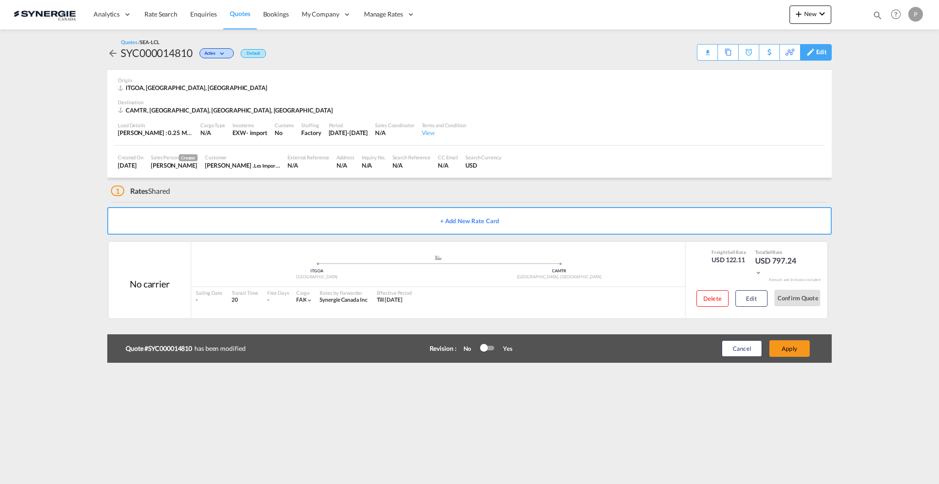
click at [812, 49] on md-icon at bounding box center [811, 52] width 11 height 7
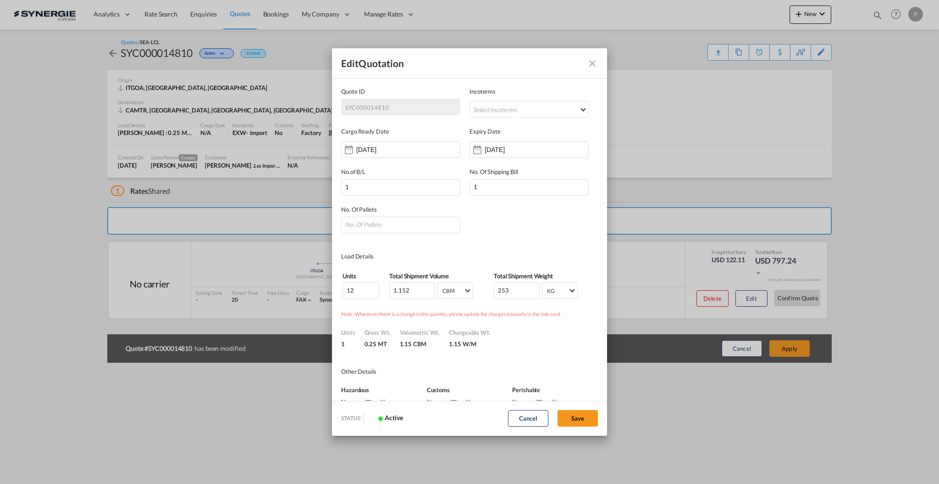
scroll to position [0, 0]
click at [498, 152] on input "[DATE]" at bounding box center [514, 149] width 58 height 7
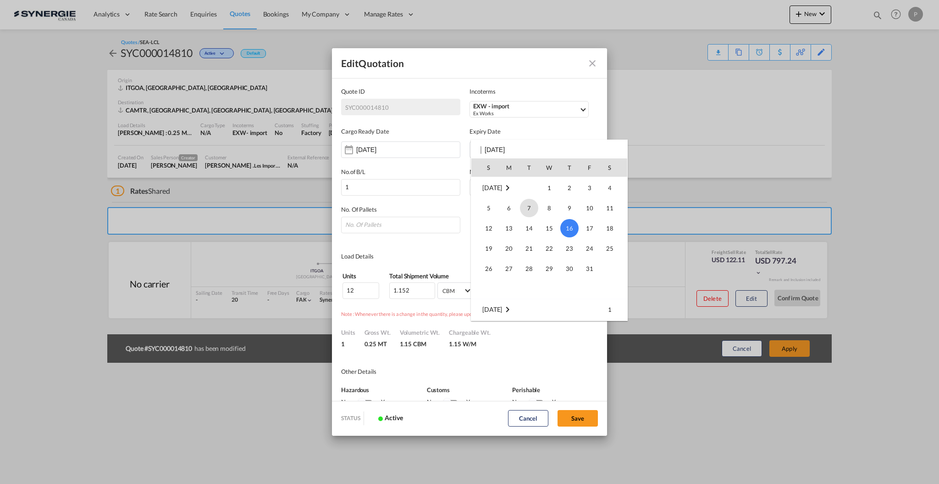
scroll to position [60, 0]
click at [525, 224] on span "30" at bounding box center [529, 228] width 18 height 18
type input "[DATE]"
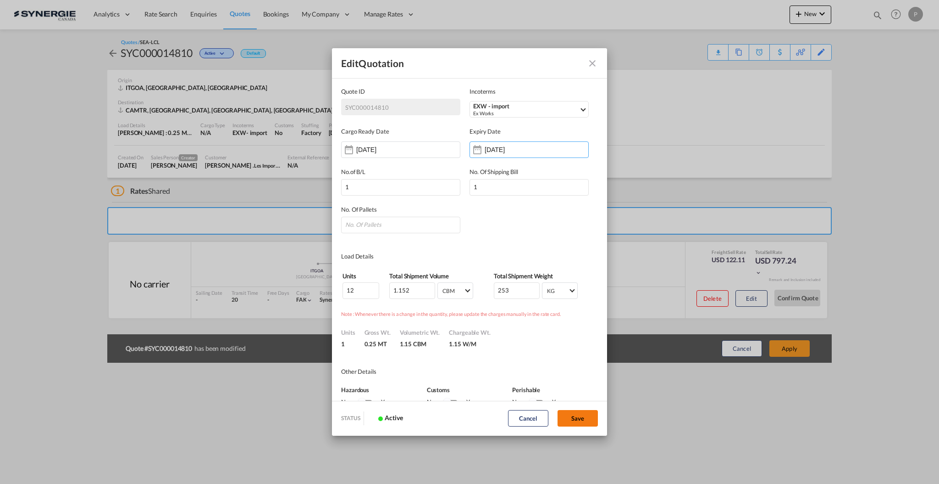
click at [583, 417] on button "Save" at bounding box center [578, 418] width 40 height 17
click at [407, 223] on input "Quote ID IncotermsSelect ..." at bounding box center [400, 225] width 119 height 17
type input "1"
click at [580, 417] on button "Save" at bounding box center [578, 418] width 40 height 17
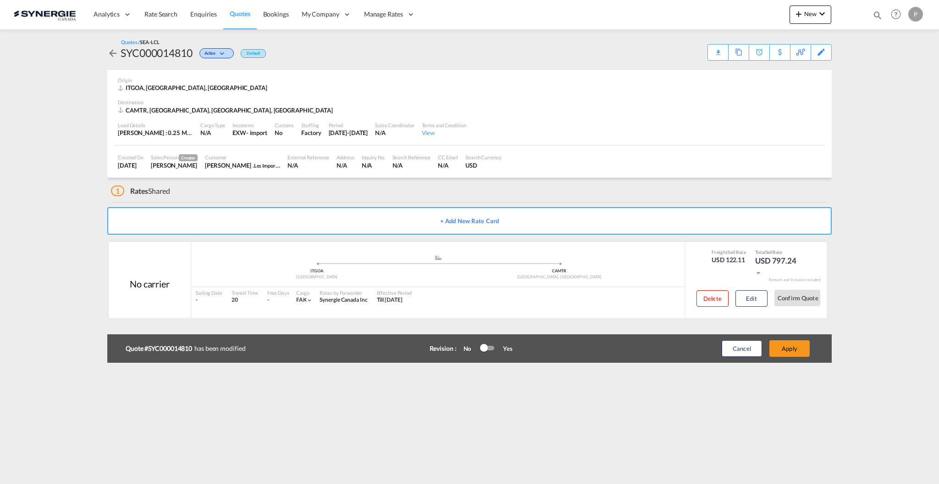
type input "[DATE]"
click at [795, 348] on button "Apply" at bounding box center [790, 348] width 40 height 17
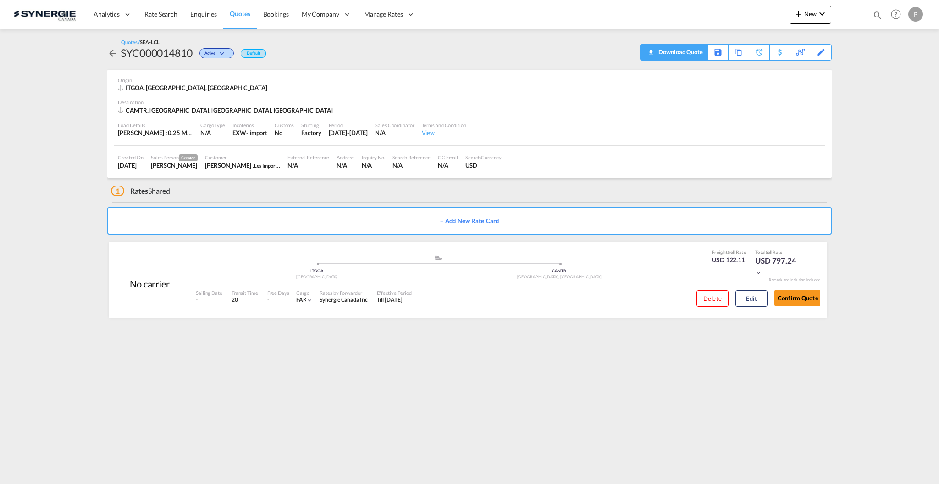
click at [693, 46] on div "Download Quote" at bounding box center [679, 51] width 47 height 15
click at [879, 12] on md-icon "icon-magnify" at bounding box center [878, 15] width 10 height 10
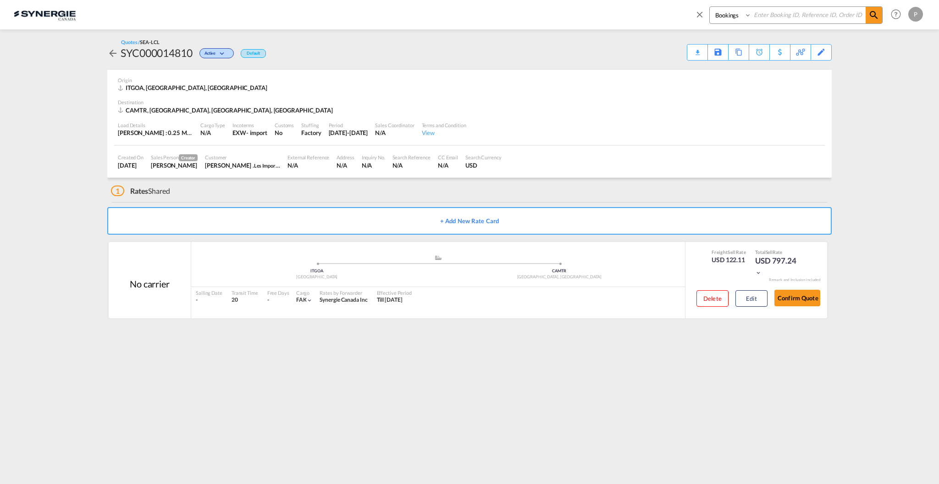
drag, startPoint x: 750, startPoint y: 12, endPoint x: 744, endPoint y: 14, distance: 6.2
click at [750, 12] on select "Bookings Quotes Enquiries" at bounding box center [732, 15] width 44 height 17
drag, startPoint x: 737, startPoint y: 15, endPoint x: 735, endPoint y: 43, distance: 28.0
click at [737, 17] on select "Bookings Quotes Enquiries" at bounding box center [732, 15] width 44 height 17
drag, startPoint x: 725, startPoint y: 11, endPoint x: 725, endPoint y: 18, distance: 7.3
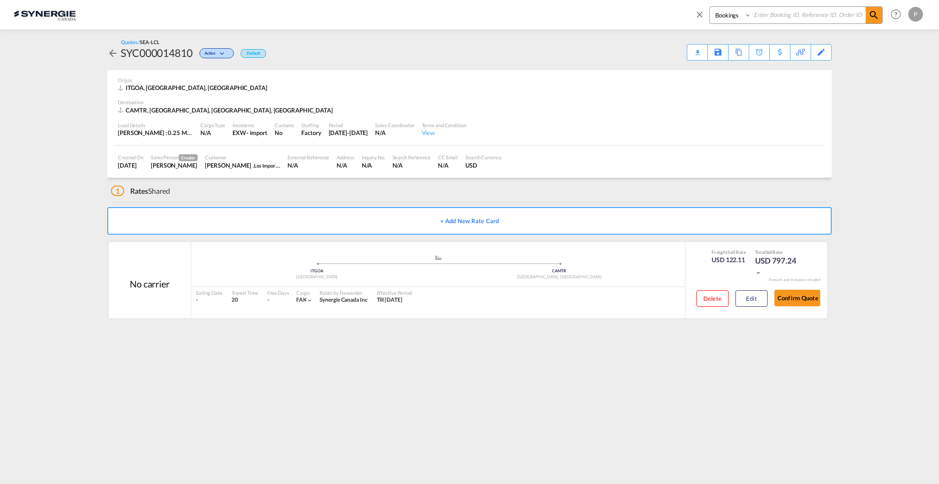
click at [725, 10] on select "Bookings Quotes Enquiries" at bounding box center [732, 15] width 44 height 17
select select "Quotes"
click at [710, 7] on select "Bookings Quotes Enquiries" at bounding box center [732, 15] width 44 height 17
click at [784, 10] on input at bounding box center [809, 15] width 114 height 16
type input "2862"
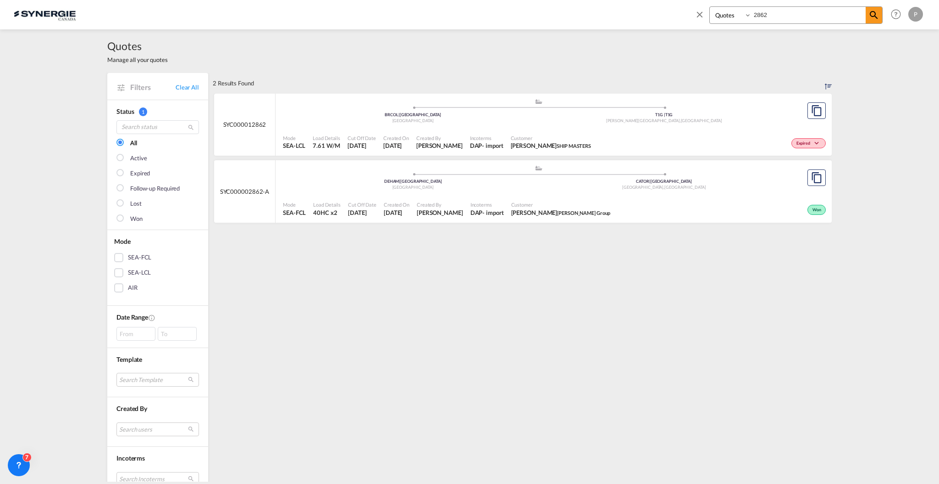
drag, startPoint x: 701, startPoint y: 20, endPoint x: 709, endPoint y: 20, distance: 7.8
click at [701, 20] on span at bounding box center [702, 17] width 15 height 22
click at [804, 14] on md-icon "icon-plus 400-fg" at bounding box center [799, 13] width 11 height 11
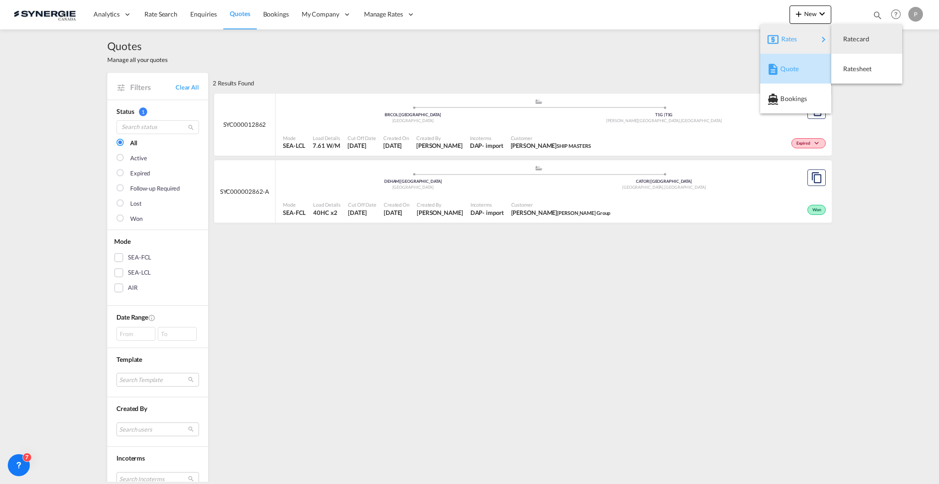
click at [794, 59] on div "Quote" at bounding box center [798, 68] width 34 height 23
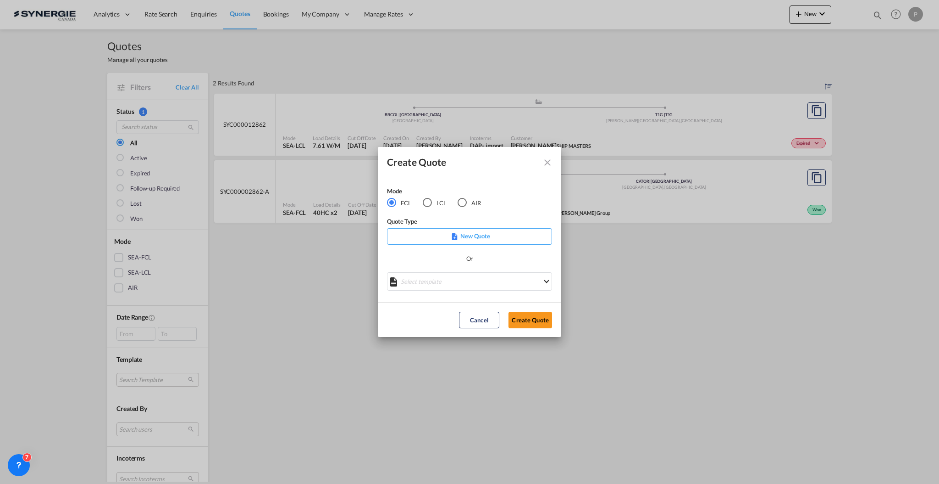
click at [542, 164] on md-icon "Close dialog" at bounding box center [547, 162] width 11 height 11
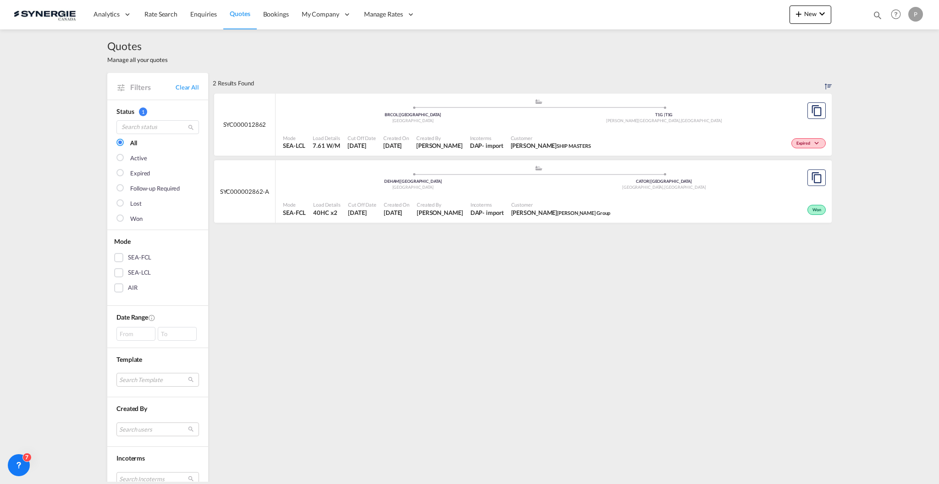
click at [883, 11] on div "Bookings Quotes Enquiries 2862 Help Resources Product Release P My Profile Logo…" at bounding box center [896, 14] width 58 height 28
click at [877, 12] on md-icon "icon-magnify" at bounding box center [878, 15] width 10 height 10
click at [728, 14] on select "Bookings Quotes Enquiries" at bounding box center [732, 15] width 44 height 17
select select "Shipments"
click at [710, 7] on select "Bookings Quotes Enquiries" at bounding box center [732, 15] width 44 height 17
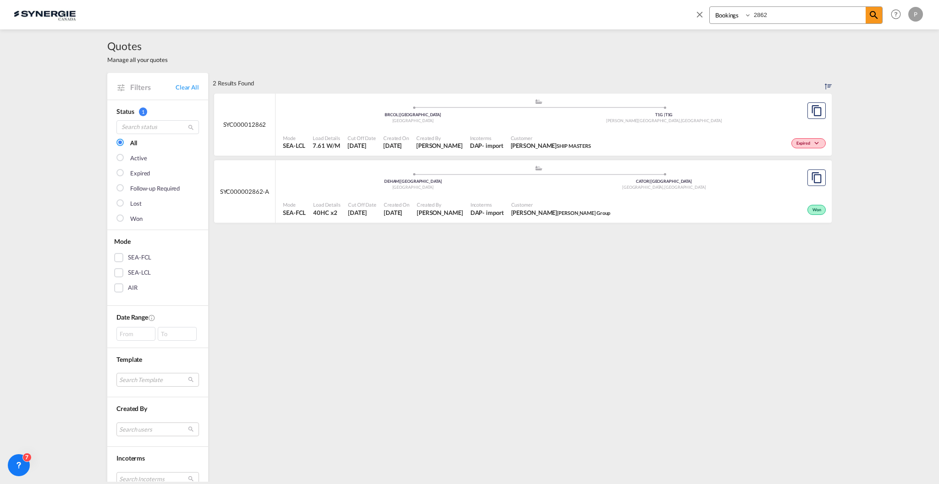
click at [761, 11] on input "2862" at bounding box center [809, 15] width 114 height 16
paste input "SYC00"
type input "SYC002862"
click at [873, 17] on md-icon "icon-magnify" at bounding box center [874, 15] width 11 height 11
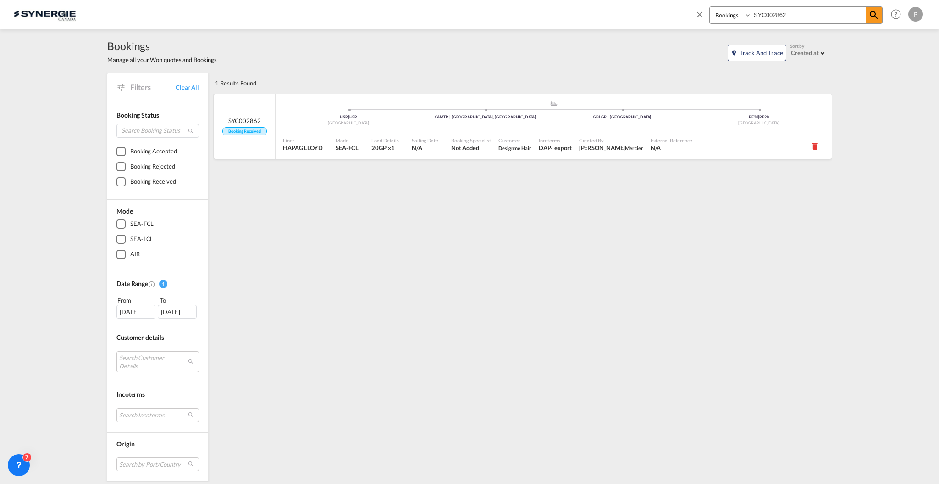
click at [545, 153] on div "Incoterms DAP - export" at bounding box center [555, 146] width 40 height 26
drag, startPoint x: 706, startPoint y: 17, endPoint x: 733, endPoint y: 19, distance: 27.1
click at [705, 17] on span at bounding box center [702, 17] width 15 height 22
click at [818, 13] on md-icon "icon-chevron-down" at bounding box center [822, 13] width 11 height 11
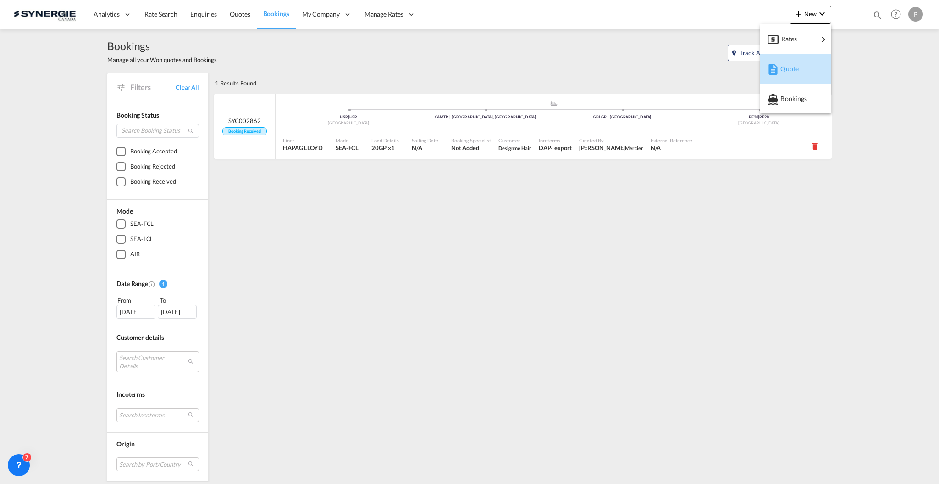
click at [794, 57] on div "Quote" at bounding box center [798, 68] width 34 height 23
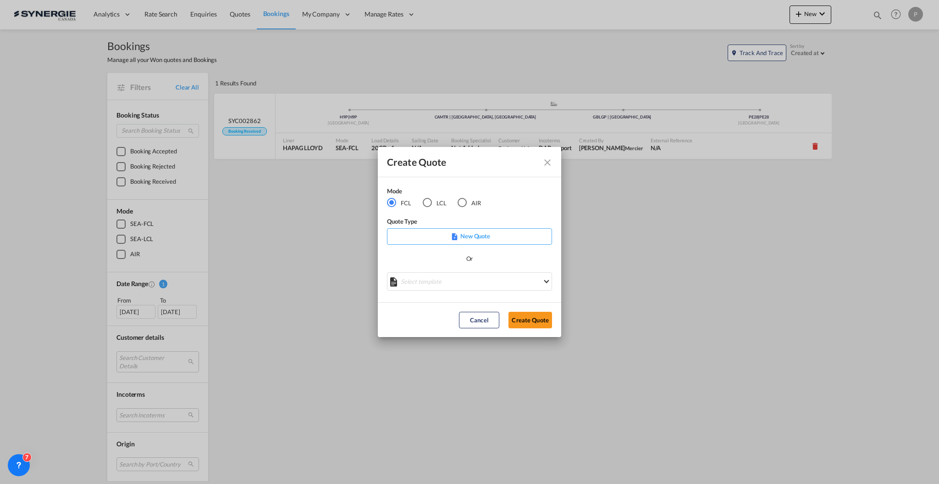
click at [427, 197] on div "Mode FCL LCL AIR" at bounding box center [440, 197] width 106 height 22
click at [407, 198] on md-radio-button "FCL" at bounding box center [399, 203] width 24 height 10
click at [445, 282] on md-select "Select template *NEW* FCL FREEHAND / DAP [PERSON_NAME] | [DATE] *NEW* Import FC…" at bounding box center [469, 281] width 165 height 18
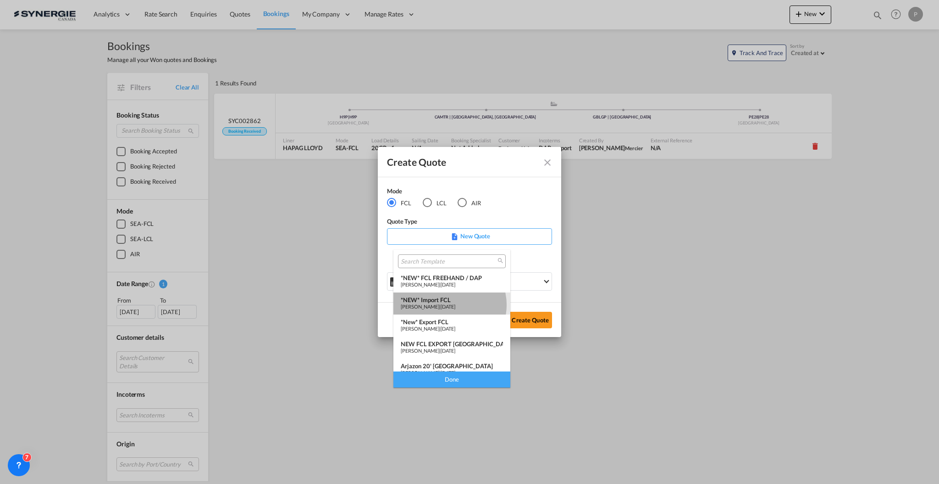
click at [439, 305] on span "[PERSON_NAME]" at bounding box center [420, 306] width 39 height 6
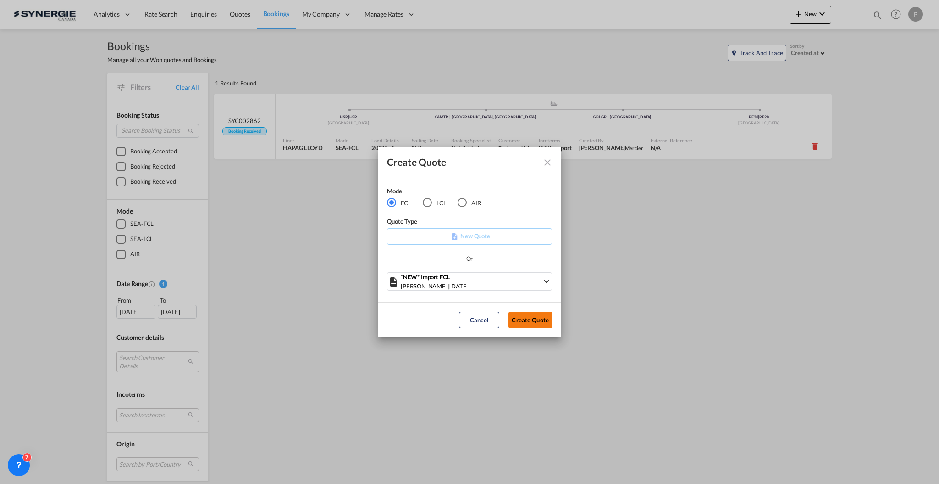
click at [529, 323] on button "Create Quote" at bounding box center [531, 319] width 44 height 17
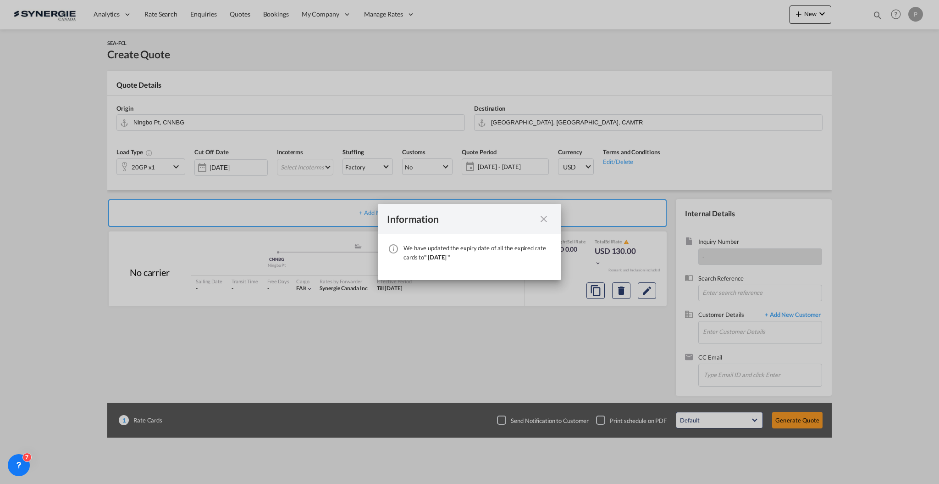
click at [544, 215] on md-icon "icon-close fg-AAA8AD cursor" at bounding box center [544, 218] width 11 height 11
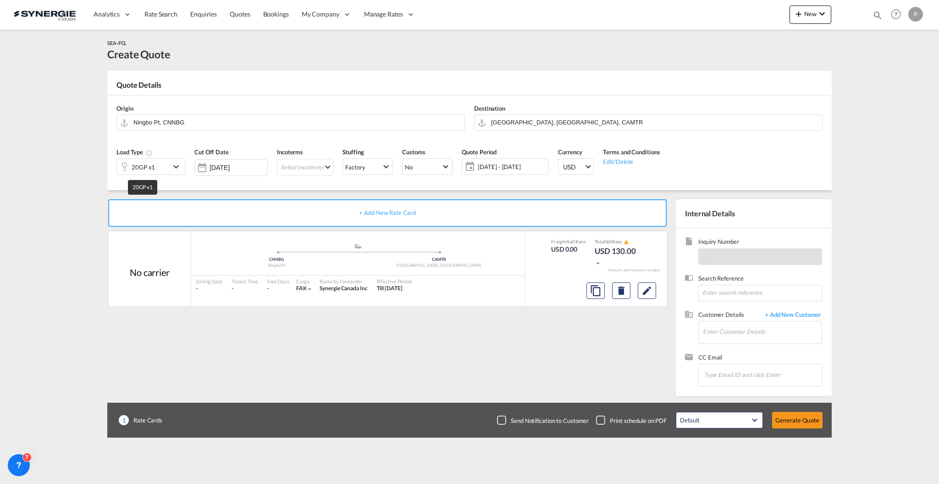
click at [133, 166] on div "20GP x1" at bounding box center [143, 167] width 23 height 13
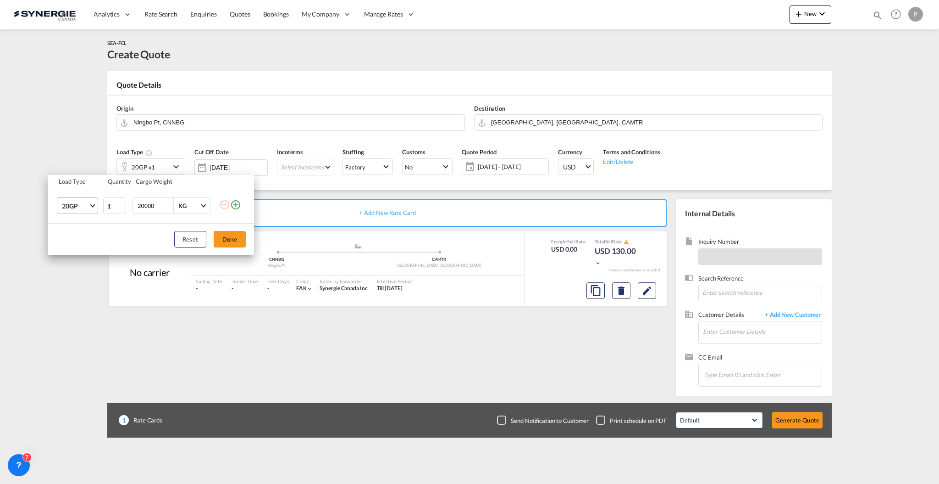
click at [93, 206] on span "Choose: \a20GP" at bounding box center [92, 204] width 5 height 5
click at [78, 257] on md-option "40HC" at bounding box center [86, 250] width 62 height 22
type input "2"
click at [120, 202] on input "2" at bounding box center [114, 205] width 23 height 17
click at [225, 241] on button "Done" at bounding box center [230, 239] width 32 height 17
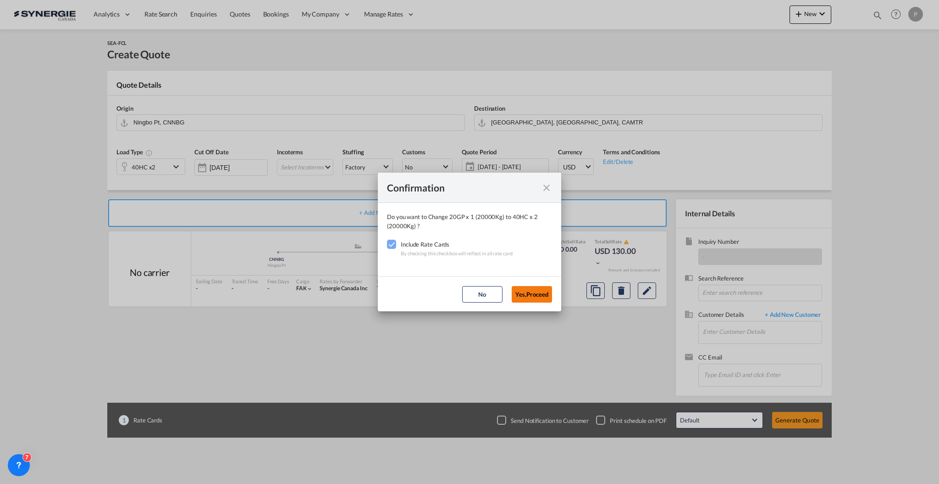
click at [539, 296] on button "Yes,Proceed" at bounding box center [532, 294] width 40 height 17
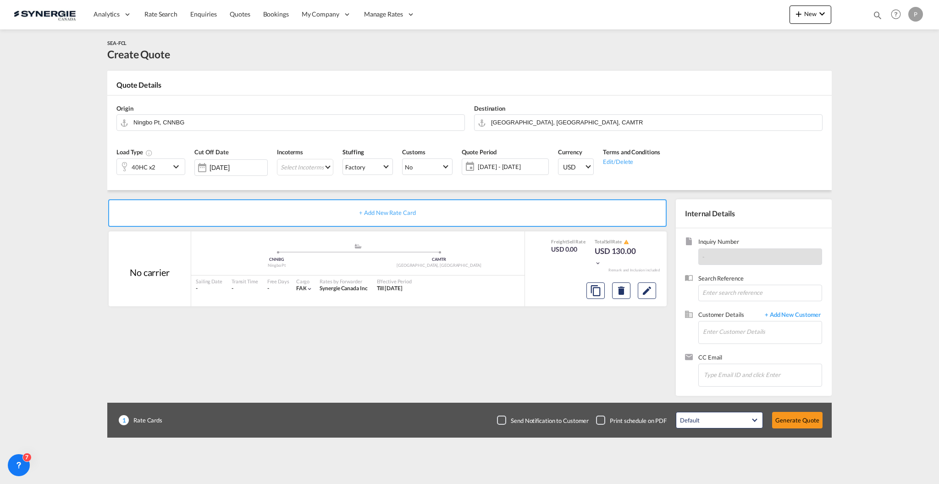
click at [178, 170] on md-icon "icon-chevron-down" at bounding box center [178, 166] width 14 height 11
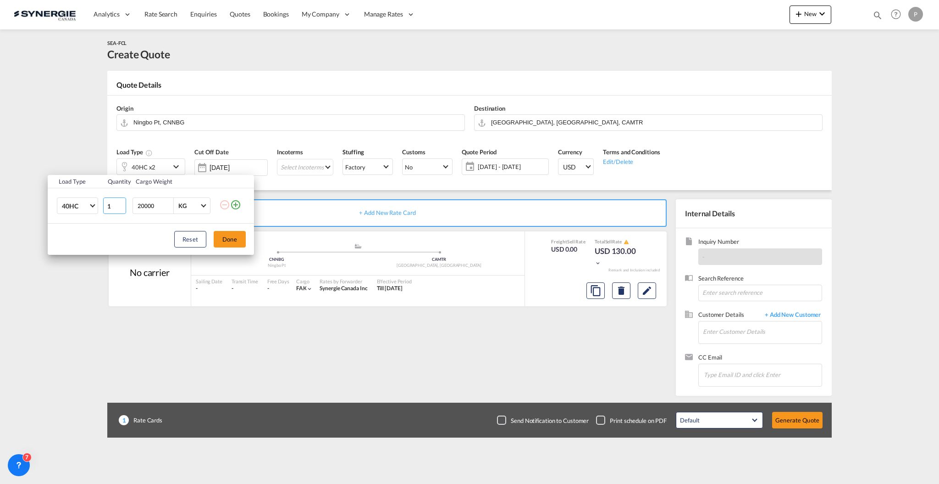
type input "1"
click at [120, 207] on input "1" at bounding box center [114, 205] width 23 height 17
click at [220, 239] on button "Done" at bounding box center [230, 239] width 32 height 17
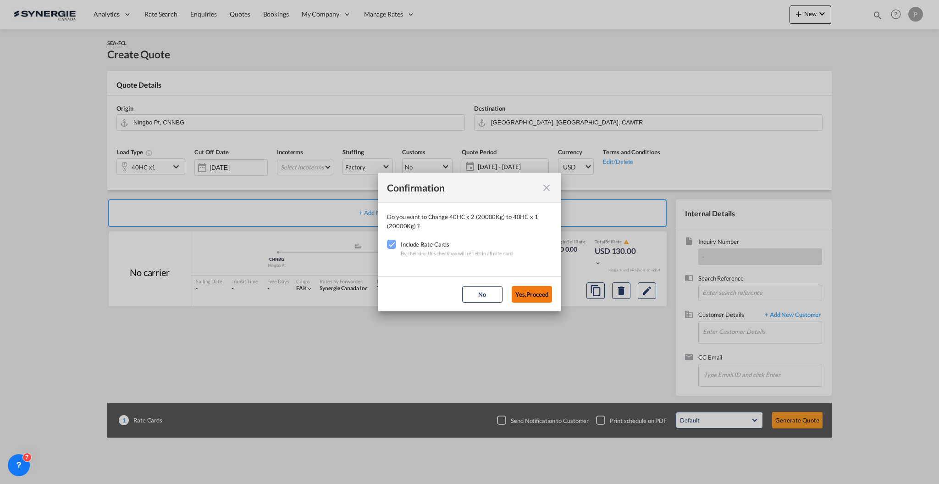
click at [534, 295] on button "Yes,Proceed" at bounding box center [532, 294] width 40 height 17
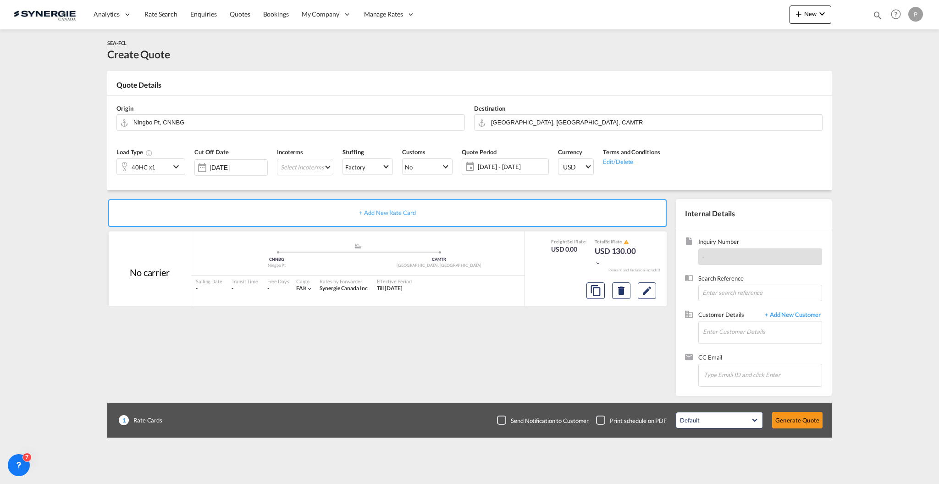
click at [493, 169] on span "[DATE] - [DATE]" at bounding box center [512, 166] width 68 height 8
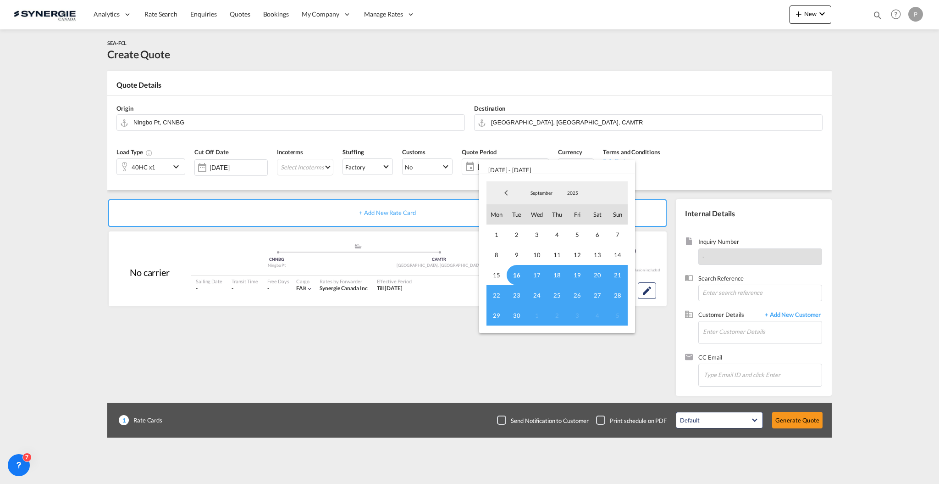
click at [511, 275] on span "16" at bounding box center [517, 275] width 20 height 20
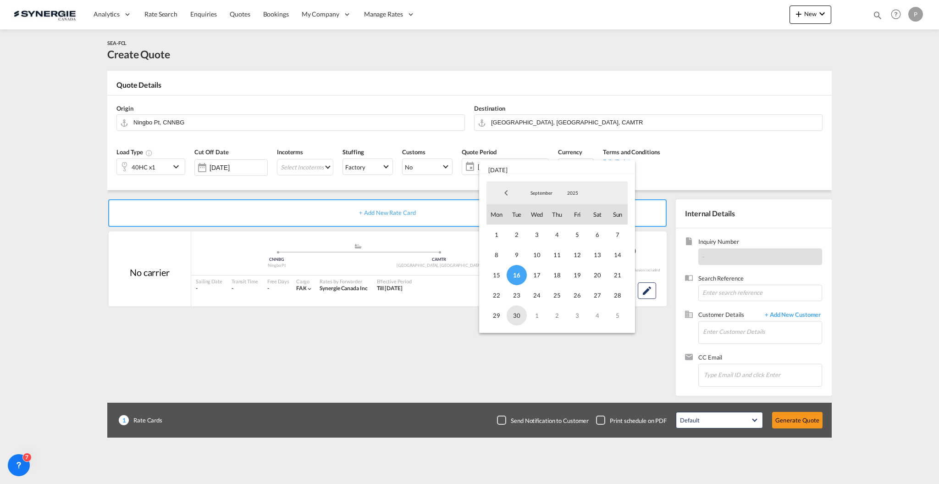
click at [518, 314] on span "30" at bounding box center [517, 315] width 20 height 20
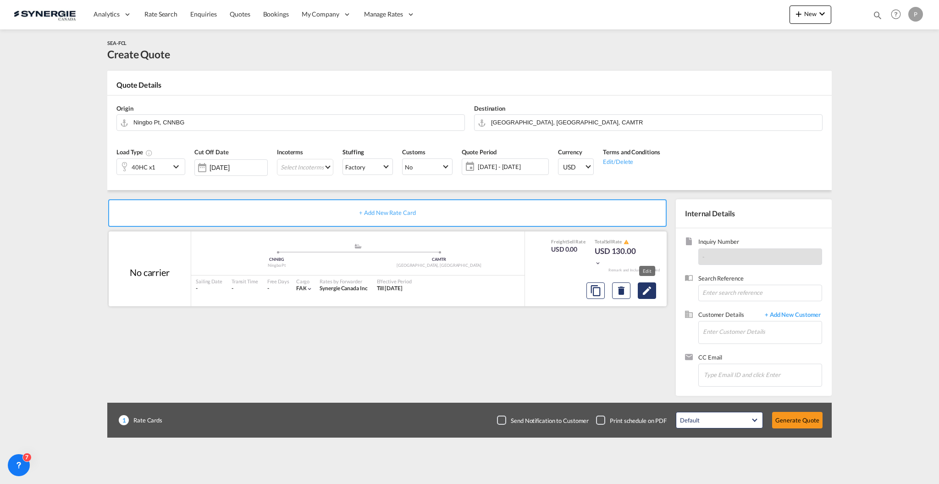
click at [650, 292] on md-icon "Edit" at bounding box center [647, 290] width 11 height 11
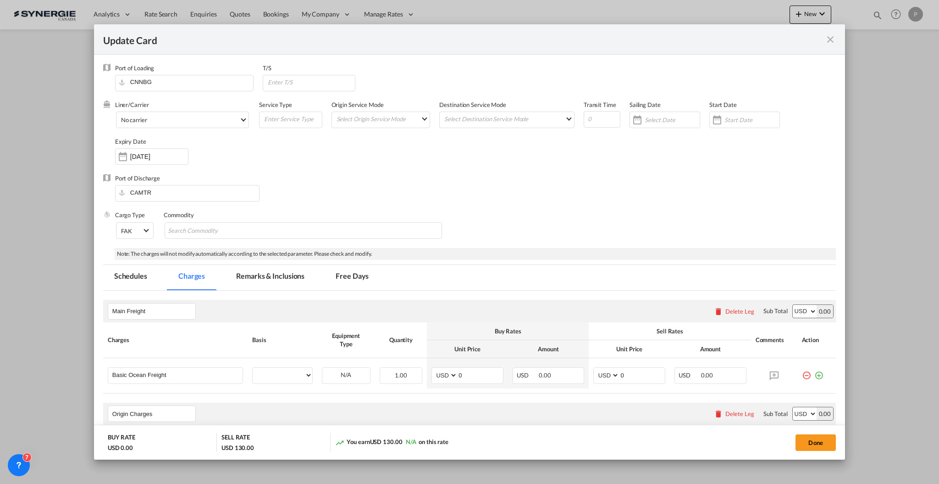
select select "per container"
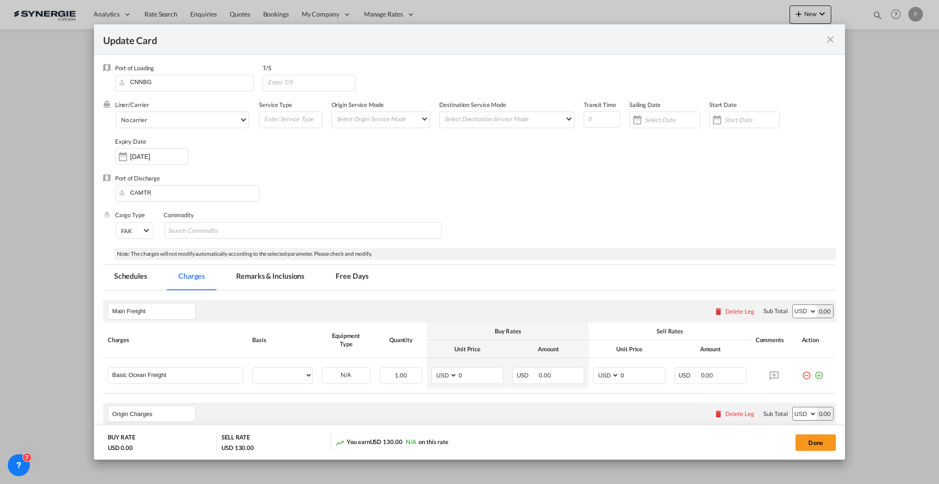
select select "per container"
select select "per B/L"
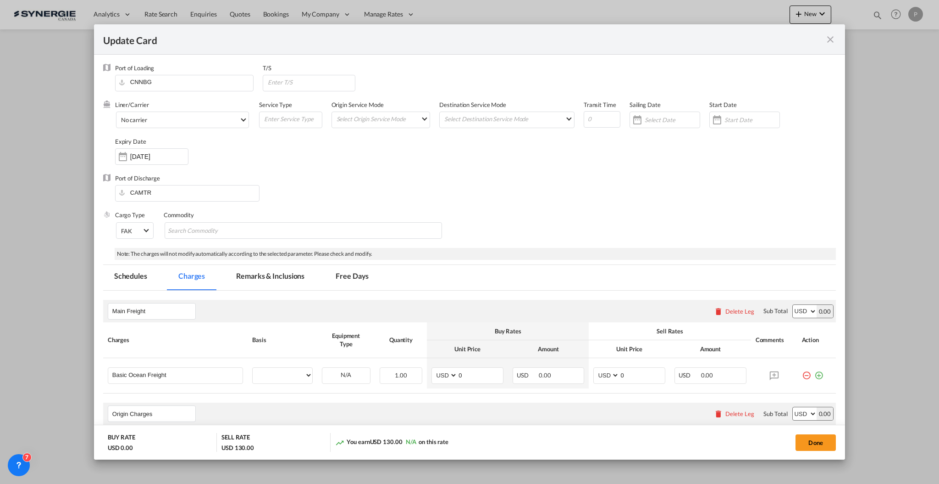
select select "per shipment"
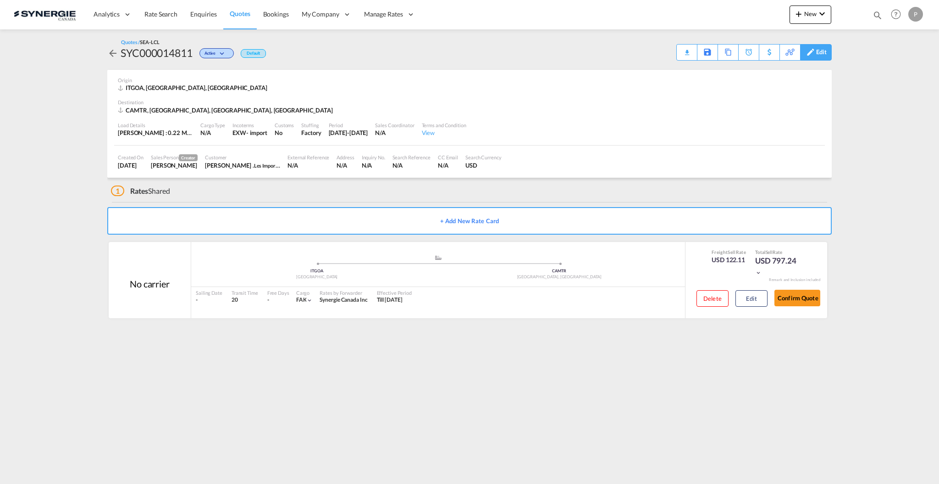
click at [820, 51] on div "Edit" at bounding box center [822, 52] width 11 height 16
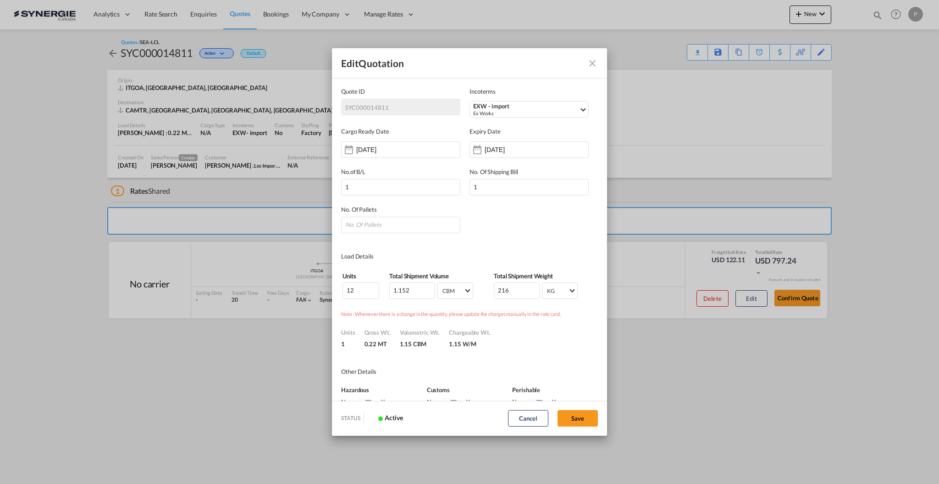
click at [500, 136] on label "Expiry Date" at bounding box center [529, 133] width 119 height 12
click at [503, 150] on input "[DATE]" at bounding box center [514, 149] width 58 height 7
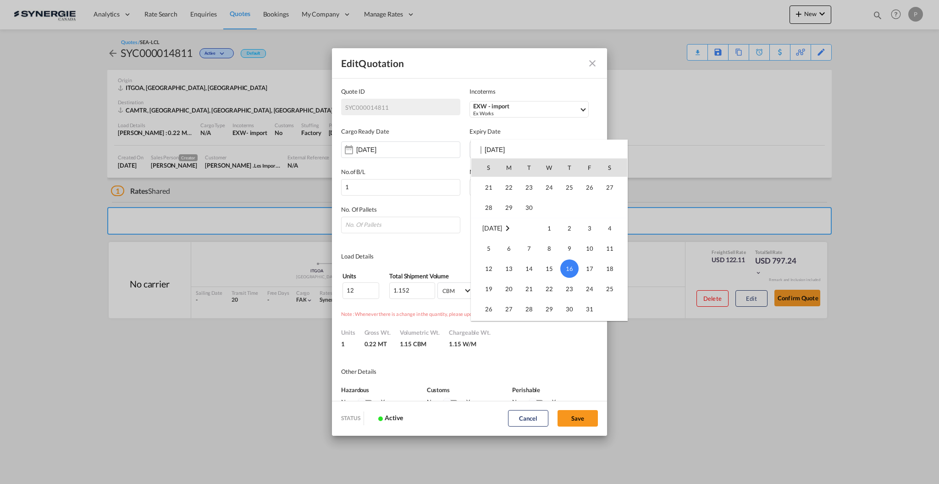
scroll to position [60, 0]
click at [531, 227] on span "30" at bounding box center [529, 228] width 18 height 18
type input "[DATE]"
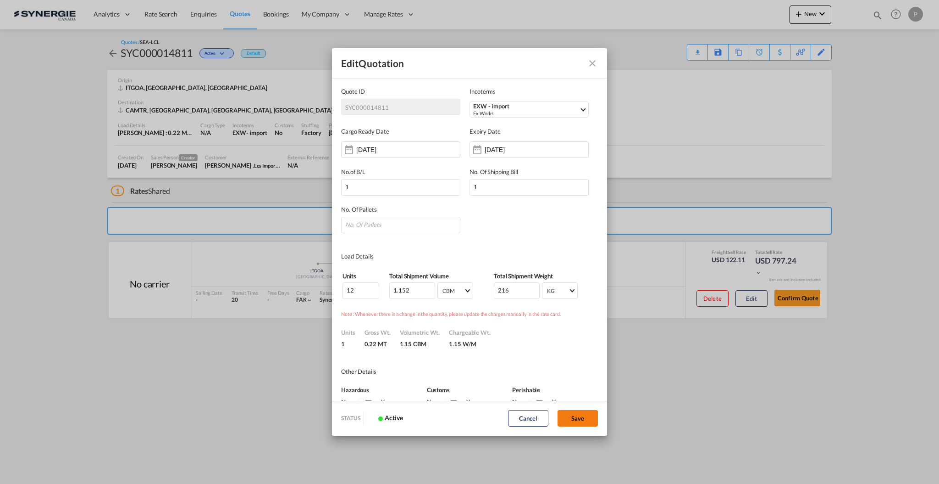
click at [576, 417] on button "Save" at bounding box center [578, 418] width 40 height 17
click at [366, 227] on input "Quote ID IncotermsSelect ..." at bounding box center [400, 225] width 119 height 17
type input "1"
click at [580, 416] on button "Save" at bounding box center [578, 418] width 40 height 17
type input "[DATE]"
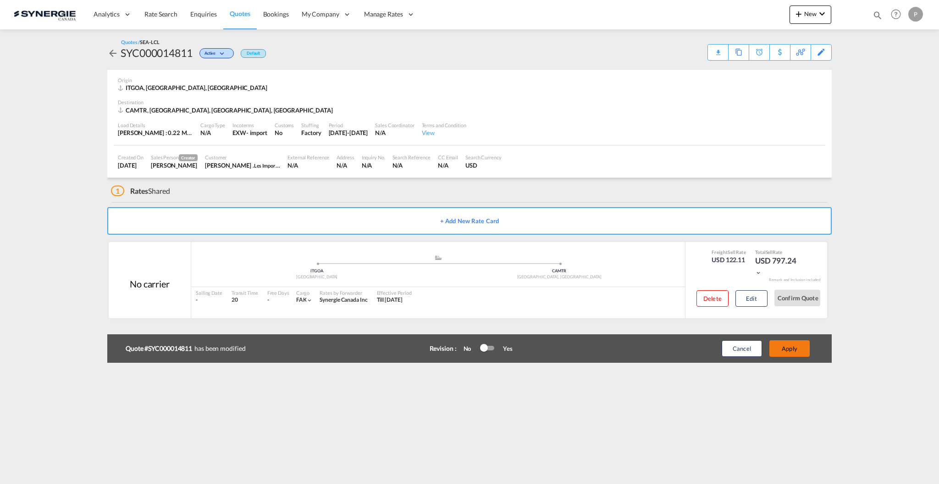
click at [793, 344] on button "Apply" at bounding box center [790, 348] width 40 height 17
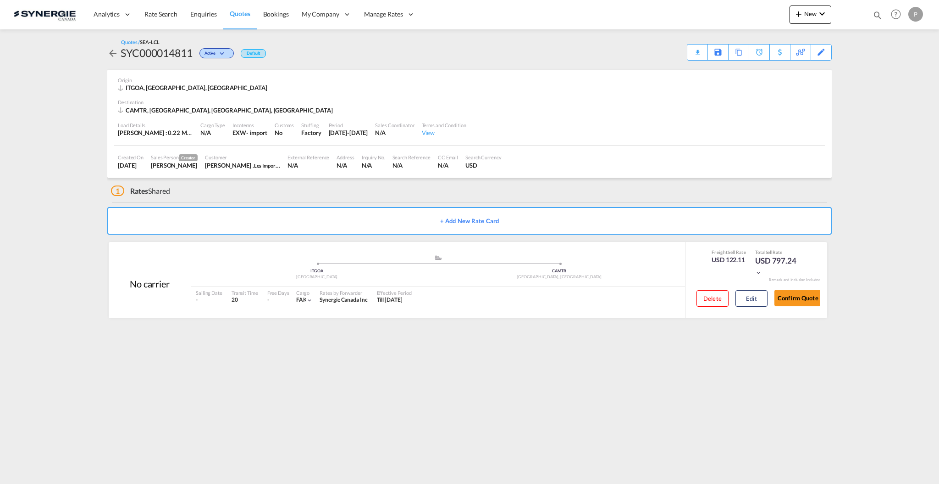
click at [246, 340] on md-content "Analytics Reports Dashboard Rate Search Enquiries Quotes Bookings" at bounding box center [469, 242] width 939 height 484
click at [689, 52] on div "Download Quote" at bounding box center [679, 51] width 47 height 15
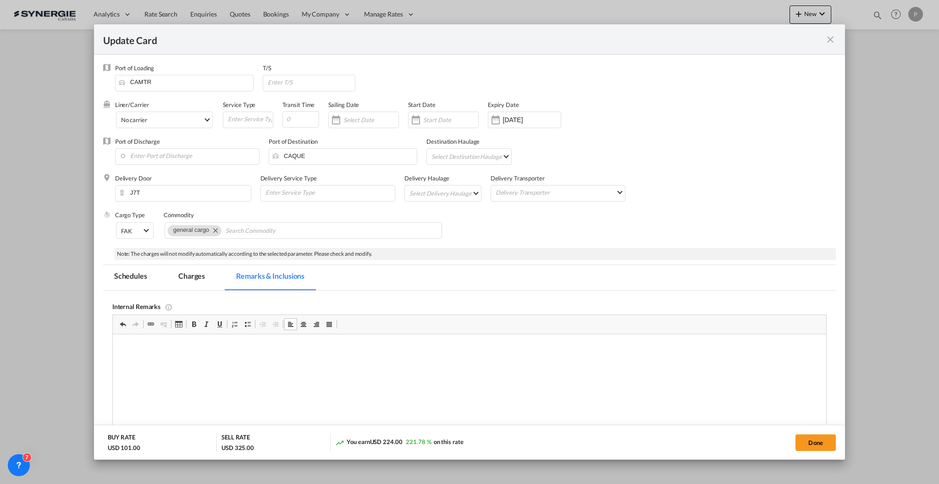
select select "string:USD"
click at [819, 446] on button "Done" at bounding box center [816, 442] width 40 height 17
type input "[DATE]"
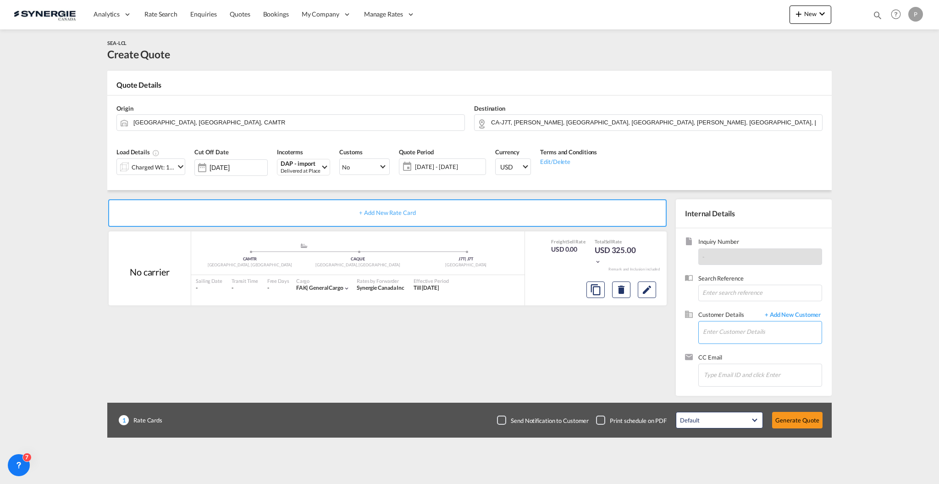
click at [738, 337] on input "Enter Customer Details" at bounding box center [762, 331] width 119 height 21
paste input "[EMAIL_ADDRESS][DOMAIN_NAME]"
click at [781, 348] on div "[PERSON_NAME] [EMAIL_ADDRESS][DOMAIN_NAME]" at bounding box center [790, 347] width 174 height 25
type input "[PERSON_NAME], [PERSON_NAME], [EMAIL_ADDRESS][DOMAIN_NAME]"
drag, startPoint x: 804, startPoint y: 412, endPoint x: 804, endPoint y: 418, distance: 6.4
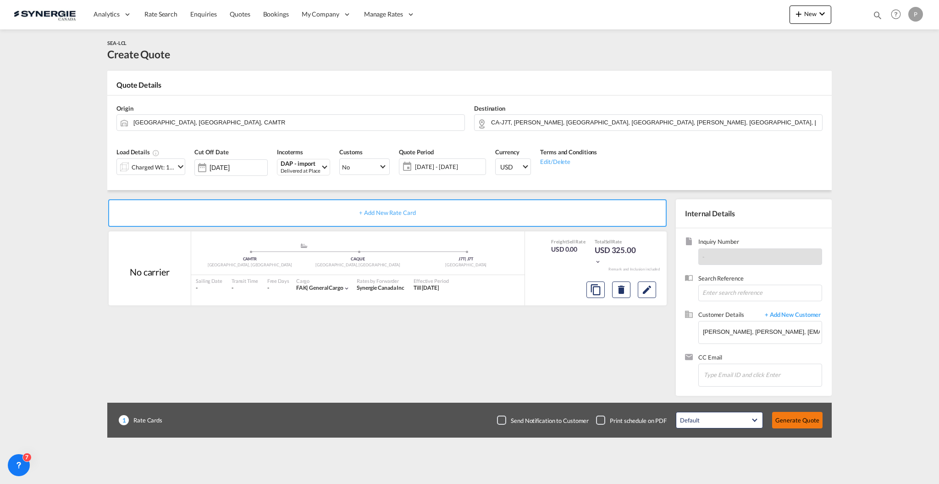
click at [804, 417] on div "Default All in Leg Totals Default Generate Quote" at bounding box center [750, 420] width 156 height 26
click at [809, 426] on button "Generate Quote" at bounding box center [798, 419] width 50 height 17
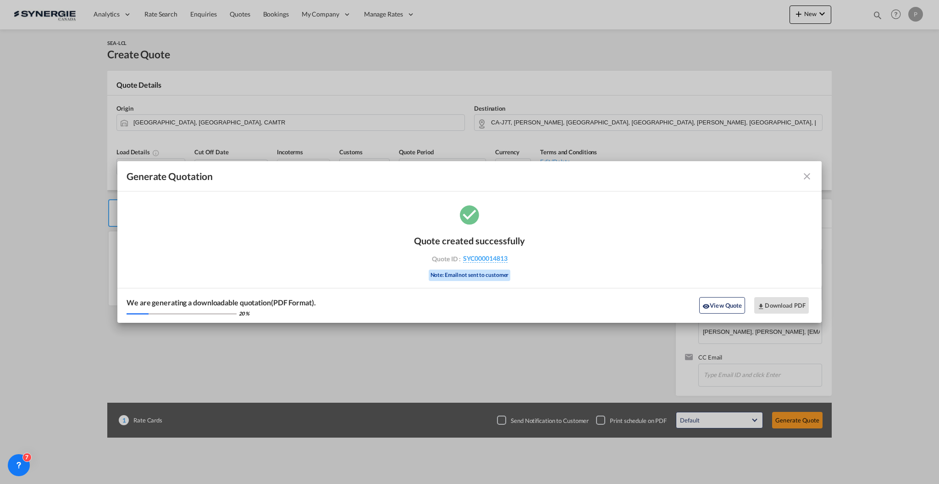
drag, startPoint x: 527, startPoint y: 261, endPoint x: 509, endPoint y: 263, distance: 17.5
click at [509, 263] on div "Quote created successfully Quote ID : SYC000014813 Note: Email not sent to cust…" at bounding box center [469, 263] width 705 height 120
copy div "SYC000014813"
click at [769, 303] on button "Download PDF" at bounding box center [782, 305] width 55 height 17
click at [807, 174] on md-icon "icon-close fg-AAA8AD cursor m-0" at bounding box center [807, 176] width 11 height 11
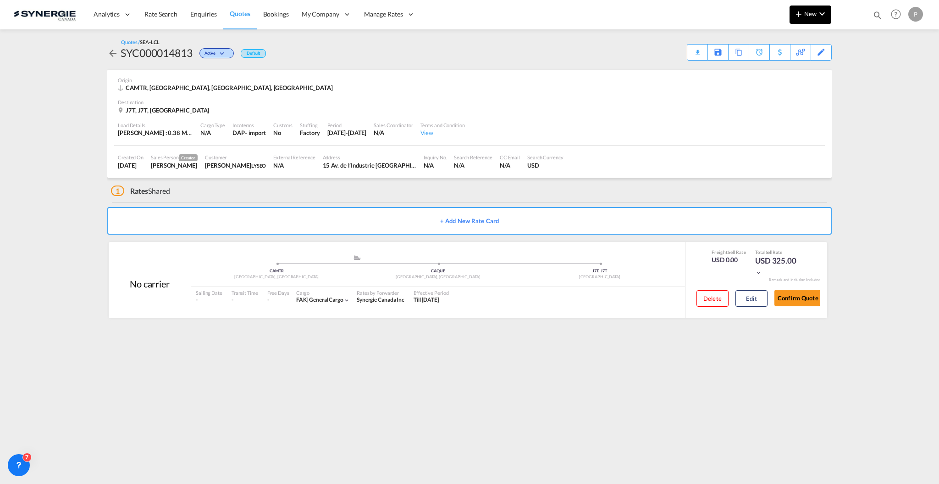
click at [824, 19] on md-icon "icon-chevron-down" at bounding box center [822, 13] width 11 height 11
click at [779, 74] on div "Quote" at bounding box center [796, 68] width 56 height 23
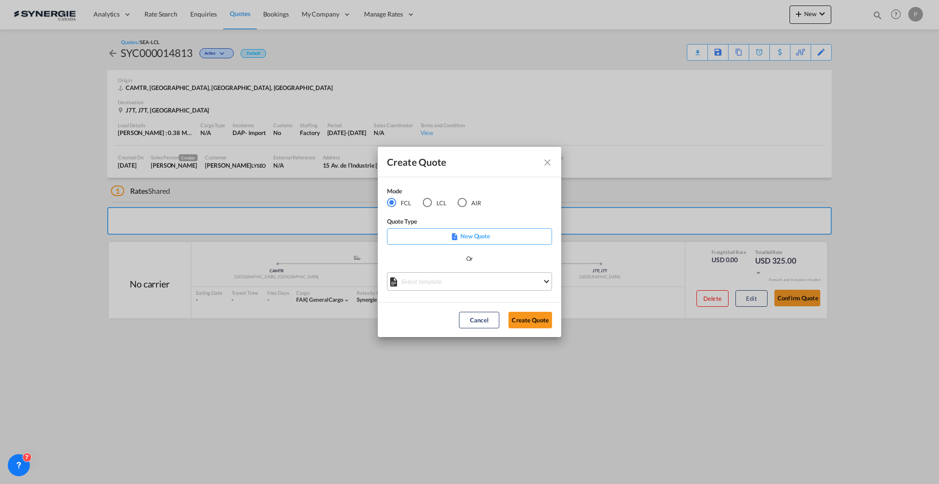
click at [450, 284] on md-select "Select template *NEW* FCL FREEHAND / DAP [PERSON_NAME] | [DATE] *NEW* Import FC…" at bounding box center [469, 281] width 165 height 18
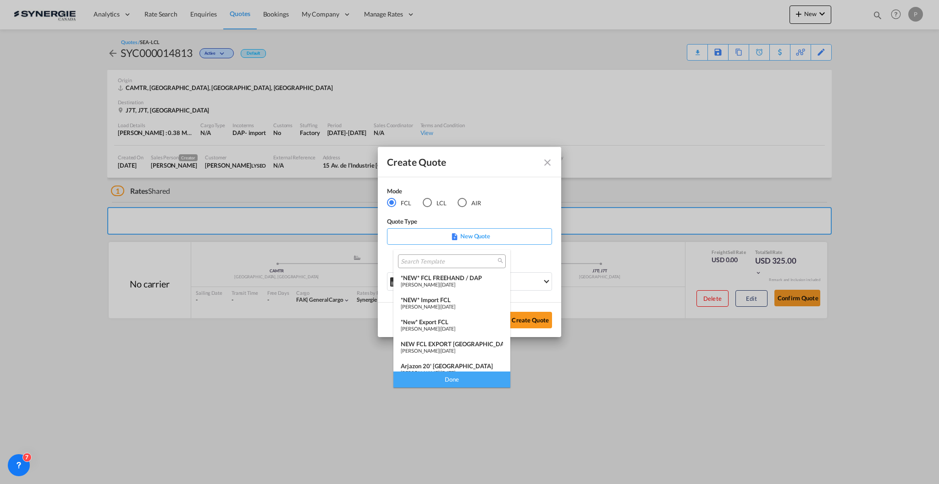
click at [439, 325] on span "[PERSON_NAME]" at bounding box center [420, 328] width 39 height 6
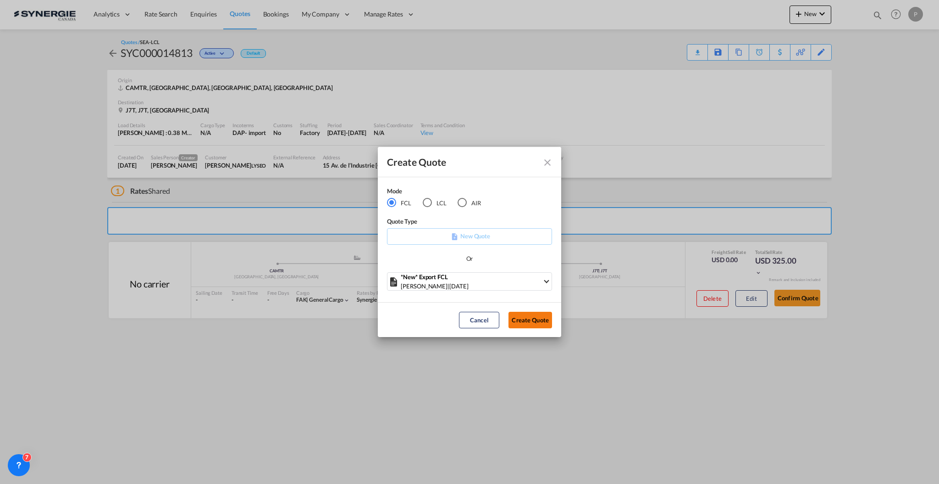
click at [526, 321] on button "Create Quote" at bounding box center [531, 319] width 44 height 17
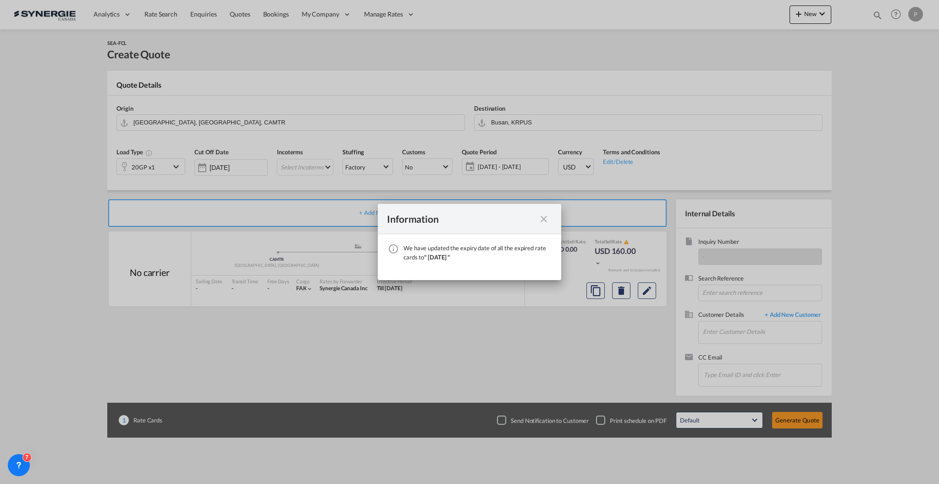
click at [549, 219] on md-icon "icon-close fg-AAA8AD cursor" at bounding box center [544, 218] width 11 height 11
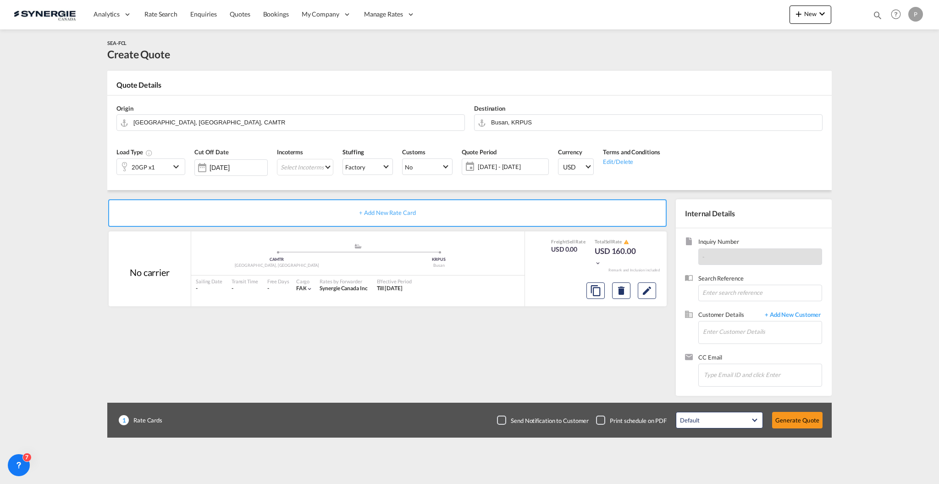
click at [572, 114] on div "Destination Busan, [GEOGRAPHIC_DATA]" at bounding box center [649, 117] width 358 height 37
click at [567, 125] on input "Busan, KRPUS" at bounding box center [654, 122] width 327 height 16
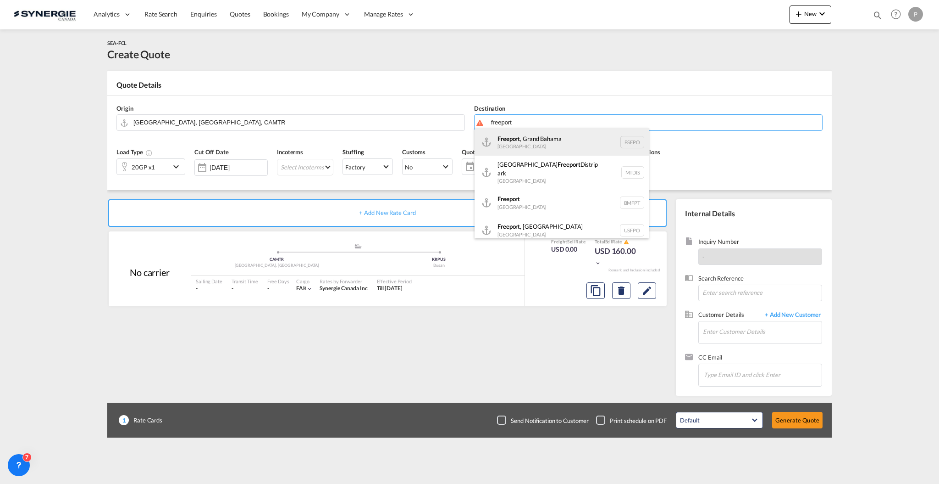
click at [557, 138] on div "[GEOGRAPHIC_DATA] , [GEOGRAPHIC_DATA] [GEOGRAPHIC_DATA] BSFPO" at bounding box center [562, 142] width 174 height 28
type input "Freeport, [GEOGRAPHIC_DATA], BSFPO"
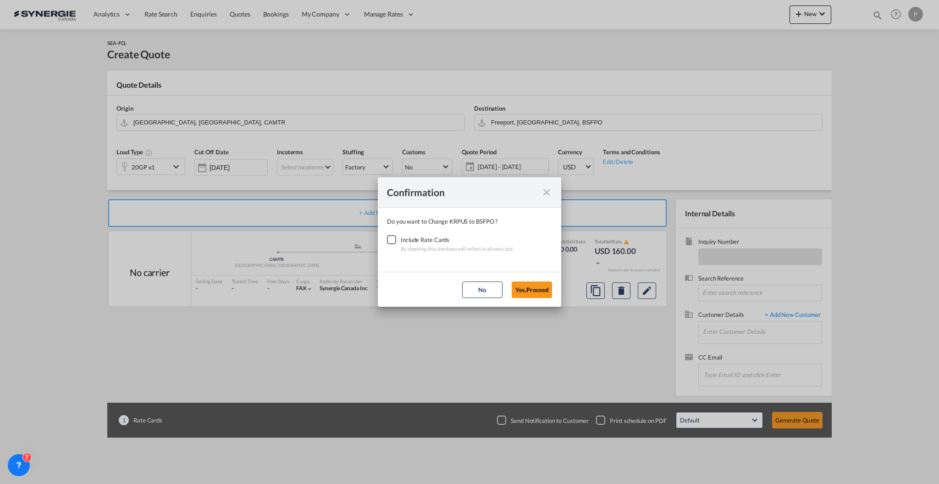
click at [396, 239] on div "Checkbox No Ink" at bounding box center [391, 239] width 9 height 9
click at [529, 285] on button "Yes,Proceed" at bounding box center [532, 289] width 40 height 17
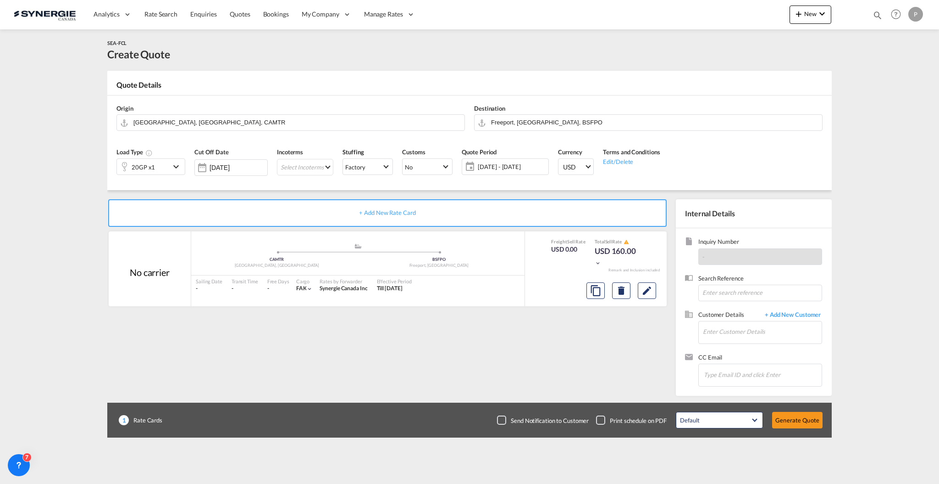
drag, startPoint x: 877, startPoint y: 14, endPoint x: 871, endPoint y: 14, distance: 6.0
click at [877, 14] on md-icon "icon-magnify" at bounding box center [878, 15] width 10 height 10
drag, startPoint x: 735, startPoint y: 16, endPoint x: 734, endPoint y: 21, distance: 5.1
click at [735, 16] on select "Bookings Quotes Enquiries" at bounding box center [732, 15] width 44 height 17
select select "Quotes"
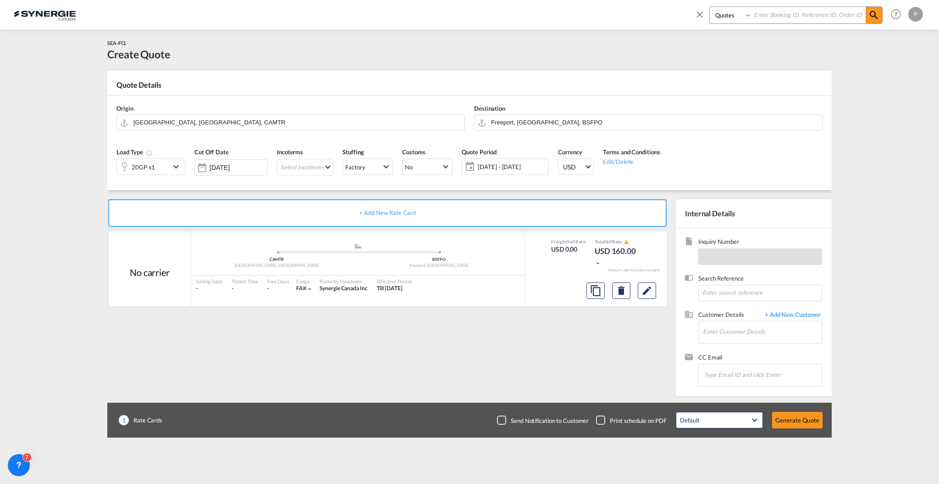
click at [710, 7] on select "Bookings Quotes Enquiries" at bounding box center [732, 15] width 44 height 17
click at [786, 21] on input at bounding box center [809, 15] width 114 height 16
paste input "SYC000013533"
type input "SYC000013533"
click at [869, 17] on md-icon "icon-magnify" at bounding box center [874, 15] width 11 height 11
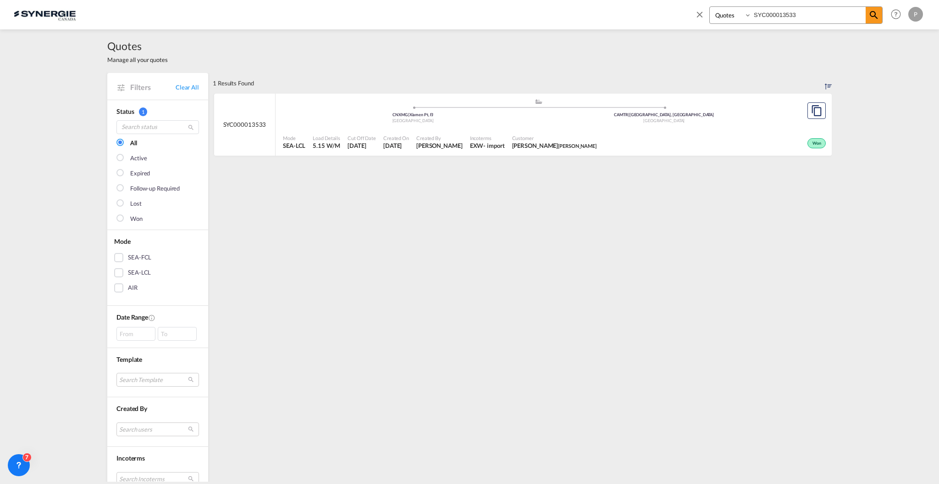
click at [634, 131] on div "Won" at bounding box center [714, 142] width 228 height 23
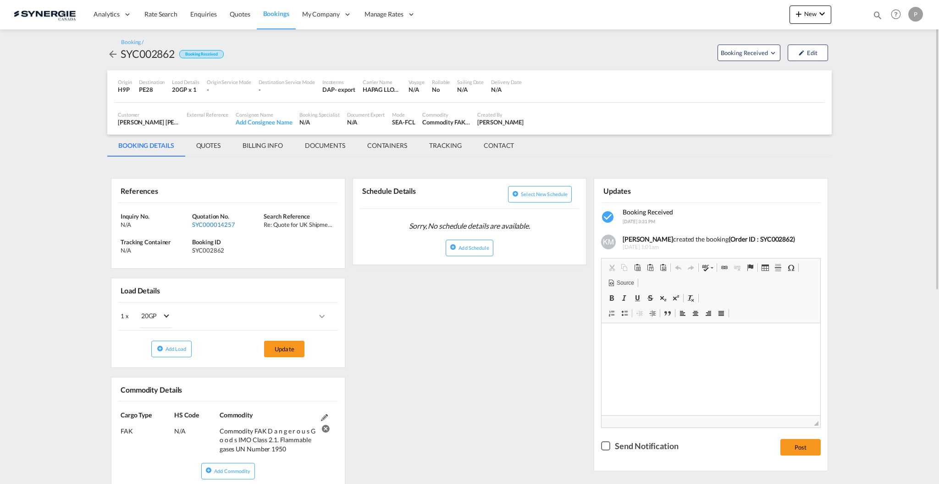
click at [204, 226] on div "SYC000014257" at bounding box center [226, 224] width 69 height 8
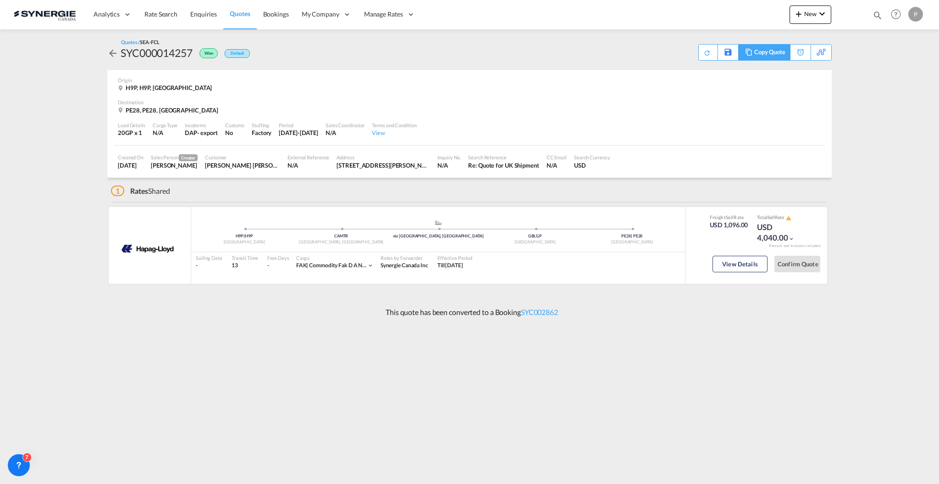
click at [778, 55] on div "Copy Quote" at bounding box center [770, 52] width 31 height 16
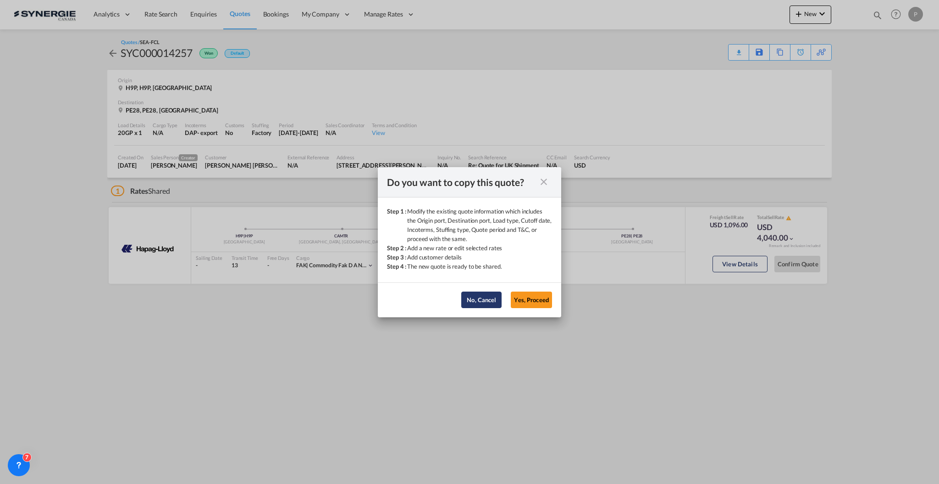
click at [500, 298] on button "No, Cancel" at bounding box center [481, 299] width 40 height 17
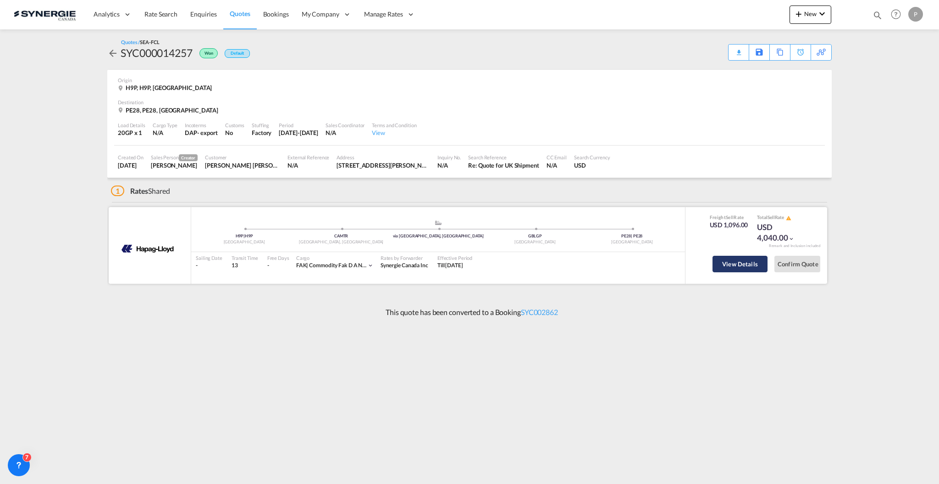
click at [720, 260] on button "View Details" at bounding box center [740, 264] width 55 height 17
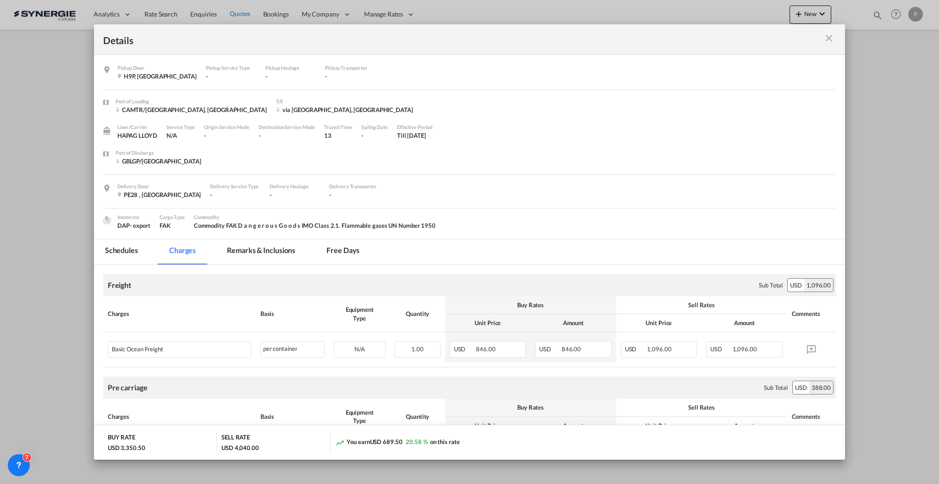
click at [825, 34] on md-icon "icon-close m-3 fg-AAA8AD cursor" at bounding box center [829, 38] width 11 height 11
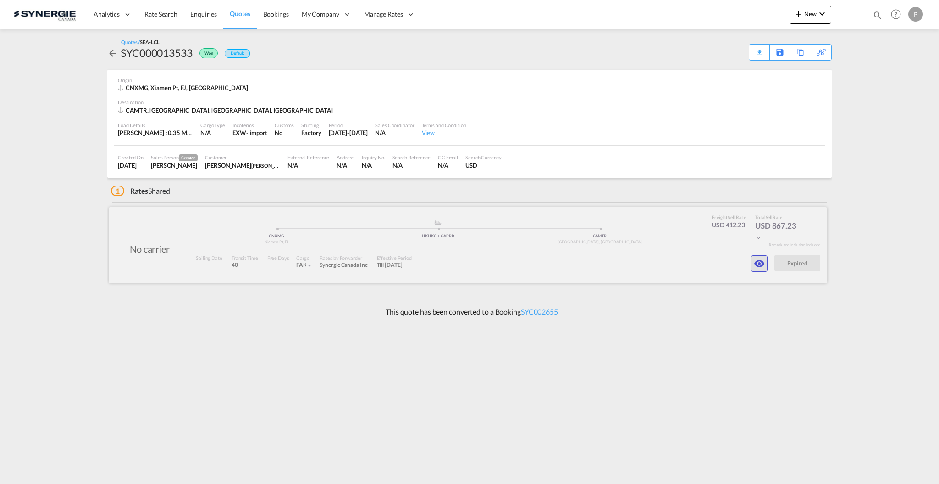
click at [765, 265] on md-icon "icon-eye" at bounding box center [759, 263] width 11 height 11
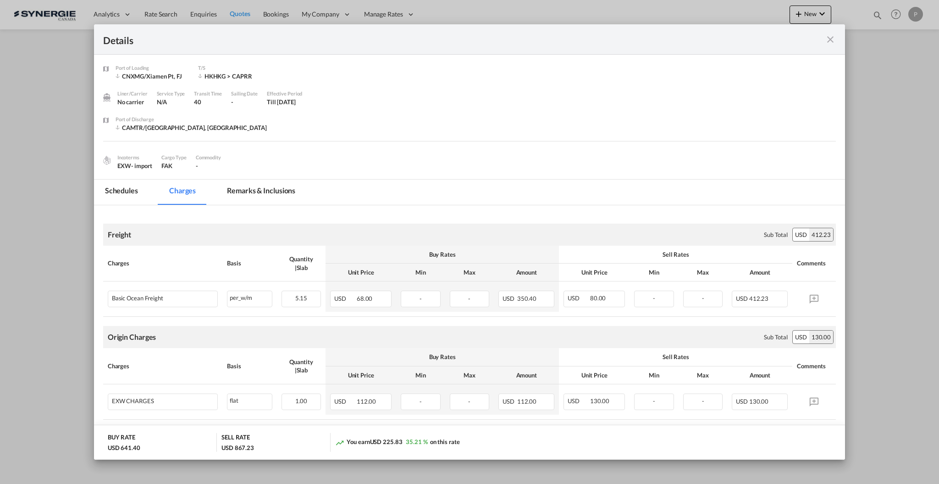
click at [254, 183] on md-tab-item "Remarks & Inclusions" at bounding box center [261, 191] width 90 height 25
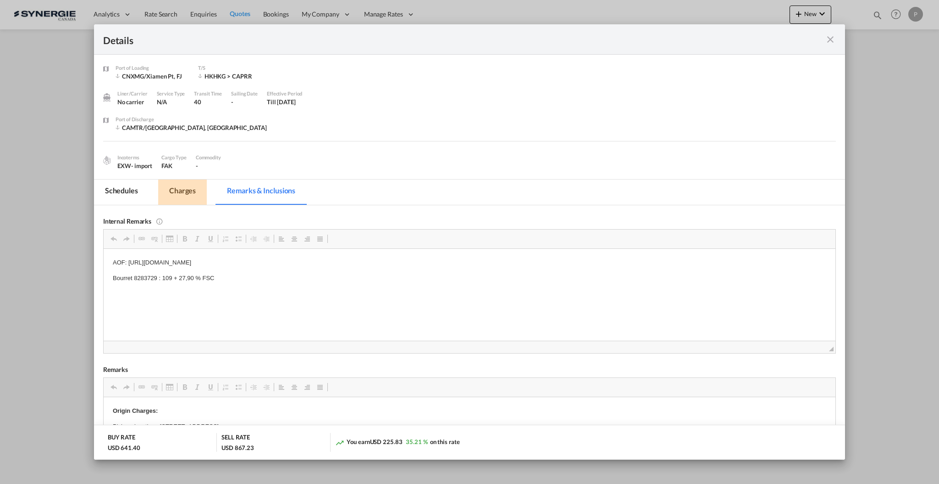
click at [183, 191] on md-tab-item "Charges" at bounding box center [182, 191] width 49 height 25
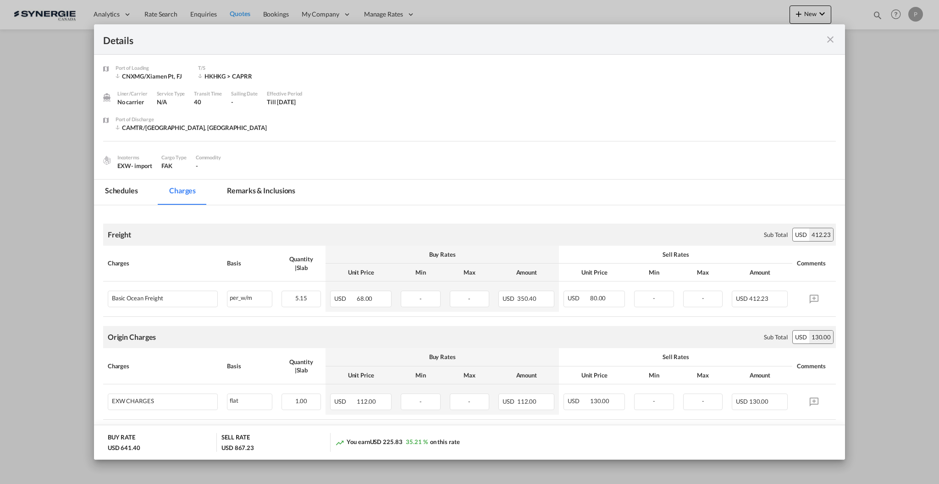
click at [827, 39] on md-icon "icon-close fg-AAA8AD m-0 cursor" at bounding box center [830, 39] width 11 height 11
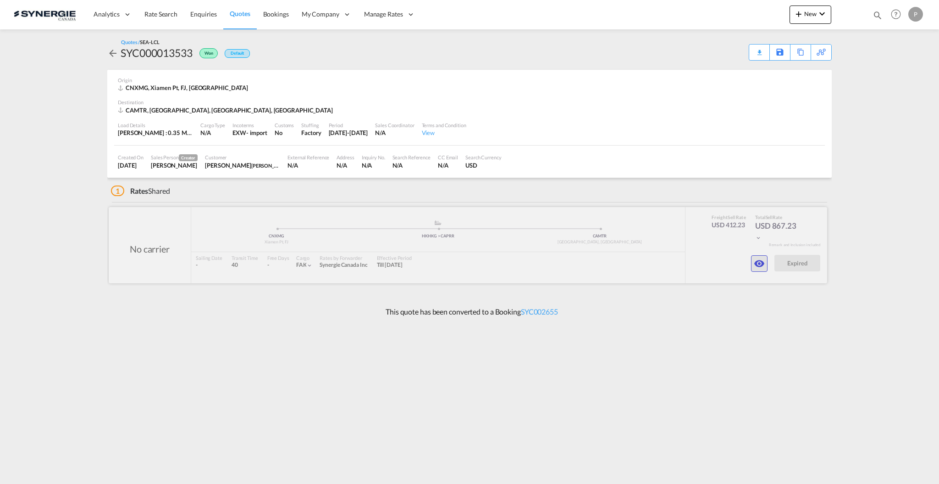
click at [752, 265] on button "button" at bounding box center [759, 263] width 17 height 17
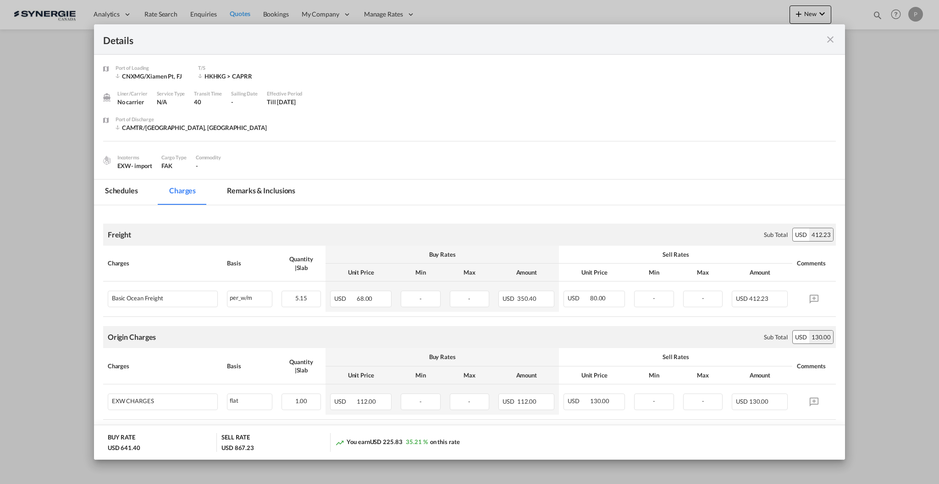
click at [251, 197] on md-tab-item "Remarks & Inclusions" at bounding box center [261, 191] width 90 height 25
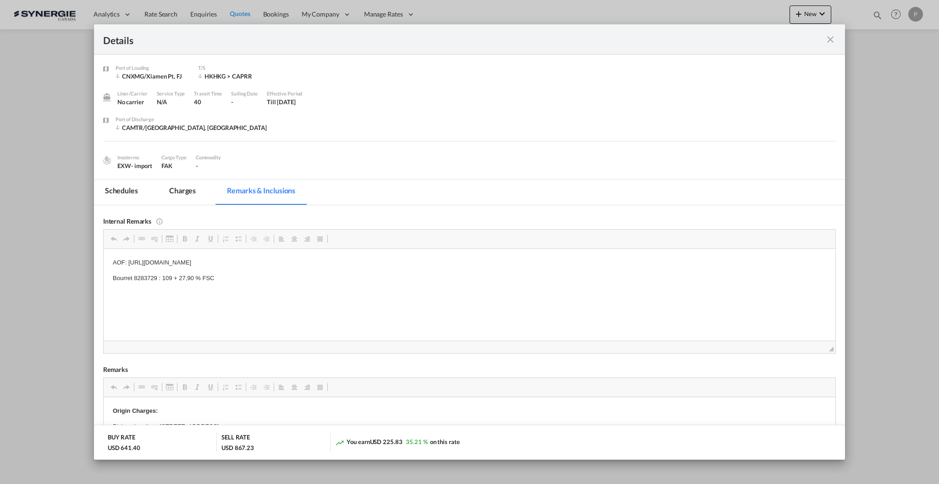
click at [194, 261] on p "AOF: [URL][DOMAIN_NAME]" at bounding box center [469, 262] width 714 height 10
drag, startPoint x: 398, startPoint y: 267, endPoint x: 127, endPoint y: 264, distance: 270.7
click at [127, 264] on body "AOF: [URL][DOMAIN_NAME] Bourret 8283729 : 109 + 27,90 % FSC" at bounding box center [469, 269] width 714 height 25
copy p "[URL][DOMAIN_NAME]"
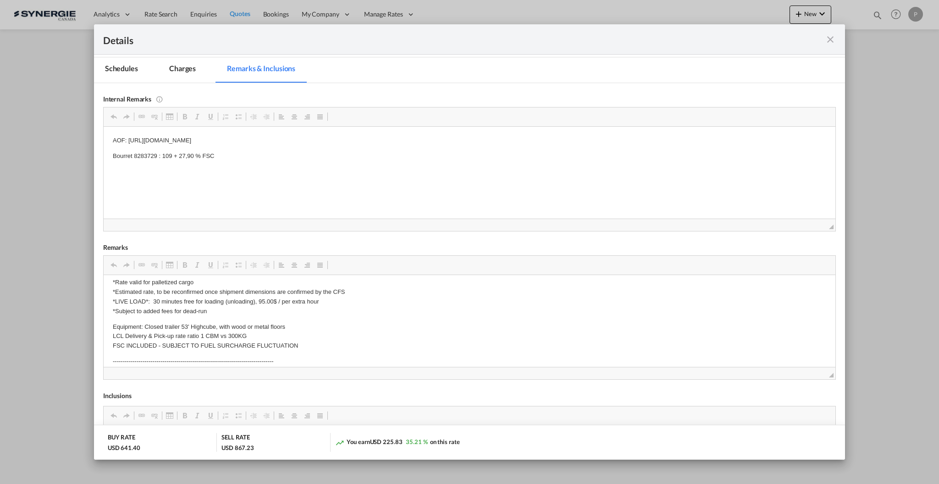
scroll to position [306, 0]
